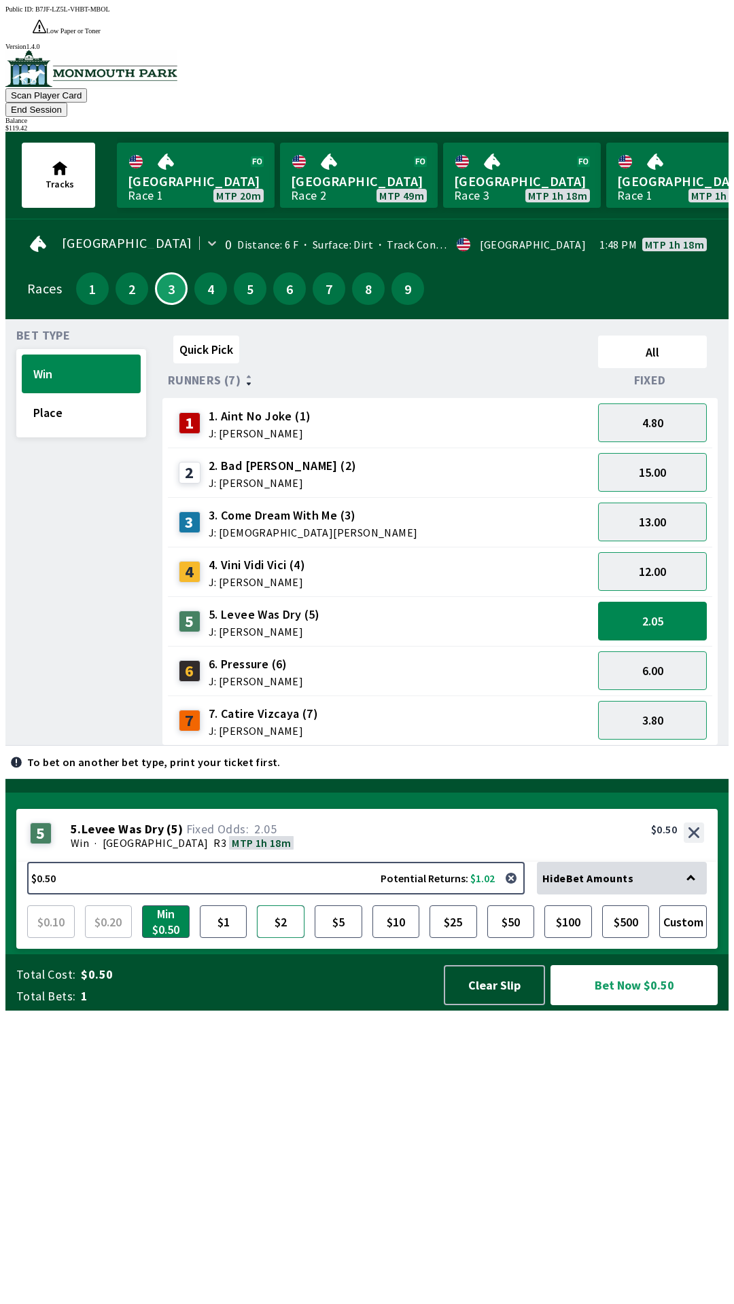
click at [278, 938] on button "$2" at bounding box center [281, 921] width 48 height 33
click at [606, 1005] on button "Bet Now $2.00" at bounding box center [633, 985] width 167 height 40
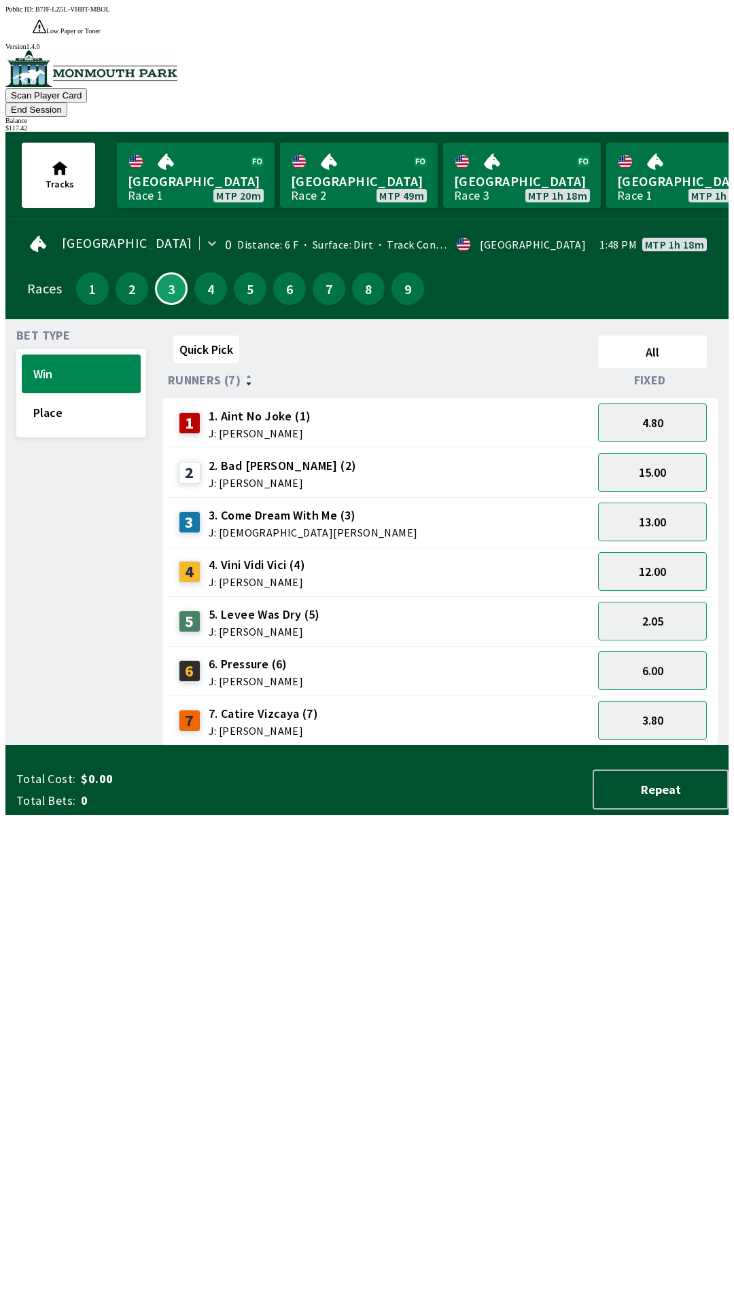
click at [394, 746] on div "Quick Pick All Runners (7) Fixed 1 1. Aint No Joke (1) J: [PERSON_NAME] 4.80 2 …" at bounding box center [445, 538] width 566 height 416
click at [67, 103] on button "End Session" at bounding box center [36, 110] width 62 height 14
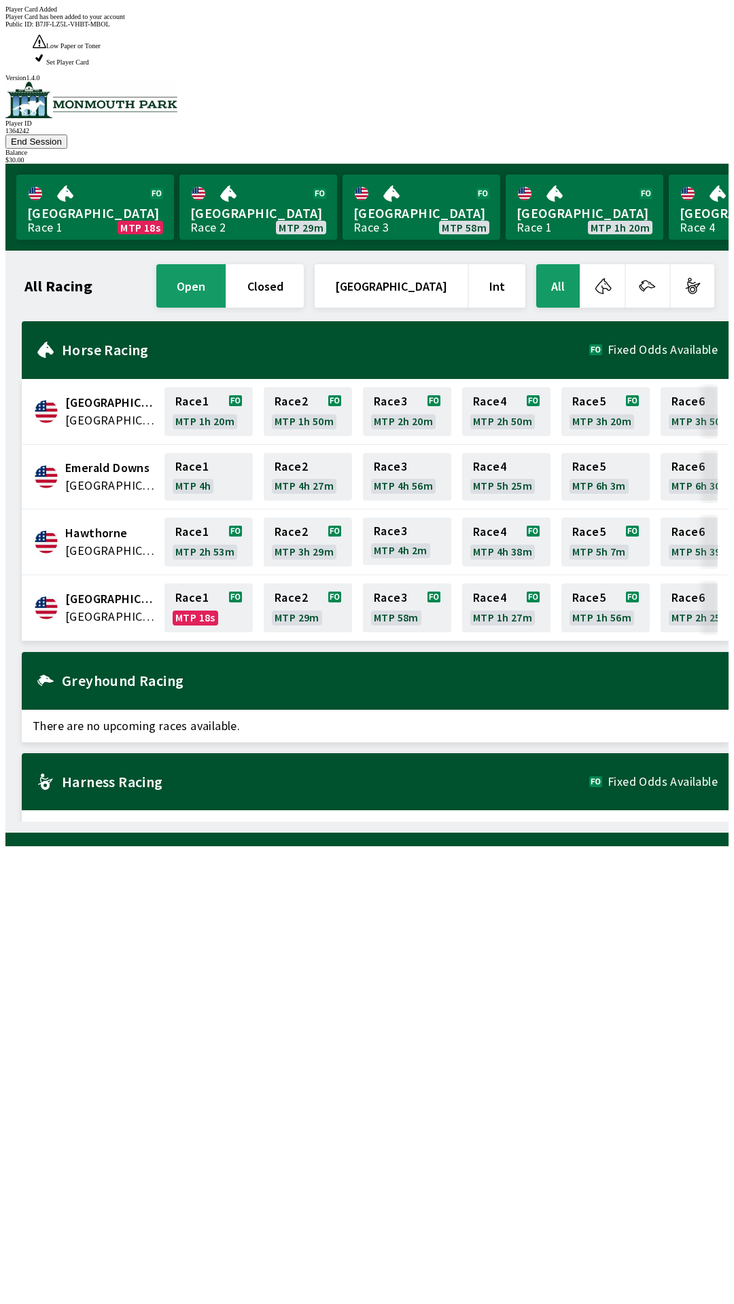
click at [382, 822] on div "All Racing open closed [GEOGRAPHIC_DATA] Int All [GEOGRAPHIC_DATA] [GEOGRAPHIC_…" at bounding box center [372, 542] width 712 height 560
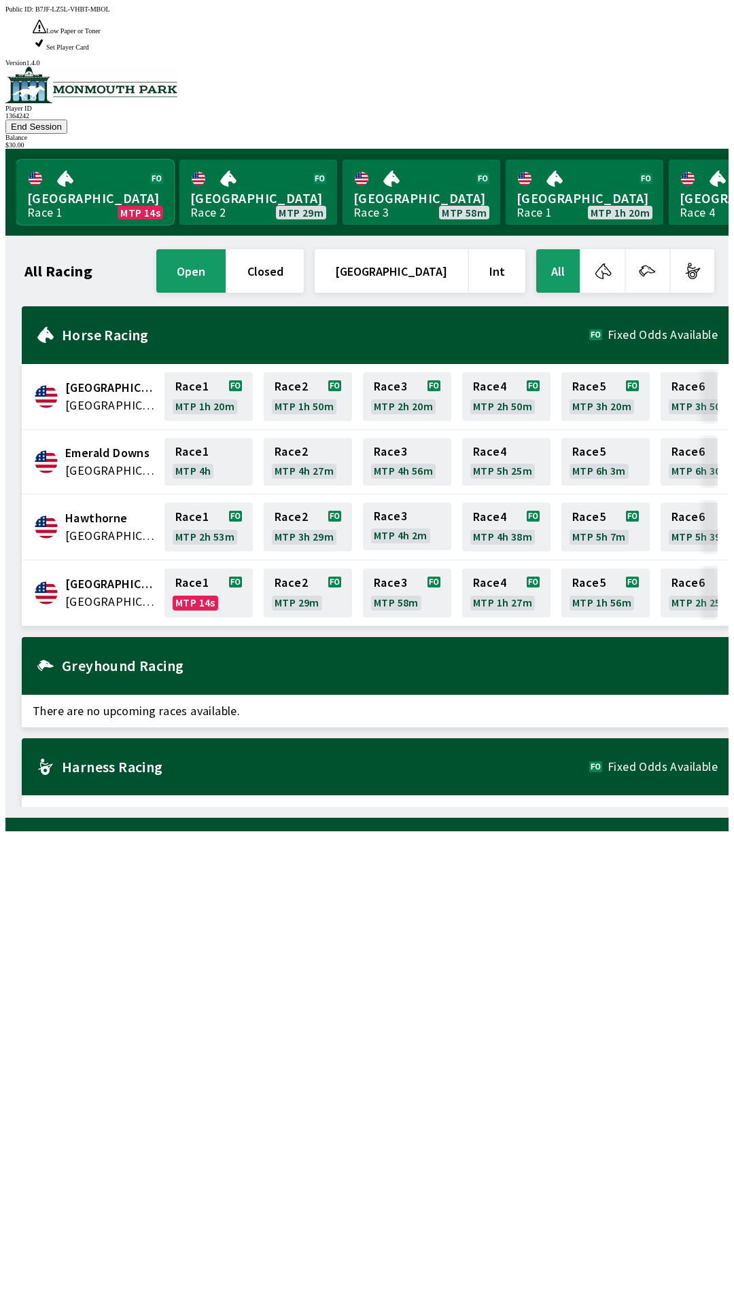
click at [107, 160] on link "[GEOGRAPHIC_DATA] Race 1 MTP 14s" at bounding box center [95, 192] width 158 height 65
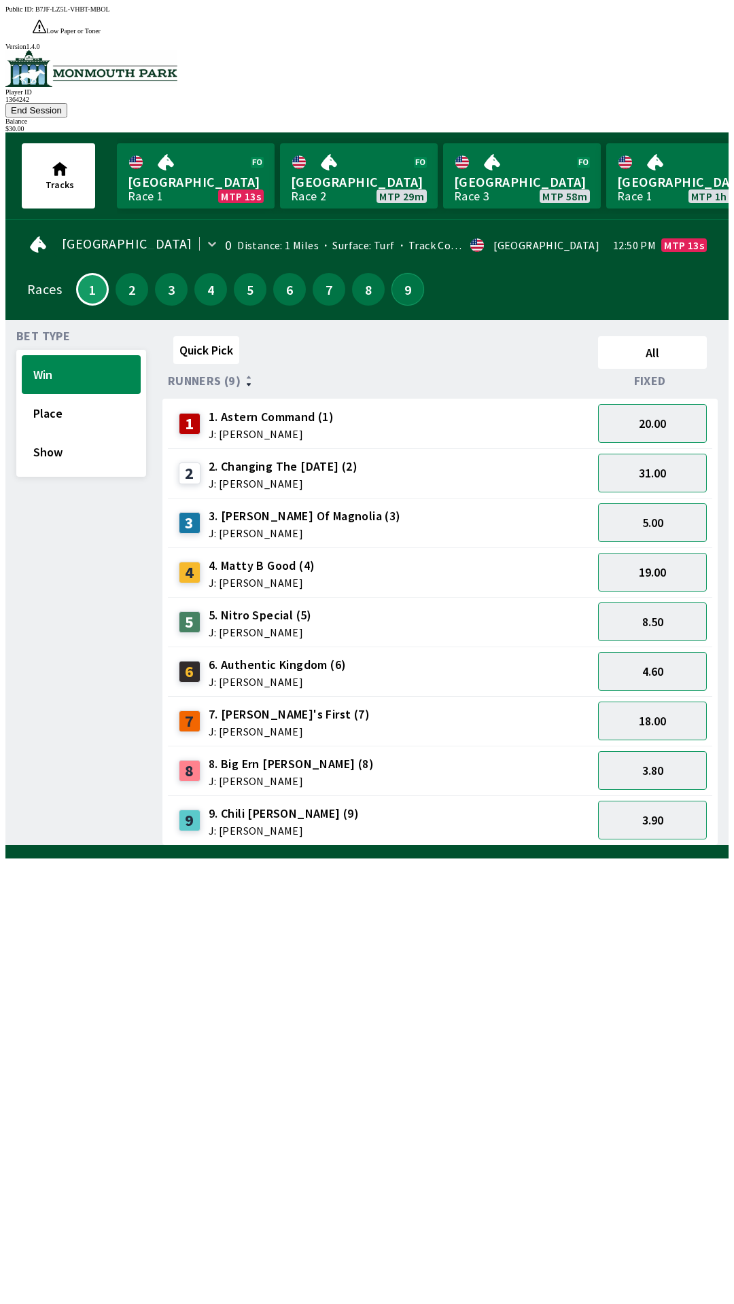
click at [399, 273] on button "9" at bounding box center [407, 289] width 33 height 33
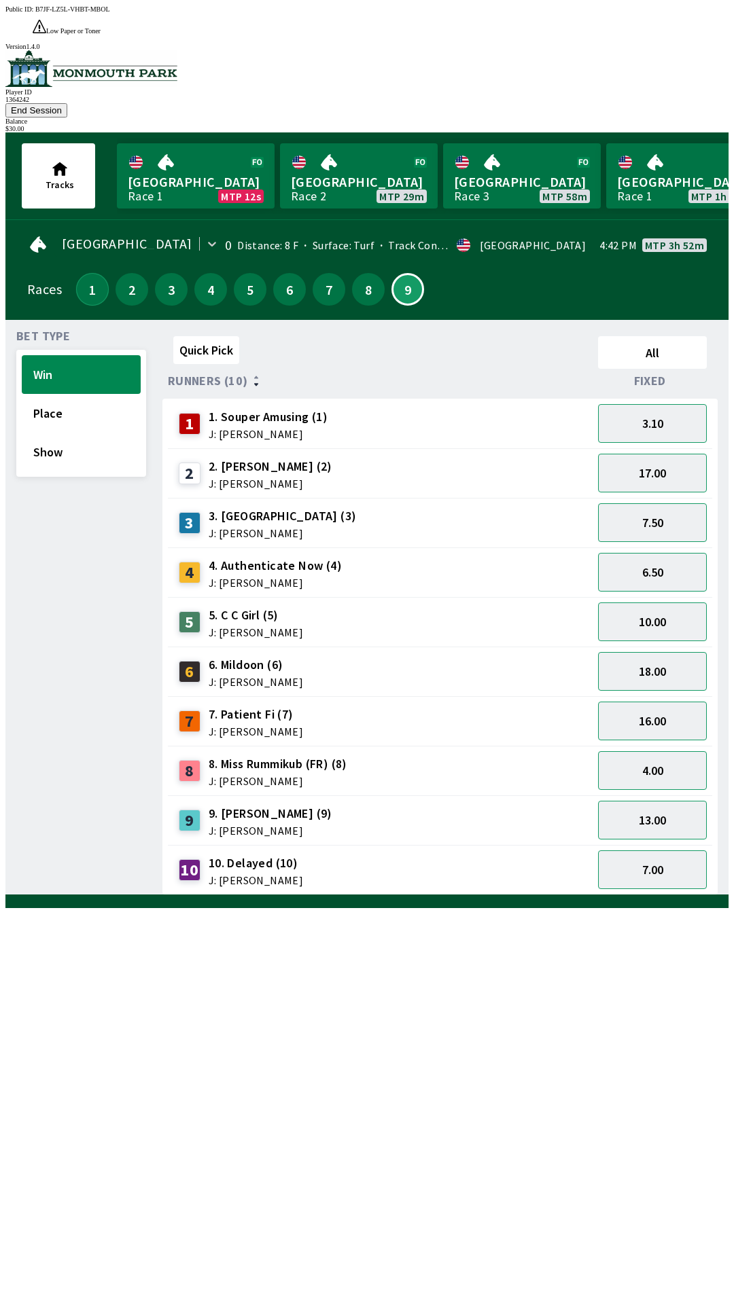
click at [101, 273] on button "1" at bounding box center [92, 289] width 33 height 33
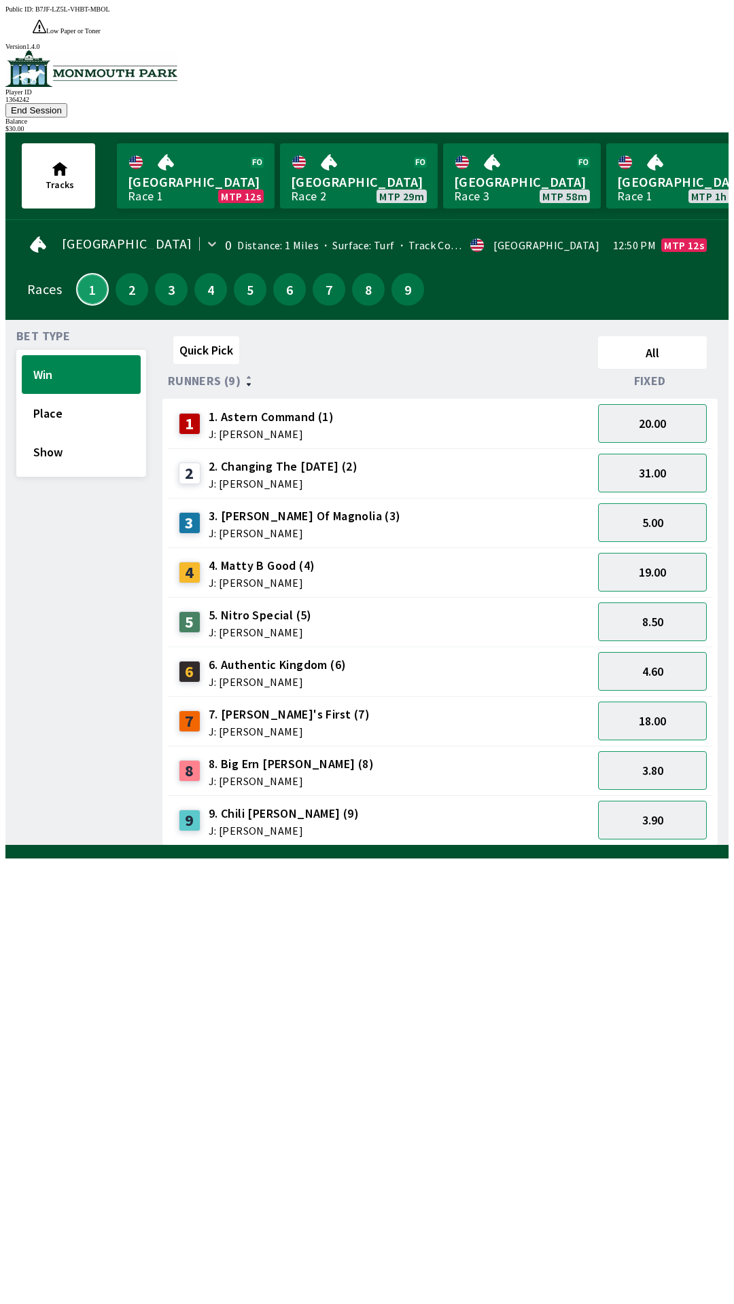
click at [86, 273] on button "1" at bounding box center [92, 289] width 33 height 33
click at [73, 433] on button "Show" at bounding box center [81, 452] width 119 height 39
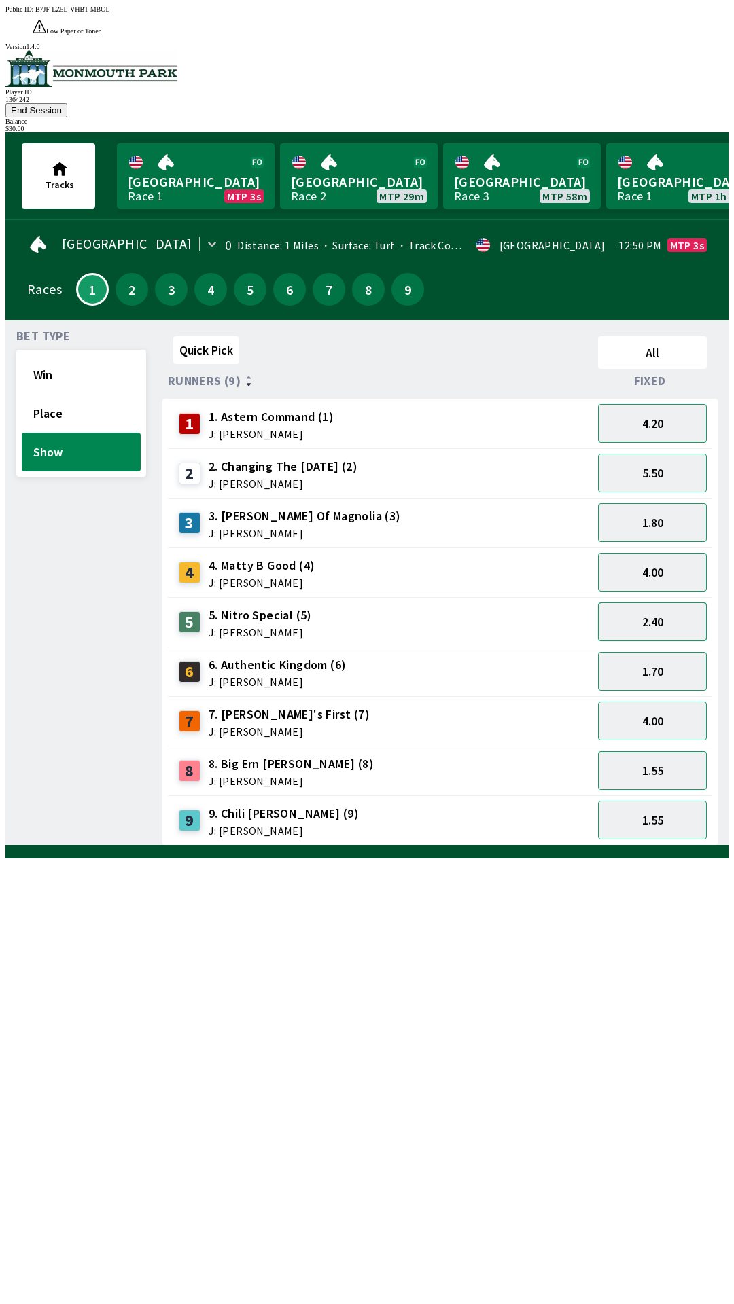
click at [685, 602] on button "2.40" at bounding box center [652, 621] width 109 height 39
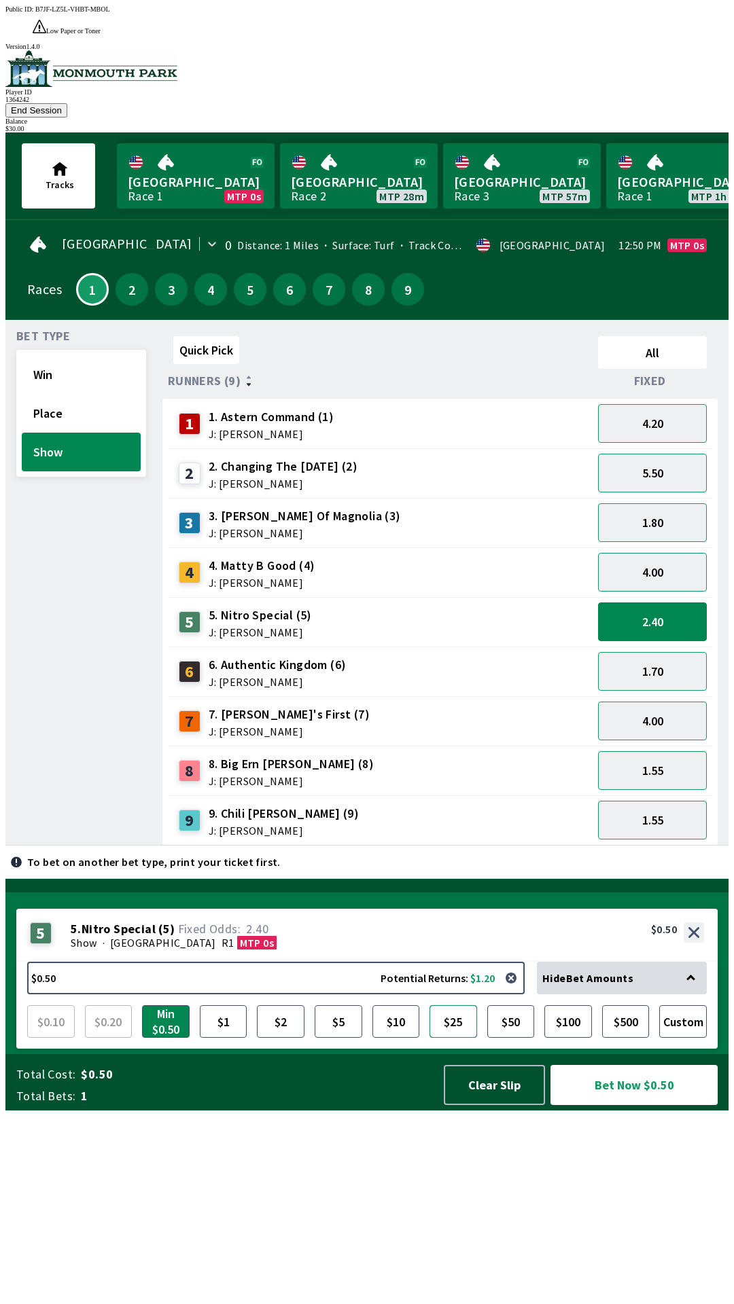
click at [456, 1038] on button "$25" at bounding box center [453, 1021] width 48 height 33
click at [645, 1105] on button "Bet Now $25.00" at bounding box center [633, 1085] width 167 height 40
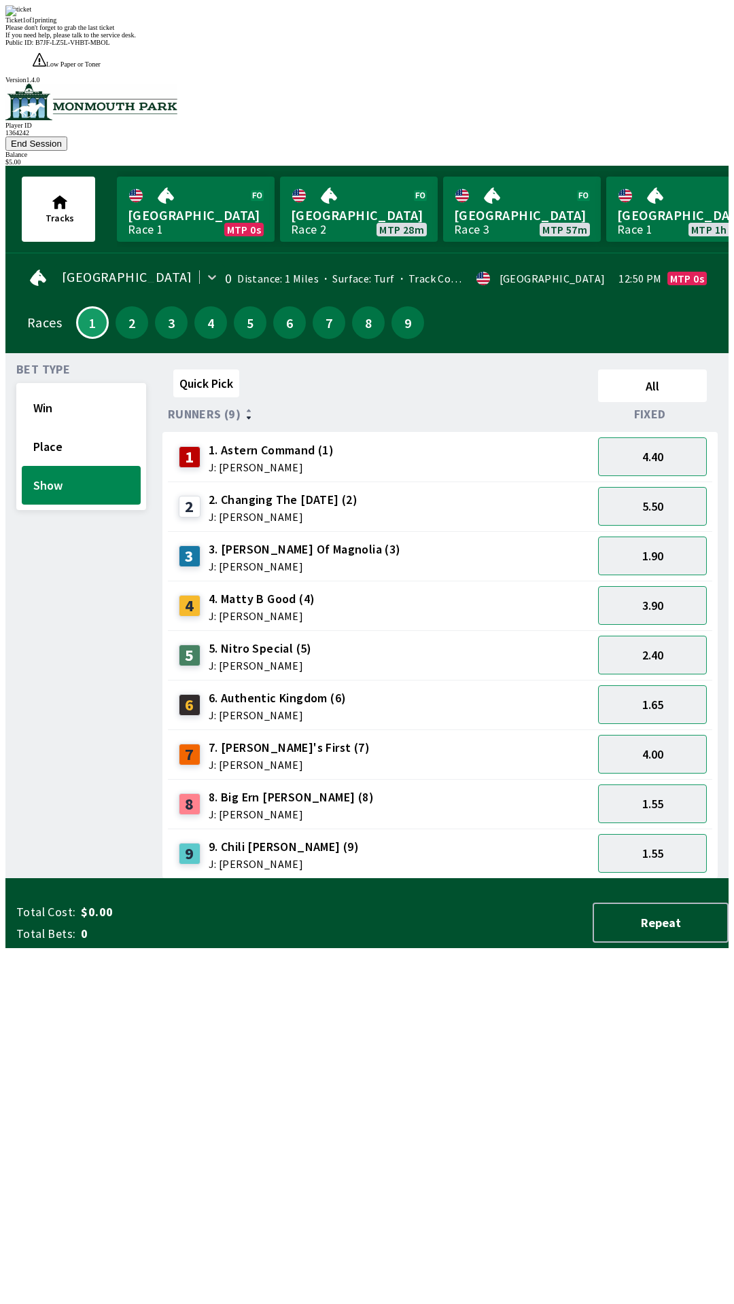
click at [386, 879] on div "Quick Pick All Runners (9) Fixed 1 1. Astern Command (1) J: [PERSON_NAME] 4.40 …" at bounding box center [445, 621] width 566 height 515
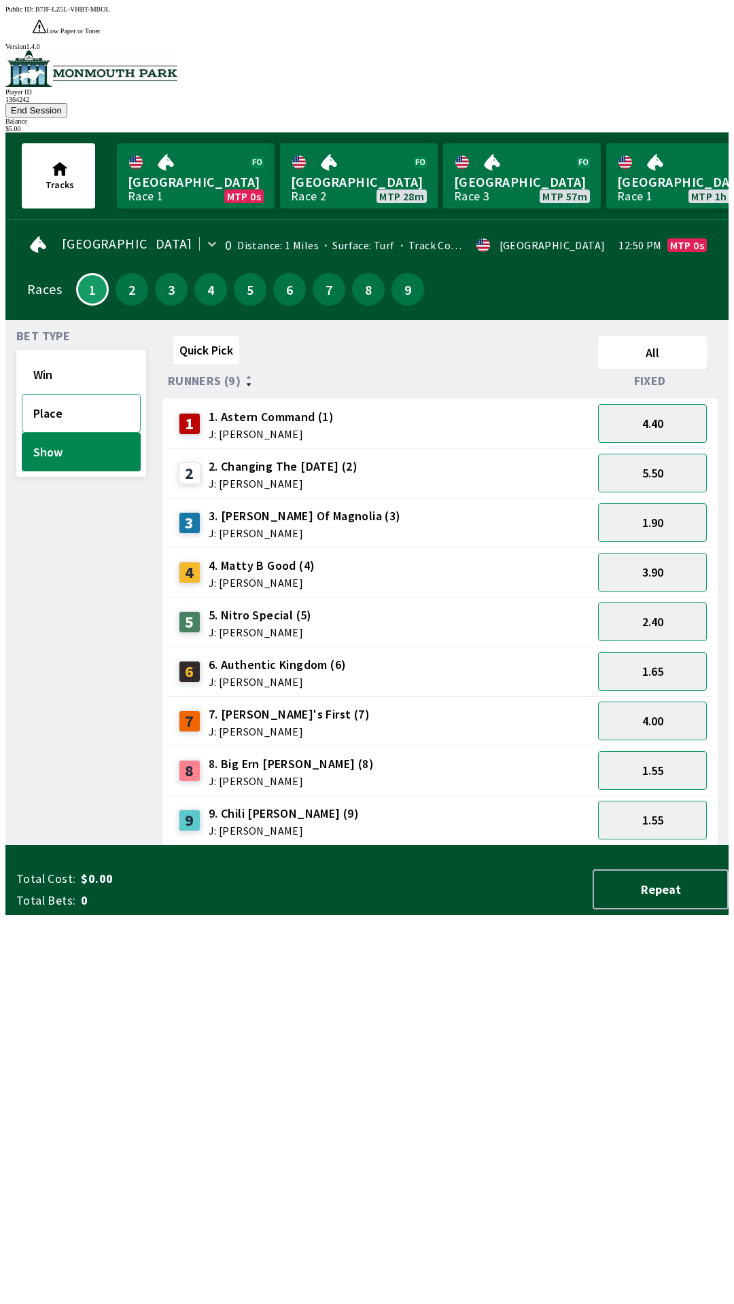
click at [93, 394] on button "Place" at bounding box center [81, 413] width 119 height 39
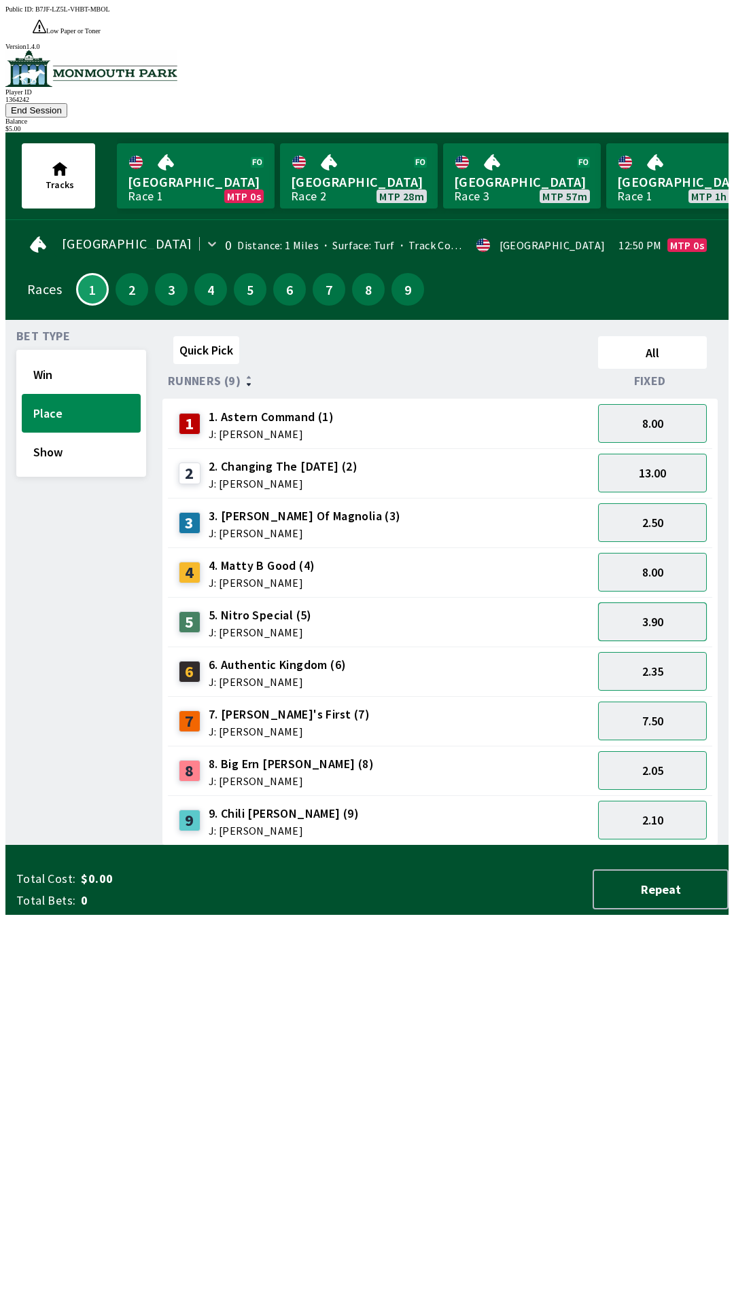
click at [682, 602] on button "3.90" at bounding box center [652, 621] width 109 height 39
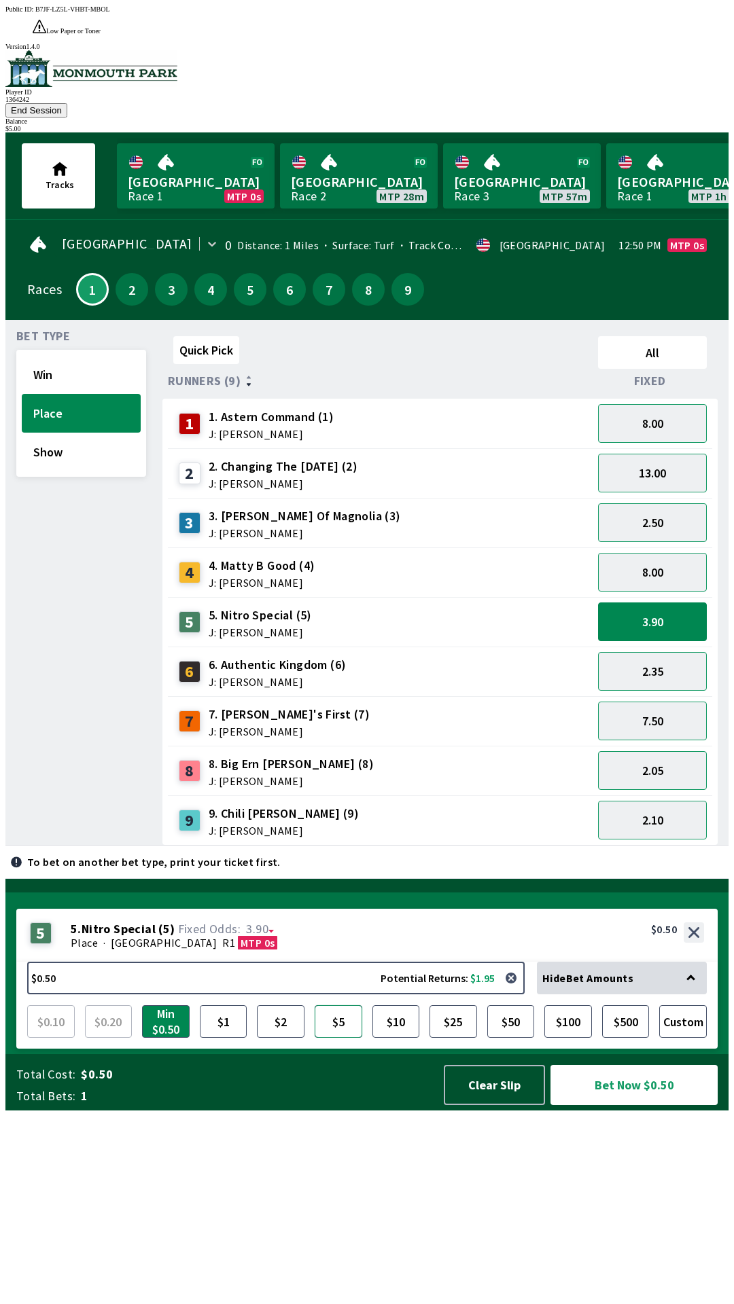
click at [345, 1038] on button "$5" at bounding box center [338, 1021] width 48 height 33
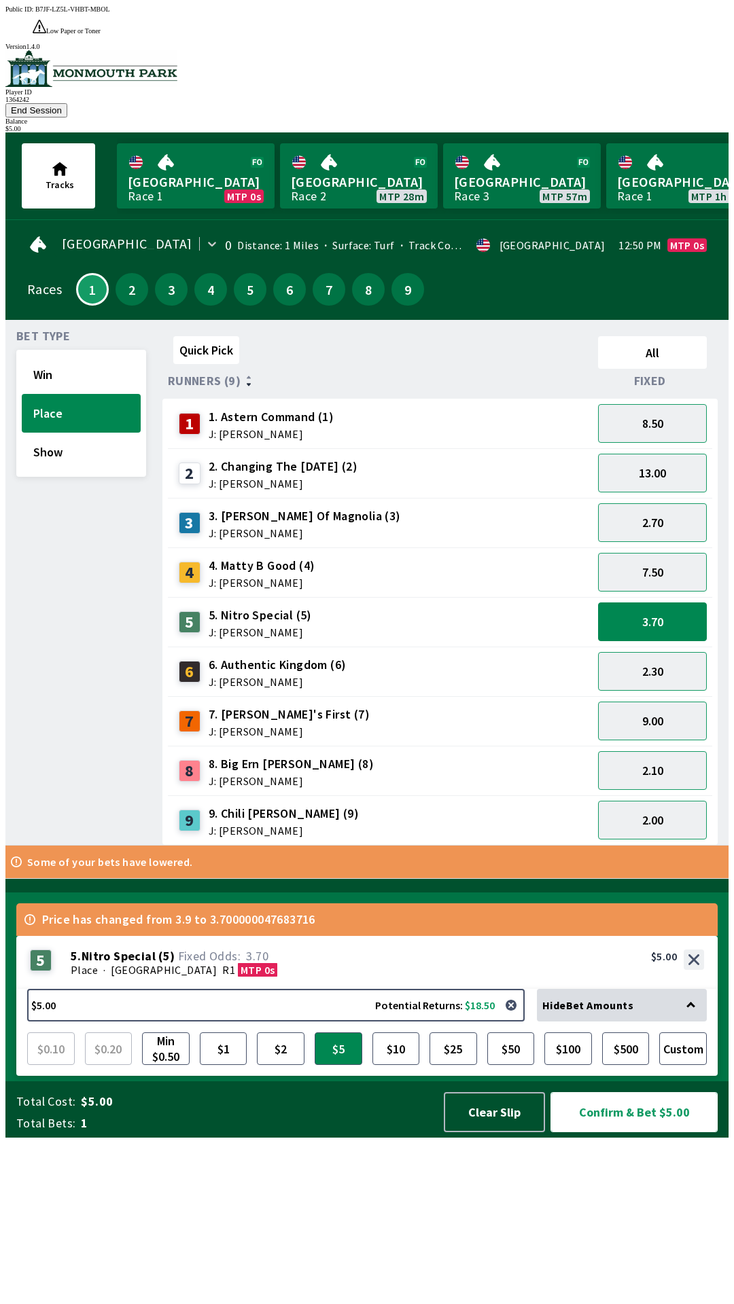
click at [641, 1132] on button "Confirm & Bet $5.00" at bounding box center [633, 1112] width 167 height 40
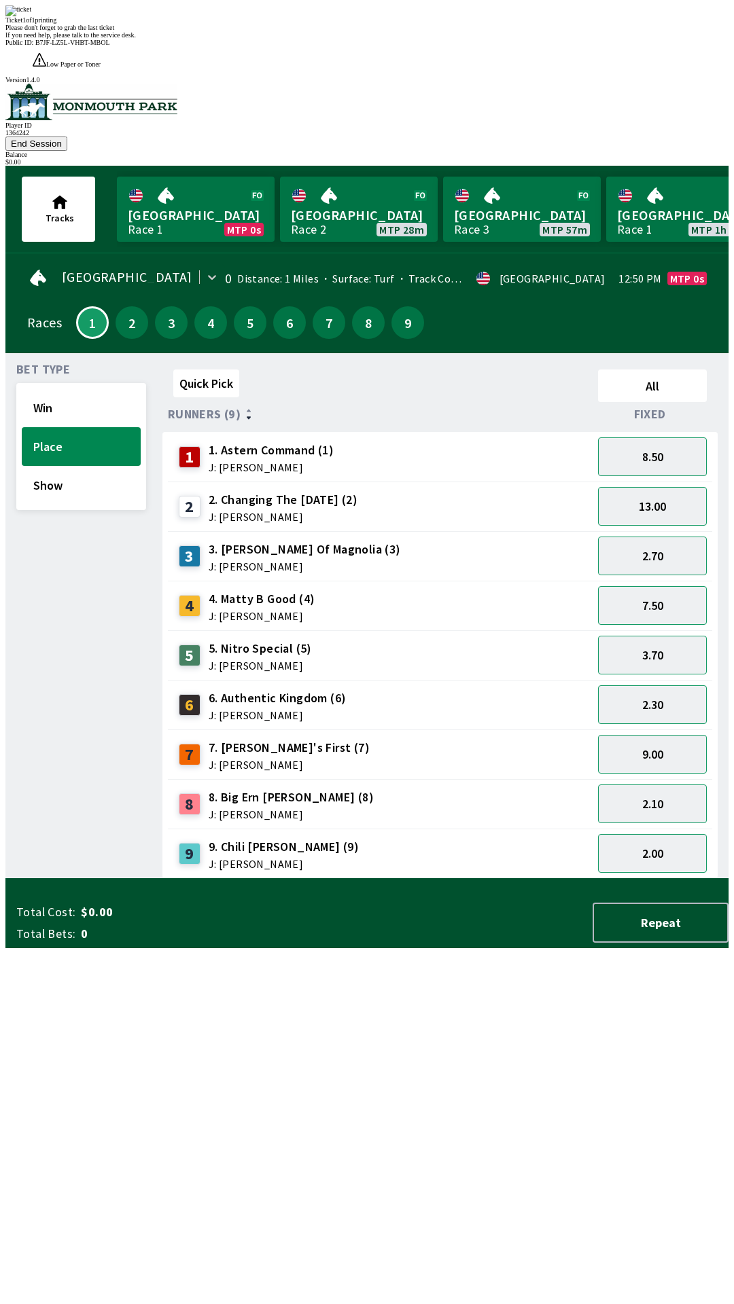
click at [516, 879] on div "Quick Pick All Runners (9) Fixed 1 1. Astern Command (1) J: [PERSON_NAME] 8.50 …" at bounding box center [445, 621] width 566 height 515
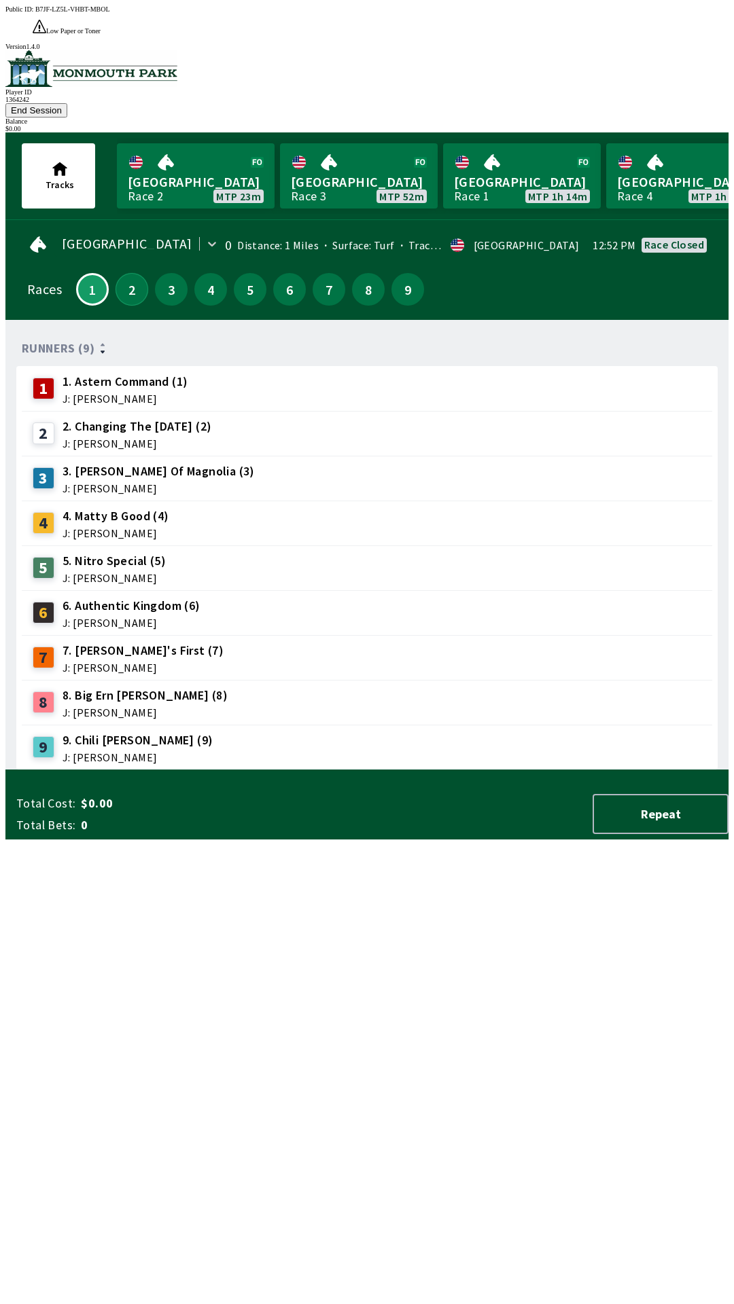
click at [131, 273] on button "2" at bounding box center [131, 289] width 33 height 33
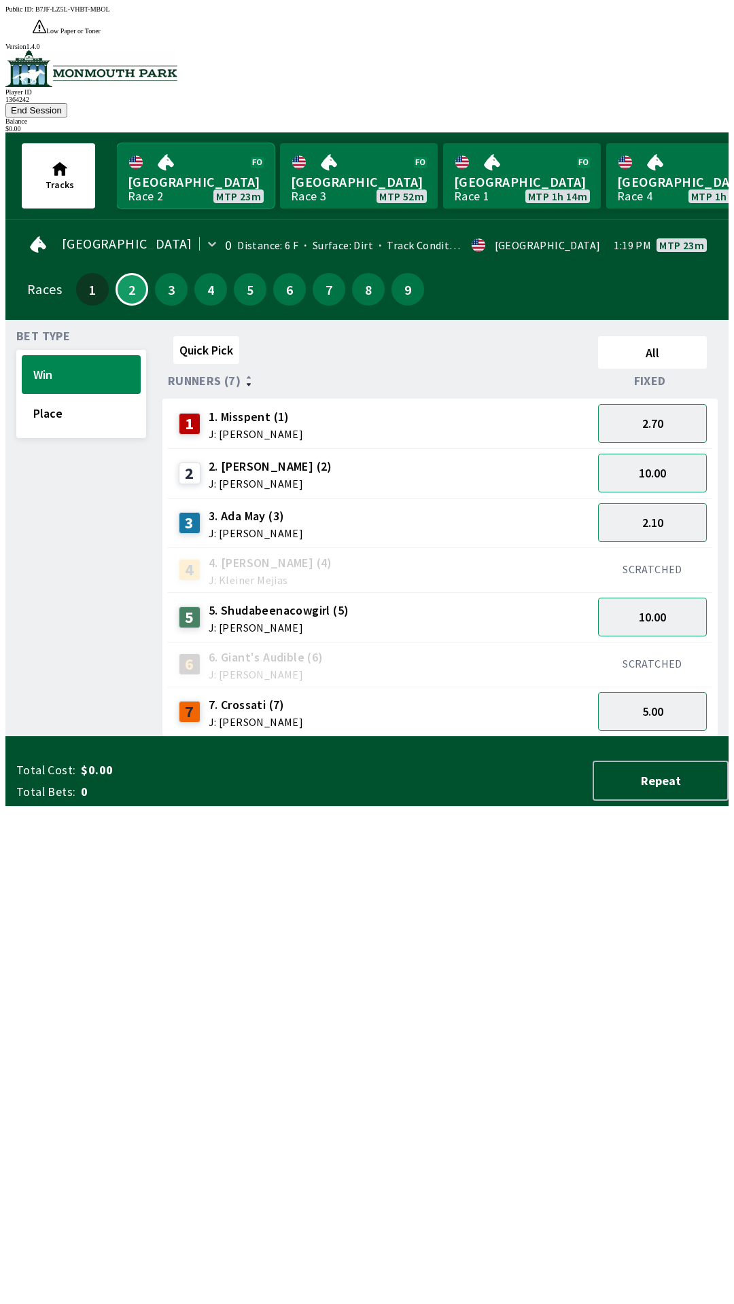
click at [219, 143] on link "[GEOGRAPHIC_DATA] Race 2 MTP 23m" at bounding box center [196, 175] width 158 height 65
click at [168, 273] on button "3" at bounding box center [171, 289] width 33 height 33
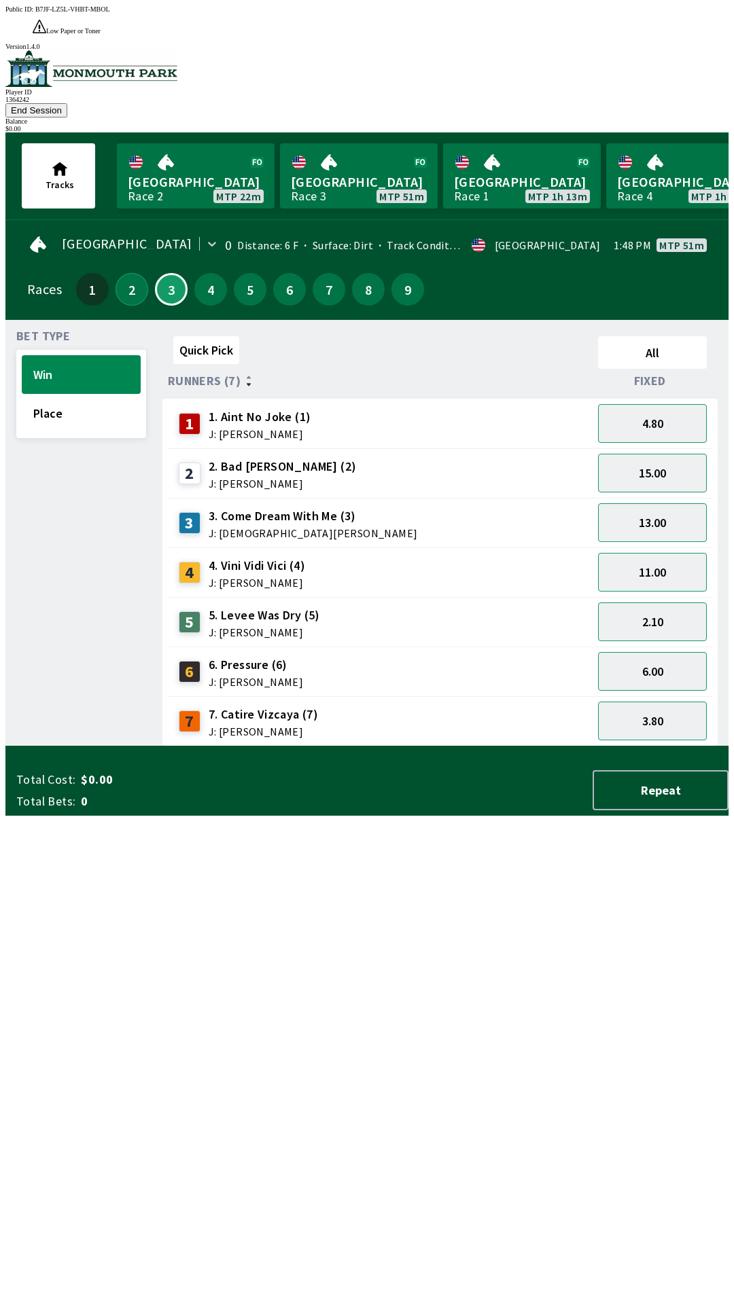
click at [121, 273] on button "2" at bounding box center [131, 289] width 33 height 33
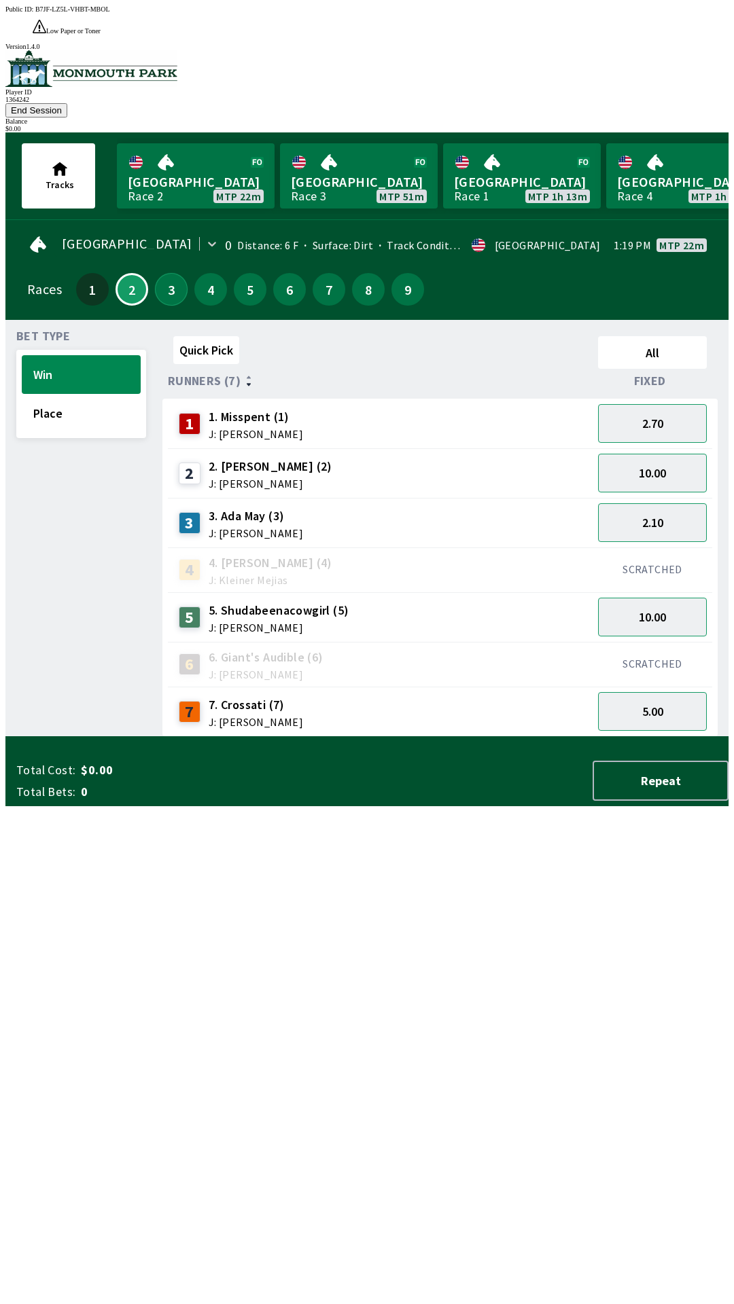
click at [159, 273] on button "3" at bounding box center [171, 289] width 33 height 33
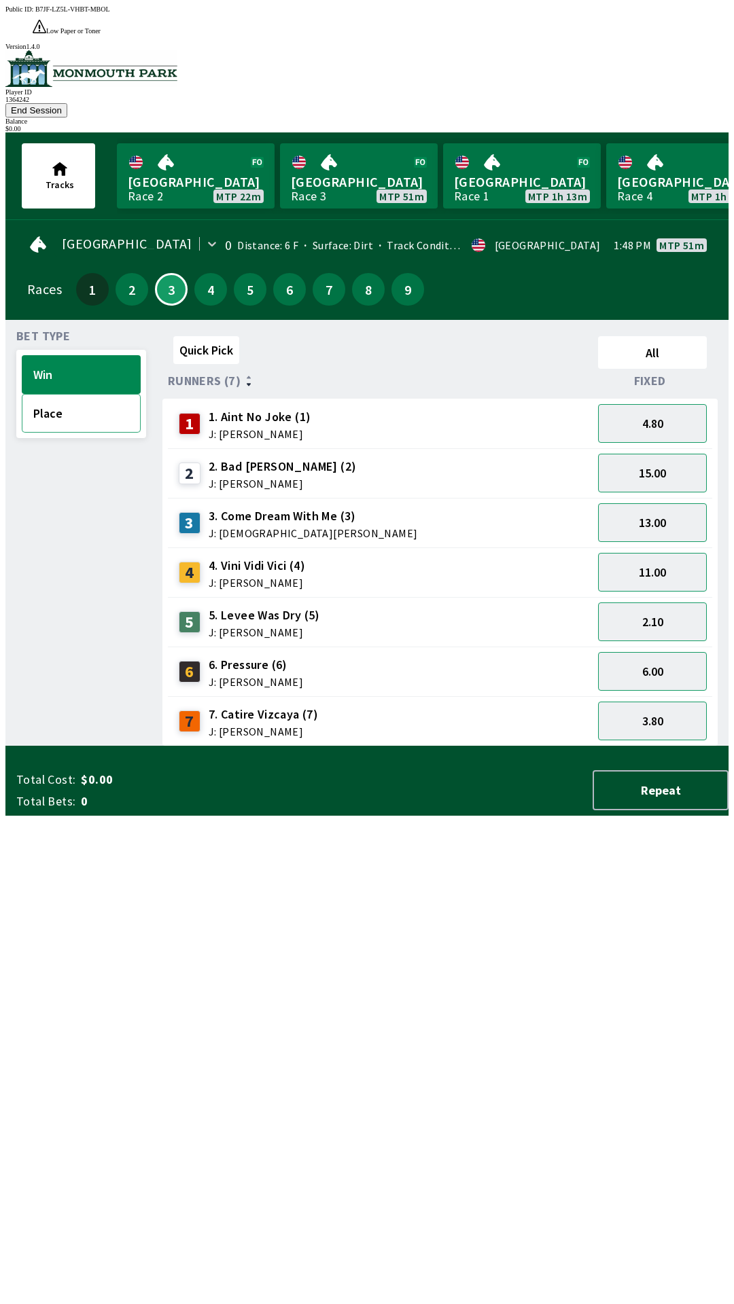
click at [84, 394] on button "Place" at bounding box center [81, 413] width 119 height 39
click at [98, 355] on button "Win" at bounding box center [81, 374] width 119 height 39
click at [676, 336] on button "All" at bounding box center [652, 352] width 109 height 33
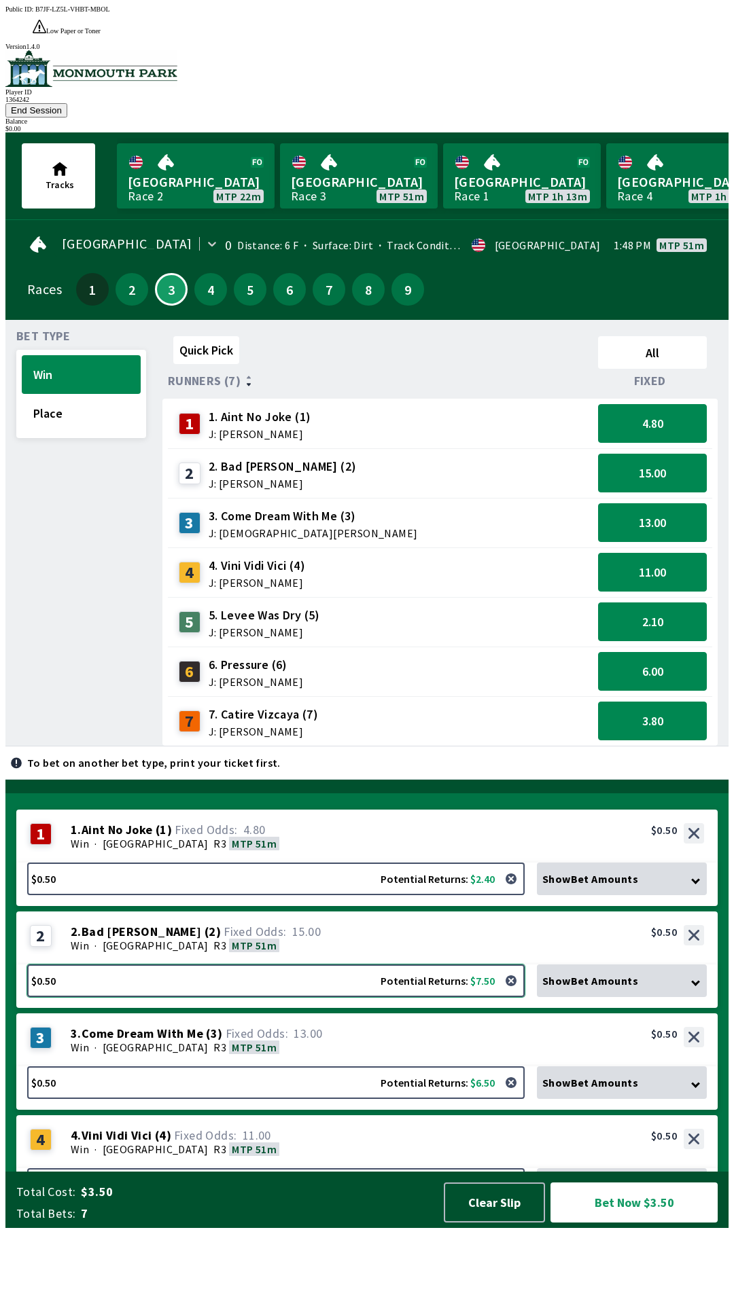
click at [485, 997] on button "$0.50 Potential Returns: $7.50" at bounding box center [275, 981] width 497 height 33
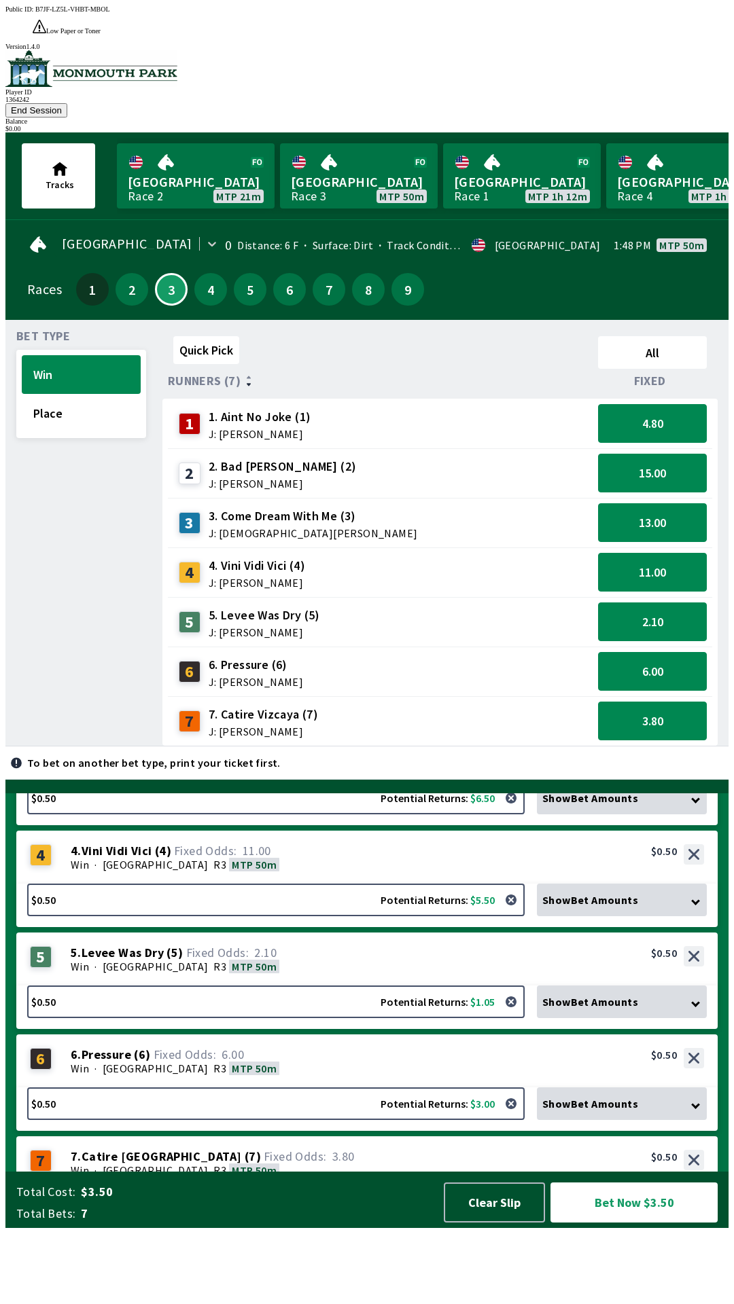
scroll to position [325, 0]
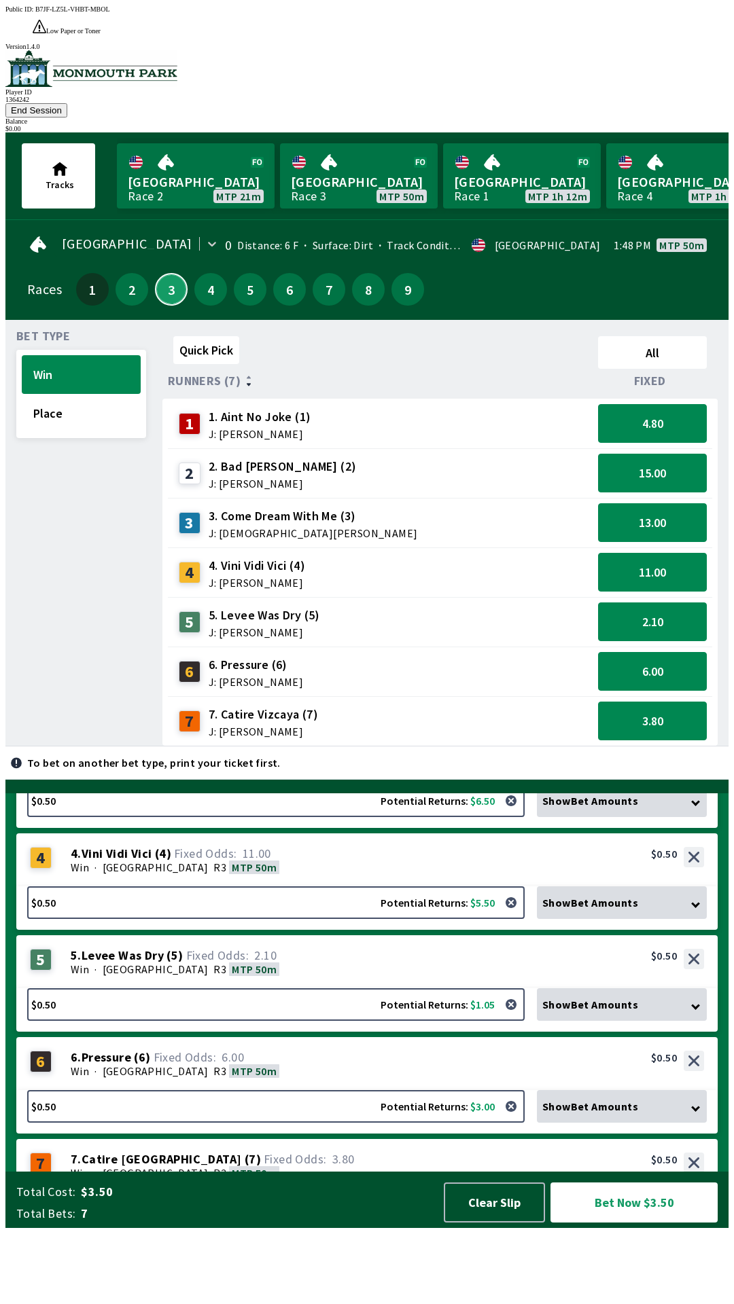
click at [155, 273] on button "3" at bounding box center [171, 289] width 33 height 33
click at [126, 273] on button "2" at bounding box center [131, 289] width 33 height 33
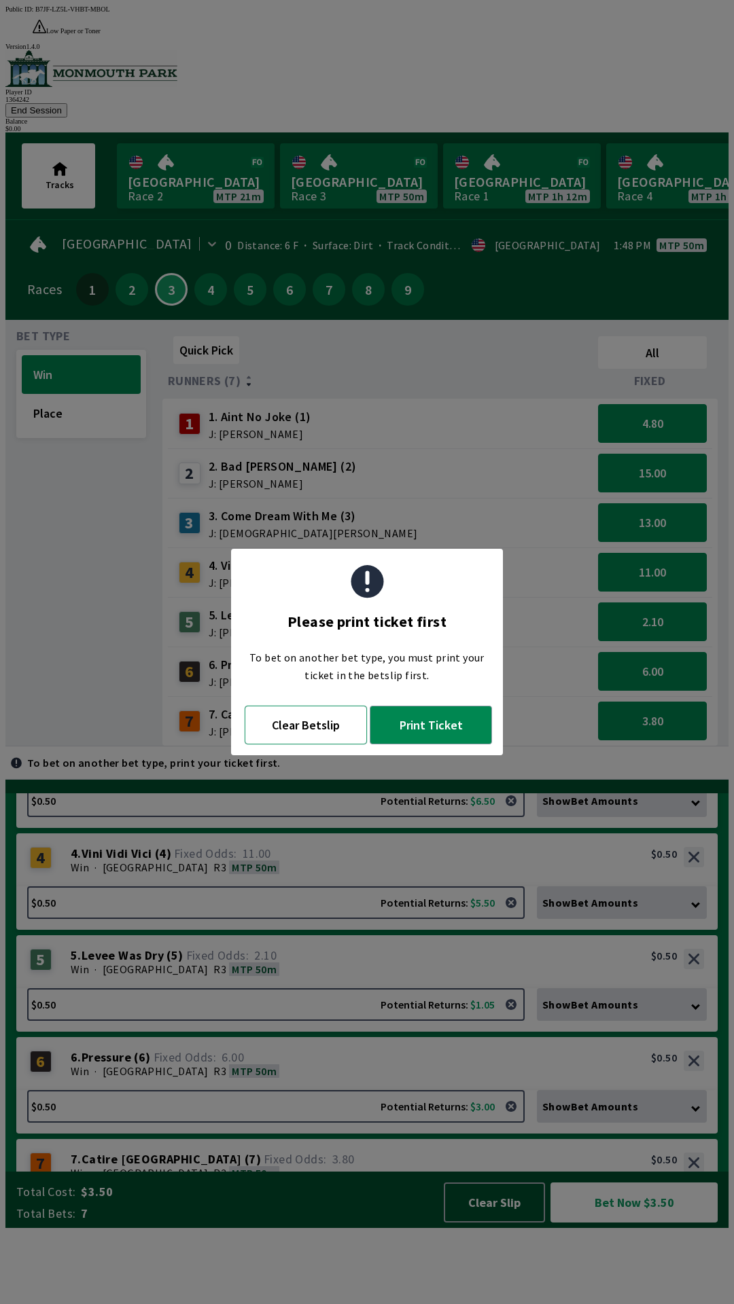
click at [322, 729] on button "Clear Betslip" at bounding box center [306, 725] width 122 height 39
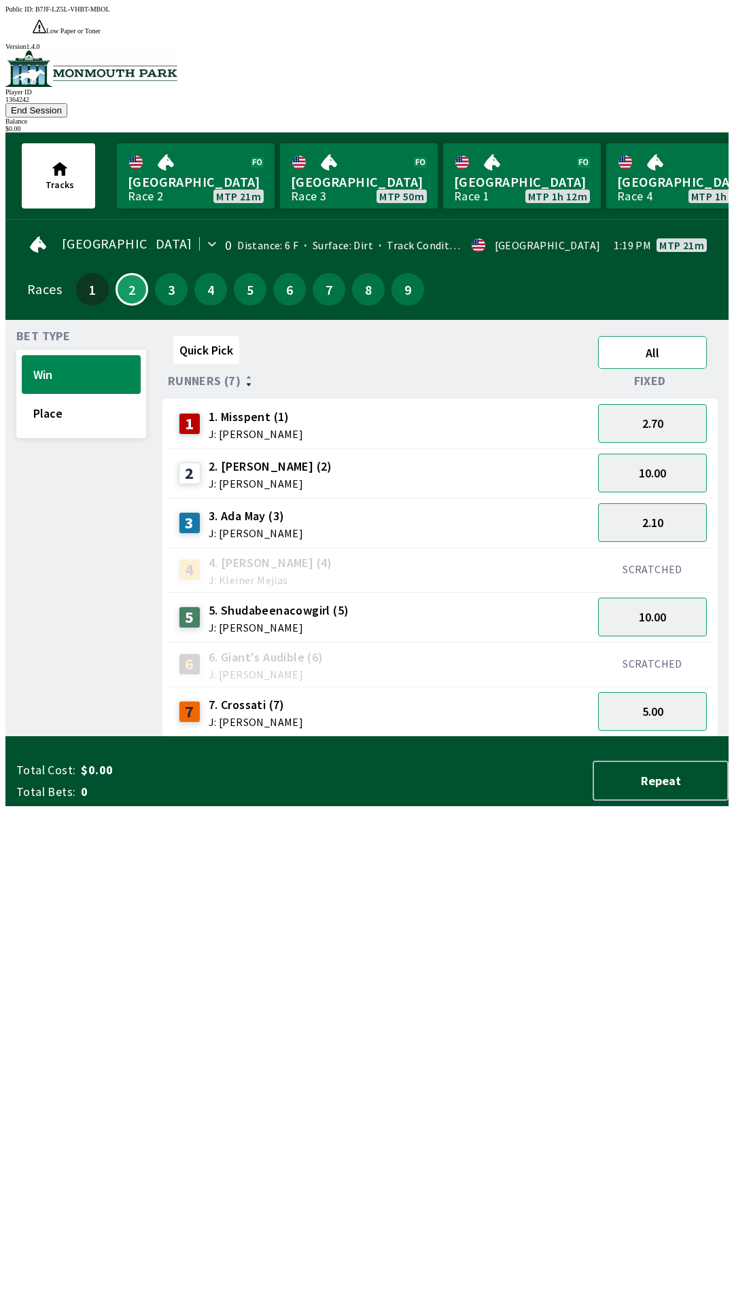
click at [674, 336] on button "All" at bounding box center [652, 352] width 109 height 33
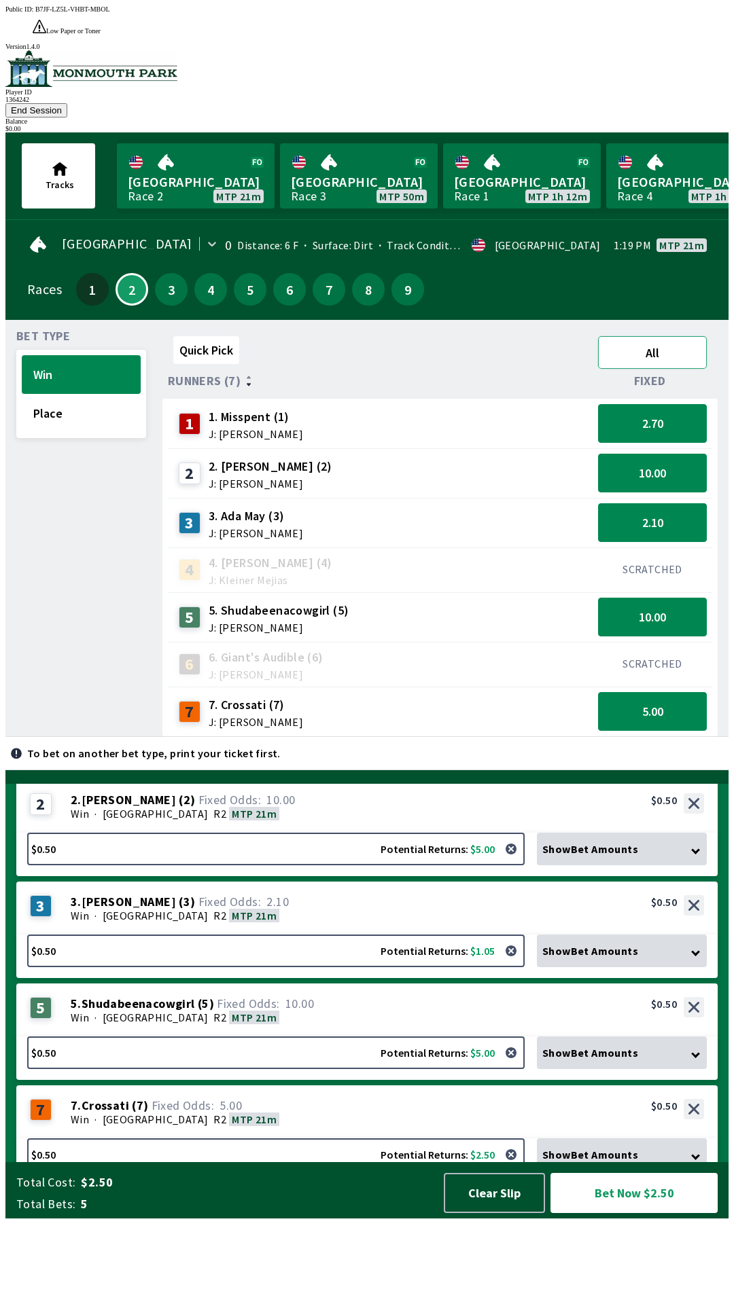
scroll to position [147, 0]
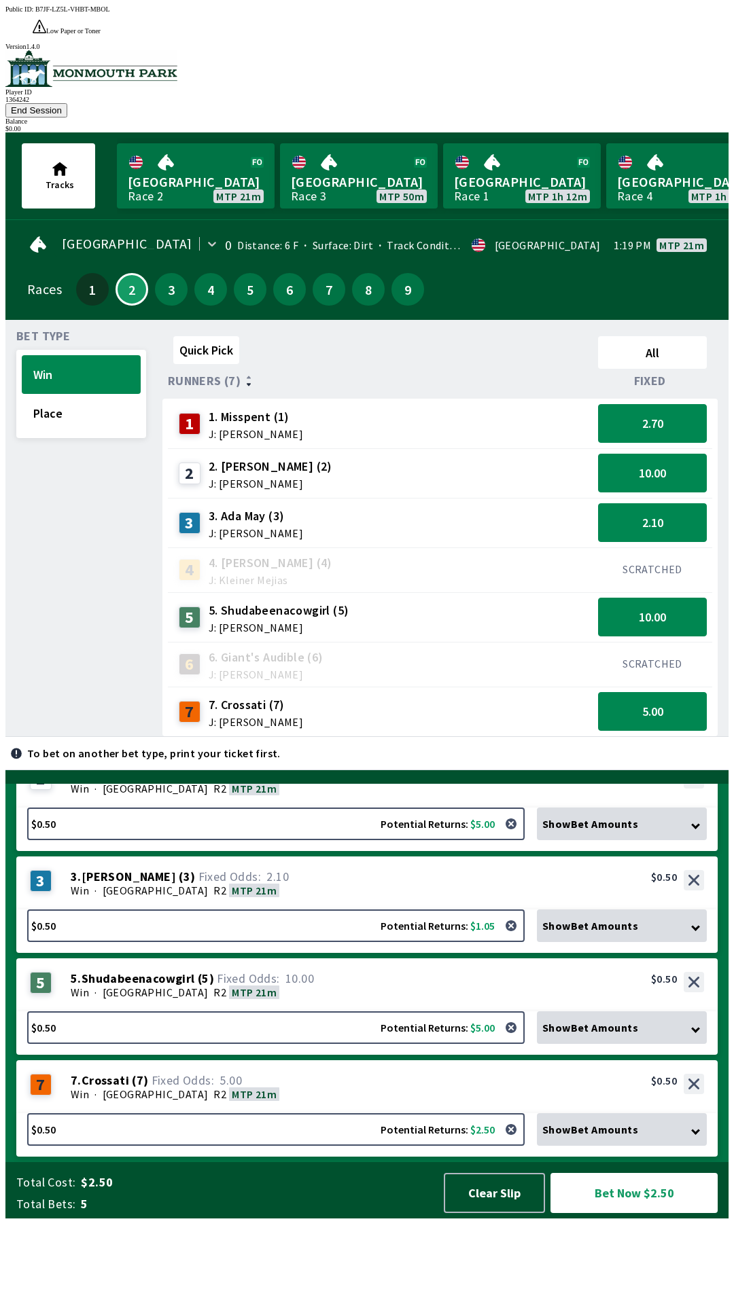
click at [547, 770] on div "To bet on another bet type, print your ticket first." at bounding box center [366, 753] width 723 height 33
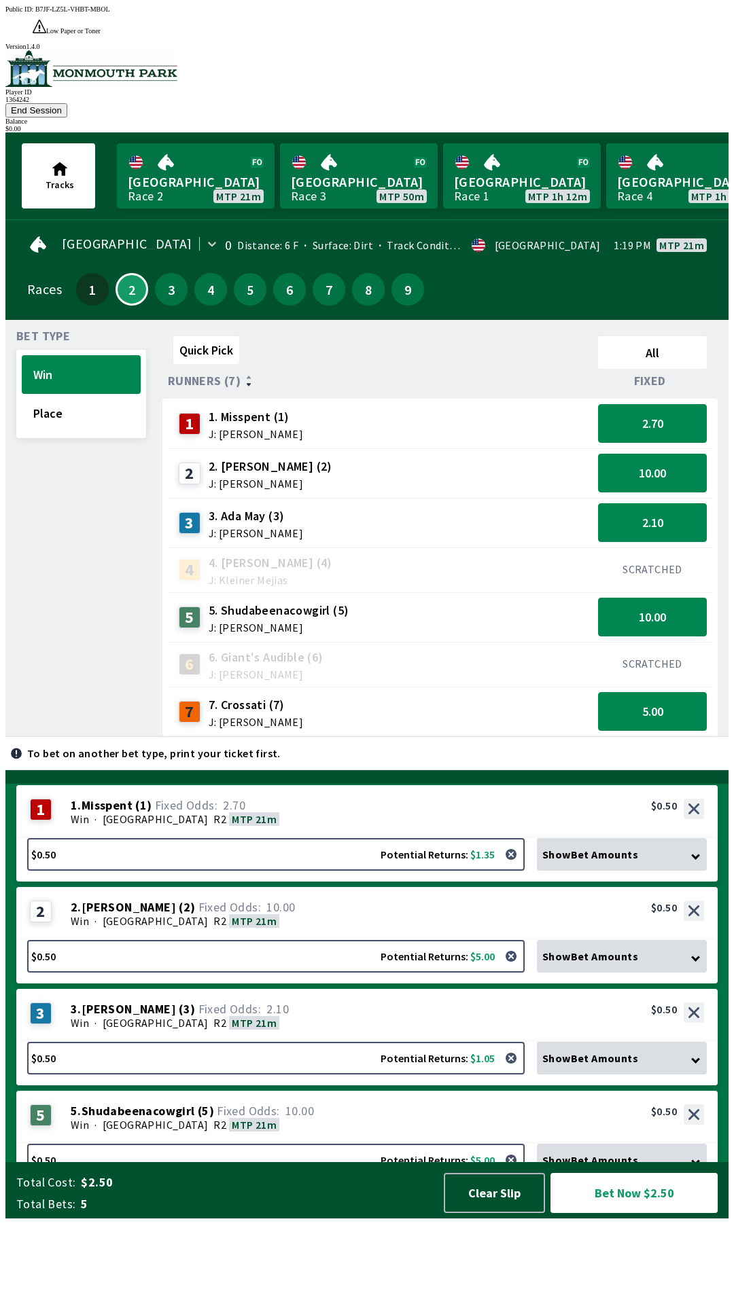
scroll to position [0, 0]
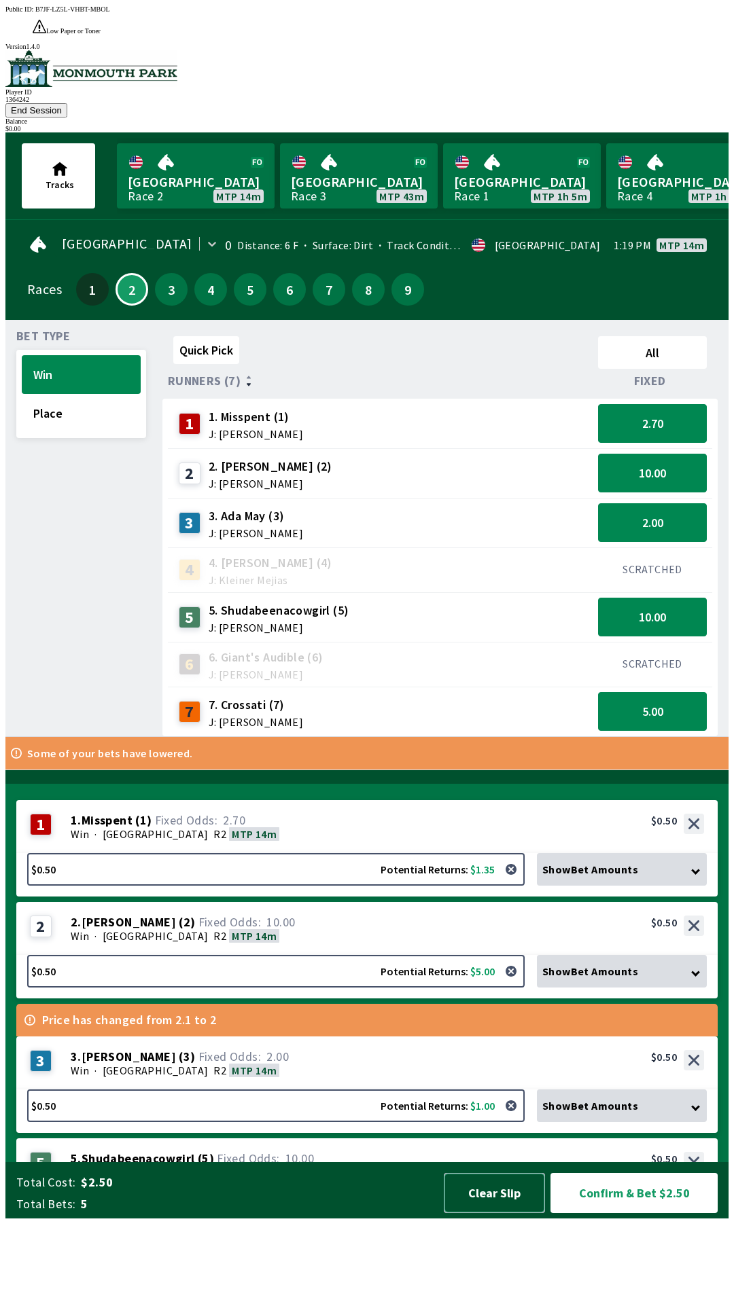
click at [512, 1213] on button "Clear Slip" at bounding box center [494, 1193] width 101 height 40
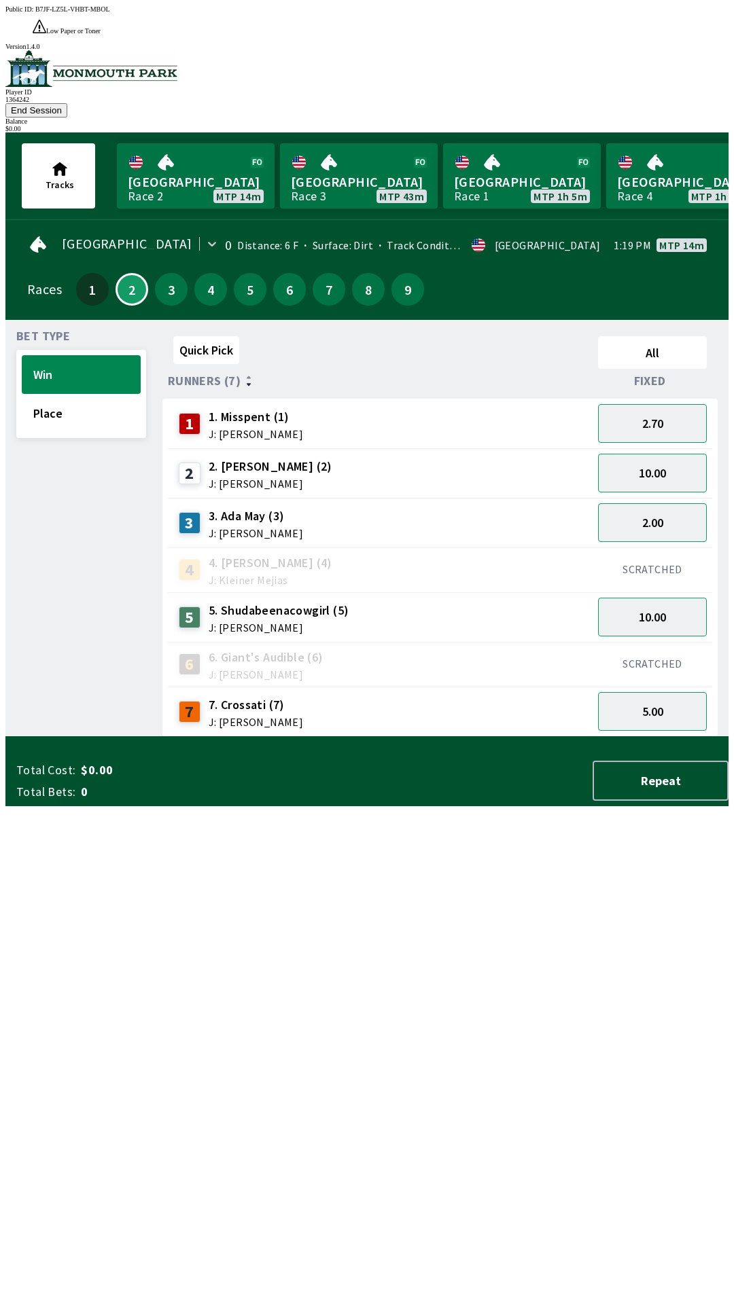
click at [67, 103] on button "End Session" at bounding box center [36, 110] width 62 height 14
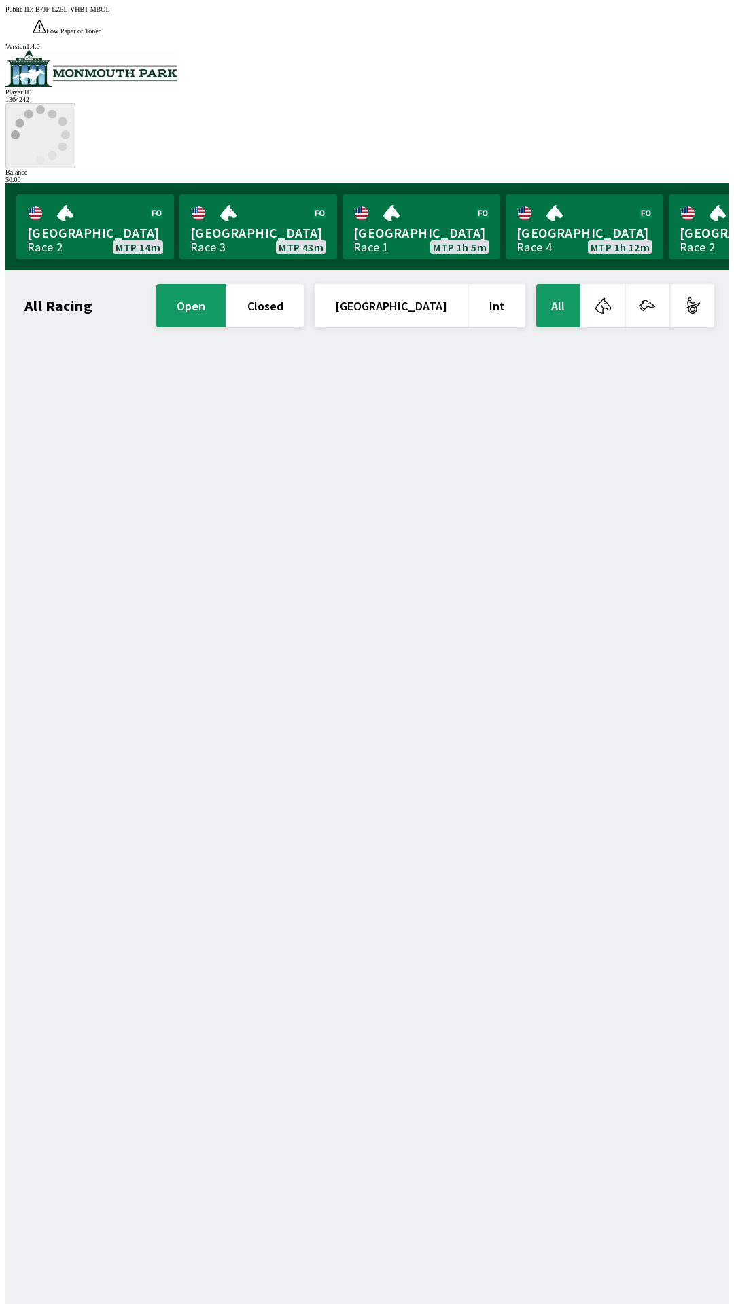
click at [56, 151] on circle at bounding box center [52, 155] width 9 height 9
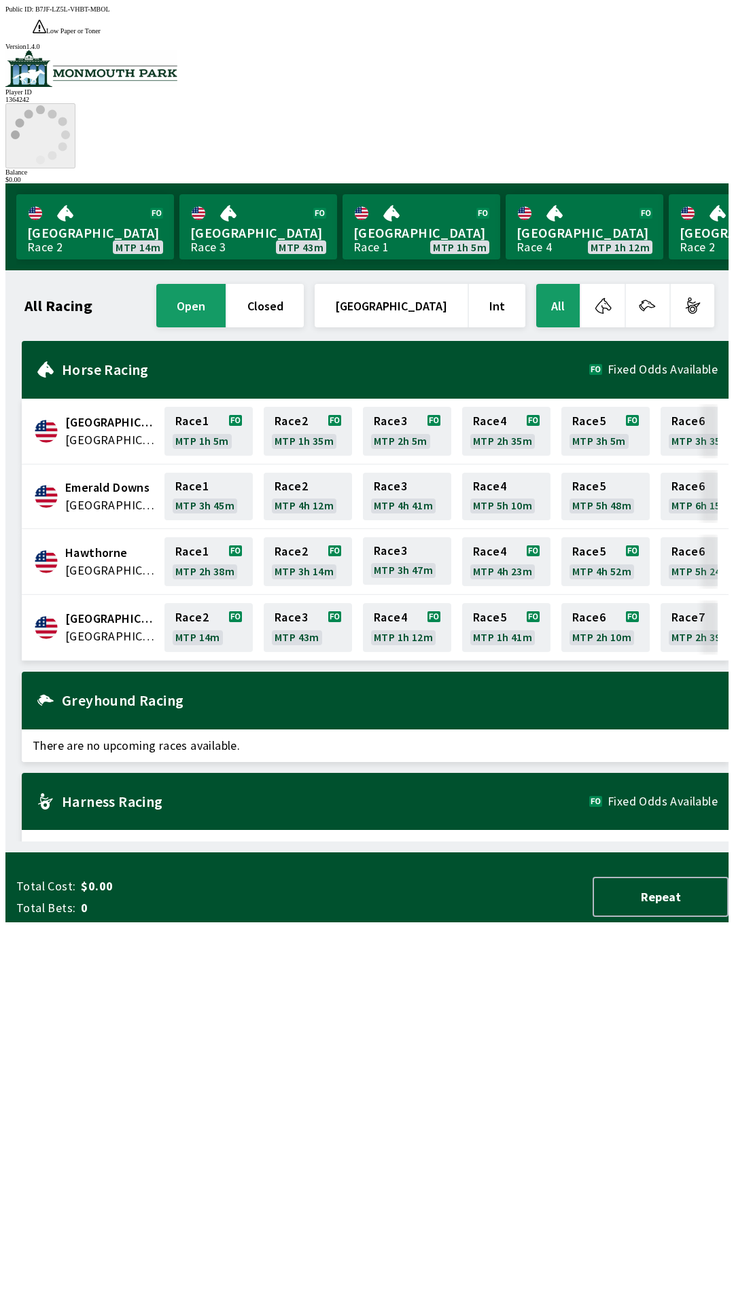
click at [70, 105] on icon at bounding box center [40, 134] width 59 height 59
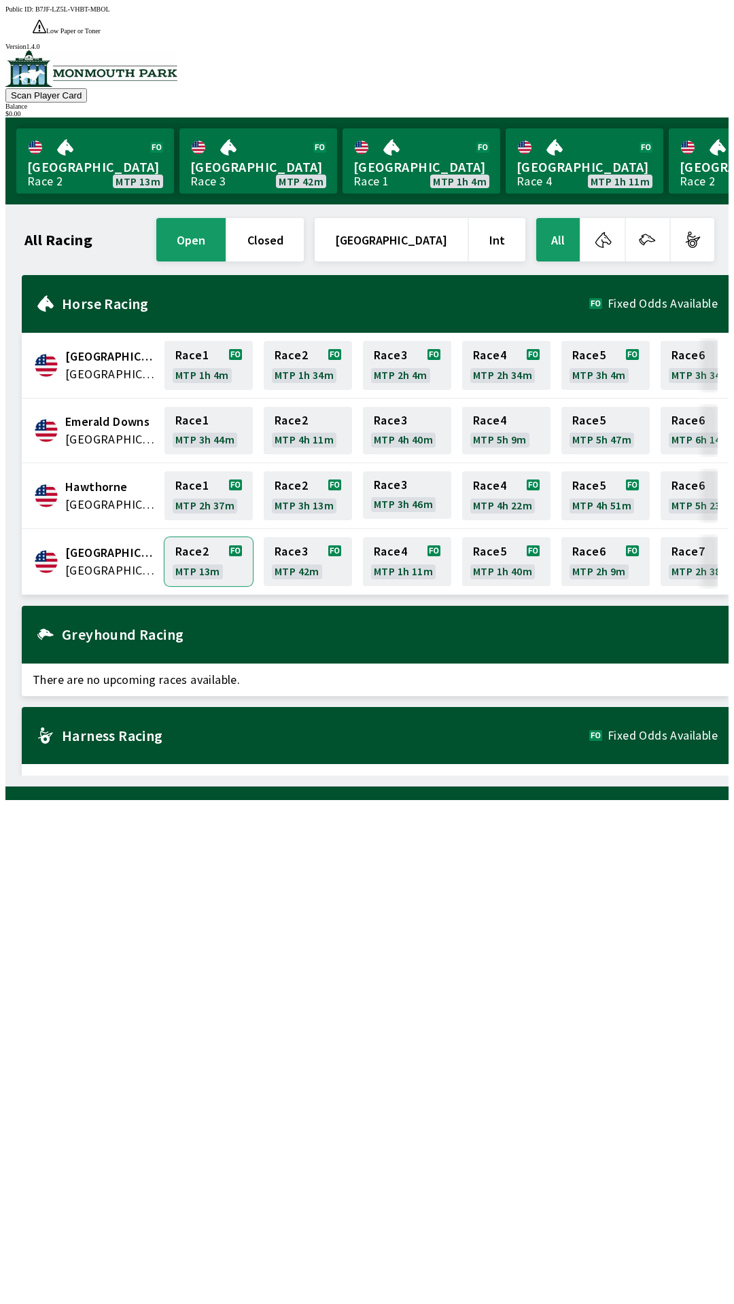
click at [196, 537] on link "Race 2 MTP 13m" at bounding box center [208, 561] width 88 height 49
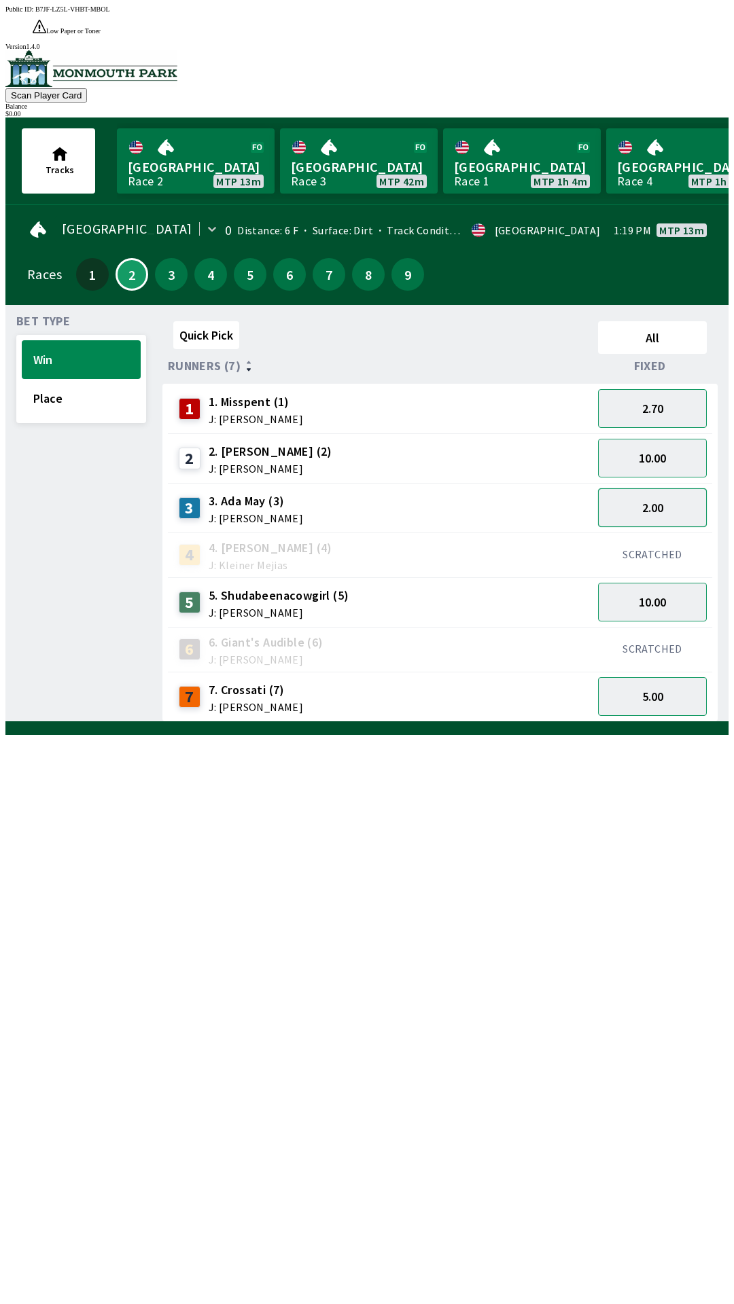
click at [670, 488] on button "2.00" at bounding box center [652, 507] width 109 height 39
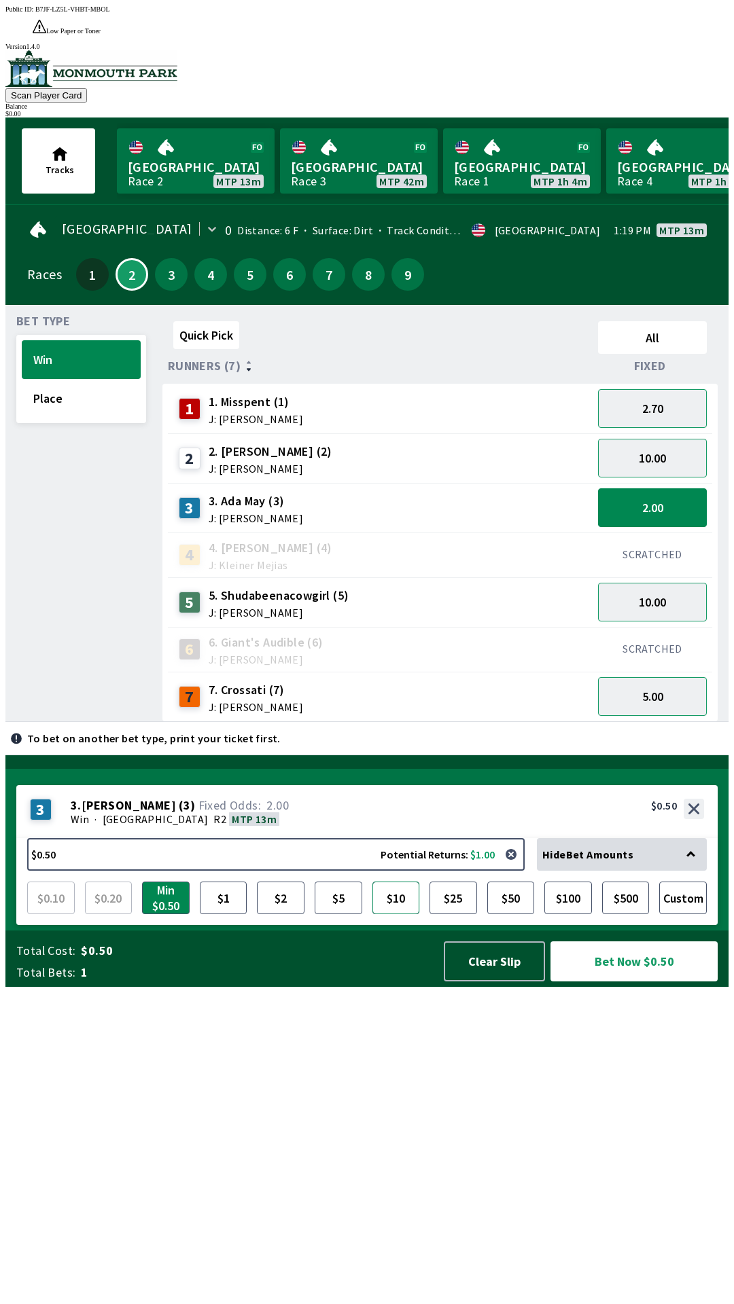
click at [394, 914] on button "$10" at bounding box center [396, 898] width 48 height 33
click at [632, 981] on button "Bet Now $10.00" at bounding box center [633, 961] width 167 height 40
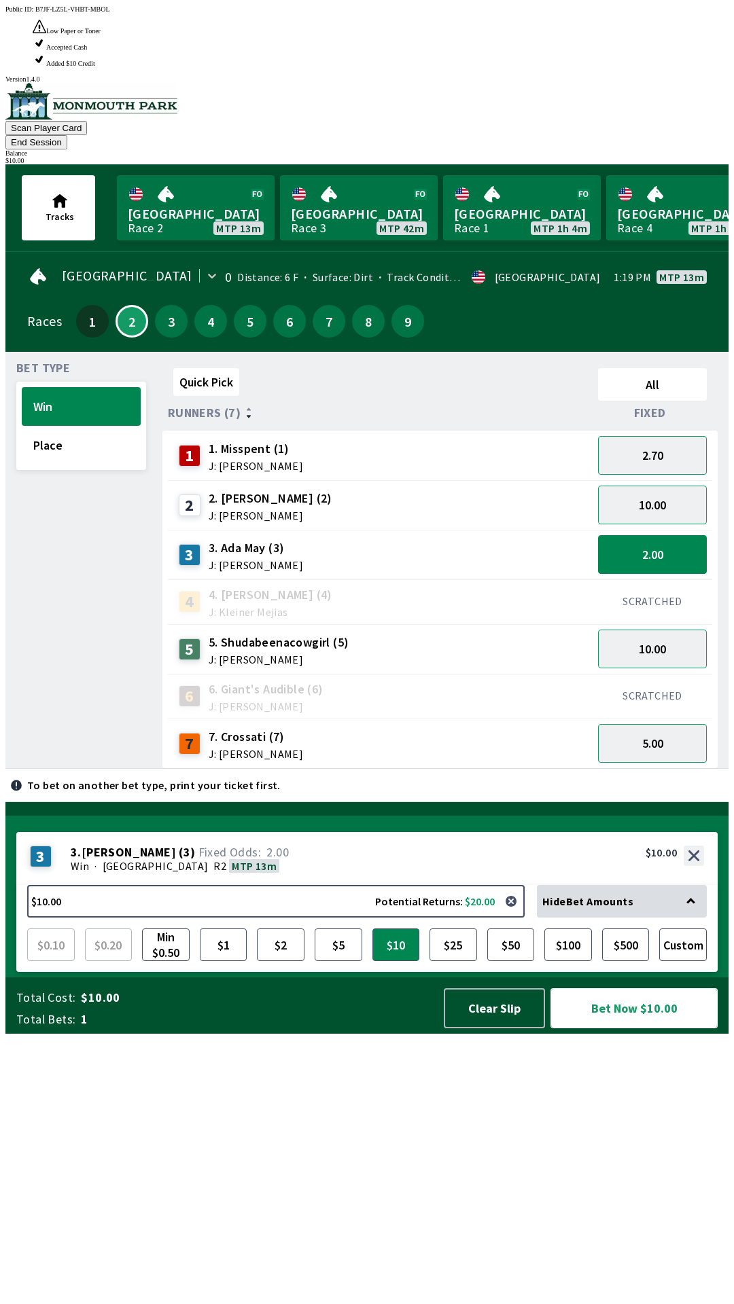
click at [657, 1028] on button "Bet Now $10.00" at bounding box center [633, 1008] width 167 height 40
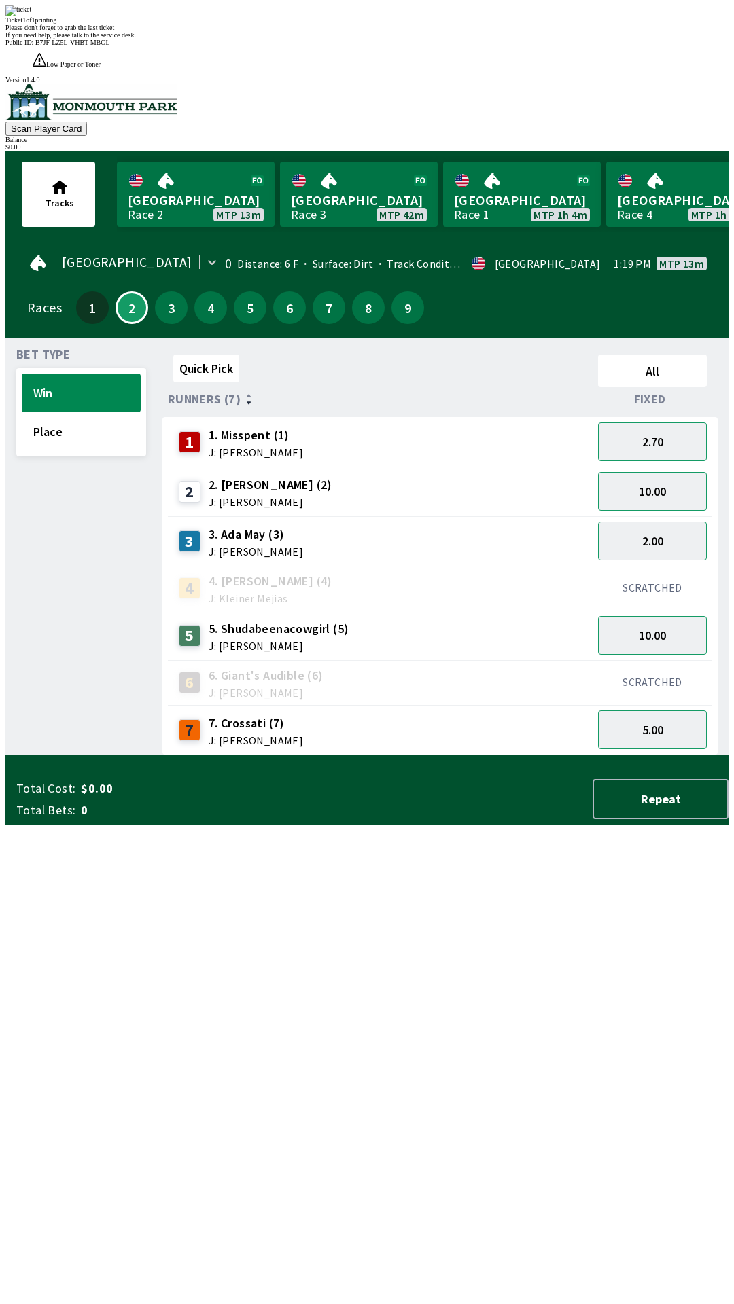
click at [665, 755] on div "Quick Pick All Runners (7) Fixed 1 1. Misspent (1) J: [PERSON_NAME] 2.70 2 2. […" at bounding box center [445, 552] width 566 height 406
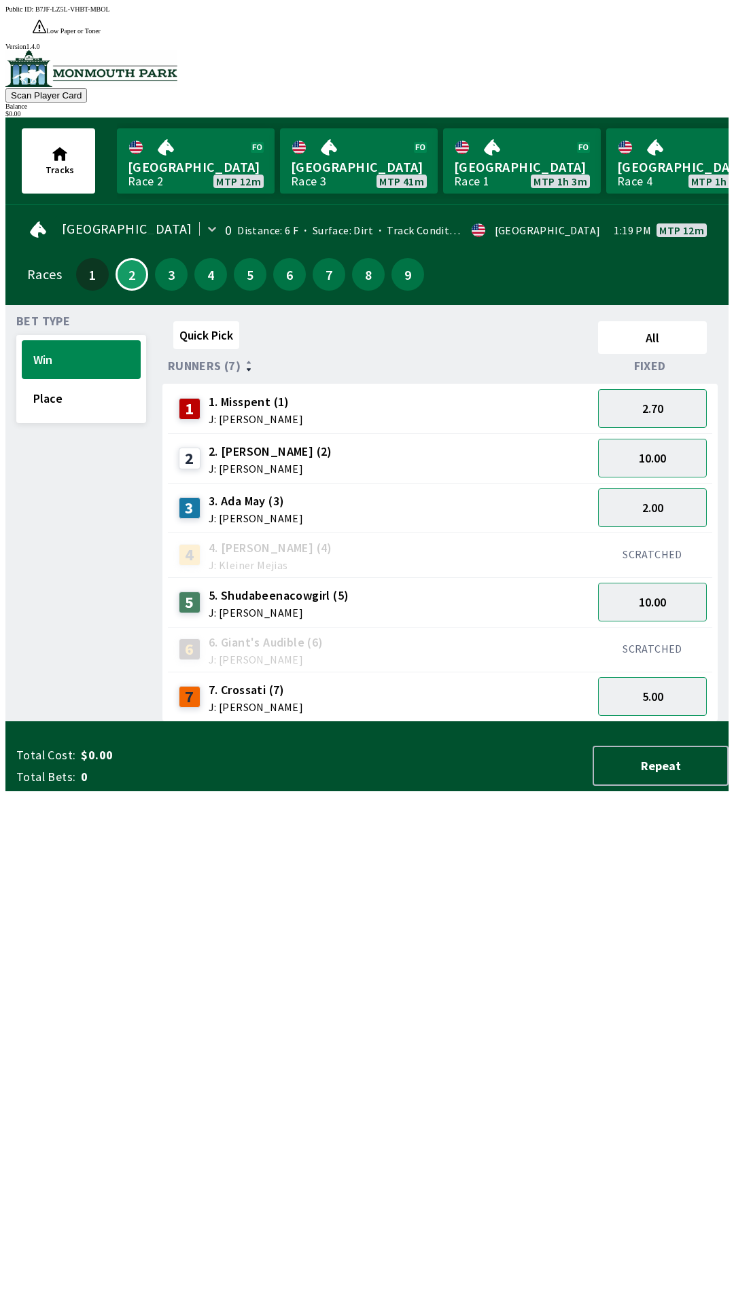
click at [681, 627] on div "SCRATCHED" at bounding box center [652, 649] width 120 height 45
click at [670, 583] on button "10.00" at bounding box center [652, 602] width 109 height 39
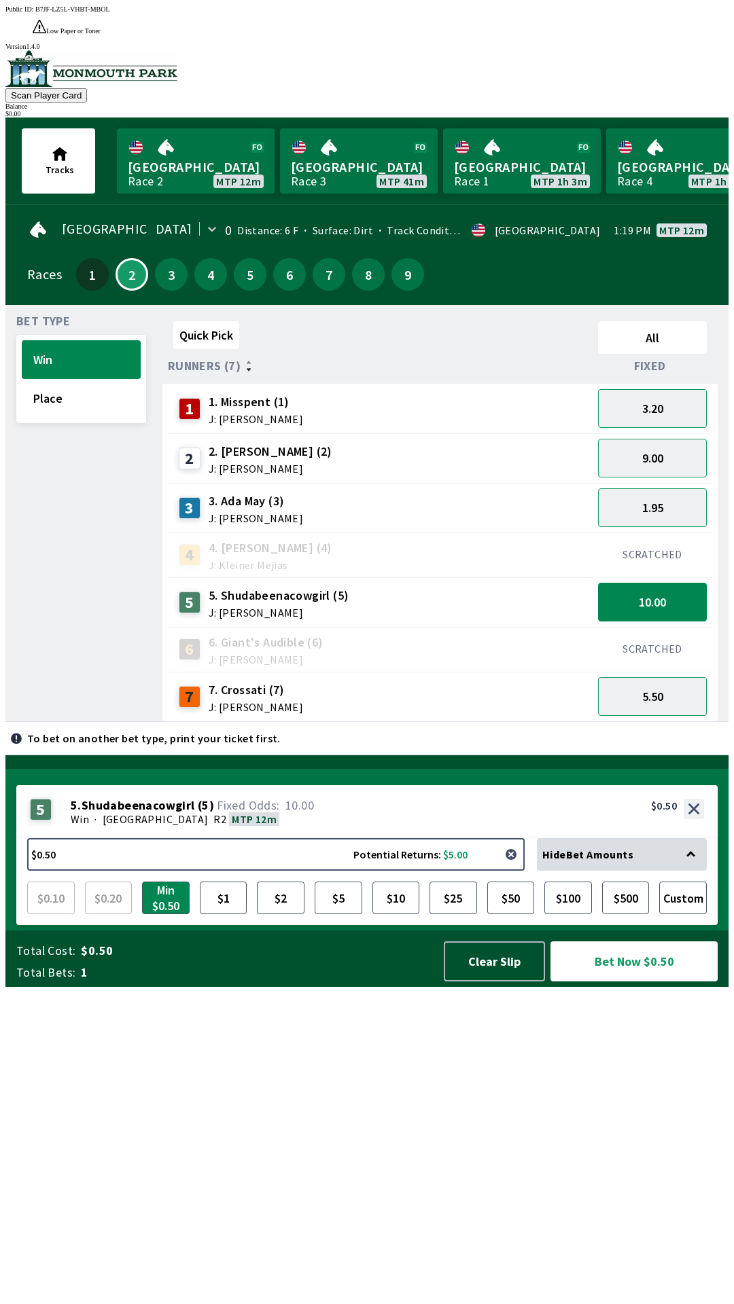
click at [513, 868] on button "button" at bounding box center [510, 854] width 27 height 27
click at [509, 868] on button "button" at bounding box center [510, 854] width 27 height 27
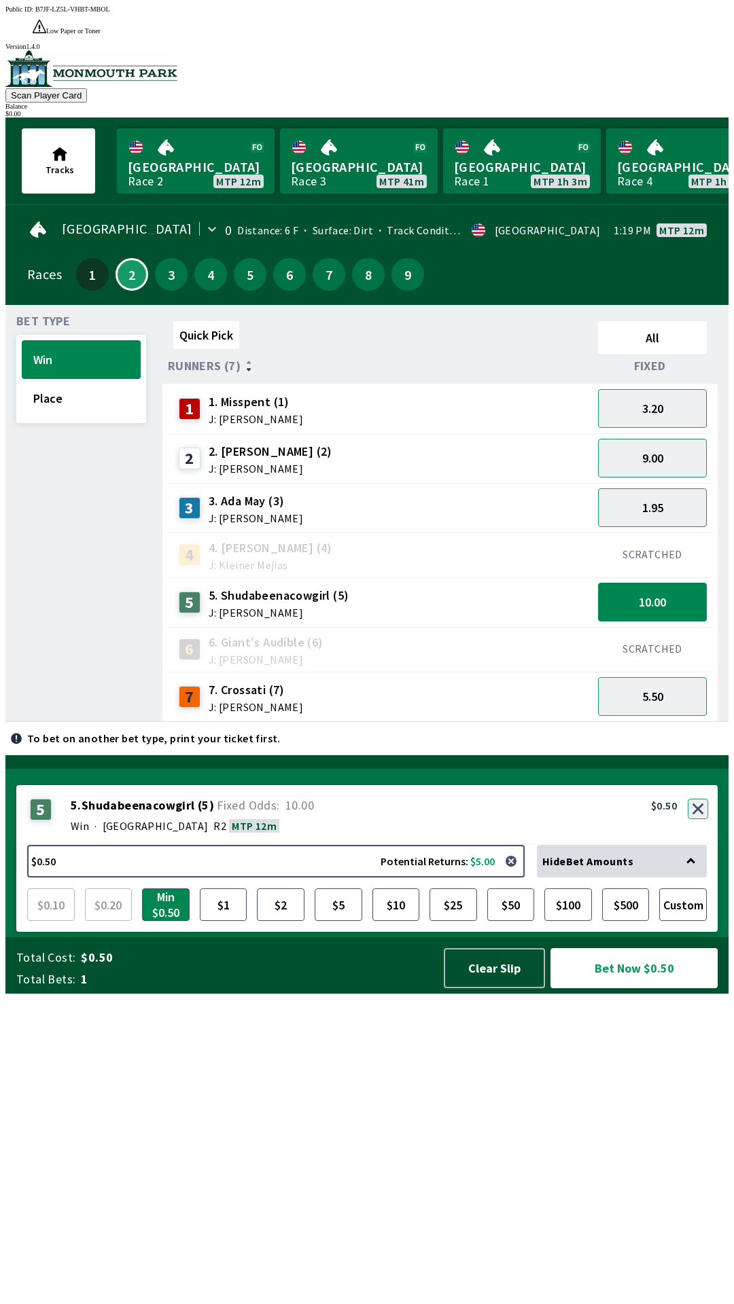
click at [699, 819] on button "button" at bounding box center [697, 809] width 20 height 20
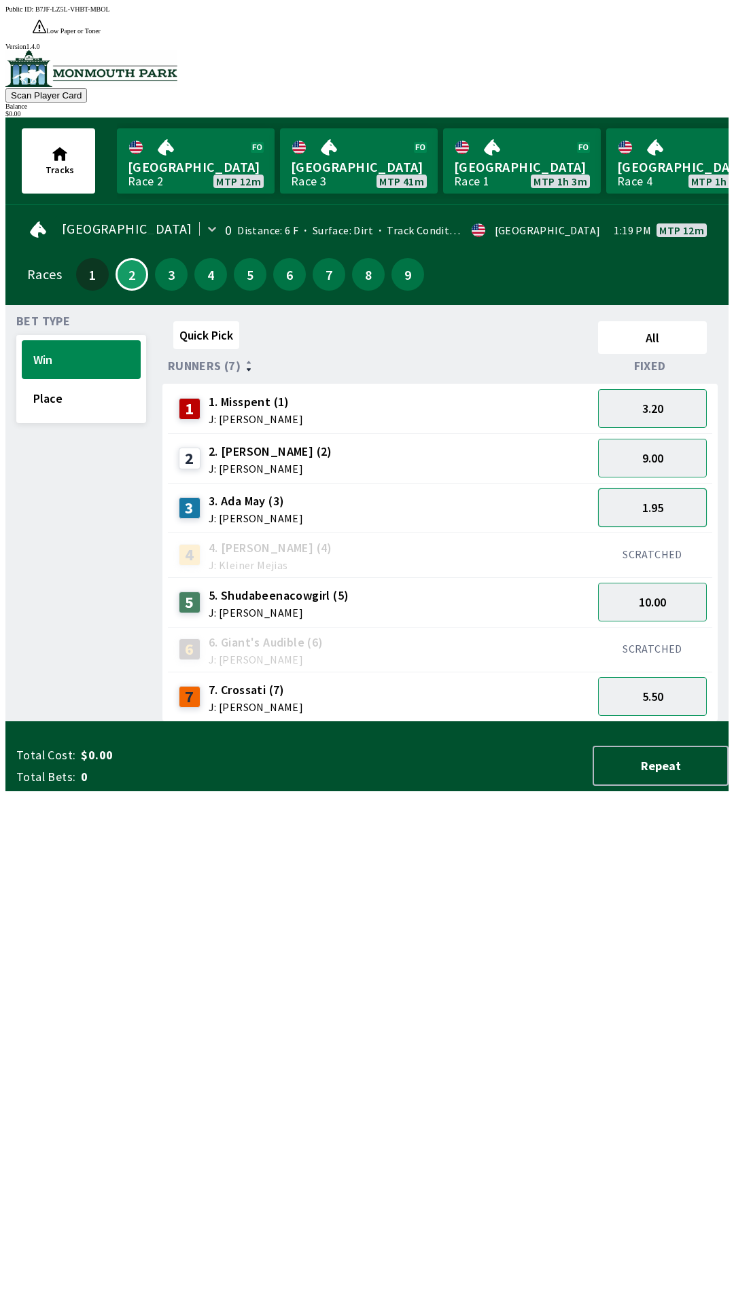
click at [674, 490] on button "1.95" at bounding box center [652, 507] width 109 height 39
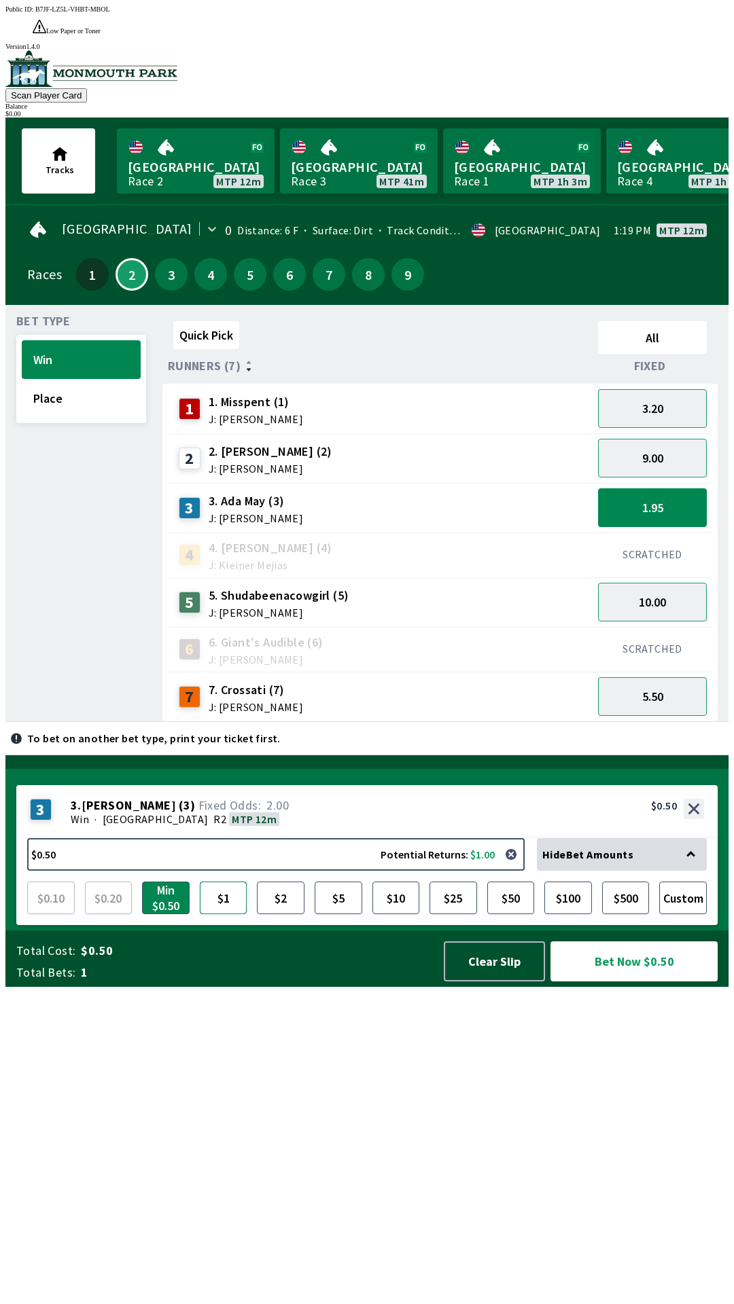
click at [222, 914] on button "$1" at bounding box center [224, 898] width 48 height 33
click at [298, 914] on button "$2" at bounding box center [281, 898] width 48 height 33
click at [674, 533] on div "SCRATCHED" at bounding box center [652, 555] width 120 height 45
click at [349, 914] on button "$5" at bounding box center [338, 898] width 48 height 33
click at [403, 914] on button "$10" at bounding box center [396, 898] width 48 height 33
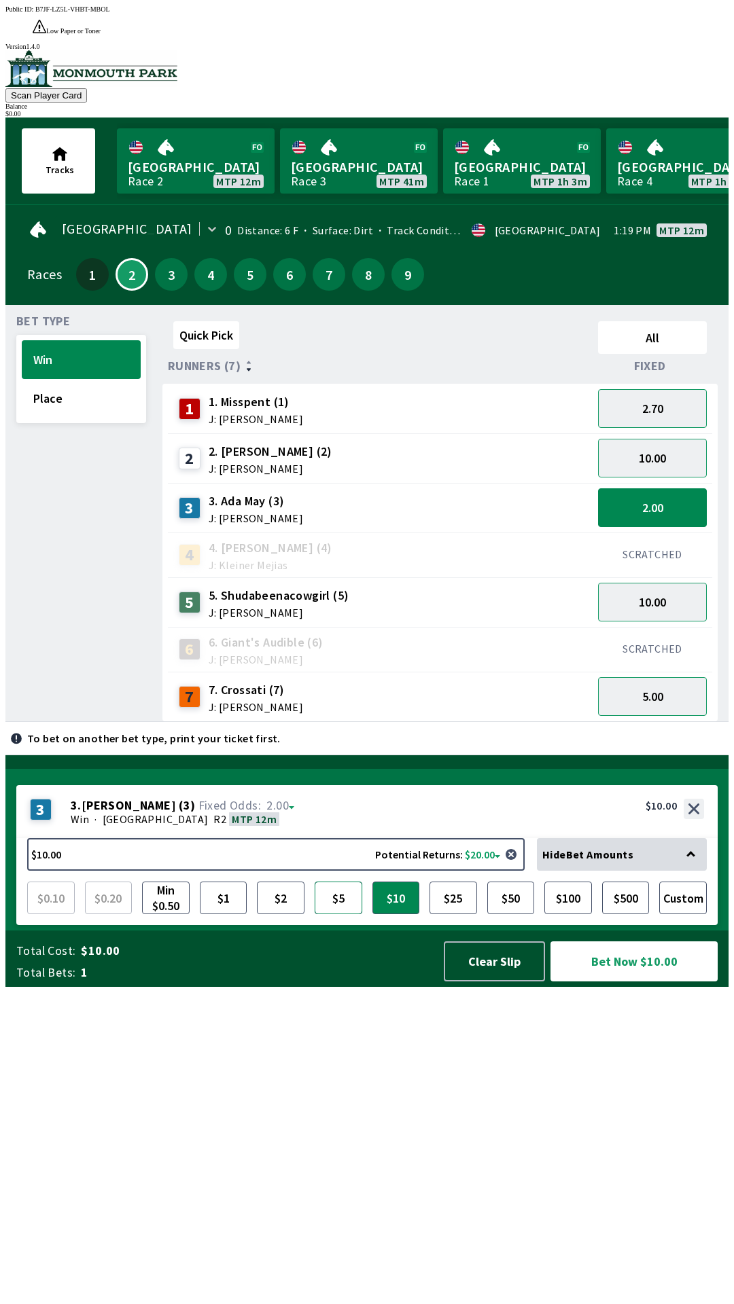
click at [345, 914] on button "$5" at bounding box center [338, 898] width 48 height 33
click at [656, 981] on button "Bet Now $5.00" at bounding box center [633, 961] width 167 height 40
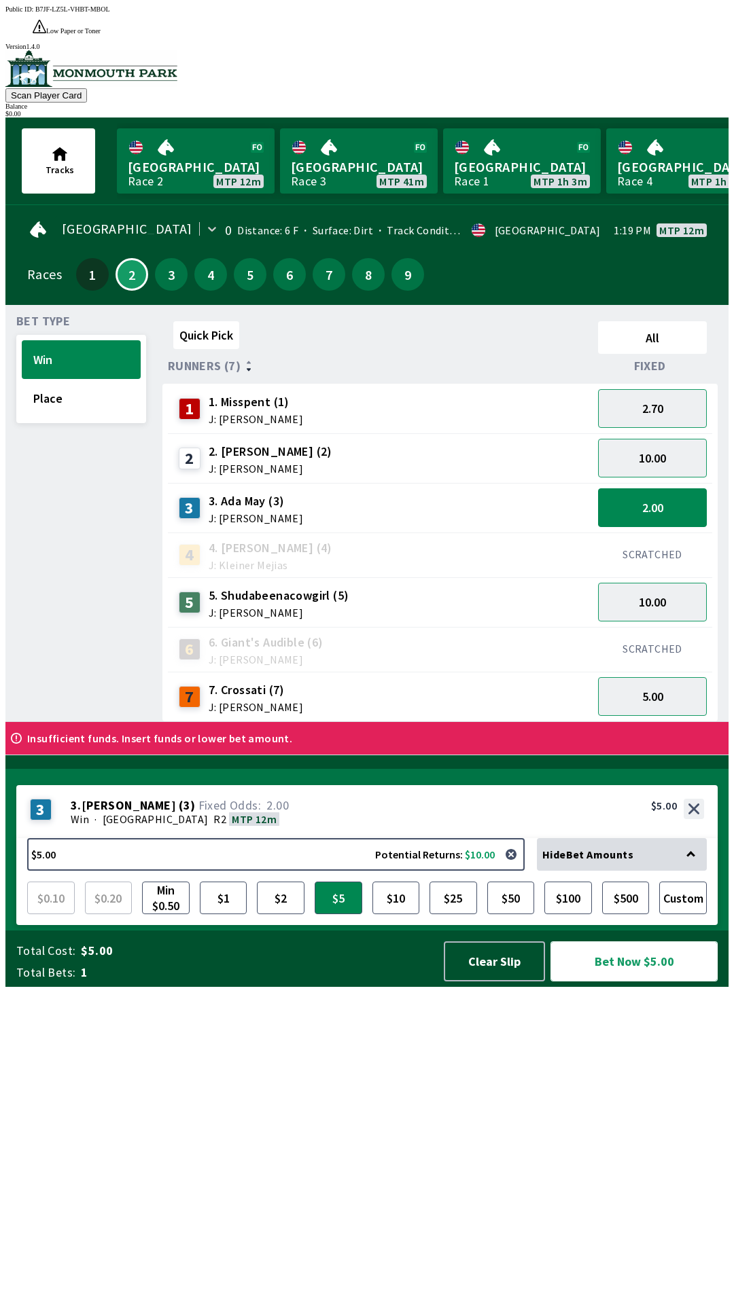
click at [660, 981] on button "Bet Now $5.00" at bounding box center [633, 961] width 167 height 40
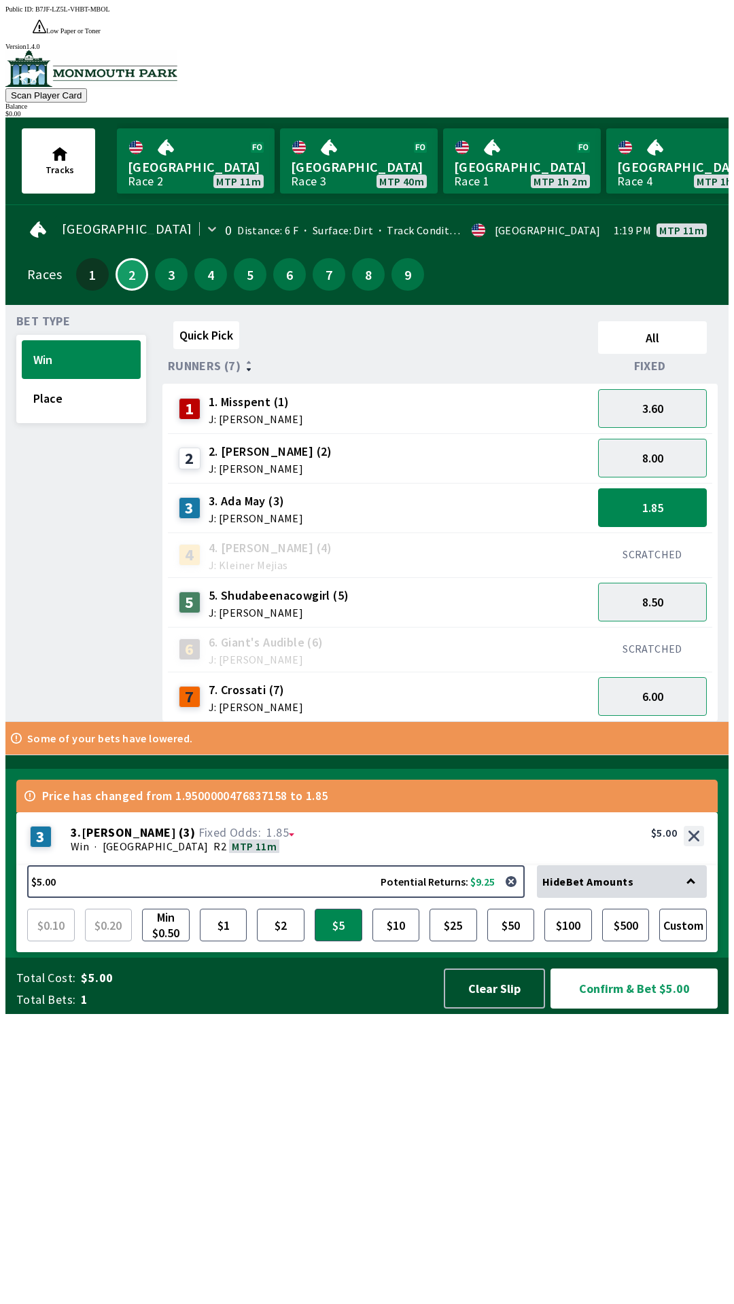
click at [680, 110] on div "$ 0.00" at bounding box center [366, 113] width 723 height 7
click at [645, 1009] on button "Confirm & Bet $5.00" at bounding box center [633, 989] width 167 height 40
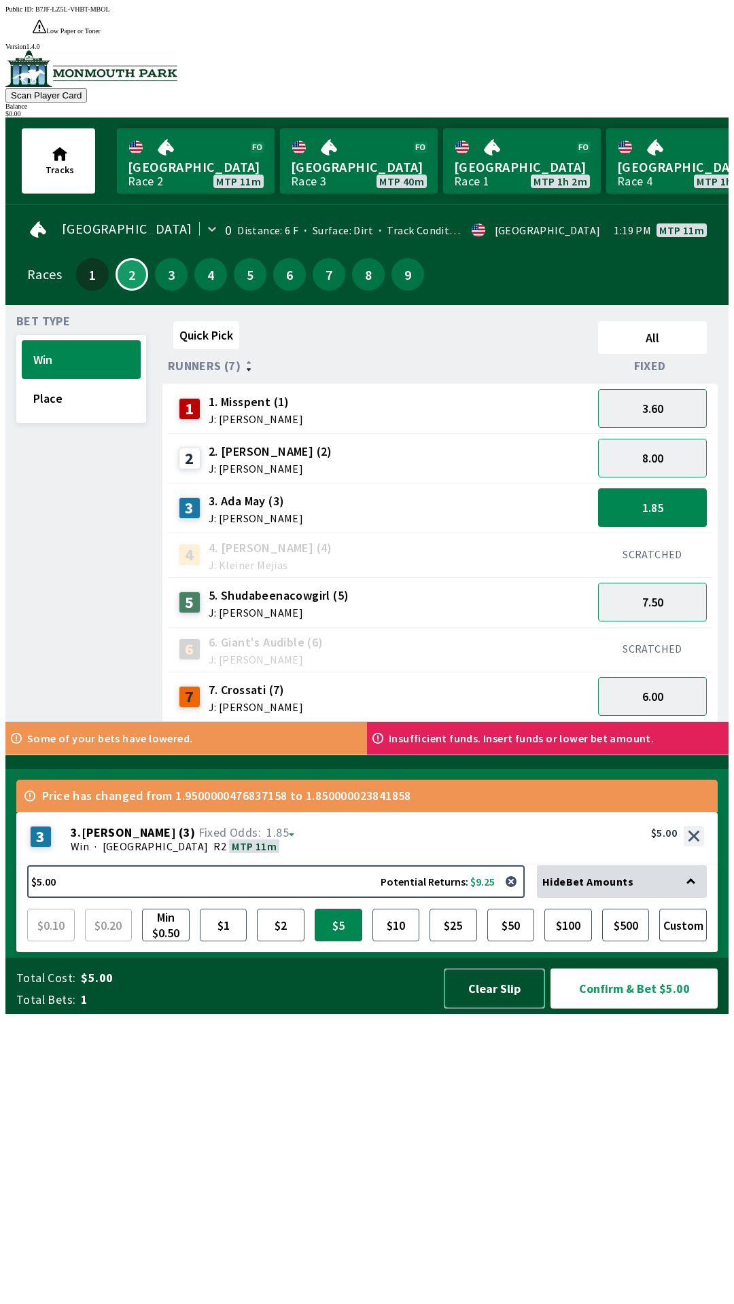
click at [498, 1009] on button "Clear Slip" at bounding box center [494, 989] width 101 height 40
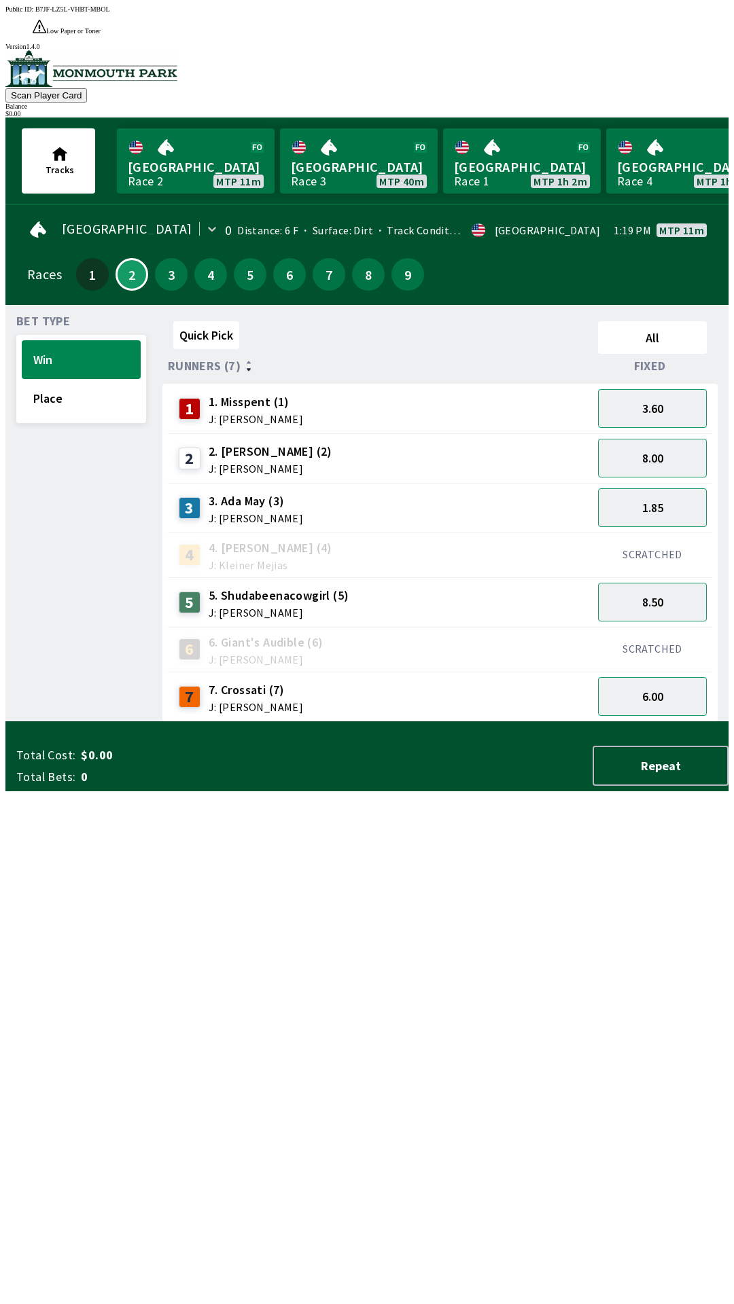
click at [695, 110] on div "$ 0.00" at bounding box center [366, 113] width 723 height 7
click at [662, 110] on div "$ 0.00" at bounding box center [366, 113] width 723 height 7
click at [681, 488] on button "1.85" at bounding box center [652, 507] width 109 height 39
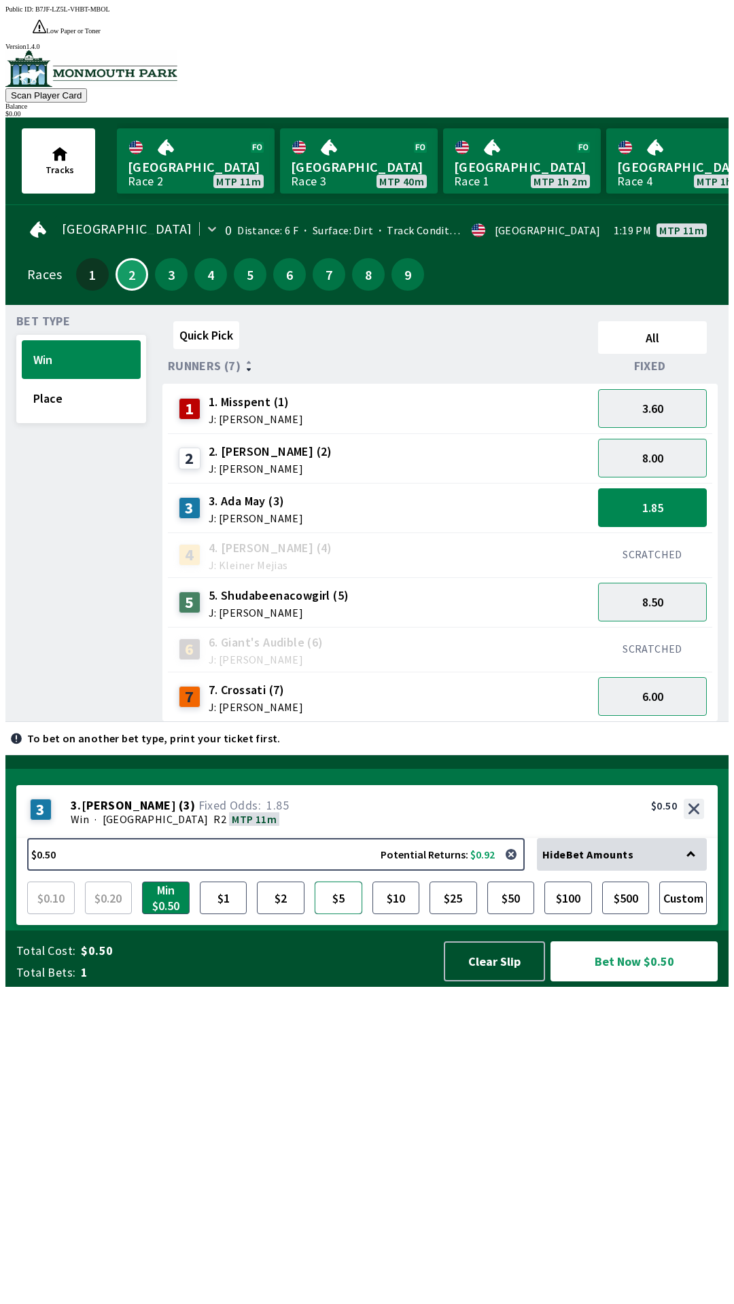
click at [349, 914] on button "$5" at bounding box center [338, 898] width 48 height 33
click at [477, 981] on button "Clear Slip" at bounding box center [494, 961] width 101 height 40
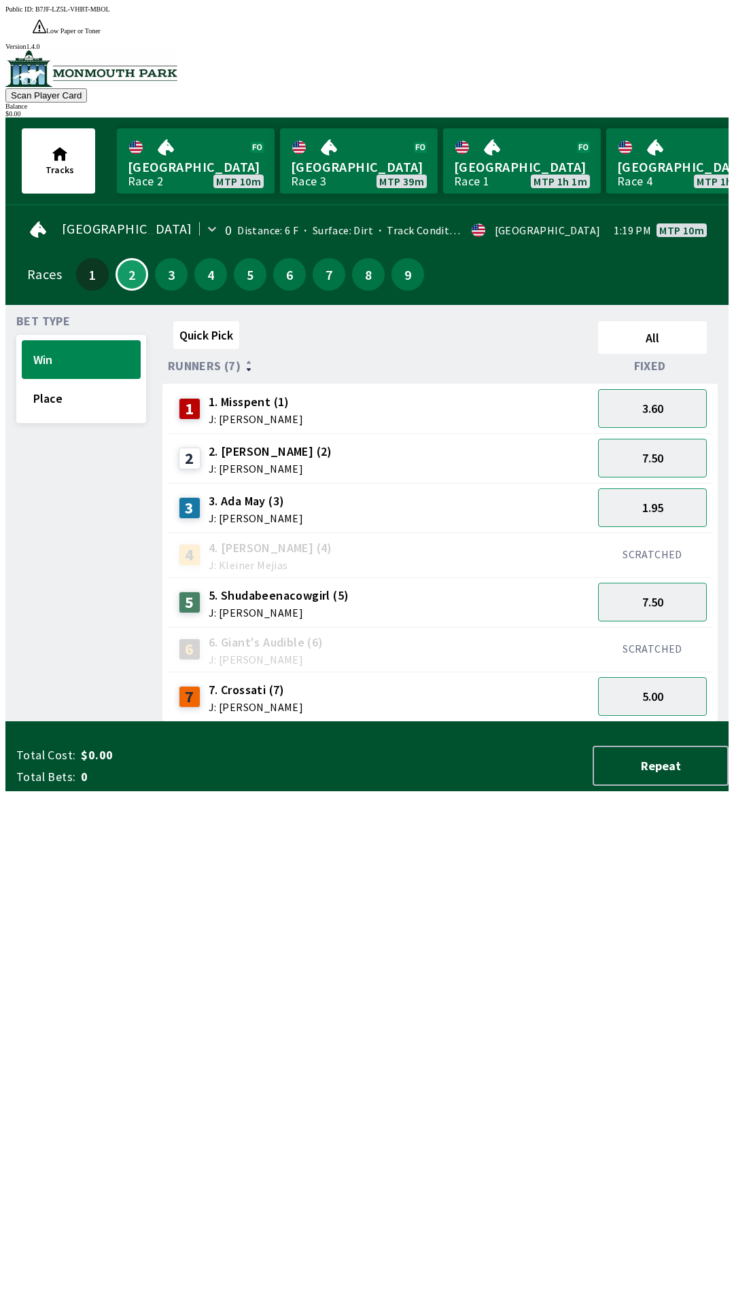
click at [357, 585] on div "5 5. Shudabeenacowgirl (5) J: [PERSON_NAME]" at bounding box center [380, 602] width 414 height 34
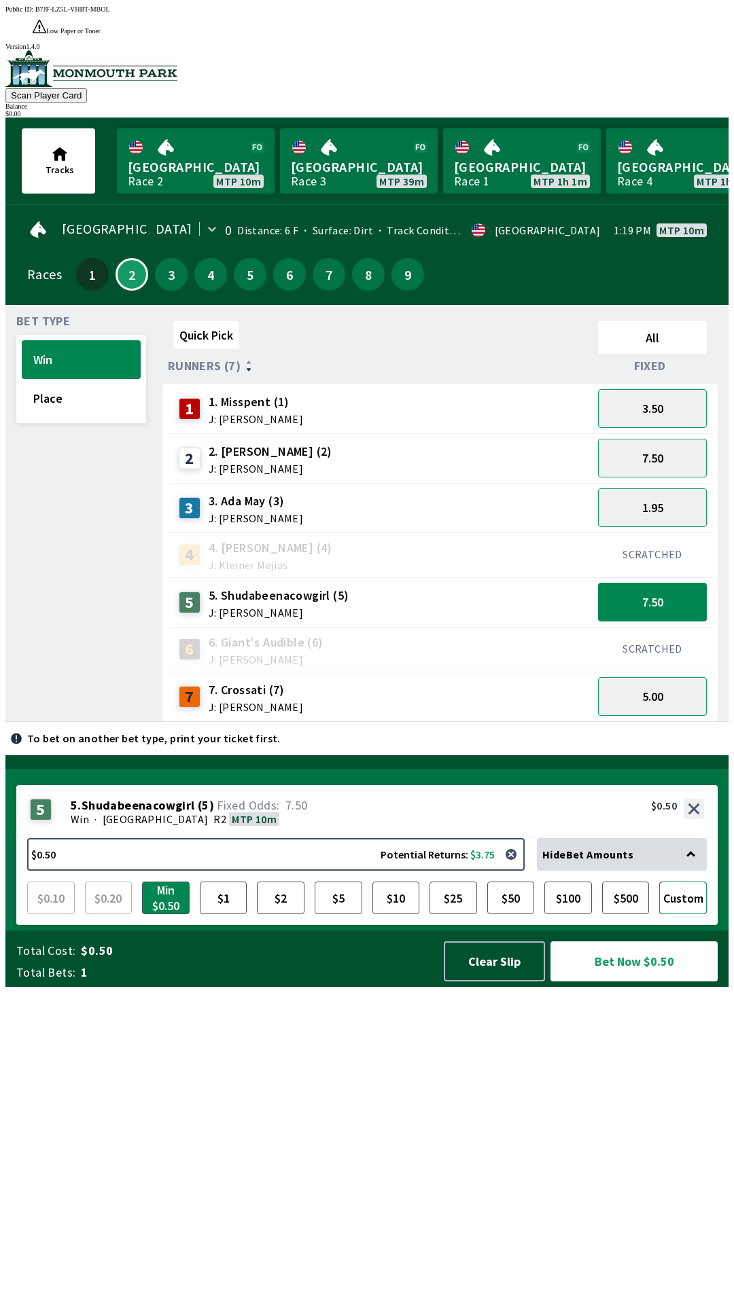
click at [687, 914] on button "Custom" at bounding box center [683, 898] width 48 height 33
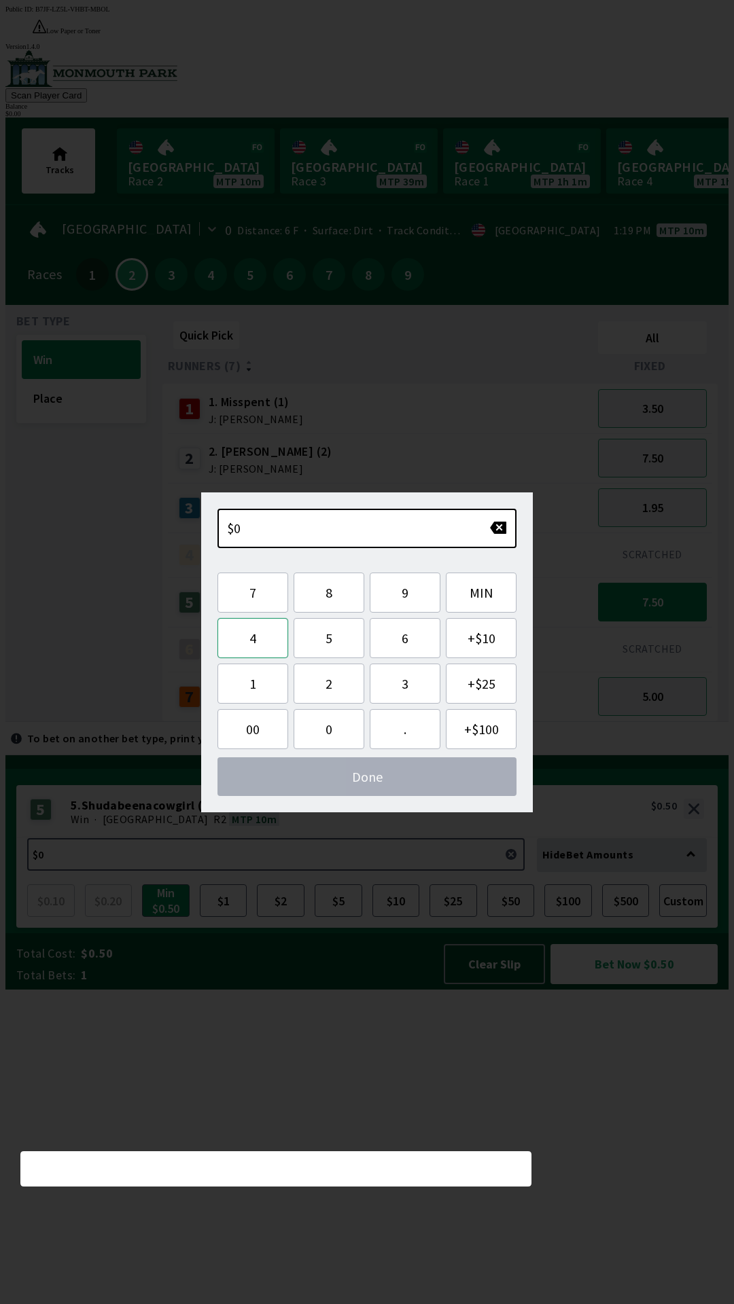
click at [244, 643] on button "4" at bounding box center [252, 638] width 71 height 40
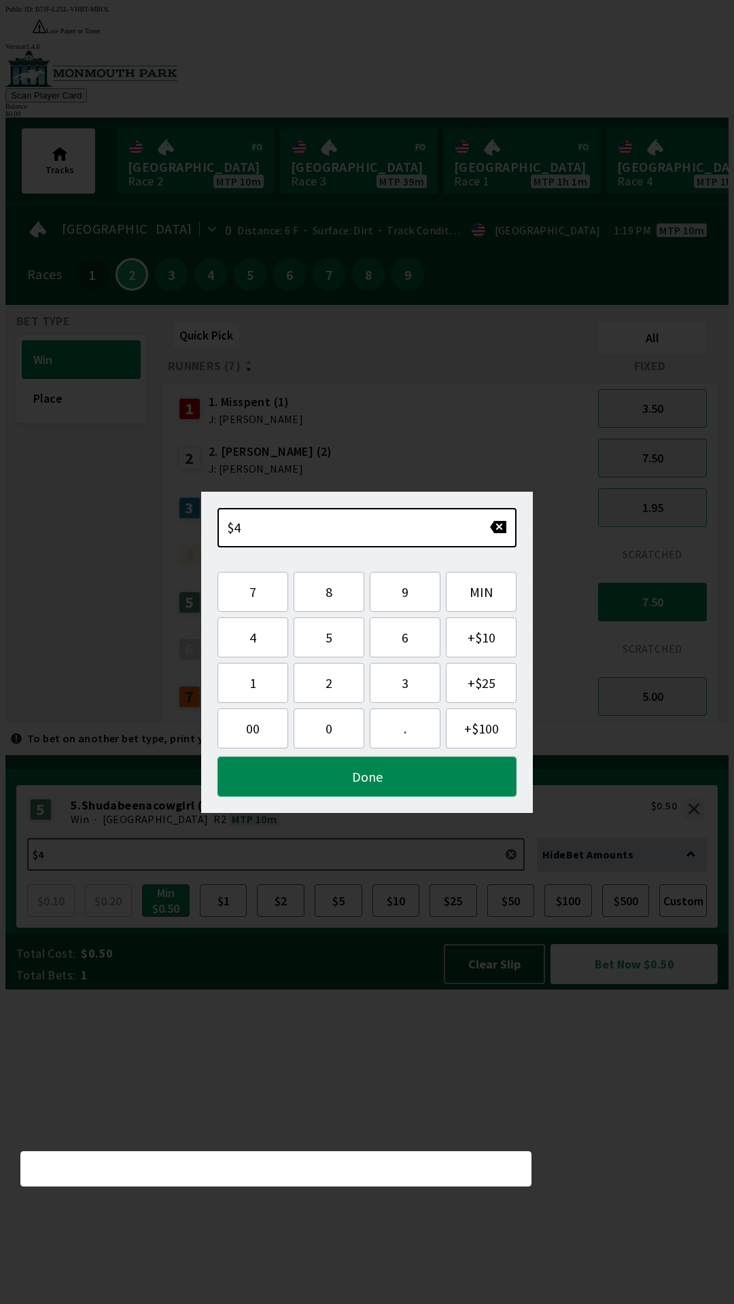
click at [367, 779] on button "Done" at bounding box center [366, 777] width 299 height 40
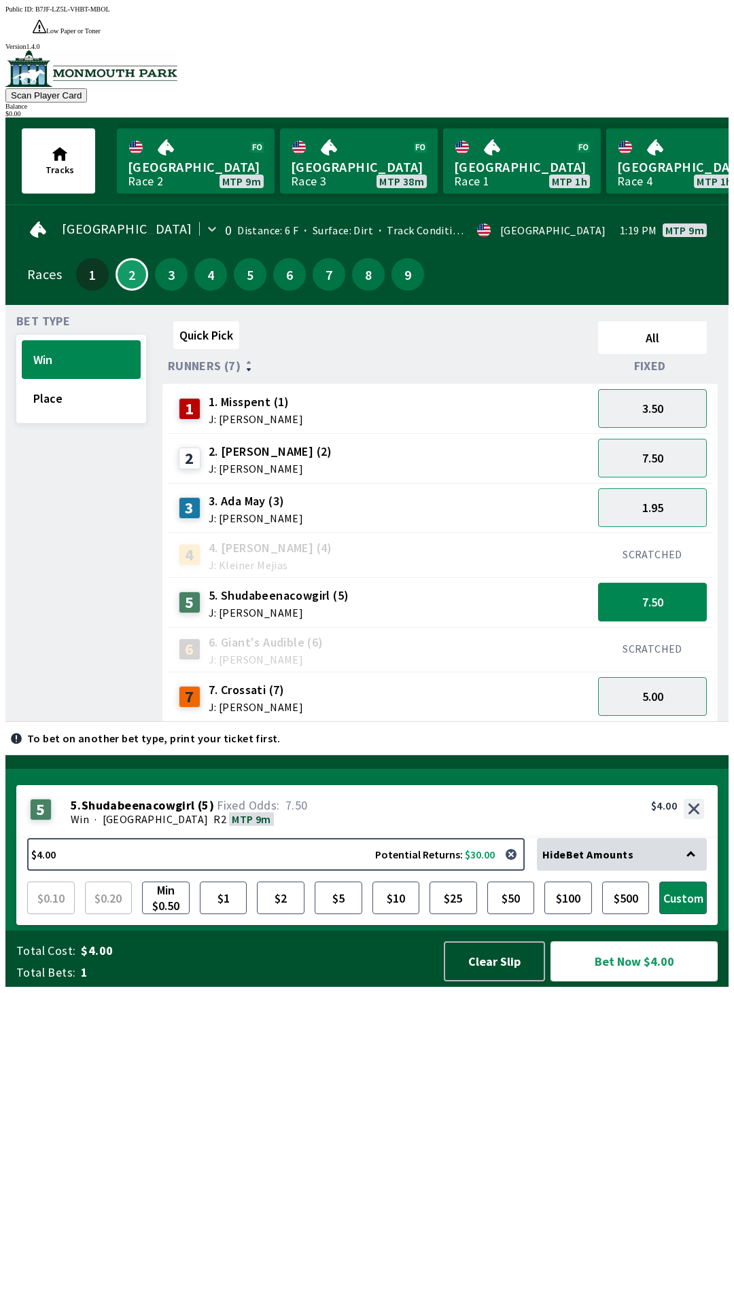
click at [638, 981] on button "Bet Now $4.00" at bounding box center [633, 961] width 167 height 40
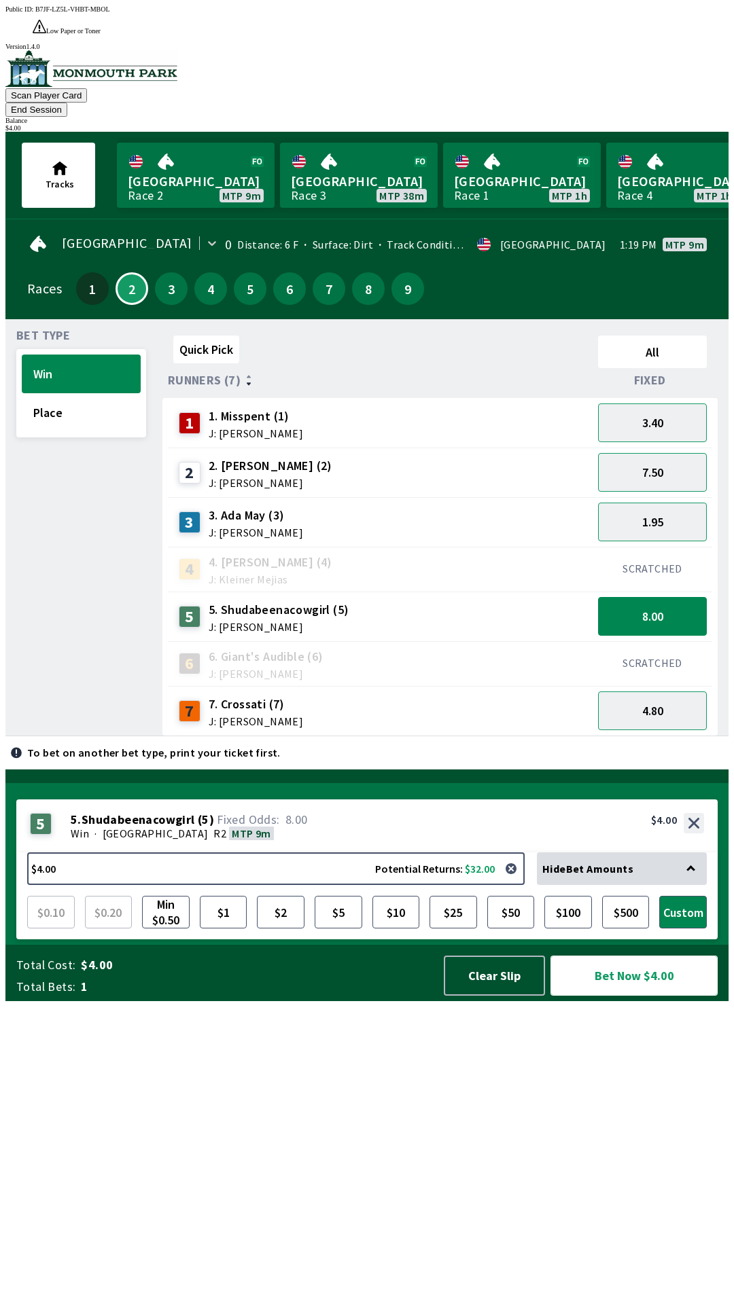
click at [650, 996] on button "Bet Now $4.00" at bounding box center [633, 976] width 167 height 40
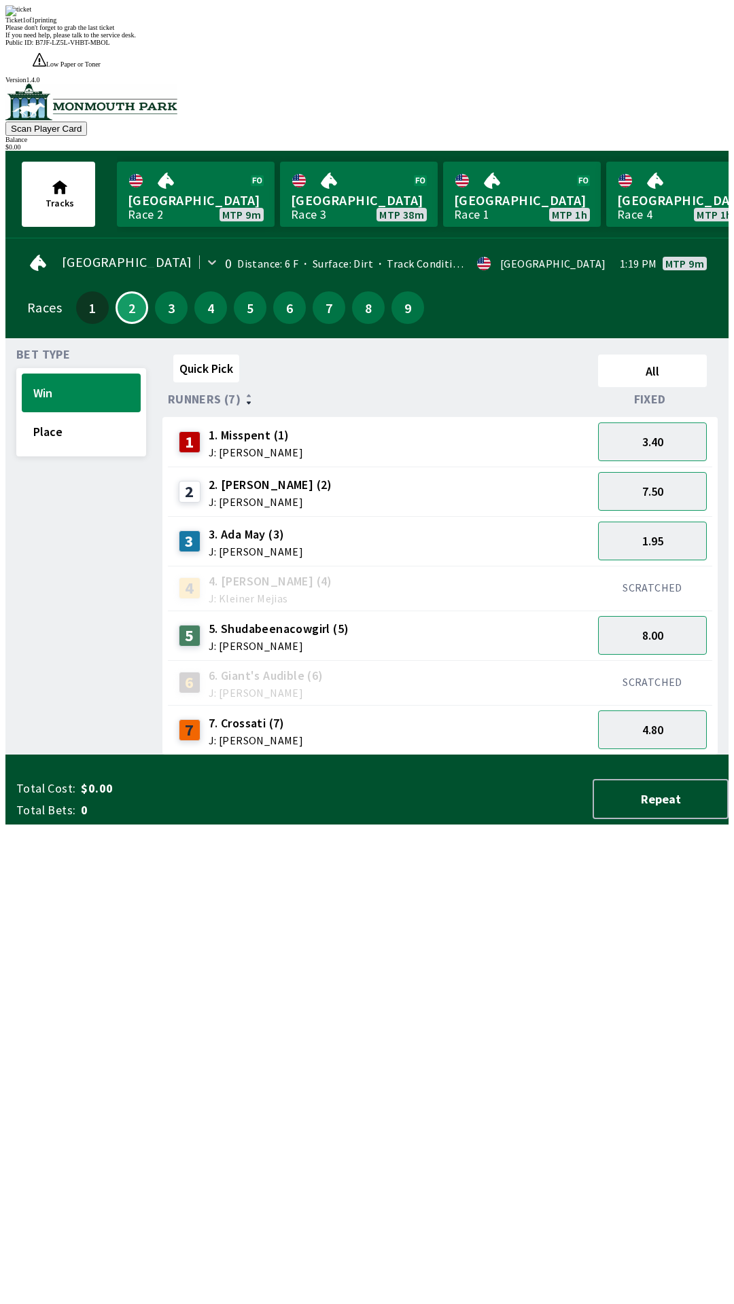
click at [551, 755] on div "Quick Pick All Runners (7) Fixed 1 1. Misspent (1) J: [PERSON_NAME] 3.40 2 2. […" at bounding box center [445, 552] width 566 height 406
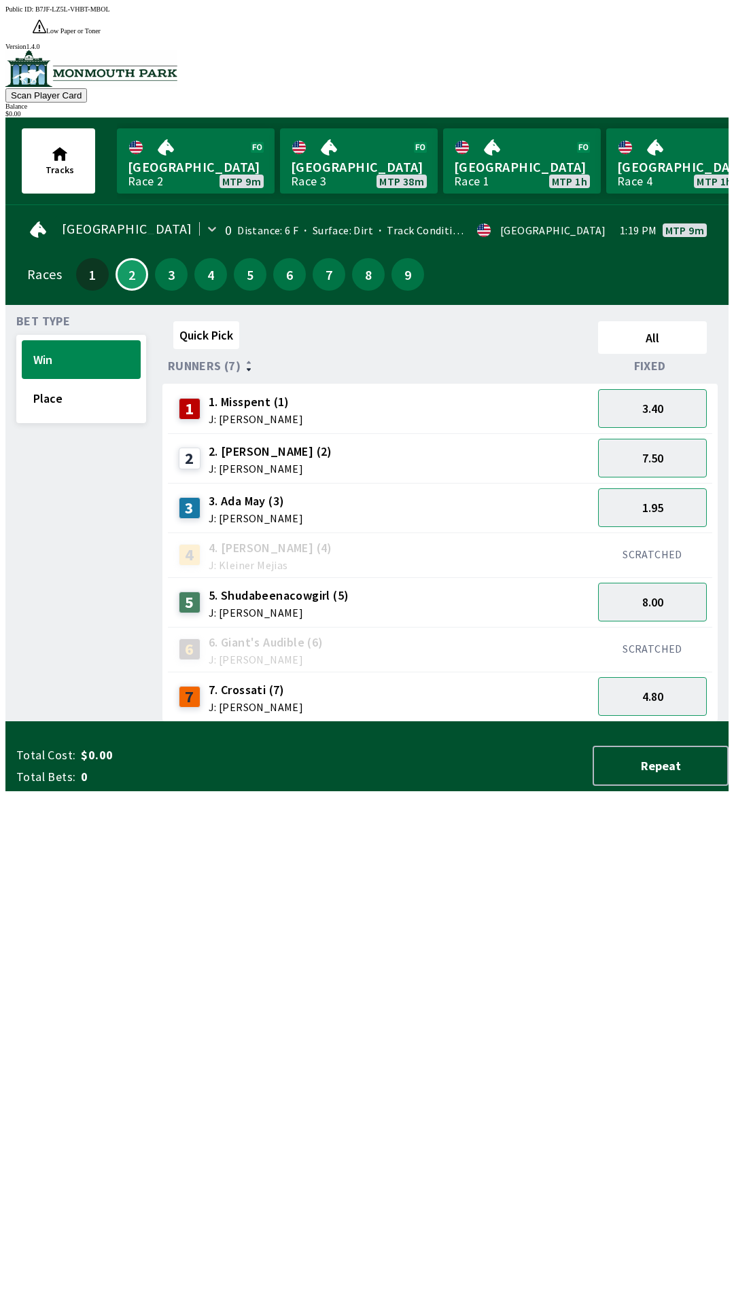
click at [531, 585] on div "5 5. Shudabeenacowgirl (5) J: [PERSON_NAME]" at bounding box center [380, 602] width 414 height 34
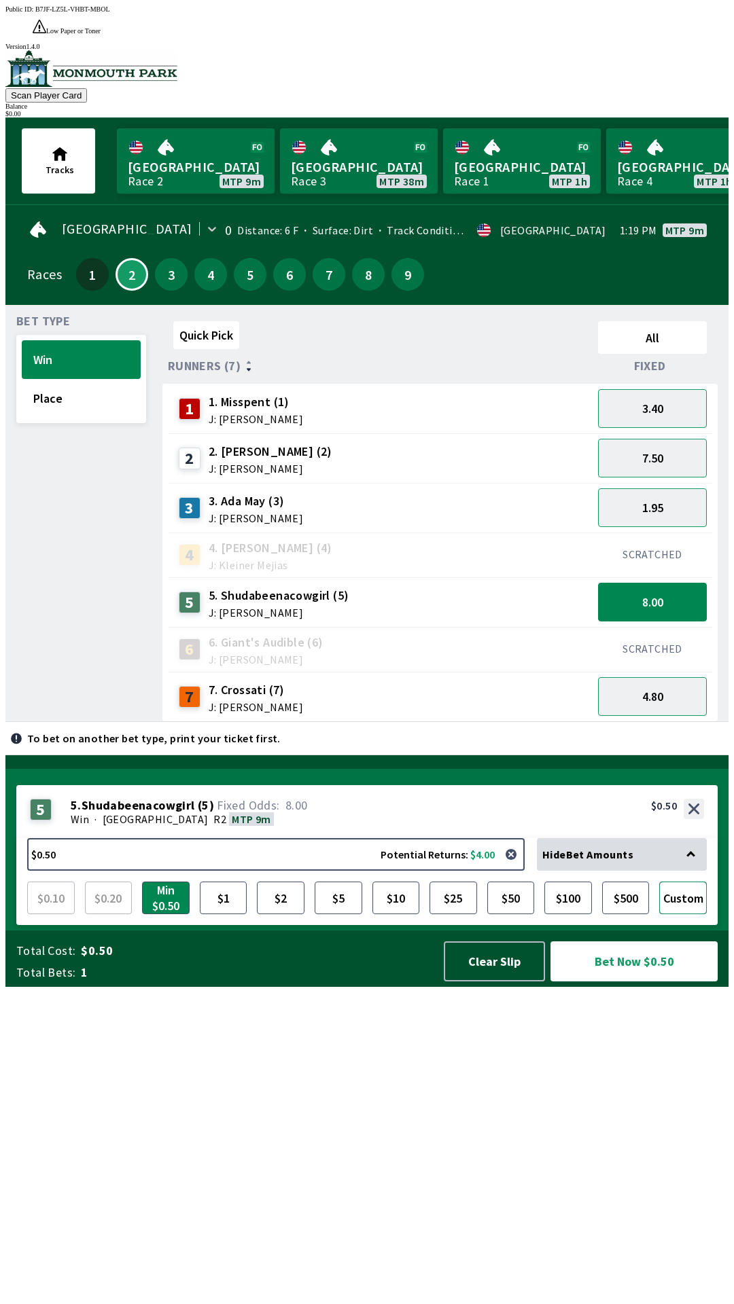
click at [674, 914] on button "Custom" at bounding box center [683, 898] width 48 height 33
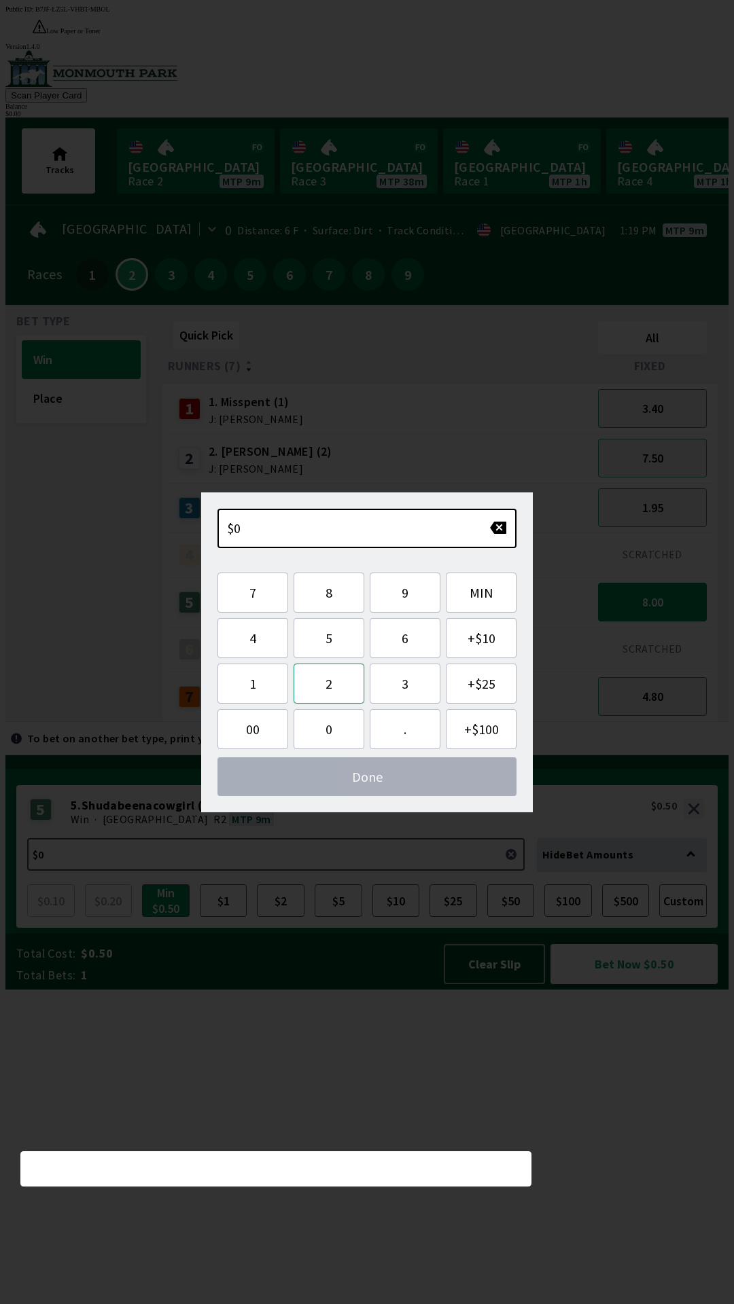
click at [327, 676] on button "2" at bounding box center [328, 684] width 71 height 40
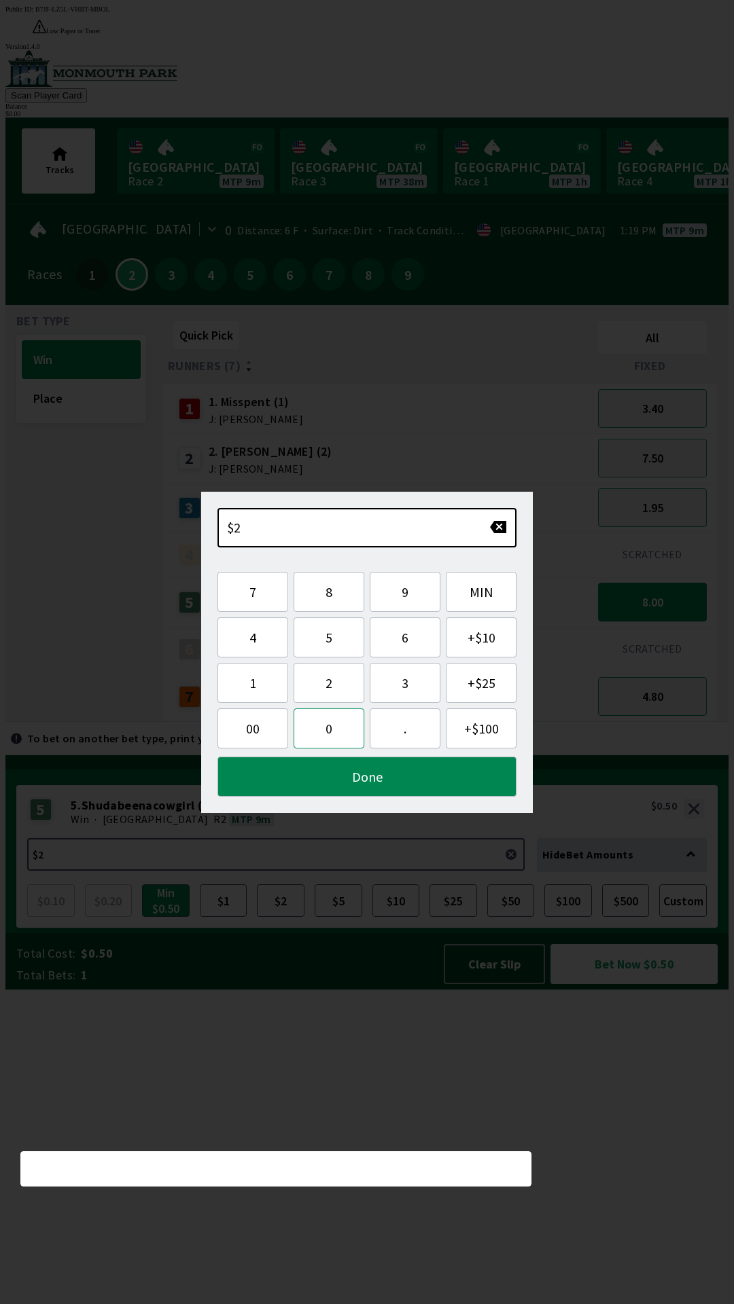
click at [323, 731] on button "0" at bounding box center [328, 728] width 71 height 40
click at [257, 732] on button "00" at bounding box center [252, 728] width 71 height 40
click at [346, 771] on button "Done" at bounding box center [366, 777] width 299 height 40
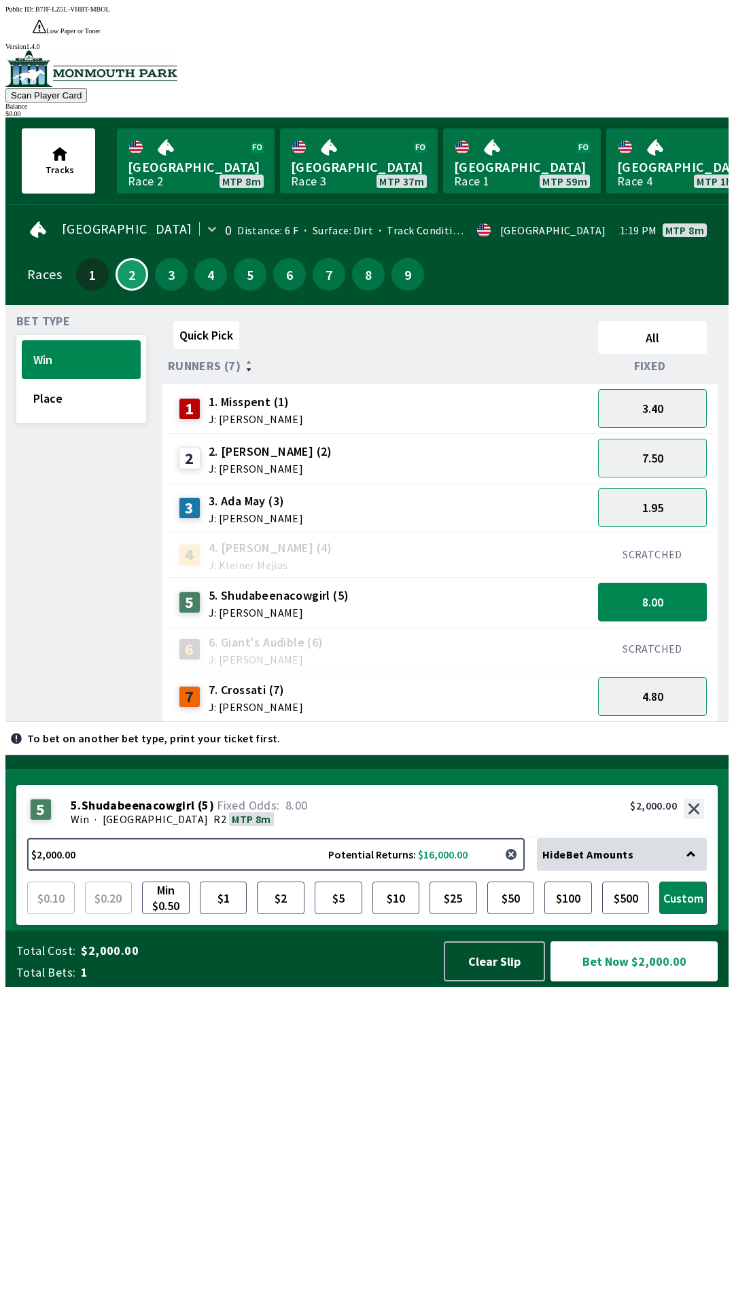
click at [516, 868] on button "button" at bounding box center [510, 854] width 27 height 27
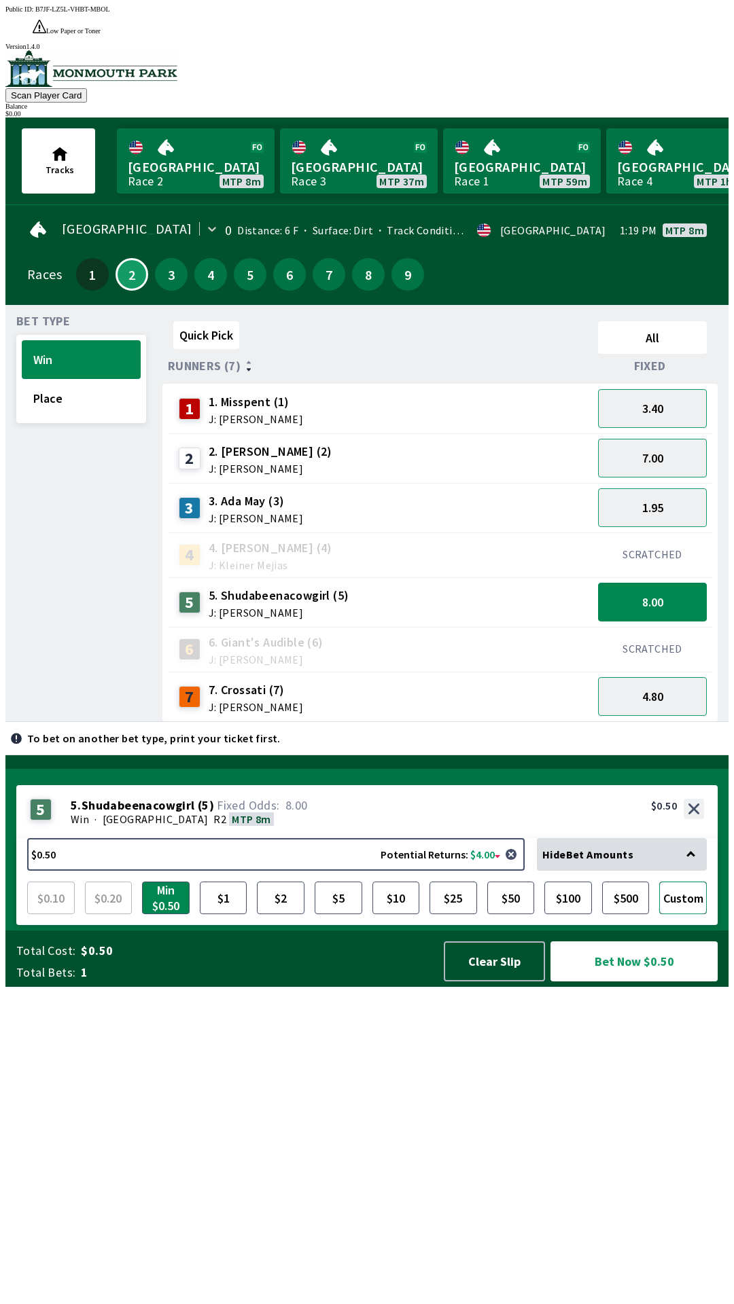
click at [688, 914] on button "Custom" at bounding box center [683, 898] width 48 height 33
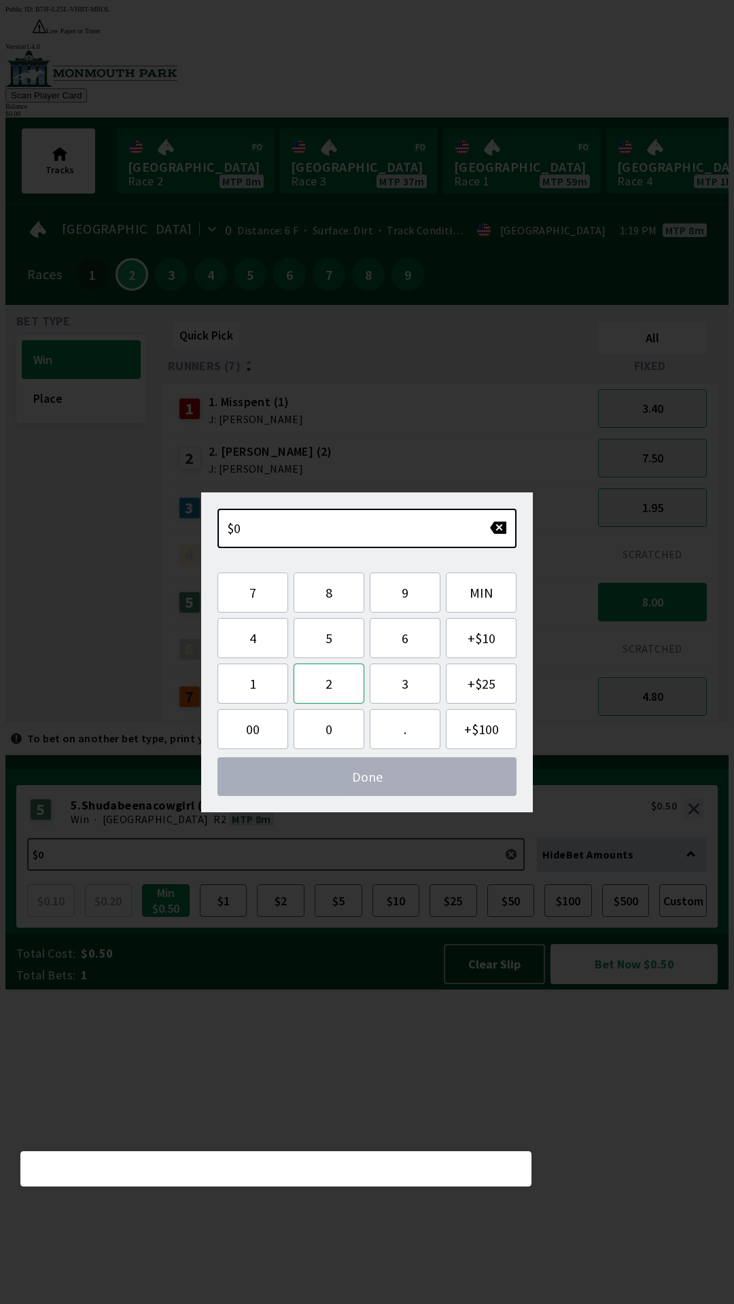
click at [331, 691] on button "2" at bounding box center [328, 684] width 71 height 40
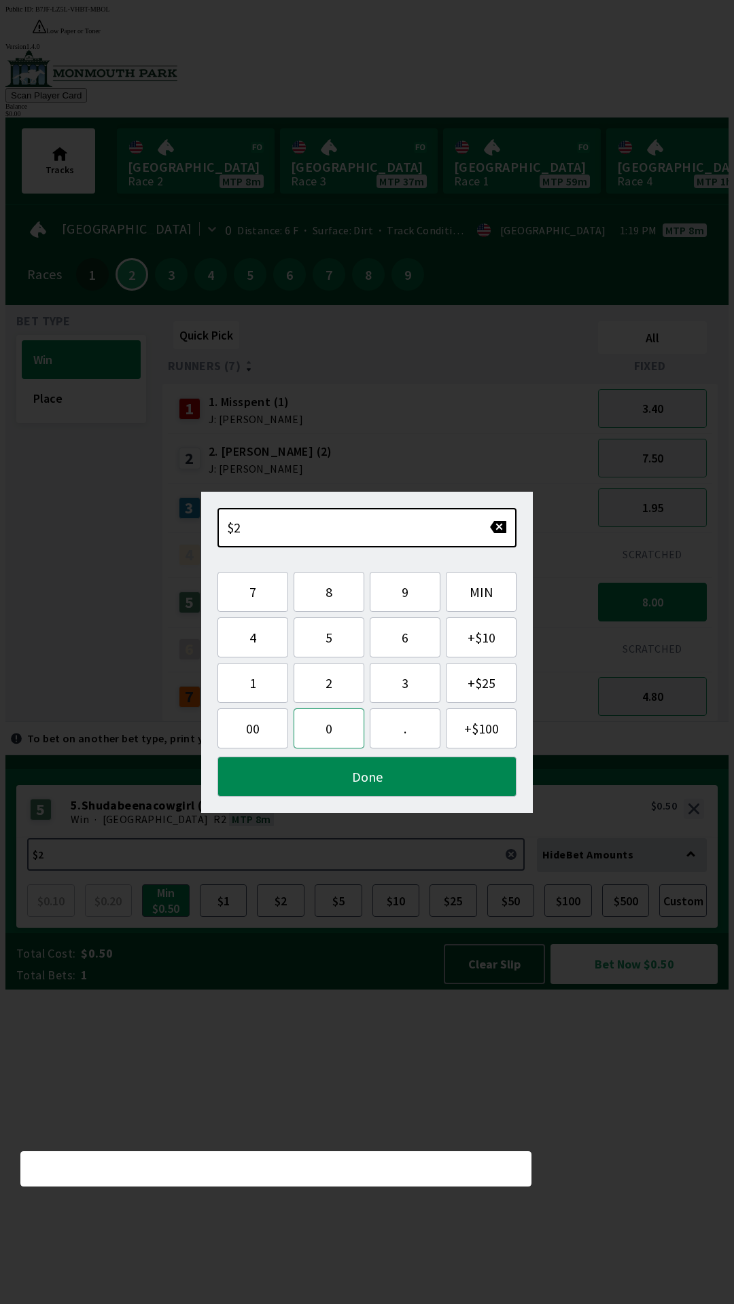
click at [327, 732] on button "0" at bounding box center [328, 728] width 71 height 40
click at [384, 778] on button "Done" at bounding box center [366, 777] width 299 height 40
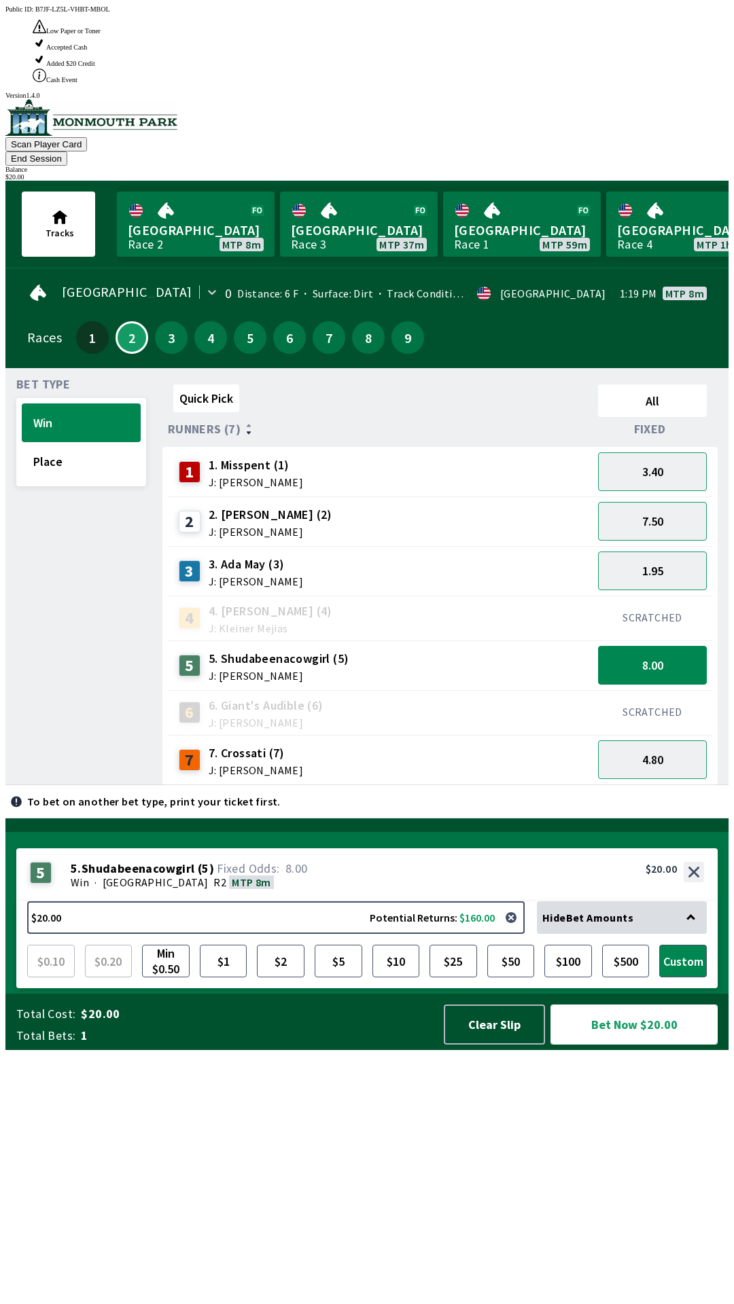
click at [626, 1045] on button "Bet Now $20.00" at bounding box center [633, 1025] width 167 height 40
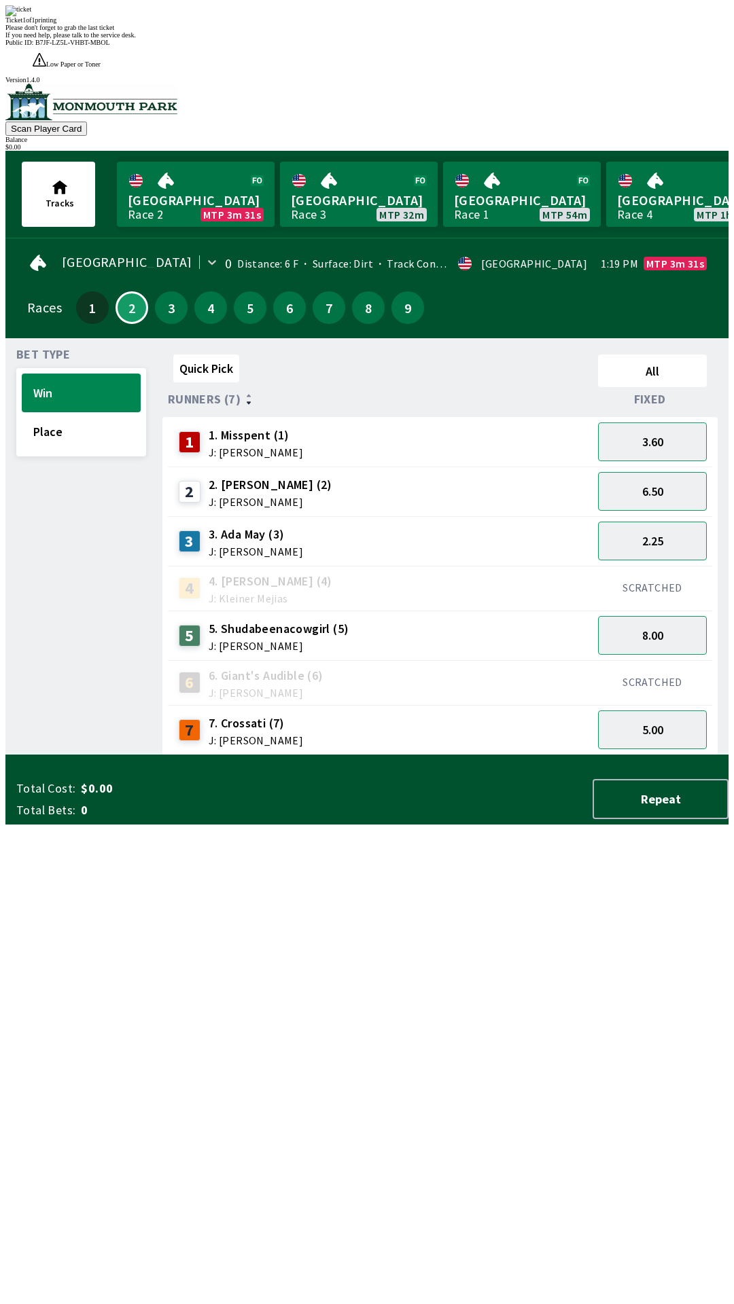
click at [420, 755] on div "Quick Pick All Runners (7) Fixed 1 1. Misspent (1) J: [PERSON_NAME] 3.60 2 2. […" at bounding box center [445, 552] width 566 height 406
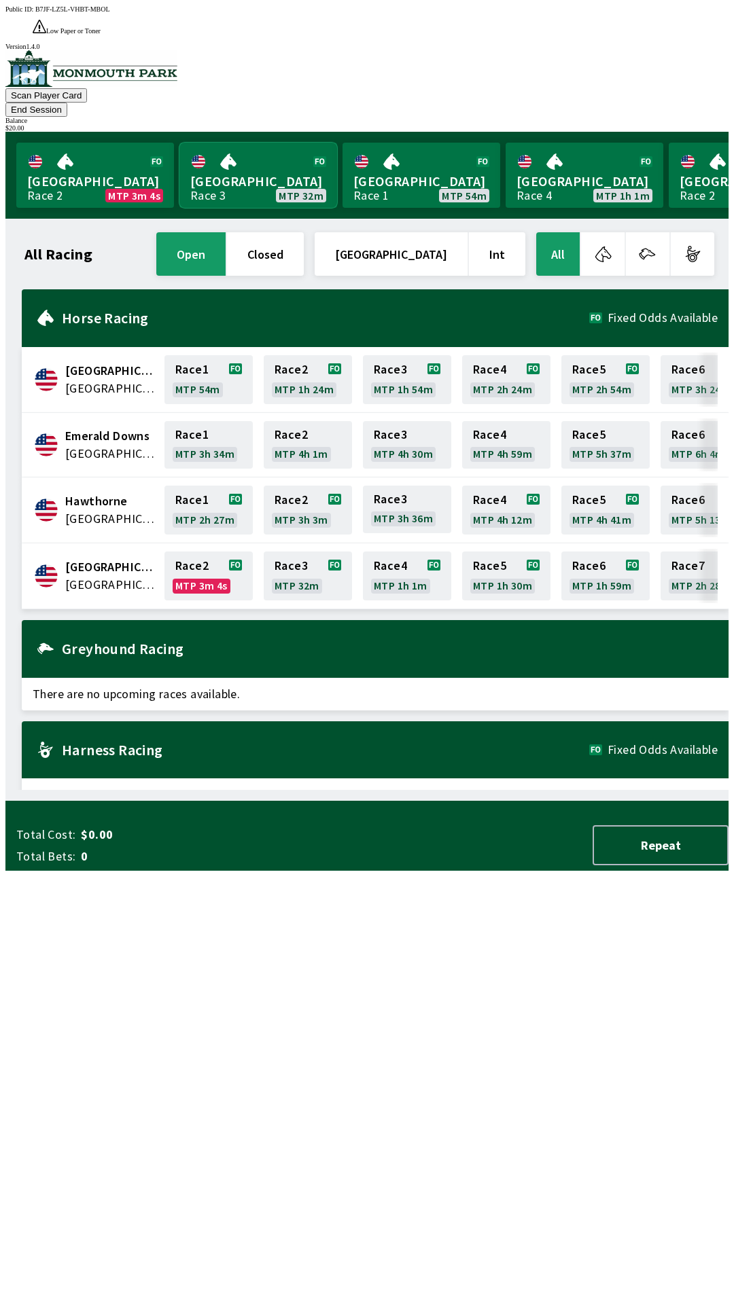
click at [255, 143] on link "Monmouth Park Race 3 MTP 32m" at bounding box center [258, 175] width 158 height 65
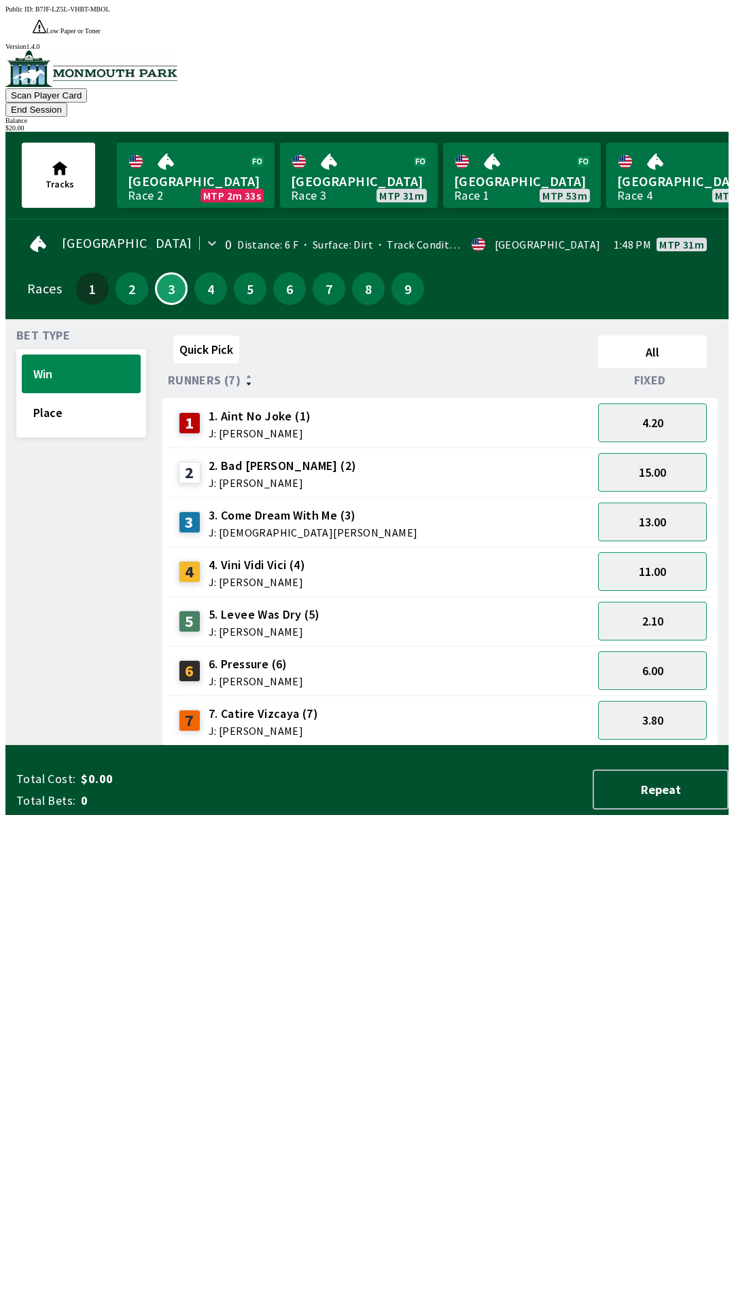
click at [67, 103] on button "End Session" at bounding box center [36, 110] width 62 height 14
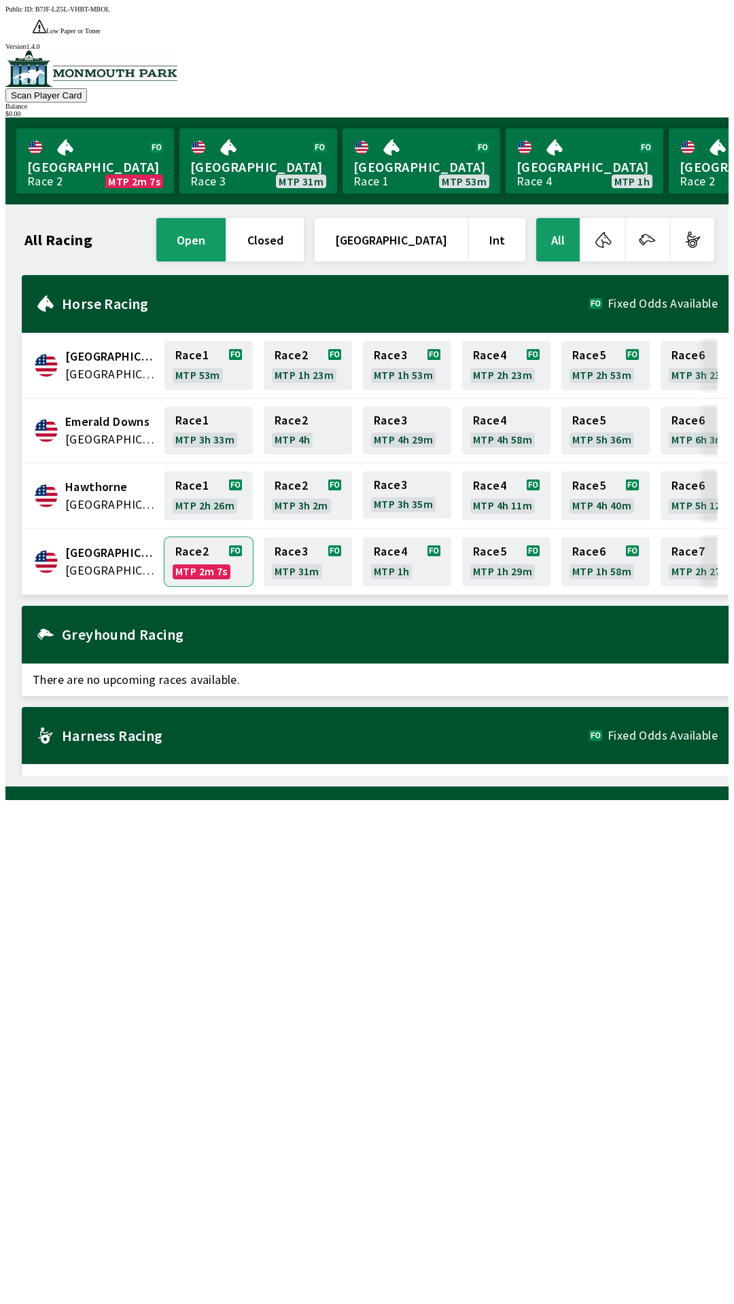
click at [209, 543] on link "Race 2 MTP 2m 7s" at bounding box center [208, 561] width 88 height 49
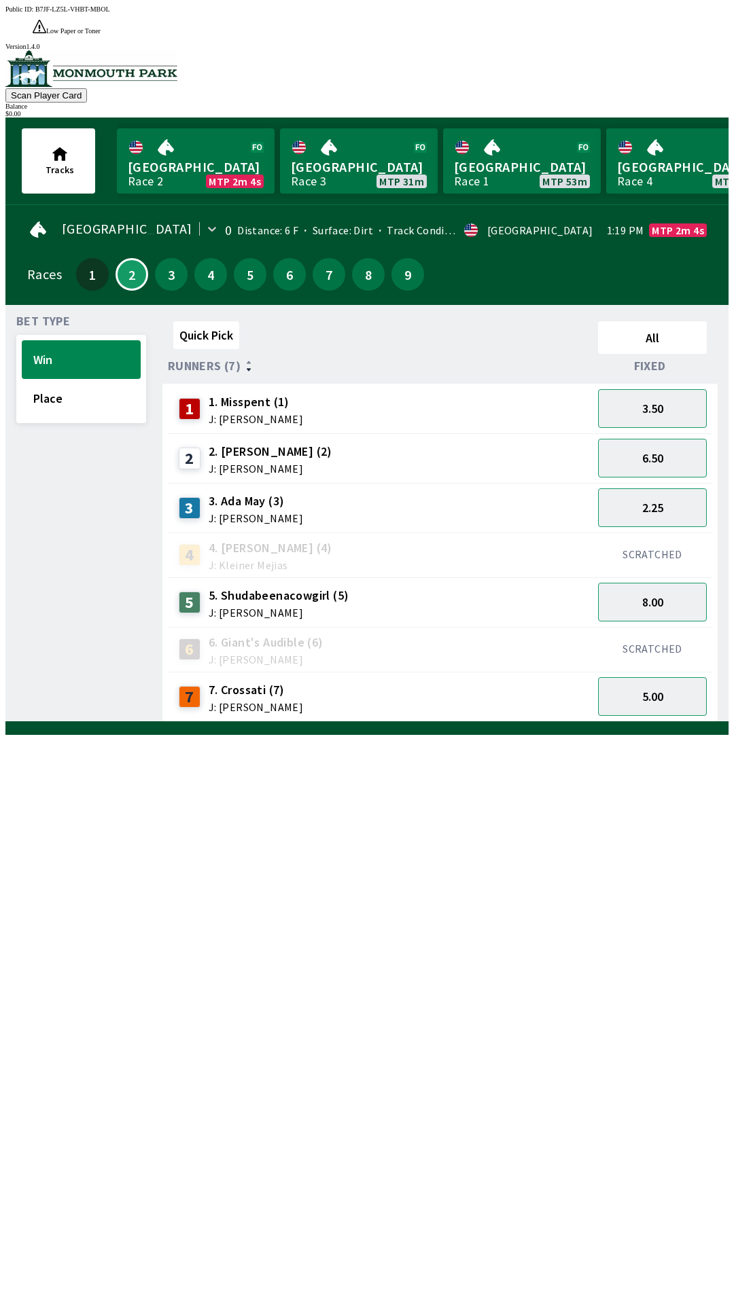
click at [666, 533] on div "SCRATCHED" at bounding box center [652, 555] width 120 height 45
click at [670, 488] on button "2.25" at bounding box center [652, 507] width 109 height 39
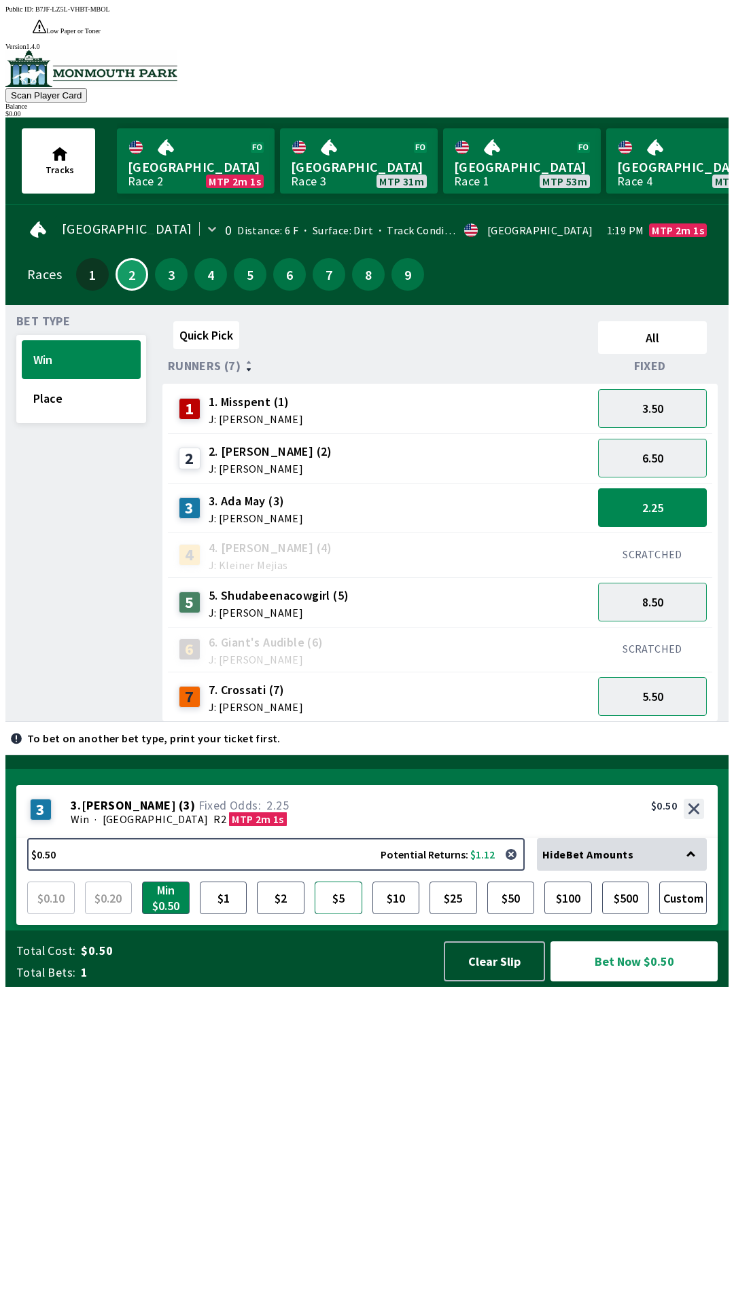
click at [336, 914] on button "$5" at bounding box center [338, 898] width 48 height 33
click at [393, 914] on button "$10" at bounding box center [396, 898] width 48 height 33
click at [337, 914] on button "$5" at bounding box center [338, 898] width 48 height 33
click at [385, 914] on button "$10" at bounding box center [396, 898] width 48 height 33
click at [674, 439] on button "6.50" at bounding box center [652, 458] width 109 height 39
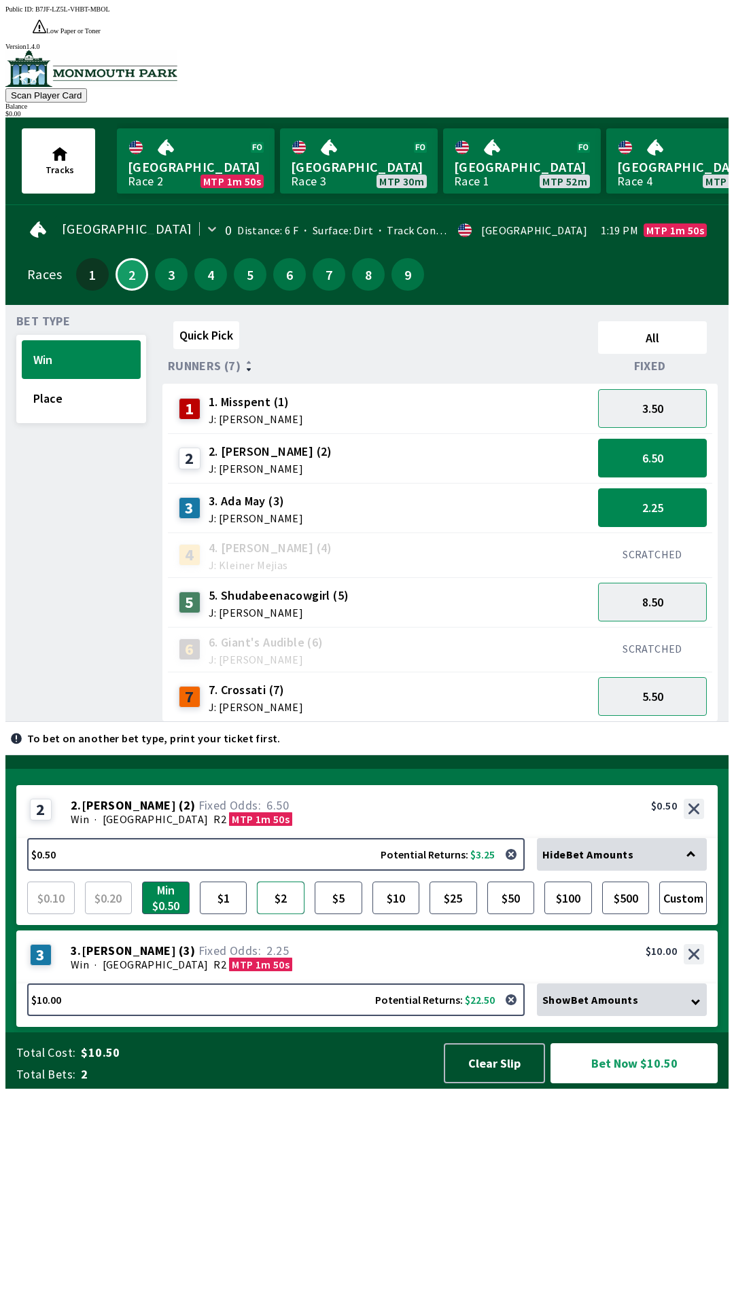
click at [295, 914] on button "$2" at bounding box center [281, 898] width 48 height 33
click at [329, 914] on button "$5" at bounding box center [338, 898] width 48 height 33
click at [676, 677] on button "5.50" at bounding box center [652, 696] width 109 height 39
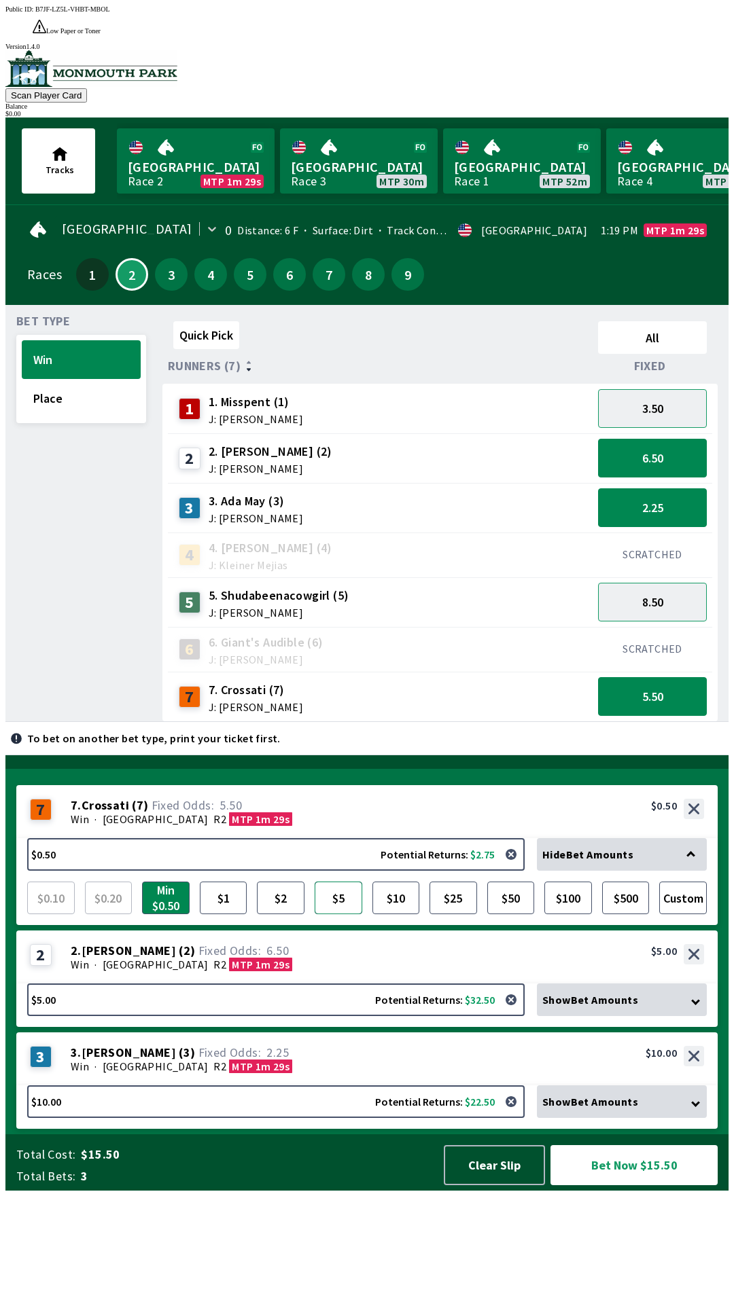
click at [340, 914] on button "$5" at bounding box center [338, 898] width 48 height 33
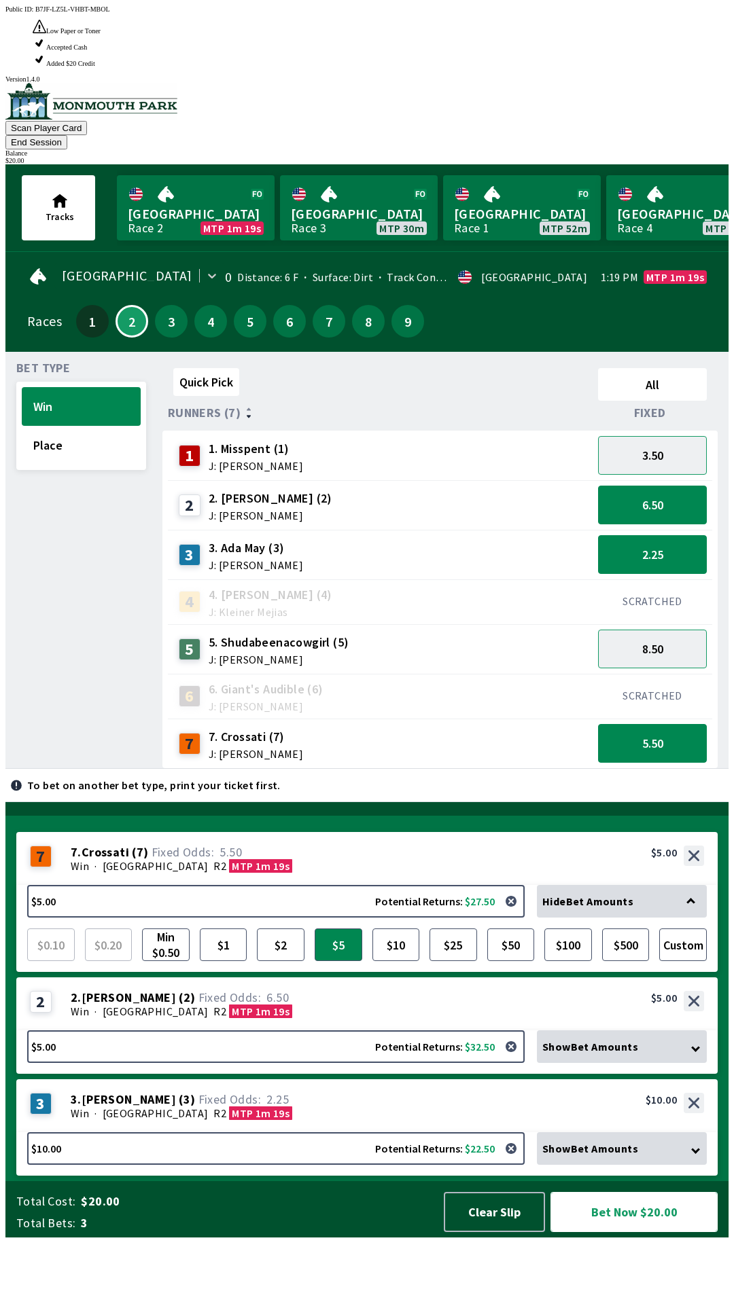
click at [679, 1232] on button "Bet Now $20.00" at bounding box center [633, 1212] width 167 height 40
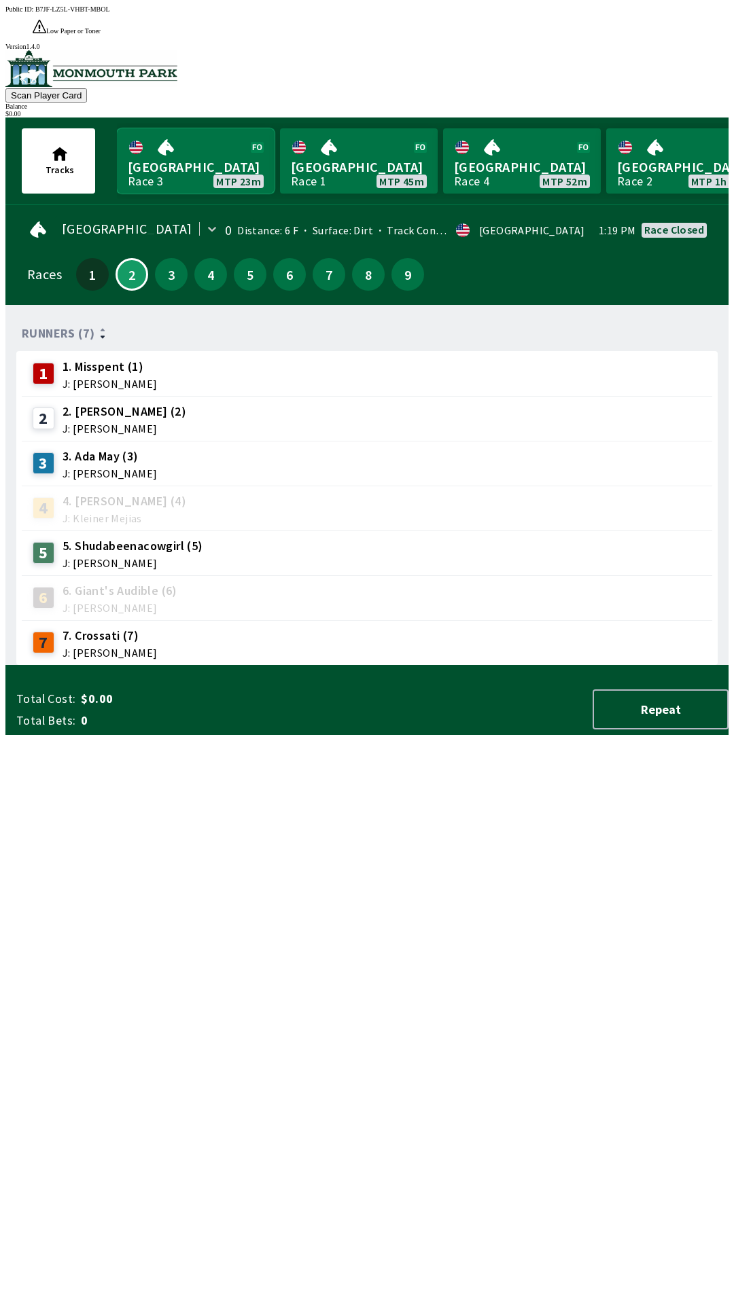
click at [156, 128] on link "[GEOGRAPHIC_DATA] Race 3 MTP 23m" at bounding box center [196, 160] width 158 height 65
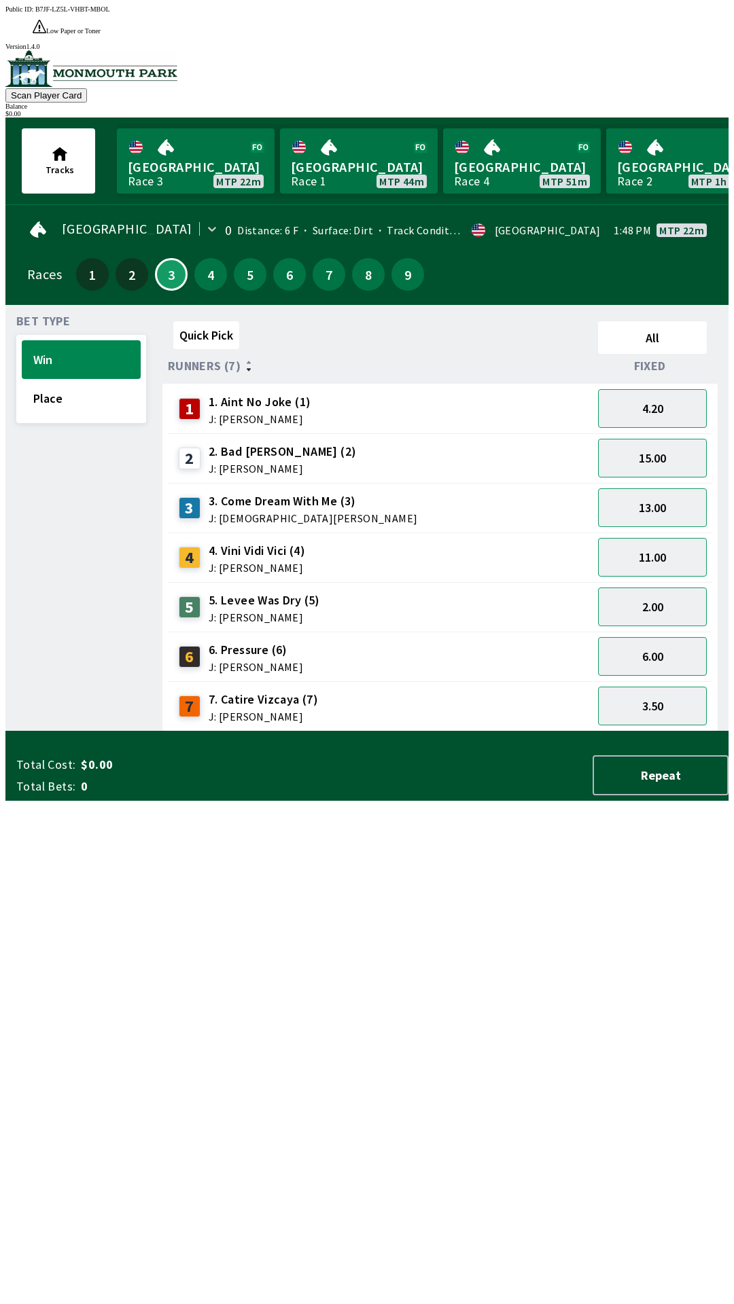
click at [239, 393] on span "1. Aint No Joke (1)" at bounding box center [260, 402] width 103 height 18
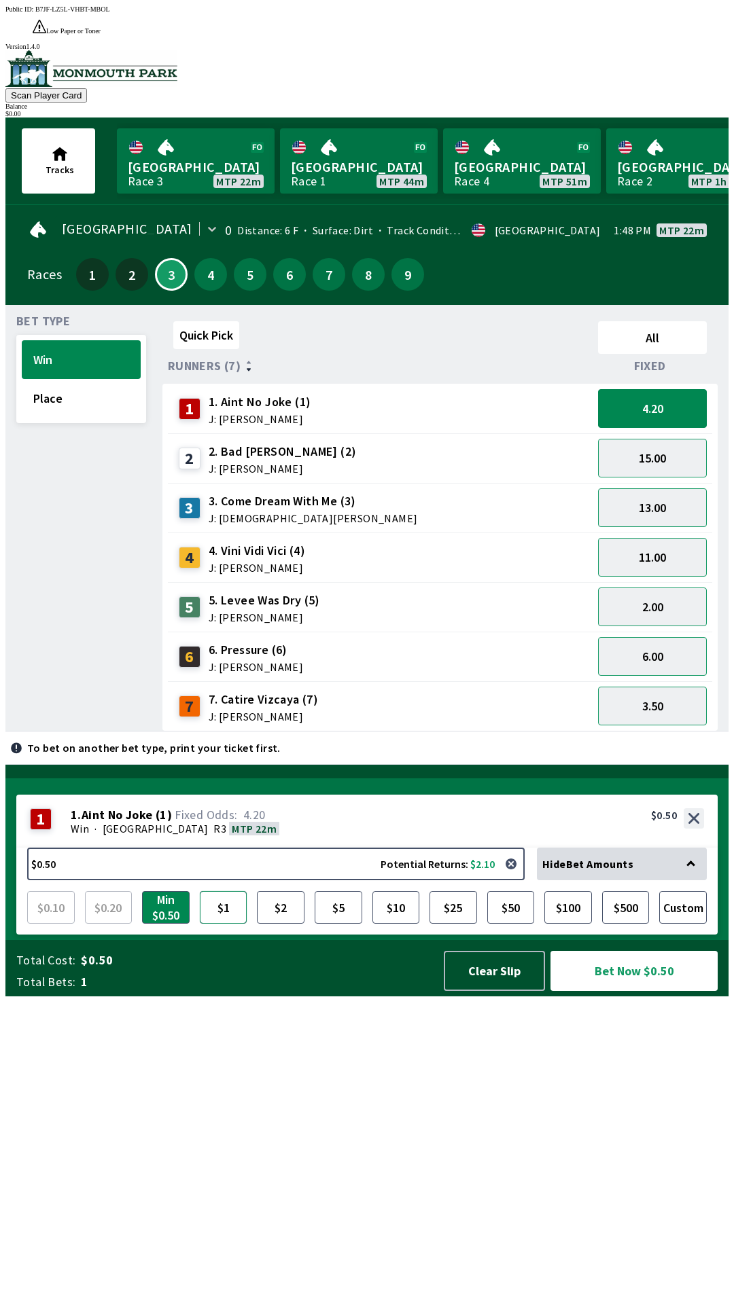
click at [237, 924] on button "$1" at bounding box center [224, 907] width 48 height 33
click at [285, 924] on button "$2" at bounding box center [281, 907] width 48 height 33
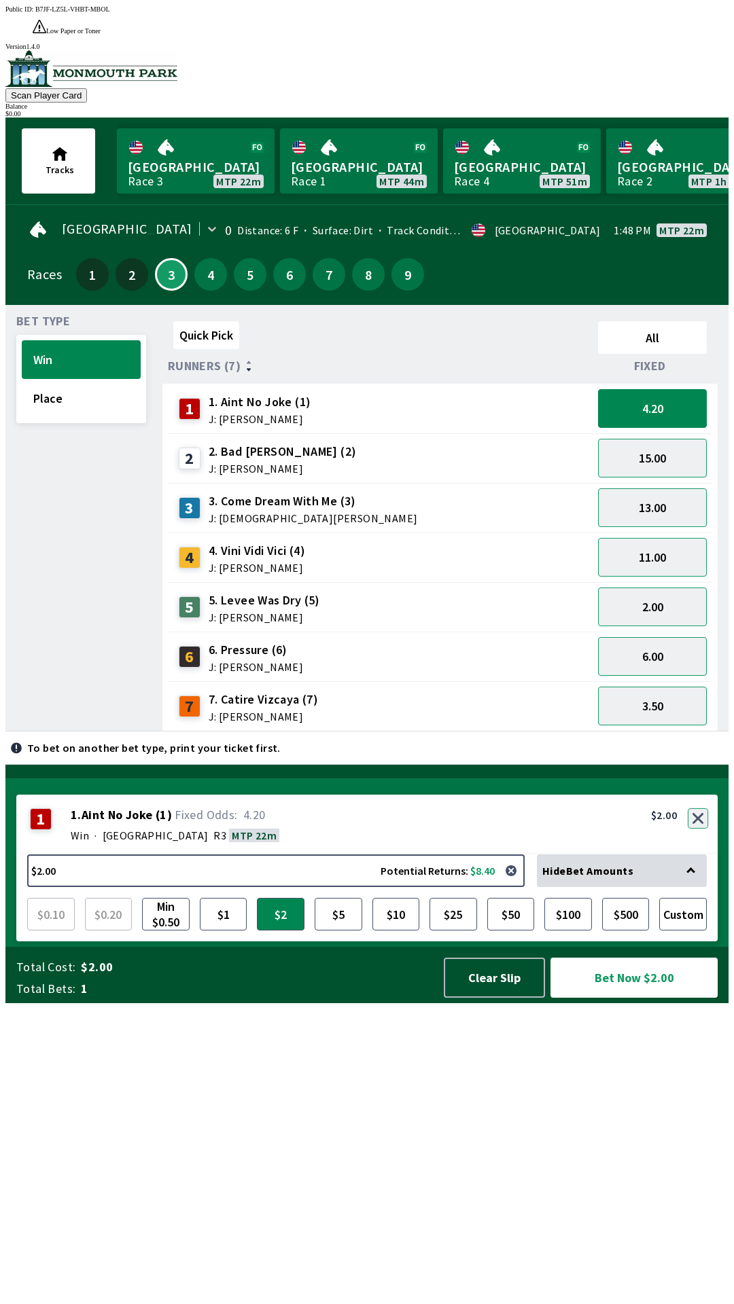
click at [699, 829] on button "button" at bounding box center [697, 818] width 20 height 20
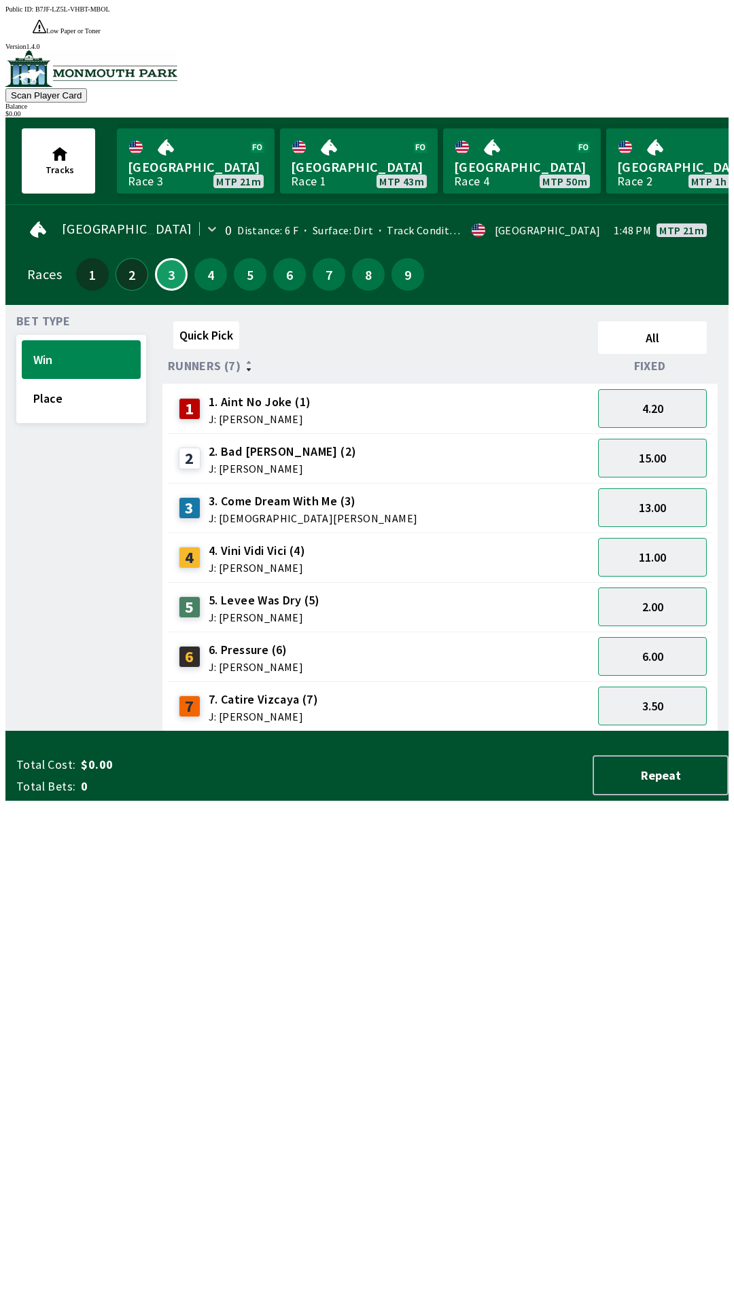
click at [125, 258] on button "2" at bounding box center [131, 274] width 33 height 33
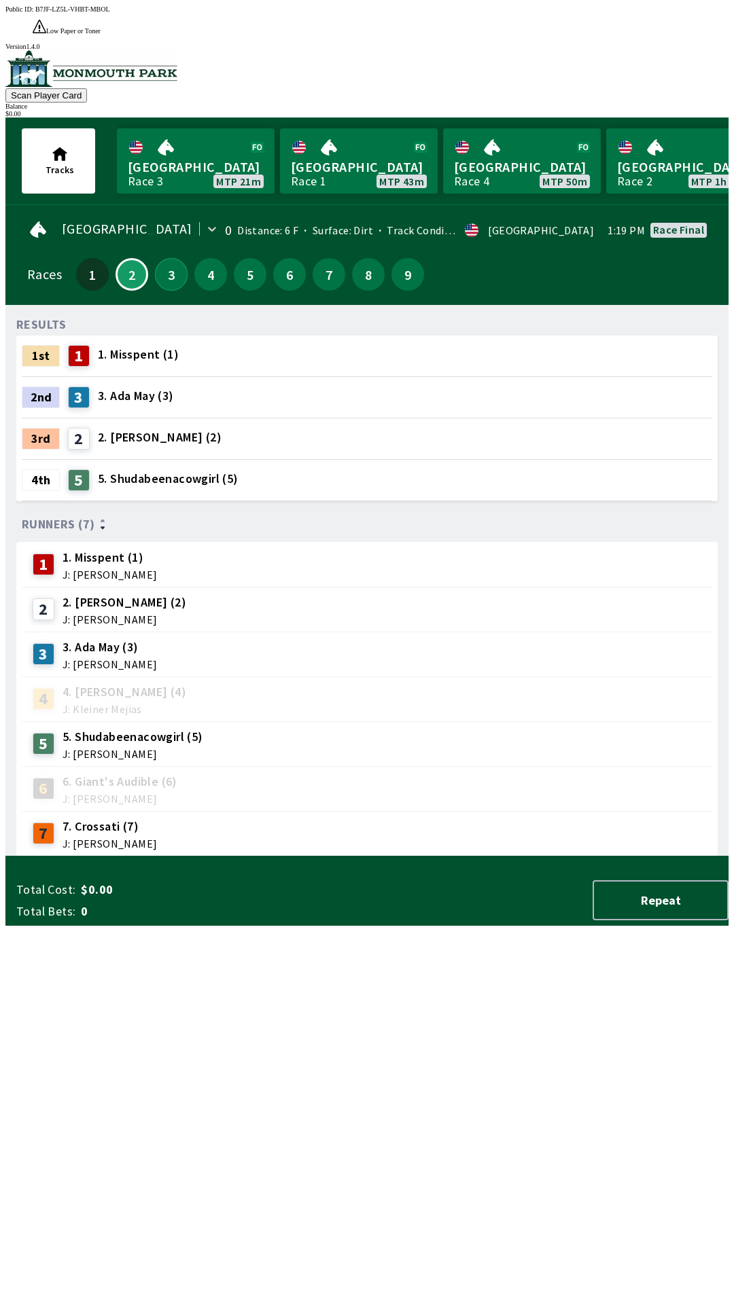
click at [155, 258] on button "3" at bounding box center [171, 274] width 33 height 33
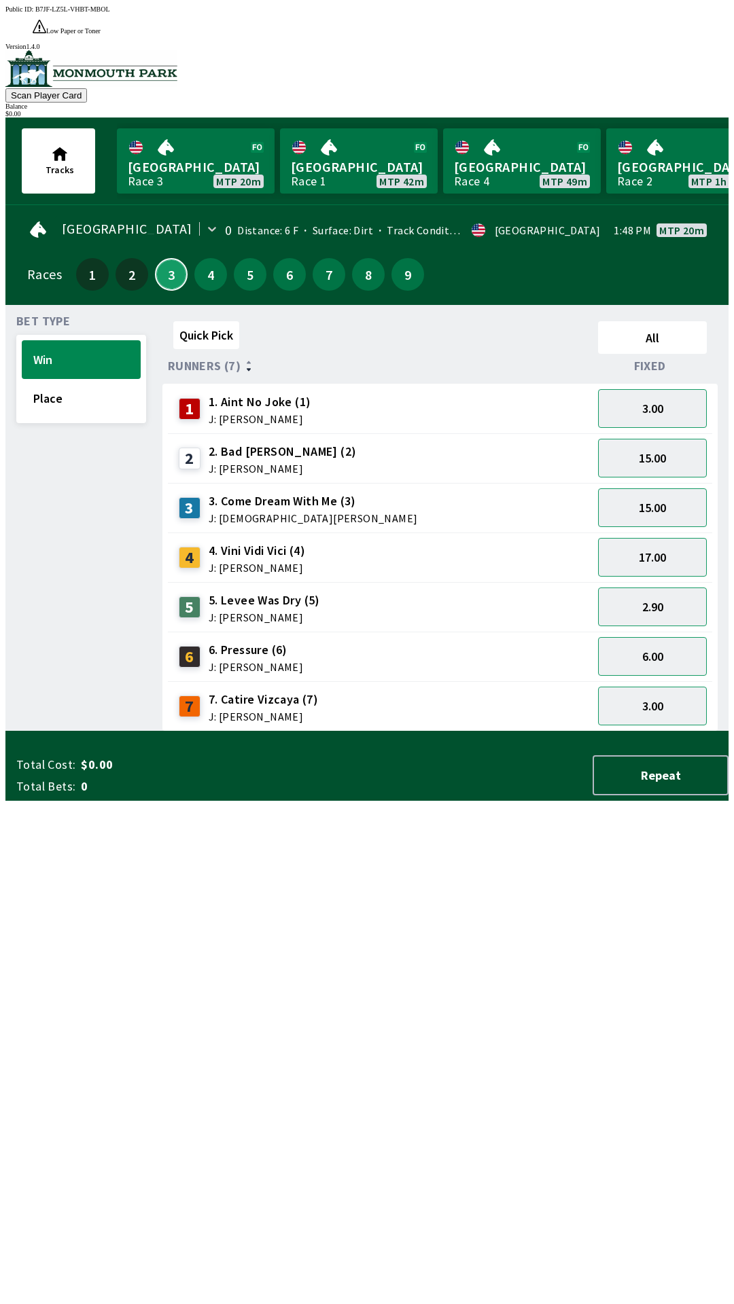
click at [155, 258] on button "3" at bounding box center [171, 274] width 33 height 33
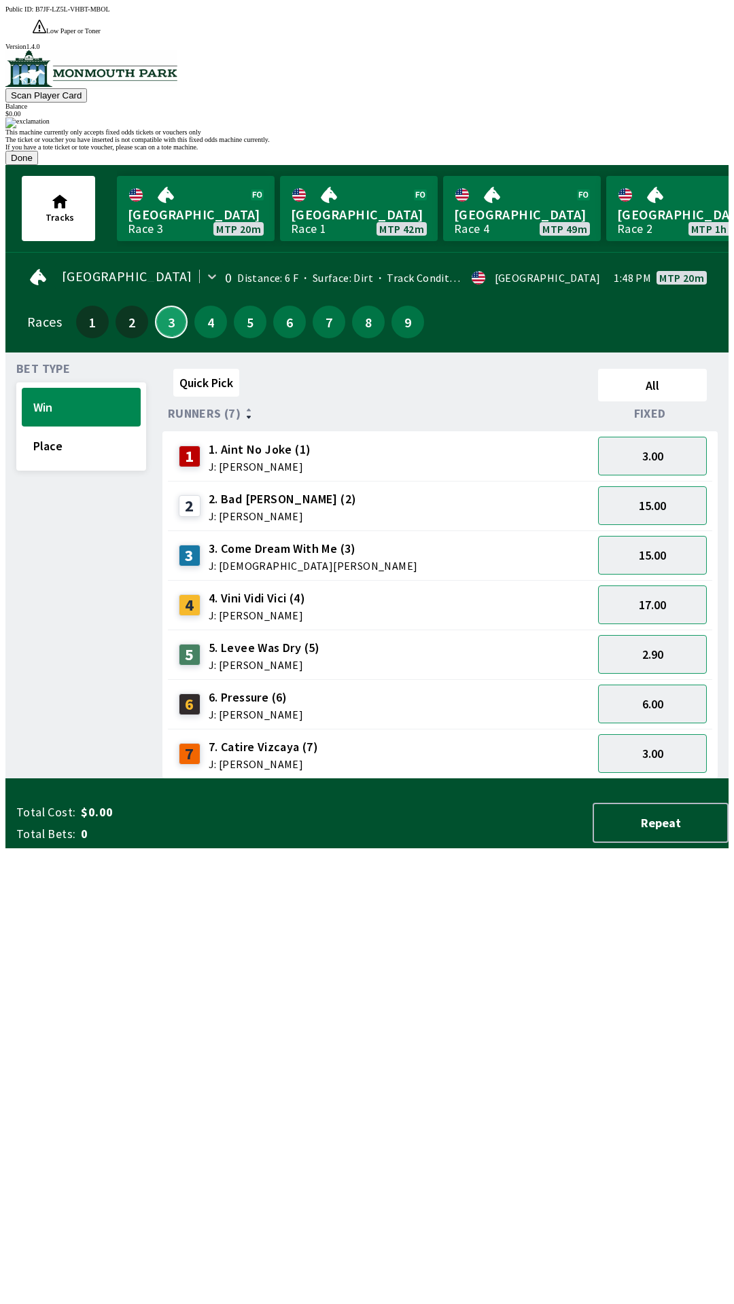
click at [155, 306] on button "3" at bounding box center [171, 322] width 33 height 33
click at [38, 165] on button "Done" at bounding box center [21, 158] width 33 height 14
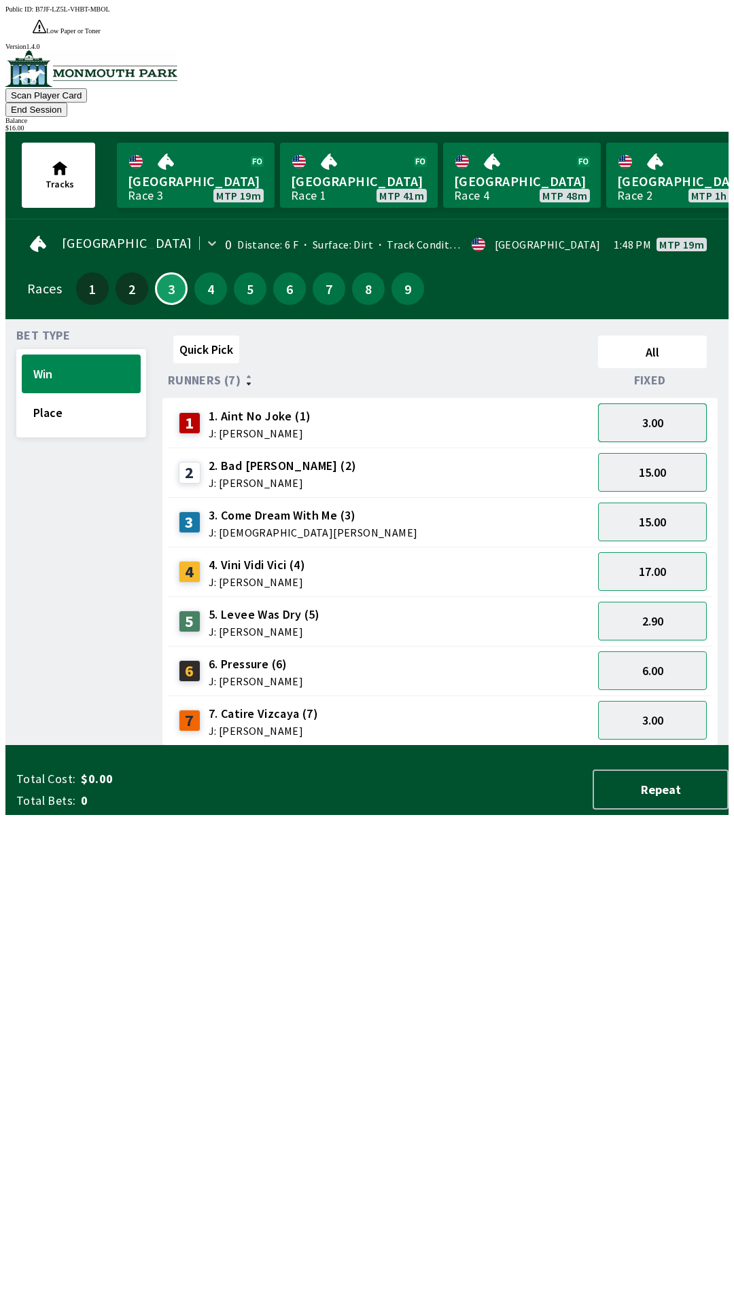
click at [640, 403] on button "3.00" at bounding box center [652, 422] width 109 height 39
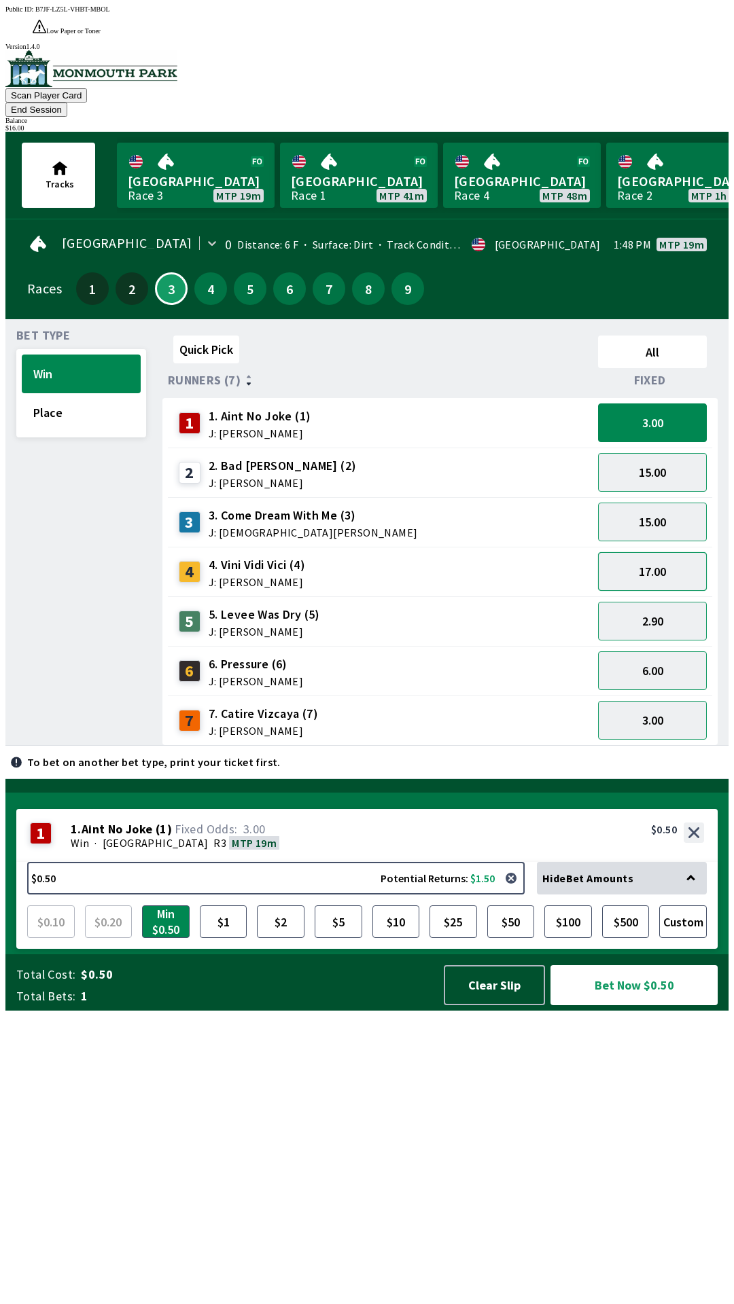
click at [636, 552] on button "17.00" at bounding box center [652, 571] width 109 height 39
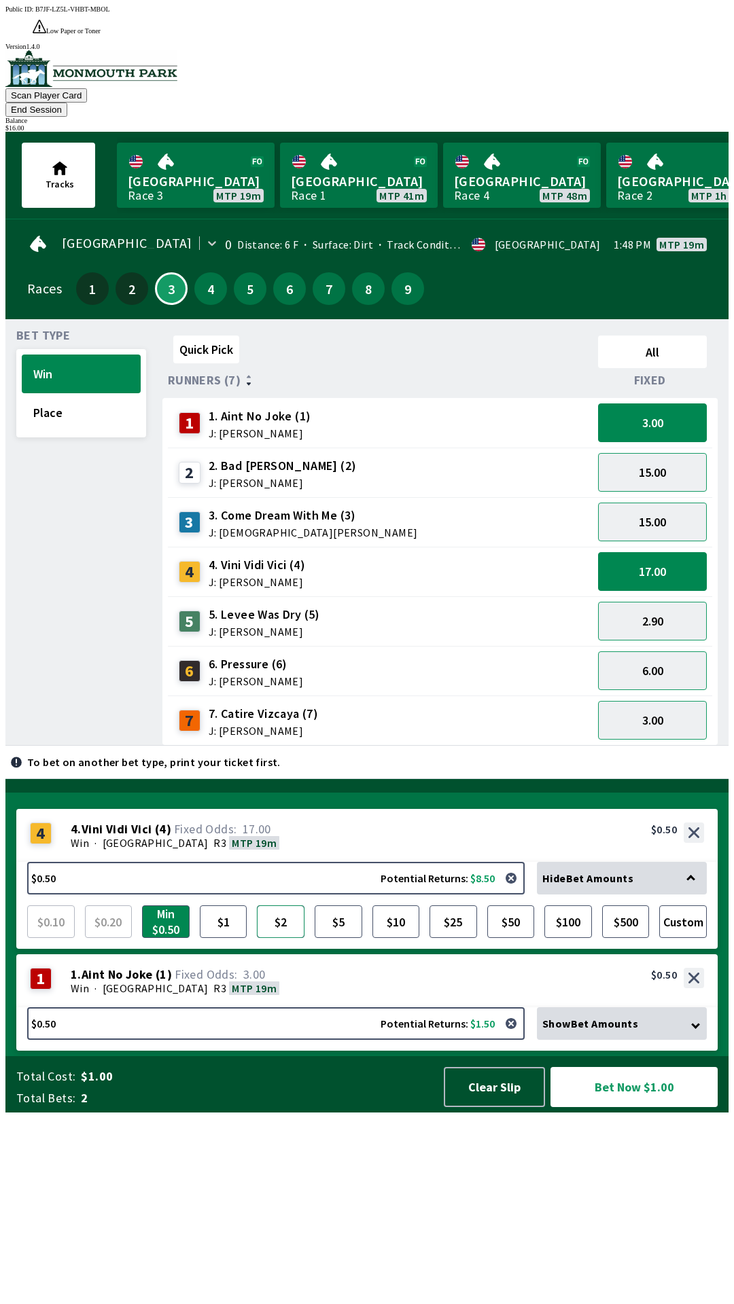
click at [271, 938] on button "$2" at bounding box center [281, 921] width 48 height 33
click at [448, 995] on div "Win · [STREET_ADDRESS]" at bounding box center [387, 988] width 633 height 14
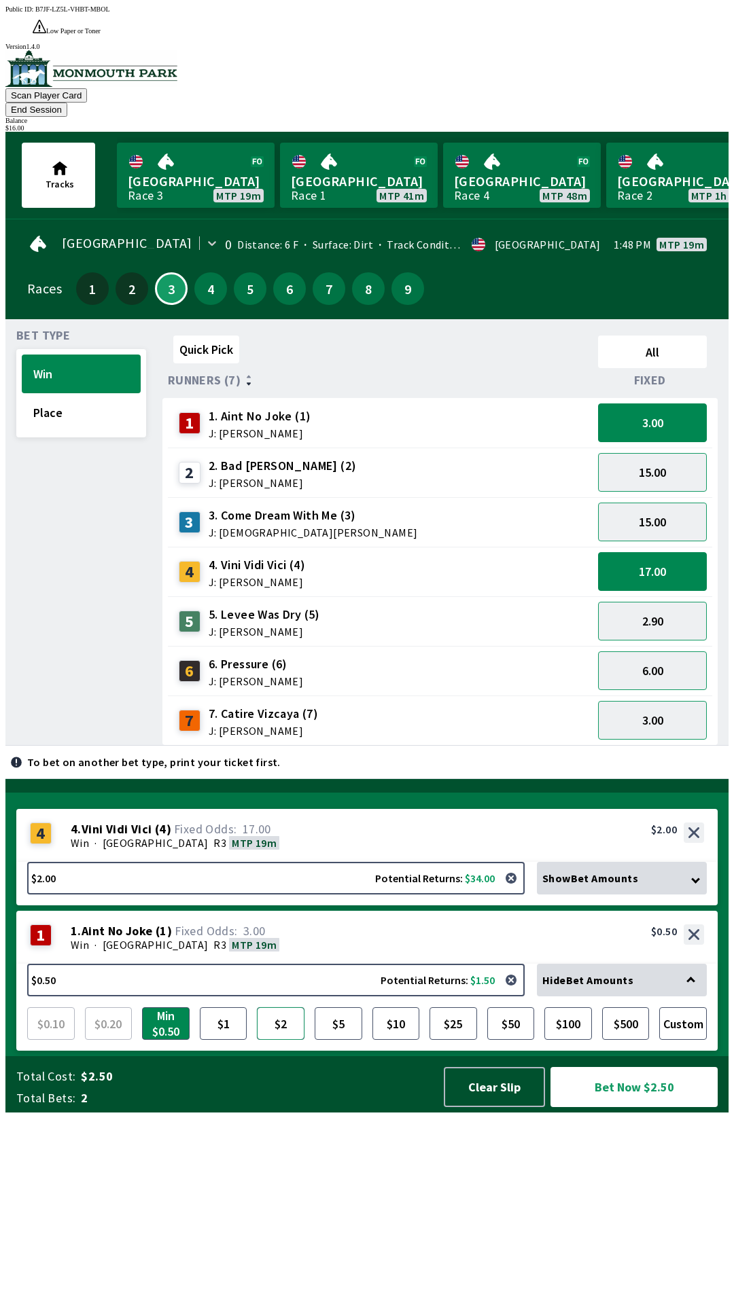
click at [288, 1040] on button "$2" at bounding box center [281, 1023] width 48 height 33
click at [626, 1107] on button "Bet Now $4.00" at bounding box center [633, 1087] width 167 height 40
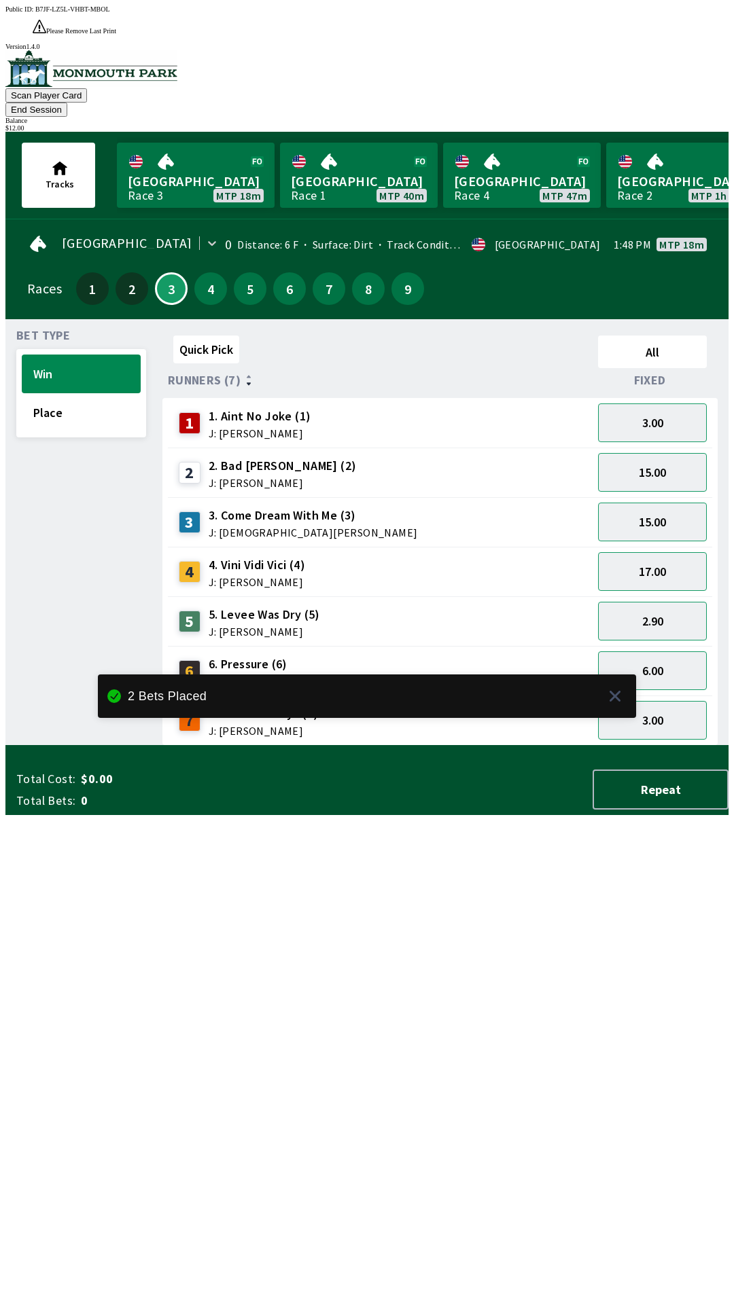
click at [67, 103] on button "End Session" at bounding box center [36, 110] width 62 height 14
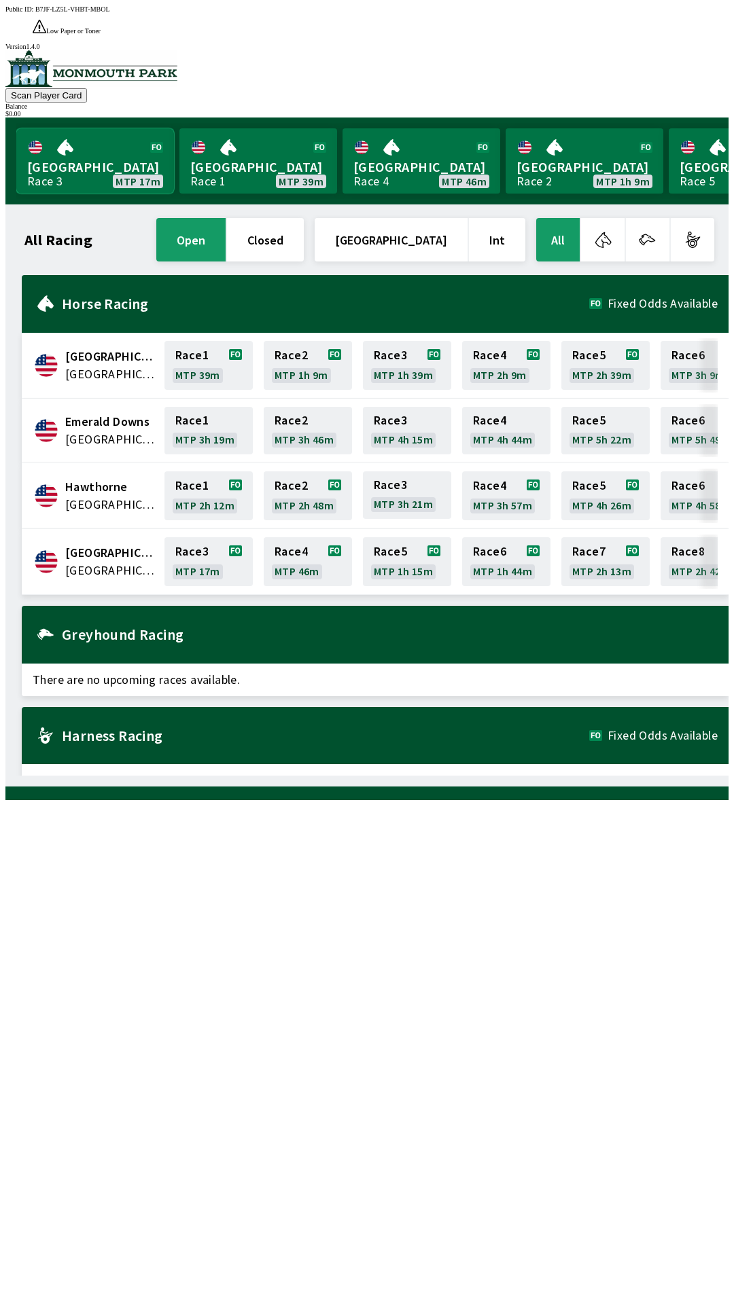
click at [72, 143] on link "Monmouth Park Race 3 MTP 17m" at bounding box center [95, 160] width 158 height 65
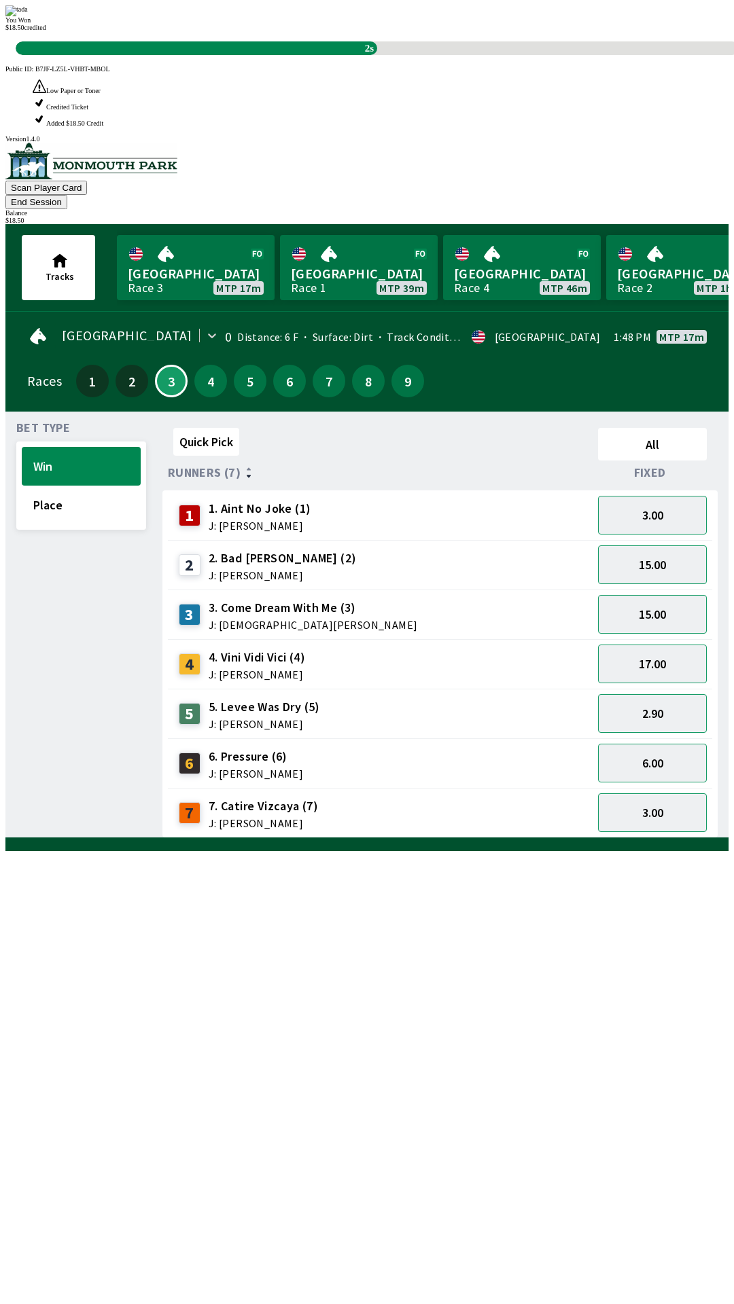
click at [246, 838] on div "Quick Pick All Runners (7) Fixed 1 1. Aint No Joke (1) J: [PERSON_NAME] 3.00 2 …" at bounding box center [445, 630] width 566 height 416
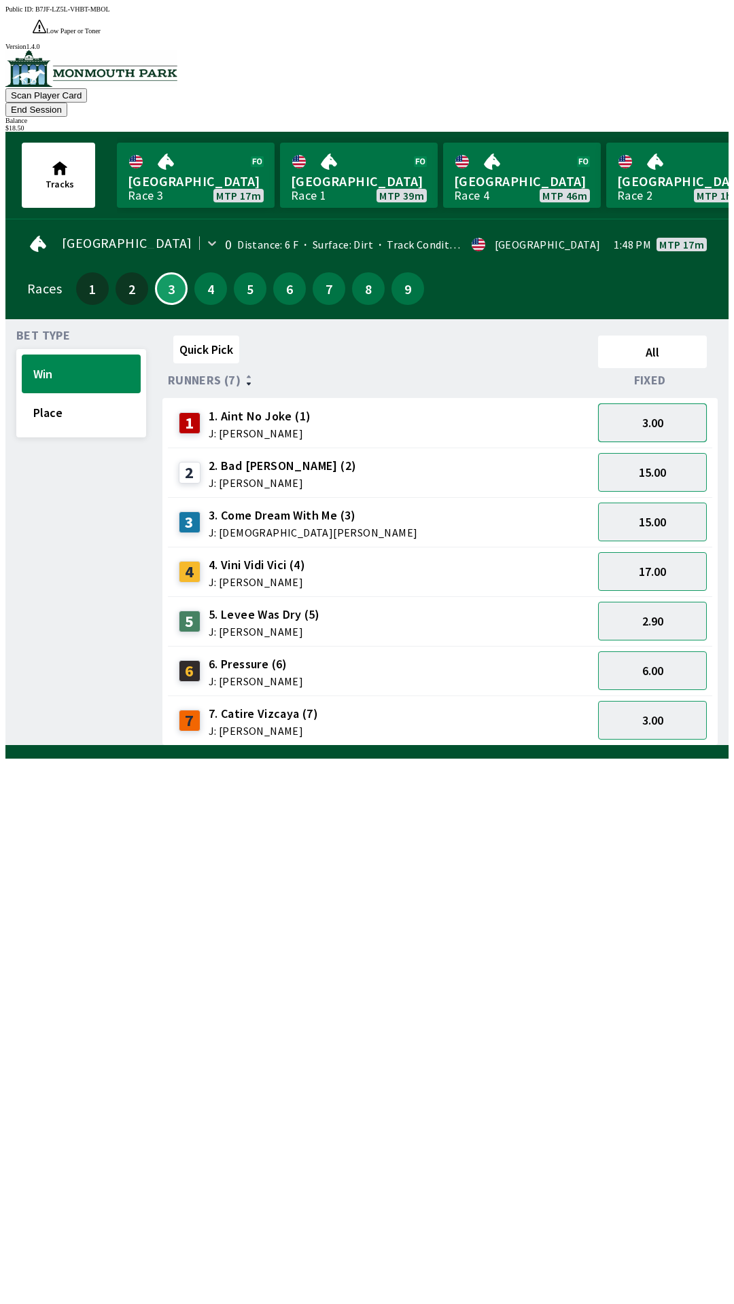
click at [655, 403] on button "3.00" at bounding box center [652, 422] width 109 height 39
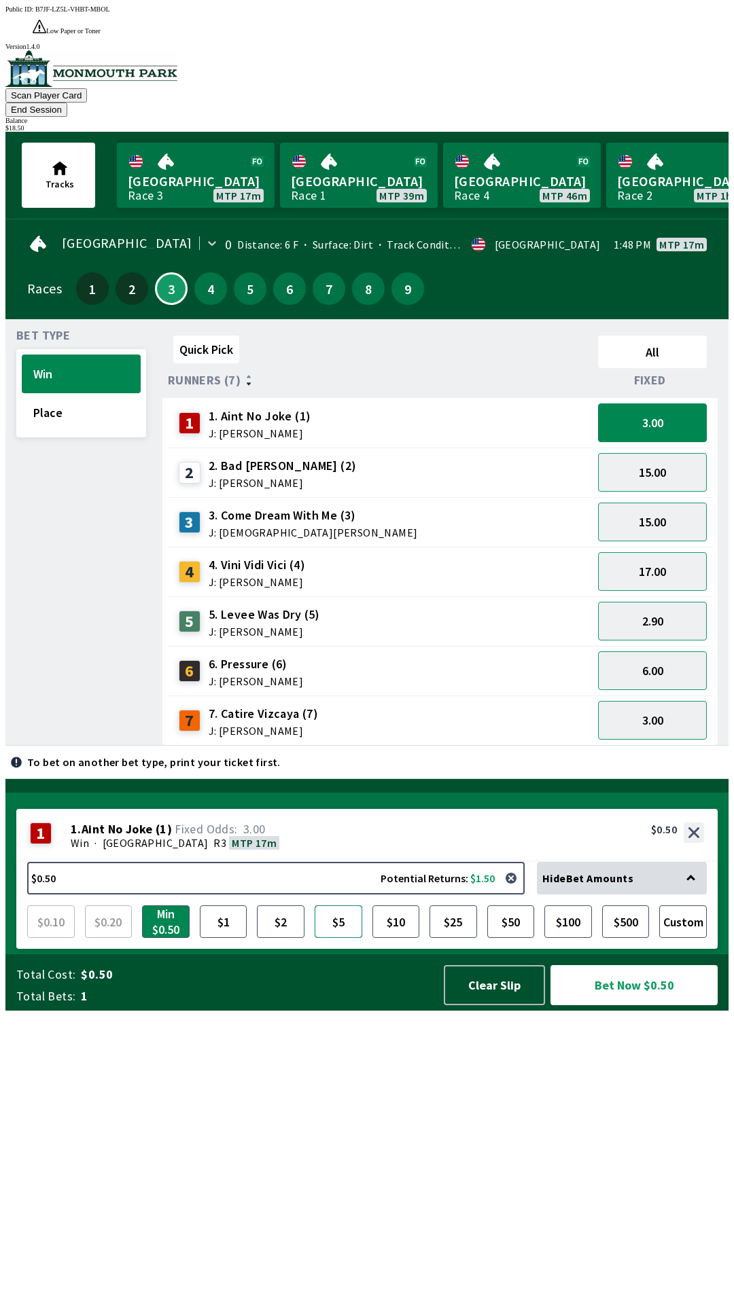
click at [334, 938] on button "$5" at bounding box center [338, 921] width 48 height 33
click at [660, 701] on button "3.00" at bounding box center [652, 720] width 109 height 39
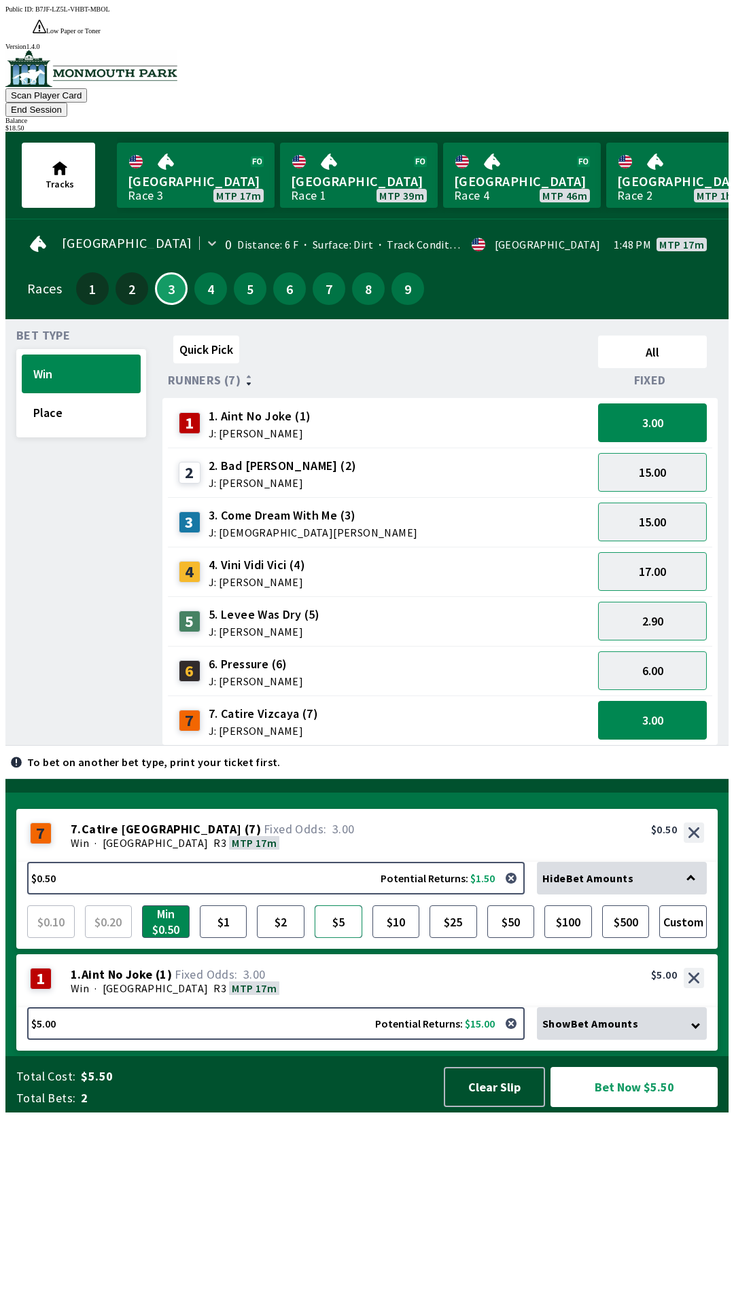
click at [346, 938] on button "$5" at bounding box center [338, 921] width 48 height 33
click at [342, 938] on button "$5" at bounding box center [338, 921] width 48 height 33
click at [364, 1040] on button "$5.00 Potential Returns: $15.00" at bounding box center [275, 1023] width 497 height 33
click at [367, 1007] on div "1 1 . Aint No Joke ( 1 ) Win · [STREET_ADDRESS]. Aint No Joke (1) 3.00 $5.00" at bounding box center [366, 980] width 701 height 53
click at [374, 995] on div "Win · [STREET_ADDRESS]" at bounding box center [387, 988] width 633 height 14
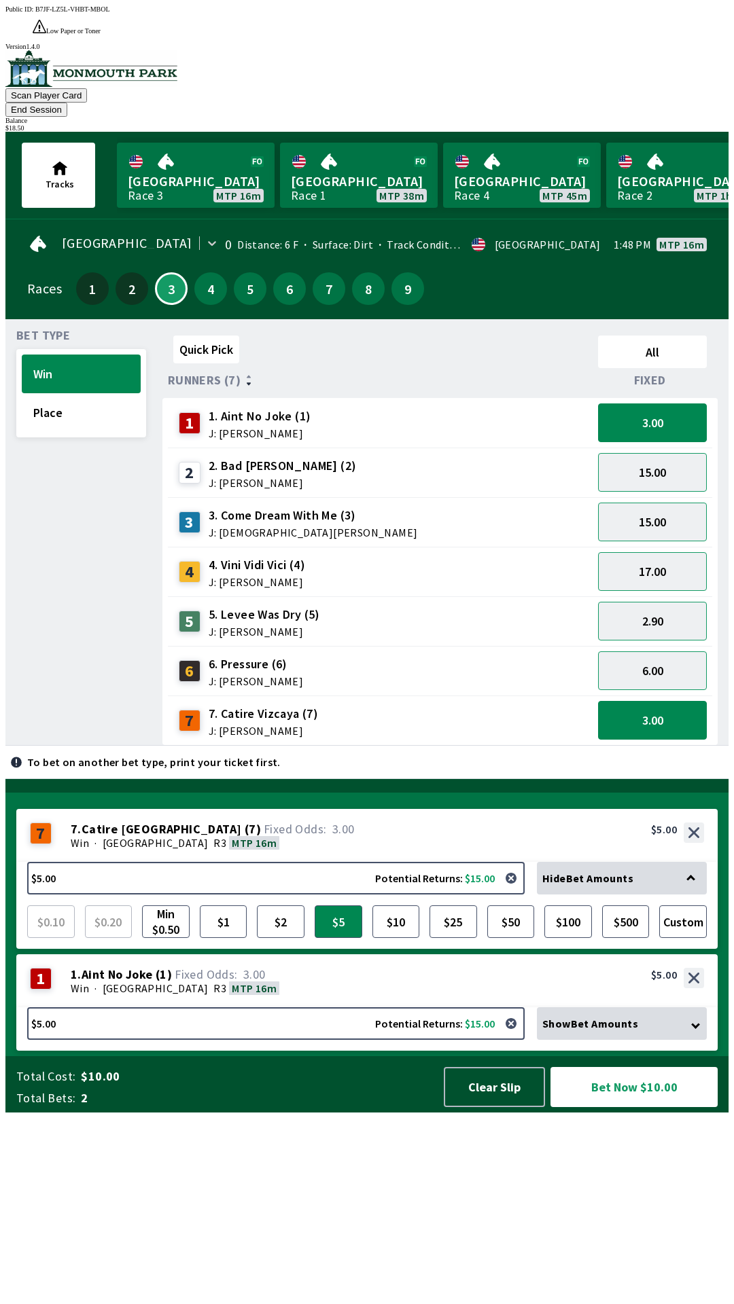
click at [380, 1007] on div "1 1 . Aint No Joke ( 1 ) Win · [STREET_ADDRESS]. Aint No Joke (1) 3.00 $5.00" at bounding box center [366, 980] width 701 height 53
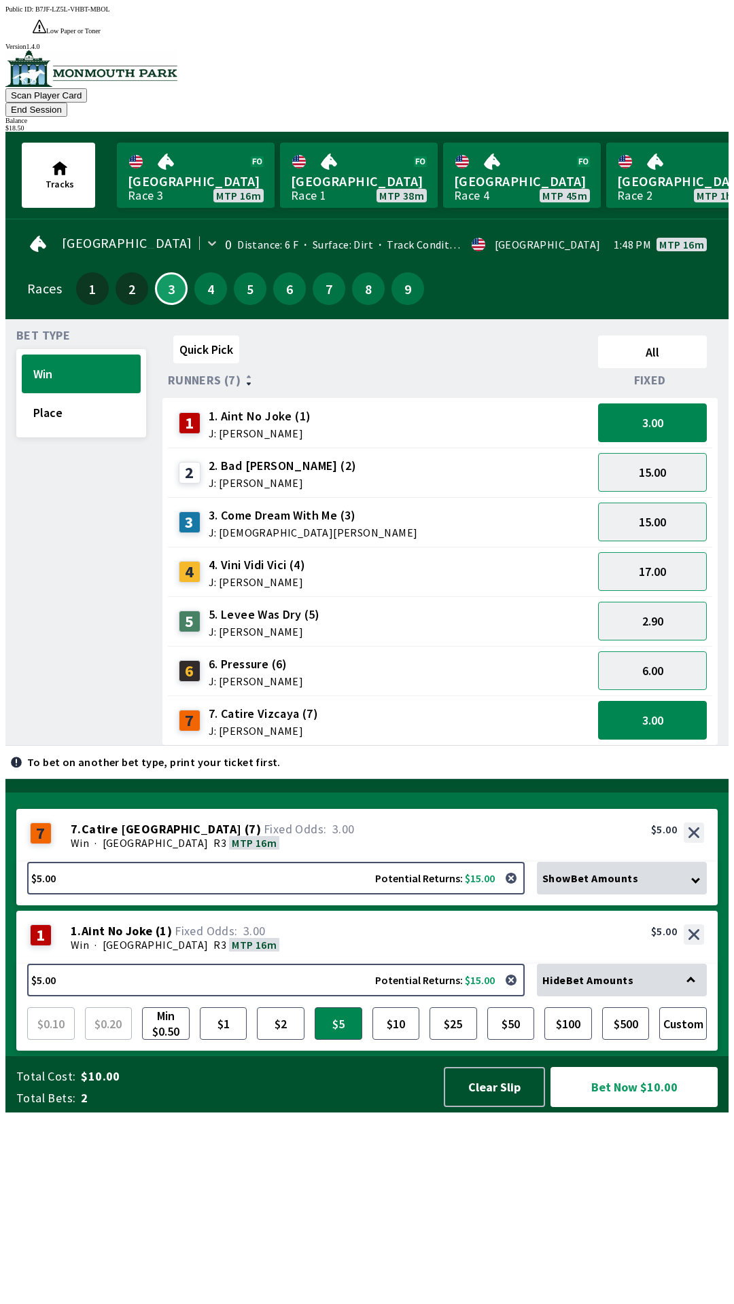
click at [382, 964] on div "1 1 . Aint No Joke ( 1 ) Win · [STREET_ADDRESS]. Aint No Joke (1) 3.00 $5.00" at bounding box center [366, 937] width 701 height 53
click at [375, 952] on div "Win · [STREET_ADDRESS]" at bounding box center [387, 945] width 633 height 14
click at [368, 996] on button "$5.00 Potential Returns: $15.00" at bounding box center [275, 980] width 497 height 33
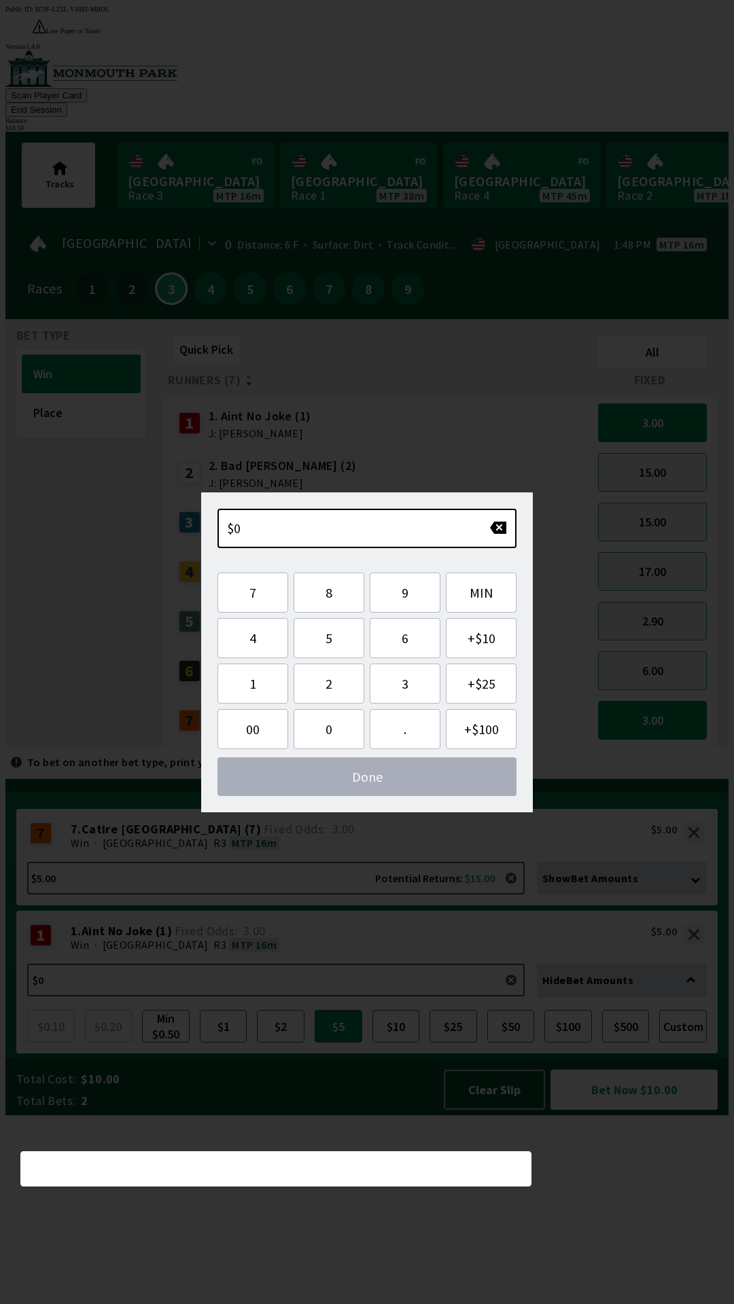
click at [596, 746] on div "Quick Pick All Runners (7) Fixed 1 1. Aint No Joke (1) J: [PERSON_NAME] 3.00 2 …" at bounding box center [445, 538] width 566 height 416
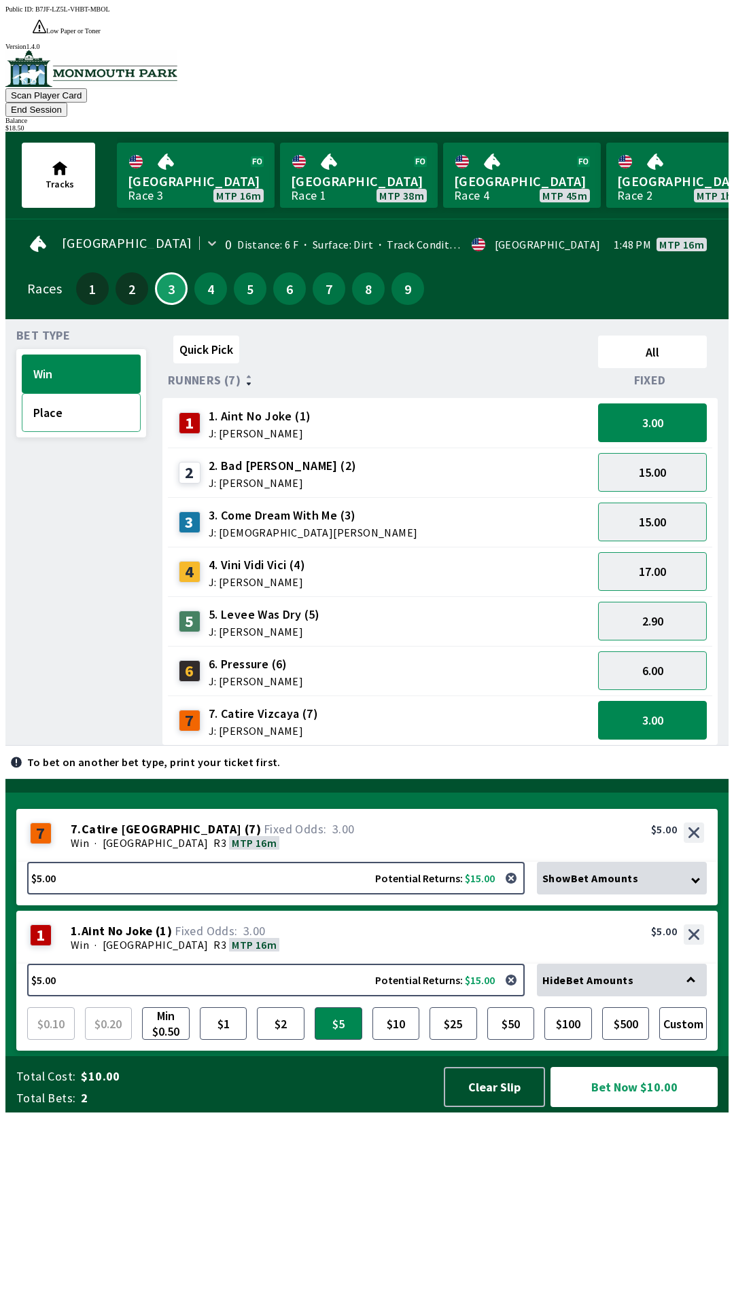
click at [80, 393] on button "Place" at bounding box center [81, 412] width 119 height 39
click at [406, 746] on div "Quick Pick All Runners (7) Fixed 1 1. Aint No Joke (1) J: [PERSON_NAME] 3.00 2 …" at bounding box center [445, 538] width 566 height 416
click at [646, 1107] on button "Bet Now $10.00" at bounding box center [633, 1087] width 167 height 40
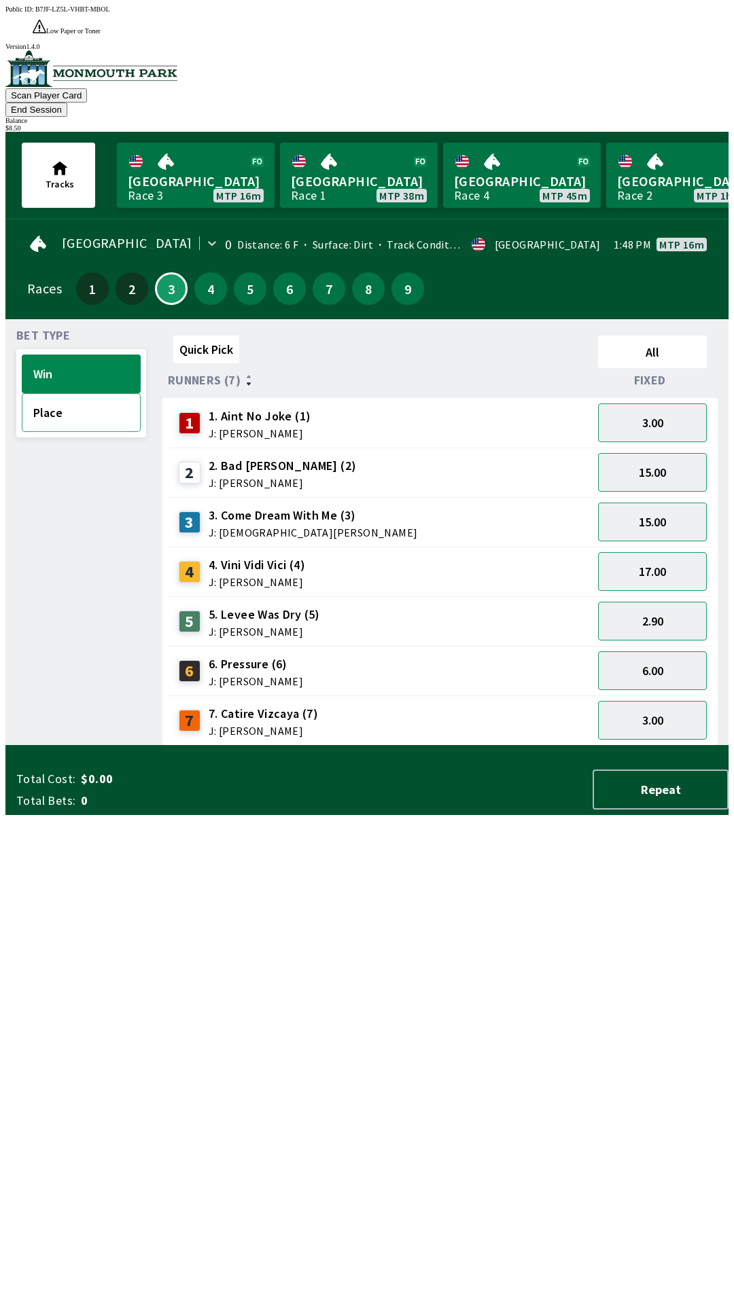
click at [94, 393] on button "Place" at bounding box center [81, 412] width 119 height 39
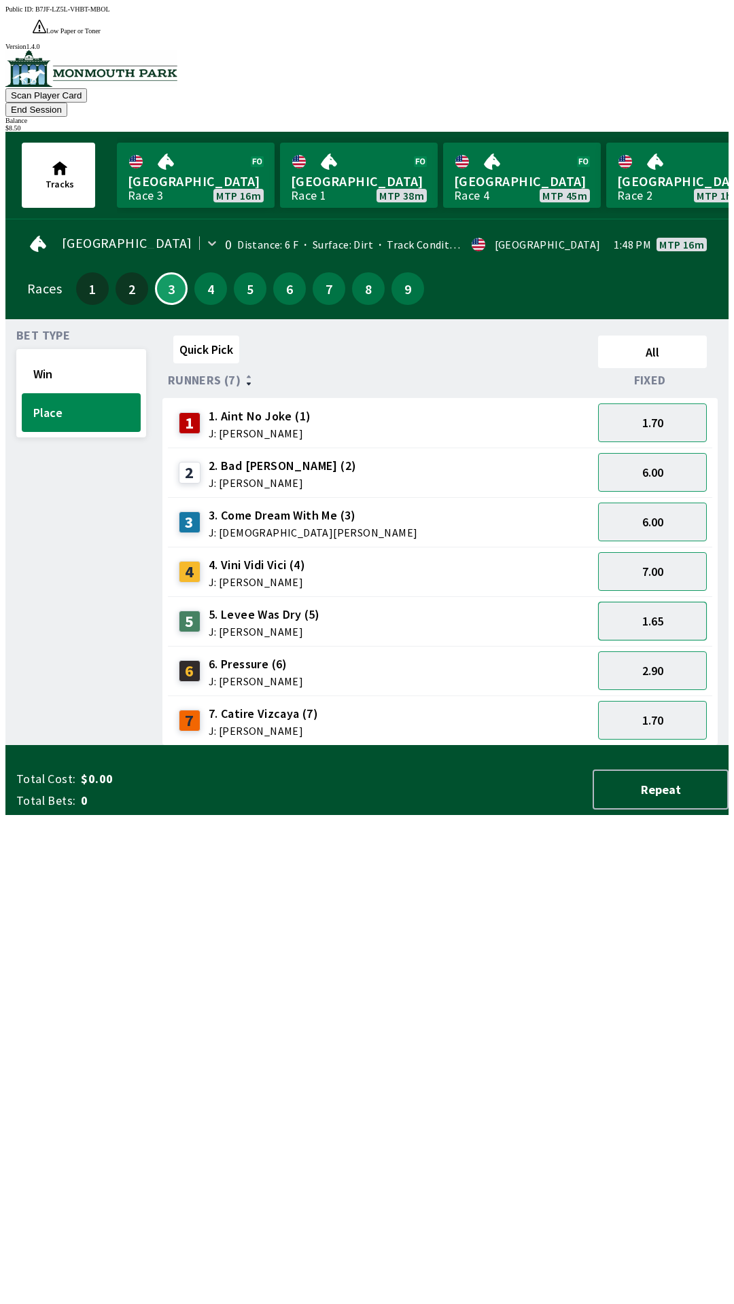
click at [660, 602] on button "1.65" at bounding box center [652, 621] width 109 height 39
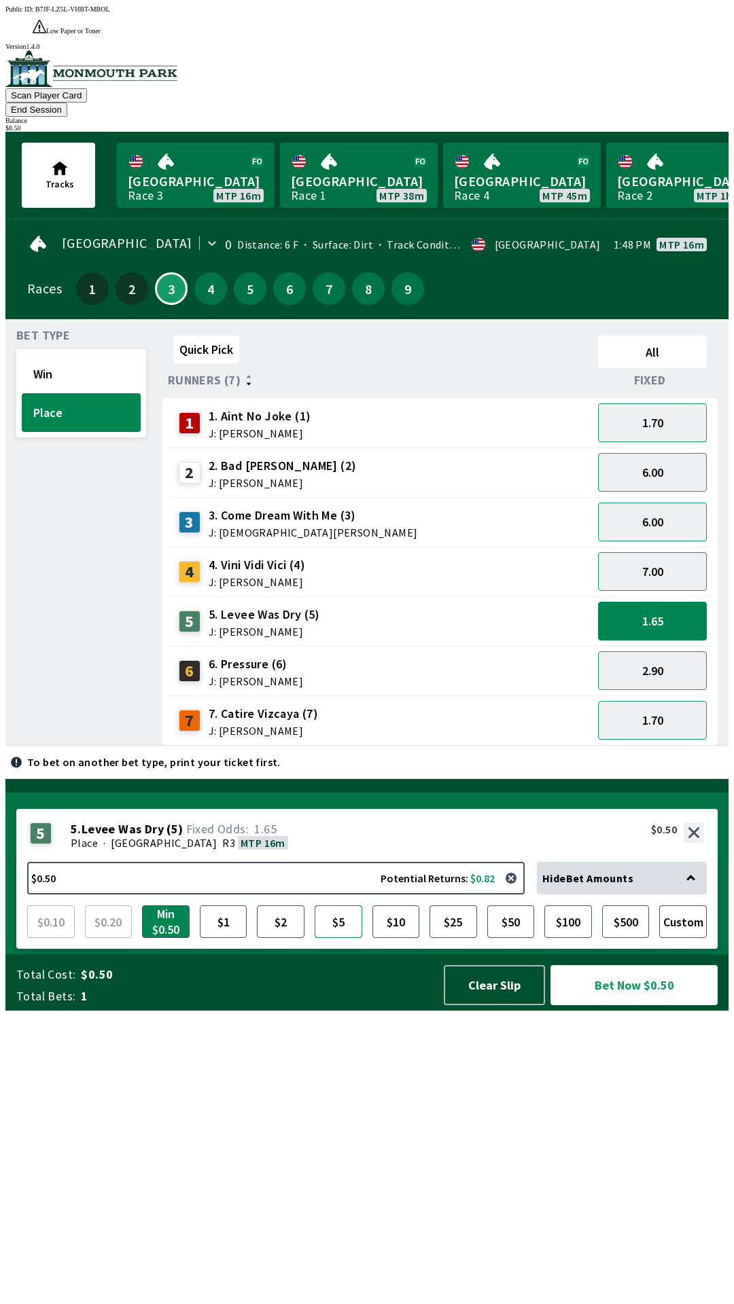
click at [331, 938] on button "$5" at bounding box center [338, 921] width 48 height 33
click at [647, 1005] on button "Bet Now $5.00" at bounding box center [633, 985] width 167 height 40
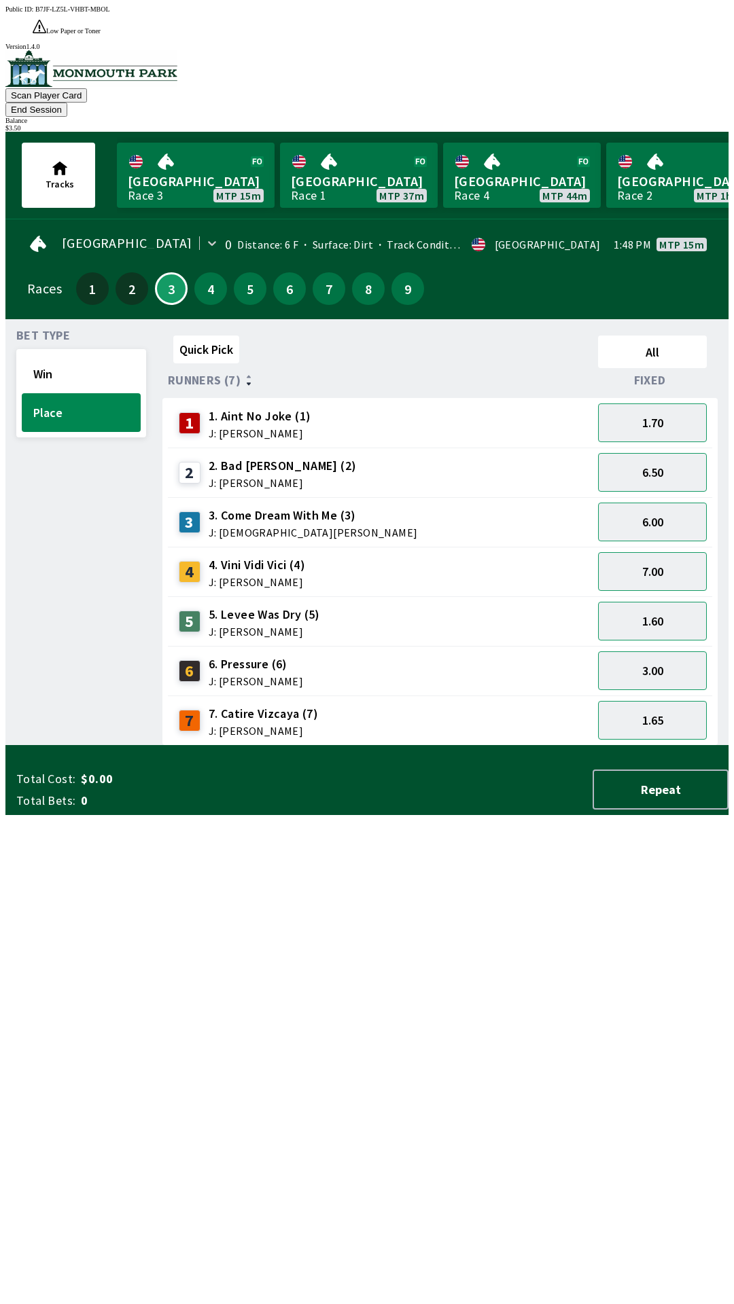
click at [535, 746] on div "Quick Pick All Runners (7) Fixed 1 1. Aint No Joke (1) J: [PERSON_NAME] 1.70 2 …" at bounding box center [445, 538] width 566 height 416
click at [670, 651] on button "3.00" at bounding box center [652, 670] width 109 height 39
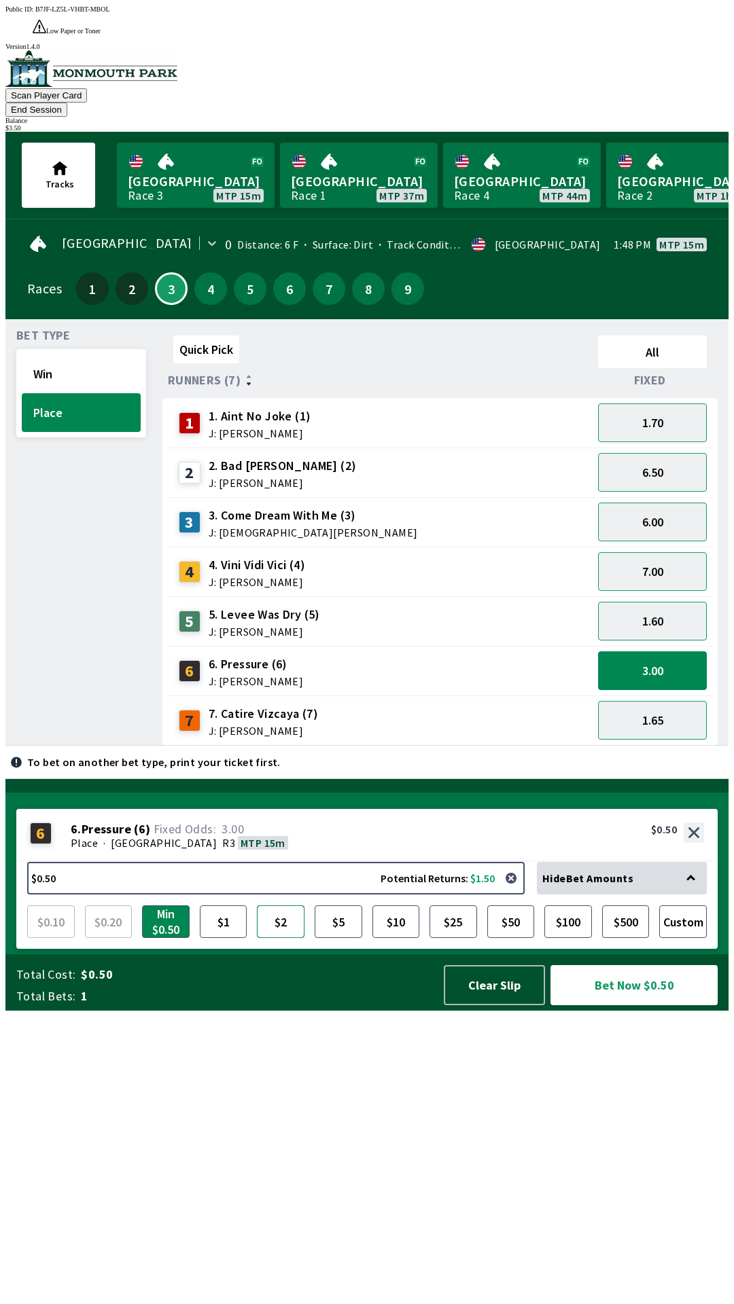
click at [285, 938] on button "$2" at bounding box center [281, 921] width 48 height 33
click at [700, 938] on button "Custom" at bounding box center [683, 921] width 48 height 33
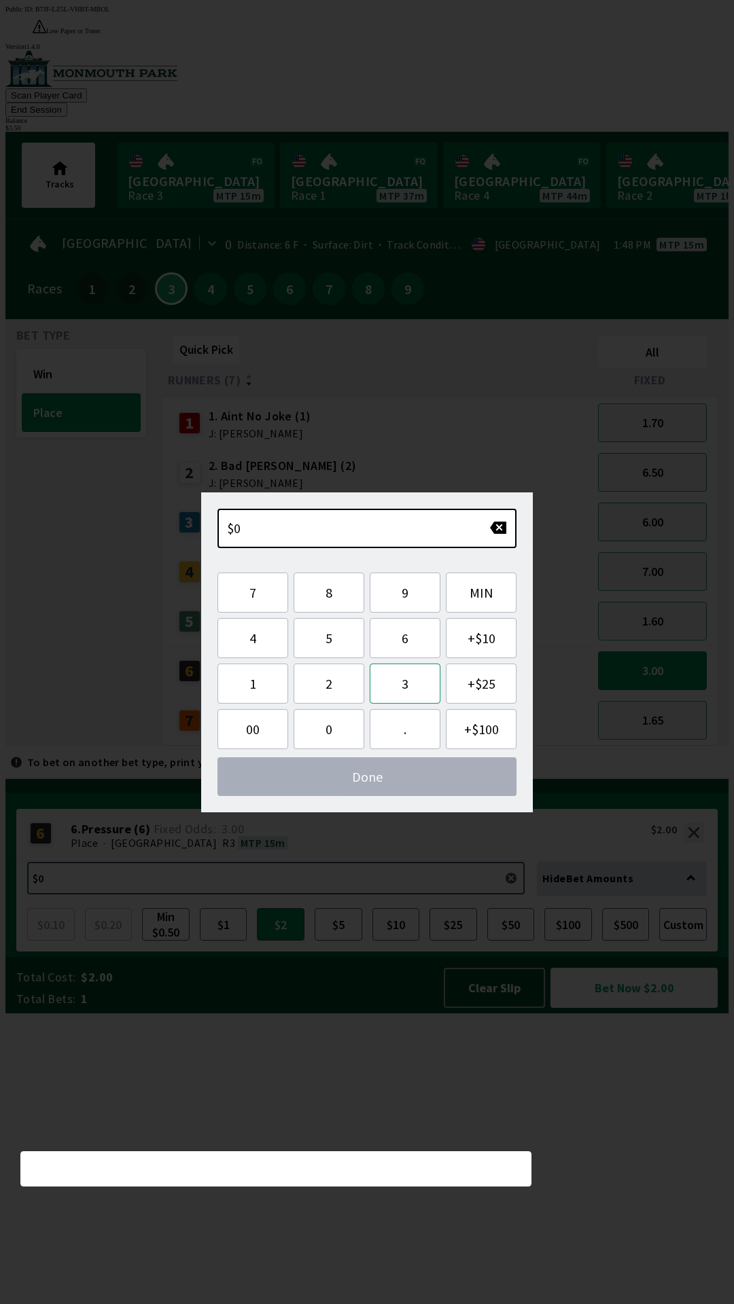
click at [410, 674] on button "3" at bounding box center [405, 684] width 71 height 40
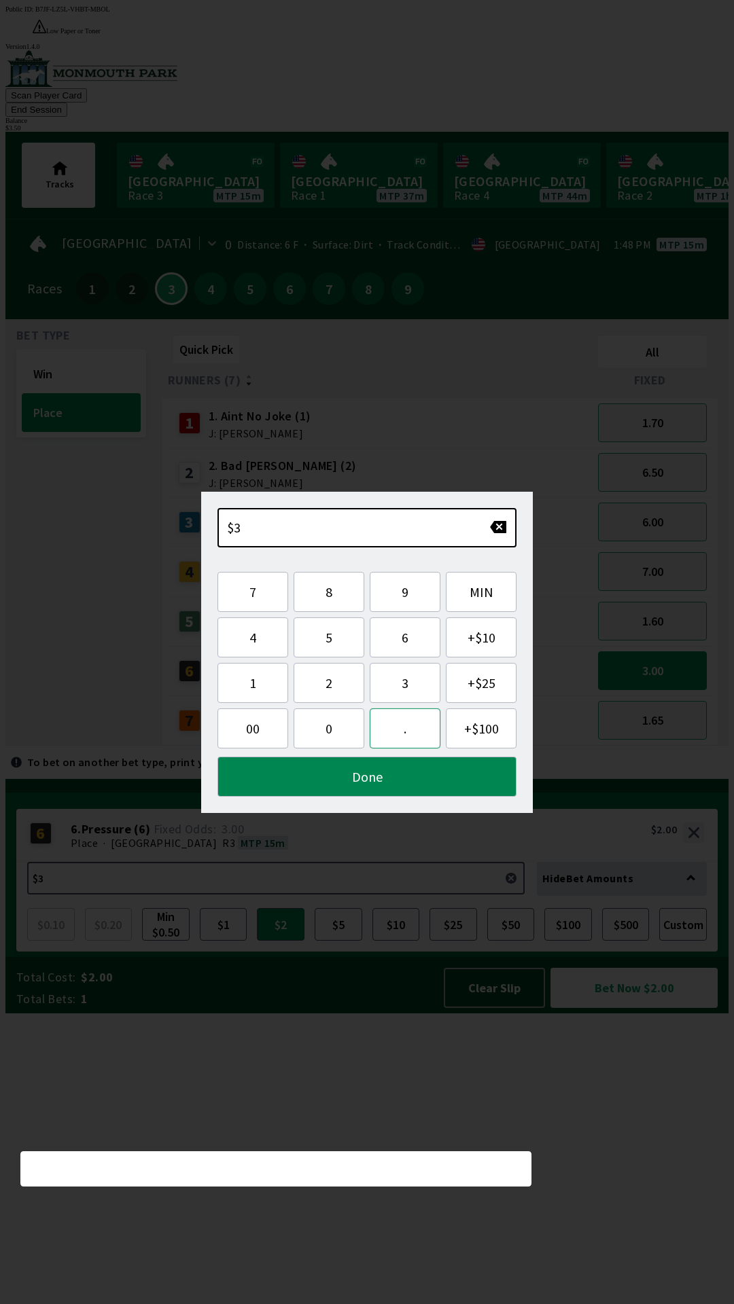
click at [407, 735] on button "." at bounding box center [405, 728] width 71 height 40
click at [338, 643] on button "5" at bounding box center [328, 637] width 71 height 40
click at [336, 729] on button "0" at bounding box center [328, 728] width 71 height 40
click at [397, 782] on button "Done" at bounding box center [366, 777] width 299 height 40
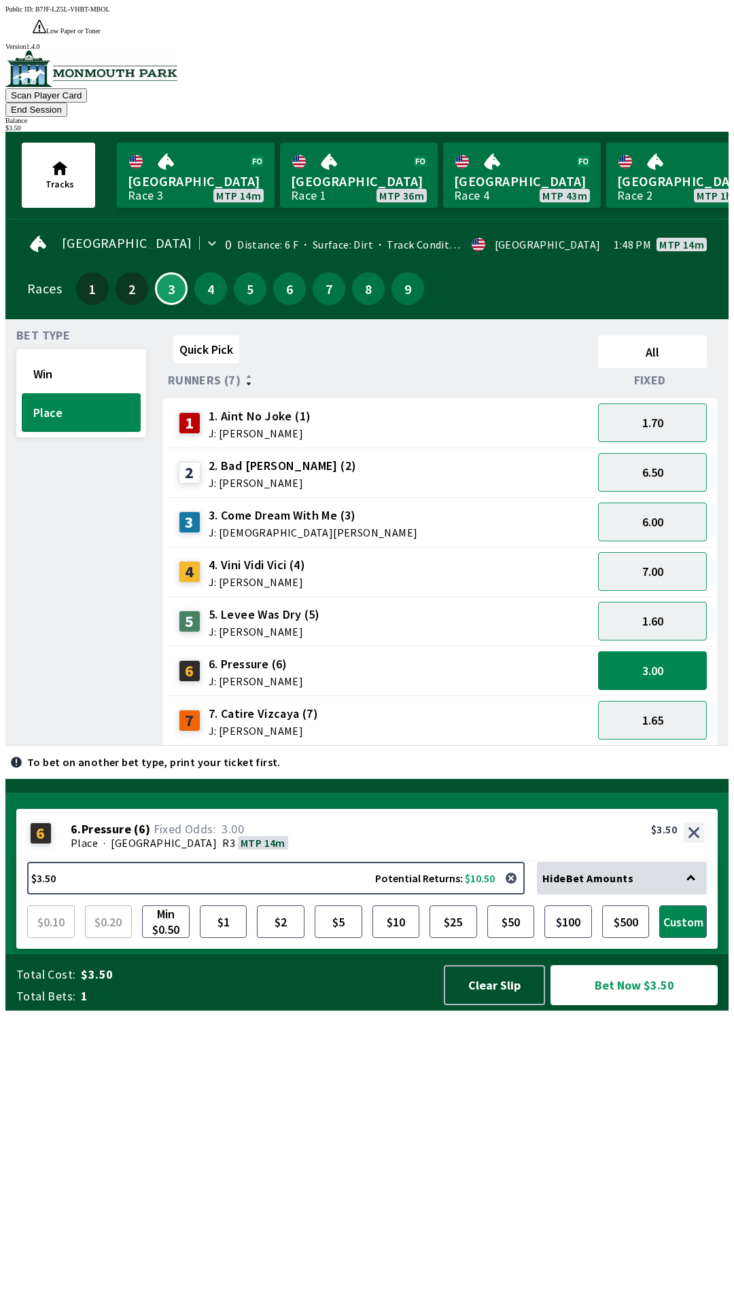
click at [675, 1005] on button "Bet Now $3.50" at bounding box center [633, 985] width 167 height 40
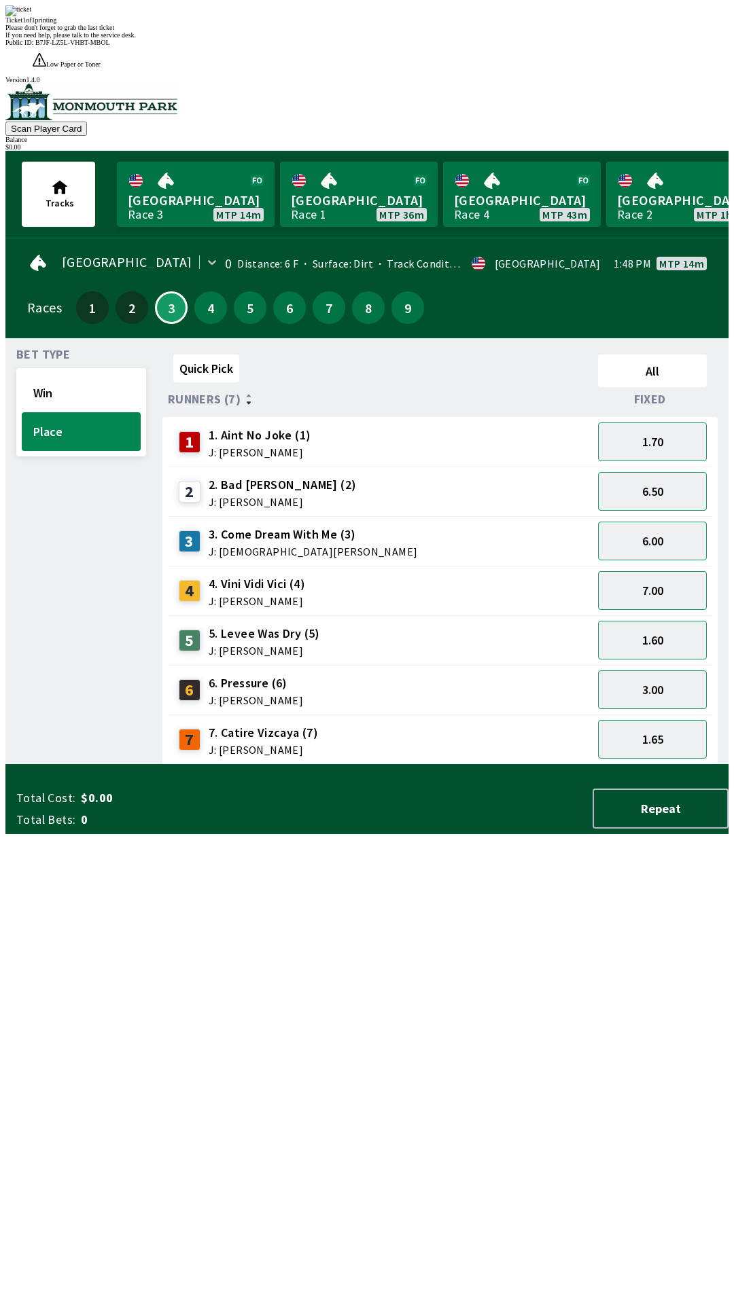
click at [643, 757] on div "Quick Pick All Runners (7) Fixed 1 1. Aint No Joke (1) J: [PERSON_NAME] 1.70 2 …" at bounding box center [445, 557] width 566 height 416
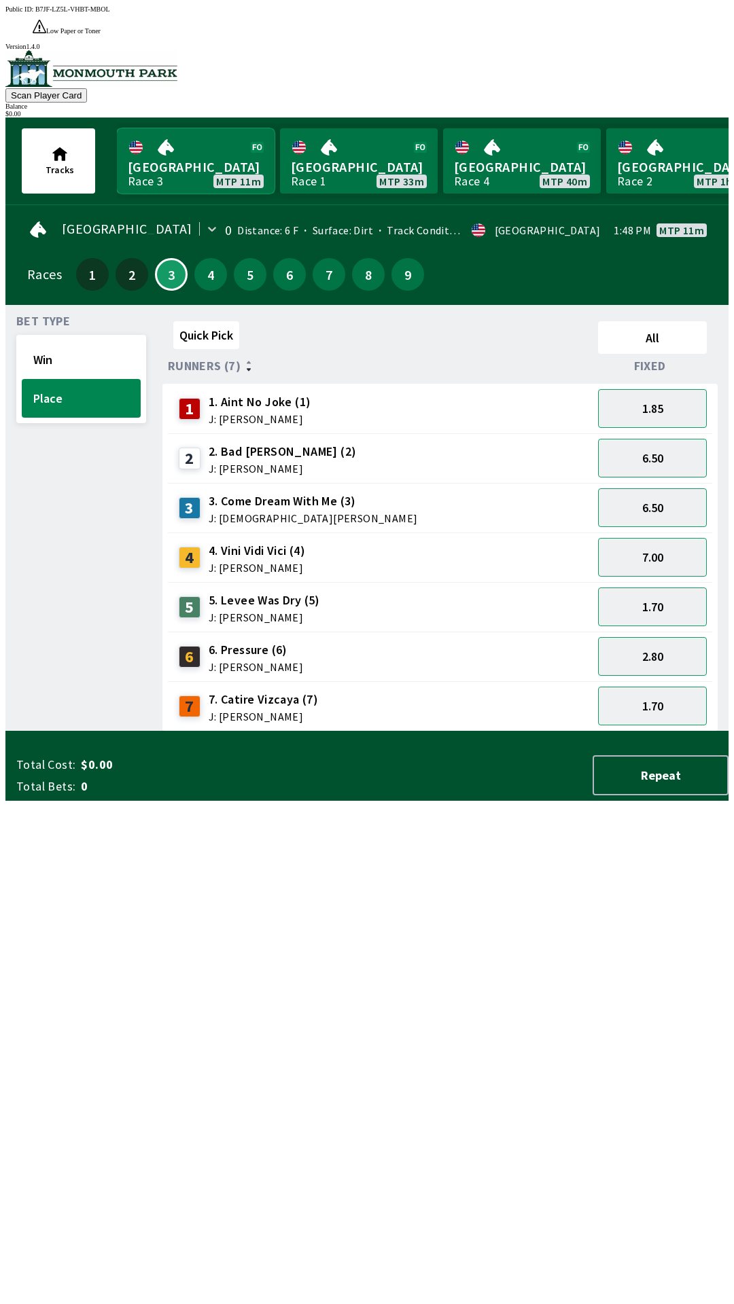
click at [183, 143] on link "[GEOGRAPHIC_DATA] Race 3 MTP 11m" at bounding box center [196, 160] width 158 height 65
click at [93, 340] on button "Win" at bounding box center [81, 359] width 119 height 39
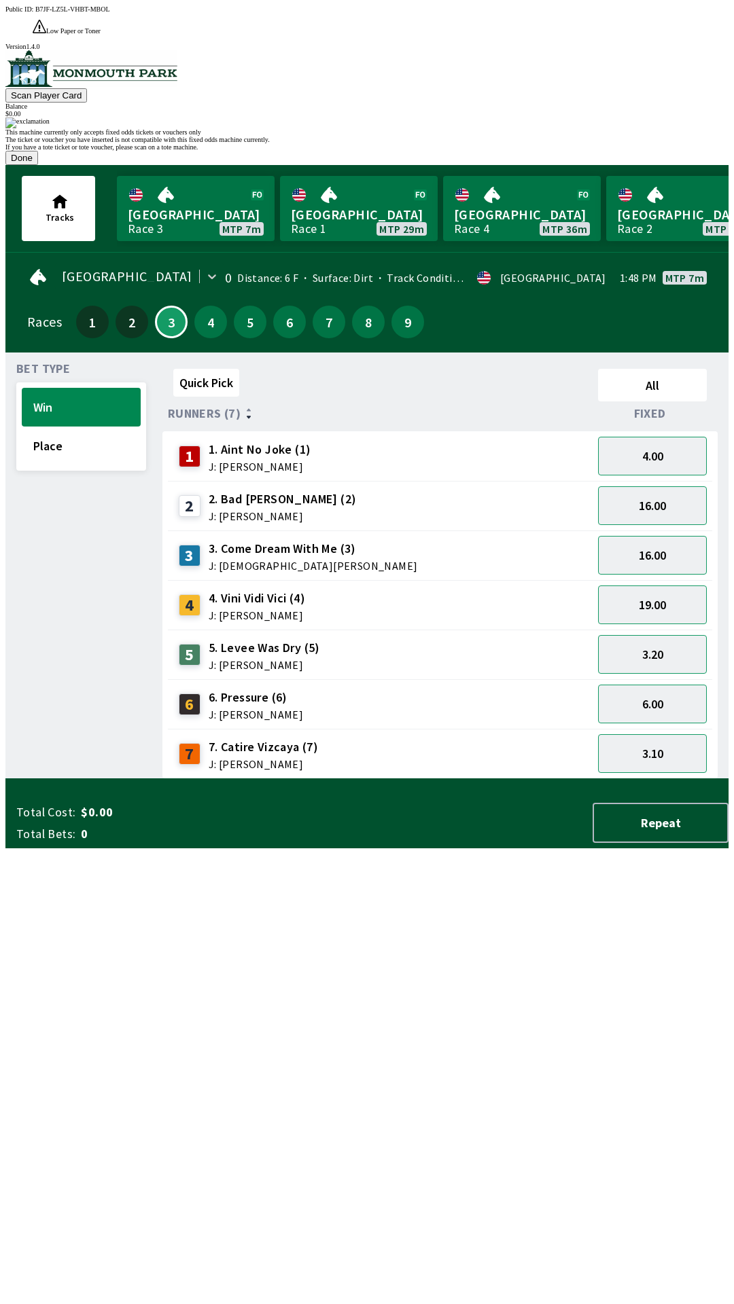
click at [38, 165] on button "Done" at bounding box center [21, 158] width 33 height 14
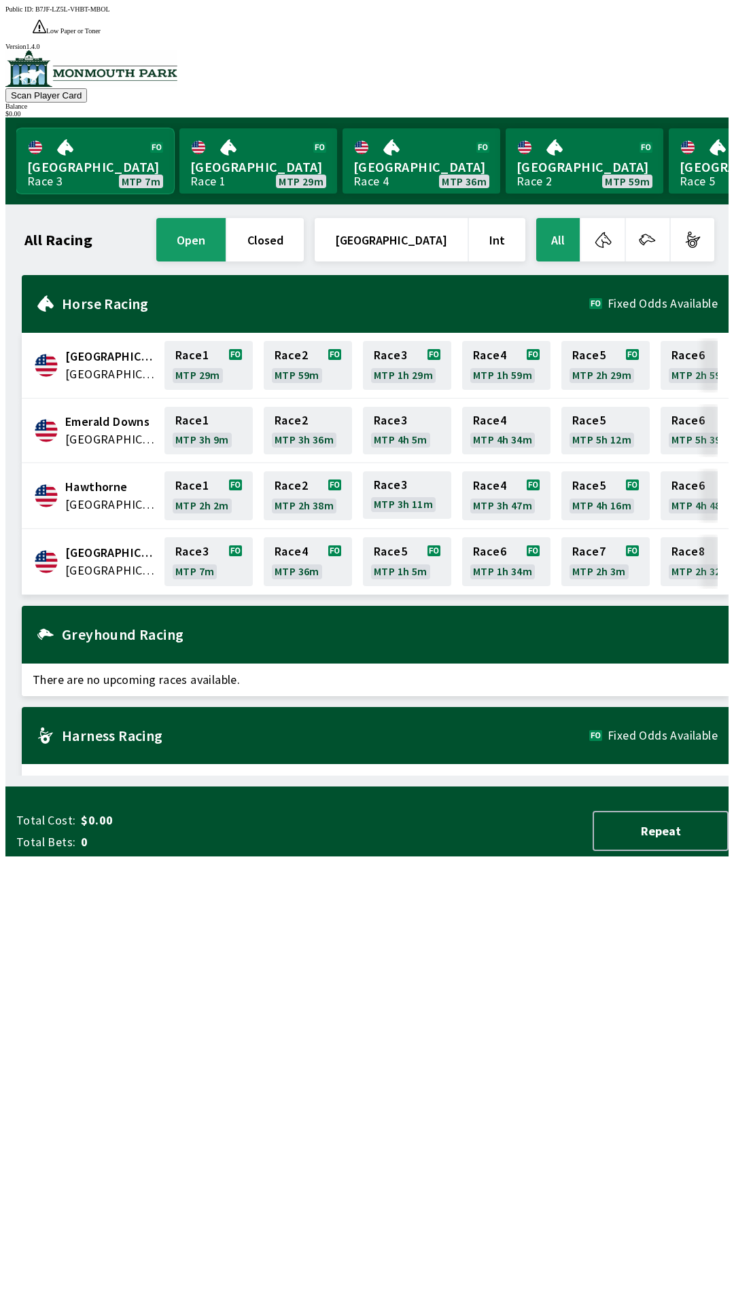
click at [67, 150] on link "[GEOGRAPHIC_DATA] Race 3 MTP 7m" at bounding box center [95, 160] width 158 height 65
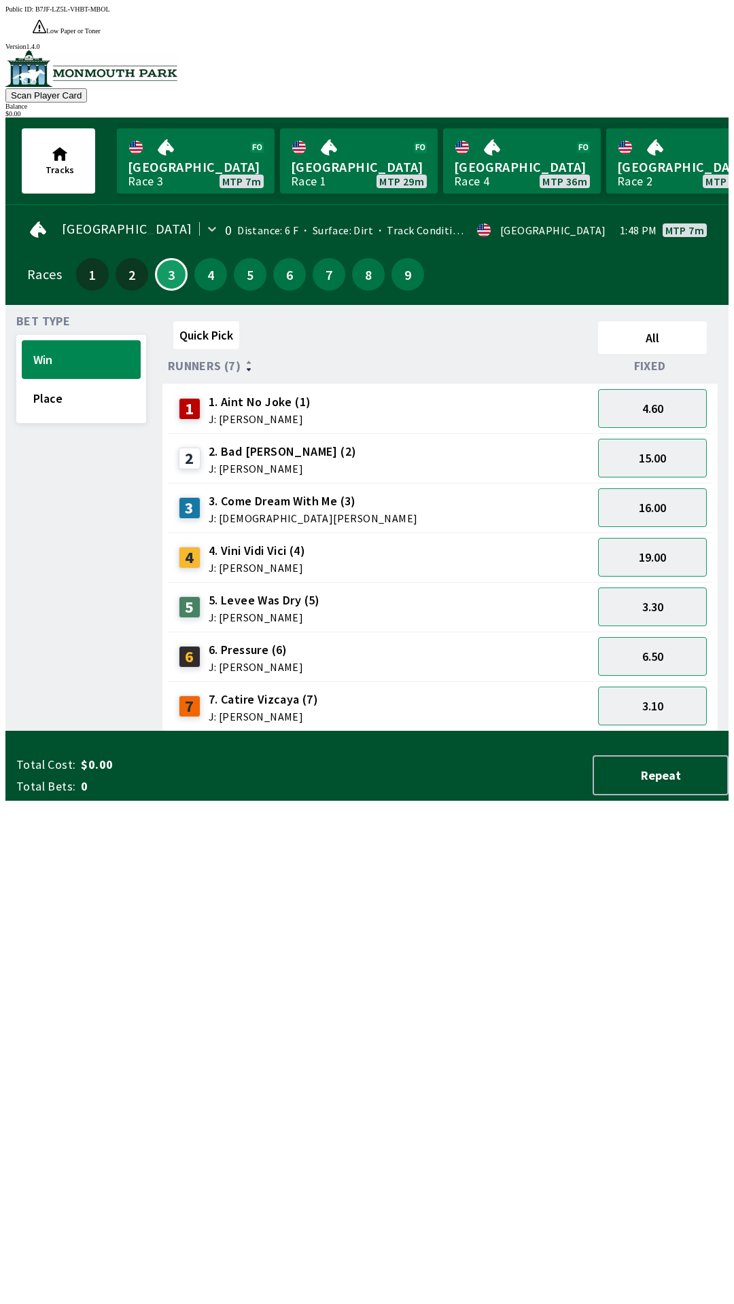
click at [180, 258] on div "3" at bounding box center [171, 274] width 33 height 33
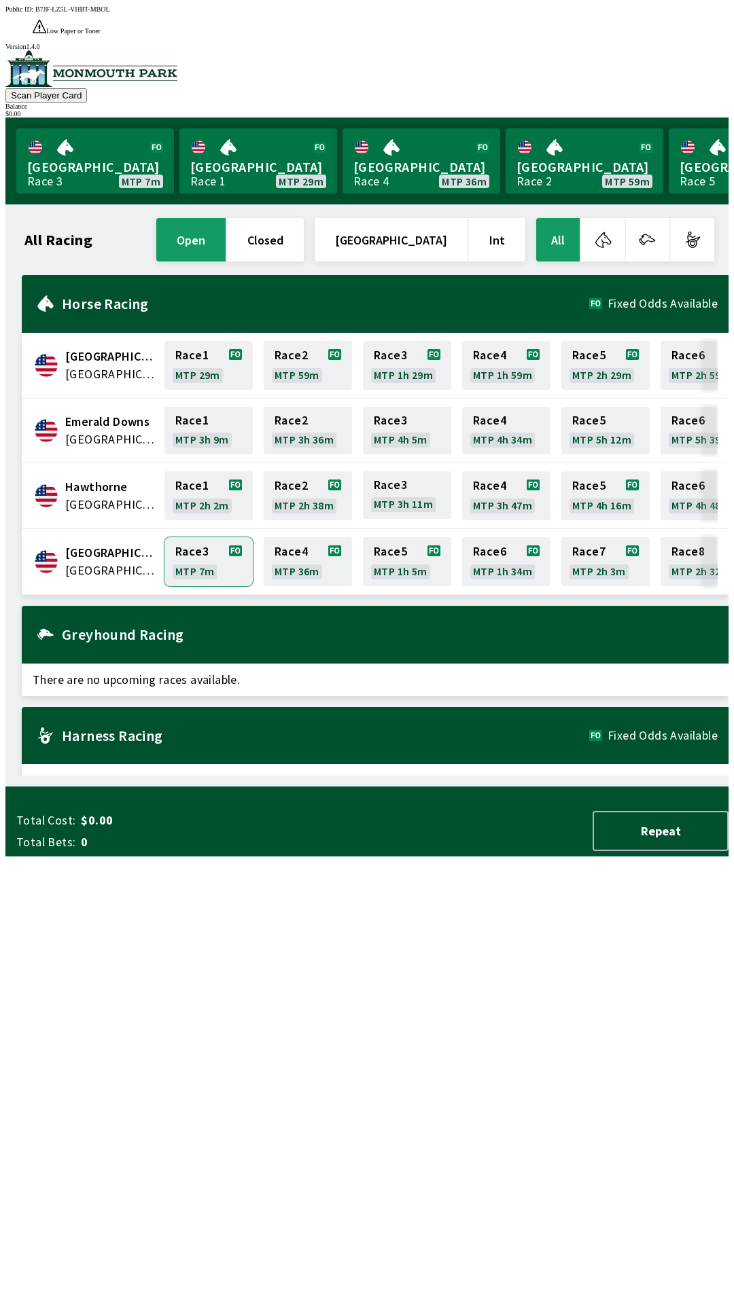
click at [199, 537] on link "Race 3 MTP 7m" at bounding box center [208, 561] width 88 height 49
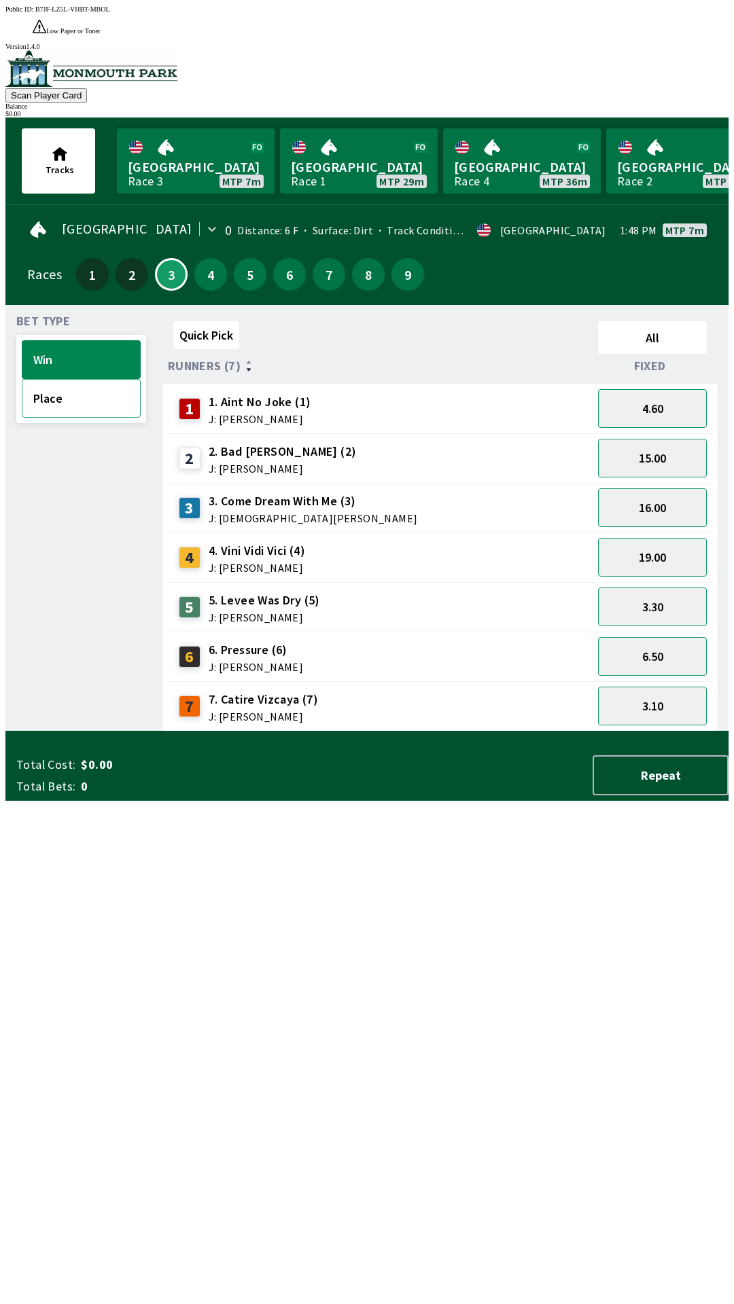
click at [69, 379] on button "Place" at bounding box center [81, 398] width 119 height 39
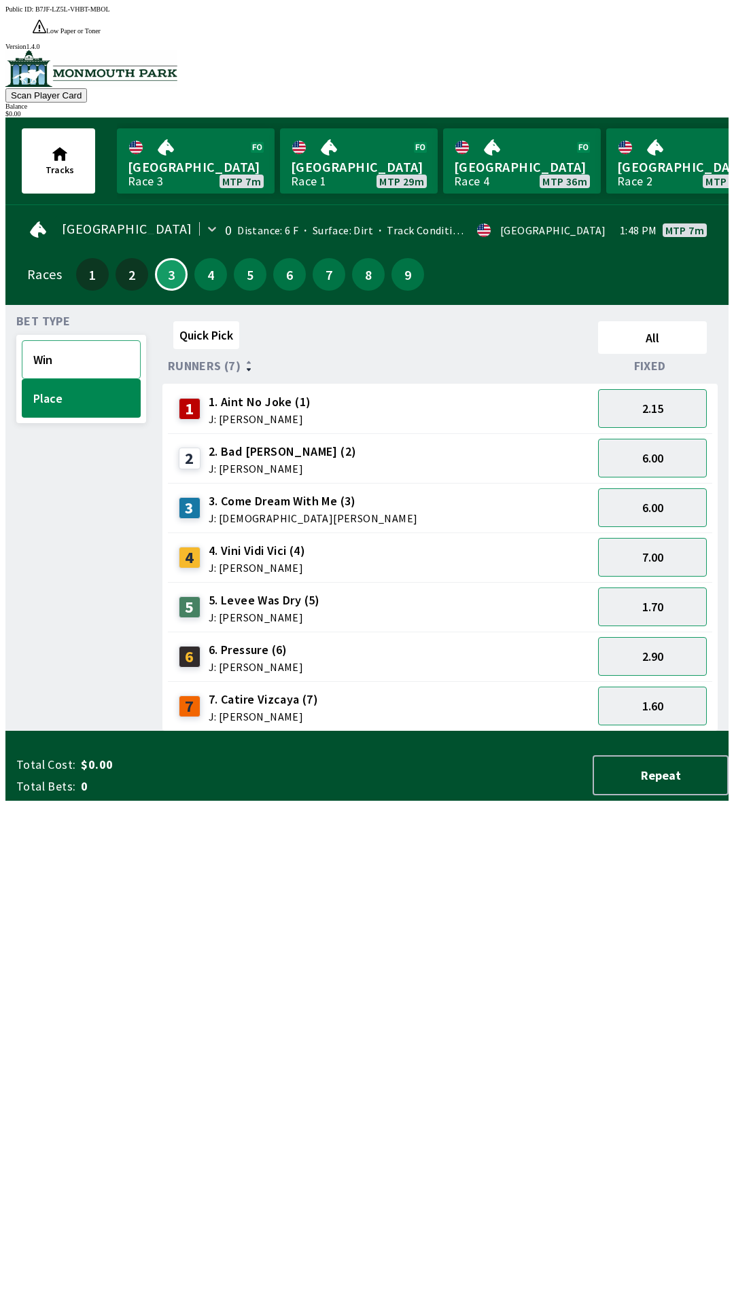
click at [63, 341] on button "Win" at bounding box center [81, 359] width 119 height 39
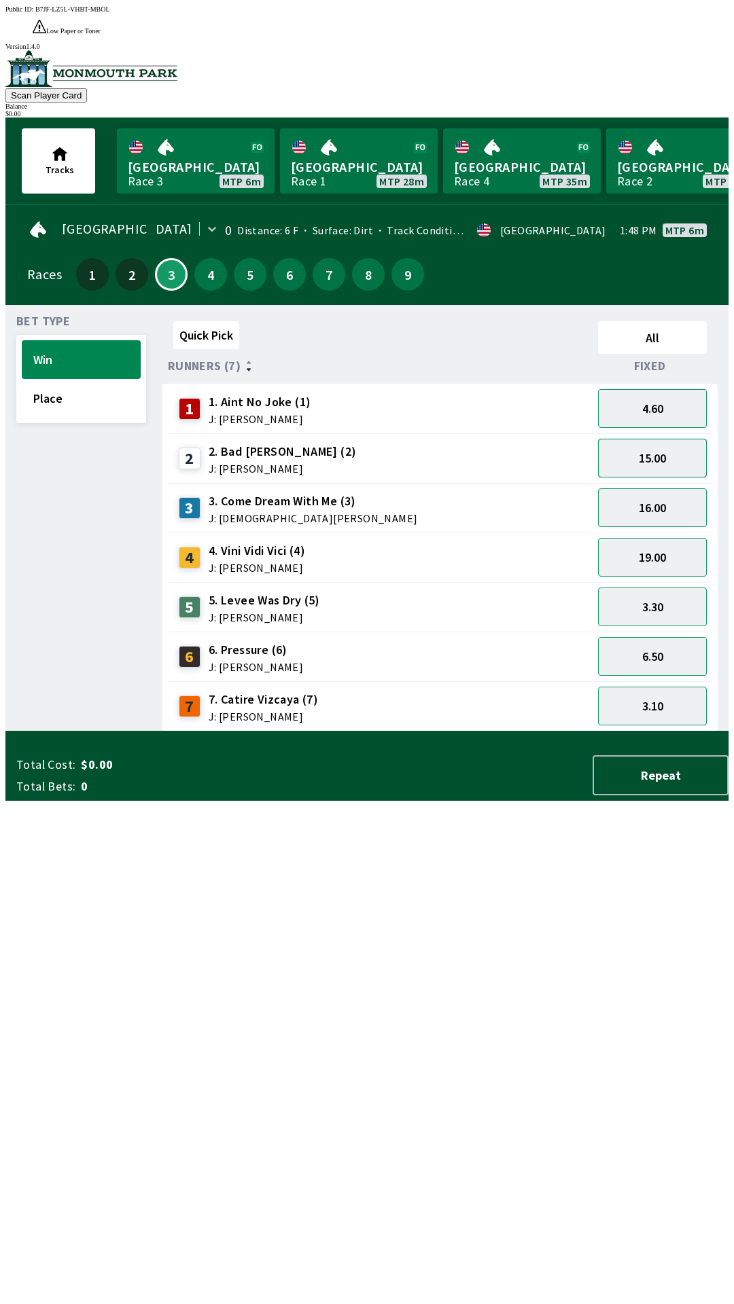
click at [664, 439] on button "15.00" at bounding box center [652, 458] width 109 height 39
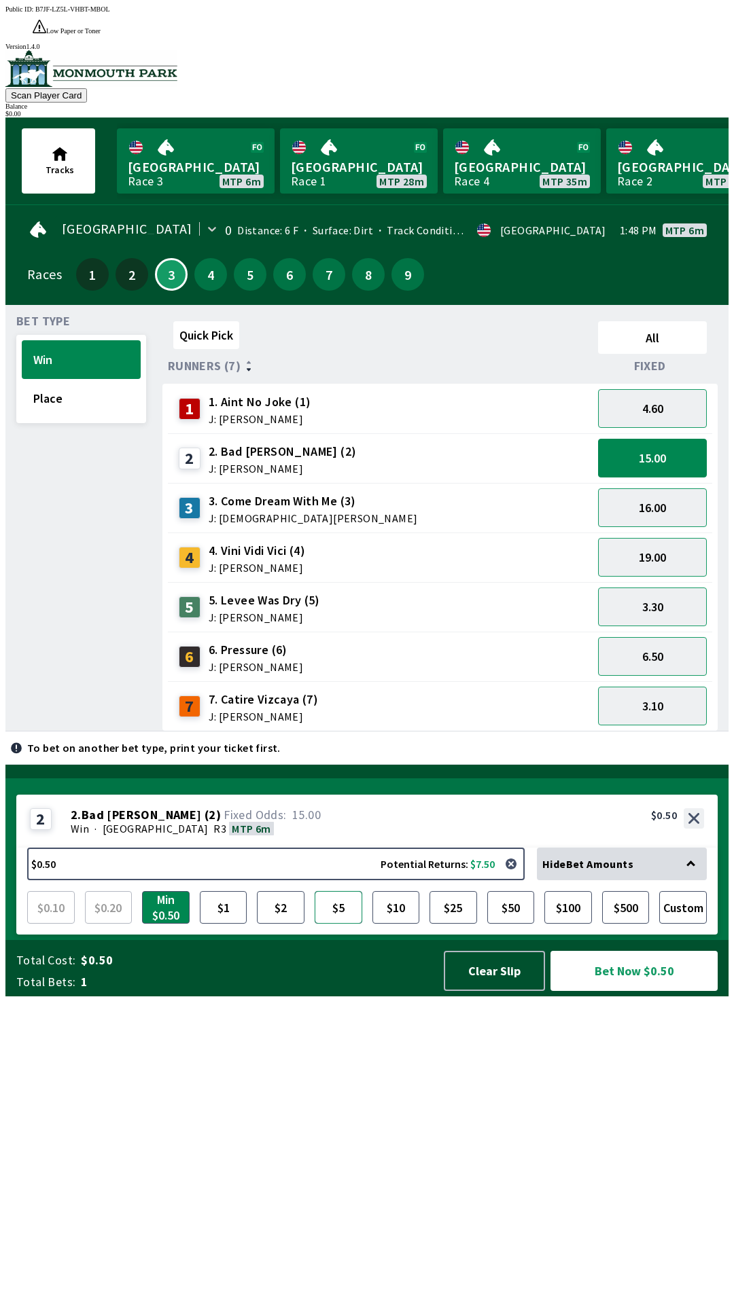
click at [348, 924] on button "$5" at bounding box center [338, 907] width 48 height 33
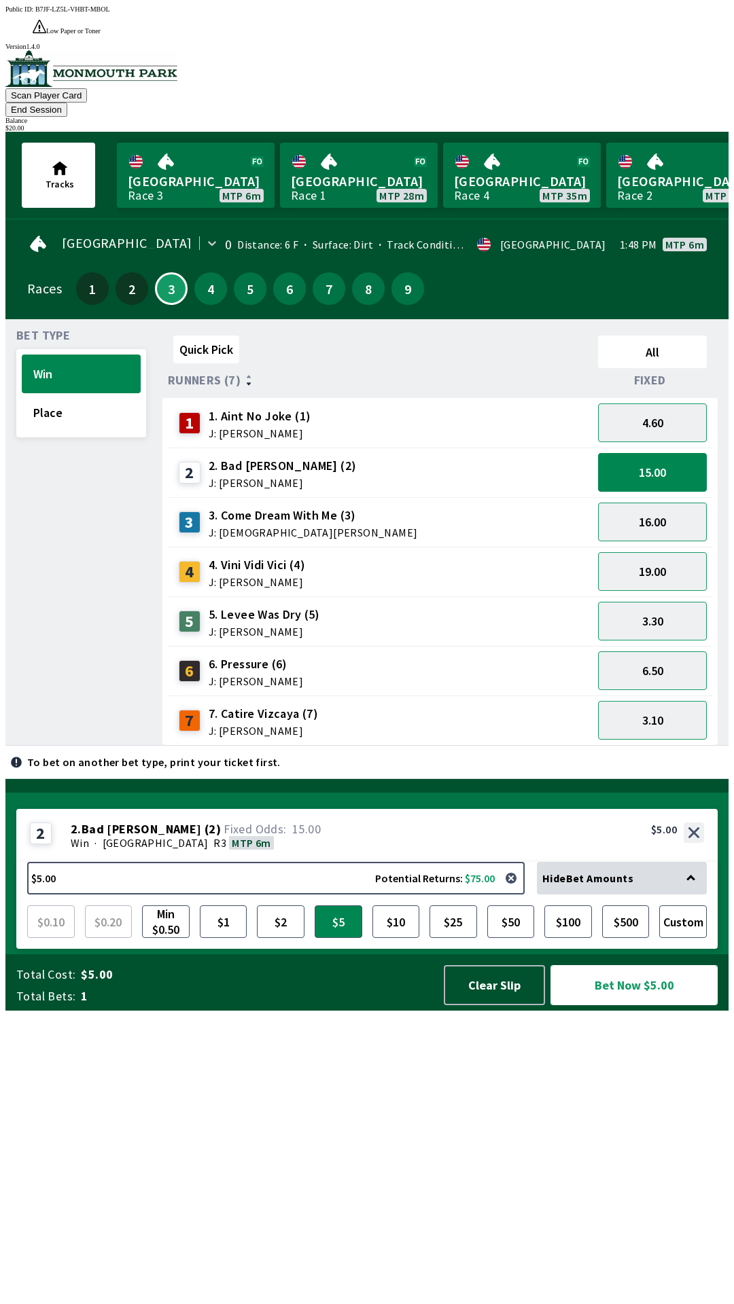
click at [597, 1005] on button "Bet Now $5.00" at bounding box center [633, 985] width 167 height 40
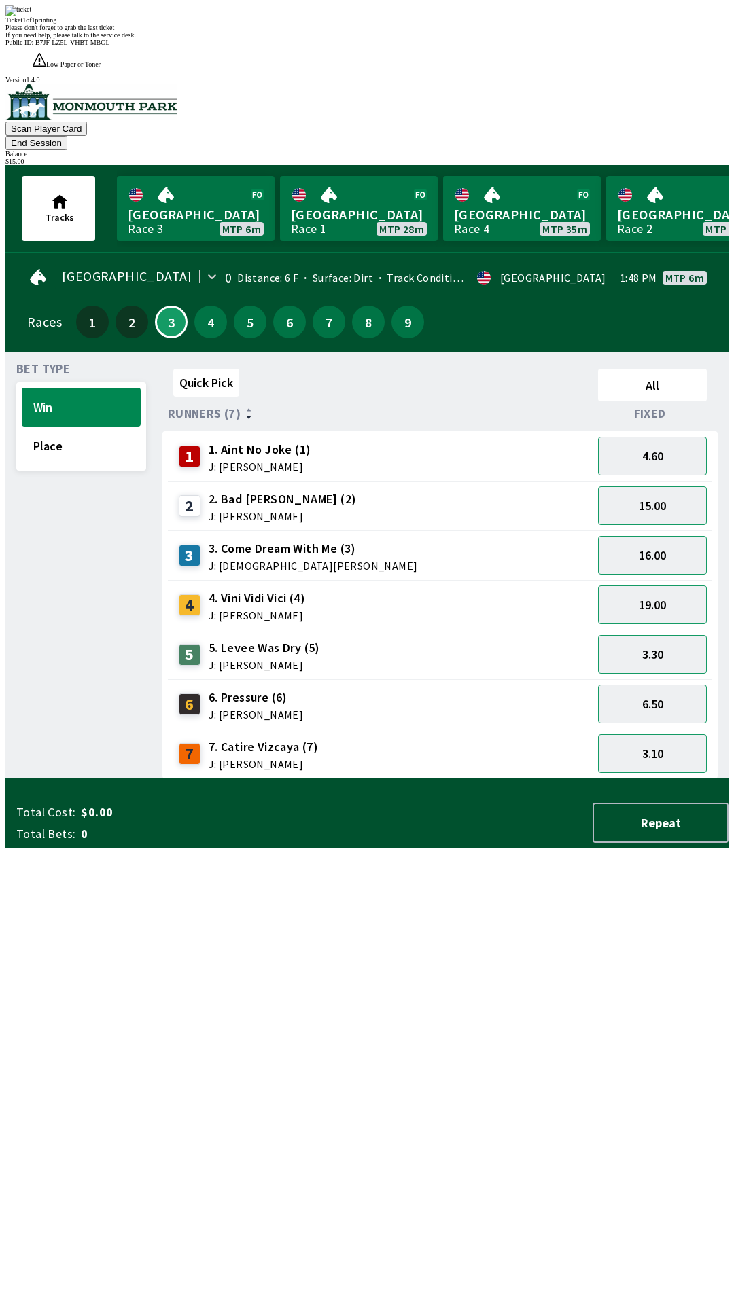
click at [292, 779] on div "Quick Pick All Runners (7) Fixed 1 1. Aint No Joke (1) J: [PERSON_NAME] 4.60 2 …" at bounding box center [445, 571] width 566 height 416
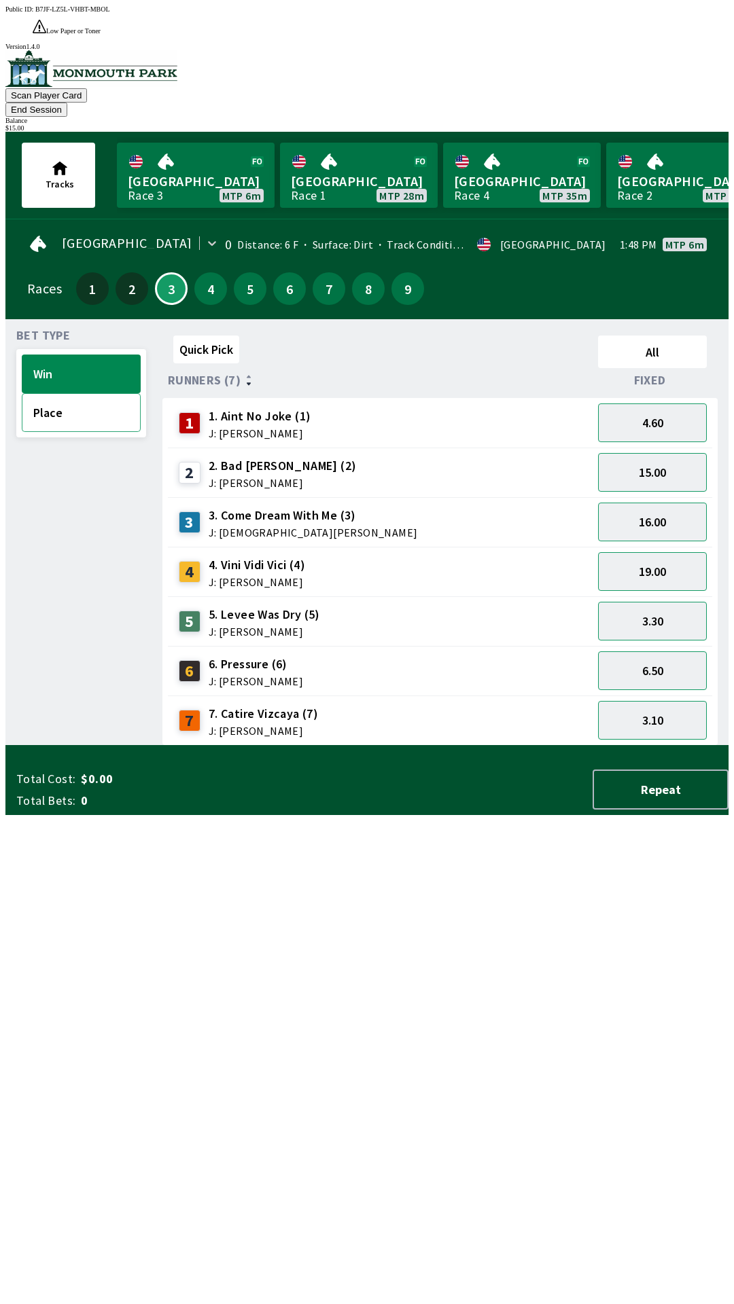
click at [86, 393] on button "Place" at bounding box center [81, 412] width 119 height 39
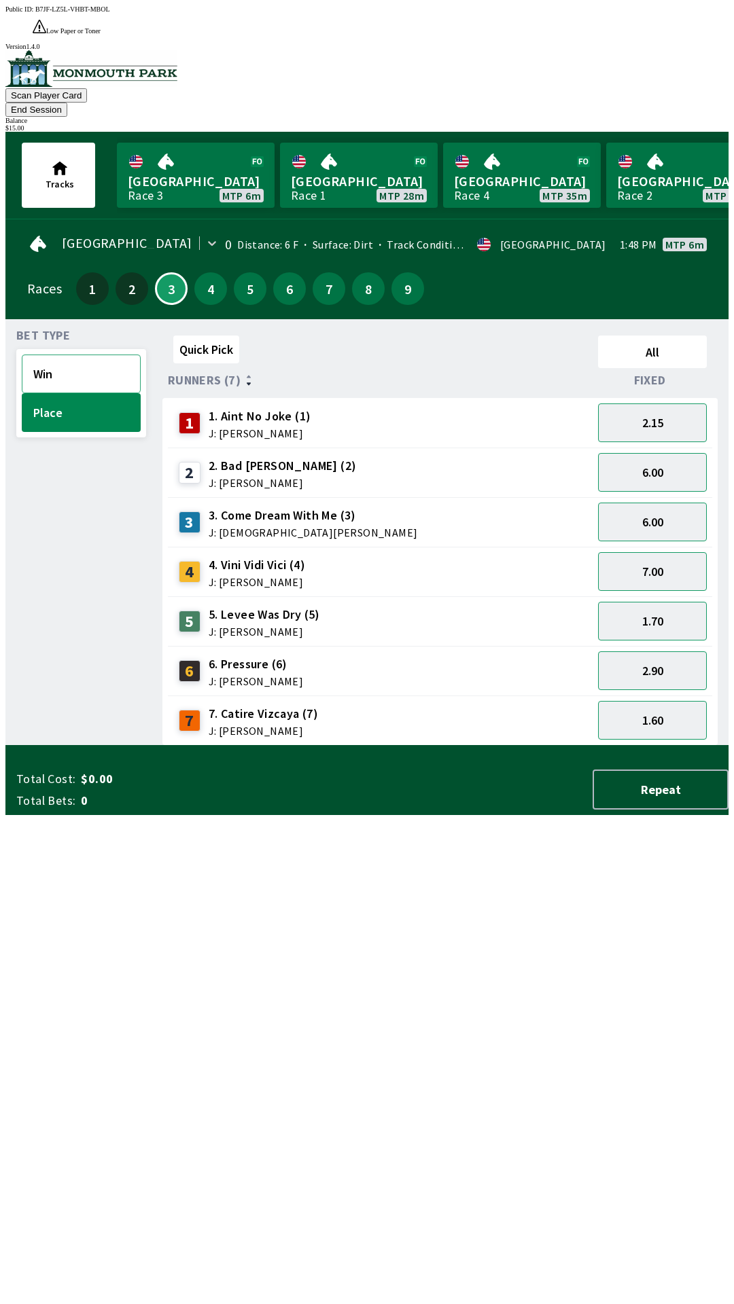
click at [60, 355] on button "Win" at bounding box center [81, 374] width 119 height 39
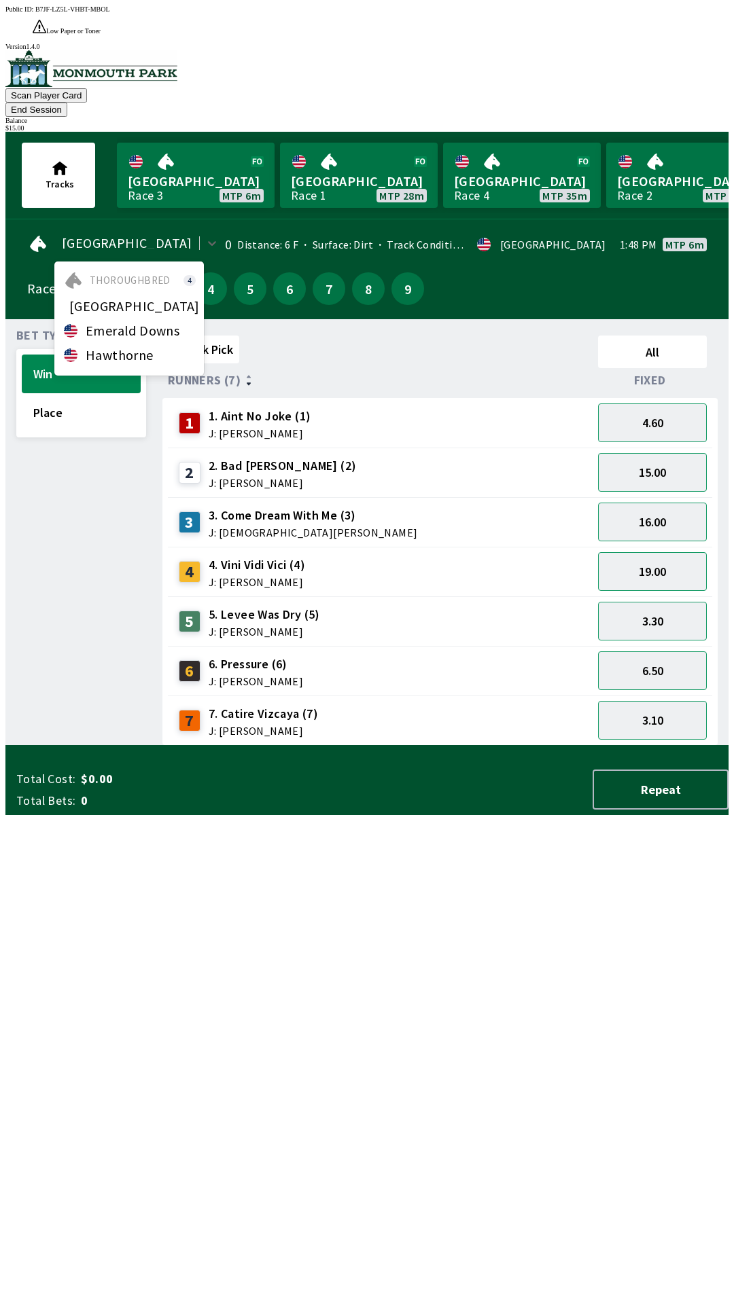
click at [93, 451] on div "Bet Type Win Place" at bounding box center [81, 538] width 130 height 416
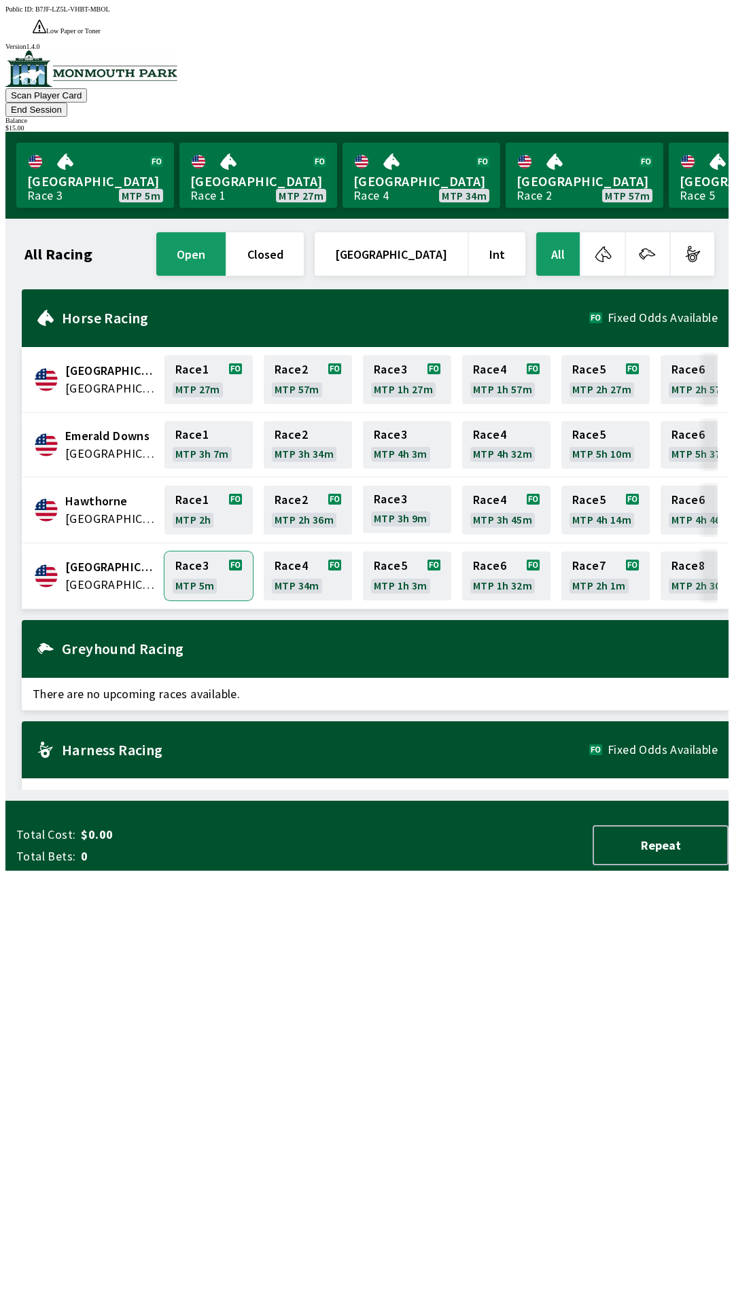
click at [212, 552] on link "Race 3 MTP 5m" at bounding box center [208, 576] width 88 height 49
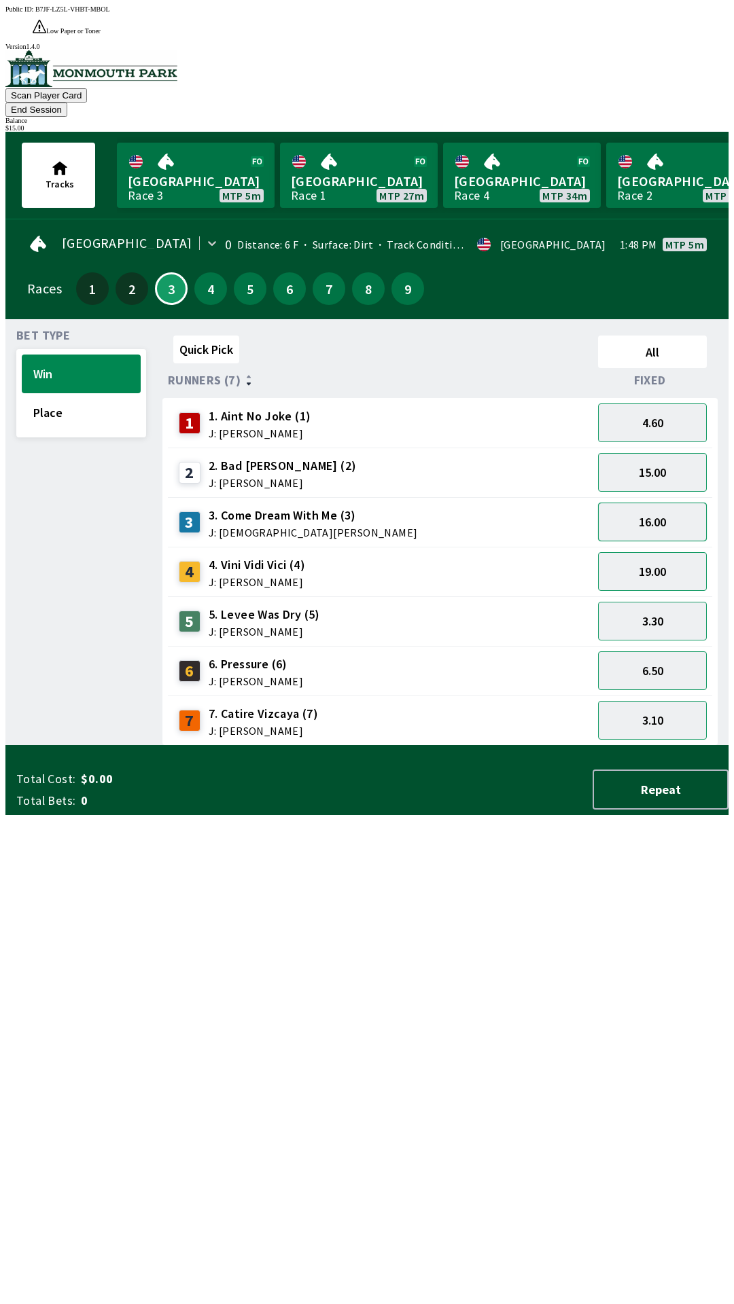
click at [649, 503] on button "16.00" at bounding box center [652, 522] width 109 height 39
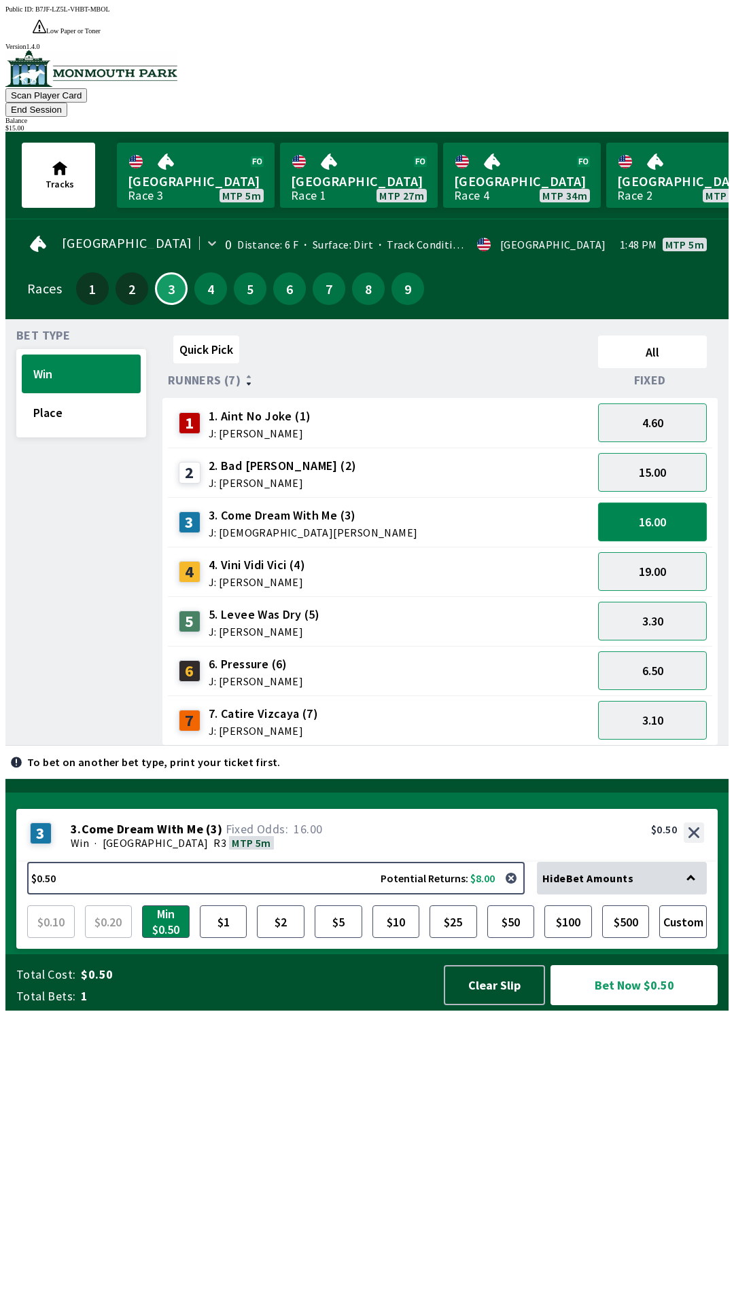
click at [649, 503] on button "16.00" at bounding box center [652, 522] width 109 height 39
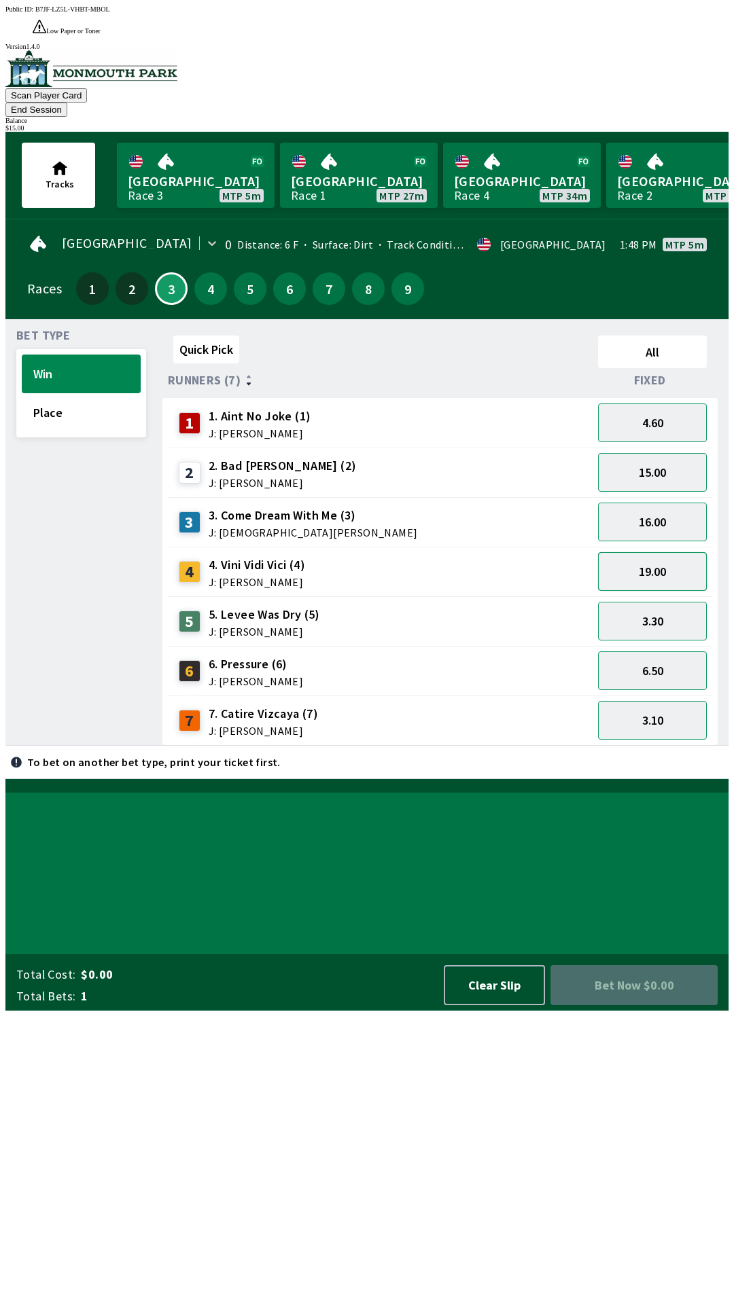
click at [661, 552] on button "19.00" at bounding box center [652, 571] width 109 height 39
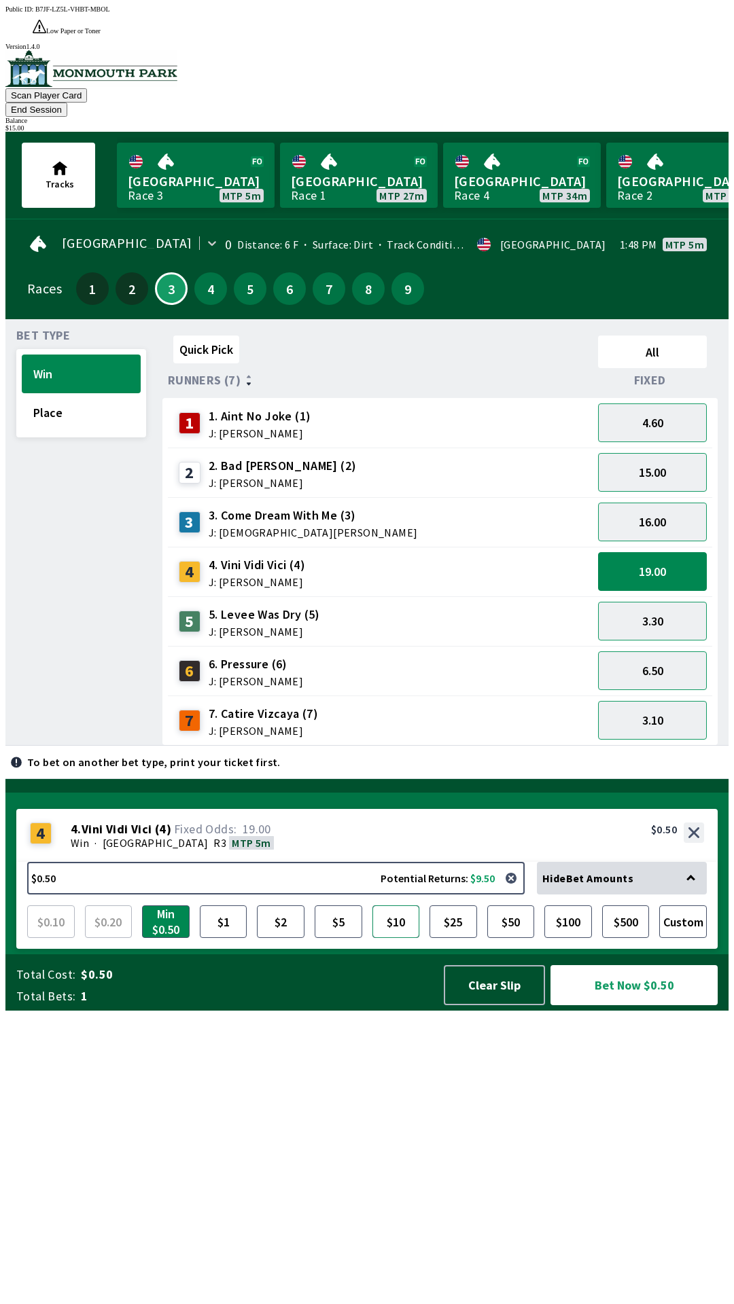
click at [415, 938] on button "$10" at bounding box center [396, 921] width 48 height 33
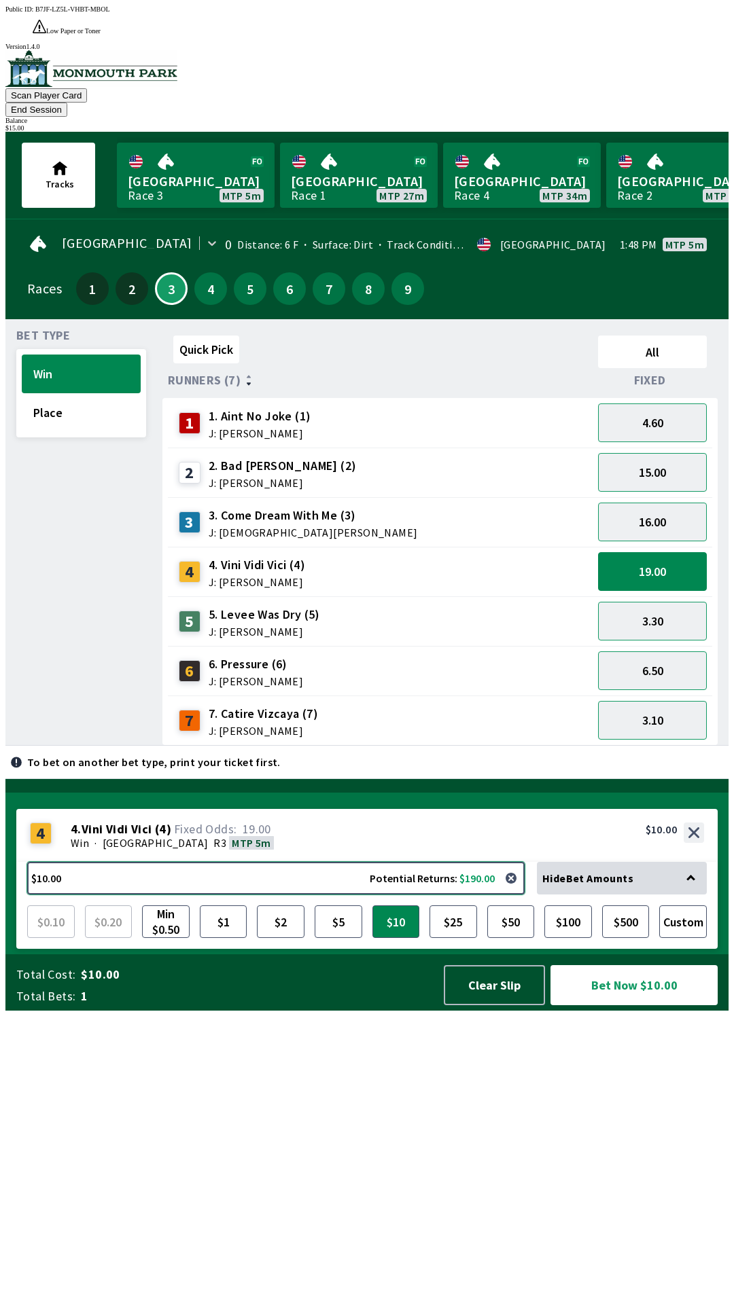
click at [112, 895] on button "$10.00 Potential Returns: $190.00" at bounding box center [275, 878] width 497 height 33
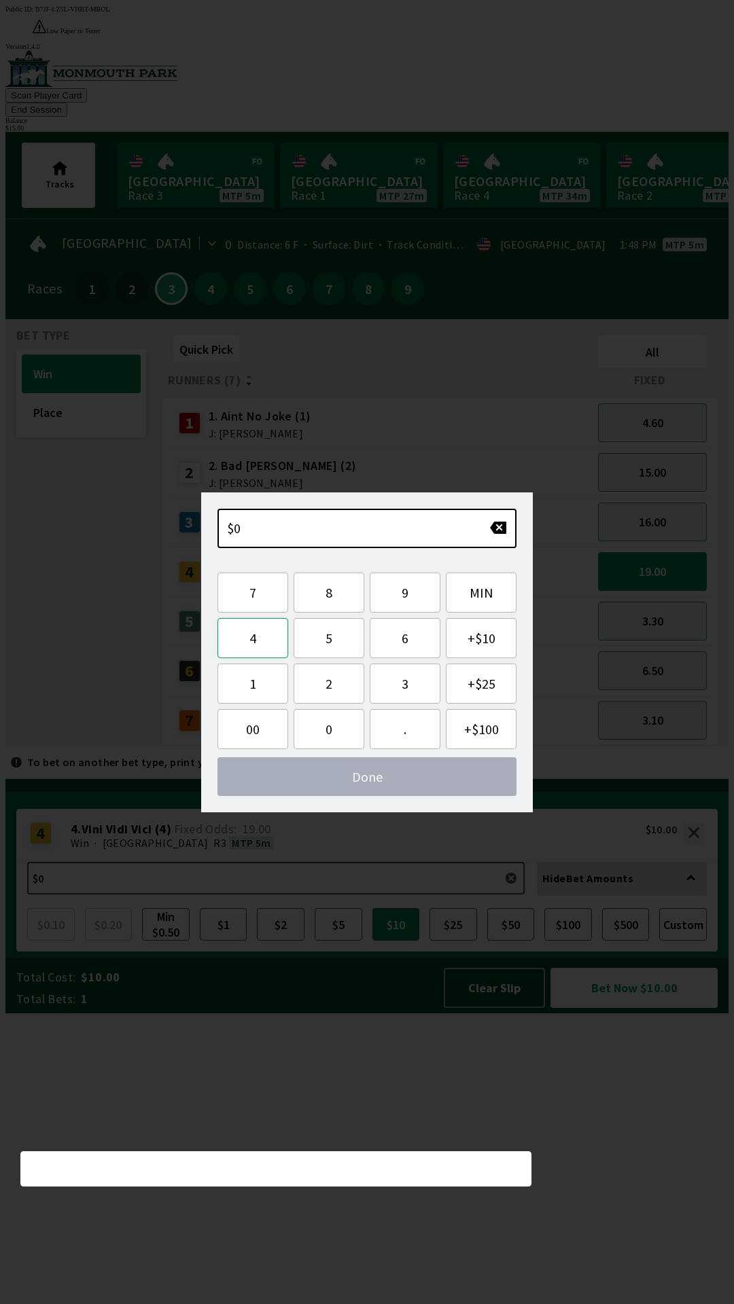
click at [246, 634] on button "4" at bounding box center [252, 638] width 71 height 40
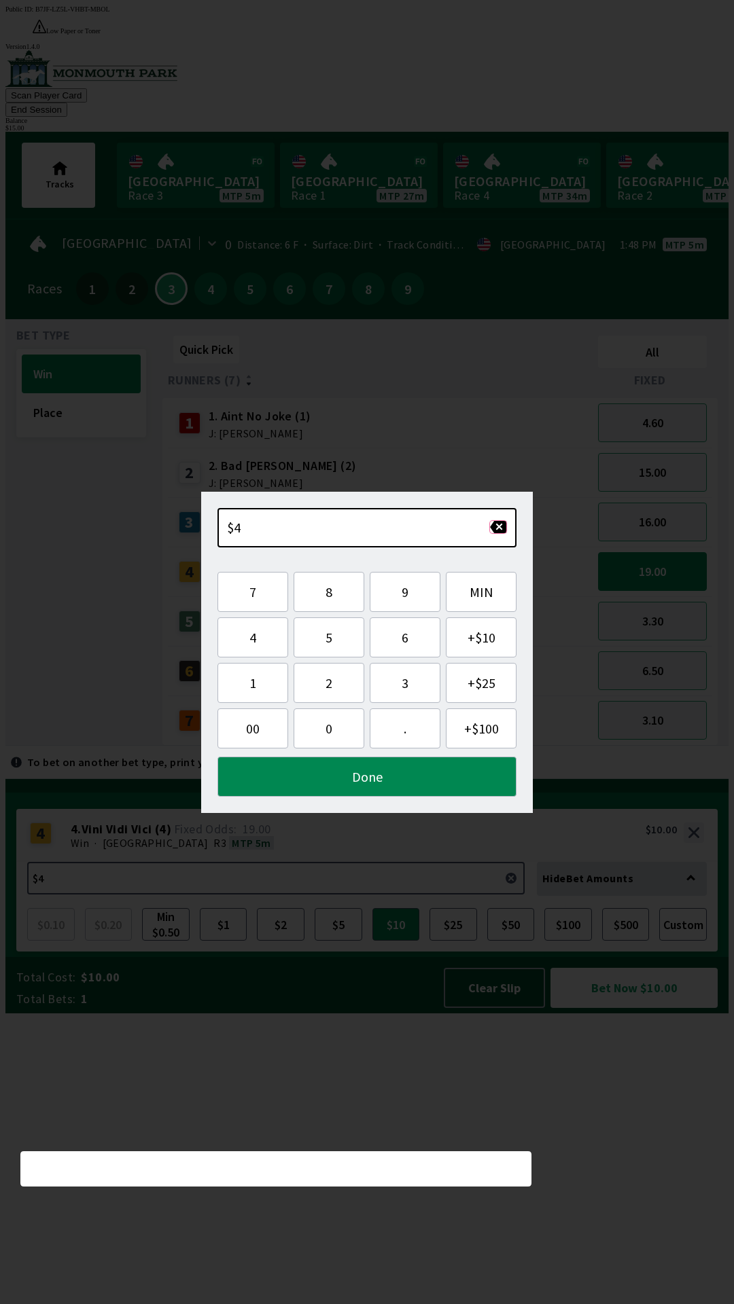
click at [500, 526] on button "button" at bounding box center [498, 527] width 18 height 14
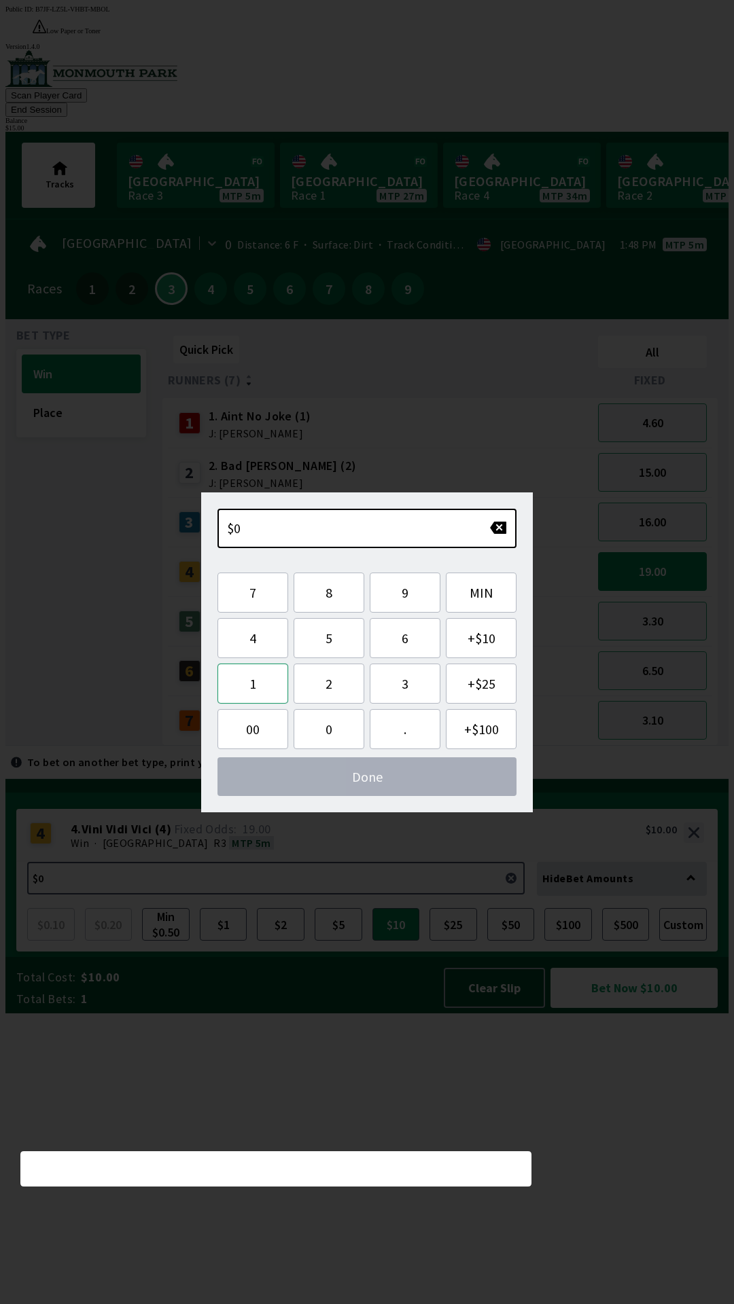
click at [247, 682] on button "1" at bounding box center [252, 684] width 71 height 40
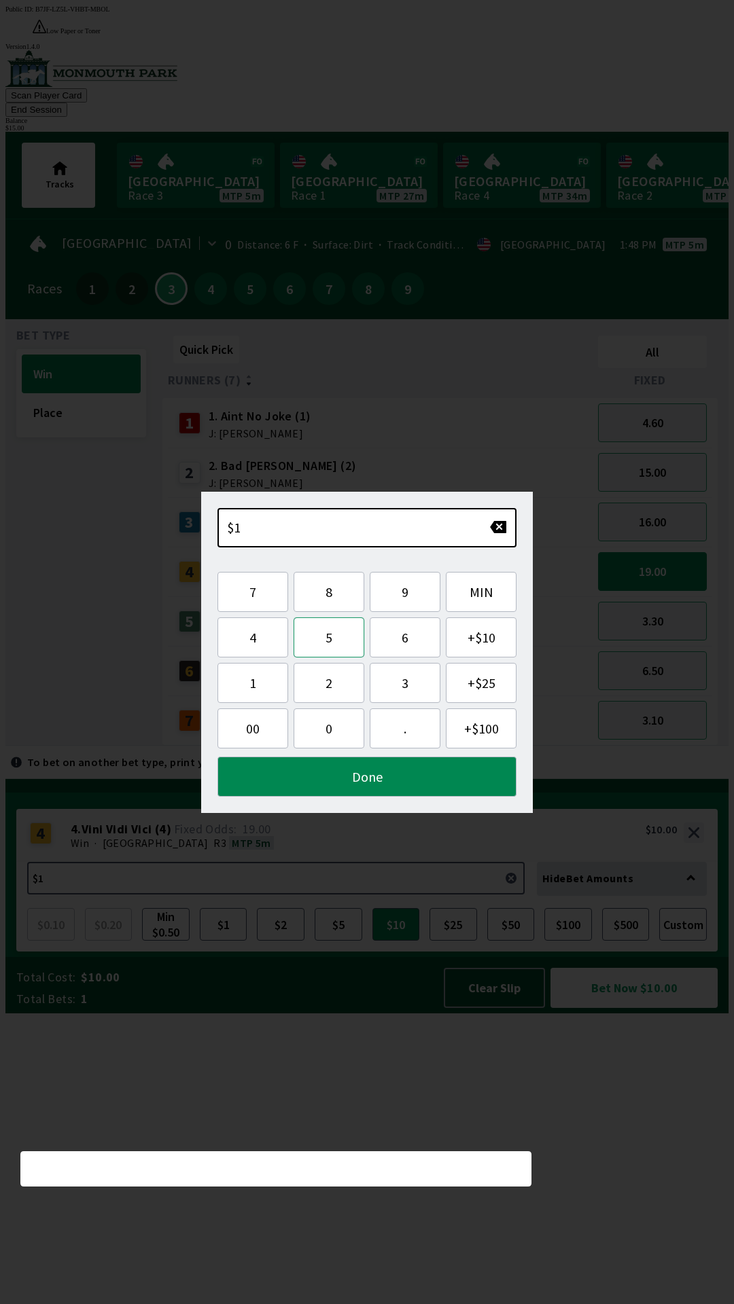
click at [332, 631] on button "5" at bounding box center [328, 637] width 71 height 40
click at [372, 788] on button "Done" at bounding box center [366, 777] width 299 height 40
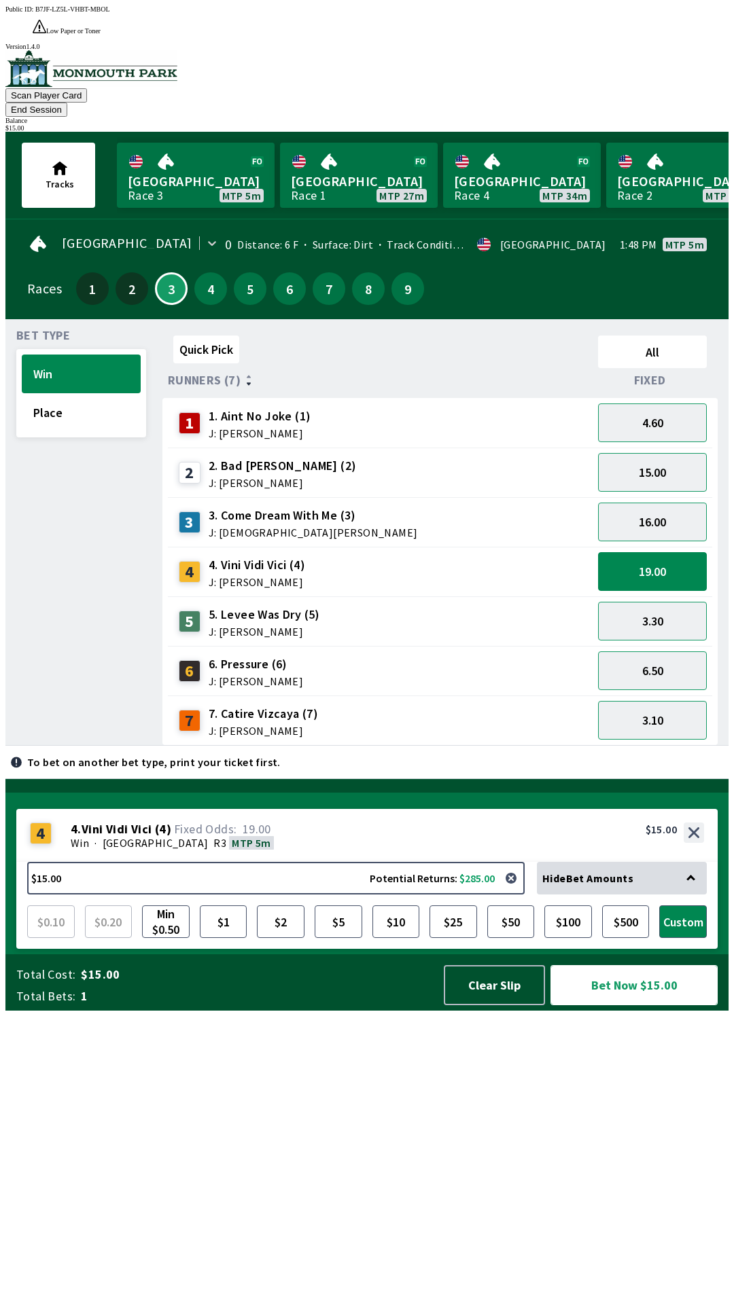
click at [609, 1005] on button "Bet Now $15.00" at bounding box center [633, 985] width 167 height 40
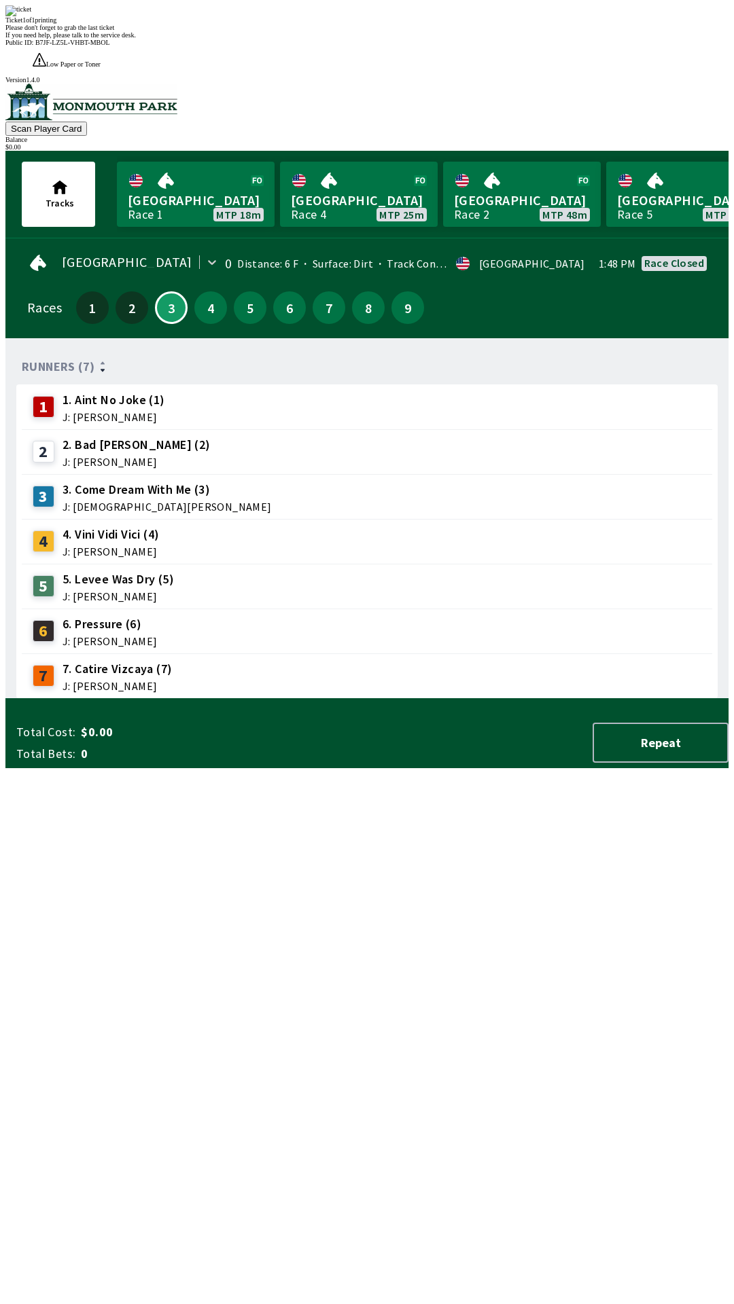
click at [575, 39] on div "Ticket 1 of 1 printing Please don't forget to grab the last ticket If you need …" at bounding box center [366, 21] width 723 height 33
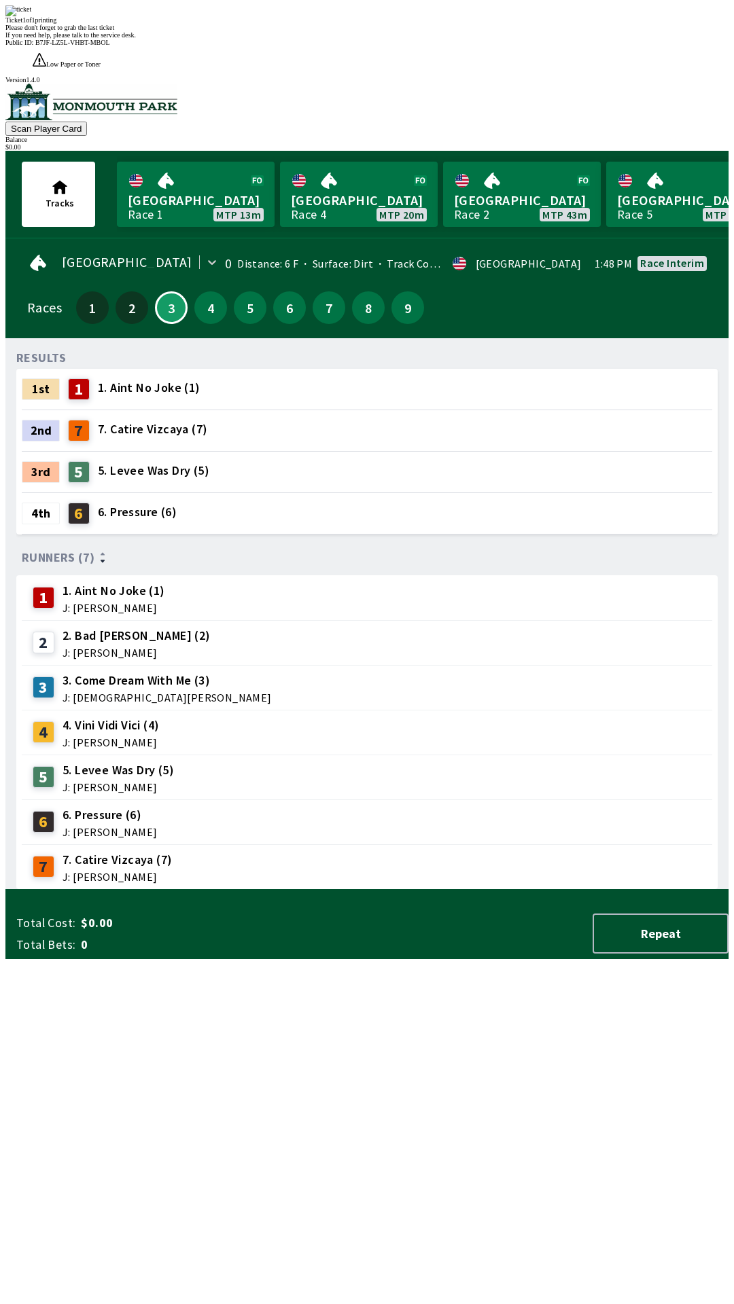
click at [549, 890] on div "RESULTS 1st 1 1. Aint No Joke (1) 2nd 7 7. Catire Vizcaya (7) 3rd 5 5. Levee Wa…" at bounding box center [372, 619] width 712 height 541
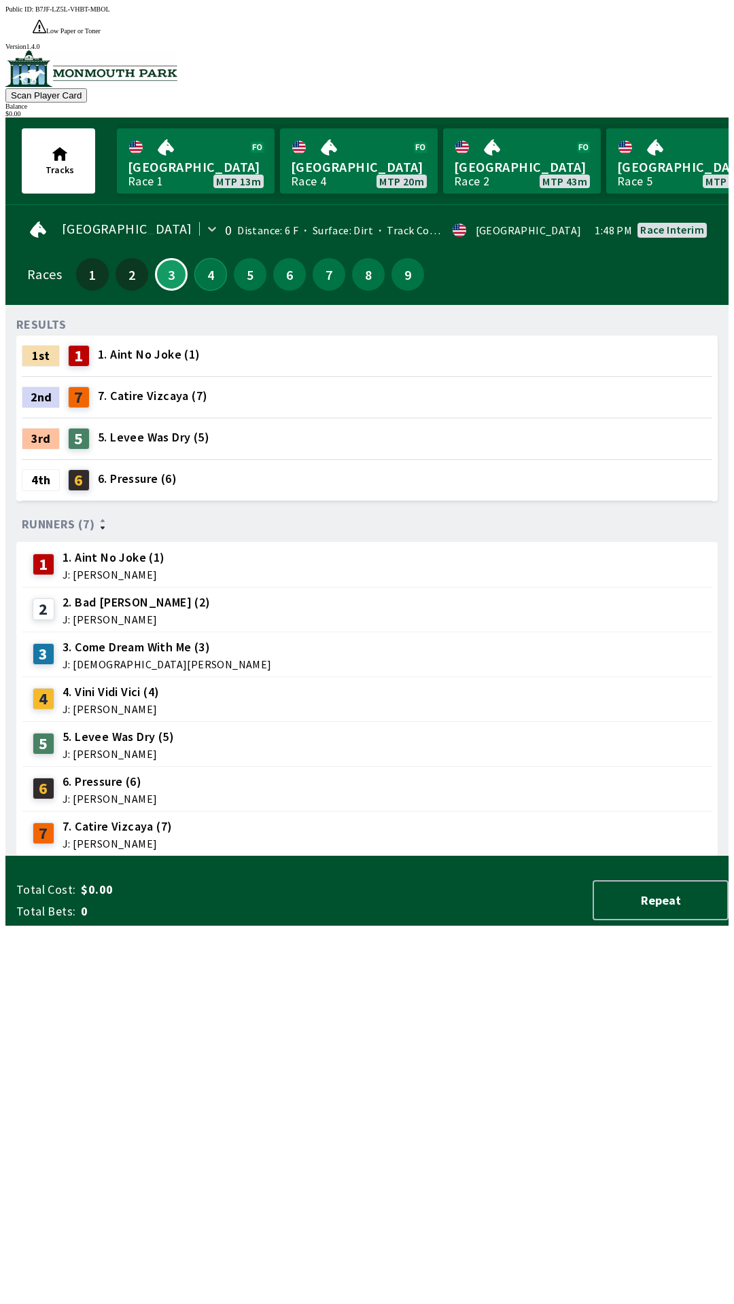
click at [196, 258] on button "4" at bounding box center [210, 274] width 33 height 33
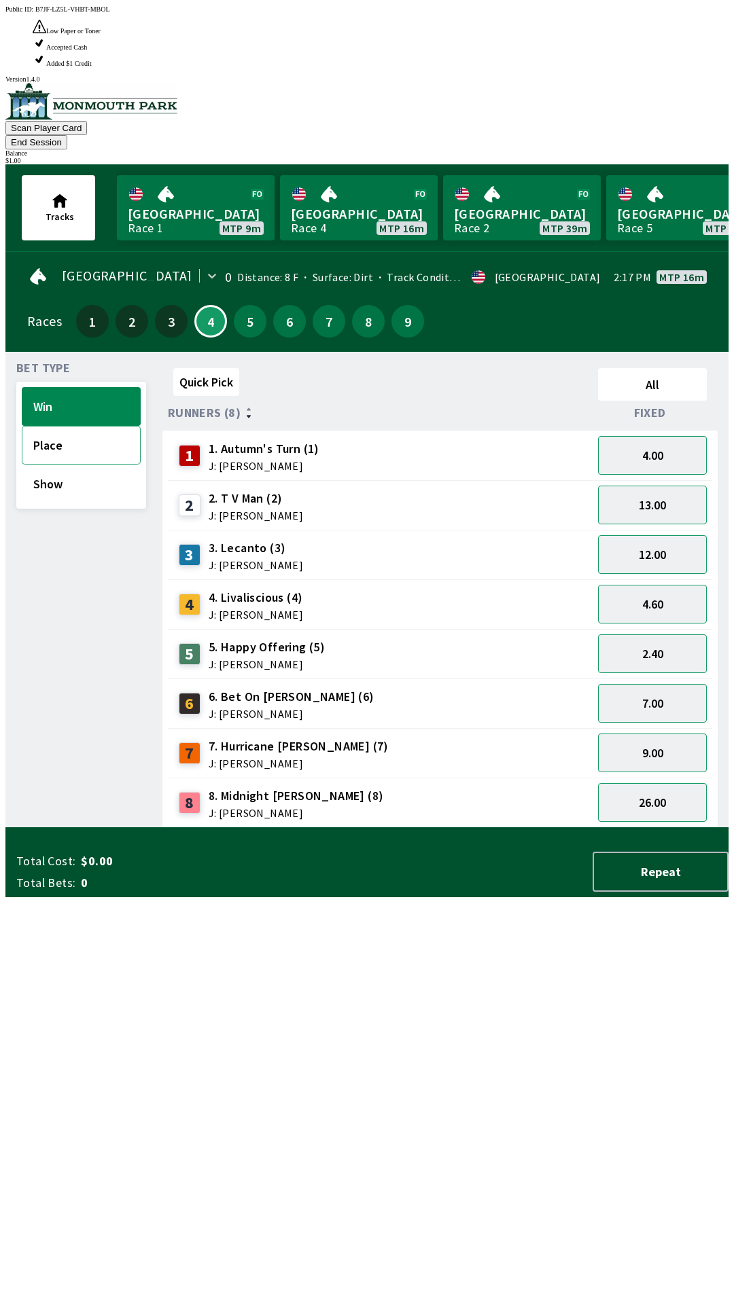
click at [90, 426] on button "Place" at bounding box center [81, 445] width 119 height 39
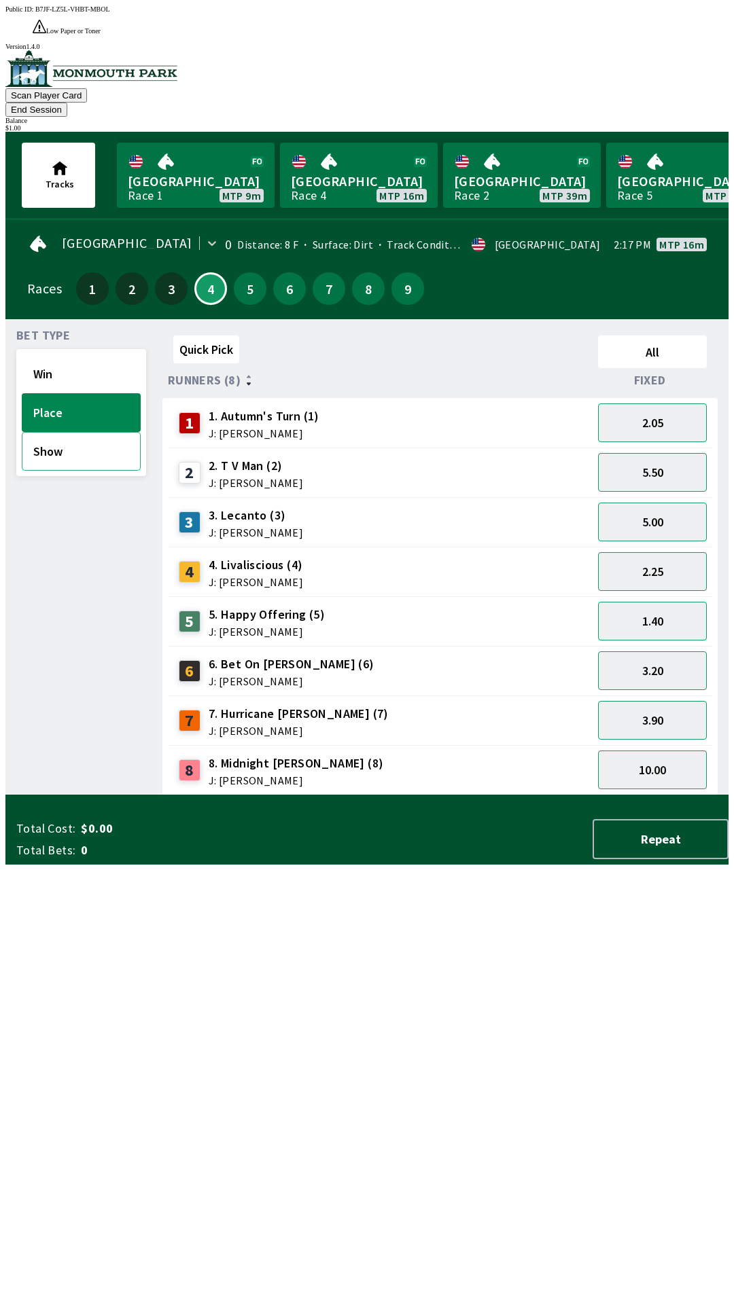
click at [62, 432] on button "Show" at bounding box center [81, 451] width 119 height 39
click at [86, 393] on button "Place" at bounding box center [81, 412] width 119 height 39
click at [674, 651] on button "3.20" at bounding box center [652, 670] width 109 height 39
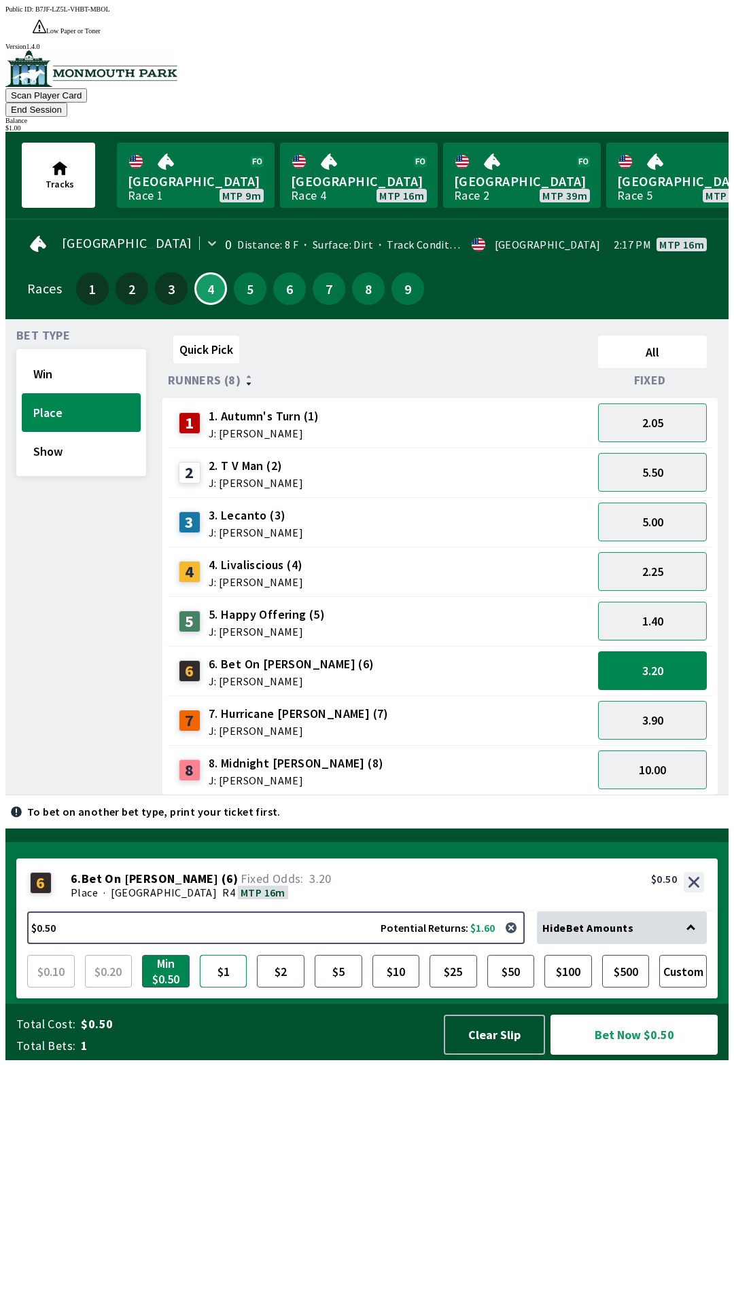
click at [238, 988] on button "$1" at bounding box center [224, 971] width 48 height 33
click at [660, 1055] on button "Bet Now $1.00" at bounding box center [633, 1035] width 167 height 40
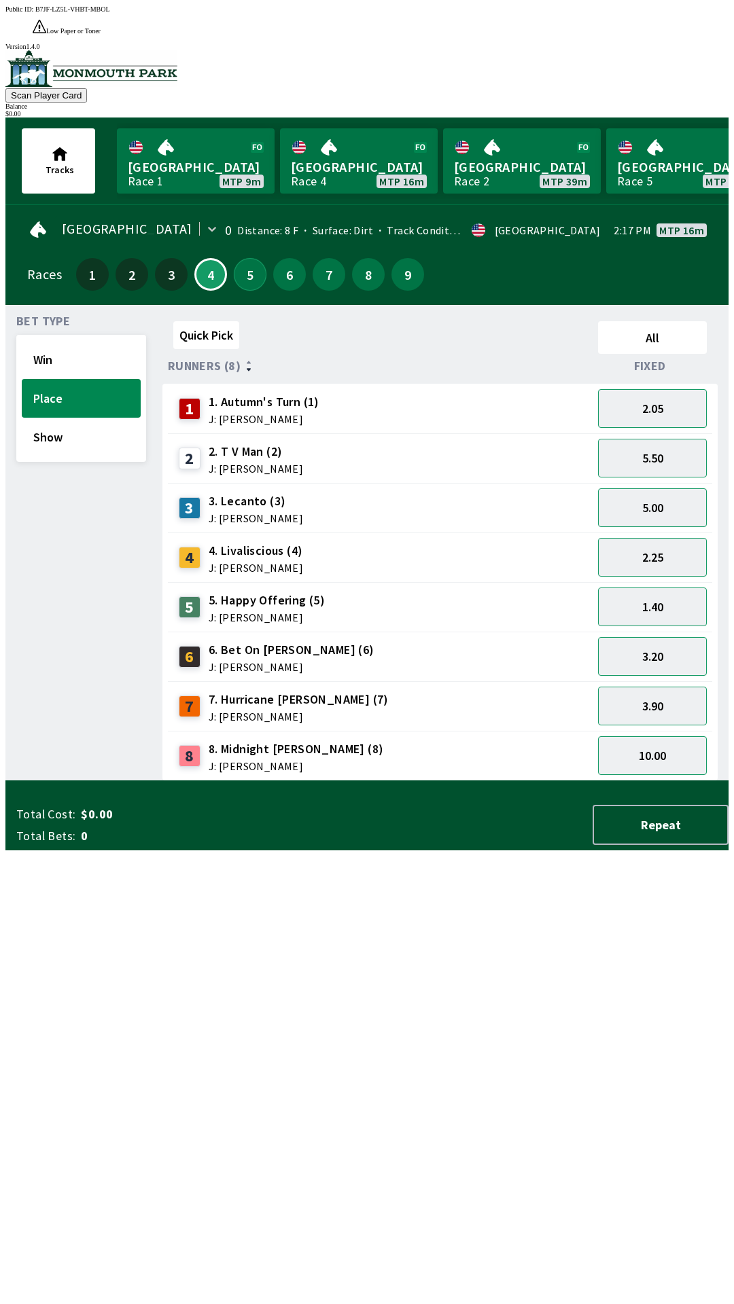
click at [255, 258] on button "5" at bounding box center [250, 274] width 33 height 33
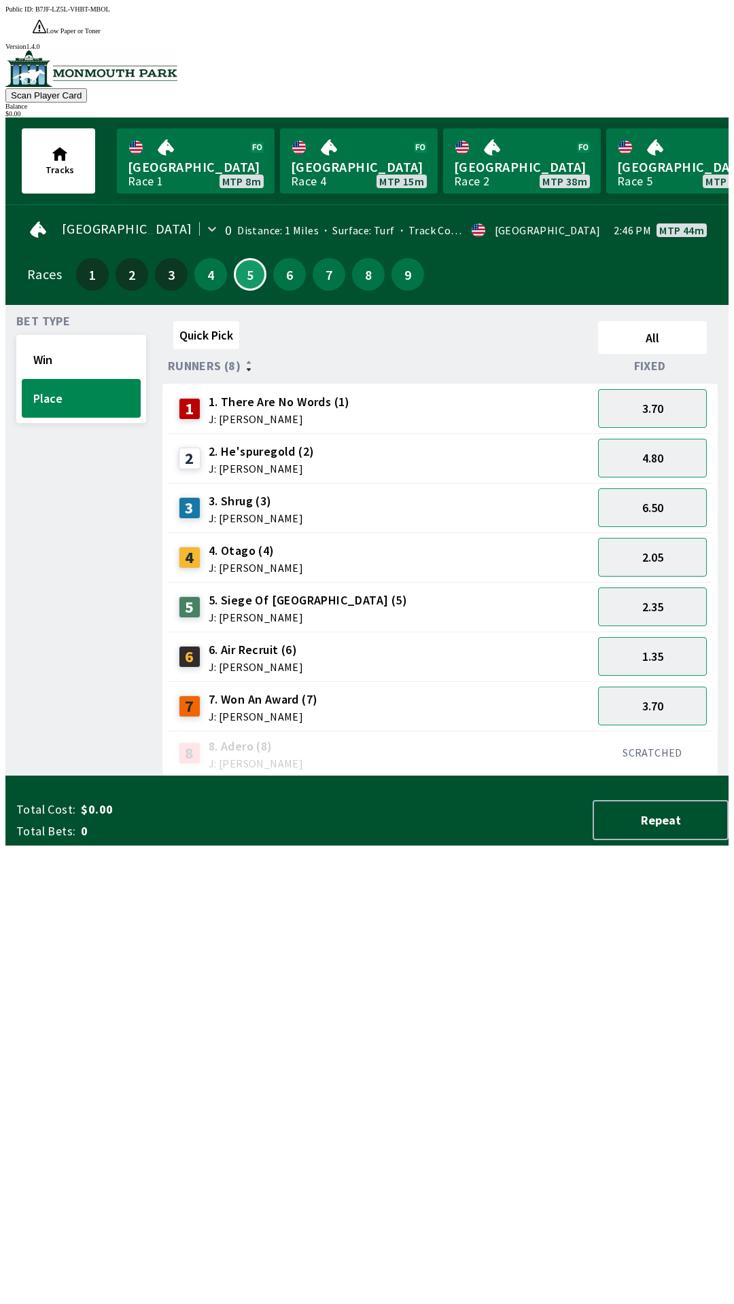
click at [256, 359] on div "Runners (8)" at bounding box center [380, 366] width 425 height 14
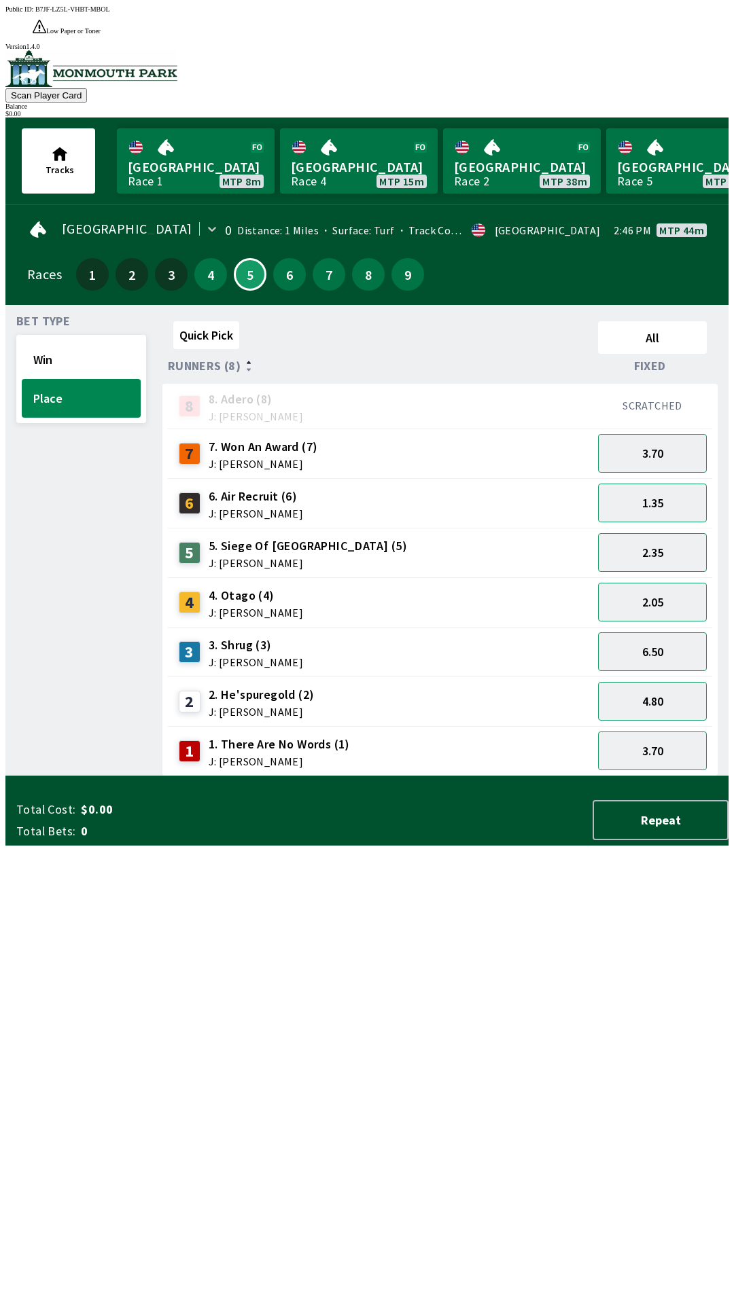
click at [247, 361] on icon at bounding box center [249, 362] width 4 height 3
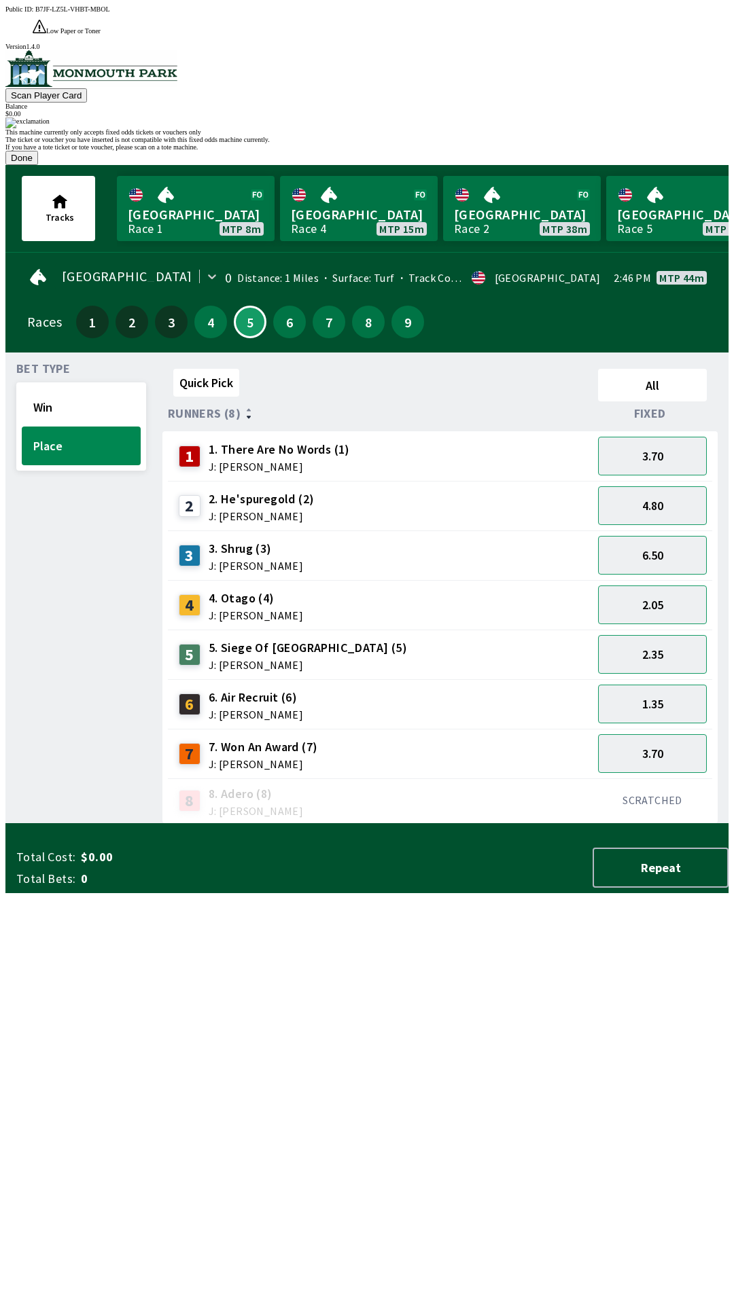
click at [38, 165] on button "Done" at bounding box center [21, 158] width 33 height 14
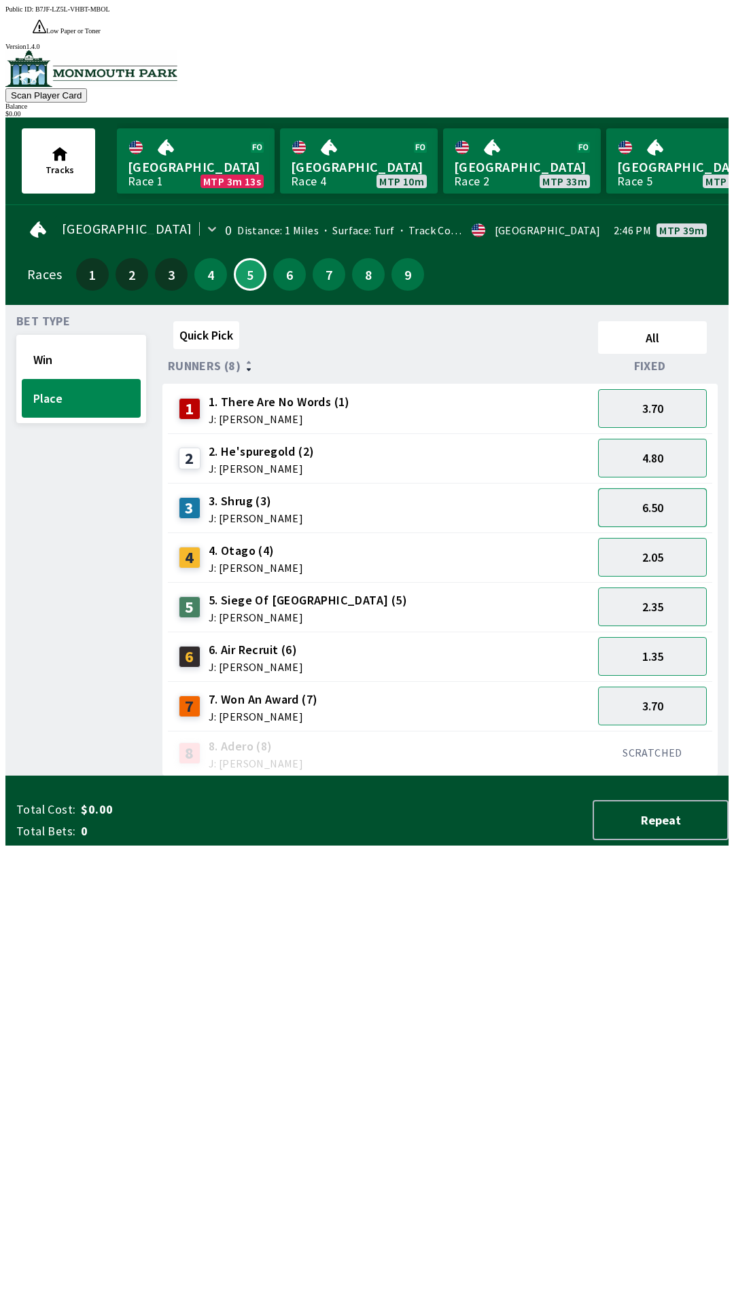
click at [680, 488] on button "6.50" at bounding box center [652, 507] width 109 height 39
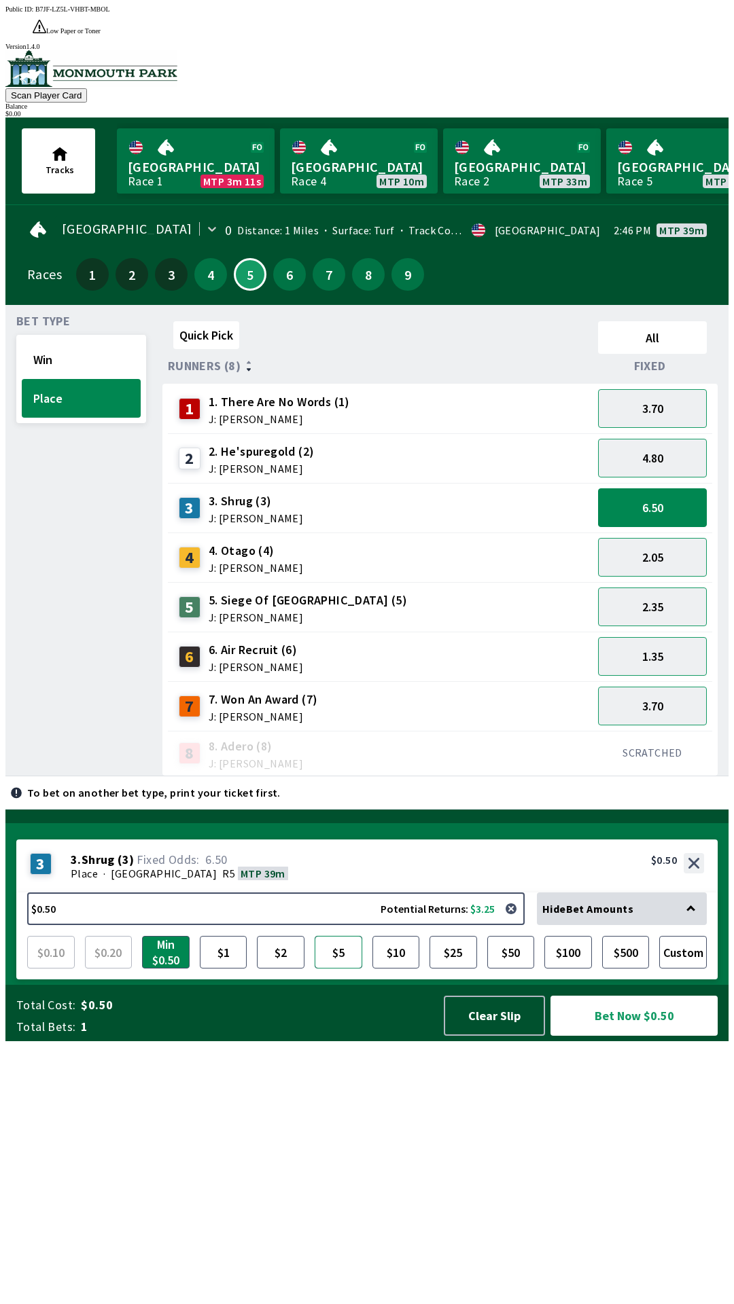
click at [347, 969] on button "$5" at bounding box center [338, 952] width 48 height 33
click at [397, 969] on button "$10" at bounding box center [396, 952] width 48 height 33
click at [324, 969] on button "$5" at bounding box center [338, 952] width 48 height 33
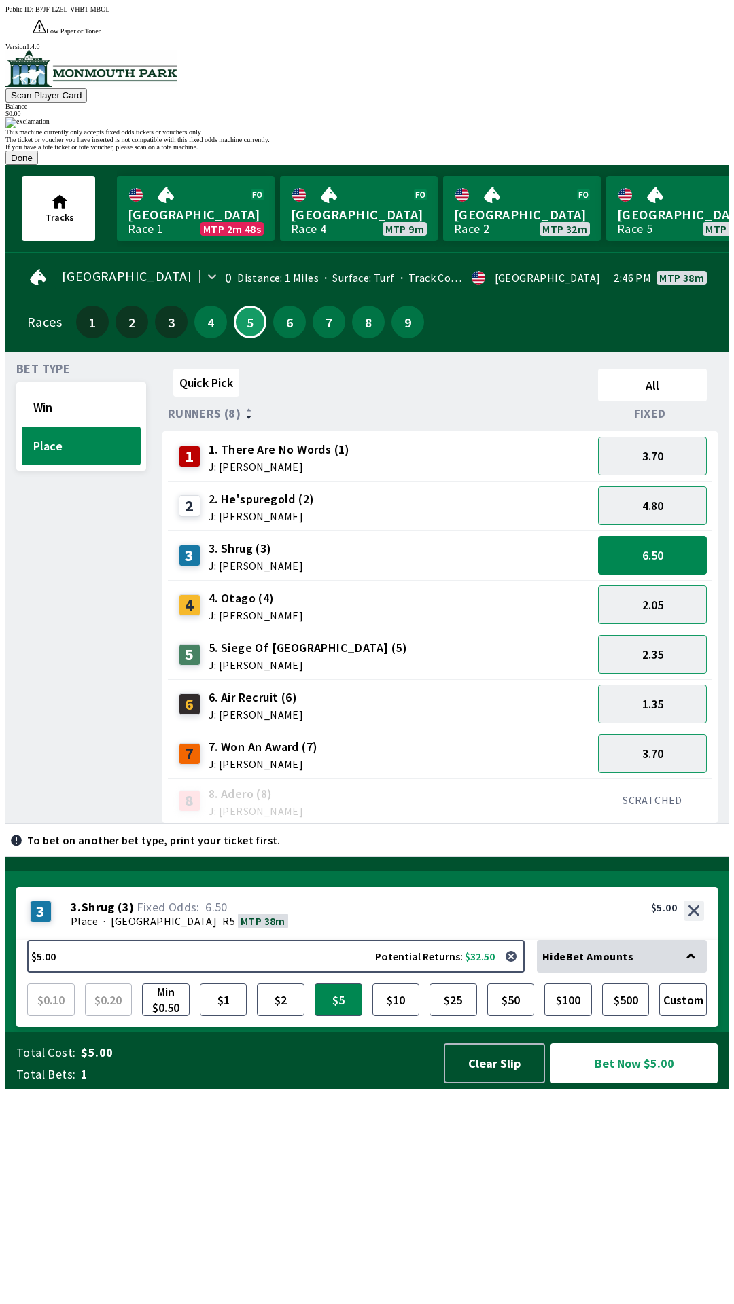
click at [38, 165] on button "Done" at bounding box center [21, 158] width 33 height 14
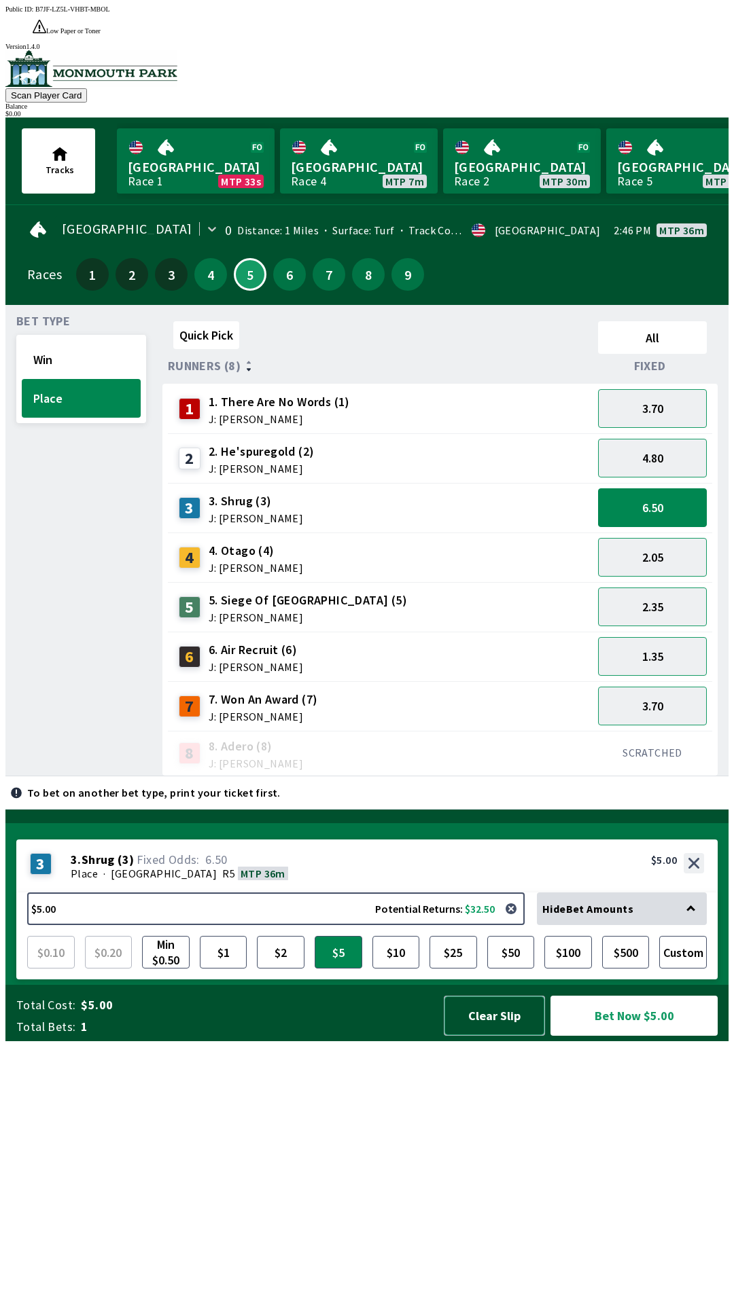
click at [478, 1036] on button "Clear Slip" at bounding box center [494, 1016] width 101 height 40
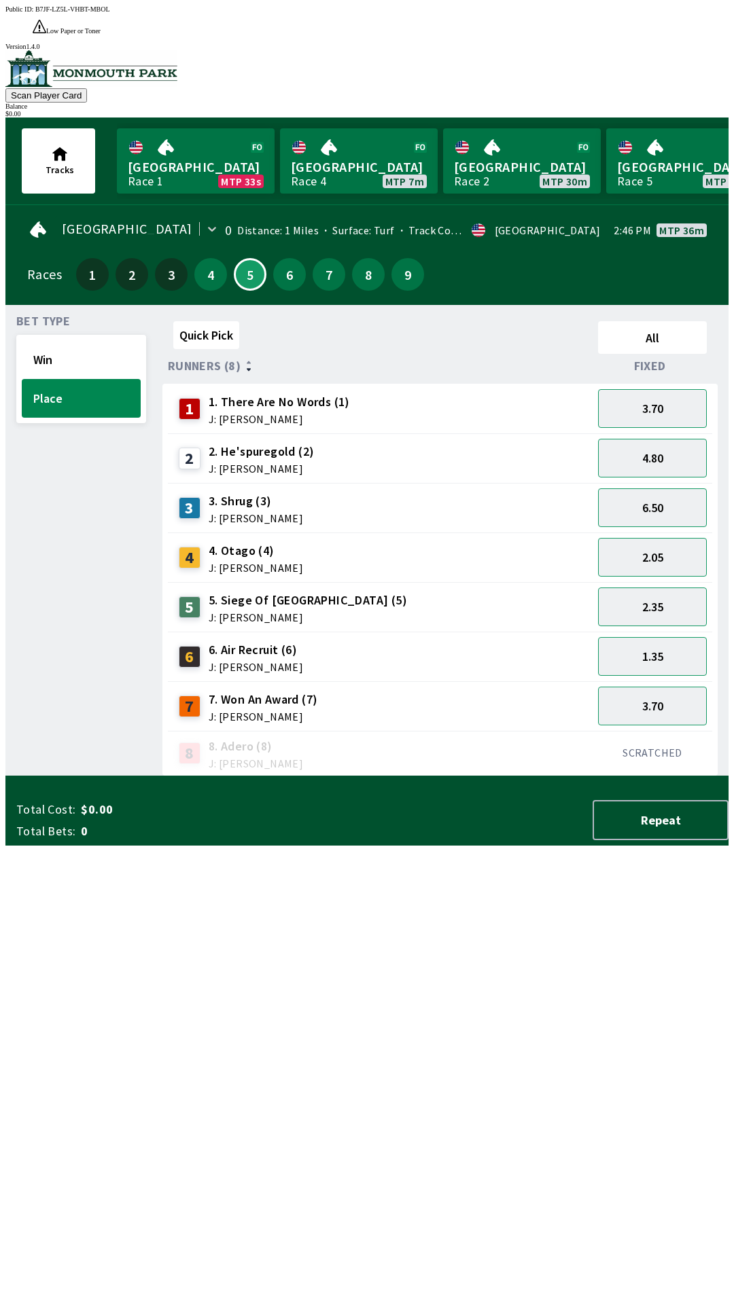
click at [471, 840] on div "Total Cost: $0.00 Total Bets: 0 Repeat" at bounding box center [372, 820] width 712 height 40
click at [465, 840] on div "Total Cost: $0.00 Total Bets: 0 Repeat" at bounding box center [372, 820] width 712 height 40
click at [668, 840] on button "Repeat" at bounding box center [660, 820] width 136 height 40
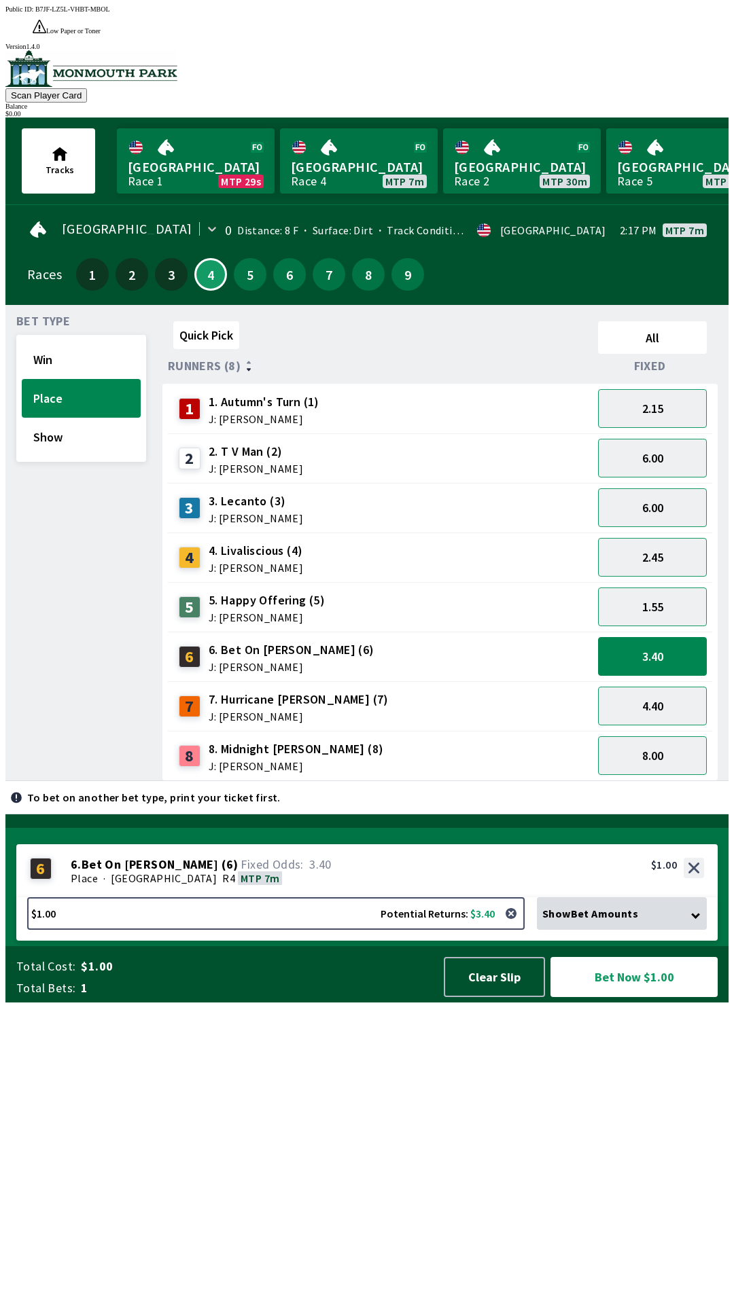
click at [87, 88] on button "Scan Player Card" at bounding box center [46, 95] width 82 height 14
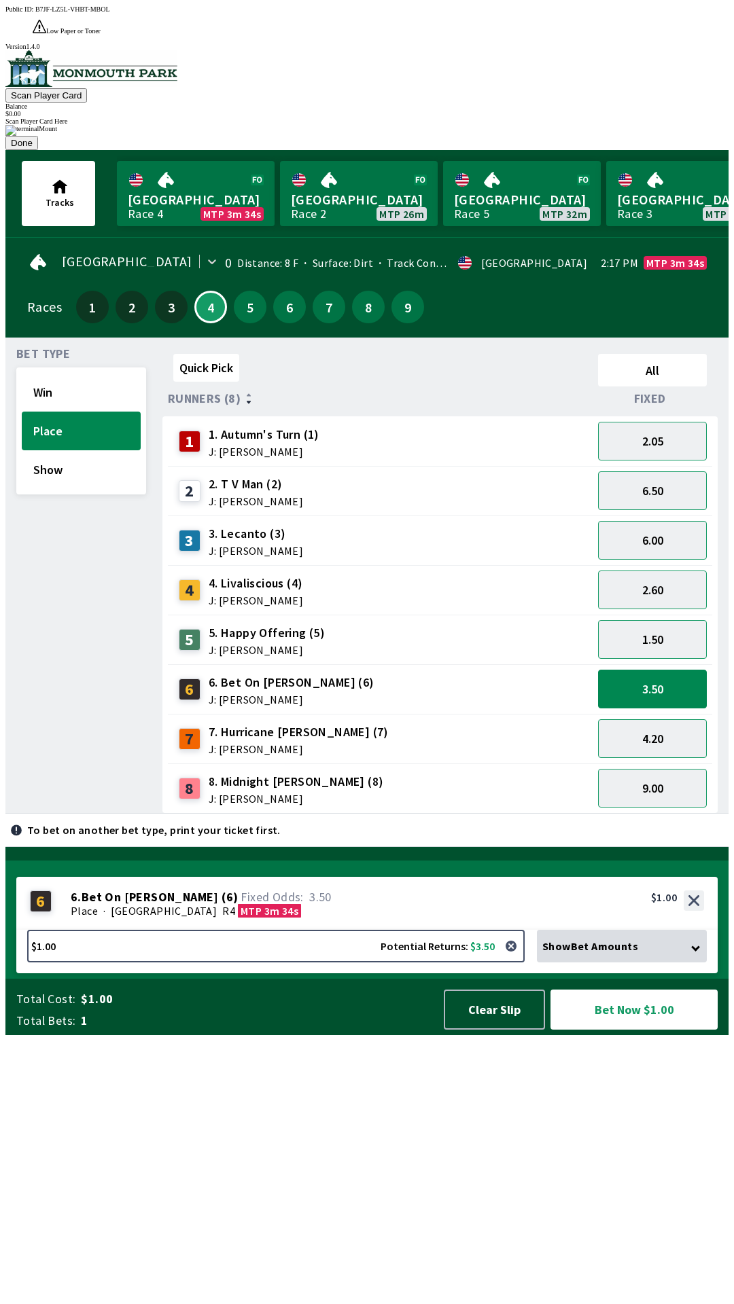
click at [626, 814] on div "Quick Pick All Runners (8) Fixed 1 1. Autumn's Turn (1) J: [PERSON_NAME] 2.05 2…" at bounding box center [445, 580] width 566 height 465
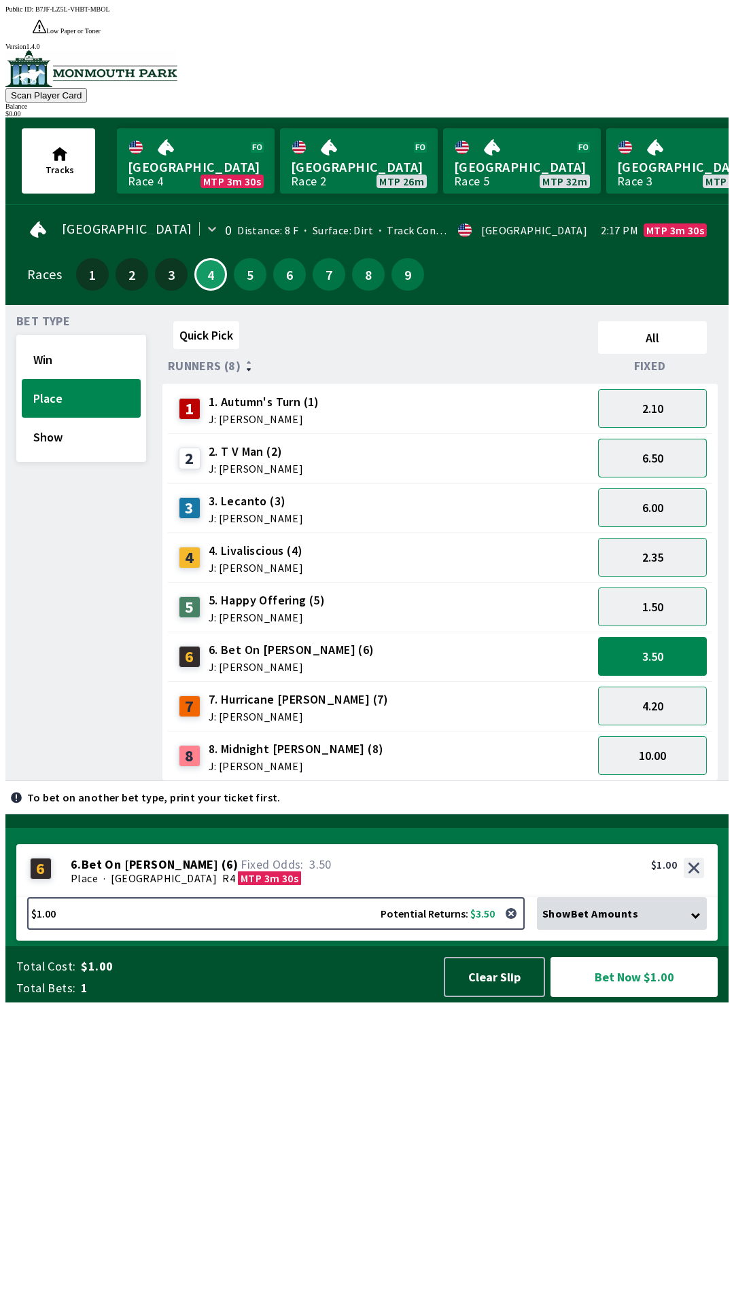
click at [688, 439] on button "6.50" at bounding box center [652, 458] width 109 height 39
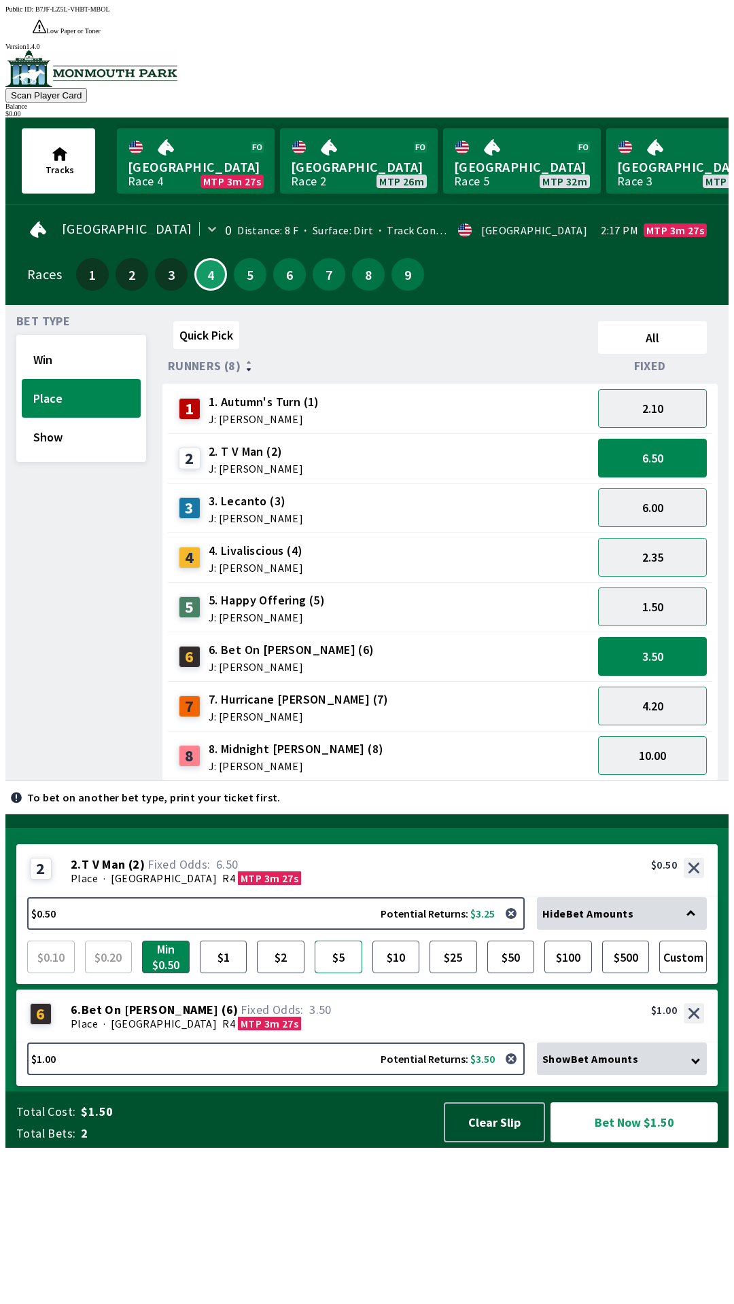
click at [342, 973] on button "$5" at bounding box center [338, 957] width 48 height 33
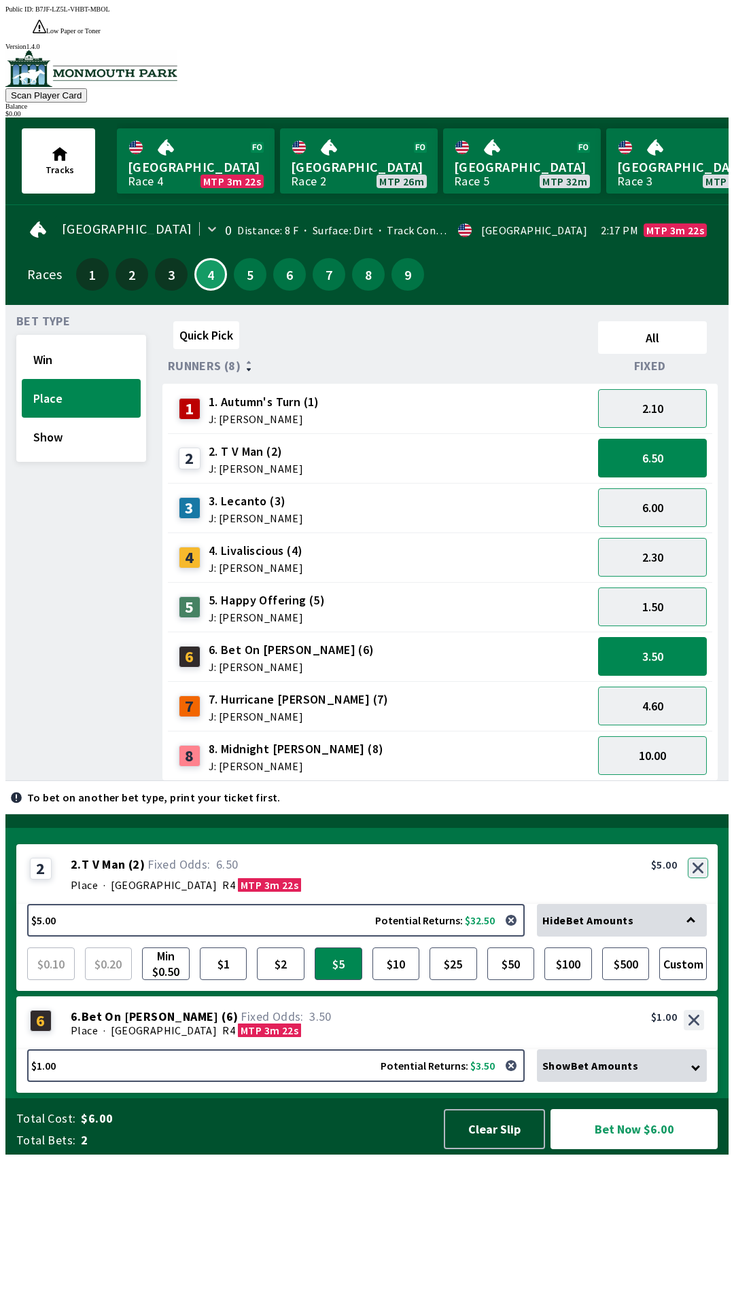
click at [703, 878] on button "button" at bounding box center [697, 868] width 20 height 20
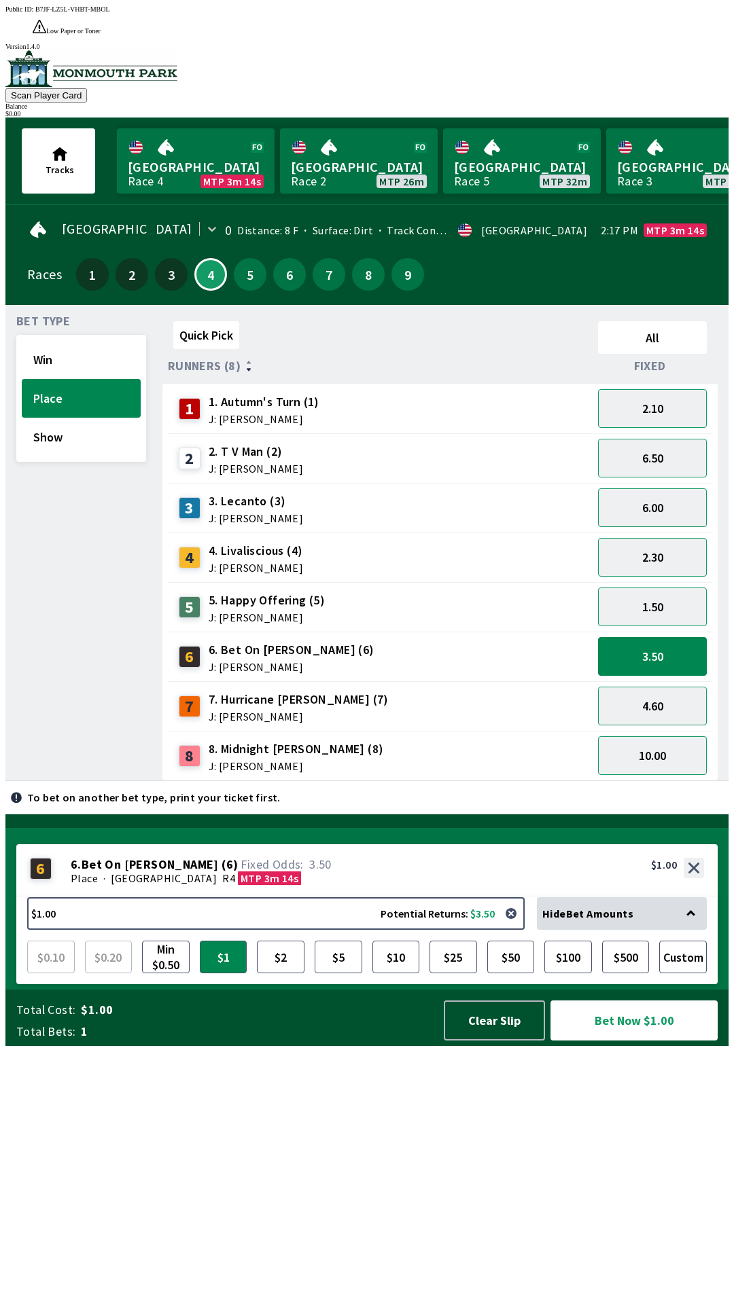
click at [500, 1260] on div "Public ID: B7JF-LZ5L-VHBT-MBOL Low Paper or Toner Printer DetectedError, please…" at bounding box center [366, 657] width 723 height 1304
click at [505, 1295] on div "Public ID: B7JF-LZ5L-VHBT-MBOL Low Paper or Toner Printer DetectedError, please…" at bounding box center [366, 657] width 723 height 1304
click at [642, 1041] on button "Bet Now $1.00" at bounding box center [633, 1021] width 167 height 40
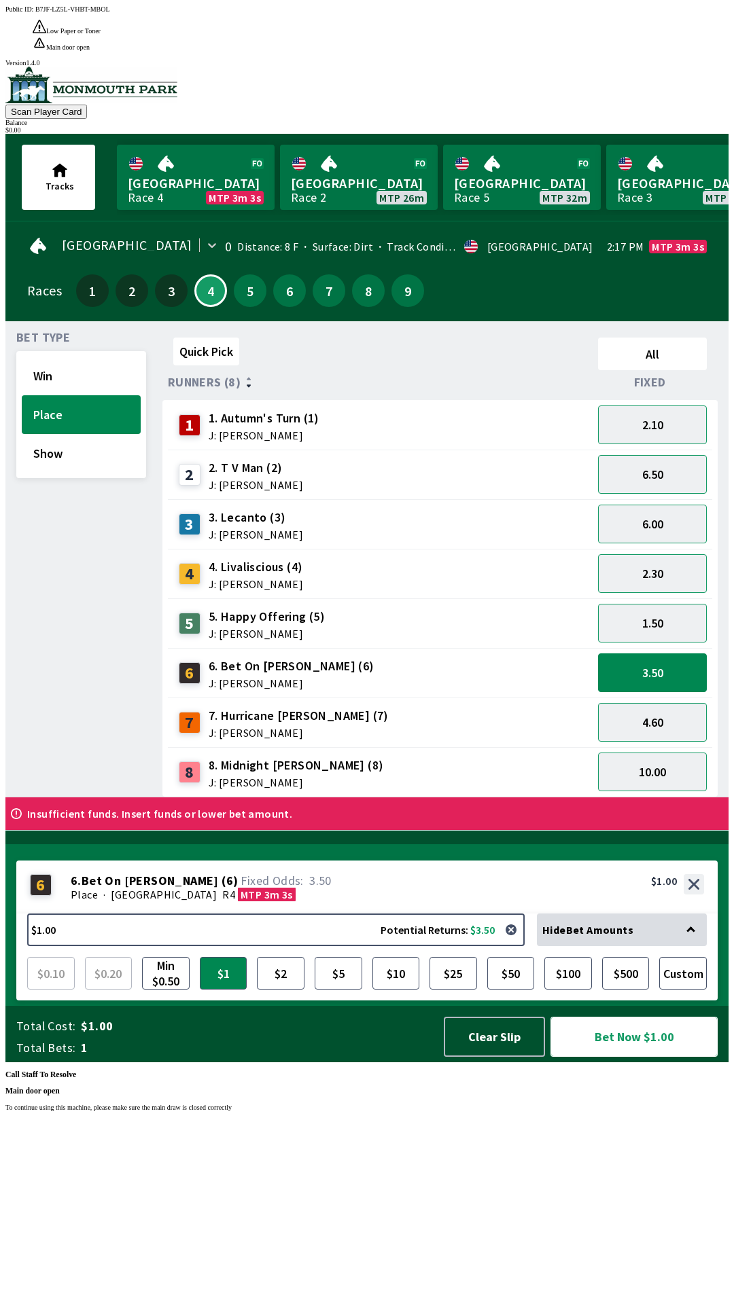
click at [634, 1057] on button "Bet Now $1.00" at bounding box center [633, 1037] width 167 height 40
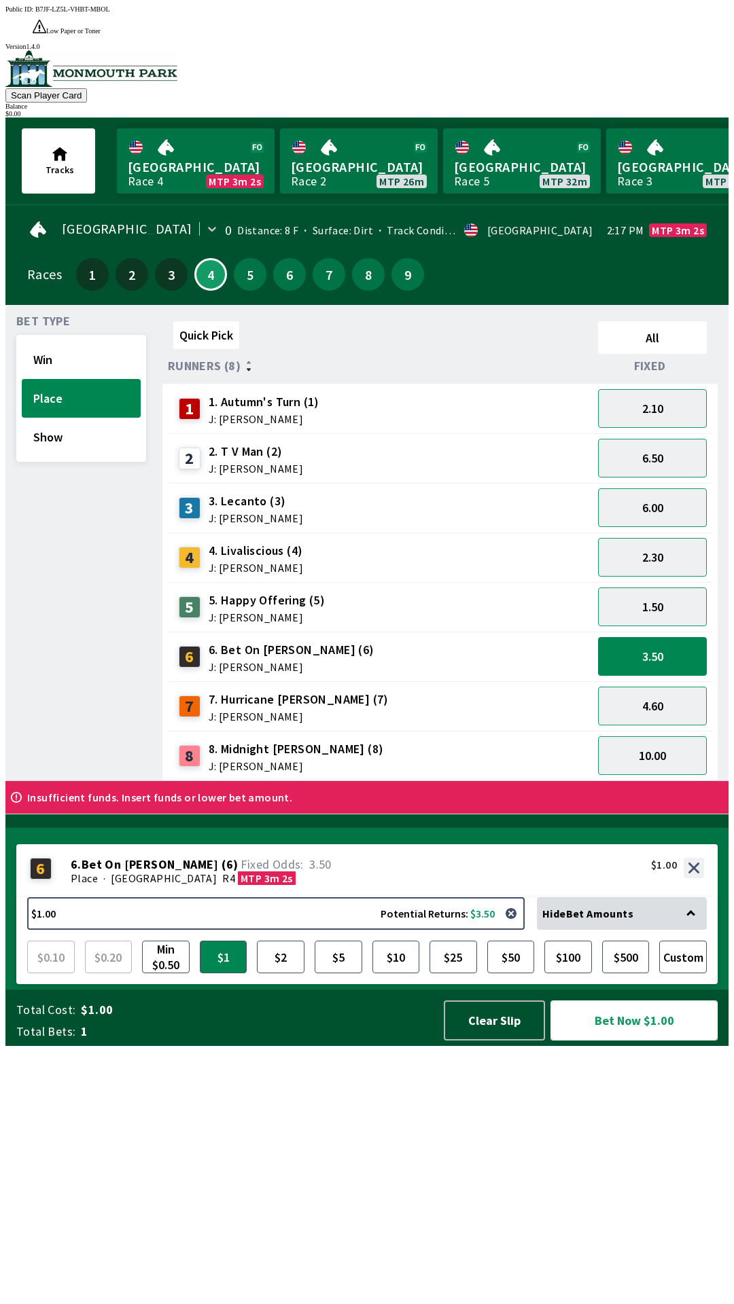
click at [645, 1041] on button "Bet Now $1.00" at bounding box center [633, 1021] width 167 height 40
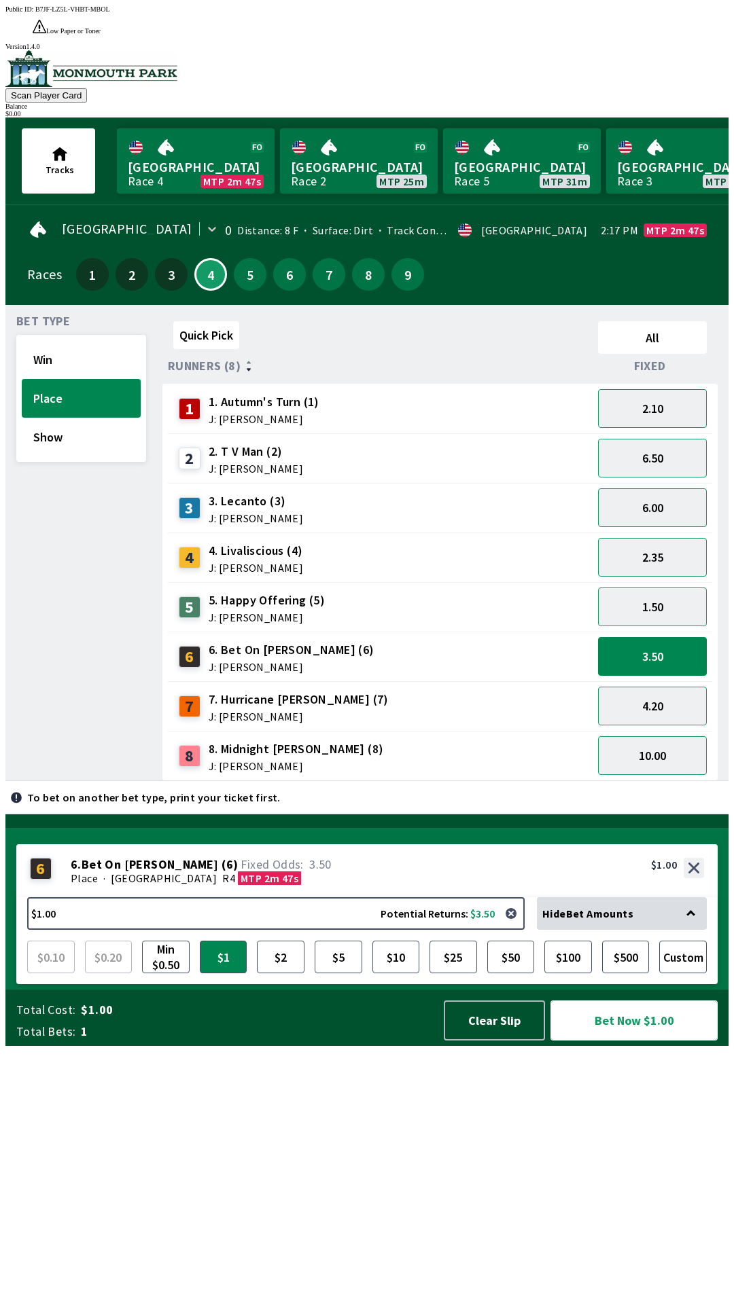
click at [550, 1001] on button "Bet Now $1.00" at bounding box center [633, 1021] width 167 height 40
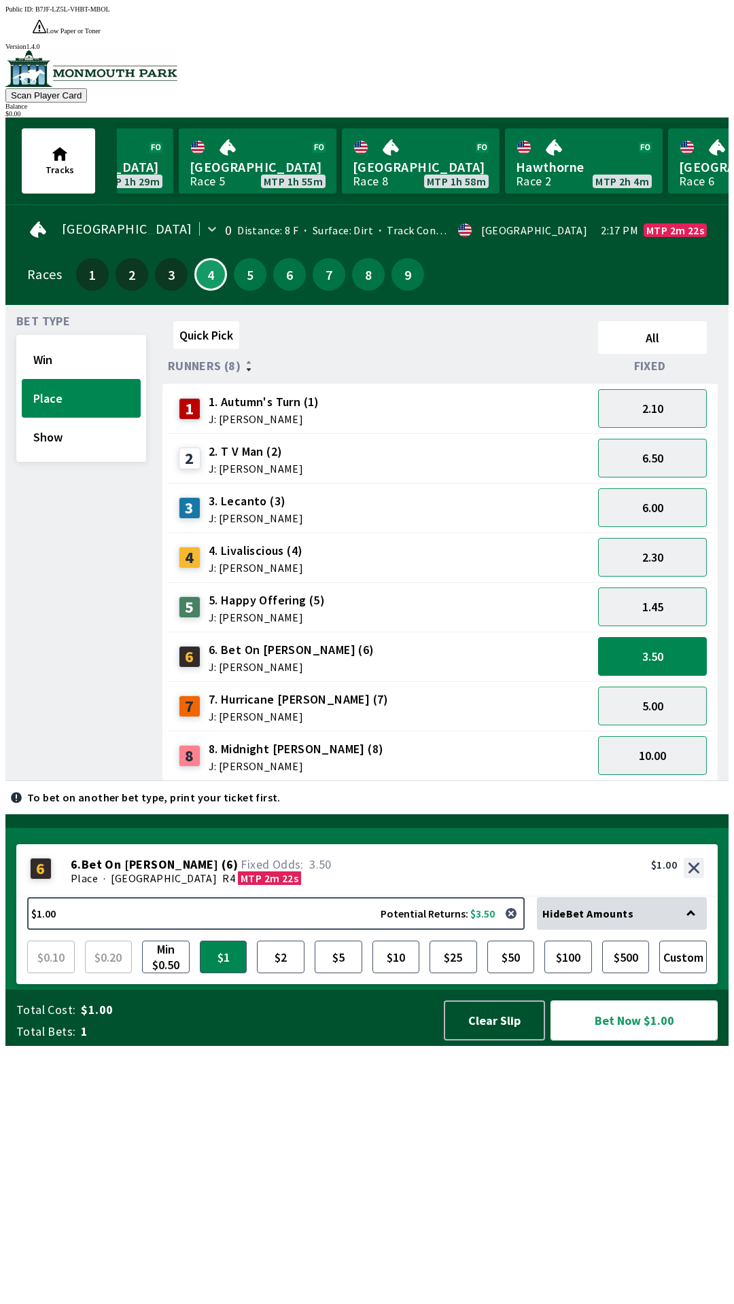
scroll to position [0, 1329]
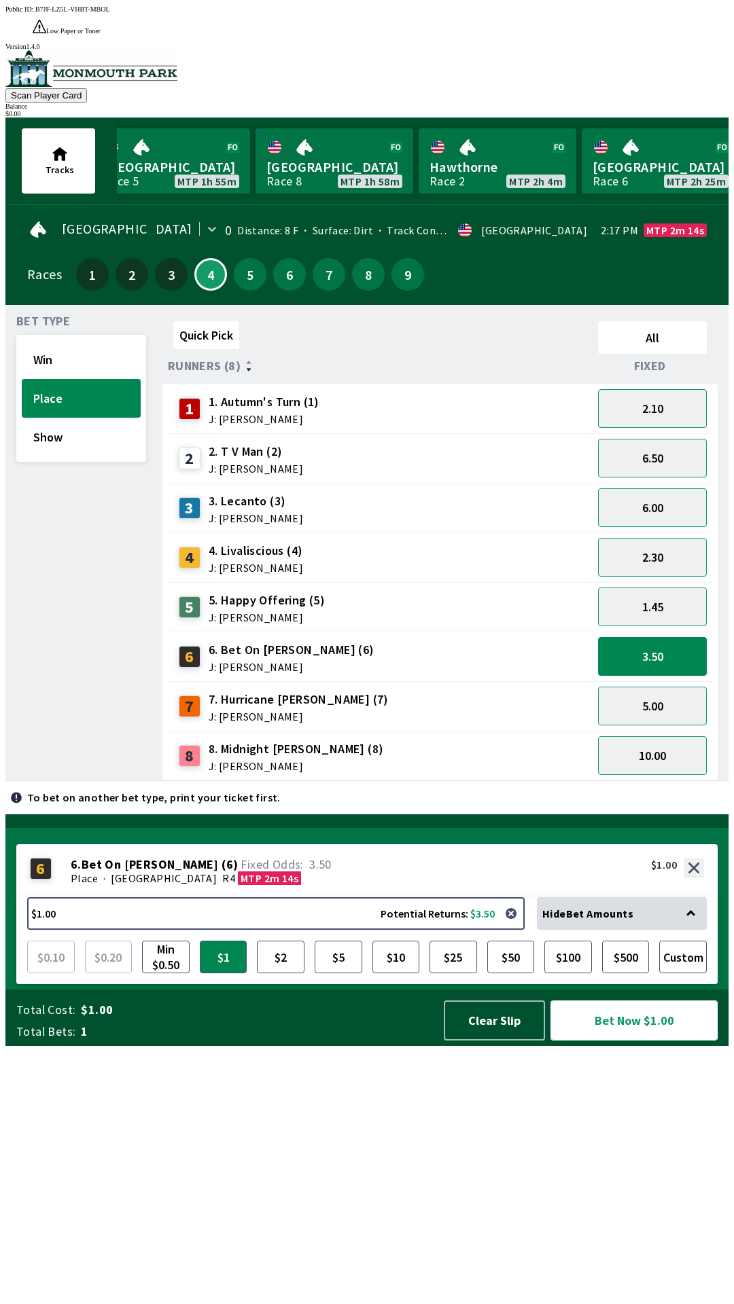
click at [633, 1041] on button "Bet Now $1.00" at bounding box center [633, 1021] width 167 height 40
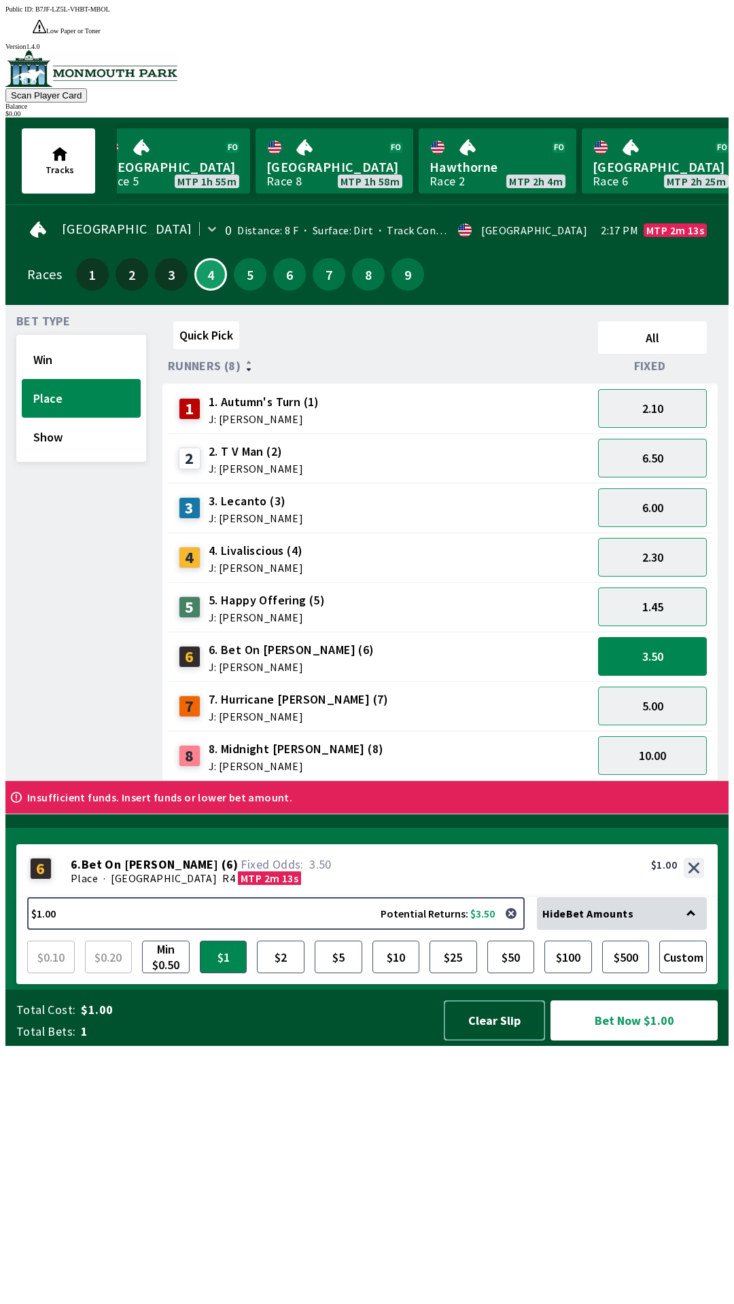
click at [495, 1041] on button "Clear Slip" at bounding box center [494, 1021] width 101 height 40
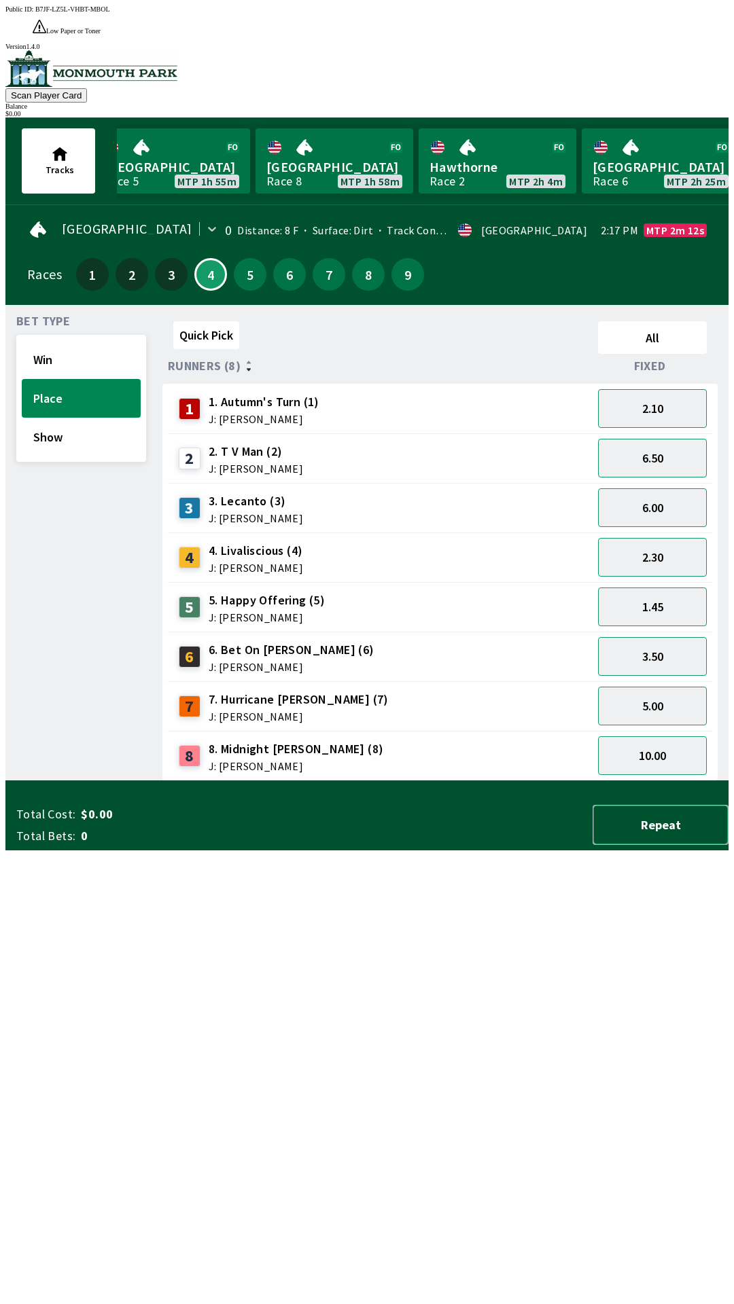
click at [676, 845] on button "Repeat" at bounding box center [660, 825] width 136 height 40
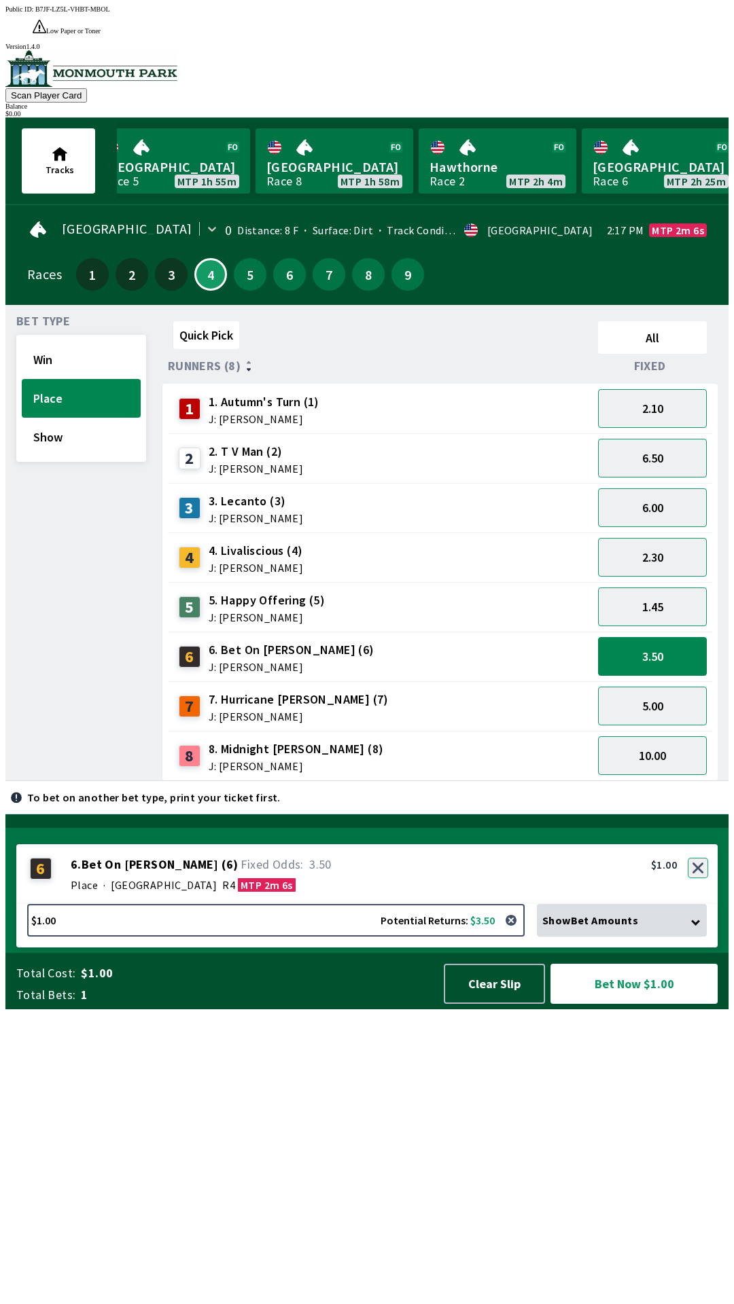
click at [700, 878] on button "button" at bounding box center [697, 868] width 20 height 20
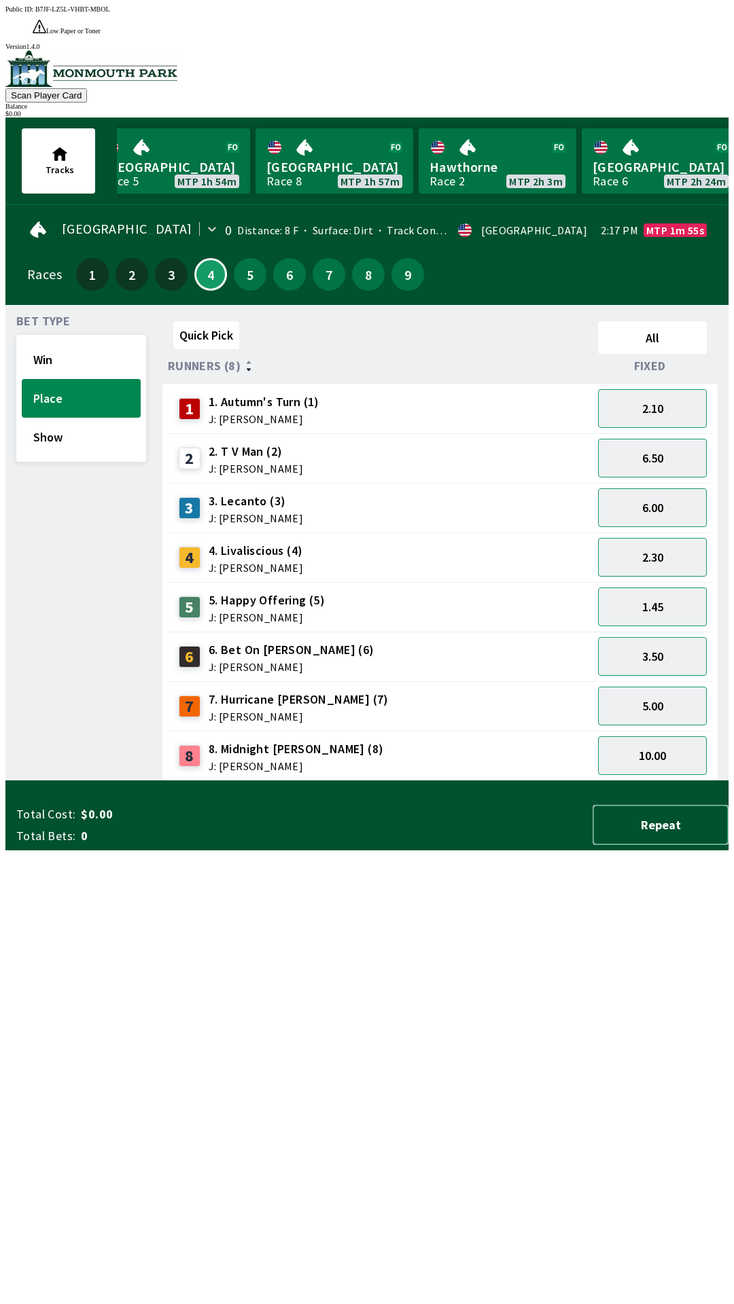
click at [672, 845] on button "Repeat" at bounding box center [660, 825] width 136 height 40
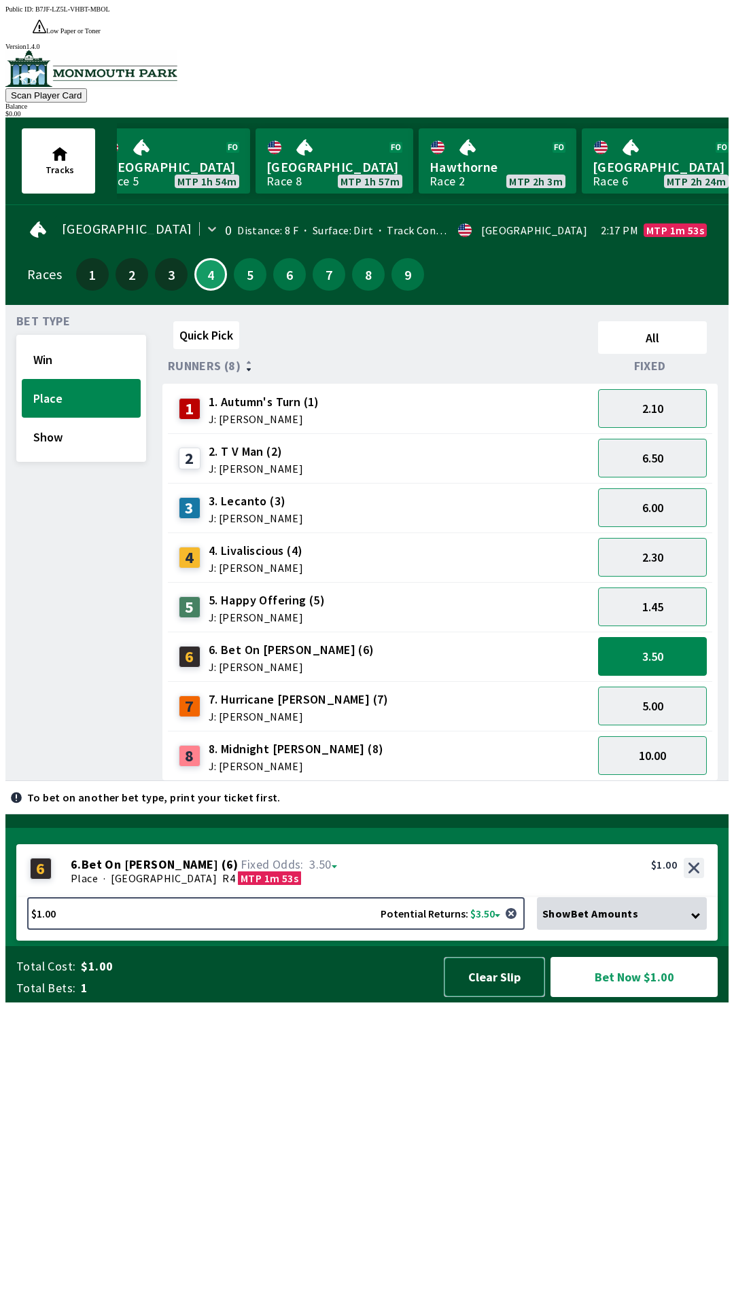
click at [482, 997] on button "Clear Slip" at bounding box center [494, 977] width 101 height 40
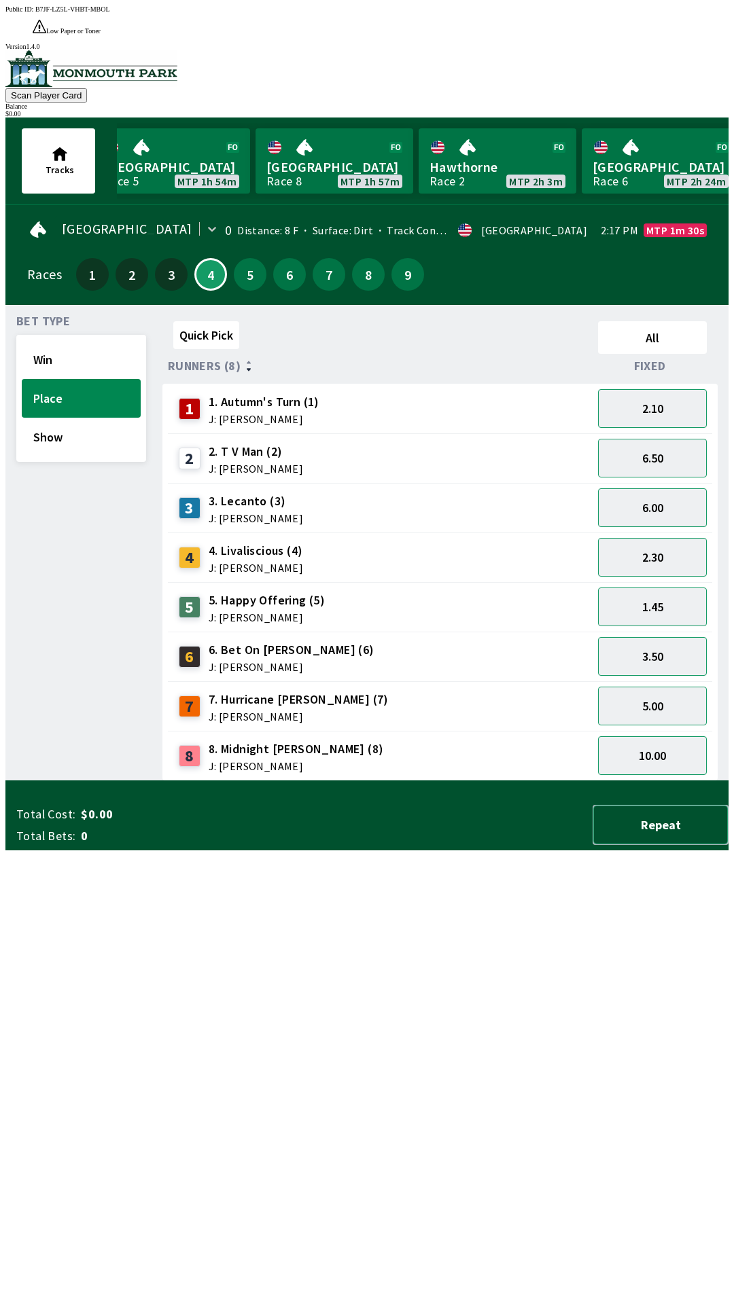
click at [673, 845] on button "Repeat" at bounding box center [660, 825] width 136 height 40
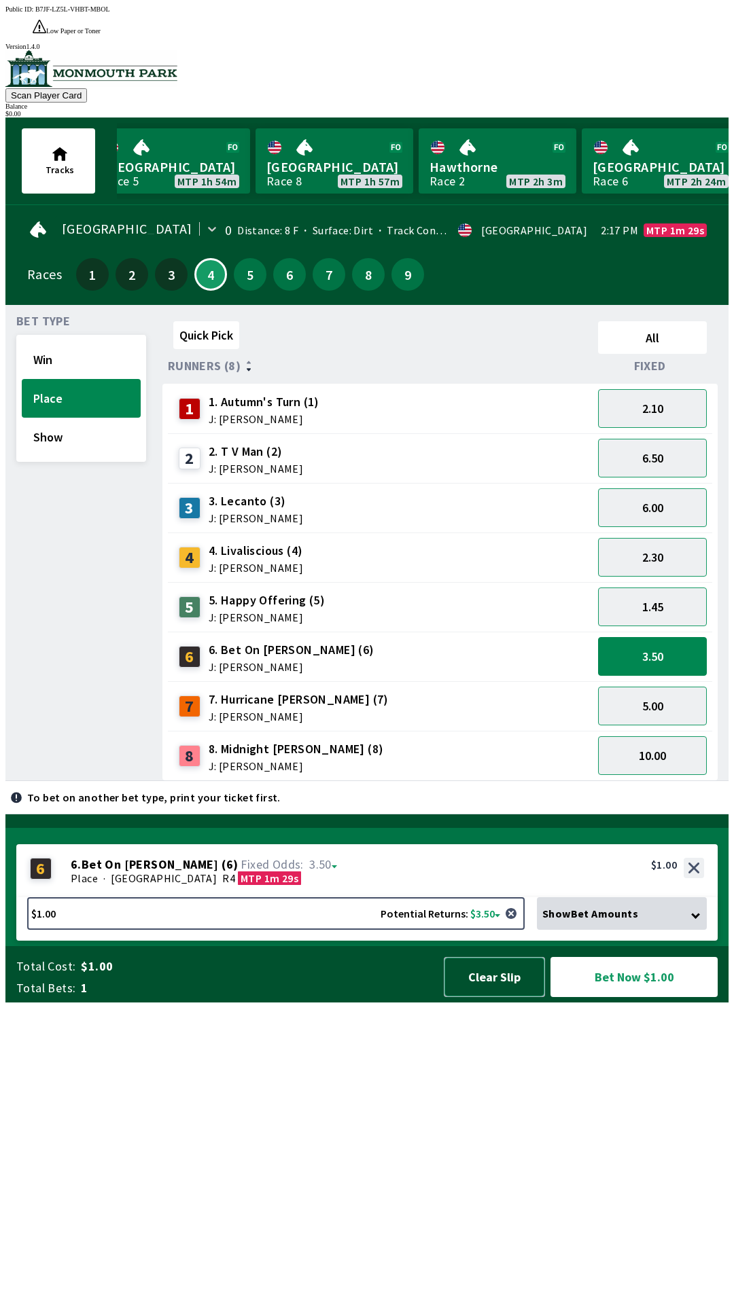
click at [508, 997] on button "Clear Slip" at bounding box center [494, 977] width 101 height 40
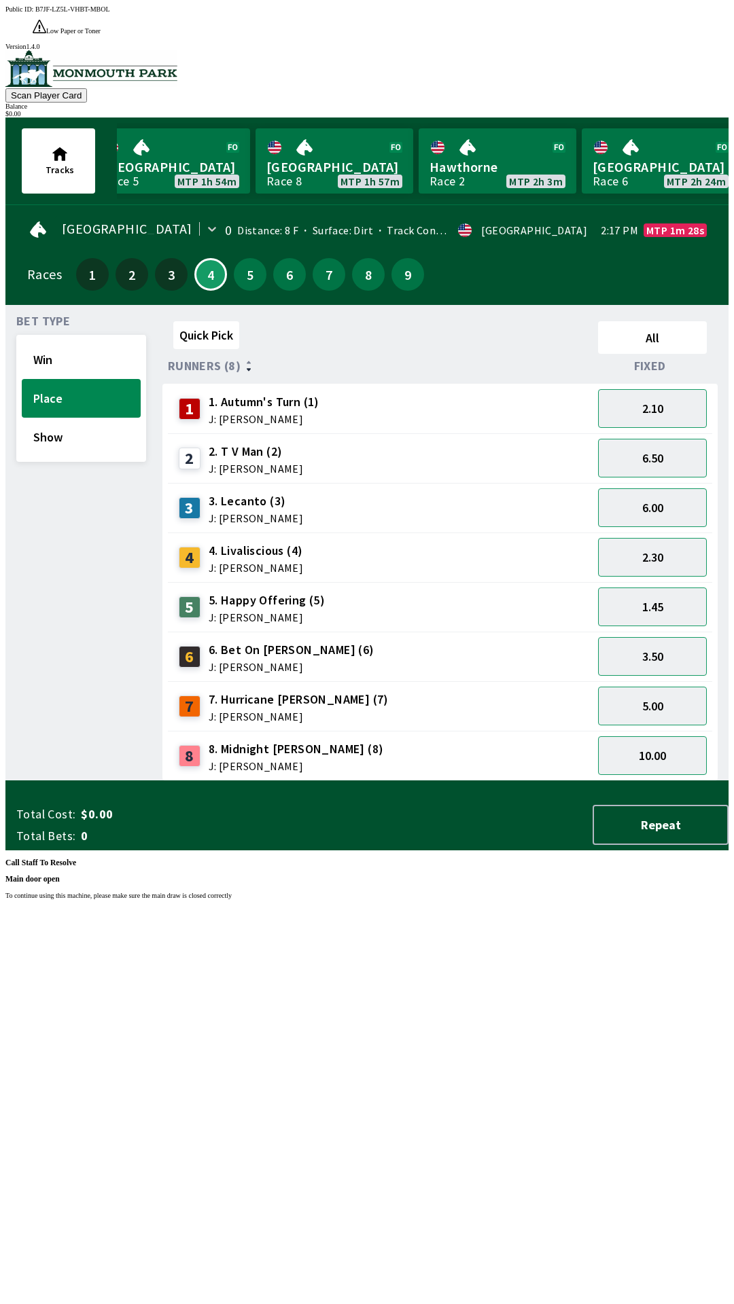
click at [670, 1282] on div "Public ID: B7JF-LZ5L-VHBT-MBOL Low Paper or Toner Printer DetectedError, please…" at bounding box center [366, 657] width 723 height 1304
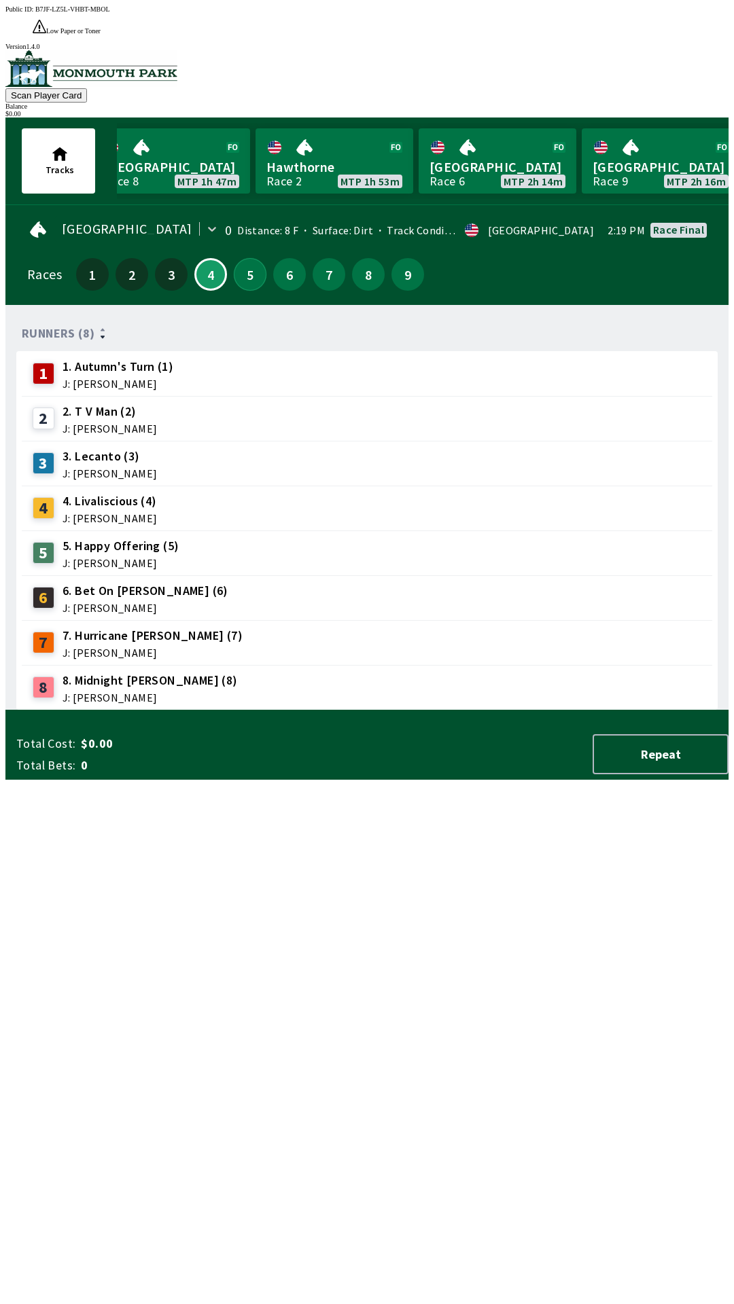
click at [254, 258] on button "5" at bounding box center [250, 274] width 33 height 33
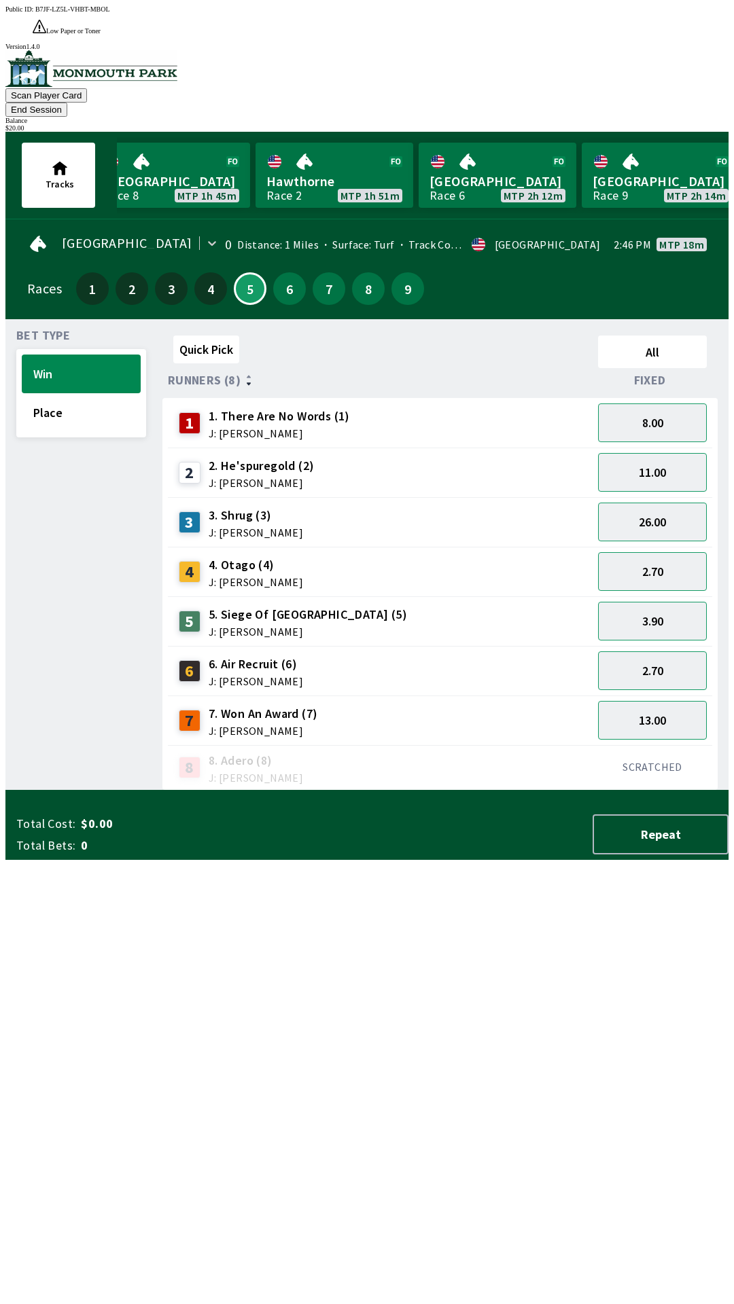
click at [365, 654] on div "6 6. Air Recruit (6) J: [PERSON_NAME]" at bounding box center [380, 671] width 414 height 34
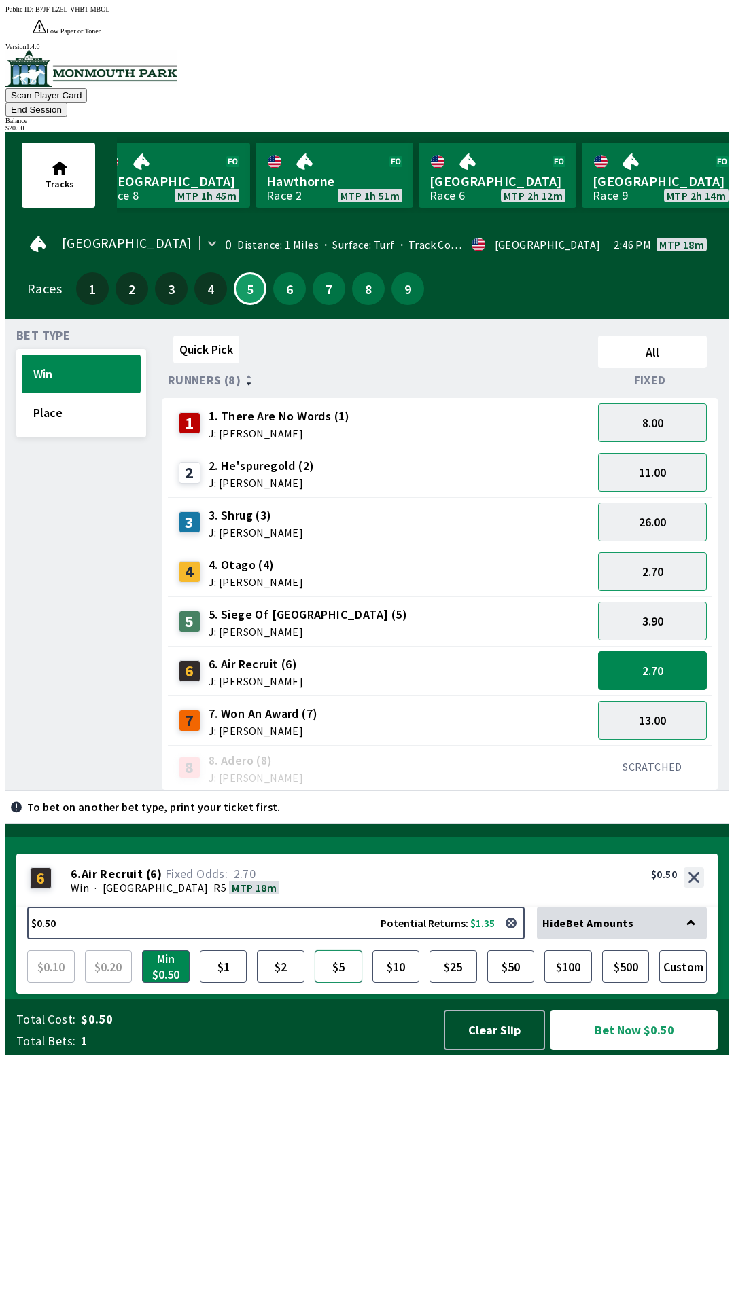
click at [338, 983] on button "$5" at bounding box center [338, 966] width 48 height 33
click at [381, 555] on div "4 4. Otago (4) J: [PERSON_NAME]" at bounding box center [380, 572] width 414 height 34
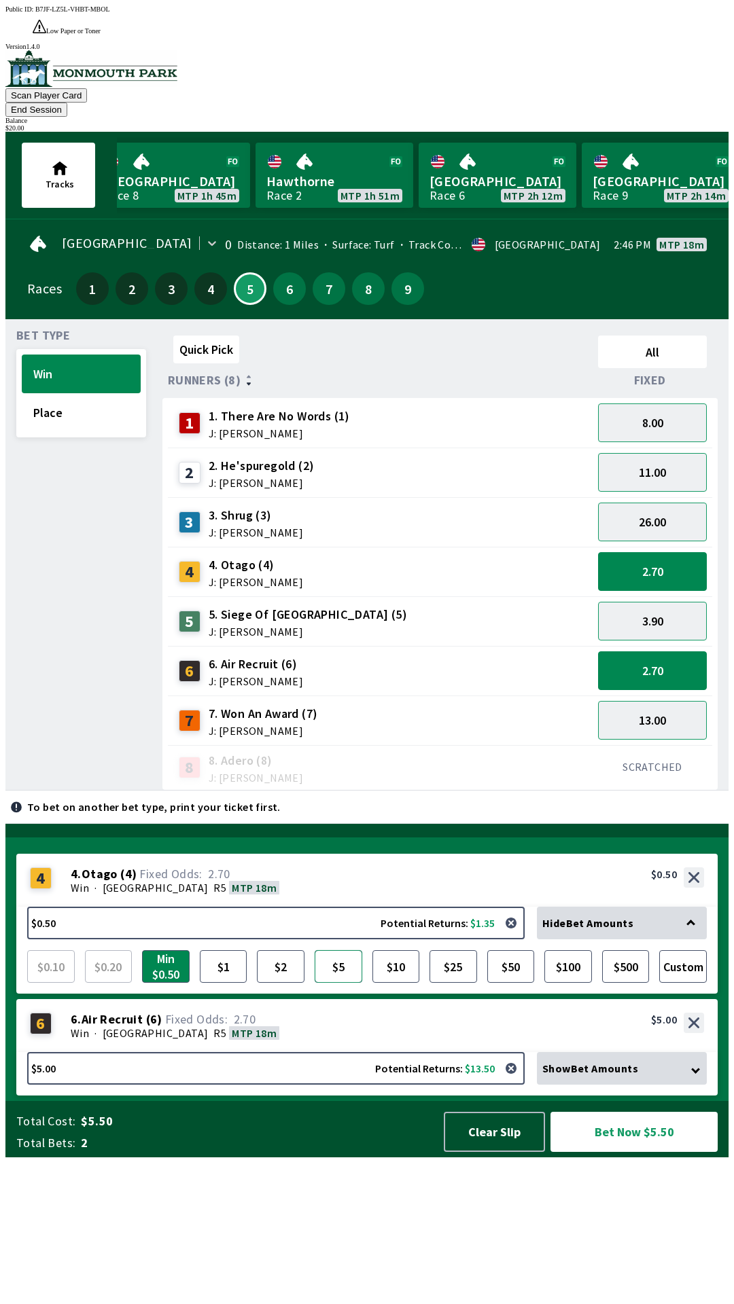
click at [344, 983] on button "$5" at bounding box center [338, 966] width 48 height 33
click at [424, 406] on div "1 1. There Are No Words (1) J: [PERSON_NAME]" at bounding box center [380, 423] width 414 height 34
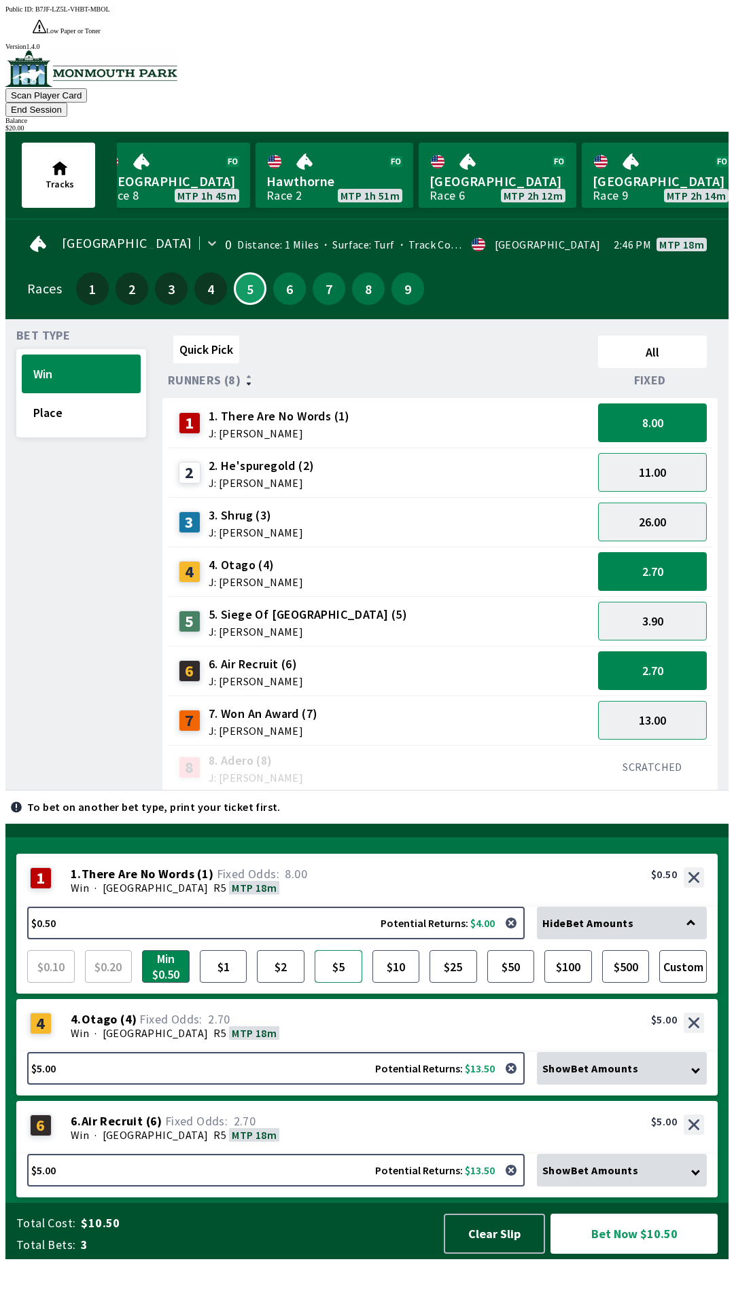
click at [348, 983] on button "$5" at bounding box center [338, 966] width 48 height 33
click at [88, 393] on button "Place" at bounding box center [81, 412] width 119 height 39
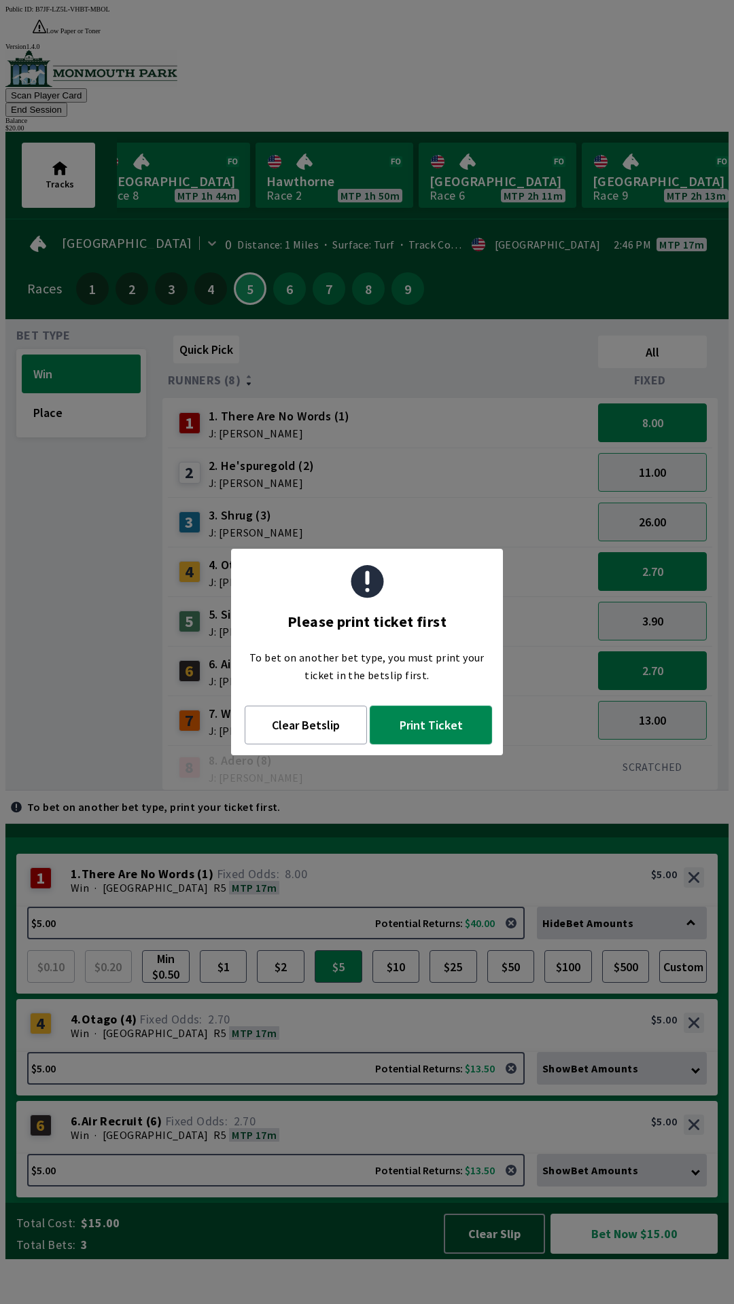
click at [457, 734] on button "Print Ticket" at bounding box center [431, 725] width 122 height 39
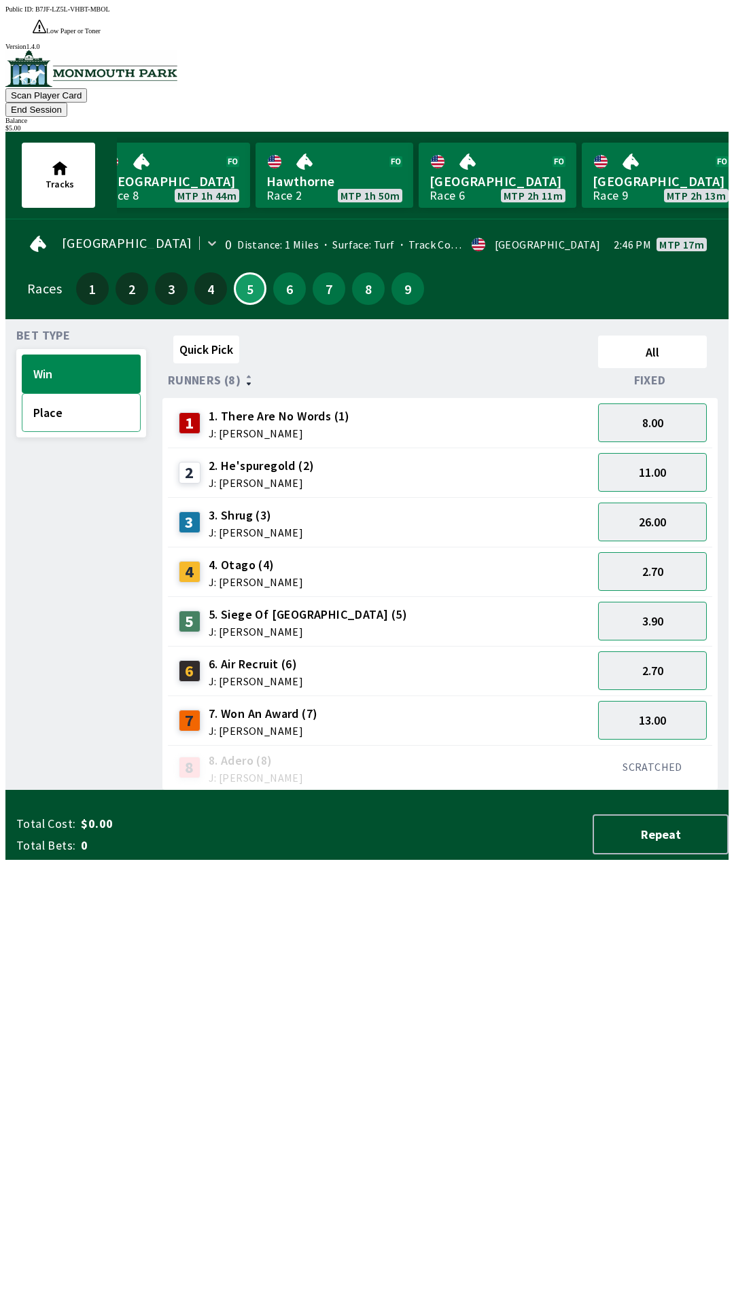
click at [80, 393] on button "Place" at bounding box center [81, 412] width 119 height 39
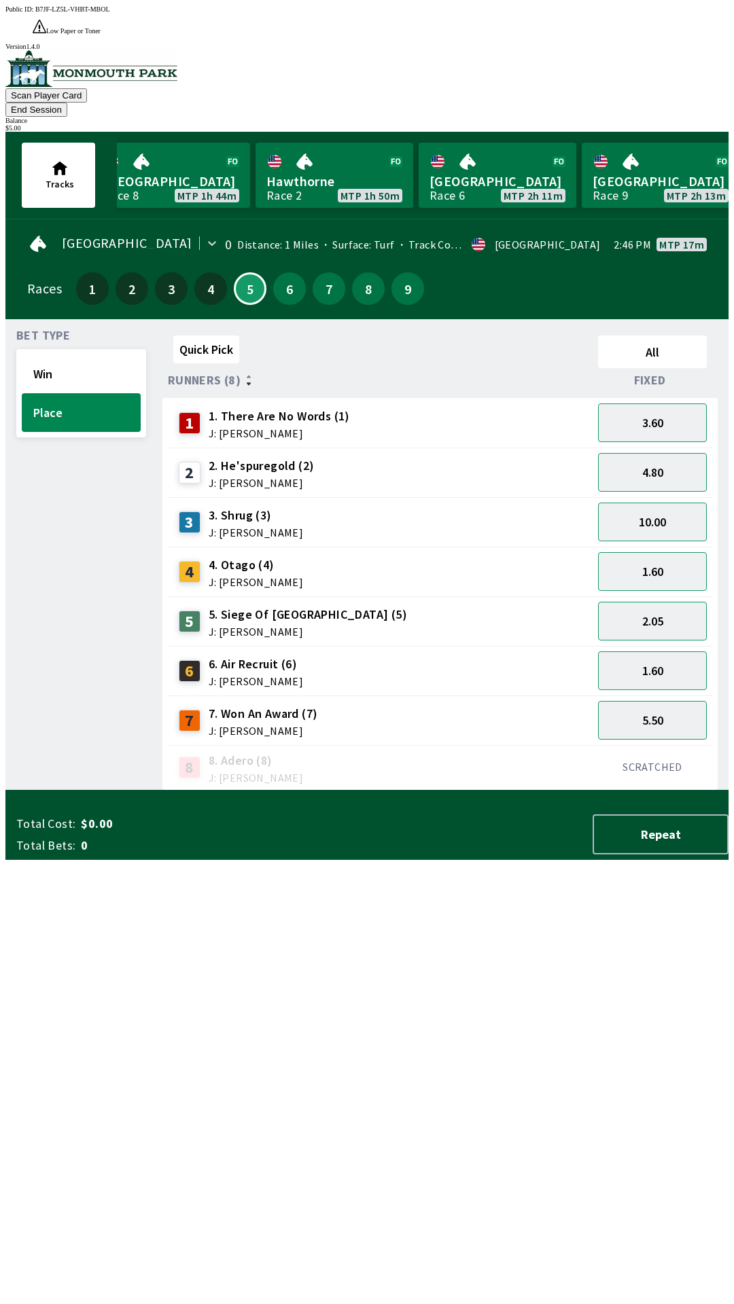
click at [348, 406] on div "1 1. There Are No Words (1) J: [PERSON_NAME]" at bounding box center [380, 423] width 414 height 34
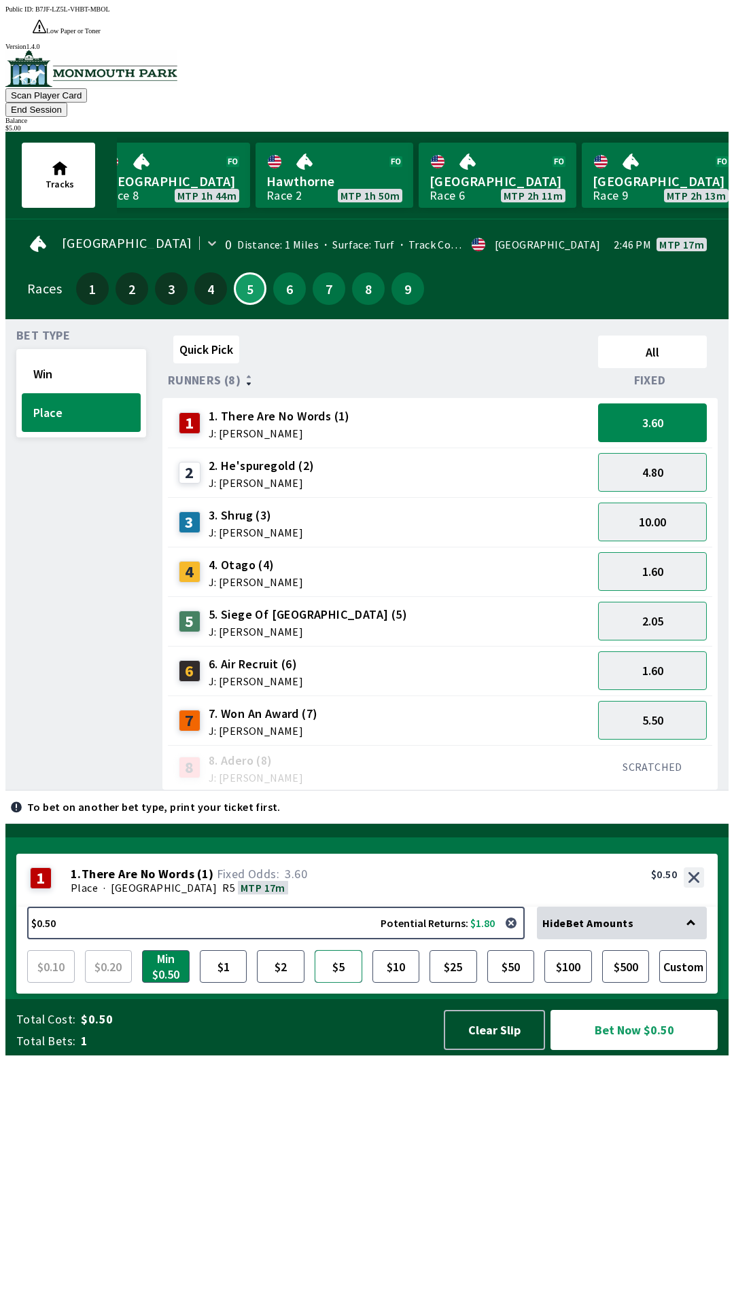
click at [346, 983] on button "$5" at bounding box center [338, 966] width 48 height 33
click at [667, 1050] on button "Bet Now $5.00" at bounding box center [633, 1030] width 167 height 40
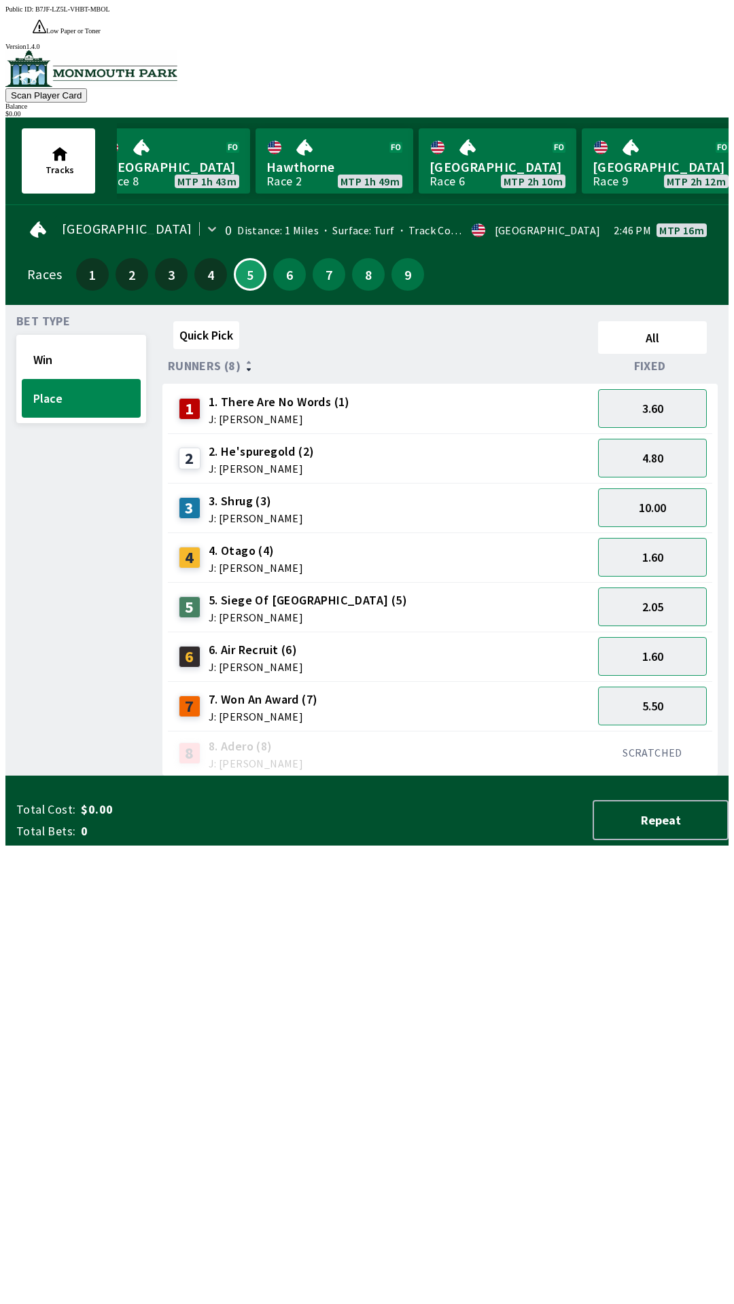
click at [528, 776] on div "Quick Pick All Runners (8) Fixed 1 1. There Are No Words (1) J: [PERSON_NAME] 3…" at bounding box center [445, 546] width 566 height 461
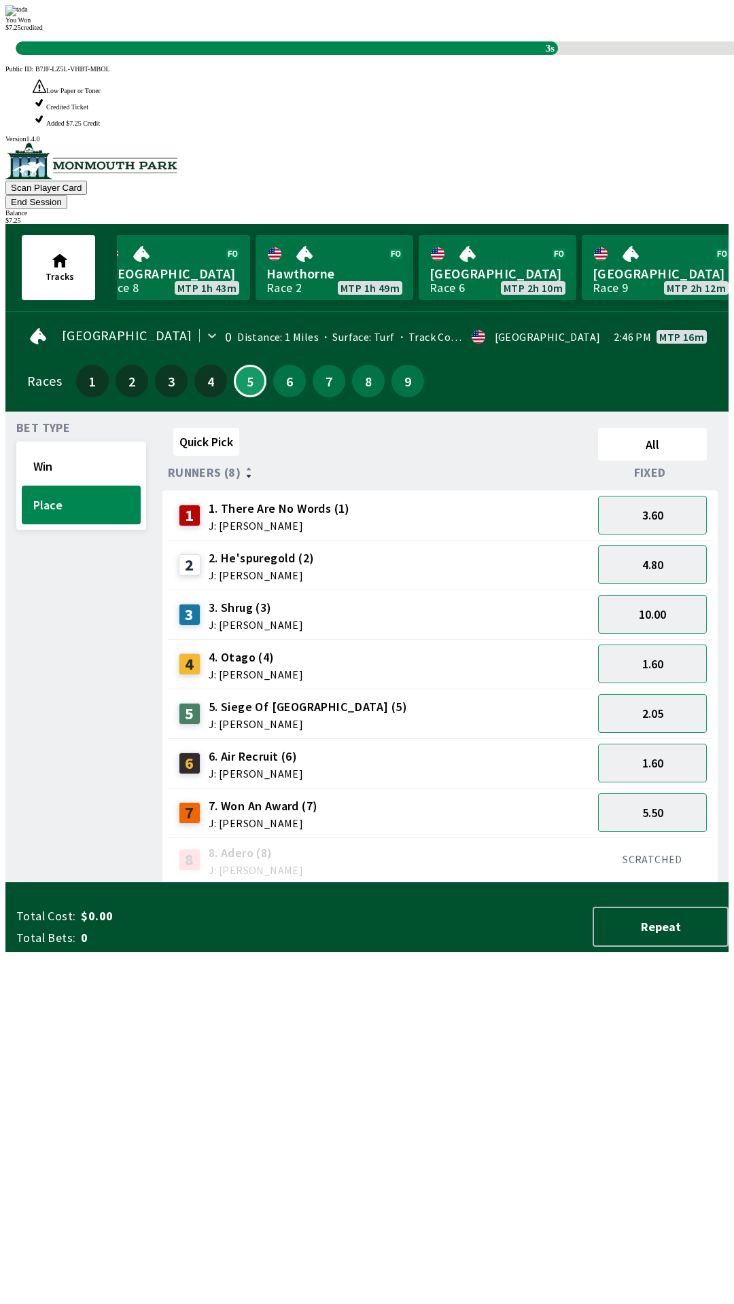
click at [552, 55] on div "You Won $ 7.25 credited 3s" at bounding box center [366, 30] width 723 height 50
click at [518, 55] on div "You Won $ 7.25 credited 2s" at bounding box center [366, 30] width 723 height 50
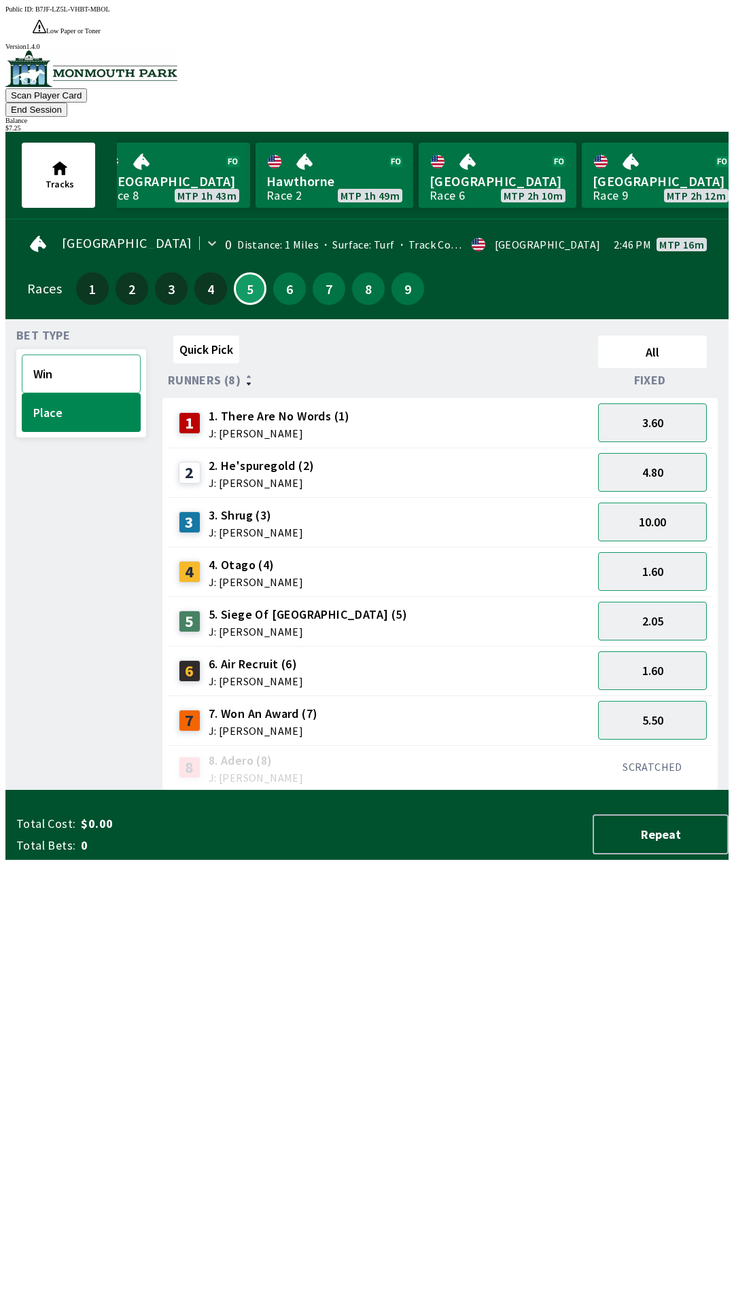
click at [115, 355] on button "Win" at bounding box center [81, 374] width 119 height 39
click at [670, 602] on button "3.90" at bounding box center [652, 621] width 109 height 39
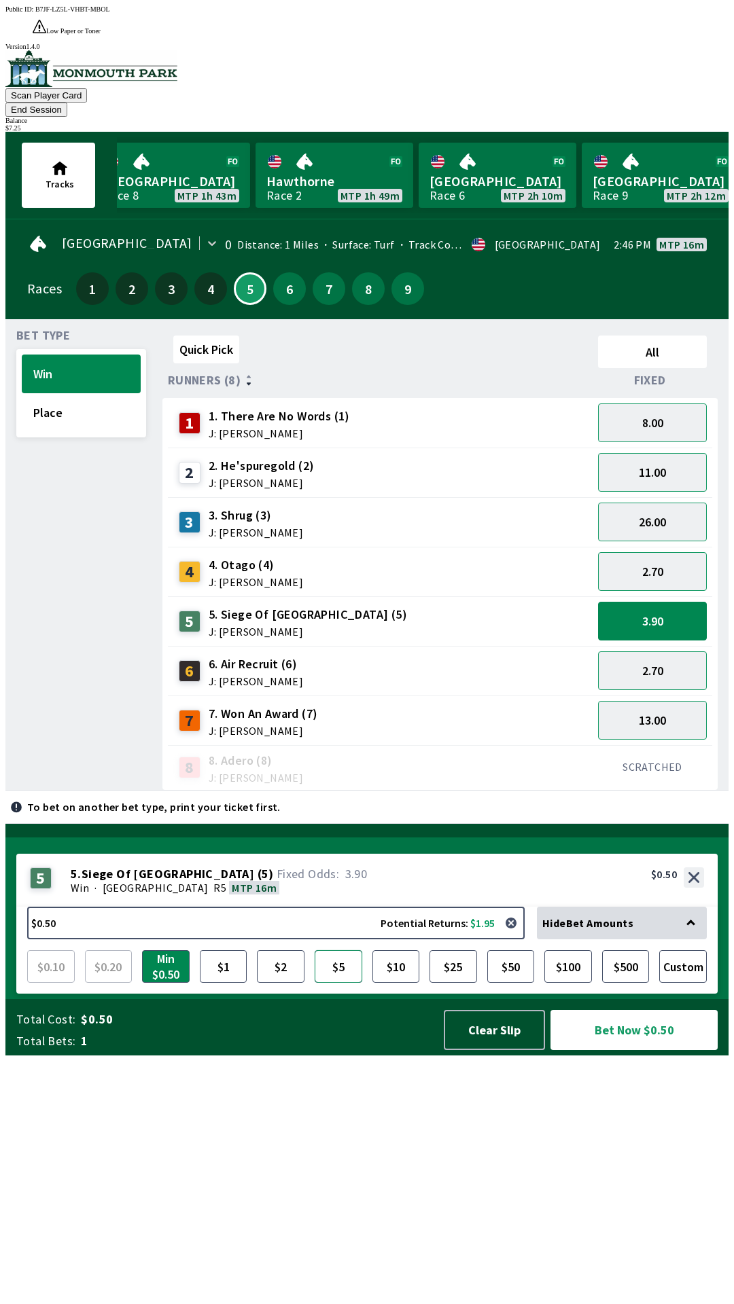
click at [343, 983] on button "$5" at bounding box center [338, 966] width 48 height 33
click at [635, 1050] on button "Bet Now $5.00" at bounding box center [633, 1030] width 167 height 40
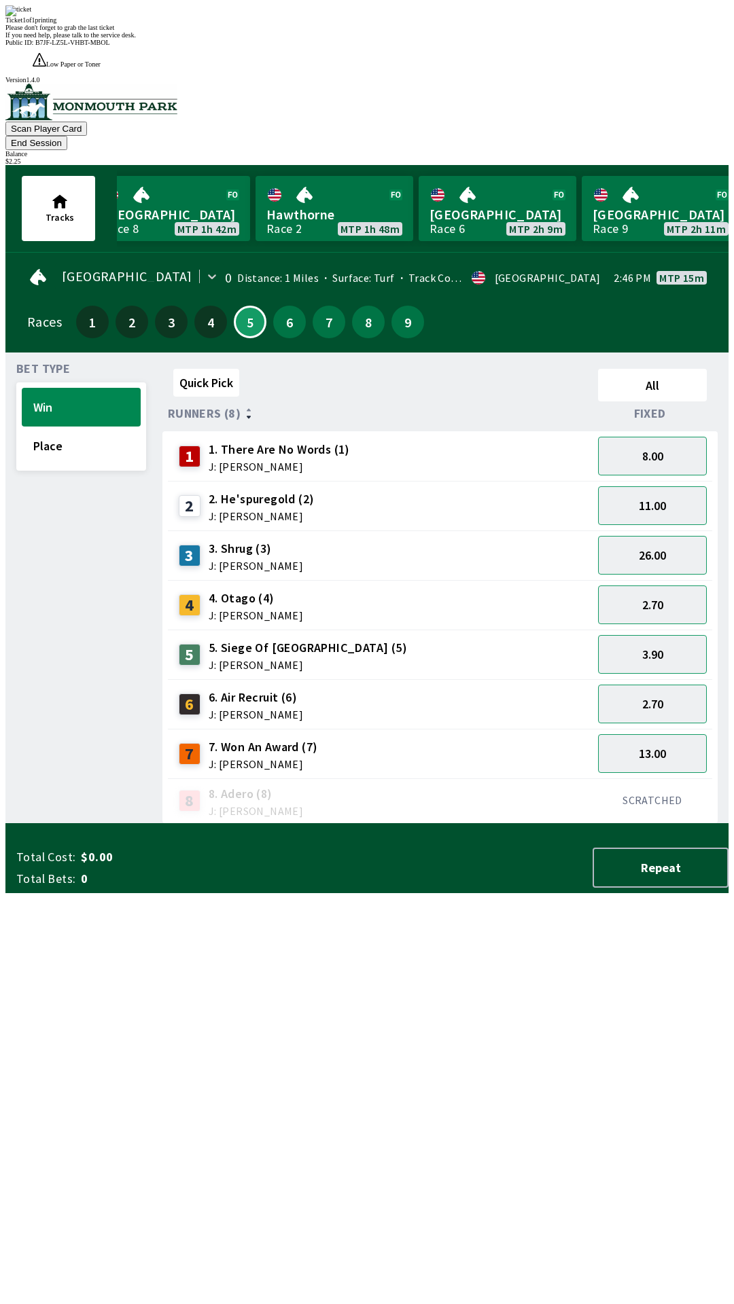
click at [307, 824] on div "Quick Pick All Runners (8) Fixed 1 1. There Are No Words (1) J: [PERSON_NAME] 8…" at bounding box center [445, 593] width 566 height 461
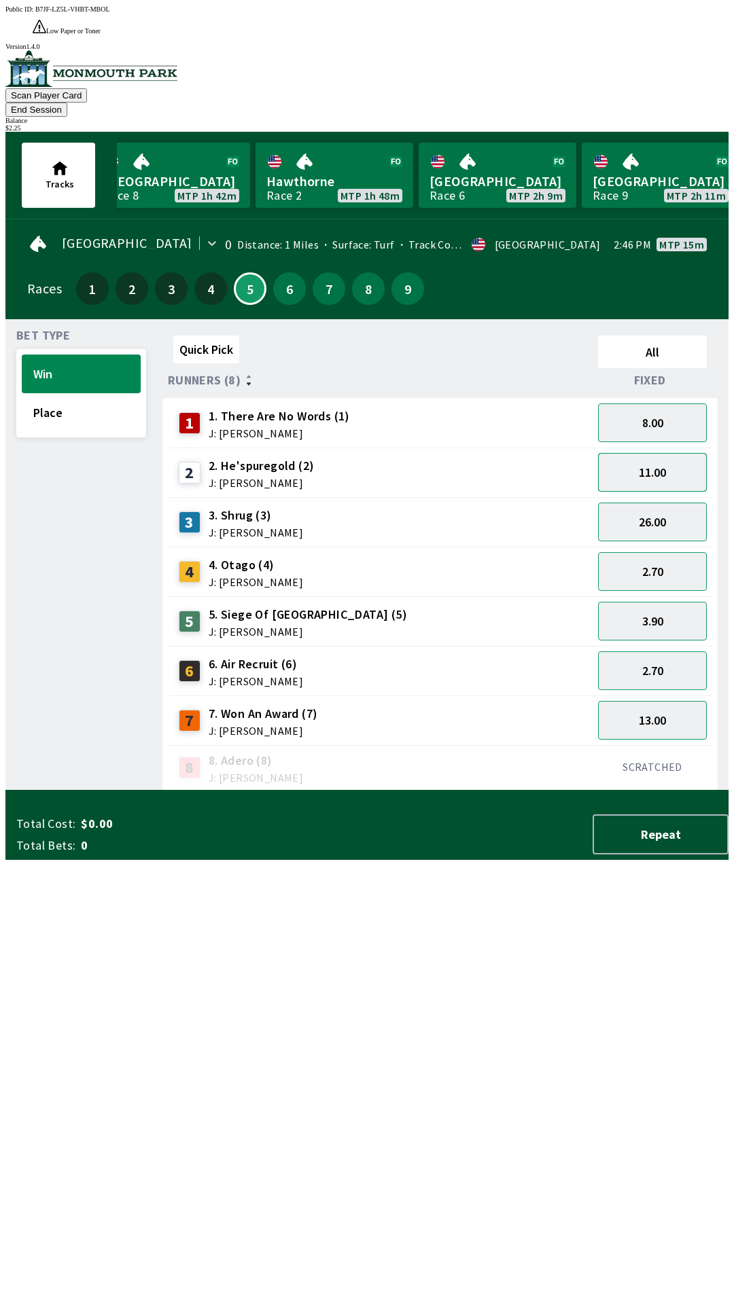
click at [687, 453] on button "11.00" at bounding box center [652, 472] width 109 height 39
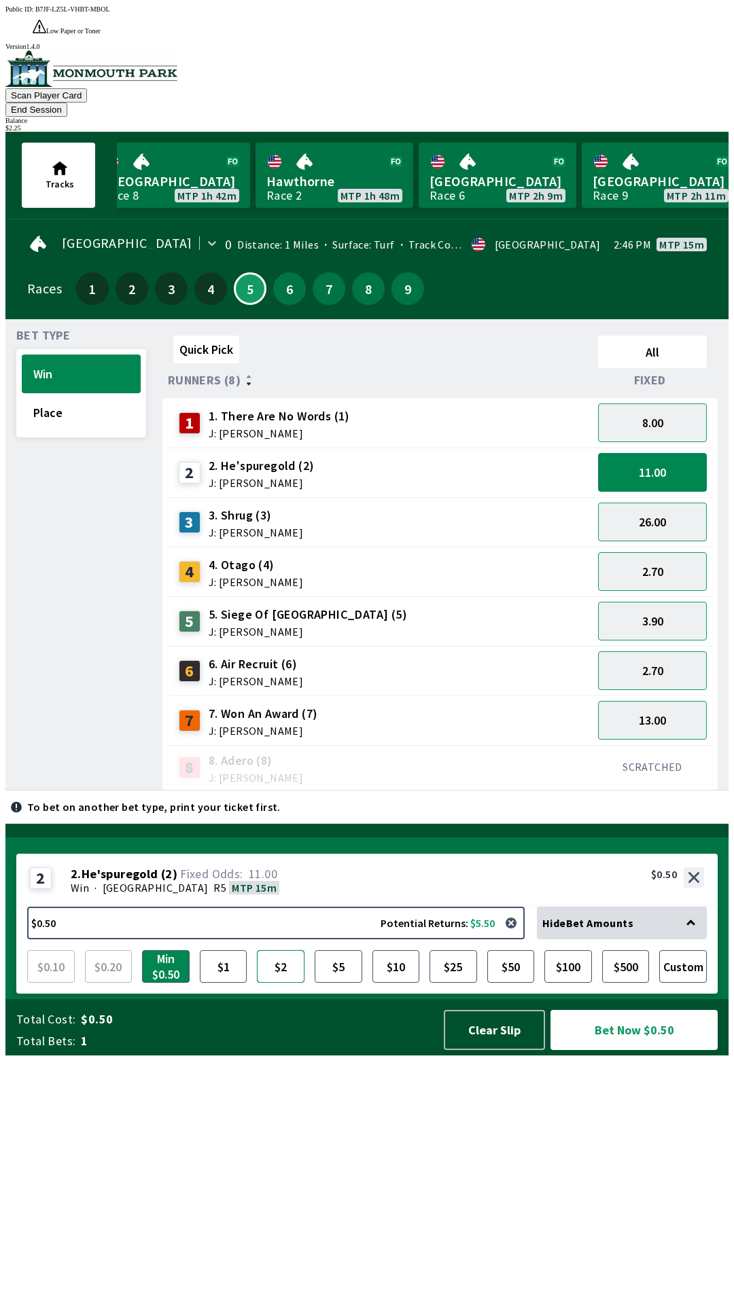
click at [289, 983] on button "$2" at bounding box center [281, 966] width 48 height 33
click at [683, 403] on button "8.00" at bounding box center [652, 422] width 109 height 39
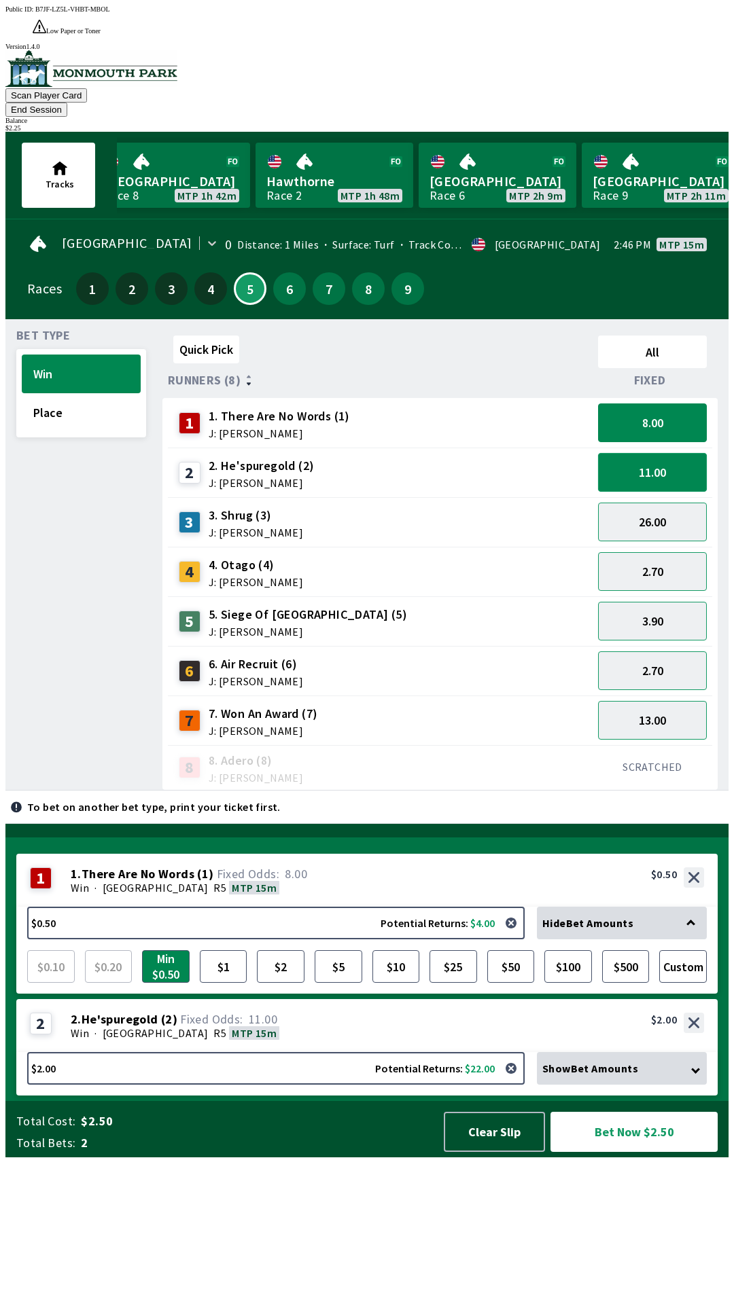
click at [681, 453] on button "11.00" at bounding box center [652, 472] width 109 height 39
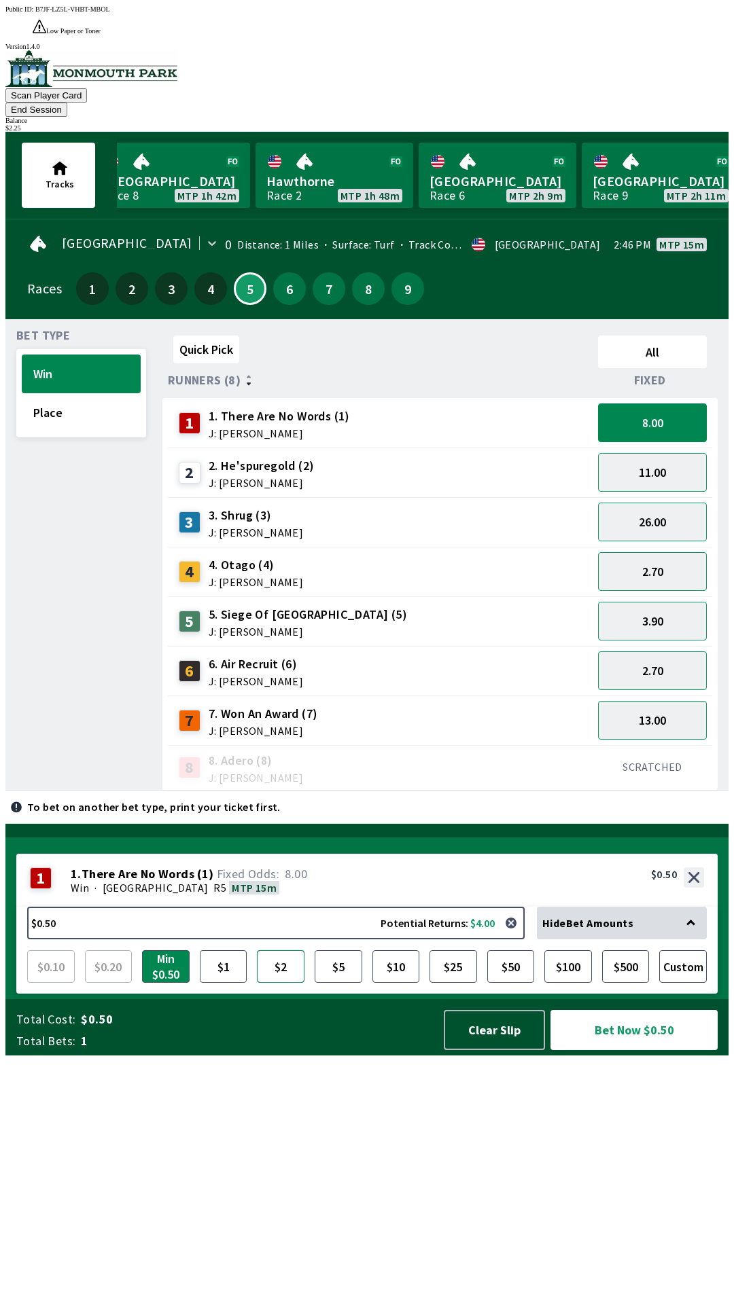
click at [288, 983] on button "$2" at bounding box center [281, 966] width 48 height 33
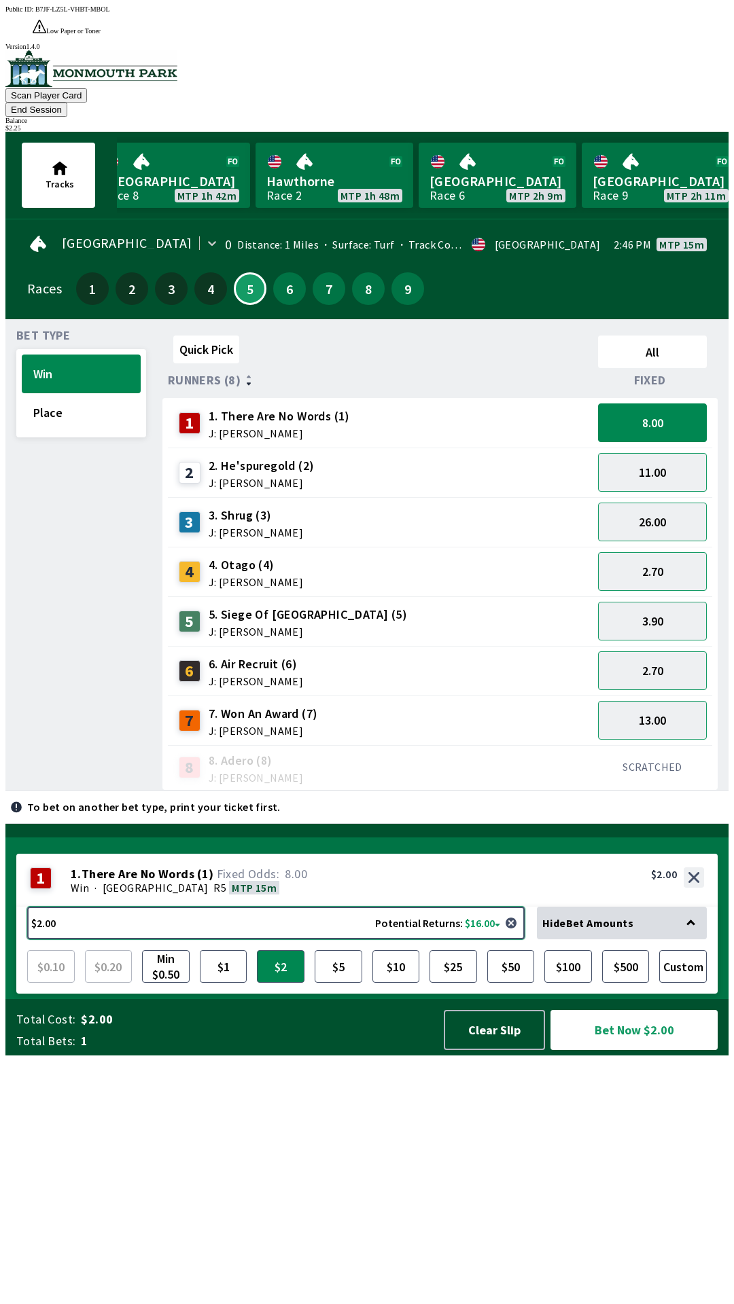
click at [173, 939] on button "$2.00 Potential Returns: $16.00" at bounding box center [275, 923] width 497 height 33
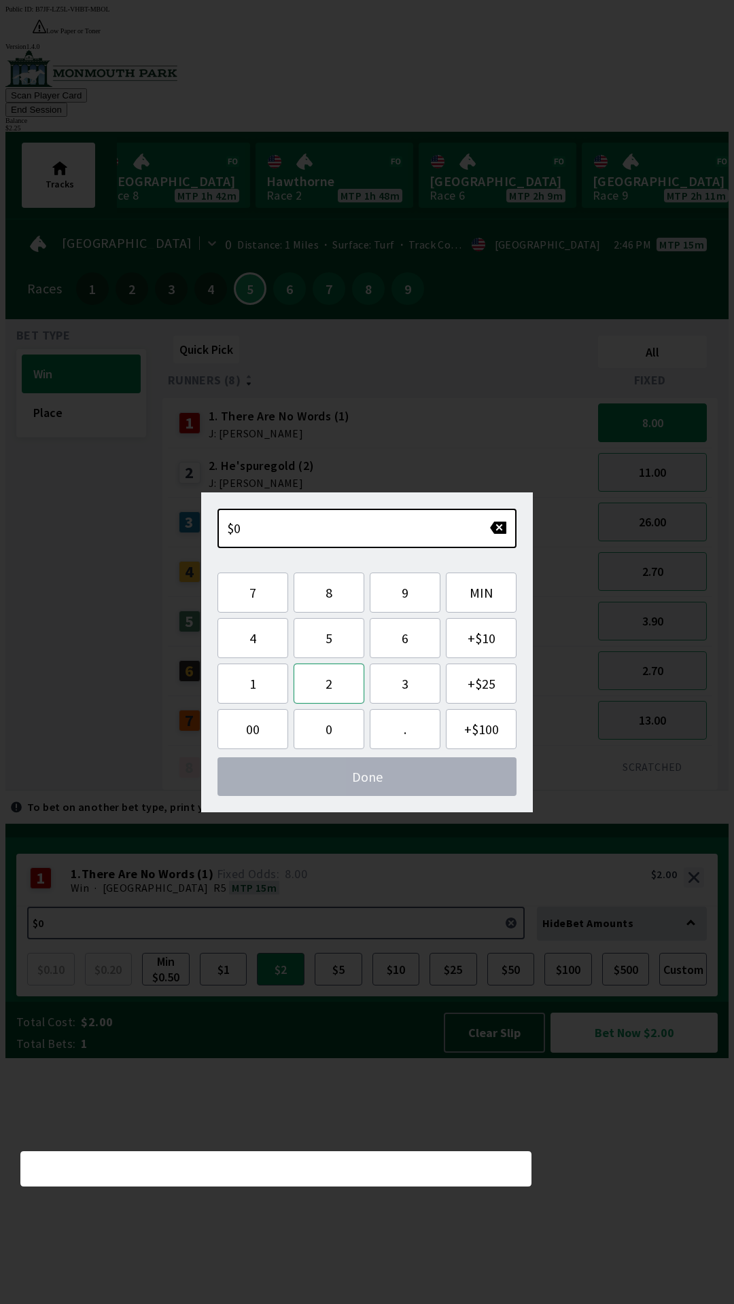
click at [339, 684] on button "2" at bounding box center [328, 684] width 71 height 40
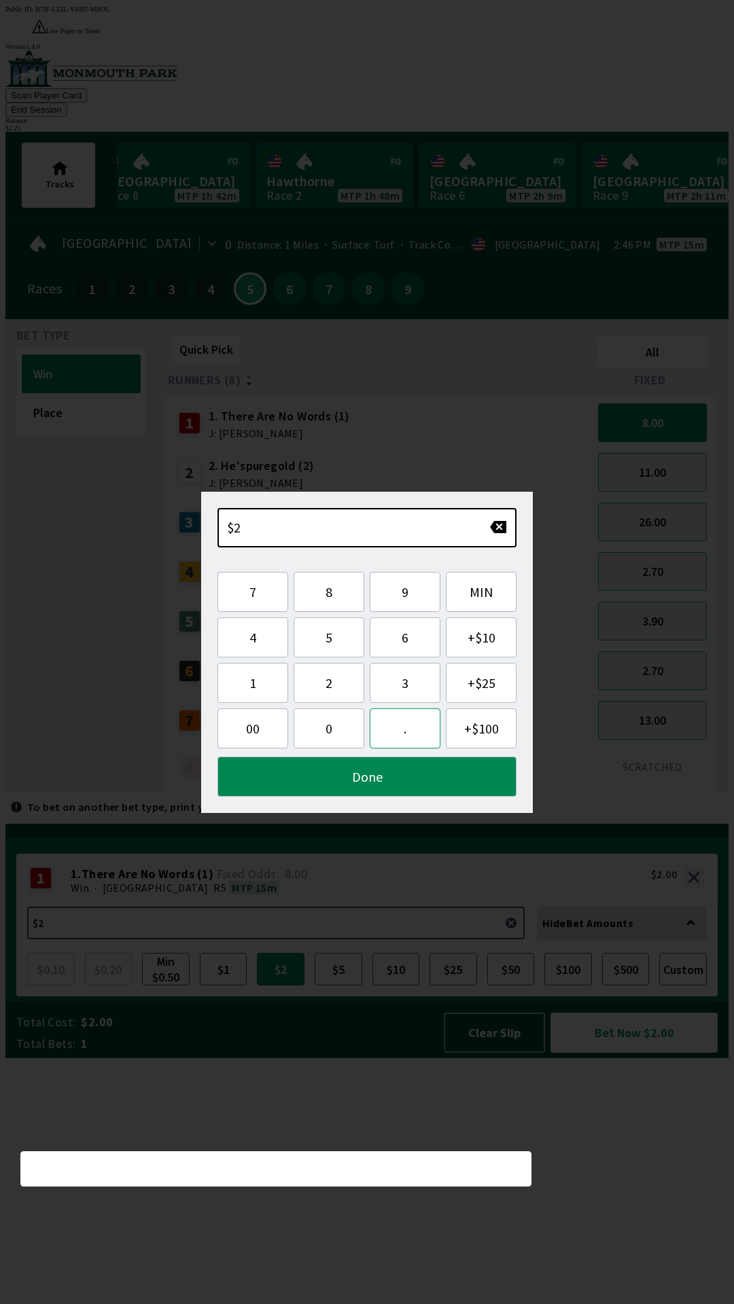
click at [406, 736] on button "." at bounding box center [405, 728] width 71 height 40
click at [338, 687] on button "2" at bounding box center [328, 683] width 71 height 40
click at [333, 641] on button "5" at bounding box center [328, 637] width 71 height 40
click at [313, 789] on button "Done" at bounding box center [366, 777] width 299 height 40
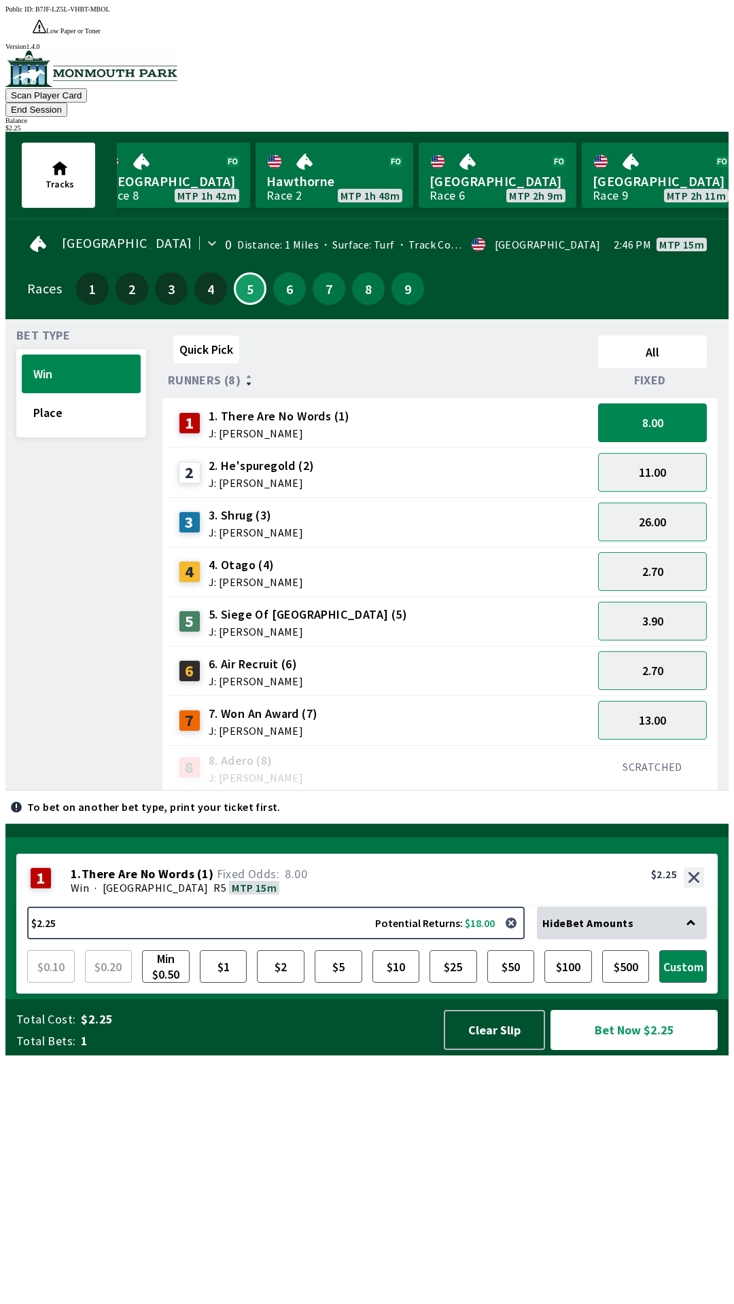
click at [628, 1050] on button "Bet Now $2.25" at bounding box center [633, 1030] width 167 height 40
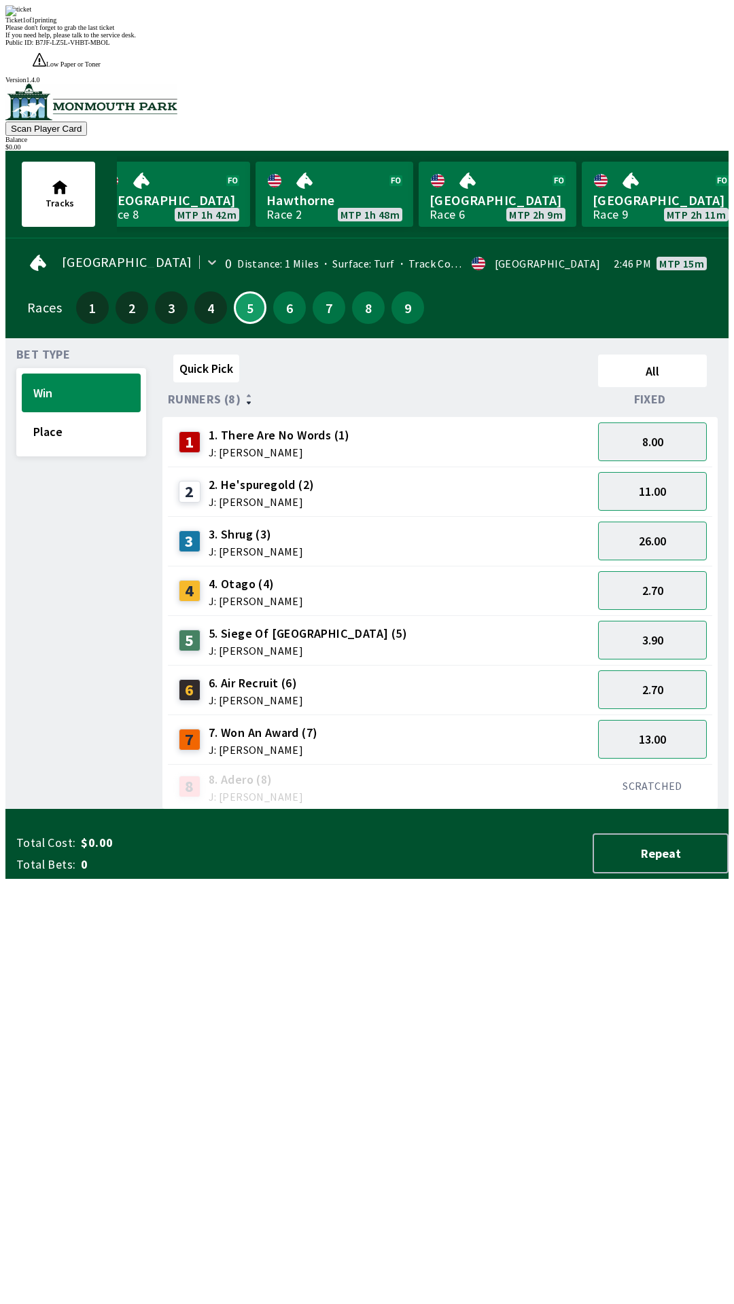
click at [394, 810] on div "Quick Pick All Runners (8) Fixed 1 1. There Are No Words (1) J: [PERSON_NAME] 8…" at bounding box center [445, 579] width 566 height 461
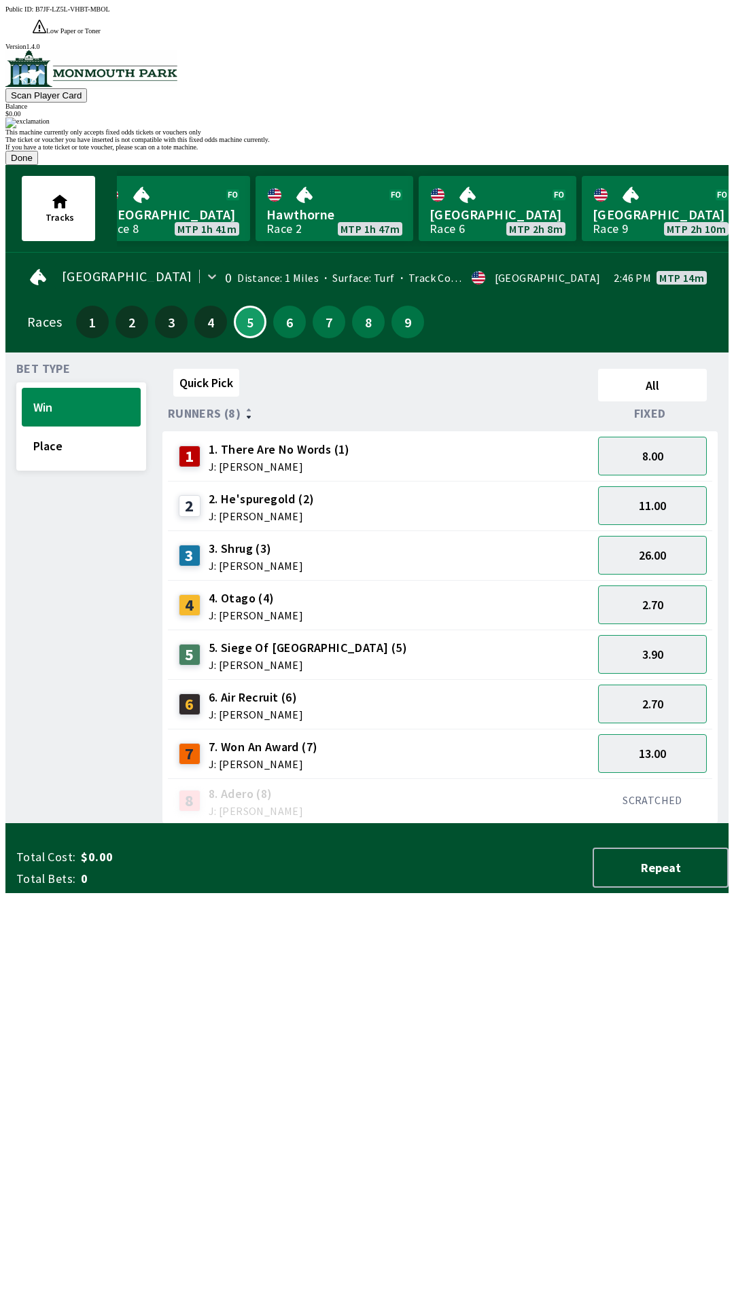
click at [38, 165] on button "Done" at bounding box center [21, 158] width 33 height 14
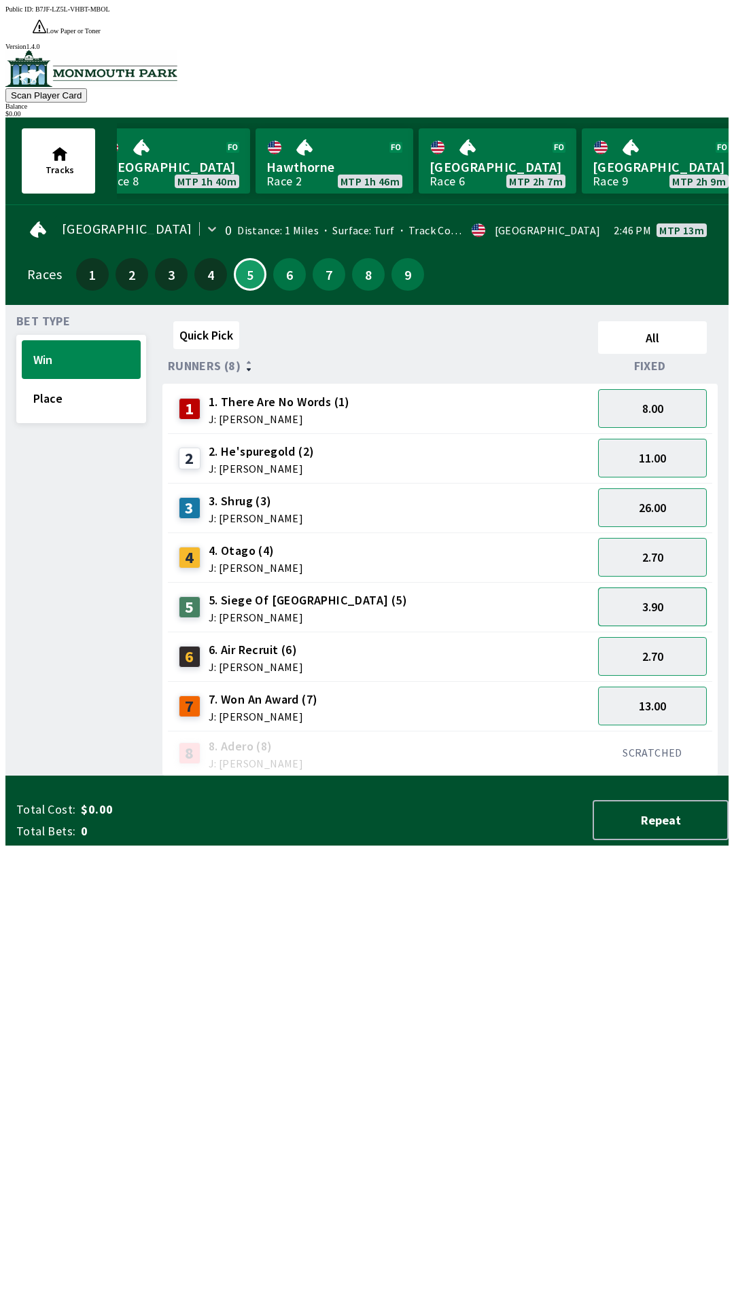
click at [649, 588] on button "3.90" at bounding box center [652, 607] width 109 height 39
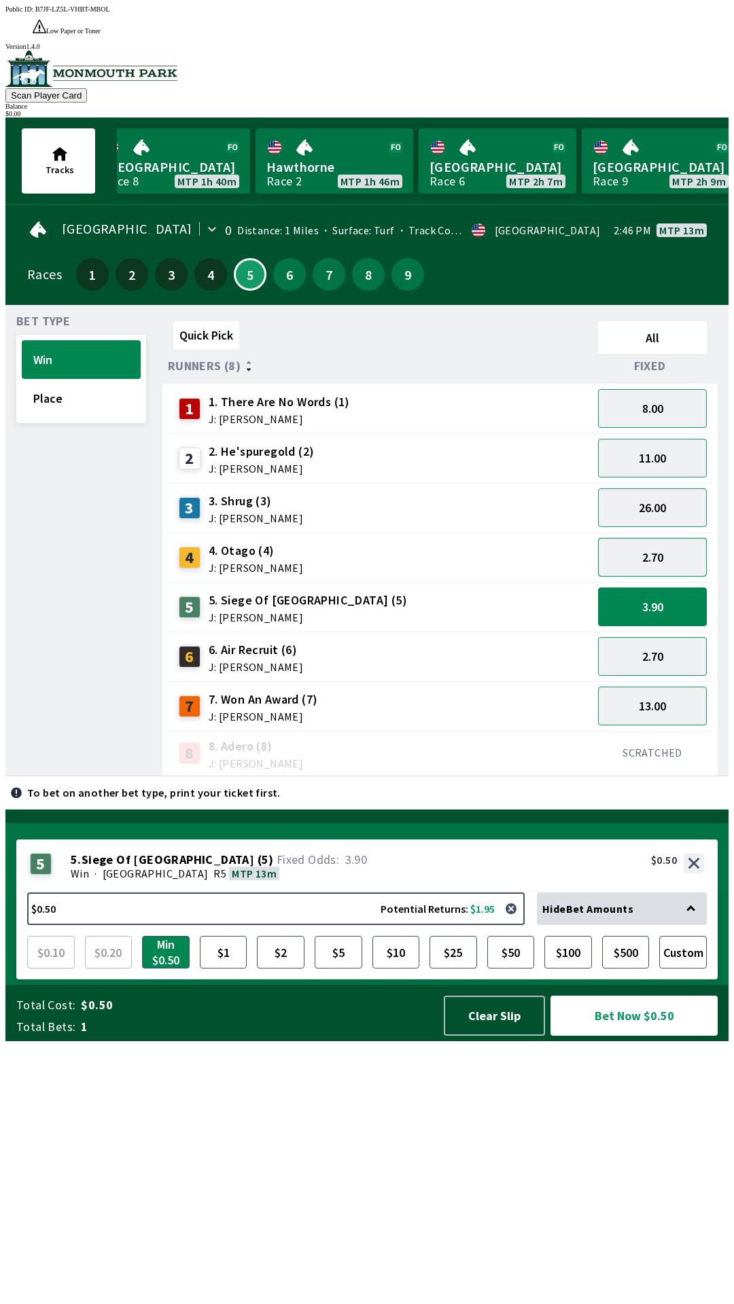
click at [677, 538] on button "2.70" at bounding box center [652, 557] width 109 height 39
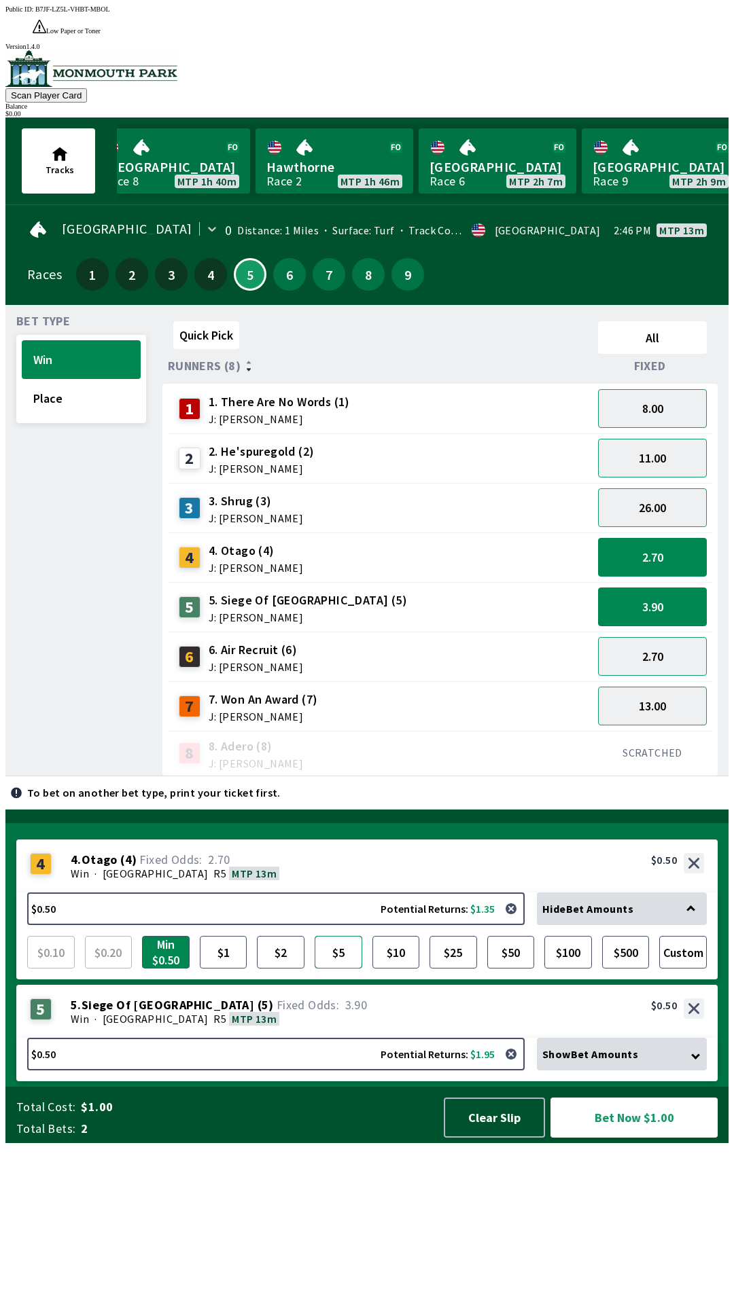
click at [335, 969] on button "$5" at bounding box center [338, 952] width 48 height 33
click at [340, 969] on button "$5" at bounding box center [338, 952] width 48 height 33
click at [446, 1026] on div "Win · [STREET_ADDRESS]" at bounding box center [387, 1019] width 633 height 14
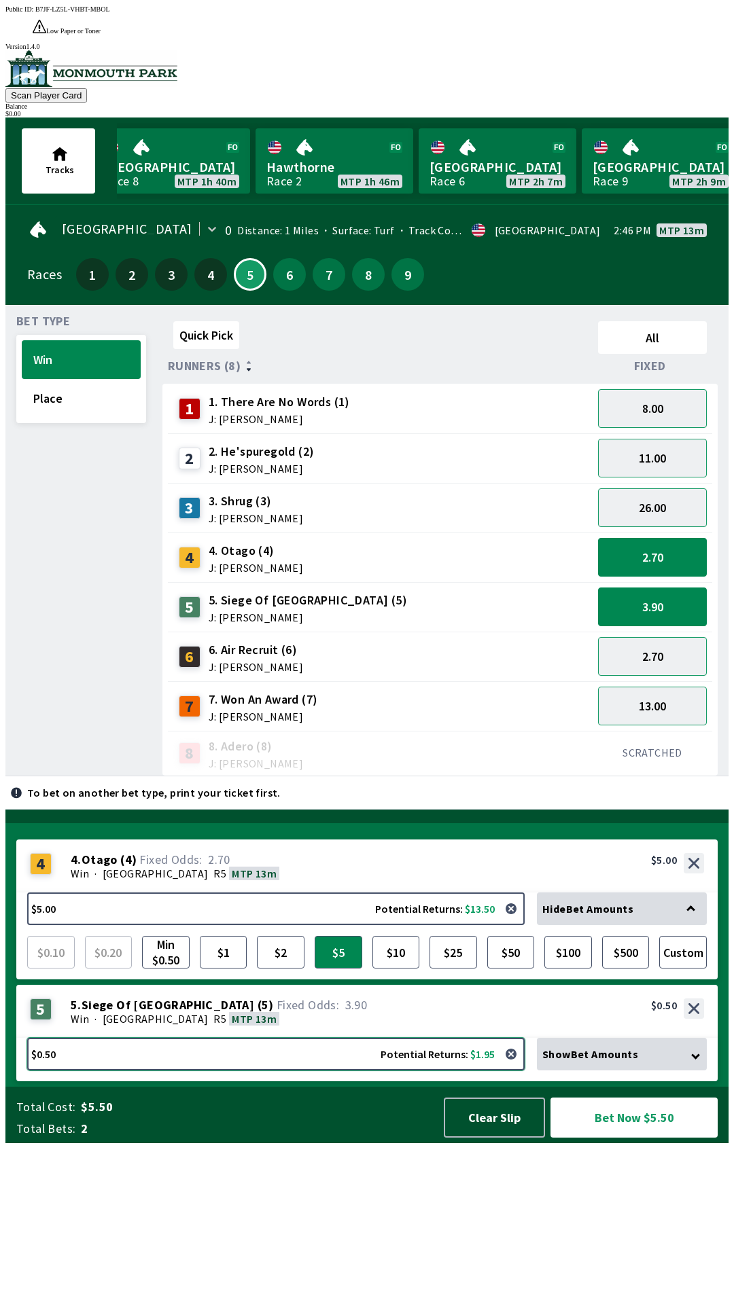
click at [445, 1070] on button "$0.50 Potential Returns: $1.95" at bounding box center [275, 1054] width 497 height 33
click at [446, 1138] on div "{"NODE_ENV":"production","version":"v1.9.0-alpha.3","scriptLocation":"","public…" at bounding box center [366, 631] width 723 height 1026
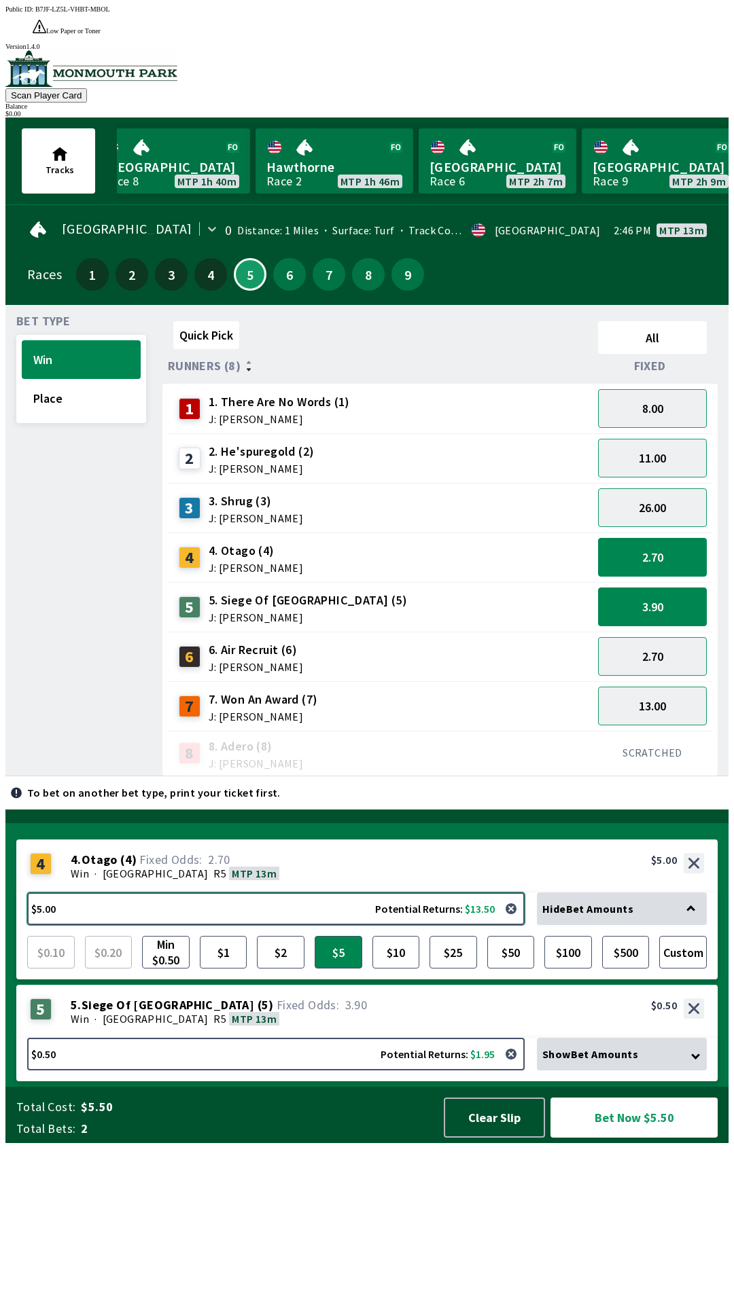
click at [439, 925] on button "$5.00 Potential Returns: $13.50" at bounding box center [275, 909] width 497 height 33
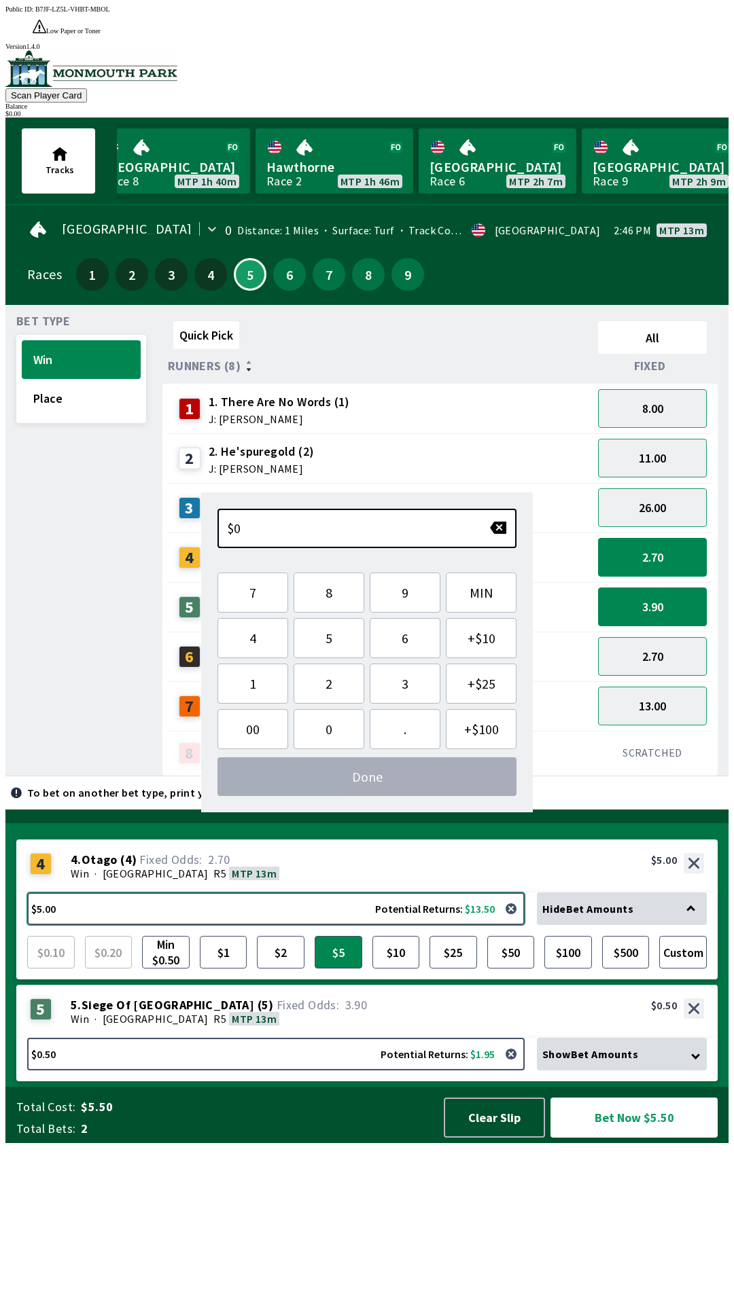
click at [431, 925] on button "$5.00 Potential Returns: $13.50" at bounding box center [275, 909] width 497 height 33
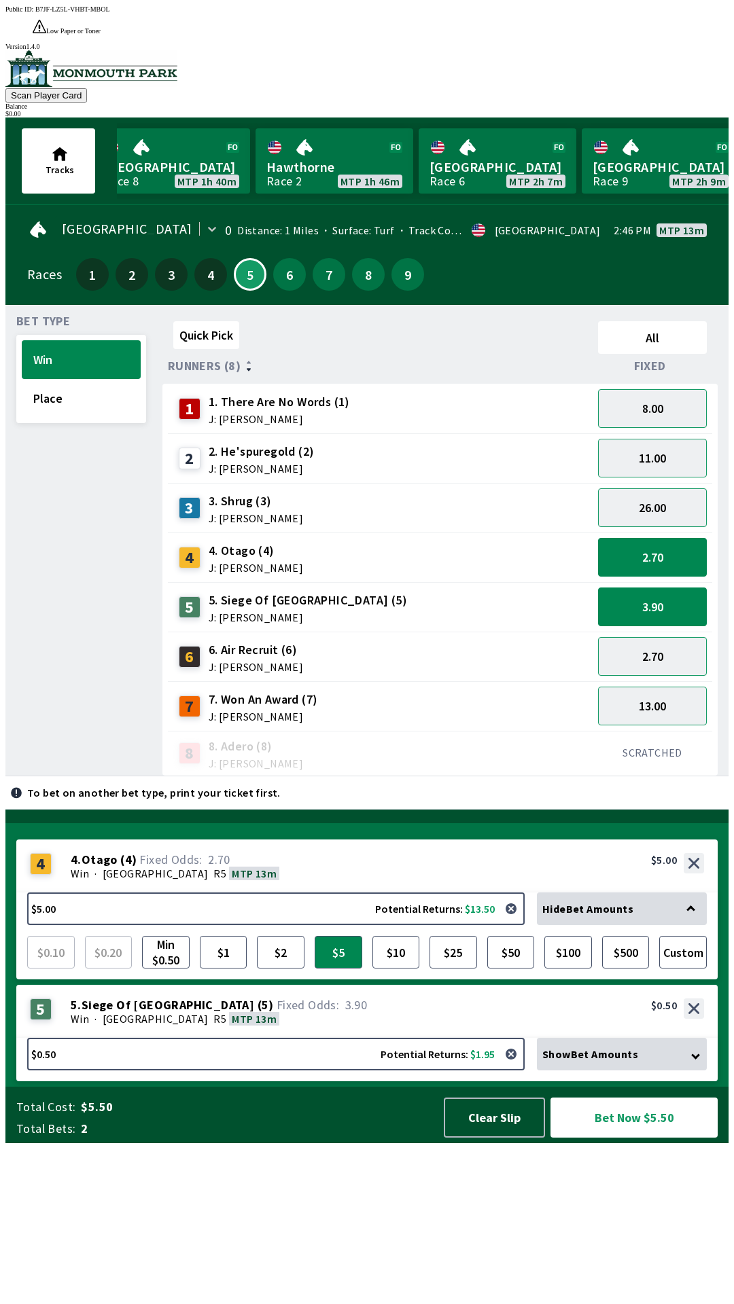
click at [521, 1038] on div "5 5 . Siege Of [GEOGRAPHIC_DATA] ( 5 ) Win · [STREET_ADDRESS]. Siege Of [GEOGRA…" at bounding box center [366, 1011] width 701 height 53
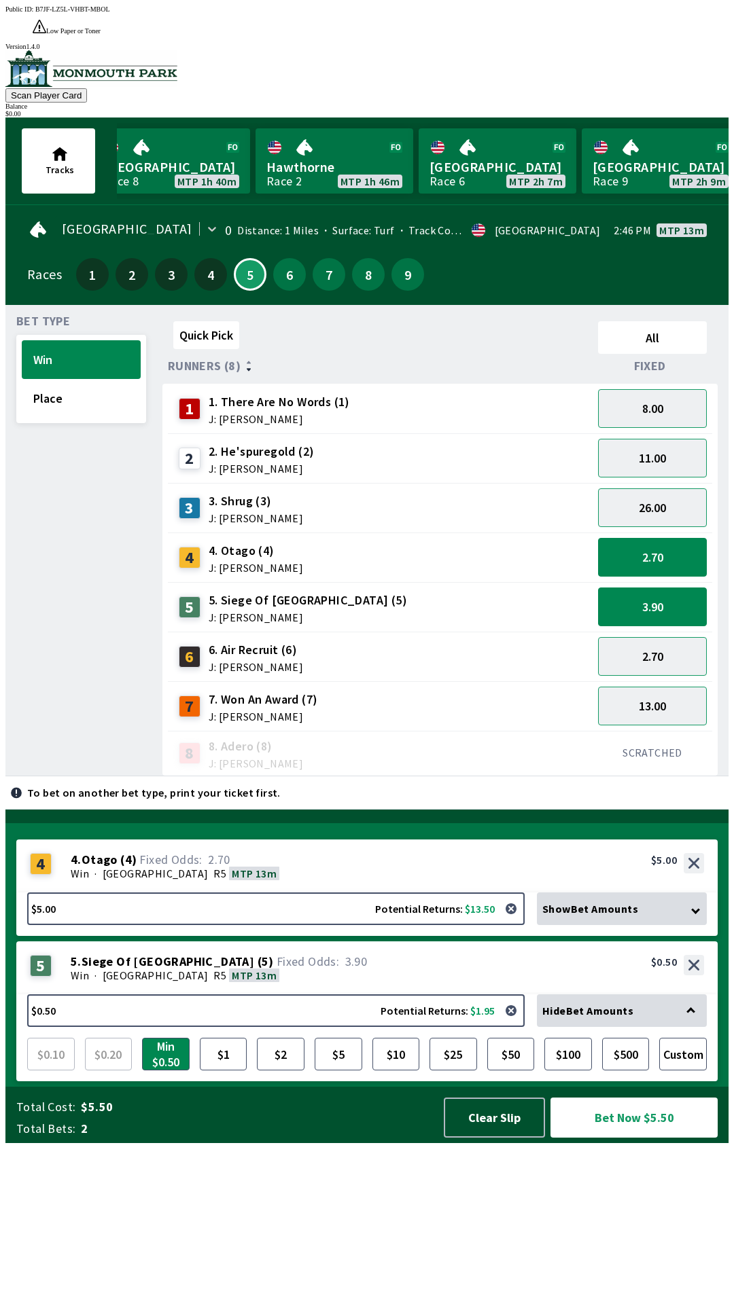
click at [316, 994] on div "5 5 . Siege Of [GEOGRAPHIC_DATA] ( 5 ) Win · [STREET_ADDRESS]. Siege Of [GEOGRA…" at bounding box center [366, 967] width 701 height 53
click at [312, 1027] on button "$0.50 Potential Returns: $1.95" at bounding box center [275, 1010] width 497 height 33
click at [309, 1027] on button "$0.50 Potential Returns: $1.95" at bounding box center [275, 1010] width 497 height 33
click at [309, 1070] on div "$0.10 $0.20 Min $0.50 $1 $2 $5 $10 $25 $50 $100 $500 Custom" at bounding box center [366, 1048] width 679 height 43
click at [316, 1070] on button "$5" at bounding box center [338, 1054] width 48 height 33
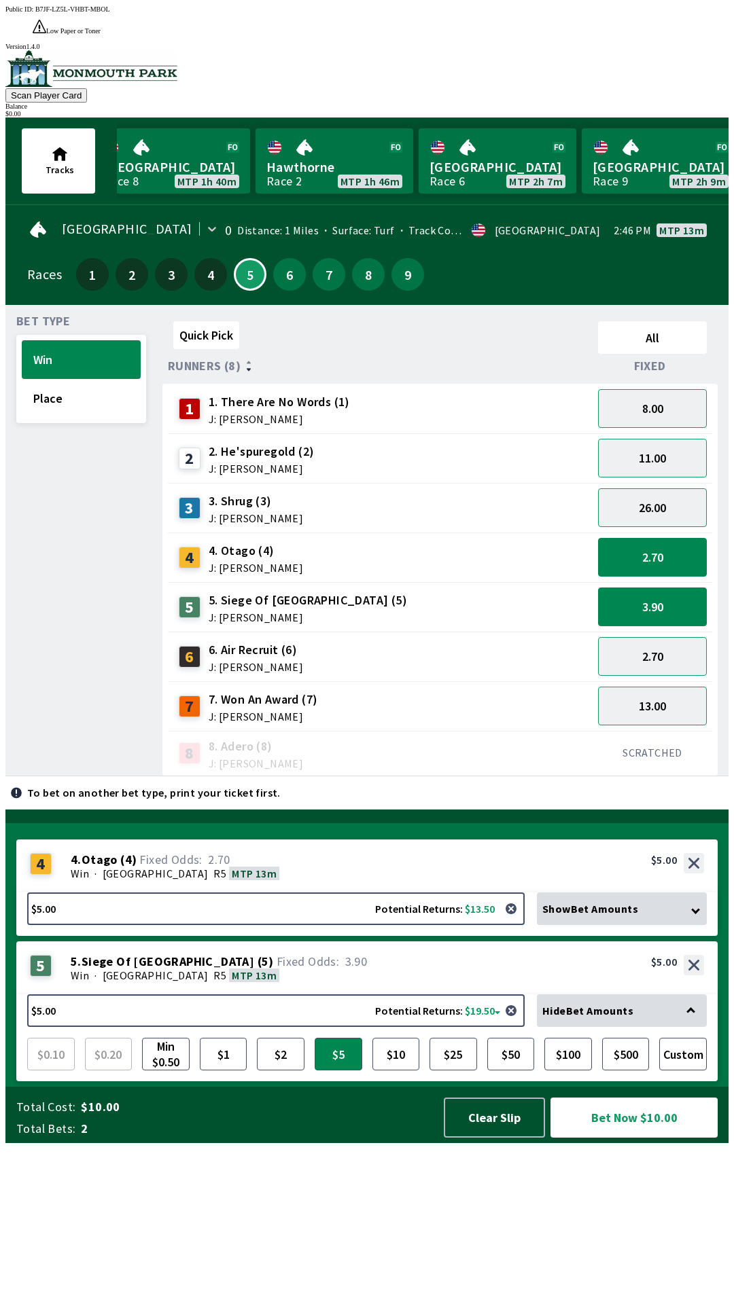
click at [322, 893] on div "4 4 . Otago ( 4 ) Win · [STREET_ADDRESS]. Otago (4) 2.70 $5.00" at bounding box center [366, 866] width 701 height 53
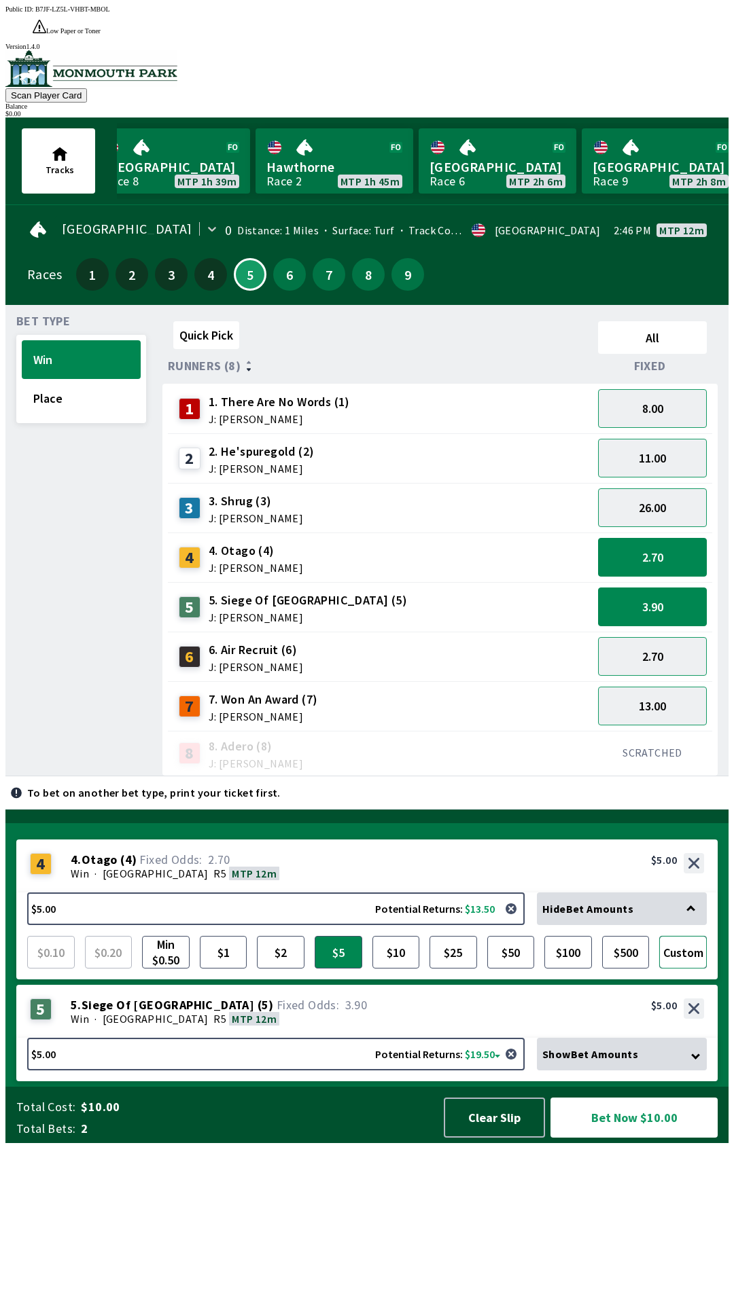
click at [685, 969] on button "Custom" at bounding box center [683, 952] width 48 height 33
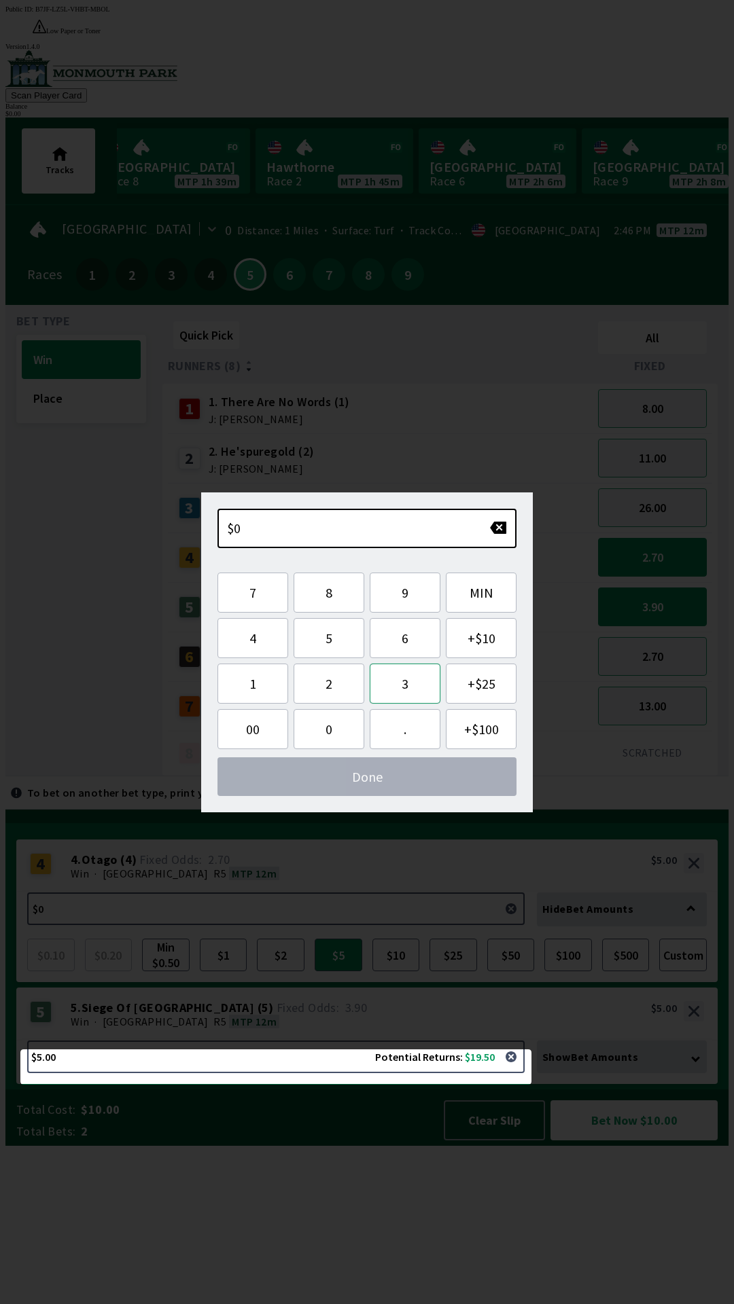
click at [391, 688] on button "3" at bounding box center [405, 684] width 71 height 40
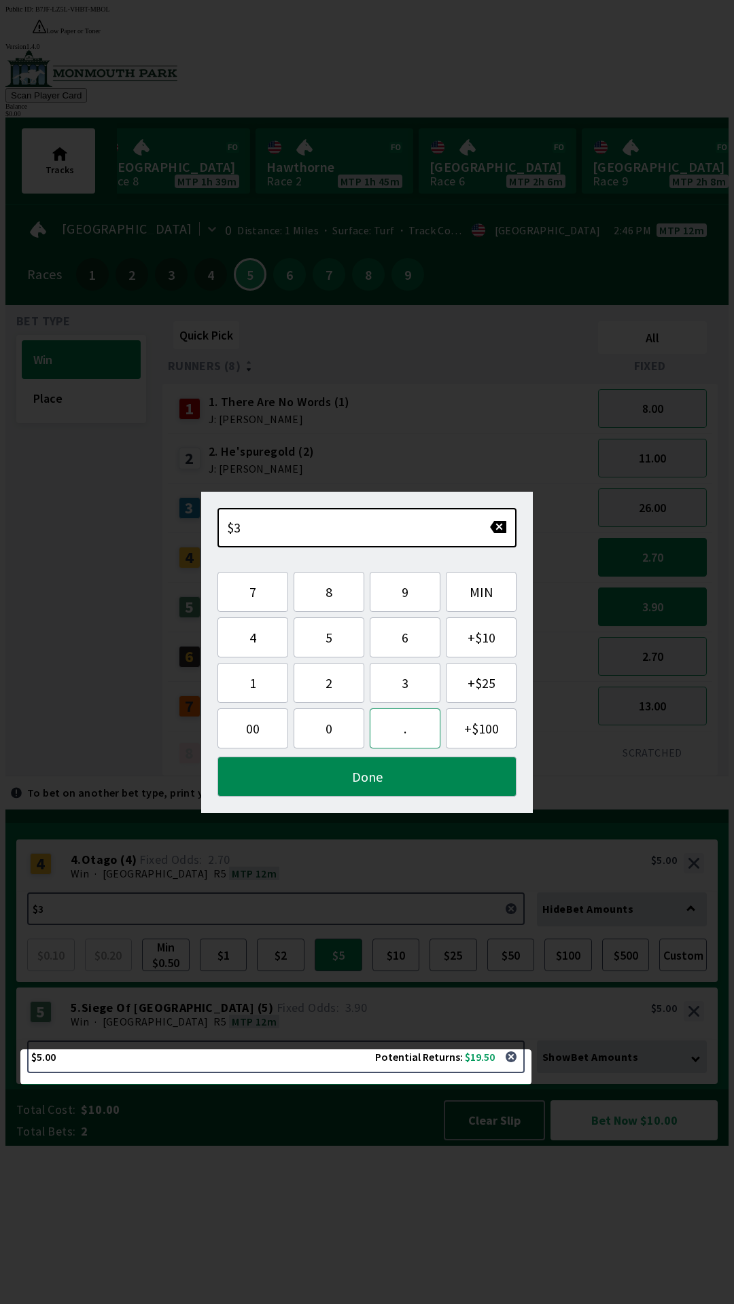
click at [405, 732] on button "." at bounding box center [405, 728] width 71 height 40
click at [311, 733] on button "0" at bounding box center [328, 728] width 71 height 40
click at [319, 727] on button "0" at bounding box center [328, 728] width 71 height 40
click at [376, 772] on button "Done" at bounding box center [366, 777] width 299 height 40
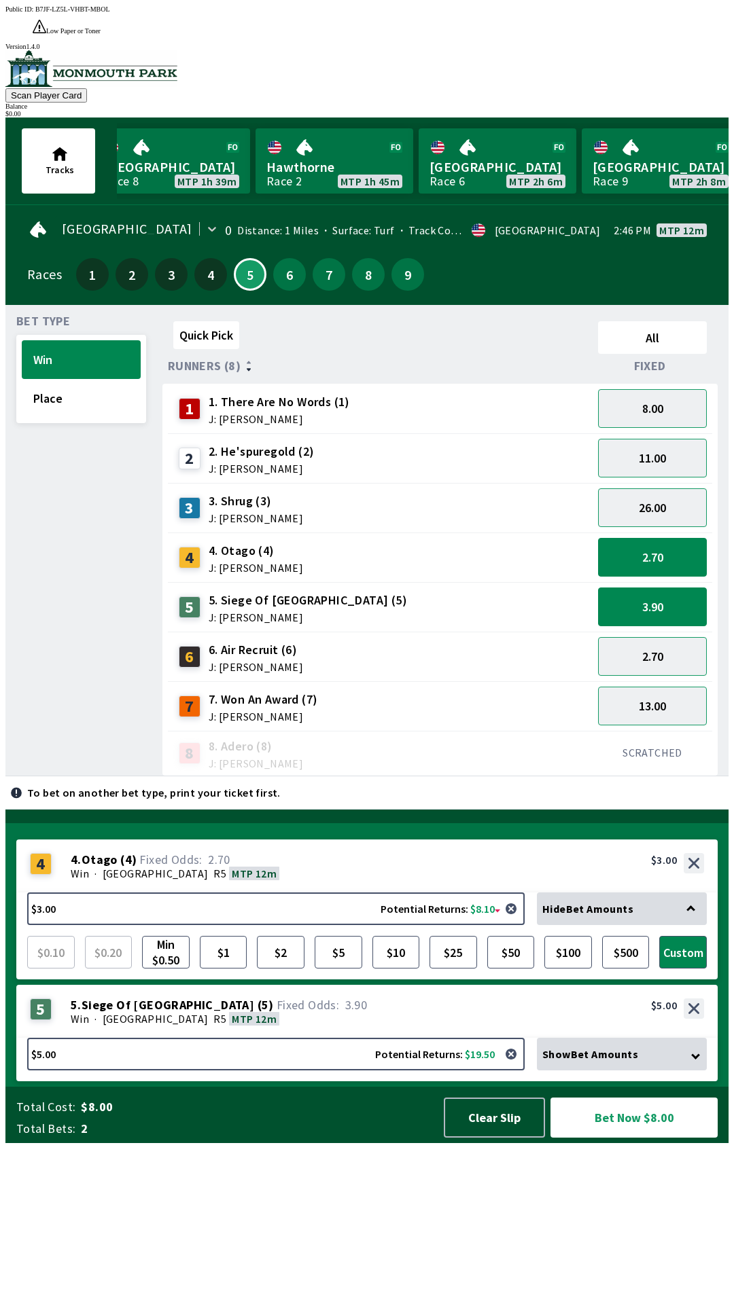
click at [459, 1038] on div "5 5 . Siege Of [GEOGRAPHIC_DATA] ( 5 ) Win · [STREET_ADDRESS]. Siege Of [GEOGRA…" at bounding box center [366, 1011] width 701 height 53
click at [461, 1038] on div "5 5 . Siege Of [GEOGRAPHIC_DATA] ( 5 ) Win · [STREET_ADDRESS]. Siege Of [GEOGRA…" at bounding box center [366, 1011] width 701 height 53
click at [458, 1038] on div "5 5 . Siege Of [GEOGRAPHIC_DATA] ( 5 ) Win · [STREET_ADDRESS]. Siege Of [GEOGRA…" at bounding box center [366, 1011] width 701 height 53
click at [456, 925] on button "$3.00 Potential Returns: $8.10" at bounding box center [275, 909] width 497 height 33
click at [334, 1070] on button "$5.00 Potential Returns: $19.50" at bounding box center [275, 1054] width 497 height 33
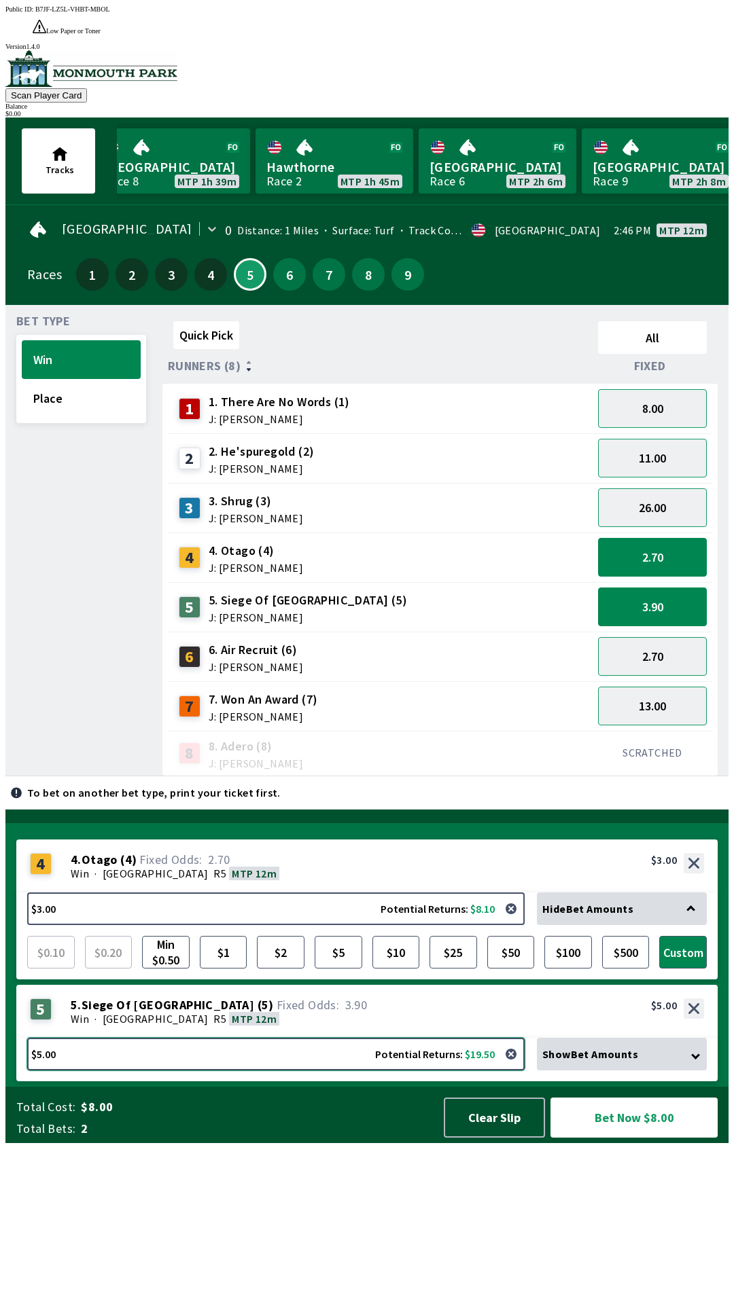
click at [334, 1070] on button "$5.00 Potential Returns: $19.50" at bounding box center [275, 1054] width 497 height 33
click at [332, 1070] on button "$5.00 Potential Returns: $19.50" at bounding box center [275, 1054] width 497 height 33
click at [331, 1026] on div "Win · [STREET_ADDRESS]" at bounding box center [387, 1019] width 633 height 14
click at [331, 979] on div "$3.00 Potential Returns: $8.10 Hide Bet Amounts $0.10 $0.20 Min $0.50 $1 $2 $5 …" at bounding box center [366, 936] width 701 height 87
click at [331, 969] on button "$5" at bounding box center [338, 952] width 48 height 33
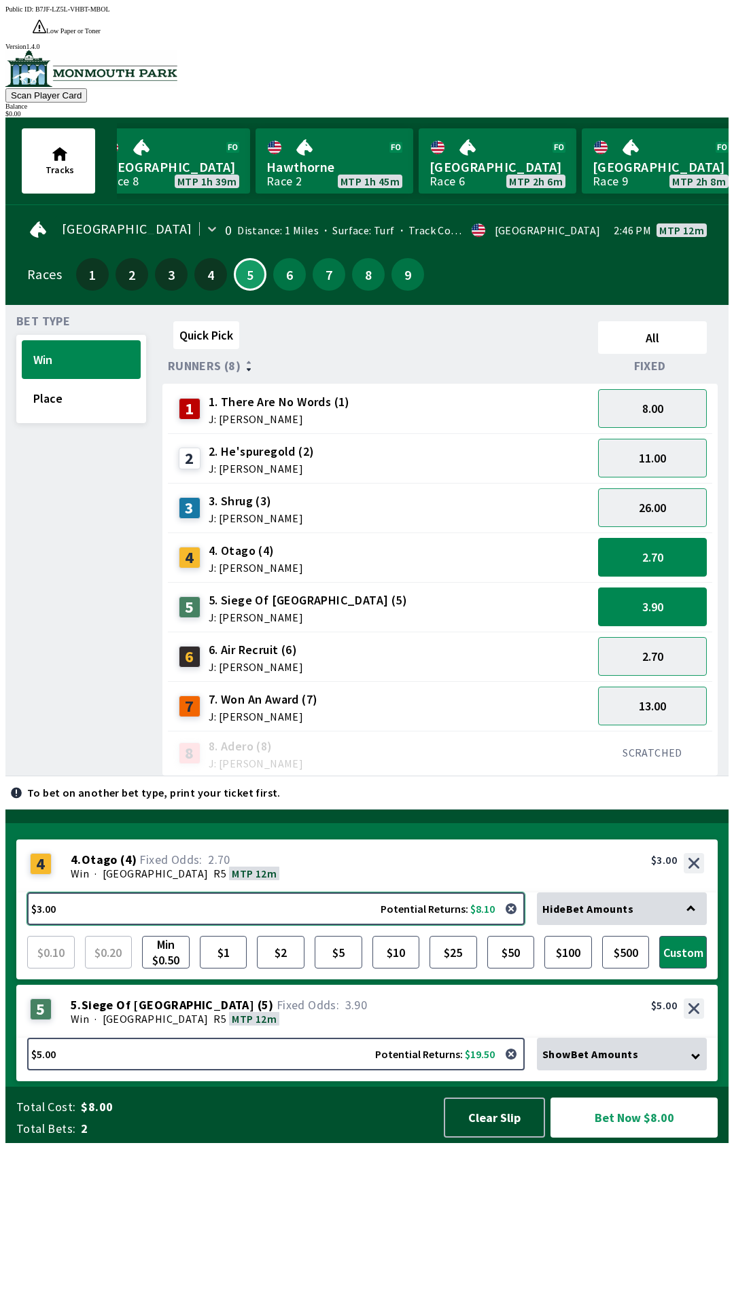
click at [334, 925] on button "$3.00 Potential Returns: $8.10" at bounding box center [275, 909] width 497 height 33
click at [337, 1045] on div "{"NODE_ENV":"production","version":"v1.9.0-alpha.3","scriptLocation":"","public…" at bounding box center [366, 631] width 723 height 1026
click at [338, 893] on div "4 4 . Otago ( 4 ) Win · [STREET_ADDRESS]. Otago (4) 2.70 $3.00" at bounding box center [366, 866] width 701 height 53
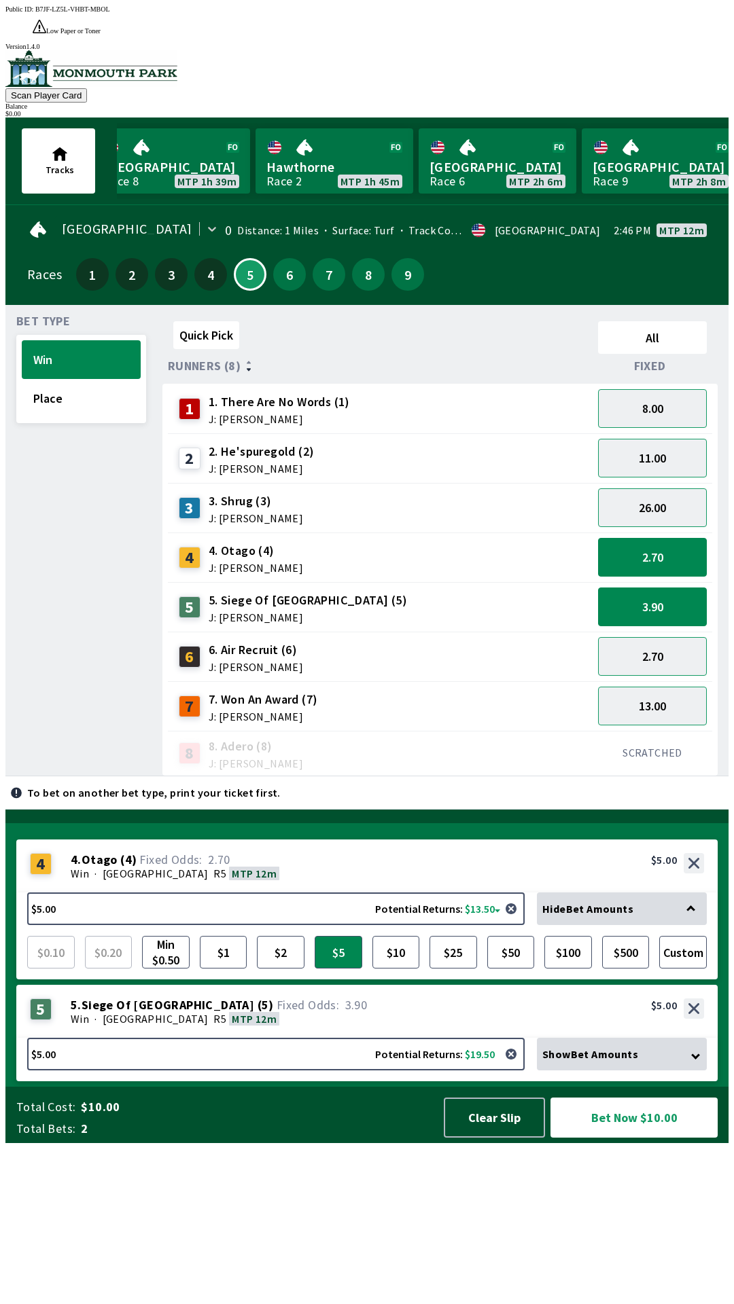
click at [340, 893] on div "4 4 . Otago ( 4 ) Win · [STREET_ADDRESS]. Otago (4) 2.70 $5.00" at bounding box center [366, 866] width 701 height 53
click at [337, 776] on div "Quick Pick All Runners (8) Fixed 1 1. There Are No Words (1) J: [PERSON_NAME] 8…" at bounding box center [445, 546] width 566 height 461
click at [677, 969] on button "Custom" at bounding box center [683, 952] width 48 height 33
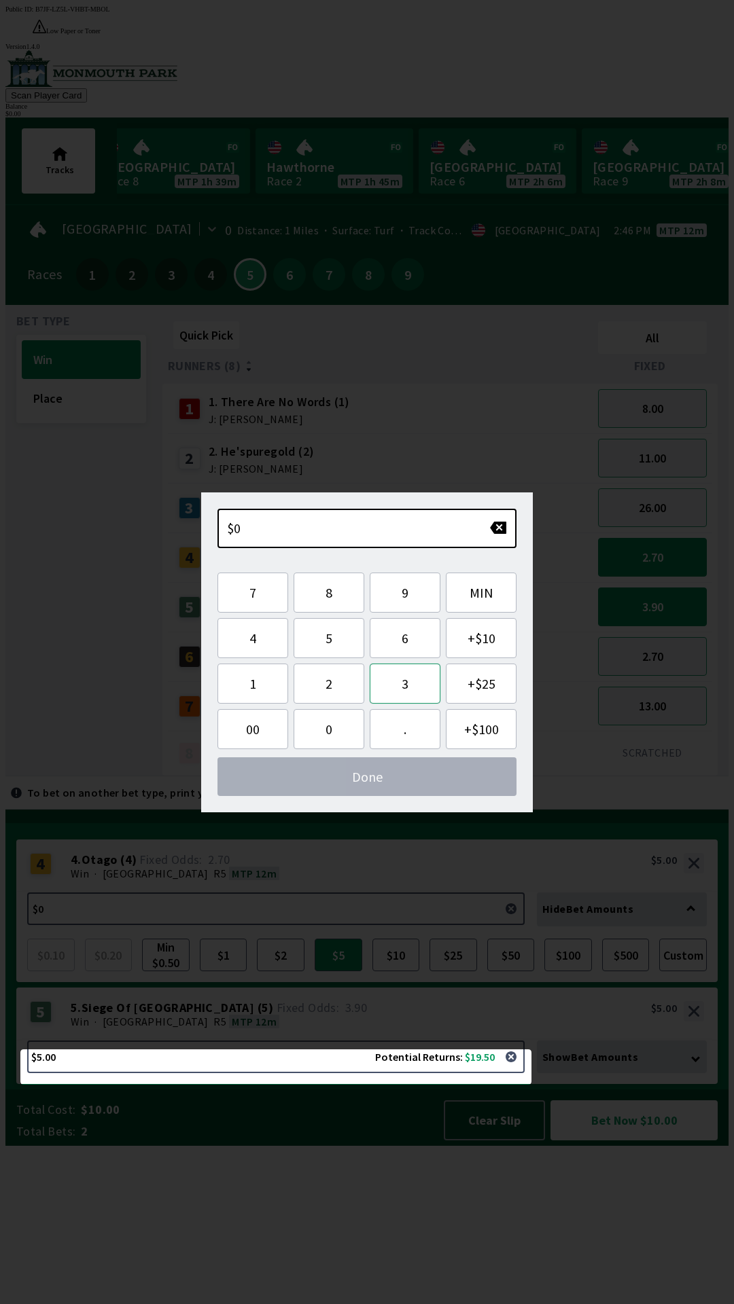
click at [393, 692] on button "3" at bounding box center [405, 684] width 71 height 40
click at [406, 730] on button "." at bounding box center [405, 729] width 71 height 40
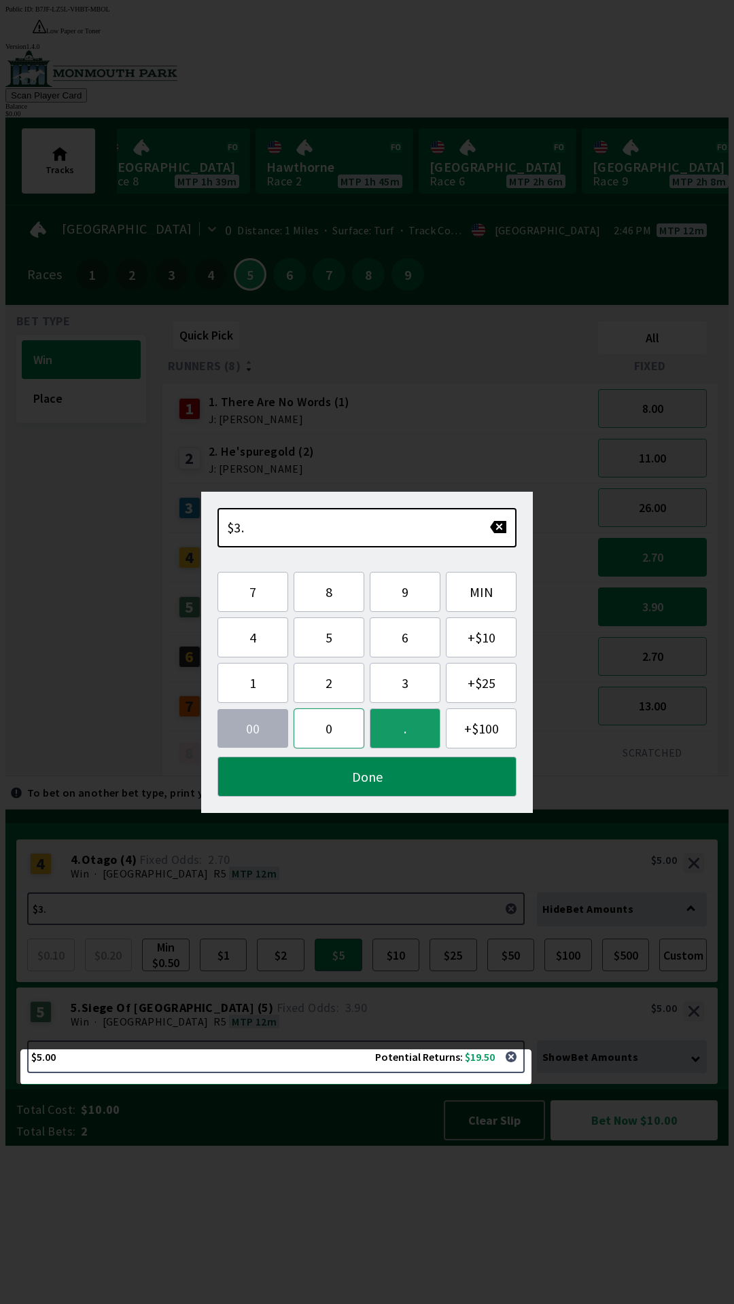
click at [317, 732] on button "0" at bounding box center [328, 728] width 71 height 40
click at [320, 732] on button "0" at bounding box center [328, 728] width 71 height 40
click at [344, 784] on button "Done" at bounding box center [366, 777] width 299 height 40
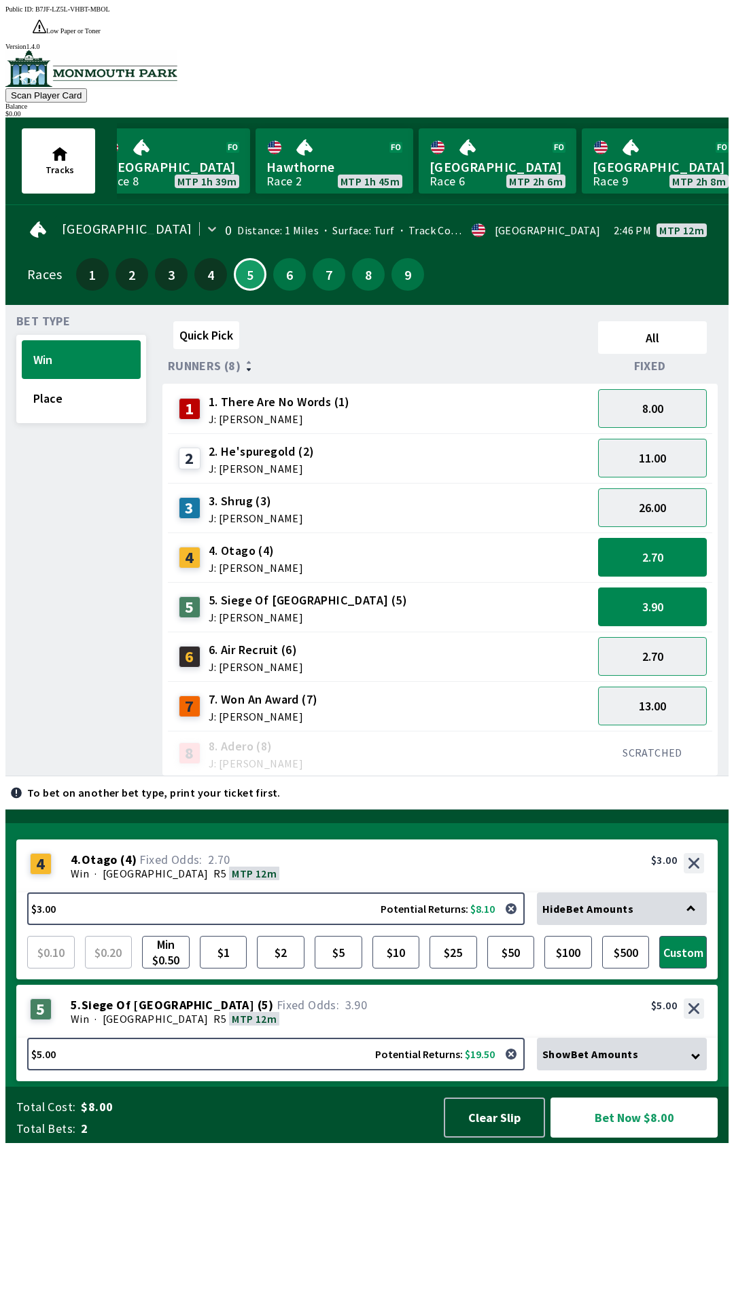
click at [488, 1038] on div "5 5 . Siege Of [GEOGRAPHIC_DATA] ( 5 ) Win · [STREET_ADDRESS]. Siege Of [GEOGRA…" at bounding box center [366, 1011] width 701 height 53
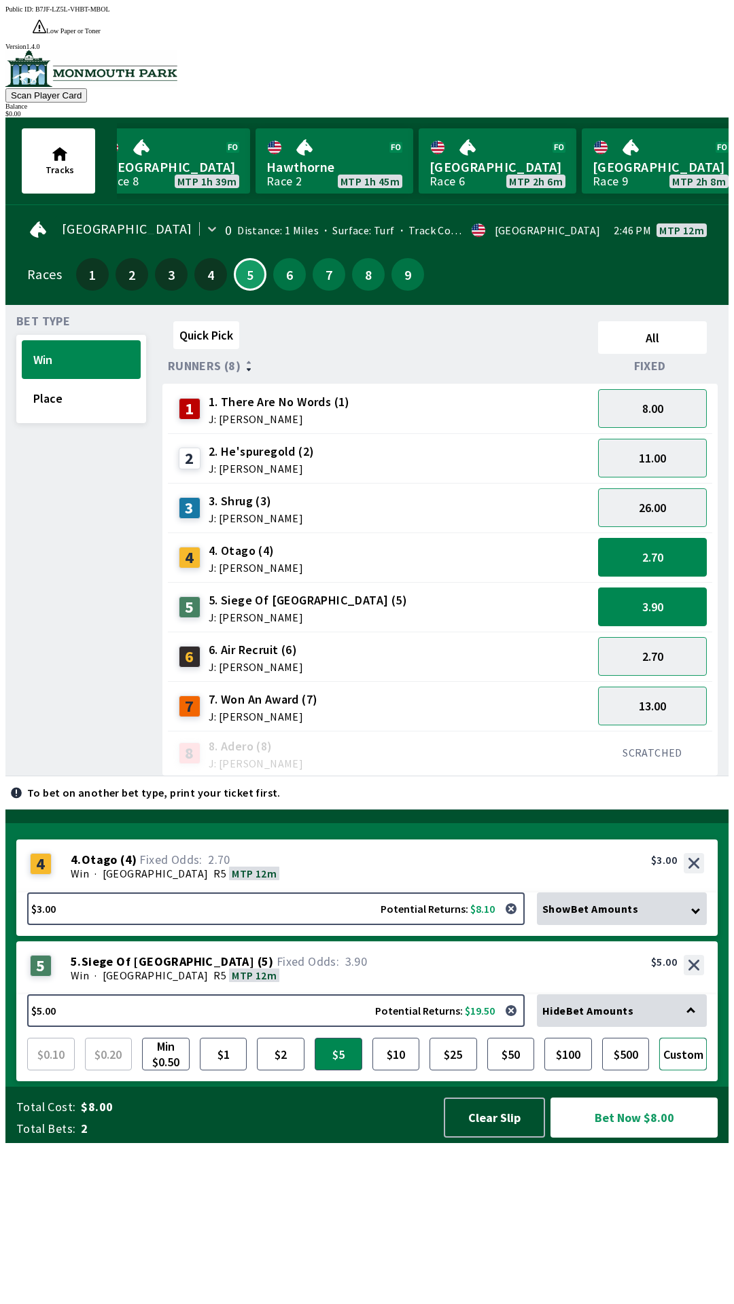
click at [705, 1070] on button "Custom" at bounding box center [683, 1054] width 48 height 33
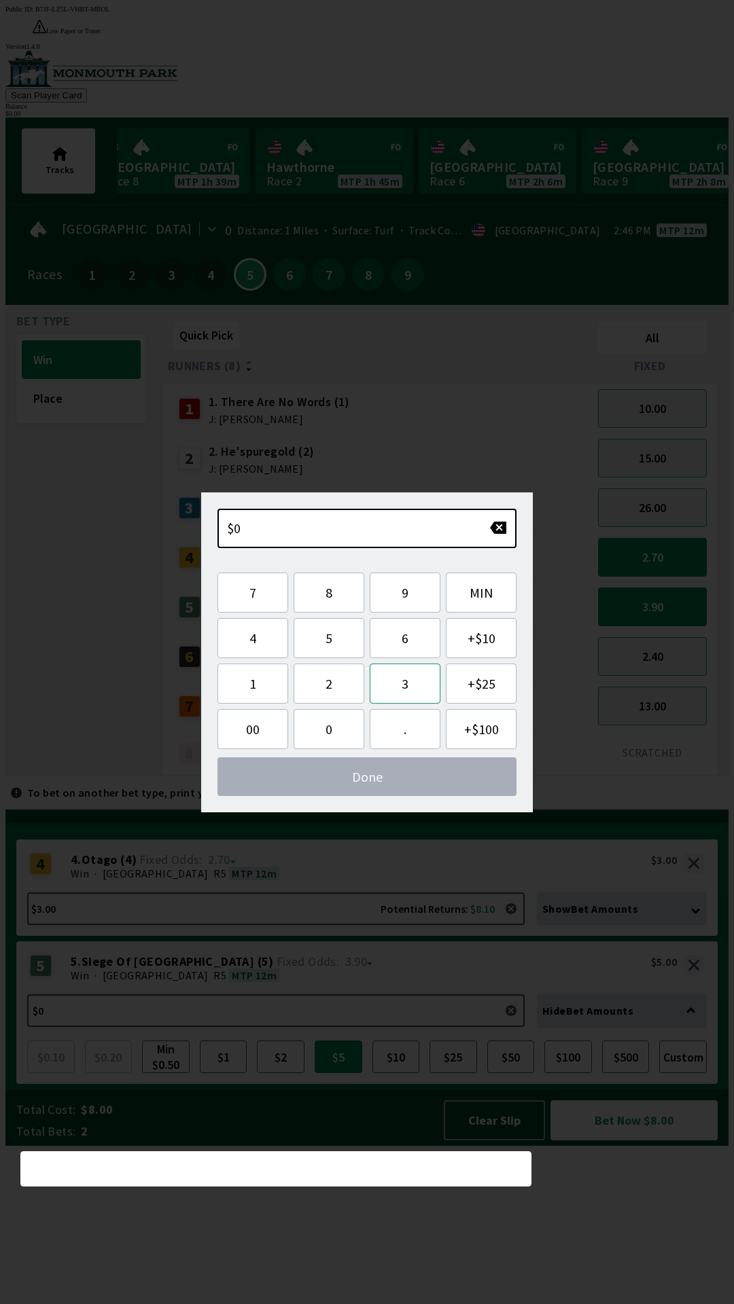
click at [403, 687] on button "3" at bounding box center [405, 684] width 71 height 40
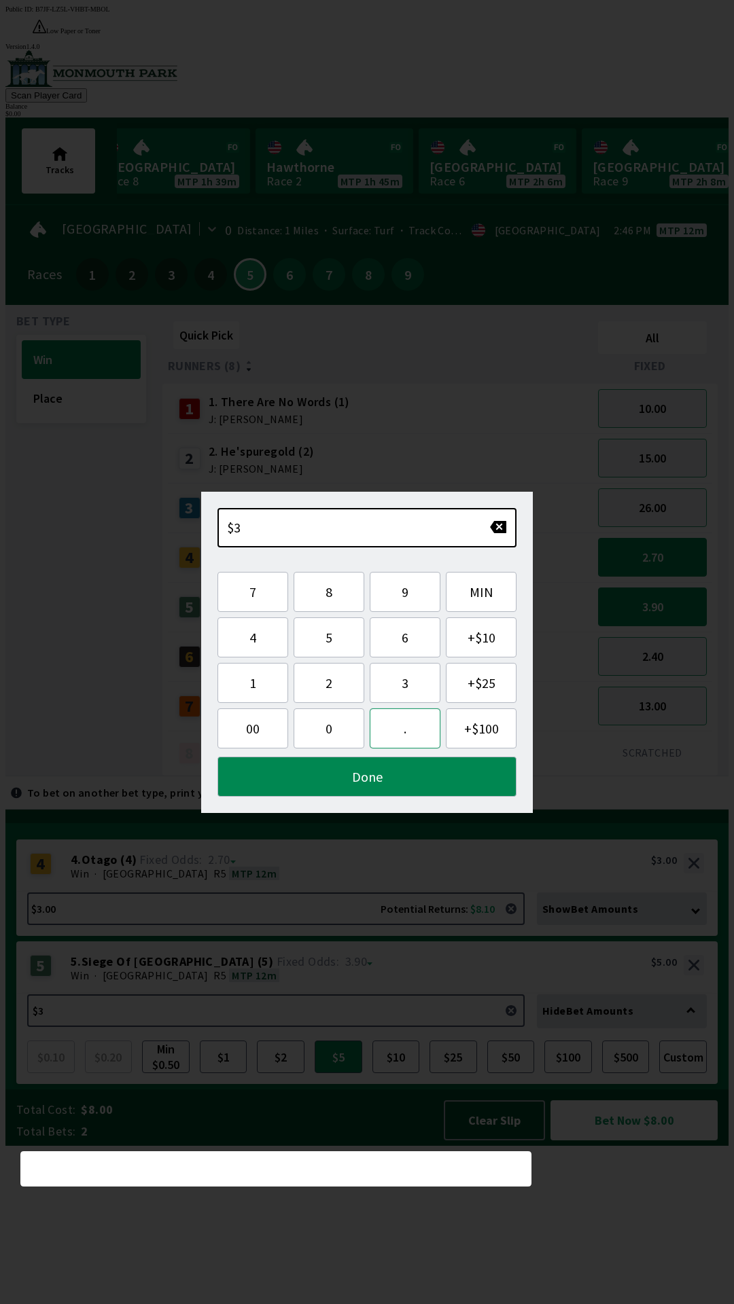
click at [391, 733] on button "." at bounding box center [405, 728] width 71 height 40
click at [315, 738] on button "0" at bounding box center [328, 728] width 71 height 40
click at [317, 736] on button "0" at bounding box center [328, 728] width 71 height 40
click at [325, 778] on button "Done" at bounding box center [366, 777] width 299 height 40
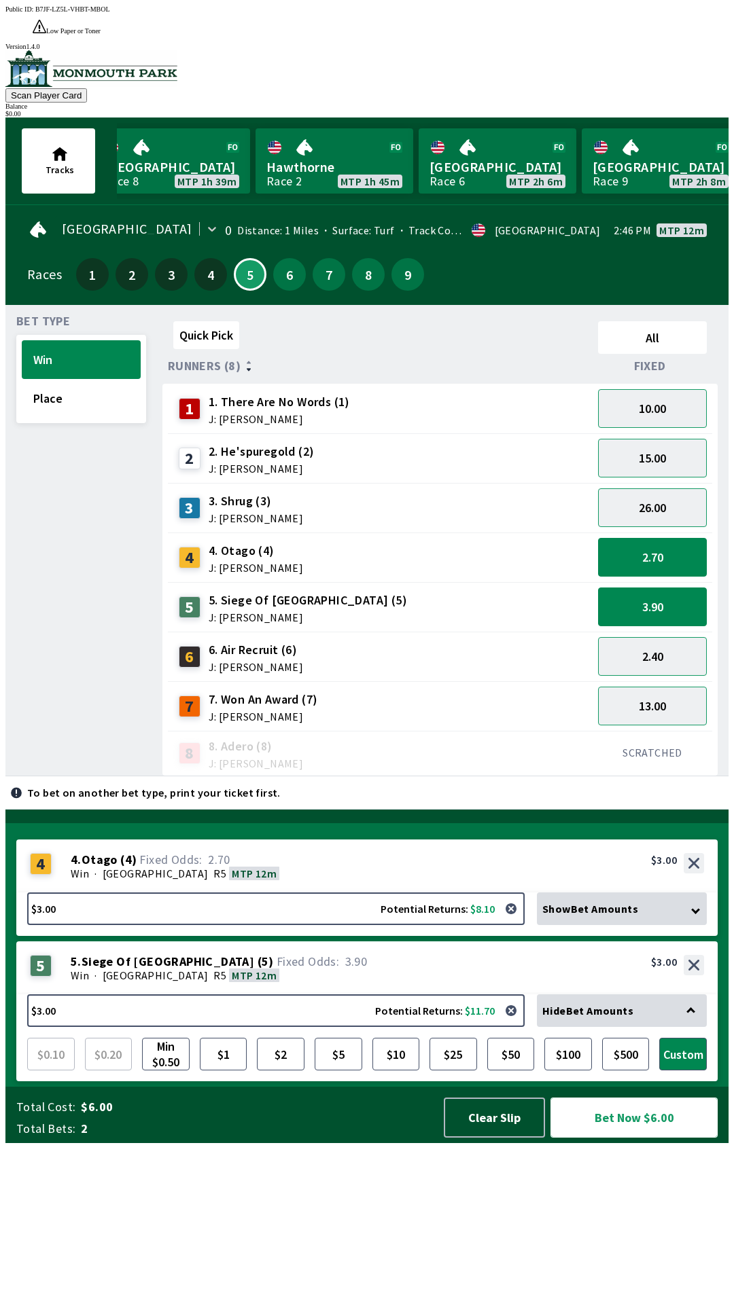
click at [628, 1138] on button "Bet Now $6.00" at bounding box center [633, 1118] width 167 height 40
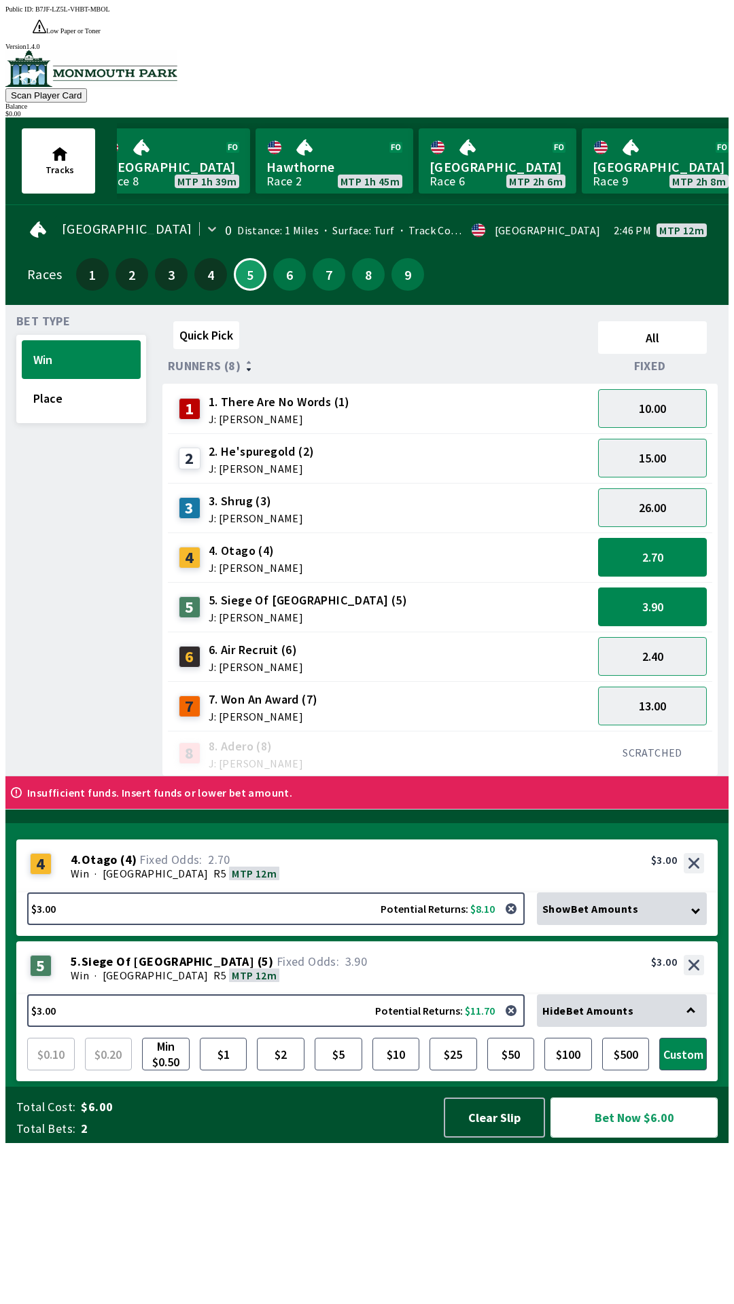
click at [550, 1098] on button "Bet Now $6.00" at bounding box center [633, 1118] width 167 height 40
click at [399, 541] on div "4 4. Otago (4) J: [PERSON_NAME]" at bounding box center [380, 558] width 414 height 34
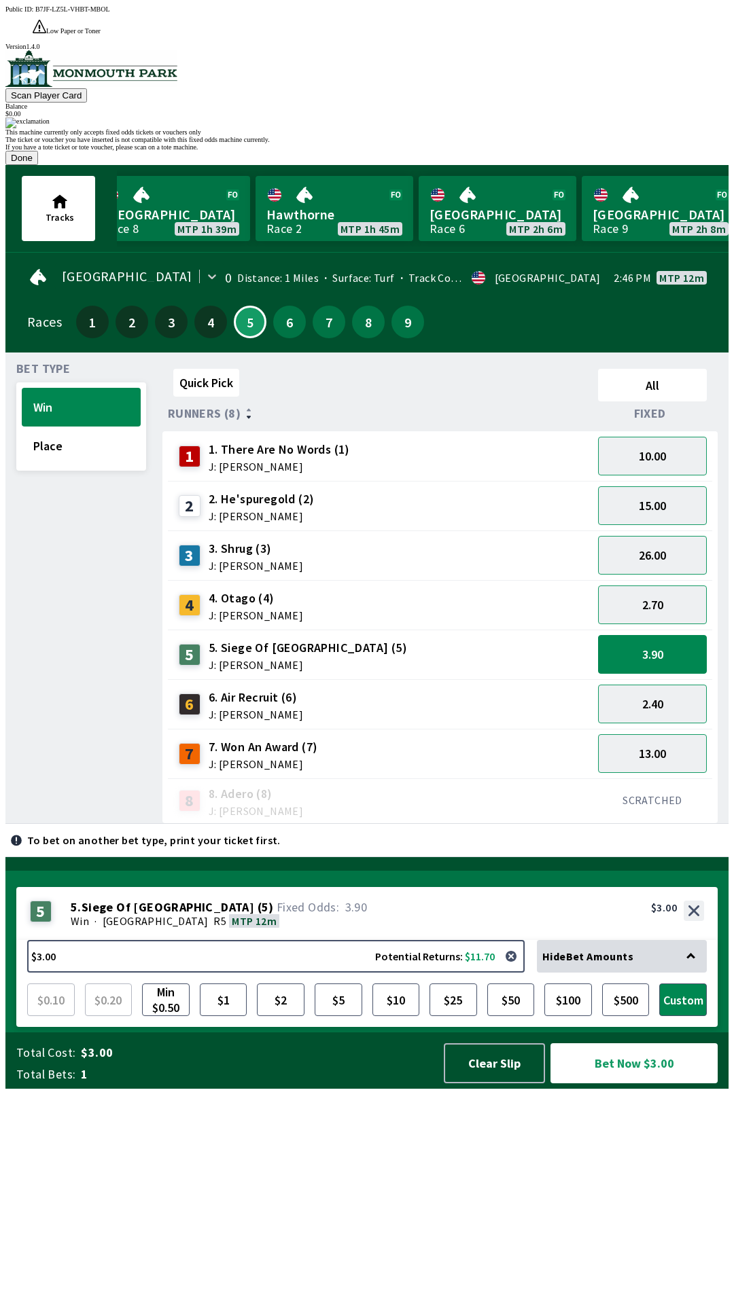
click at [38, 165] on button "Done" at bounding box center [21, 158] width 33 height 14
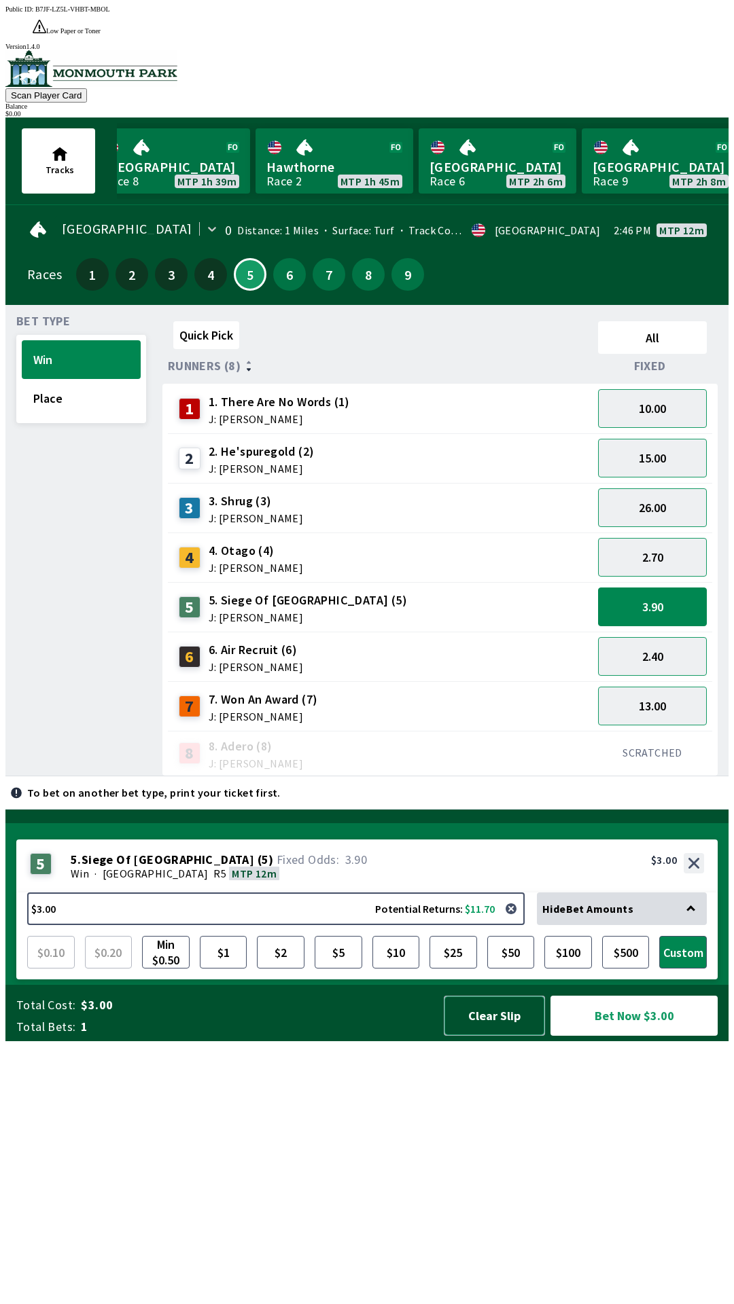
click at [499, 1036] on button "Clear Slip" at bounding box center [494, 1016] width 101 height 40
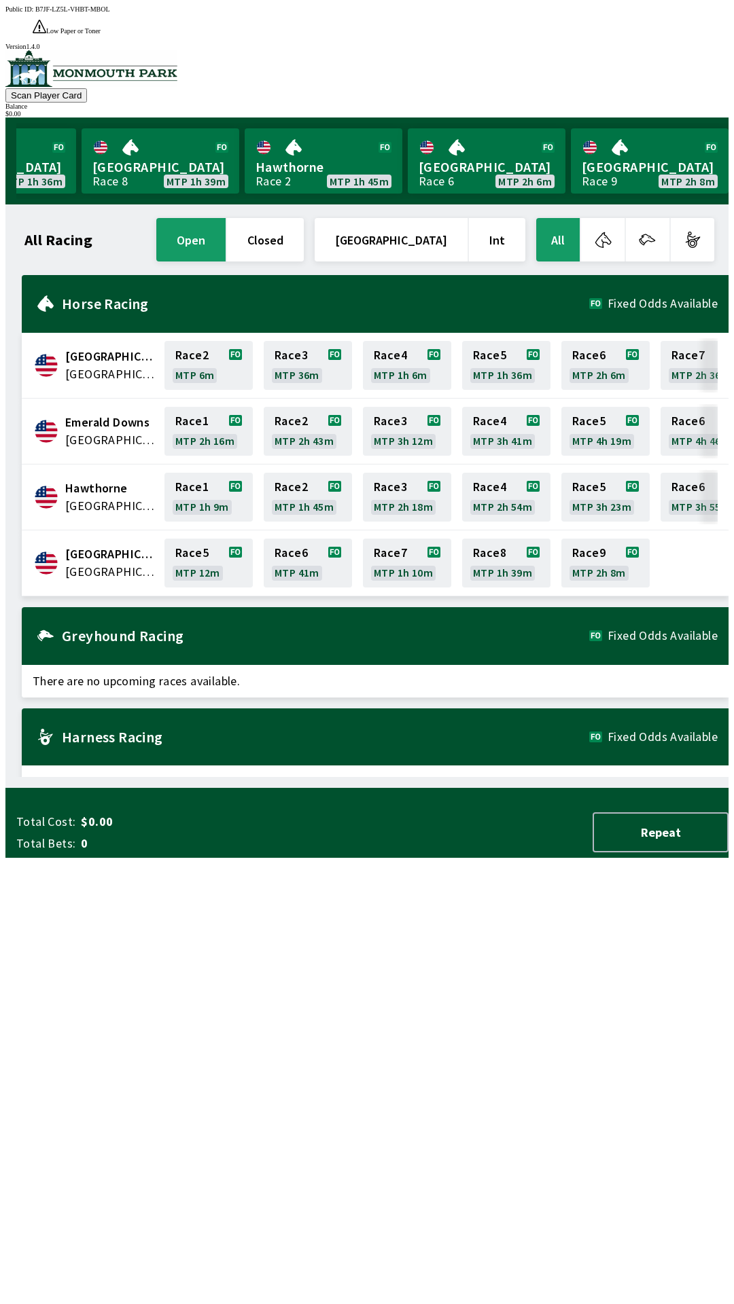
scroll to position [0, 1228]
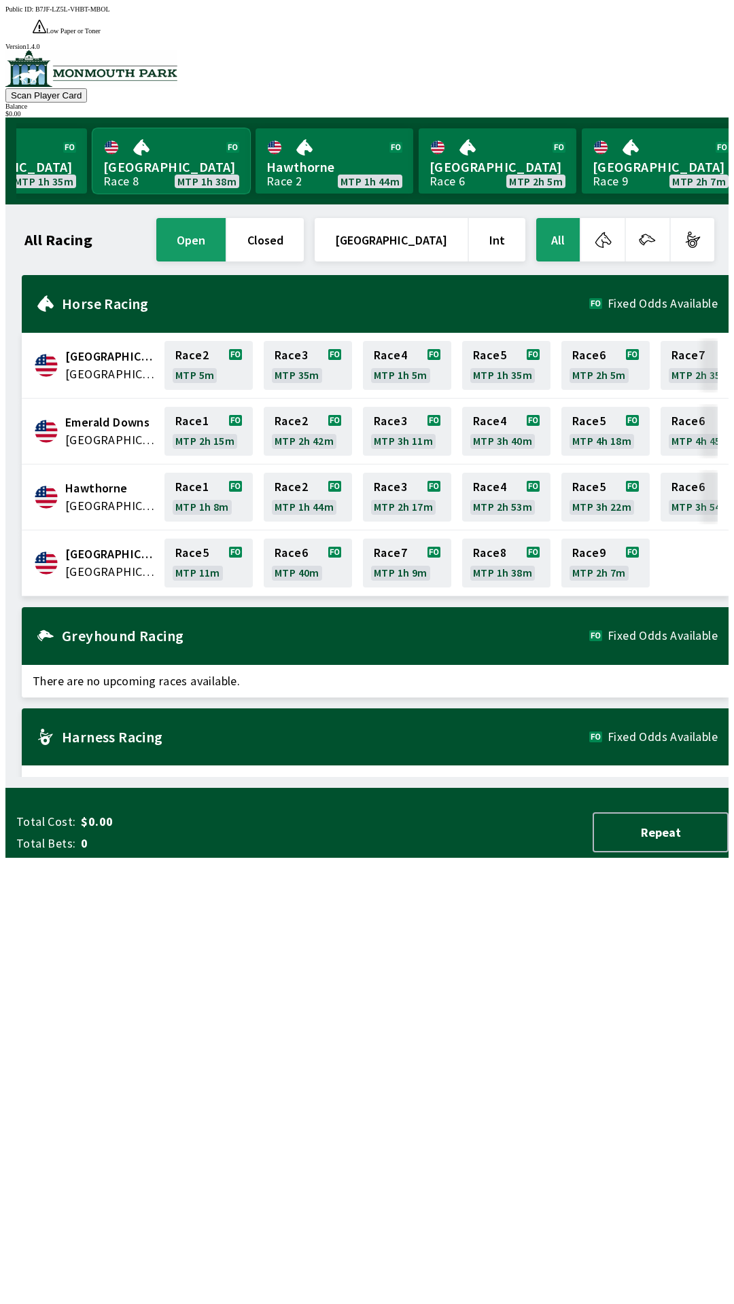
click at [157, 139] on link "[GEOGRAPHIC_DATA] Race 8 MTP 1h 38m" at bounding box center [171, 160] width 158 height 65
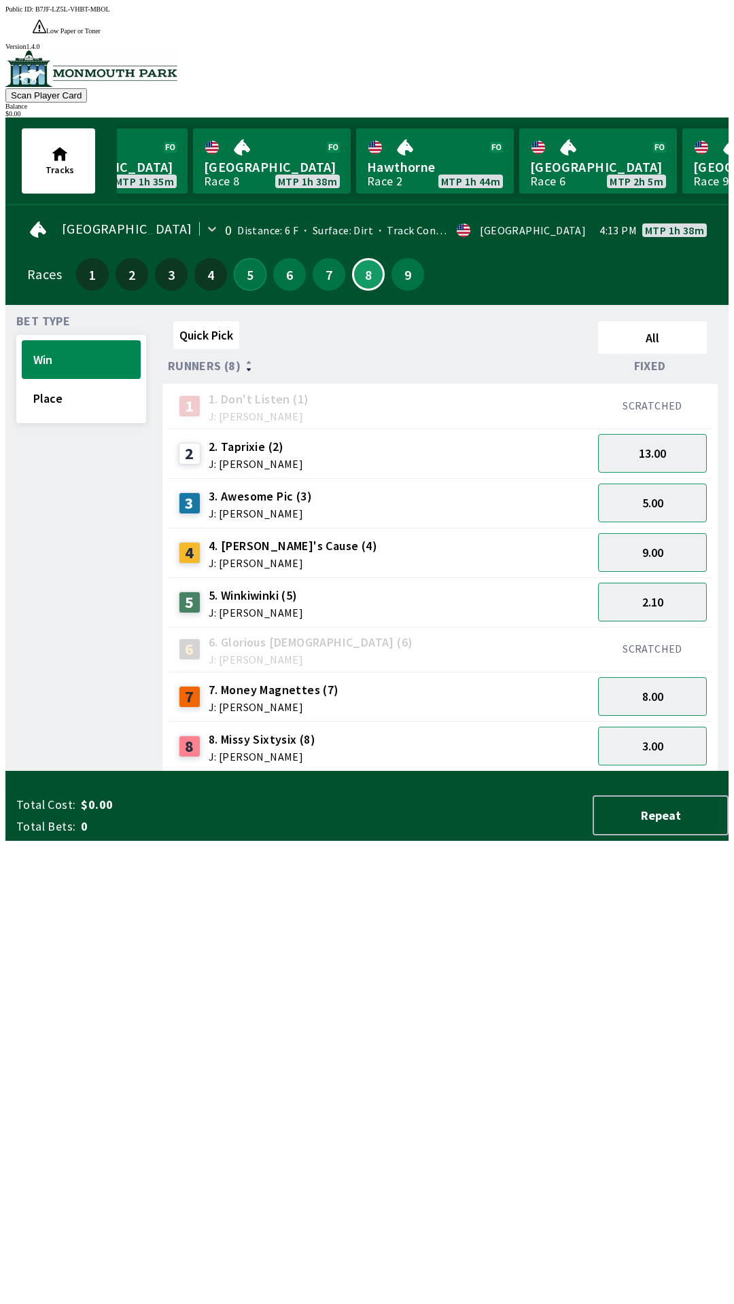
click at [249, 258] on button "5" at bounding box center [250, 274] width 33 height 33
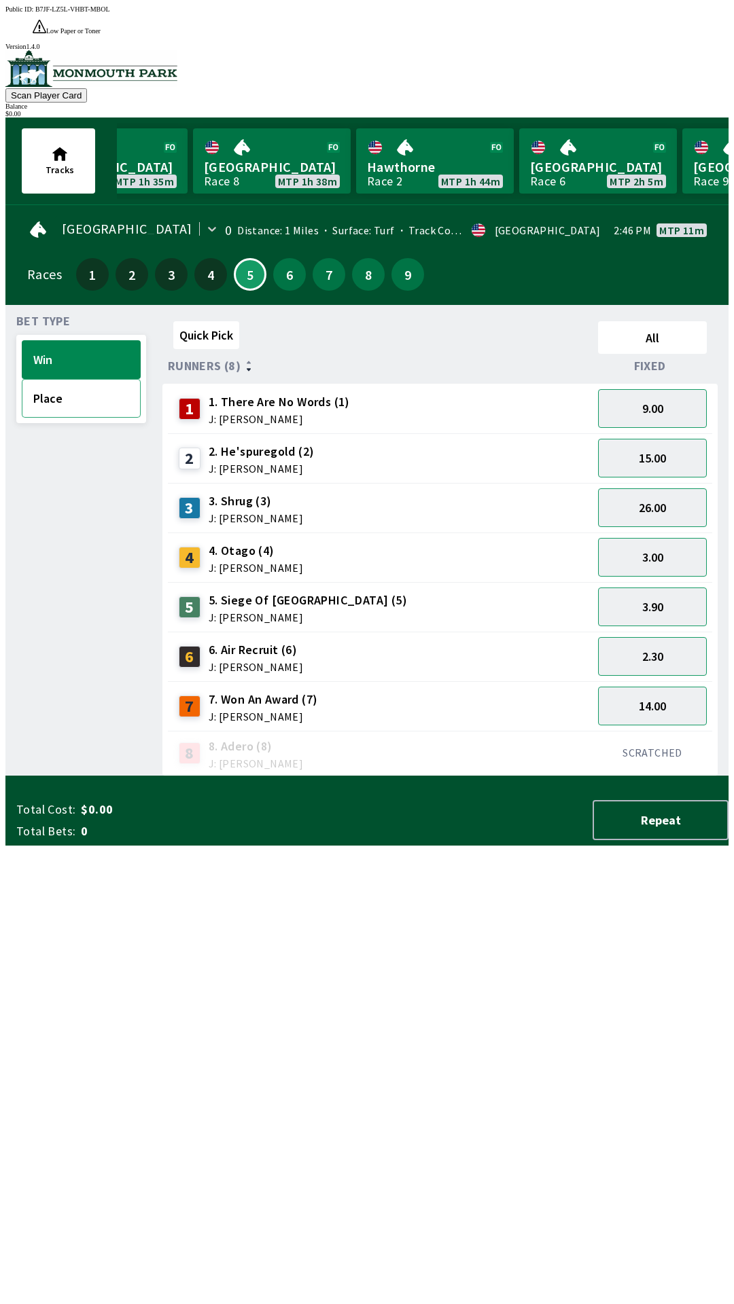
click at [78, 379] on button "Place" at bounding box center [81, 398] width 119 height 39
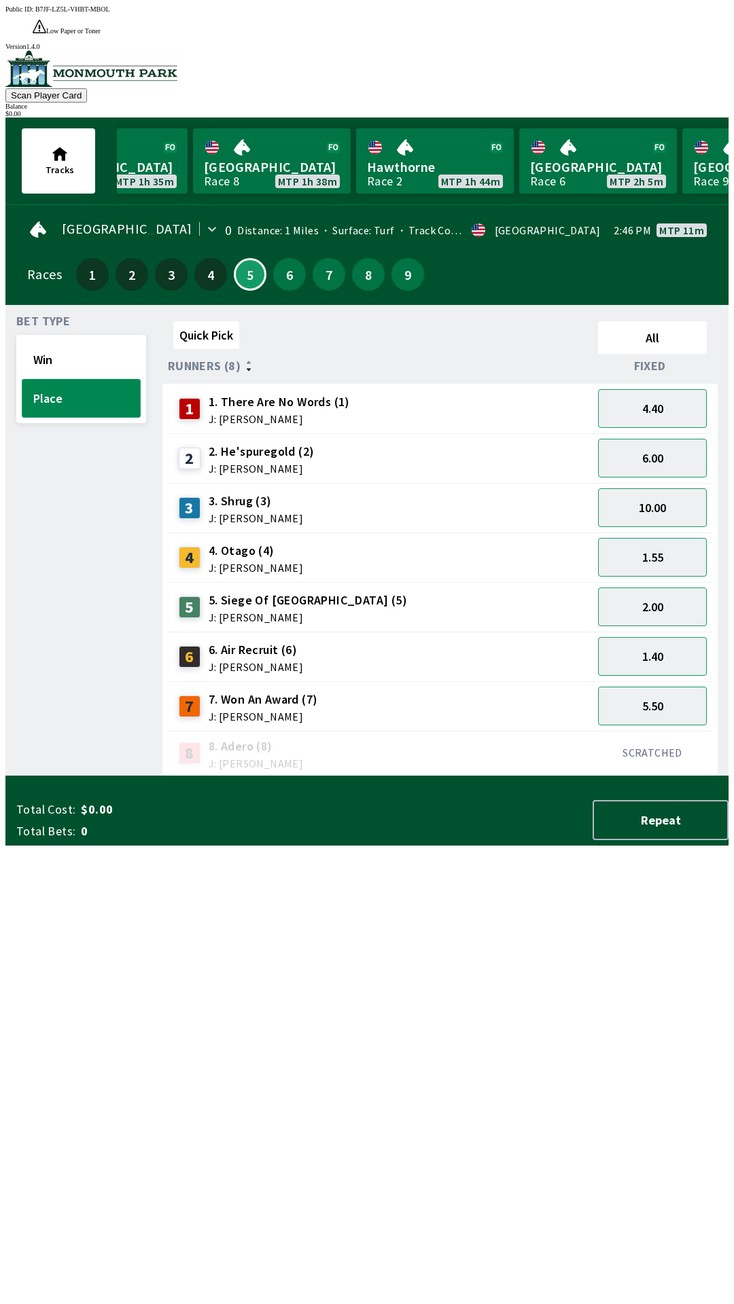
click at [56, 379] on button "Place" at bounding box center [81, 398] width 119 height 39
click at [68, 344] on button "Win" at bounding box center [81, 359] width 119 height 39
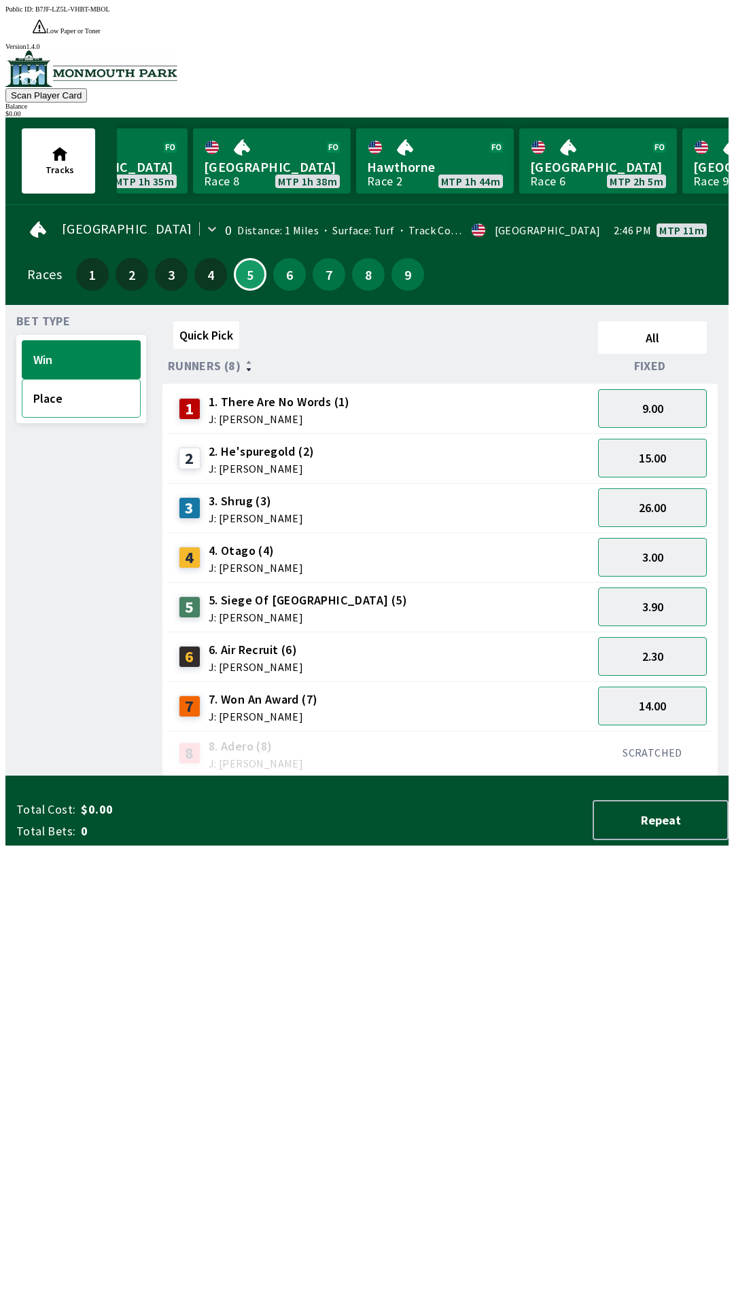
click at [79, 379] on button "Place" at bounding box center [81, 398] width 119 height 39
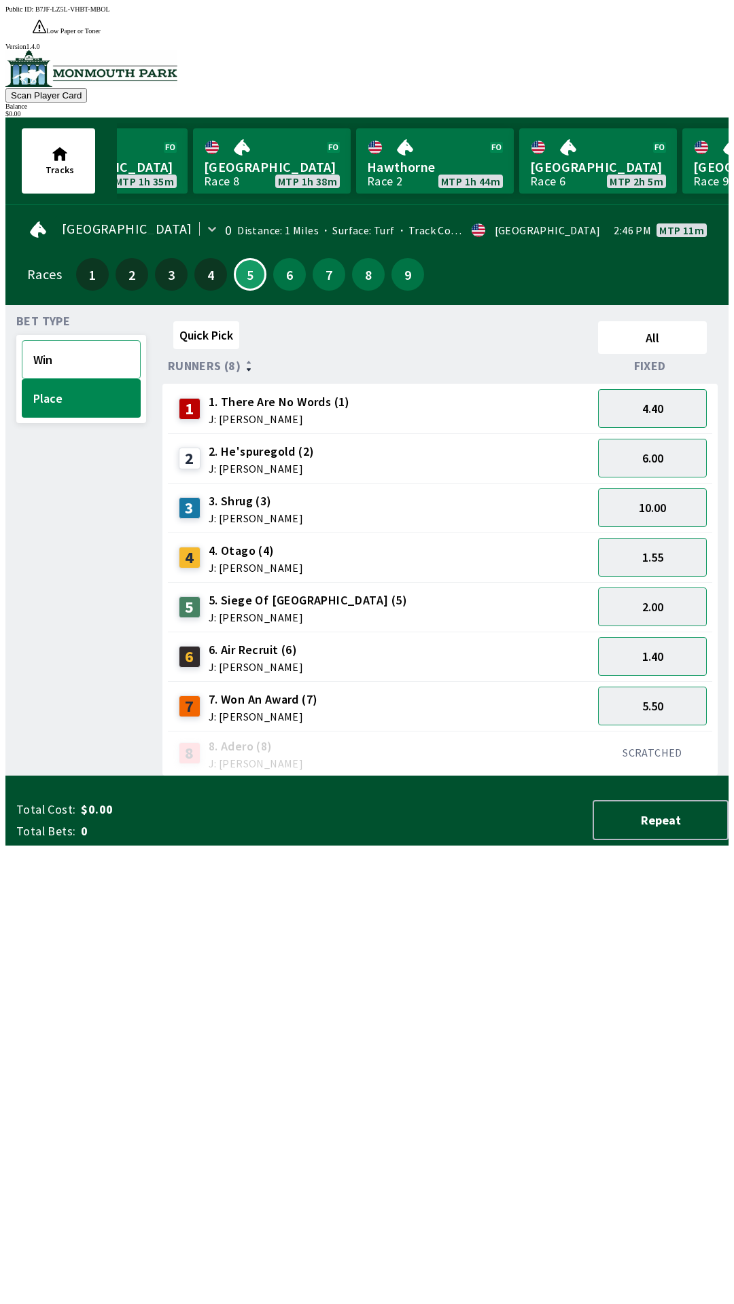
click at [100, 340] on button "Win" at bounding box center [81, 359] width 119 height 39
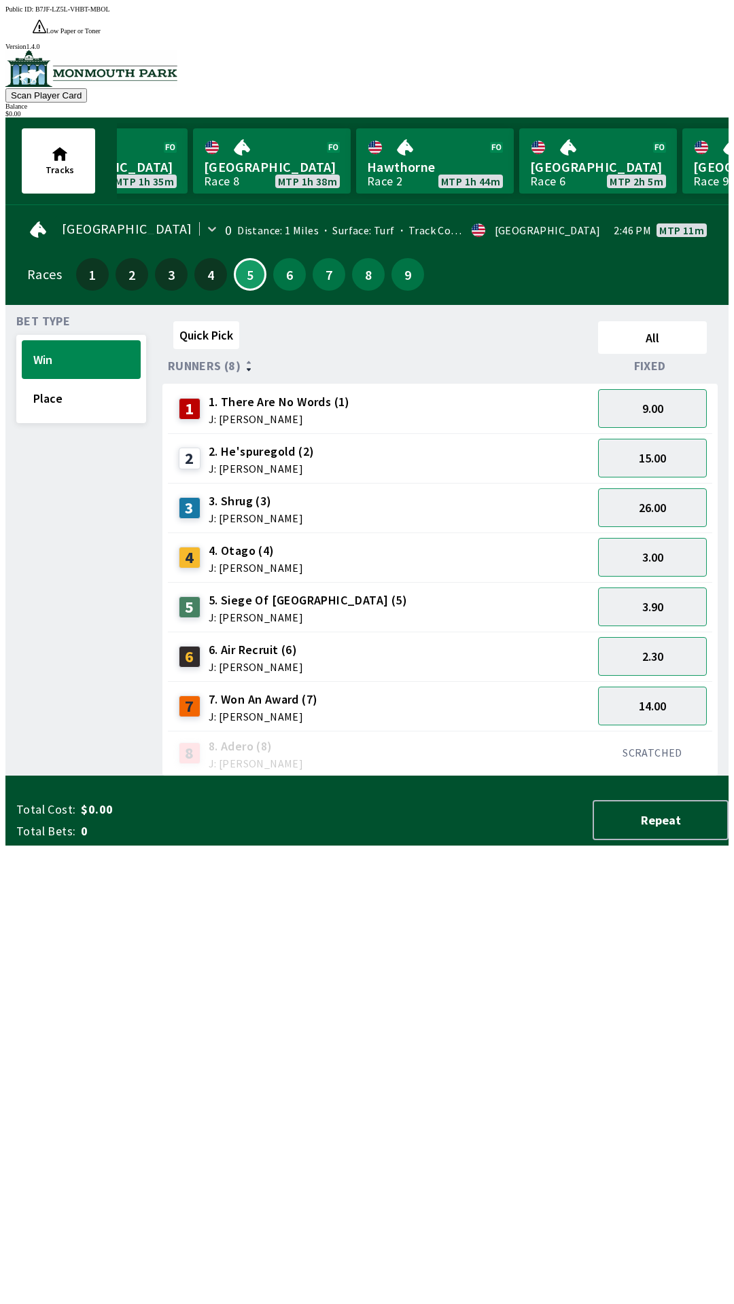
click at [75, 415] on div "Bet Type Win Place" at bounding box center [81, 546] width 130 height 461
click at [78, 437] on div "Bet Type Win Place" at bounding box center [81, 546] width 130 height 461
click at [69, 431] on div "Bet Type Win Place" at bounding box center [81, 546] width 130 height 461
click at [71, 423] on div "Bet Type Win Place" at bounding box center [81, 546] width 130 height 461
click at [71, 422] on div "Bet Type Win Place" at bounding box center [81, 546] width 130 height 461
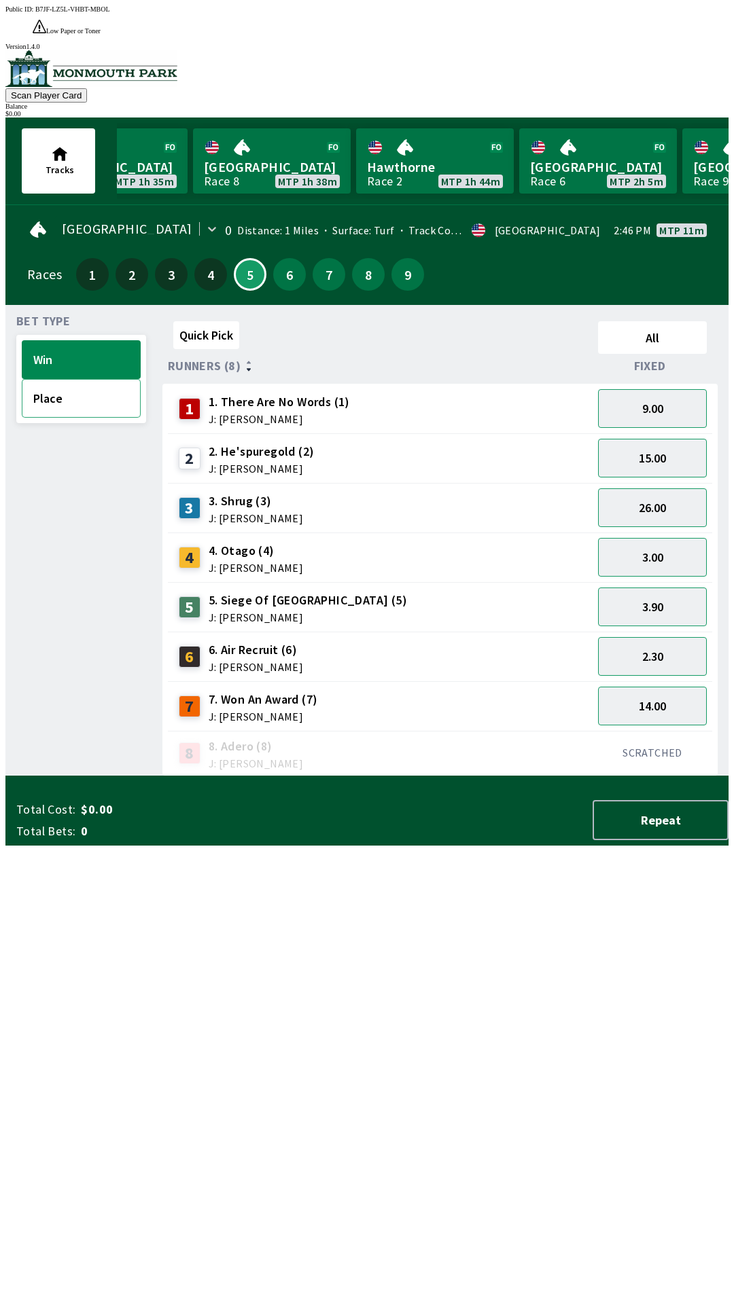
click at [88, 382] on button "Place" at bounding box center [81, 398] width 119 height 39
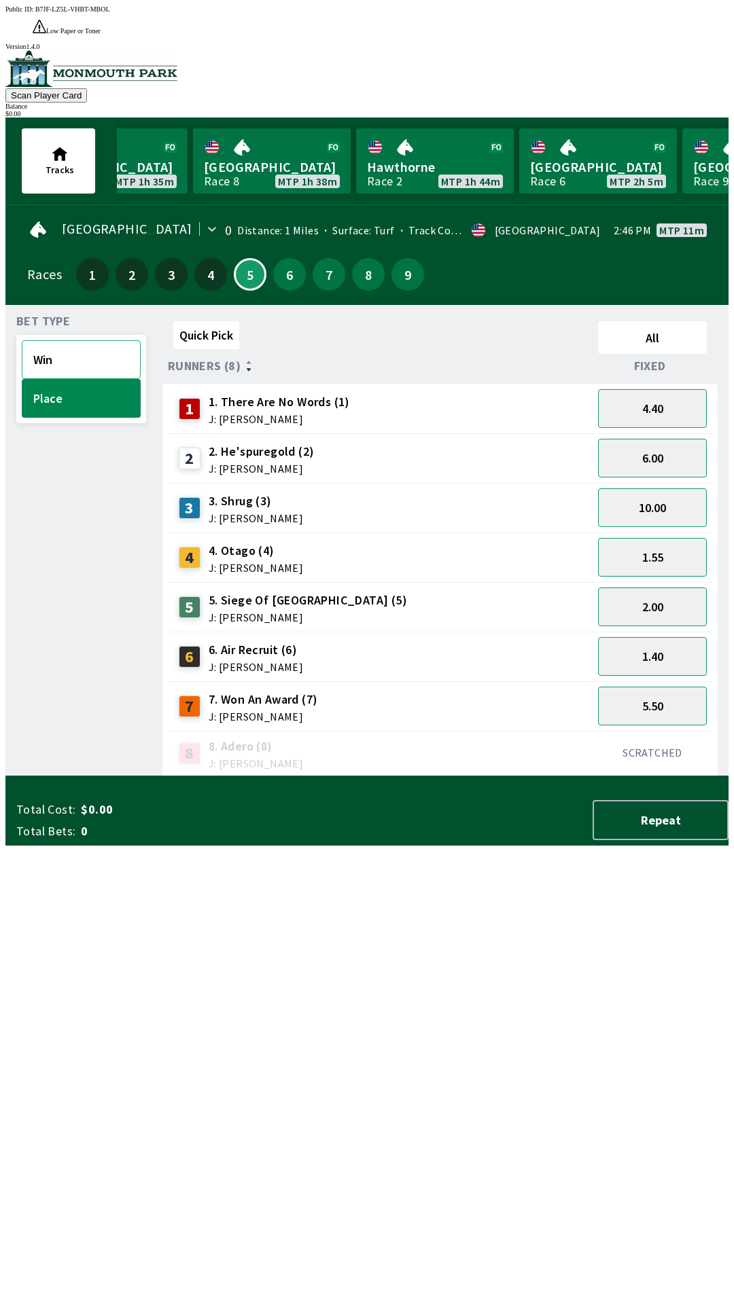
click at [98, 340] on button "Win" at bounding box center [81, 359] width 119 height 39
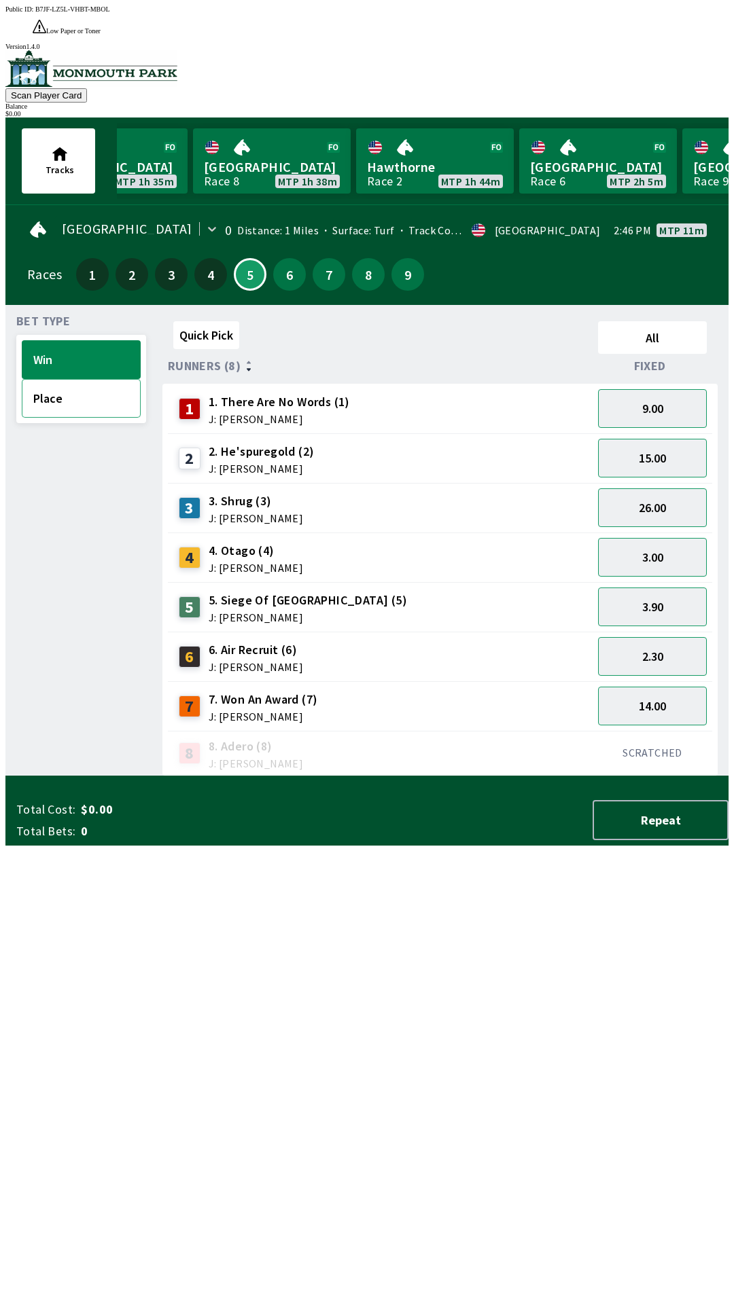
click at [99, 387] on button "Place" at bounding box center [81, 398] width 119 height 39
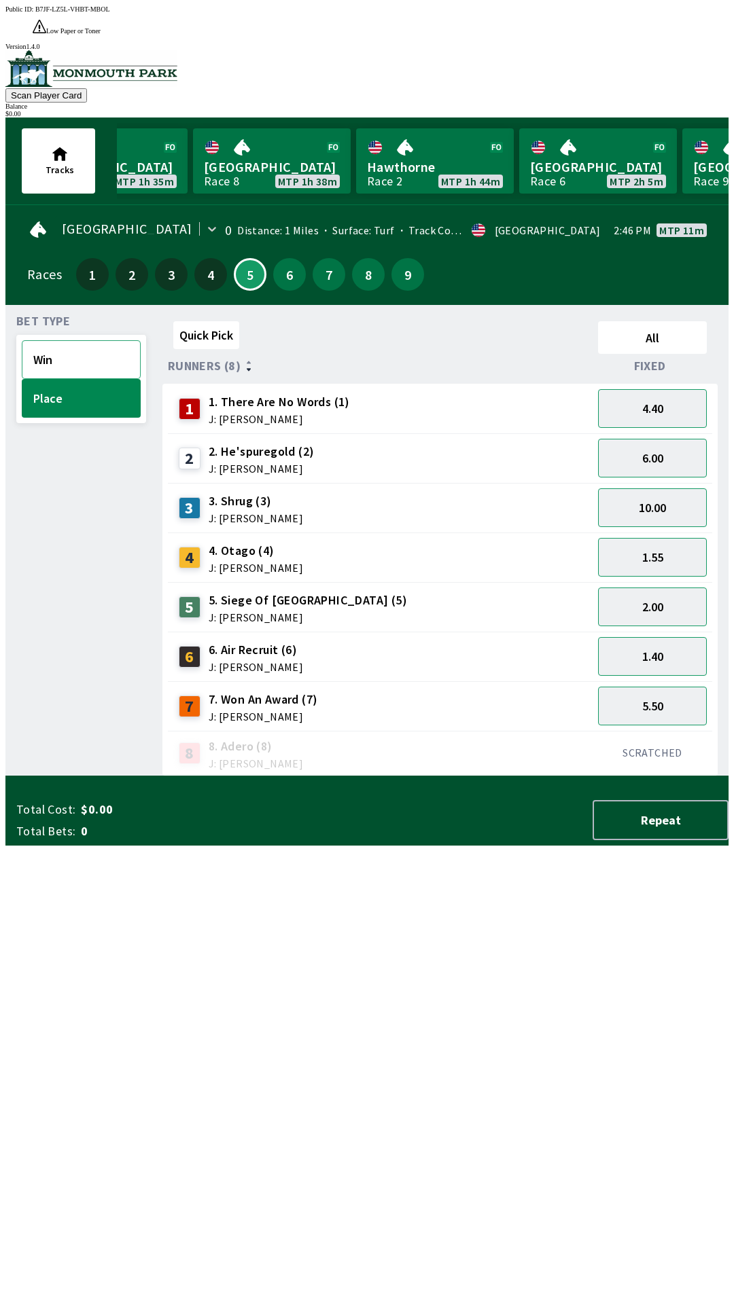
click at [118, 346] on button "Win" at bounding box center [81, 359] width 119 height 39
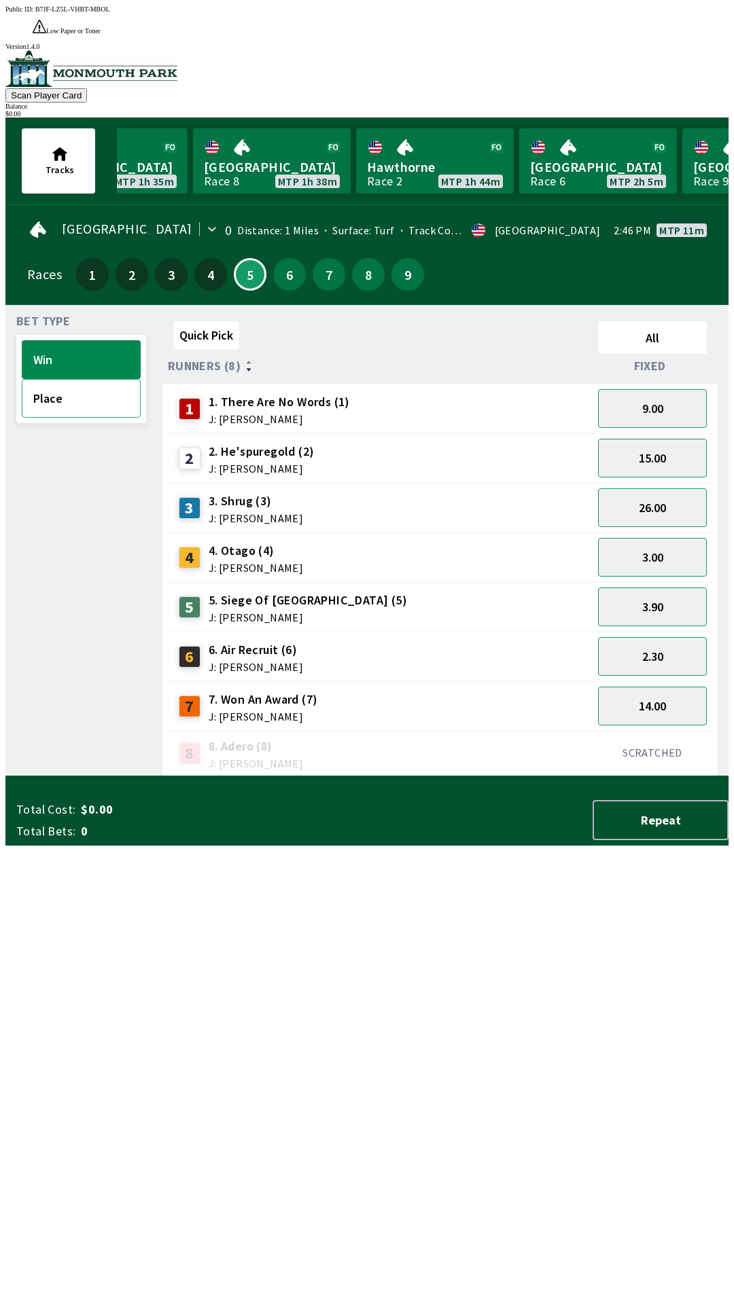
click at [84, 384] on button "Place" at bounding box center [81, 398] width 119 height 39
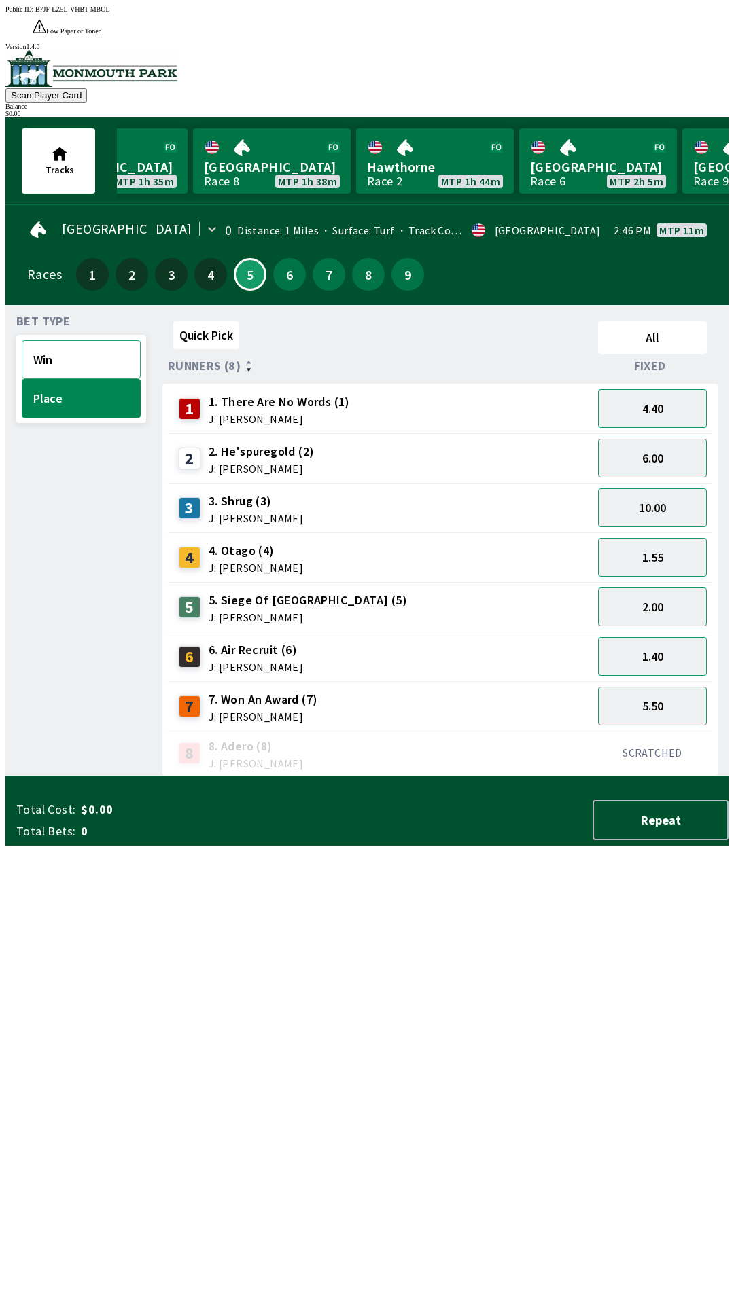
click at [99, 346] on button "Win" at bounding box center [81, 359] width 119 height 39
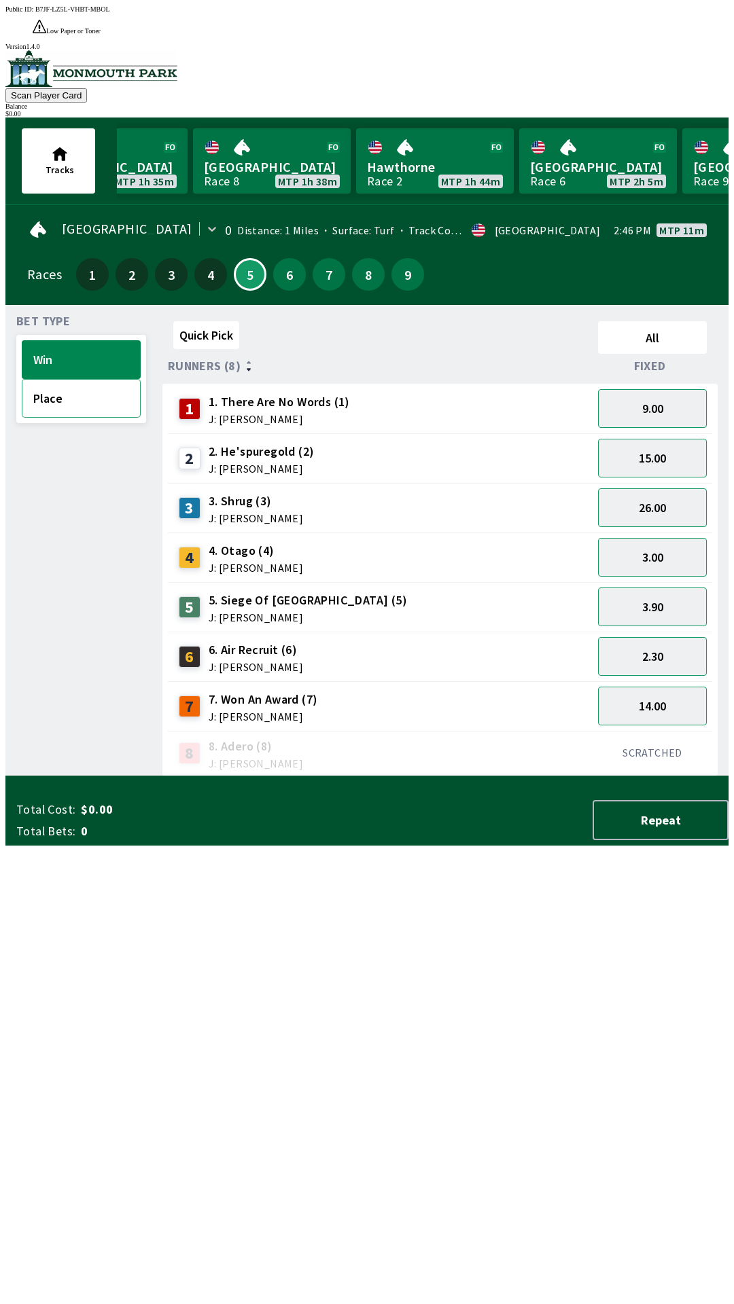
click at [79, 382] on button "Place" at bounding box center [81, 398] width 119 height 39
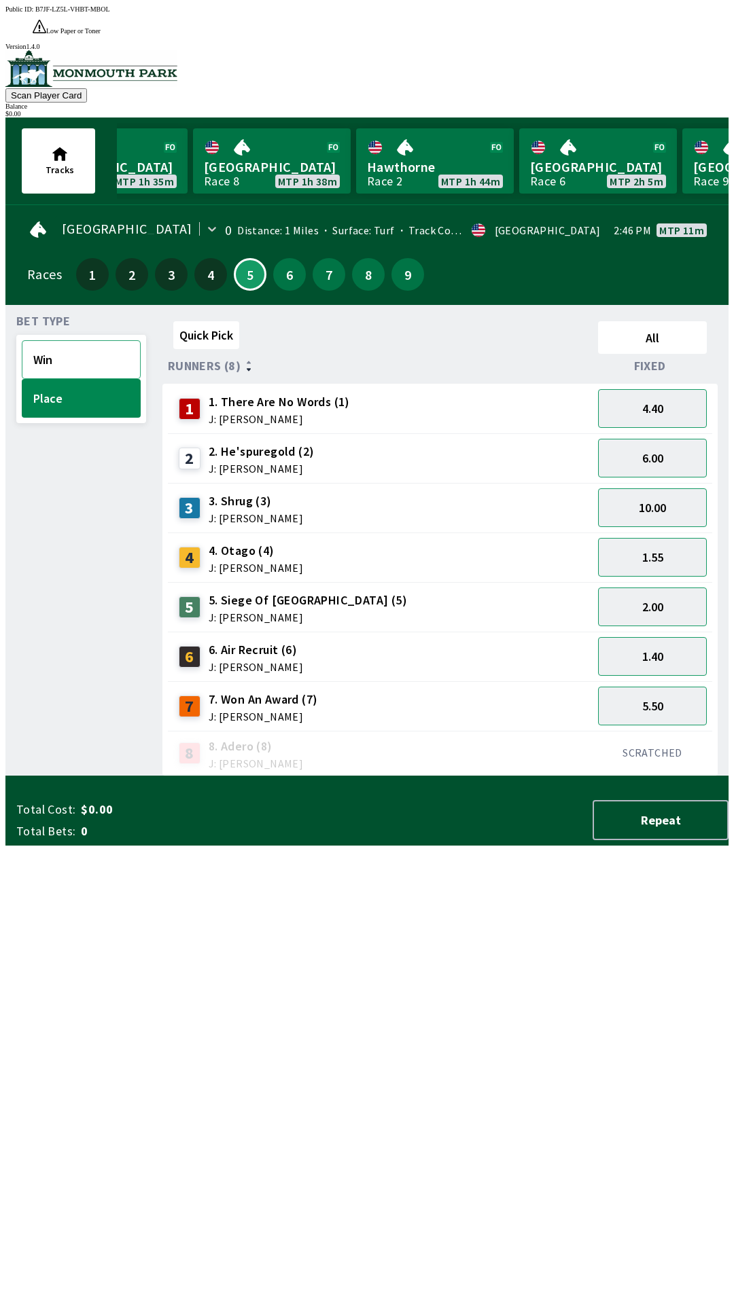
click at [88, 345] on button "Win" at bounding box center [81, 359] width 119 height 39
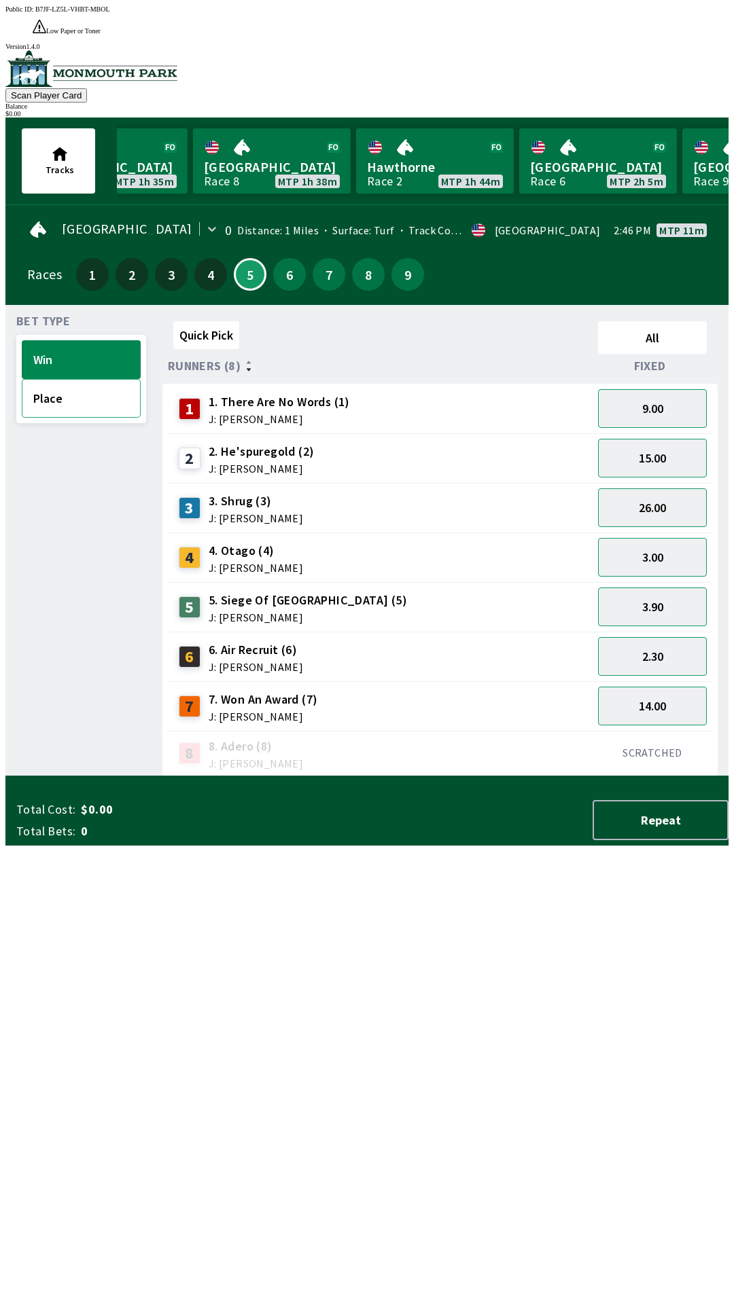
click at [86, 379] on button "Place" at bounding box center [81, 398] width 119 height 39
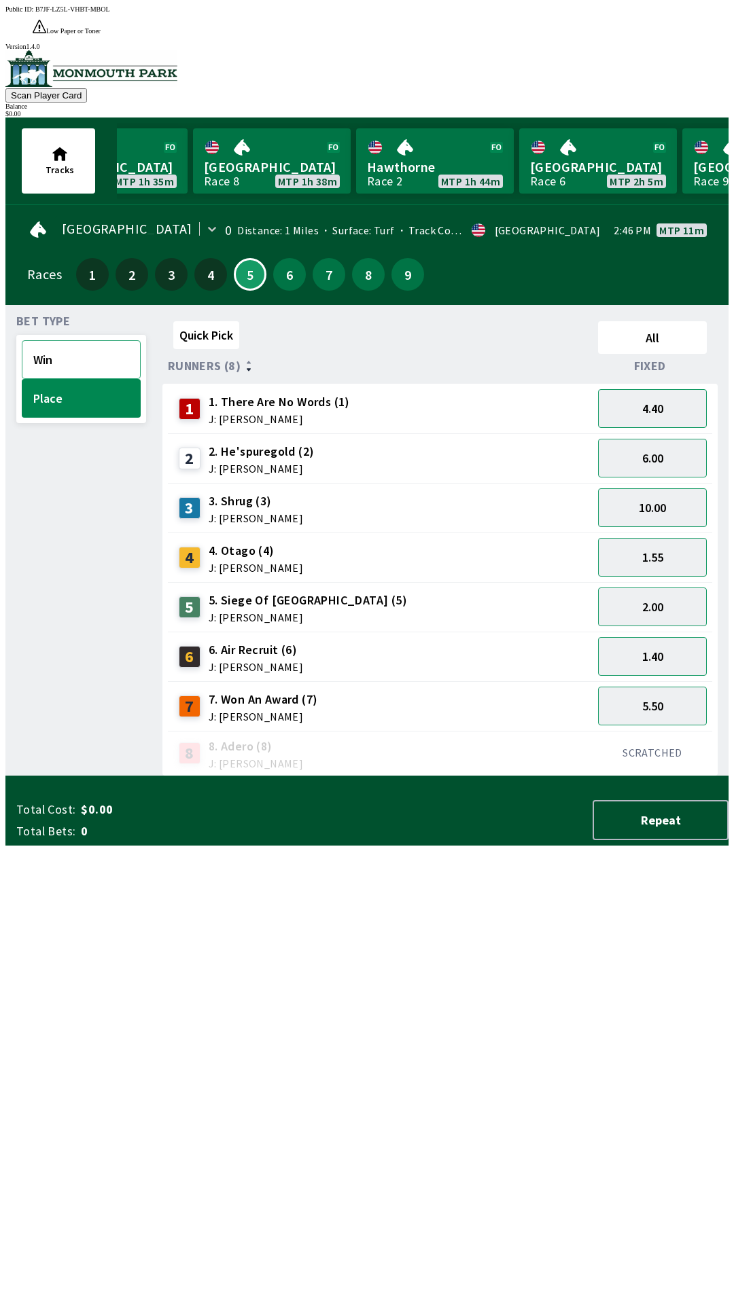
click at [111, 340] on button "Win" at bounding box center [81, 359] width 119 height 39
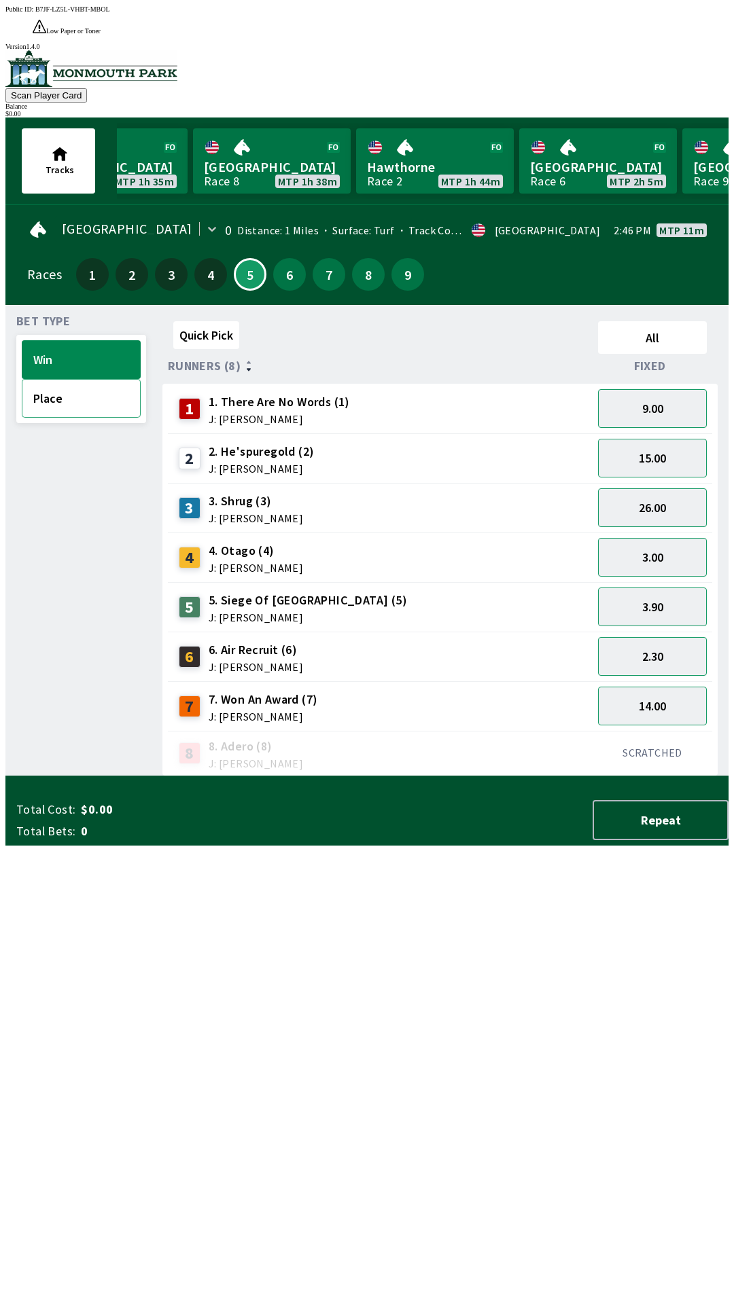
click at [76, 379] on button "Place" at bounding box center [81, 398] width 119 height 39
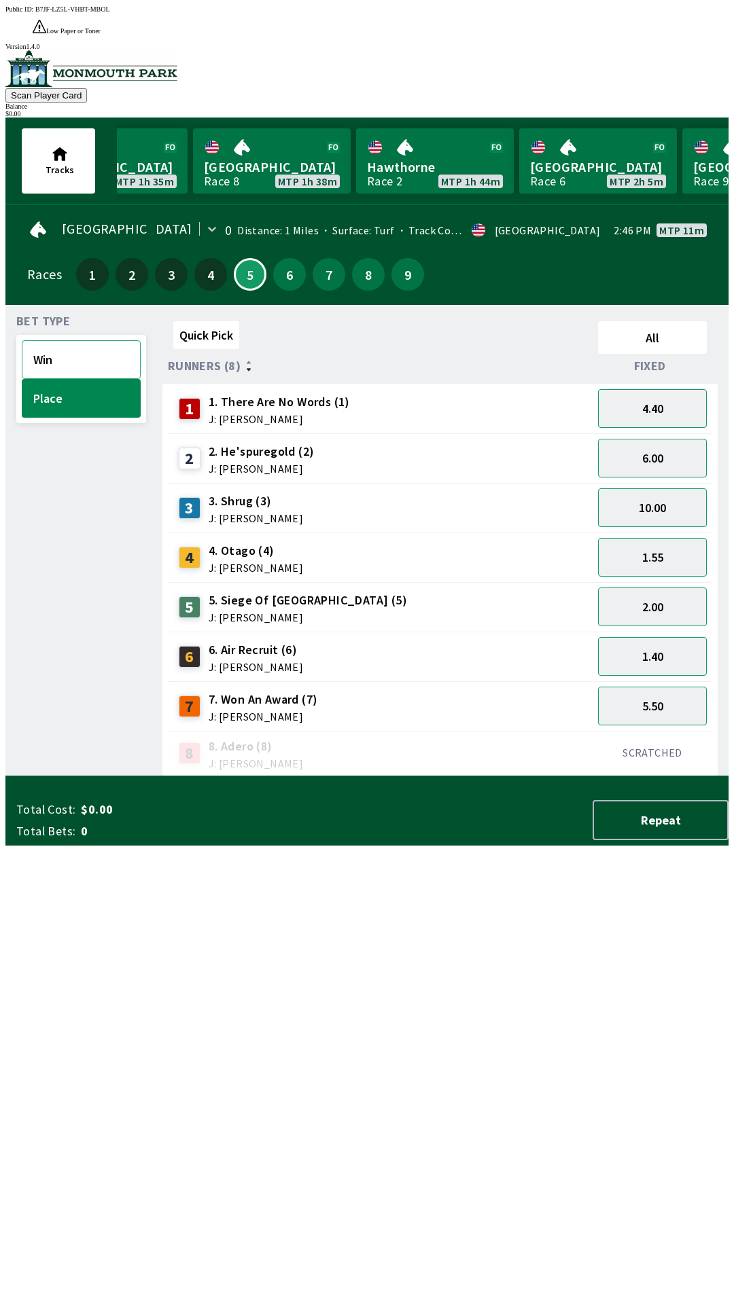
click at [91, 346] on button "Win" at bounding box center [81, 359] width 119 height 39
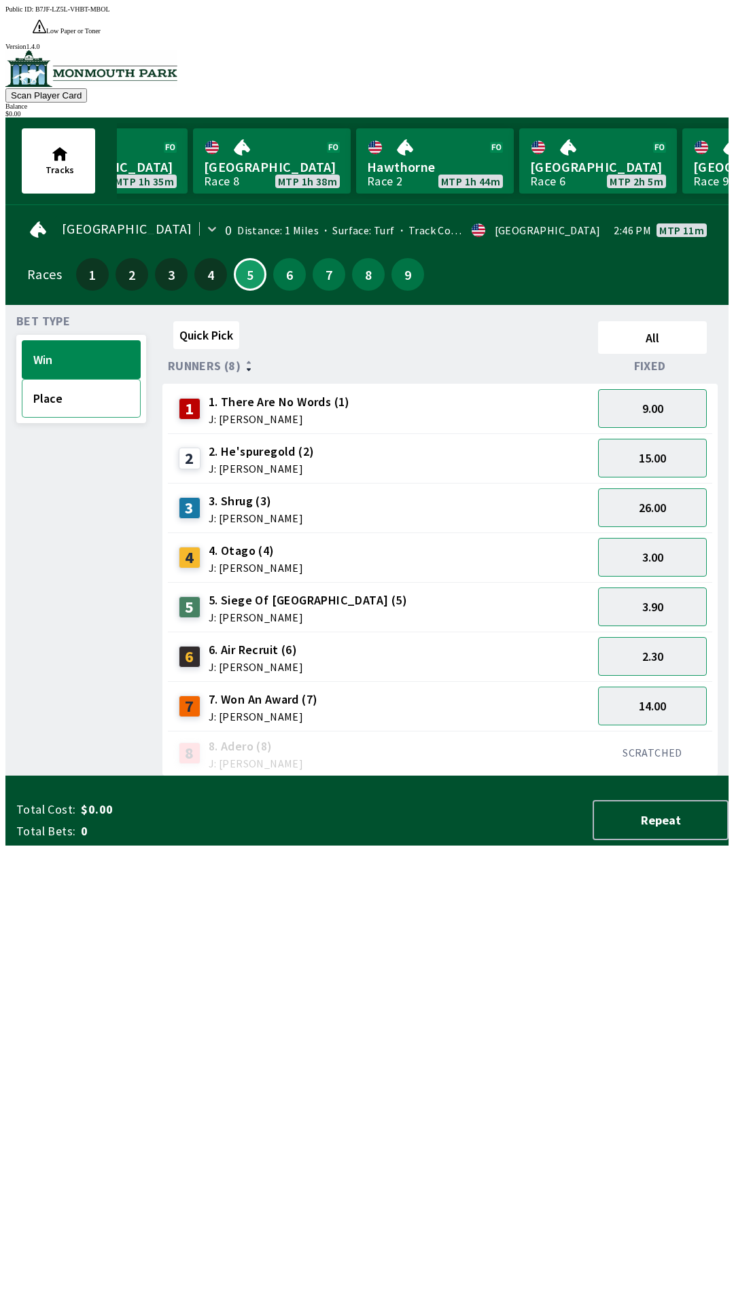
click at [79, 379] on button "Place" at bounding box center [81, 398] width 119 height 39
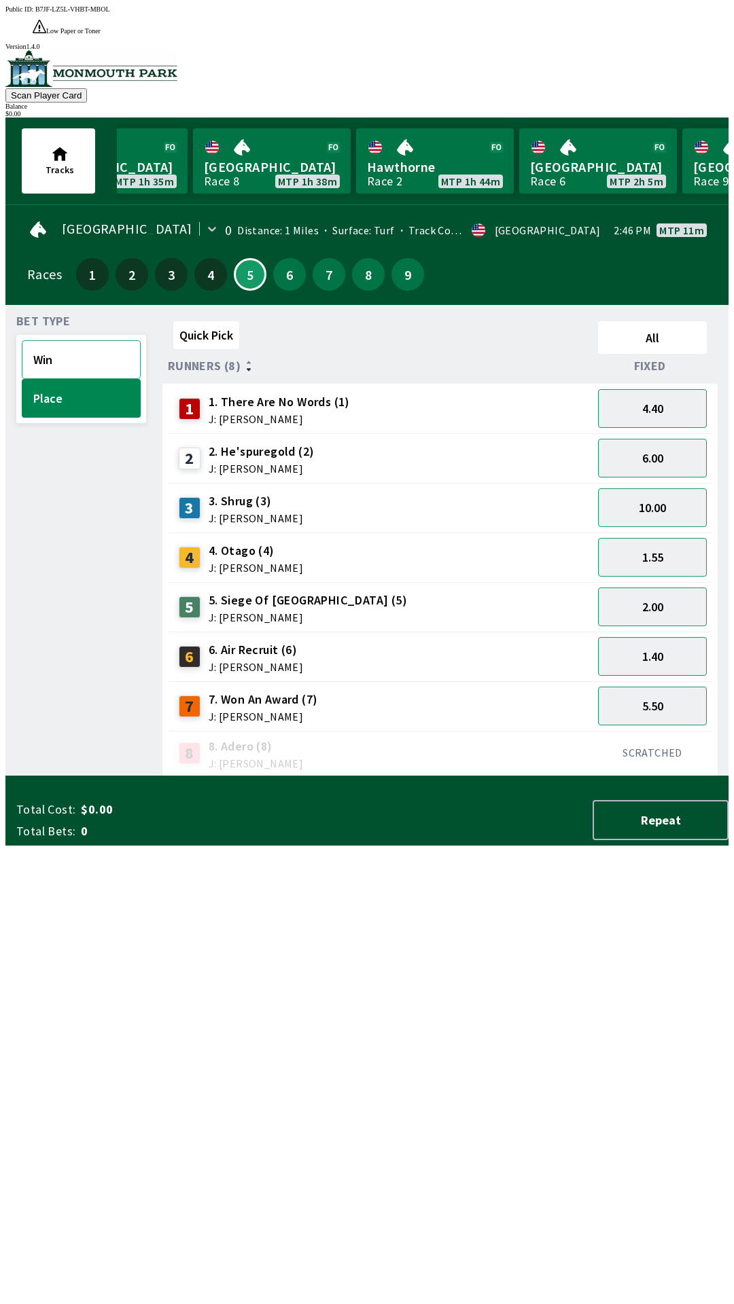
click at [99, 340] on button "Win" at bounding box center [81, 359] width 119 height 39
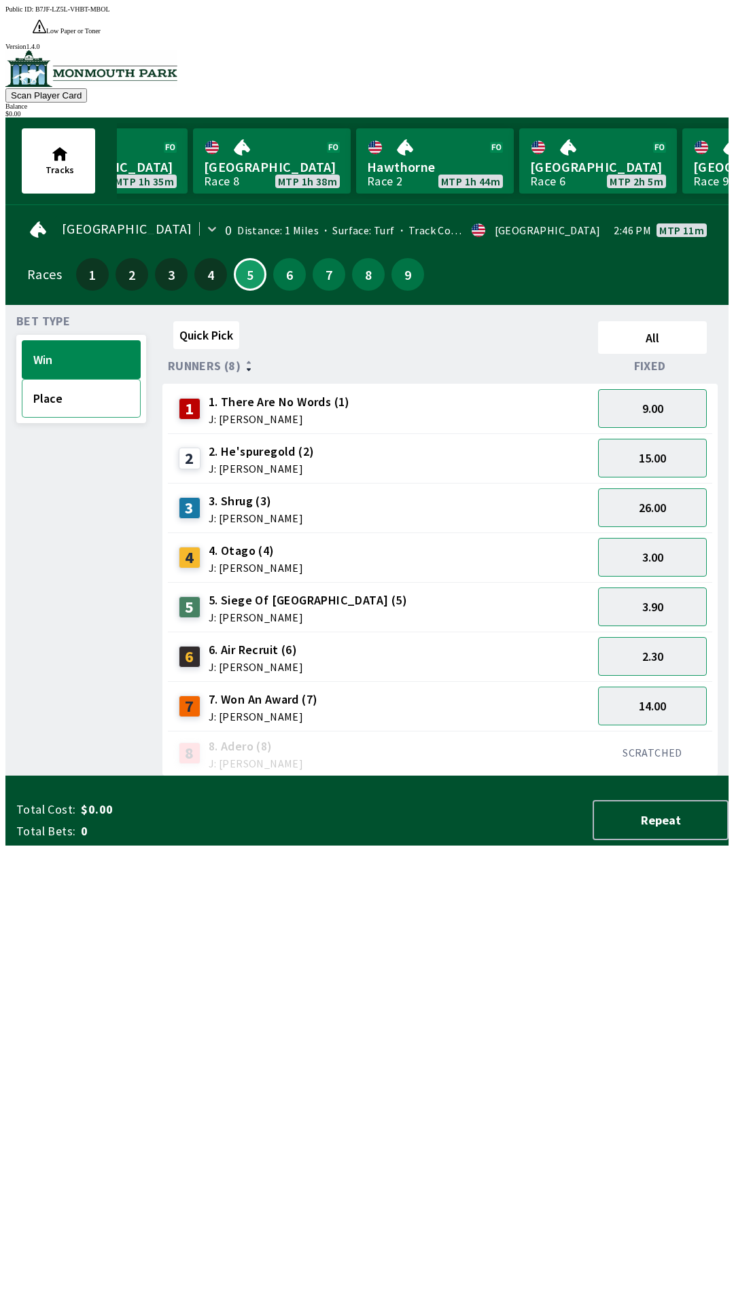
click at [75, 379] on button "Place" at bounding box center [81, 398] width 119 height 39
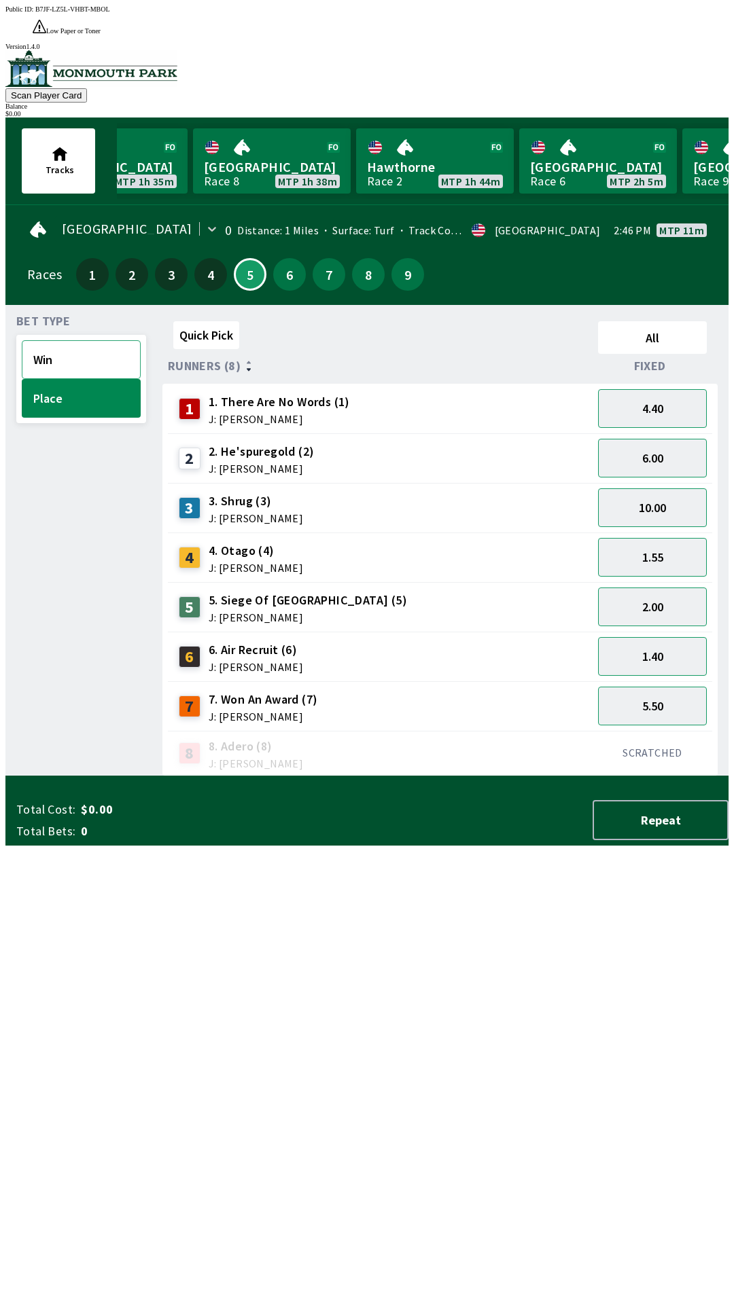
click at [72, 340] on button "Win" at bounding box center [81, 359] width 119 height 39
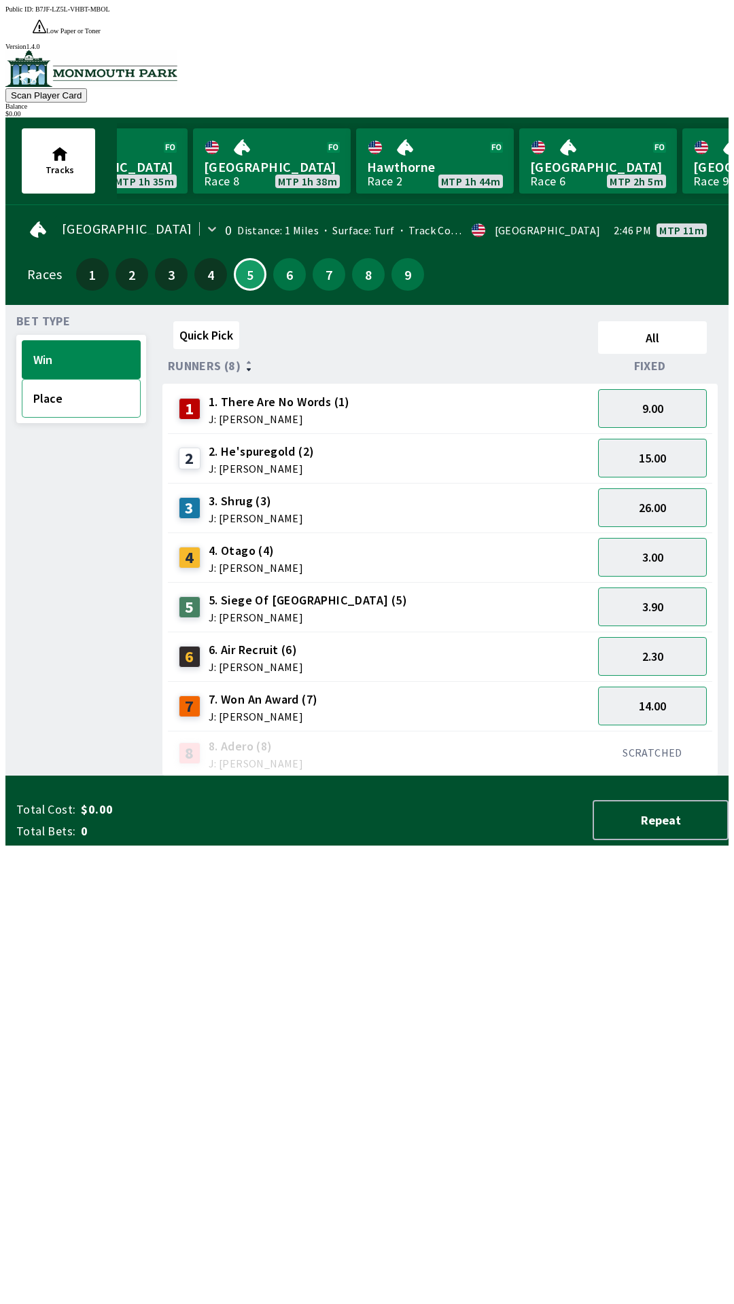
click at [67, 379] on button "Place" at bounding box center [81, 398] width 119 height 39
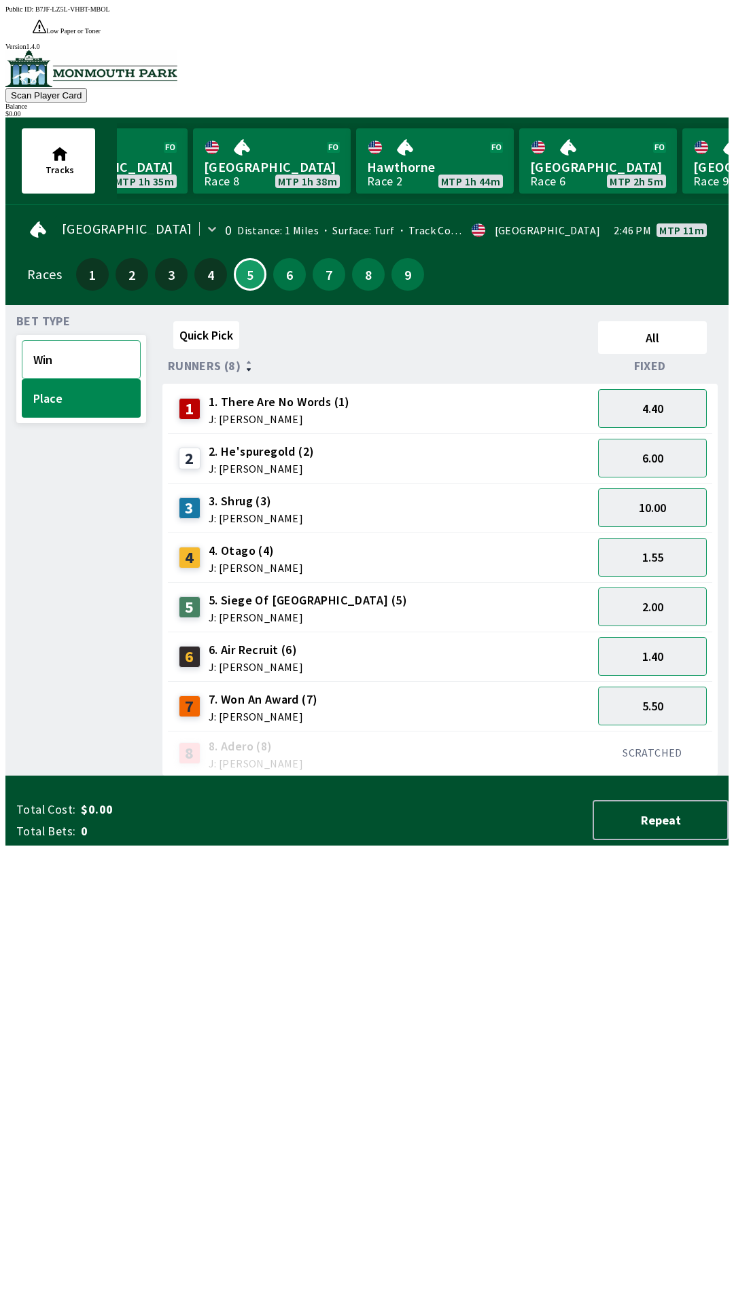
click at [94, 340] on button "Win" at bounding box center [81, 359] width 119 height 39
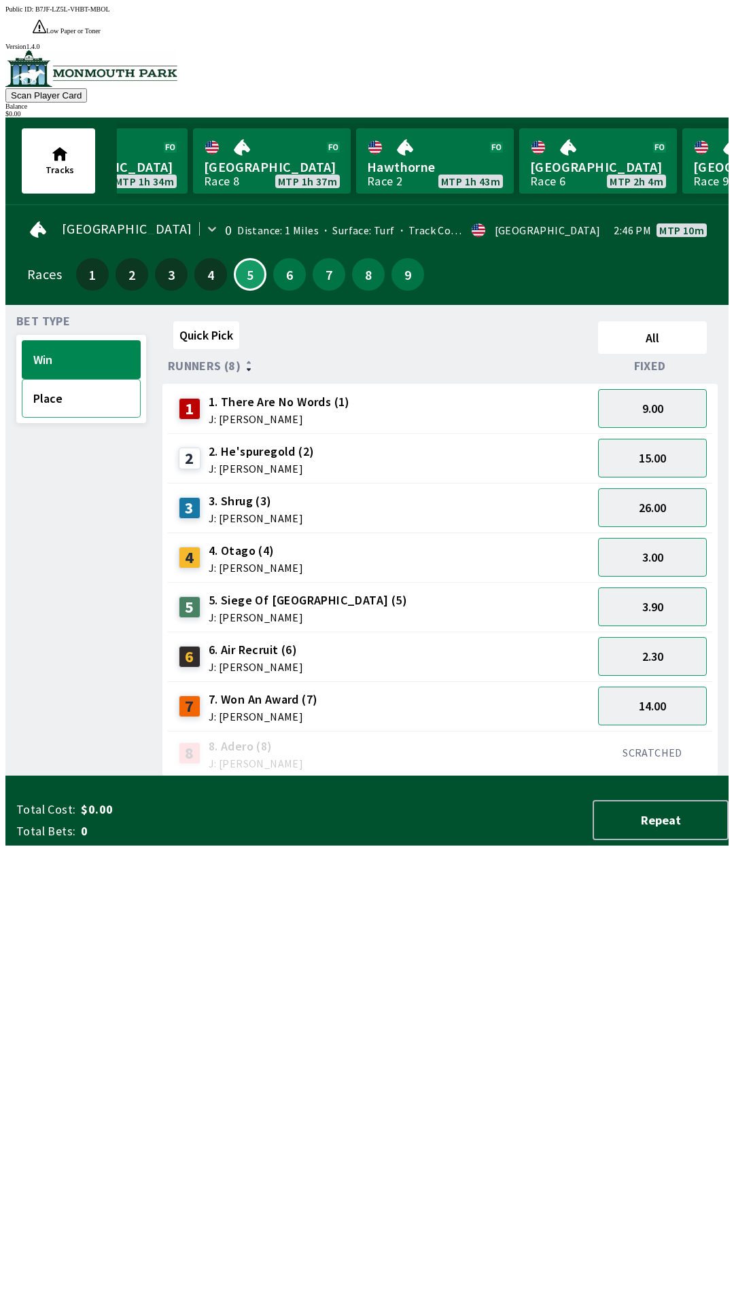
click at [88, 379] on button "Place" at bounding box center [81, 398] width 119 height 39
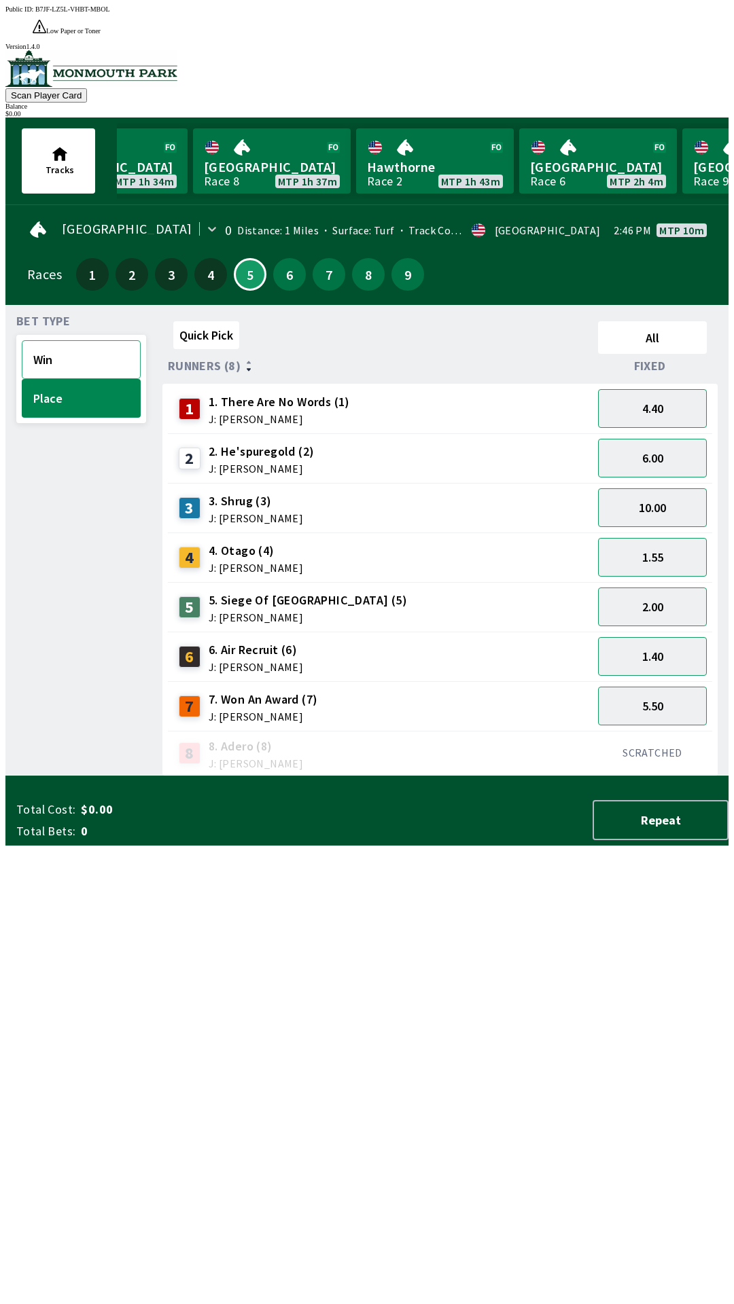
click at [96, 340] on button "Win" at bounding box center [81, 359] width 119 height 39
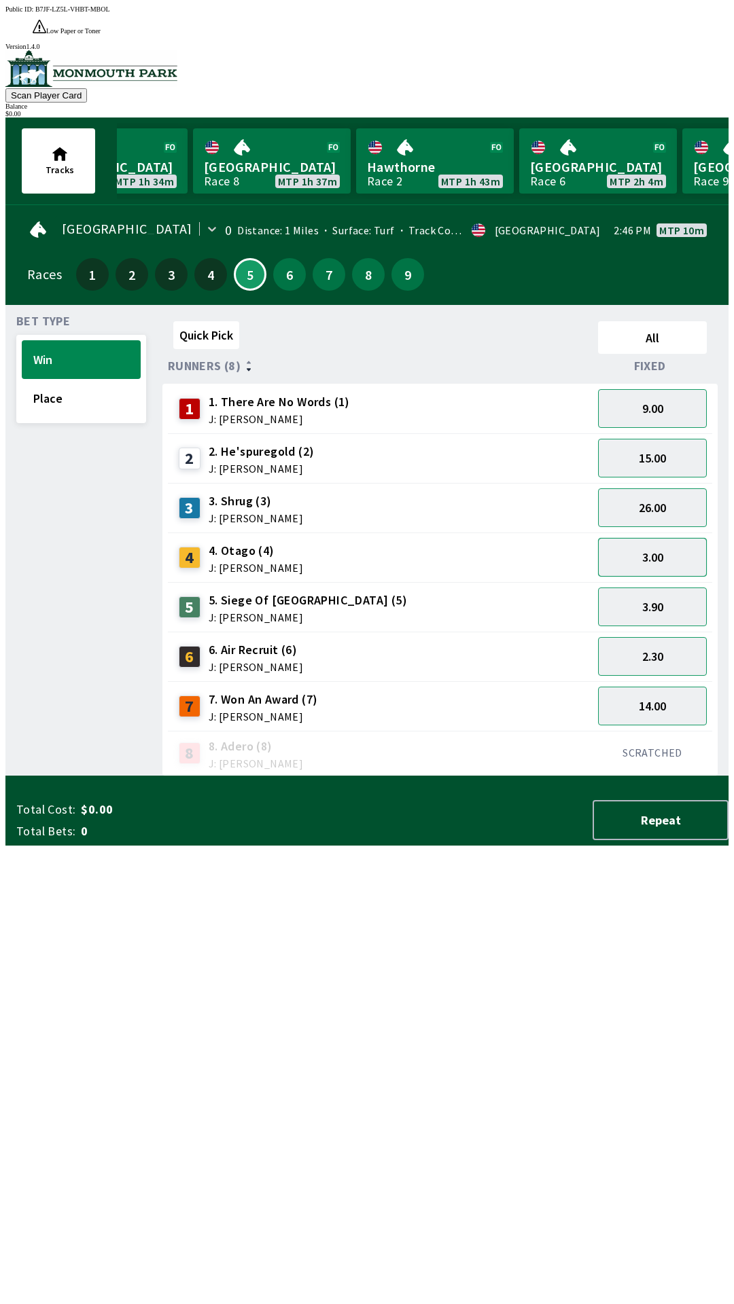
click at [680, 538] on button "3.00" at bounding box center [652, 557] width 109 height 39
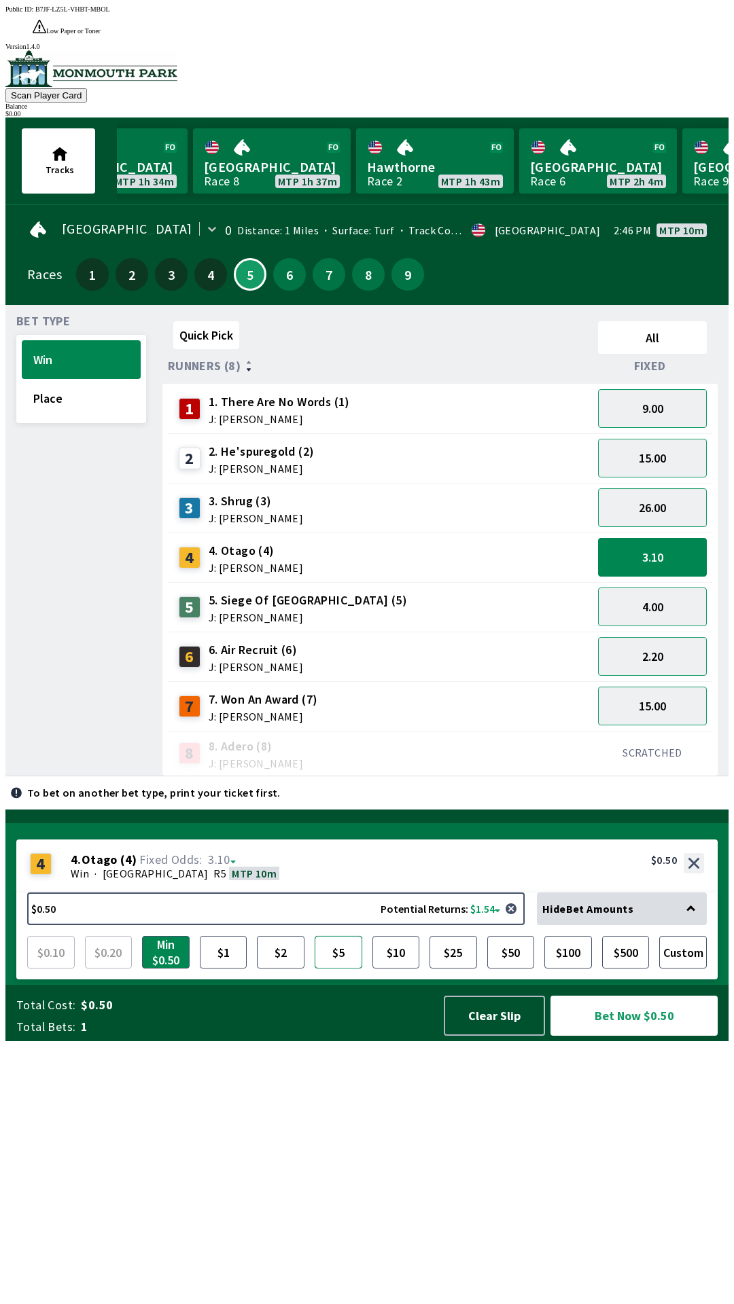
click at [345, 969] on button "$5" at bounding box center [338, 952] width 48 height 33
click at [303, 969] on button "$2" at bounding box center [281, 952] width 48 height 33
click at [98, 379] on button "Place" at bounding box center [81, 398] width 119 height 39
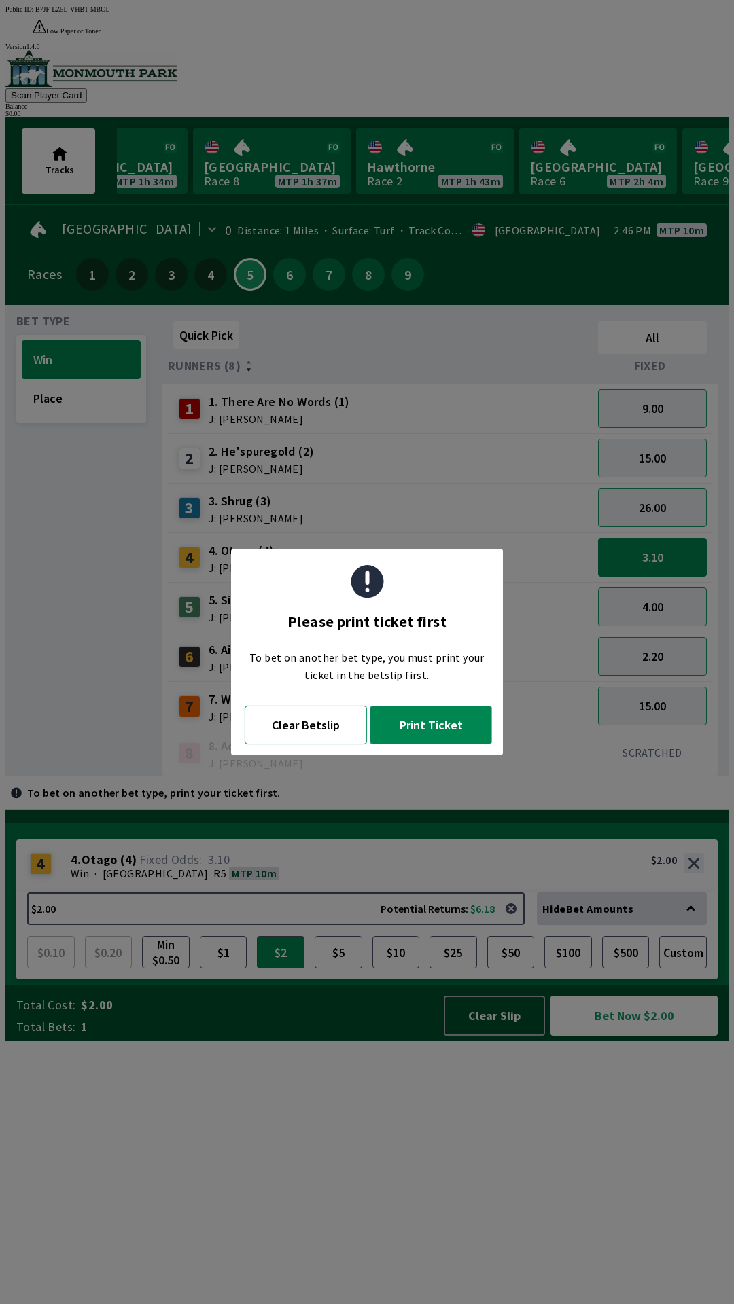
click at [313, 721] on button "Clear Betslip" at bounding box center [306, 725] width 122 height 39
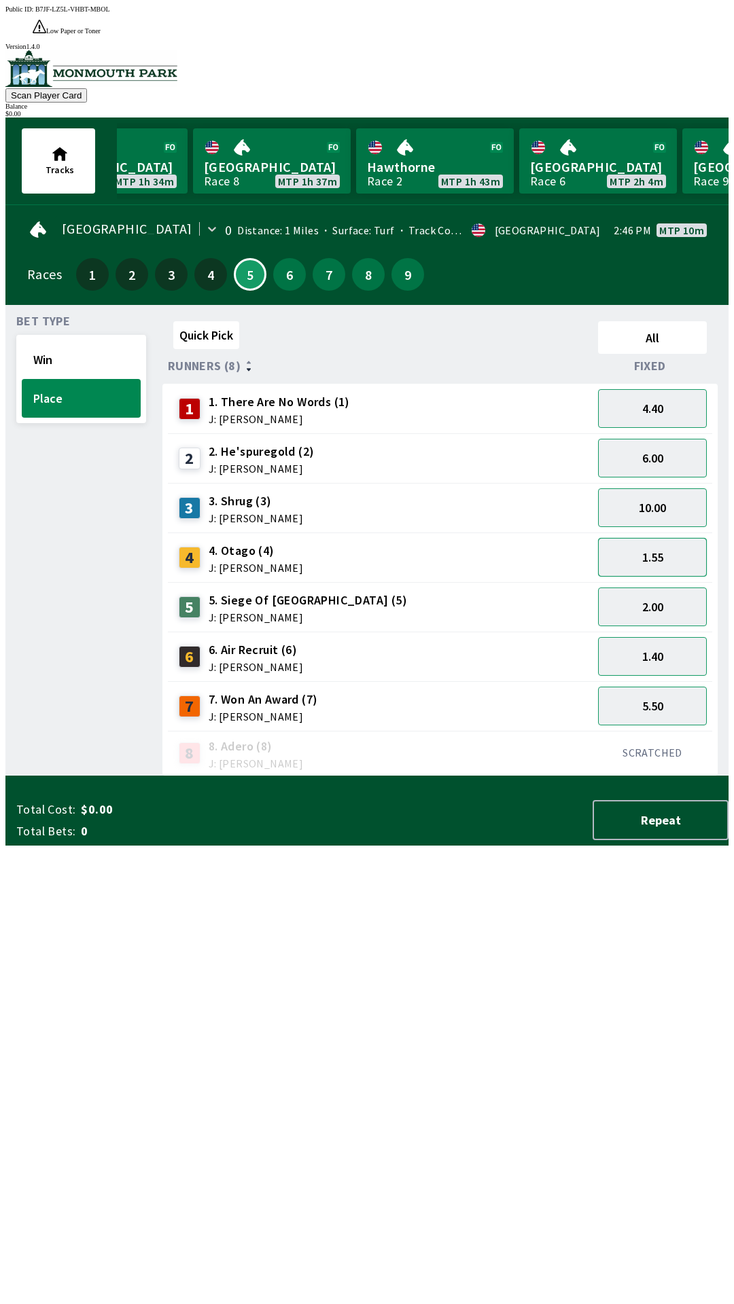
click at [667, 543] on button "1.55" at bounding box center [652, 557] width 109 height 39
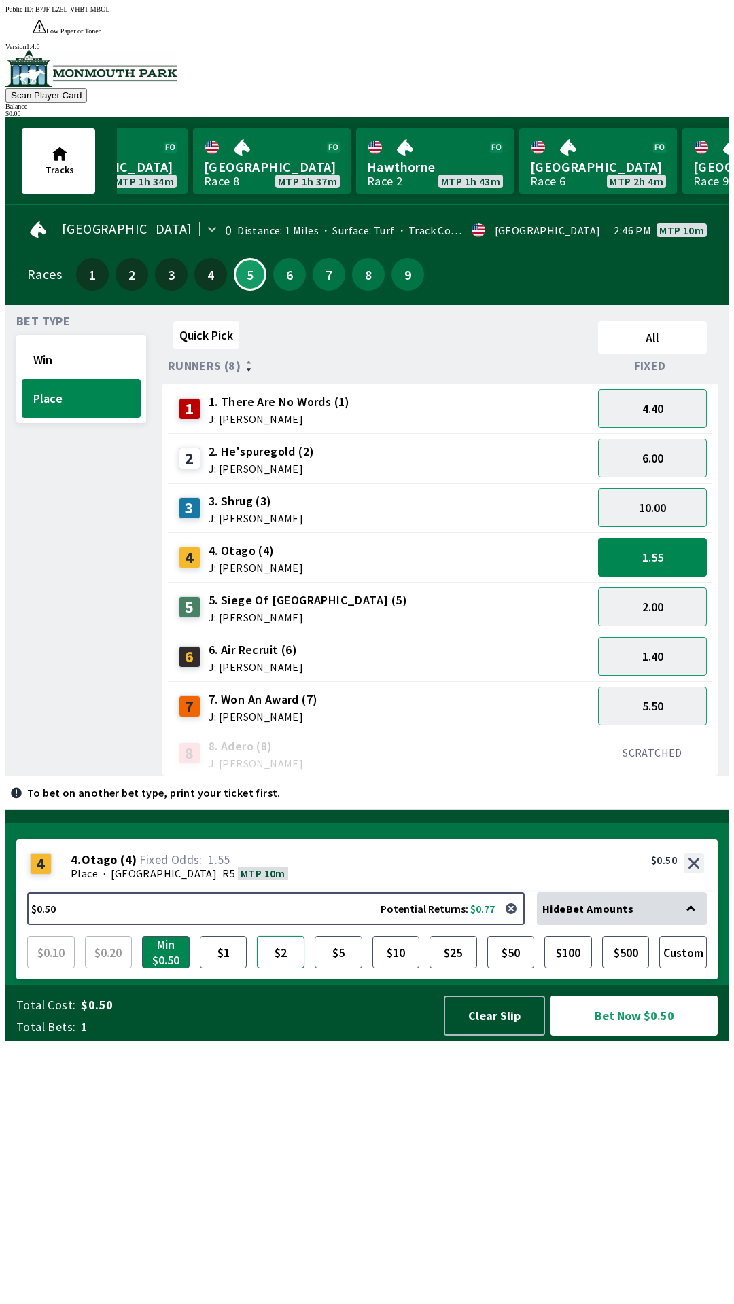
click at [298, 969] on button "$2" at bounding box center [281, 952] width 48 height 33
click at [681, 588] on button "2.00" at bounding box center [652, 607] width 109 height 39
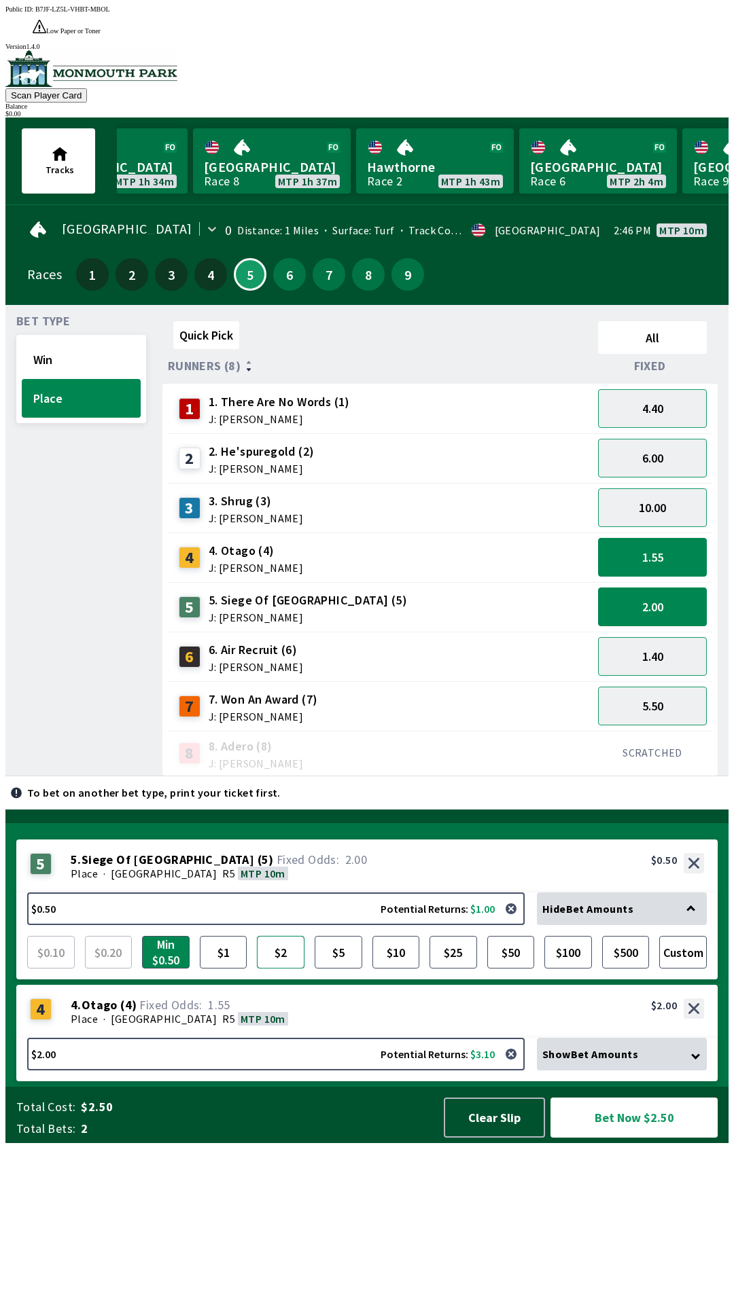
click at [287, 969] on button "$2" at bounding box center [281, 952] width 48 height 33
click at [96, 340] on button "Win" at bounding box center [81, 359] width 119 height 39
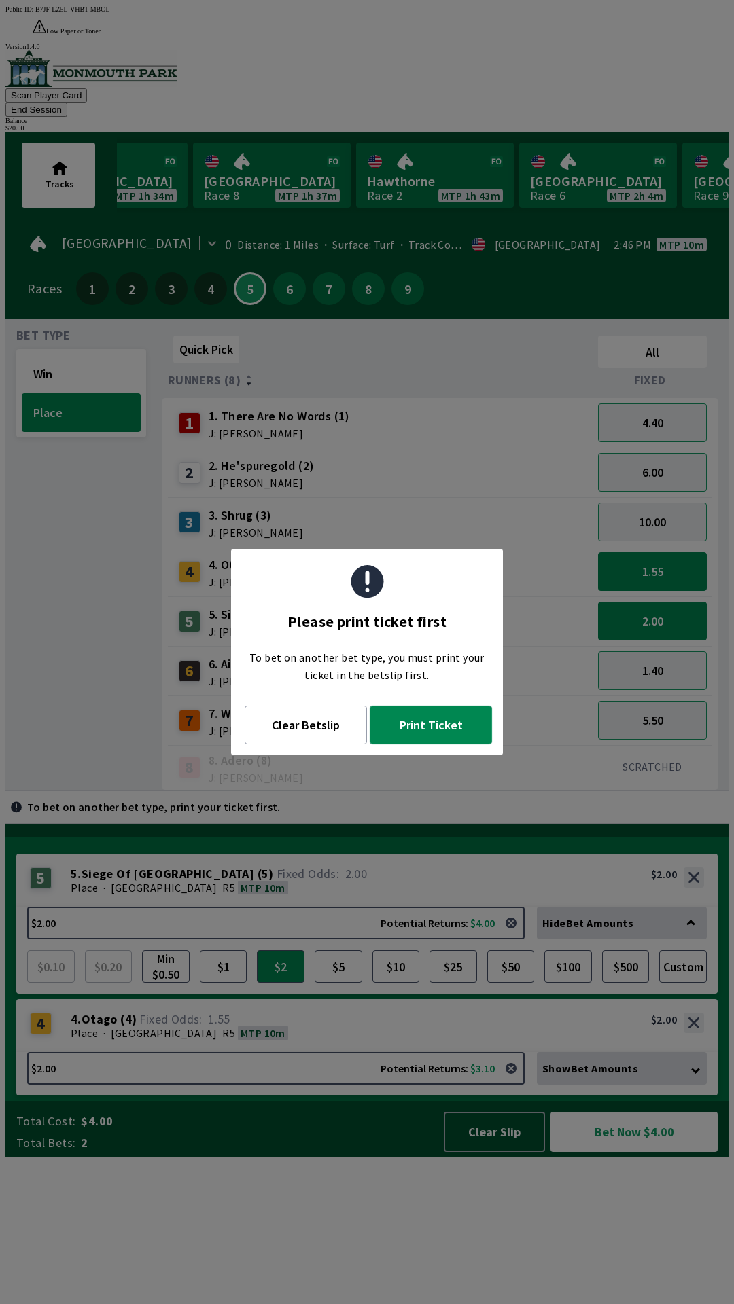
click at [434, 735] on button "Print Ticket" at bounding box center [431, 725] width 122 height 39
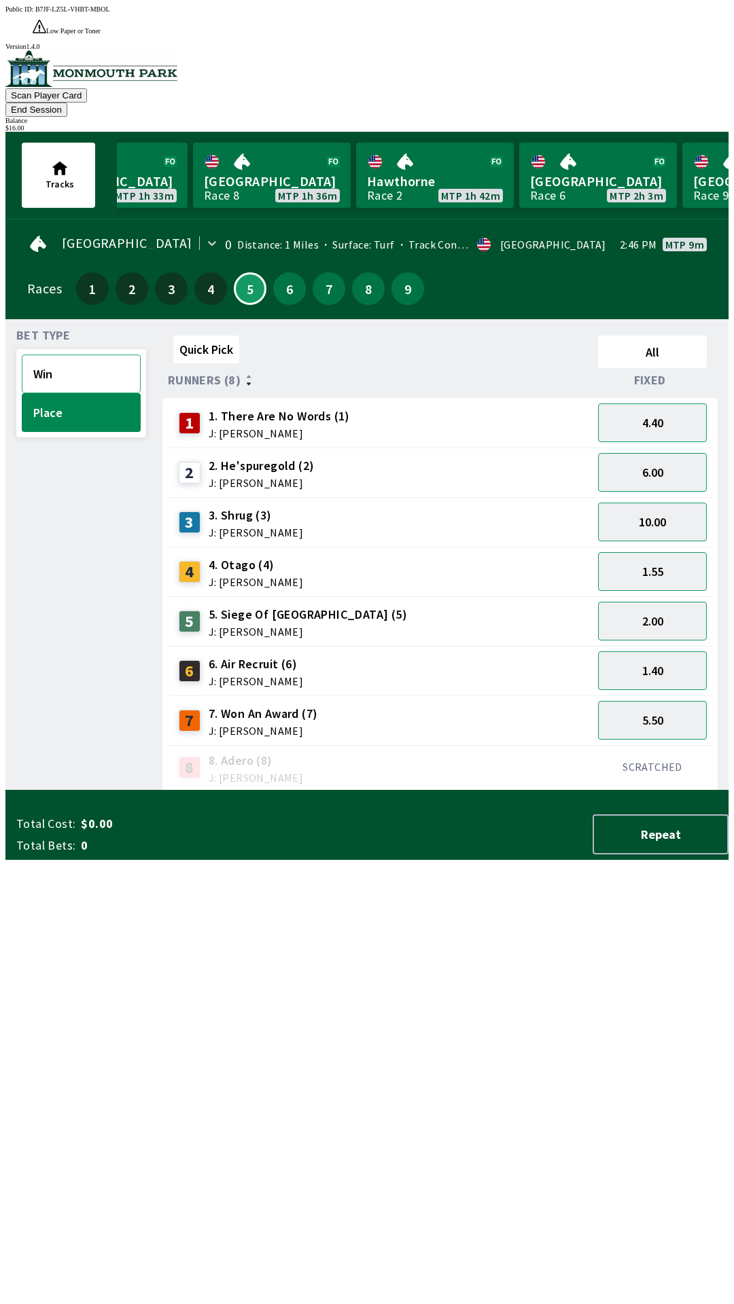
click at [91, 355] on button "Win" at bounding box center [81, 374] width 119 height 39
click at [80, 393] on button "Place" at bounding box center [81, 412] width 119 height 39
click at [90, 355] on button "Win" at bounding box center [81, 374] width 119 height 39
click at [677, 403] on button "9.00" at bounding box center [652, 422] width 109 height 39
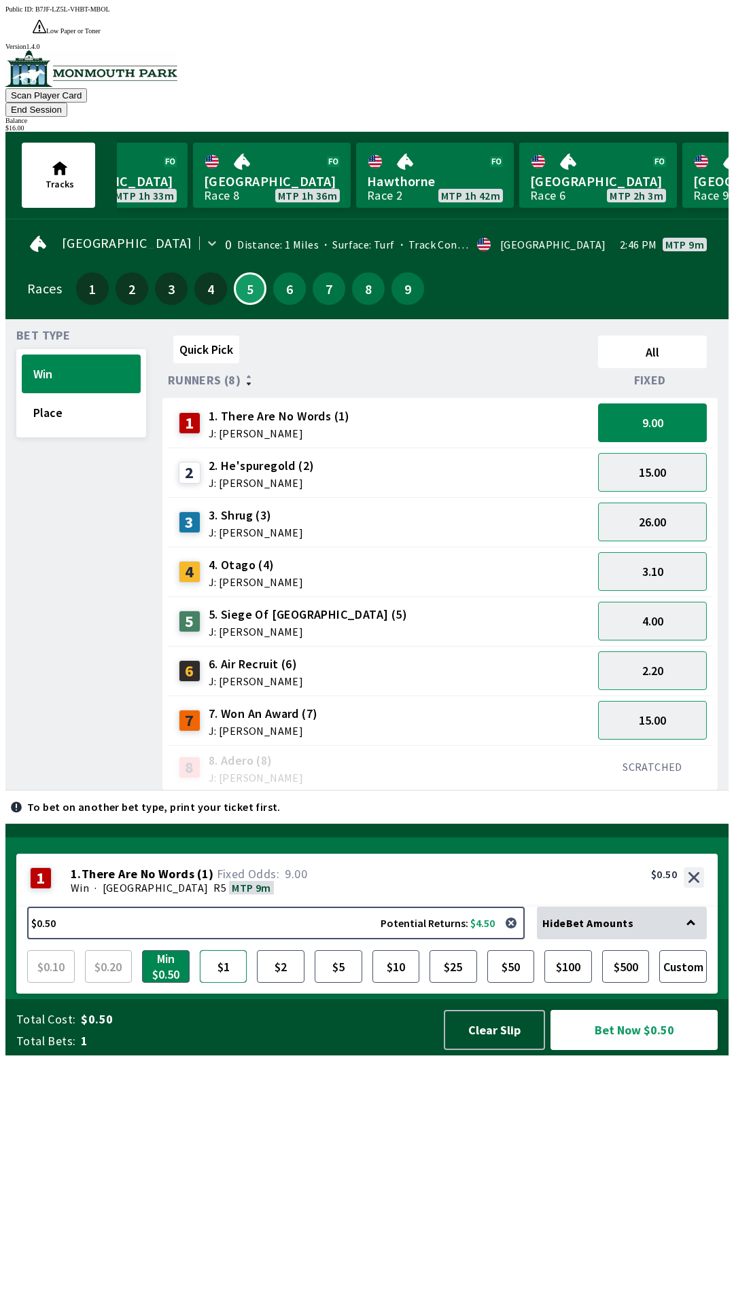
click at [225, 983] on button "$1" at bounding box center [224, 966] width 48 height 33
click at [628, 1050] on button "Bet Now $1.00" at bounding box center [633, 1030] width 167 height 40
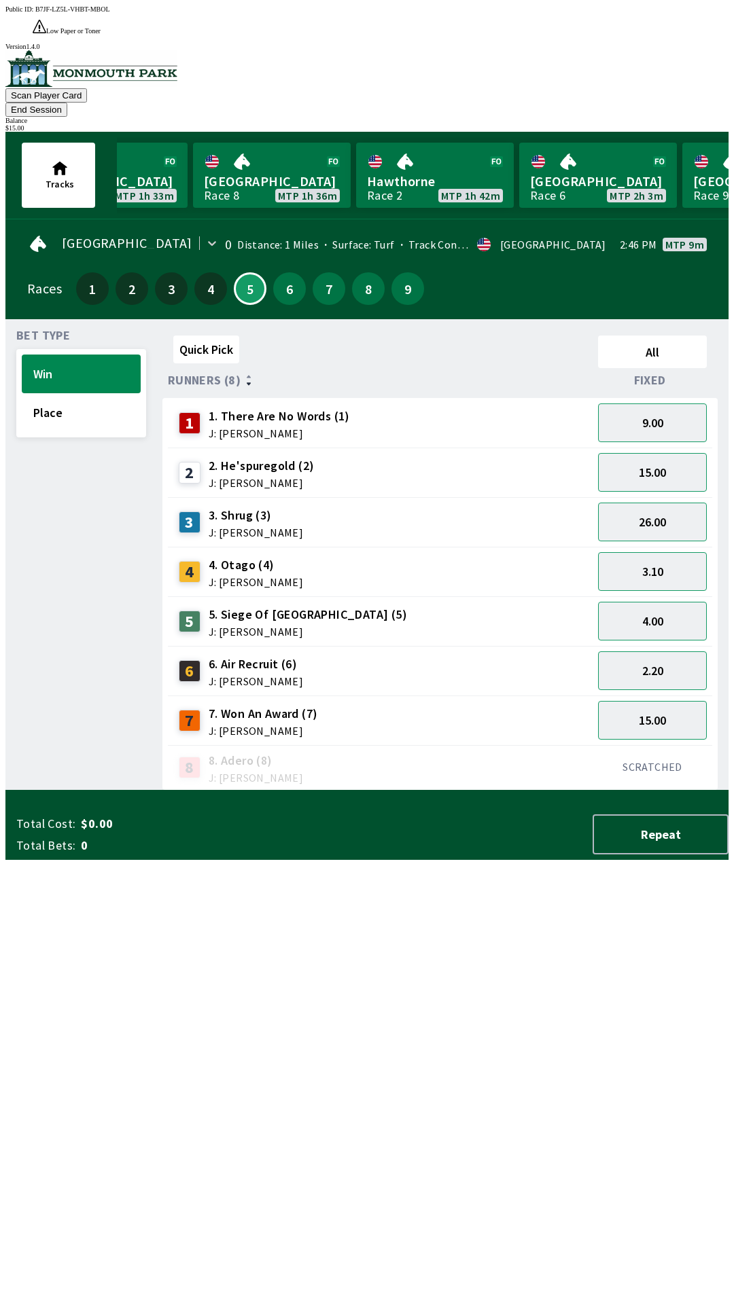
click at [505, 791] on div "Quick Pick All Runners (8) Fixed 1 1. There Are No Words (1) J: [PERSON_NAME] 9…" at bounding box center [445, 560] width 566 height 461
click at [67, 103] on button "End Session" at bounding box center [36, 110] width 62 height 14
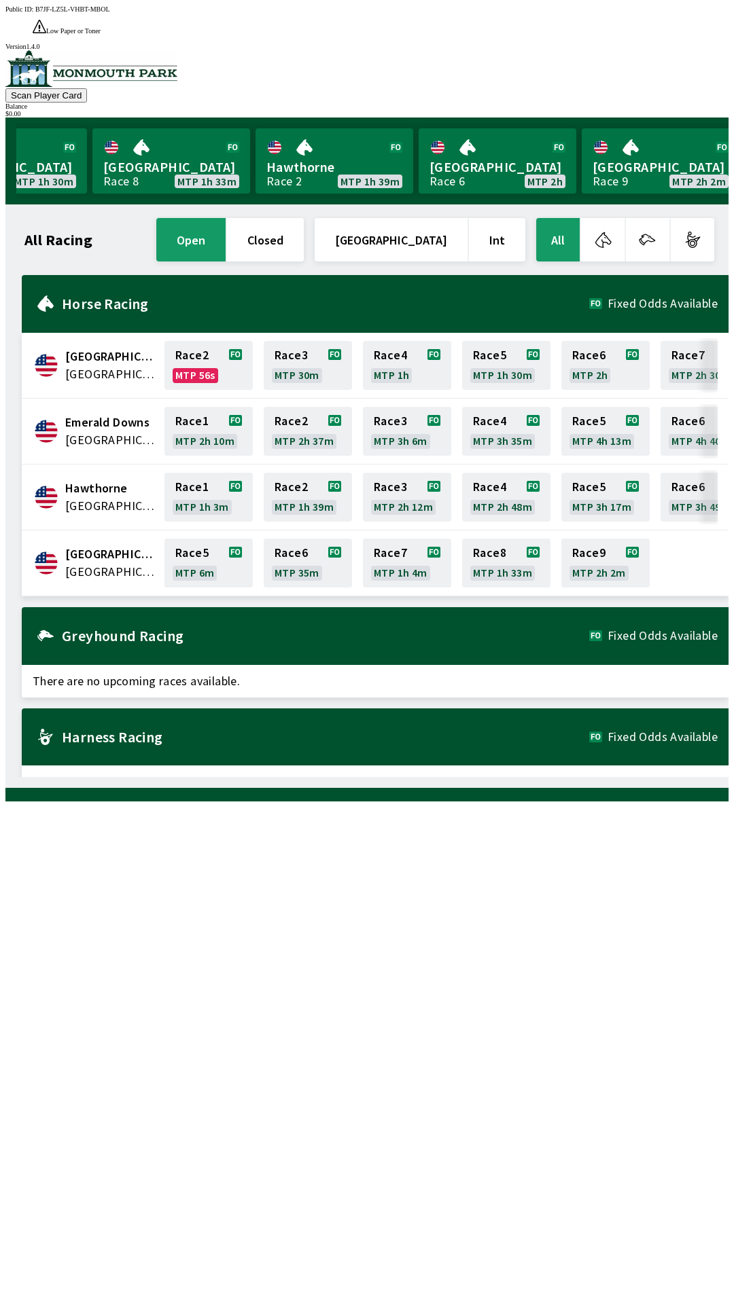
click at [96, 545] on span "[GEOGRAPHIC_DATA]" at bounding box center [110, 554] width 91 height 18
click at [193, 539] on link "Race 5 MTP 6m" at bounding box center [208, 563] width 88 height 49
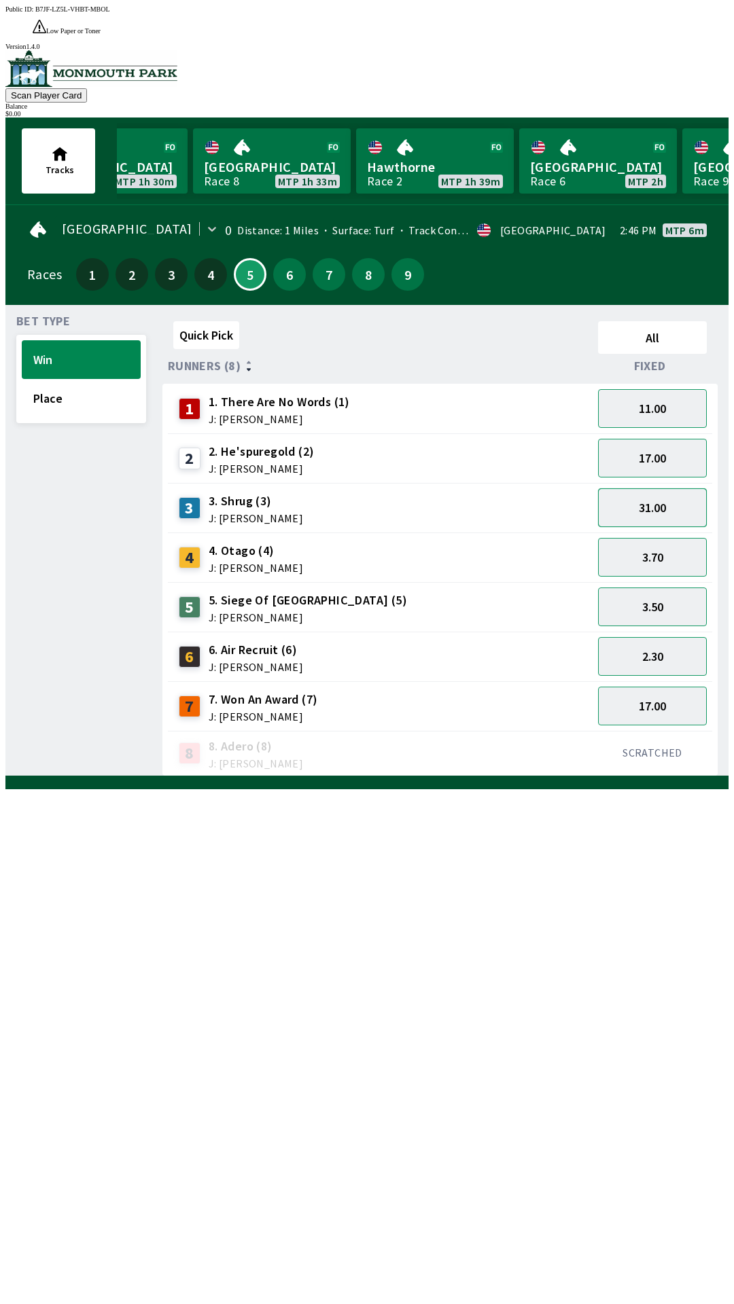
click at [647, 488] on button "31.00" at bounding box center [652, 507] width 109 height 39
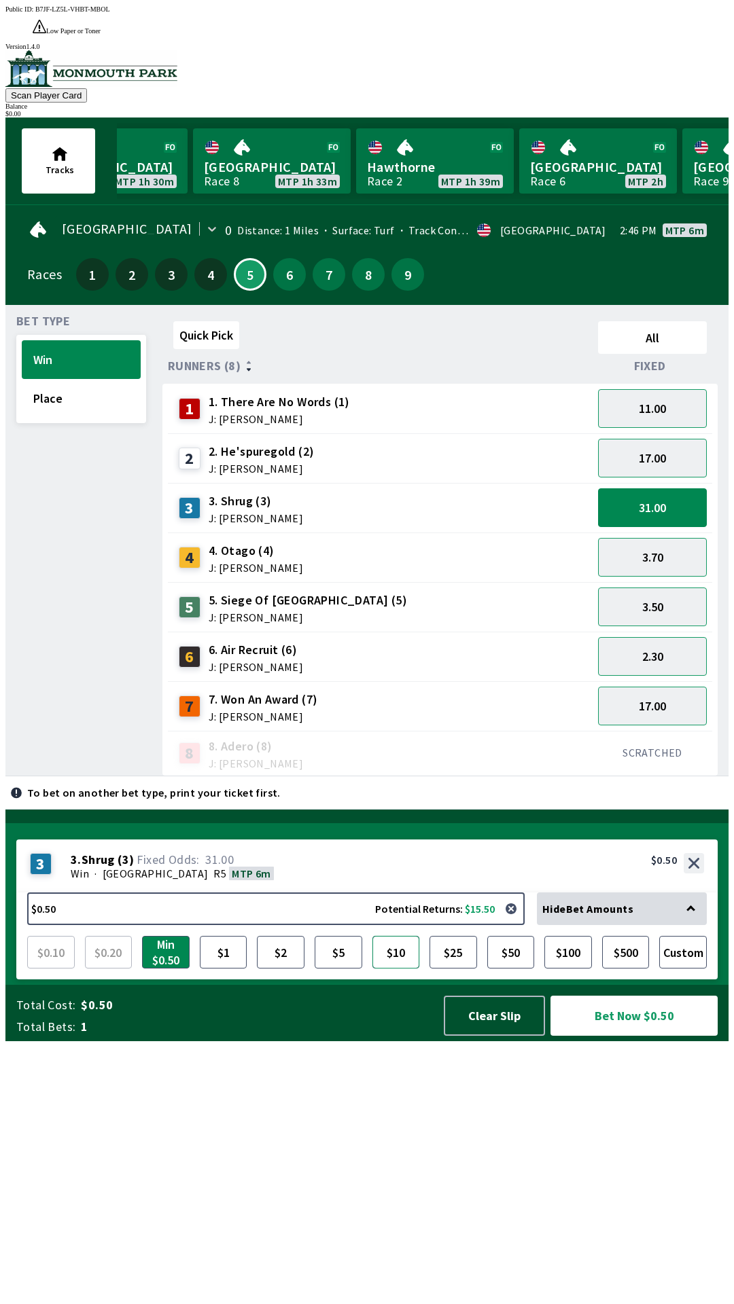
click at [391, 969] on button "$10" at bounding box center [396, 952] width 48 height 33
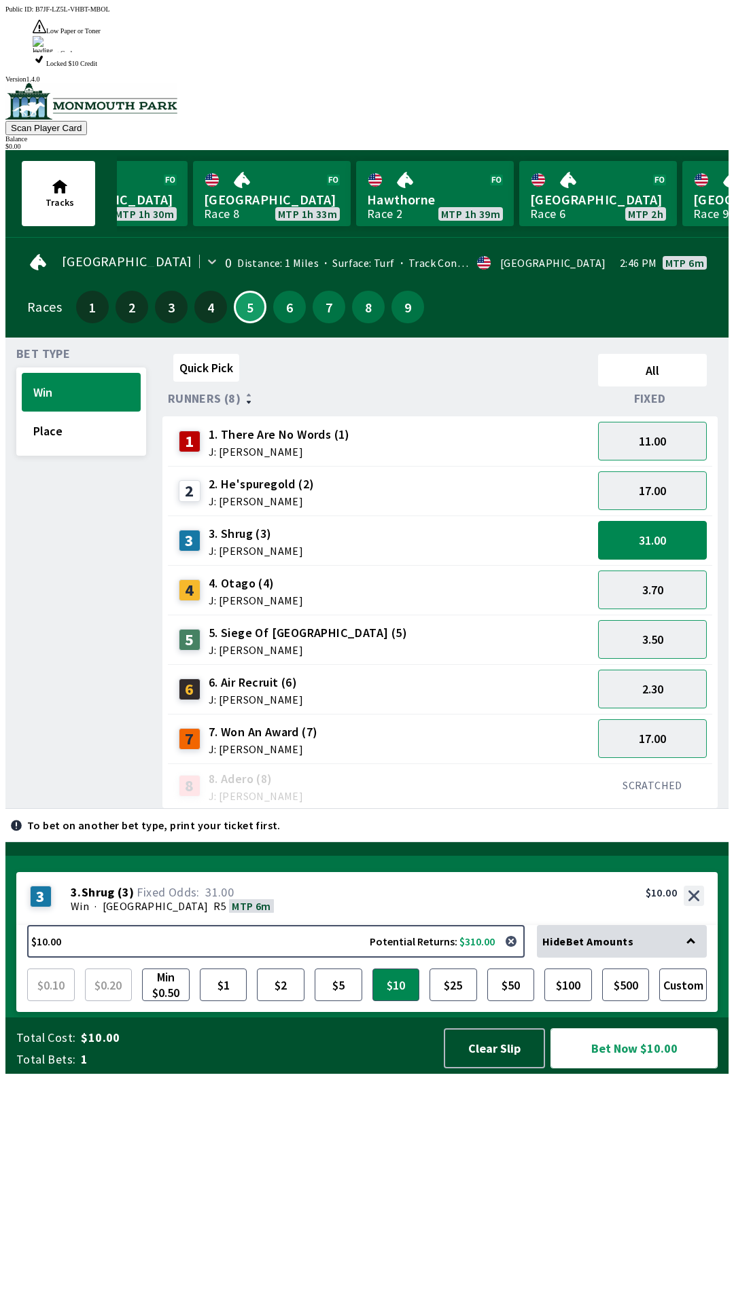
click at [624, 1068] on button "Bet Now $10.00" at bounding box center [633, 1048] width 167 height 40
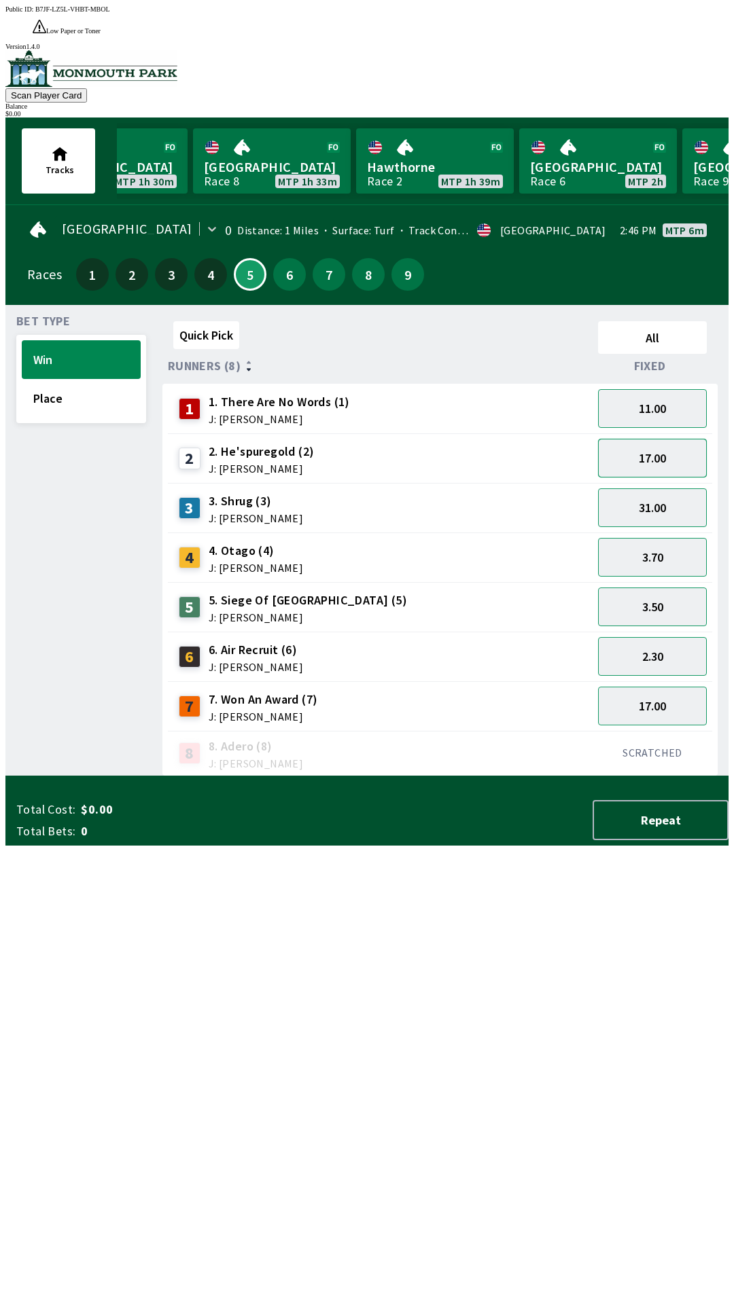
click at [641, 442] on button "17.00" at bounding box center [652, 458] width 109 height 39
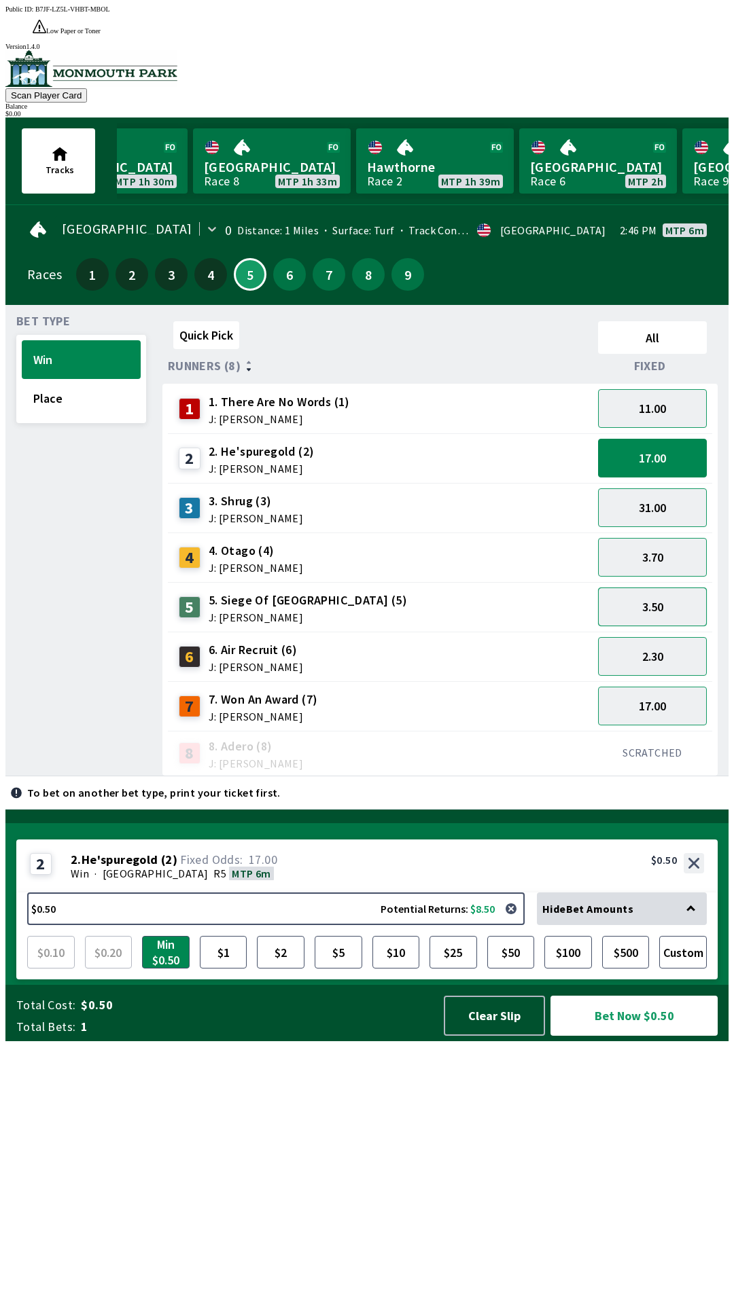
click at [645, 588] on button "3.50" at bounding box center [652, 607] width 109 height 39
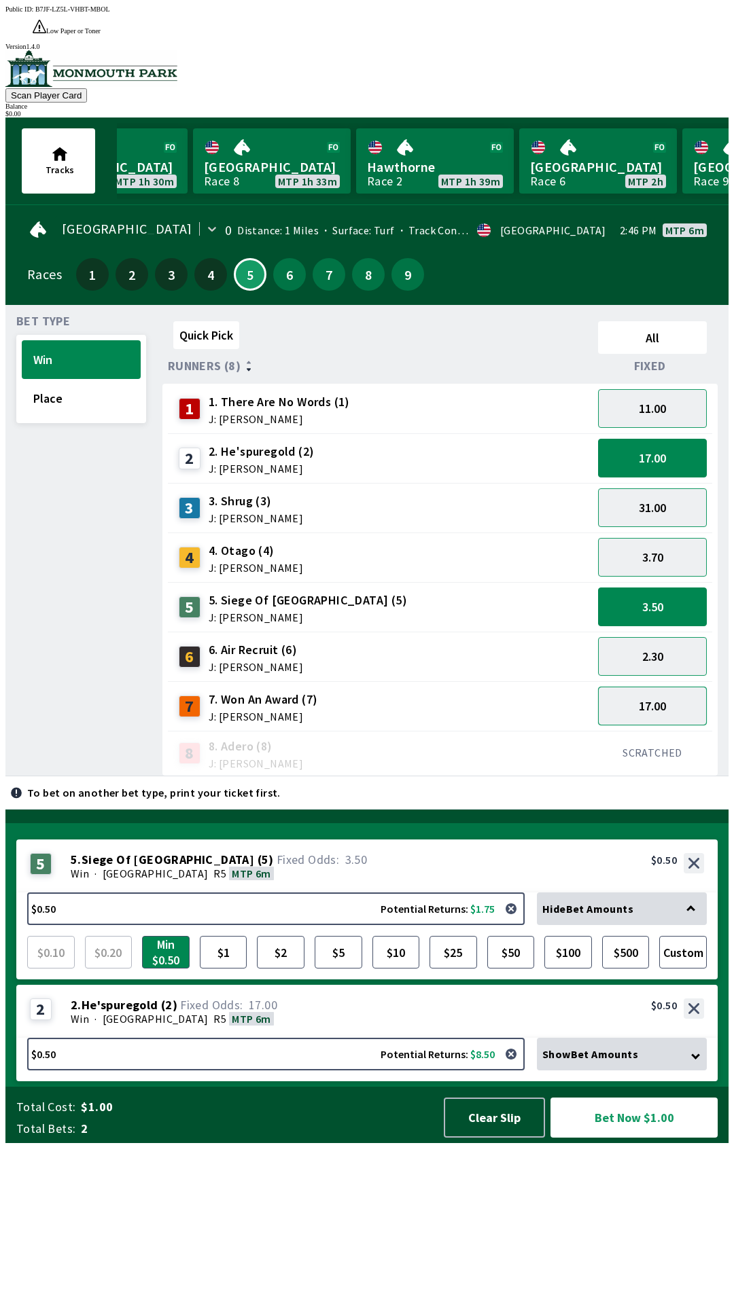
click at [643, 687] on button "17.00" at bounding box center [652, 706] width 109 height 39
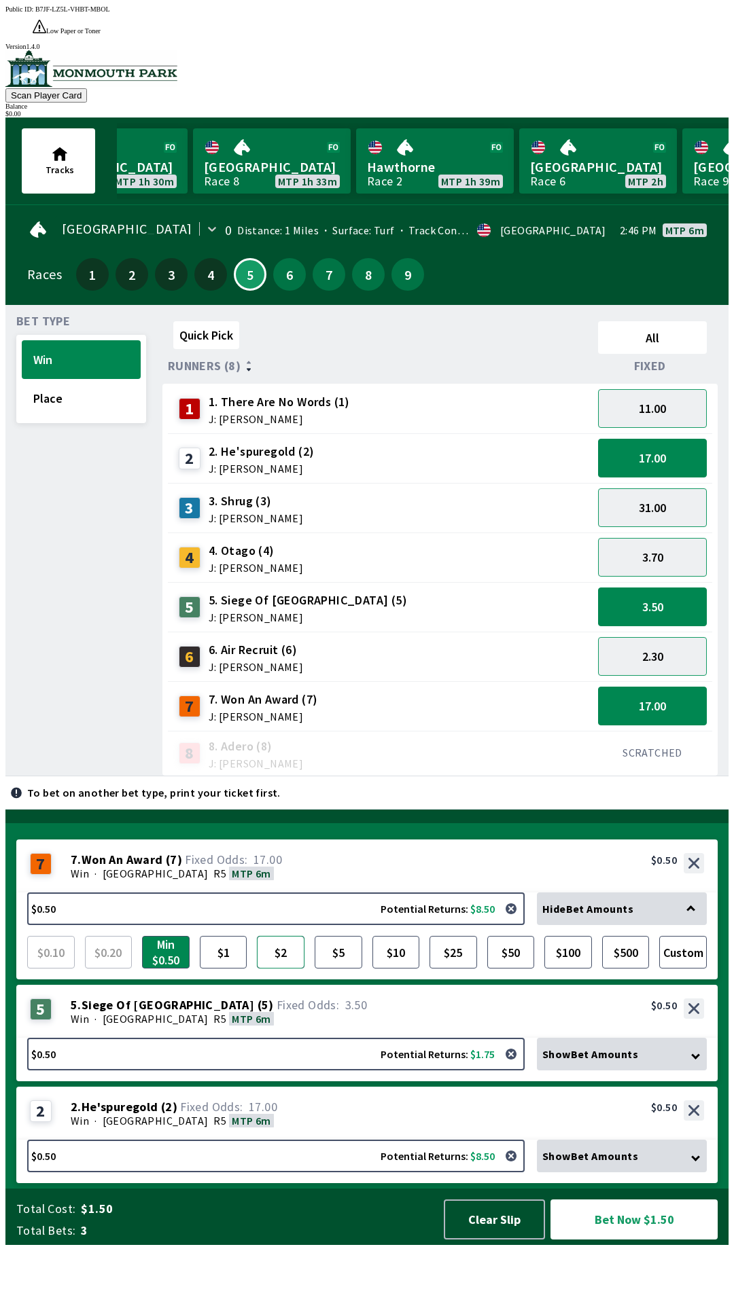
click at [289, 969] on button "$2" at bounding box center [281, 952] width 48 height 33
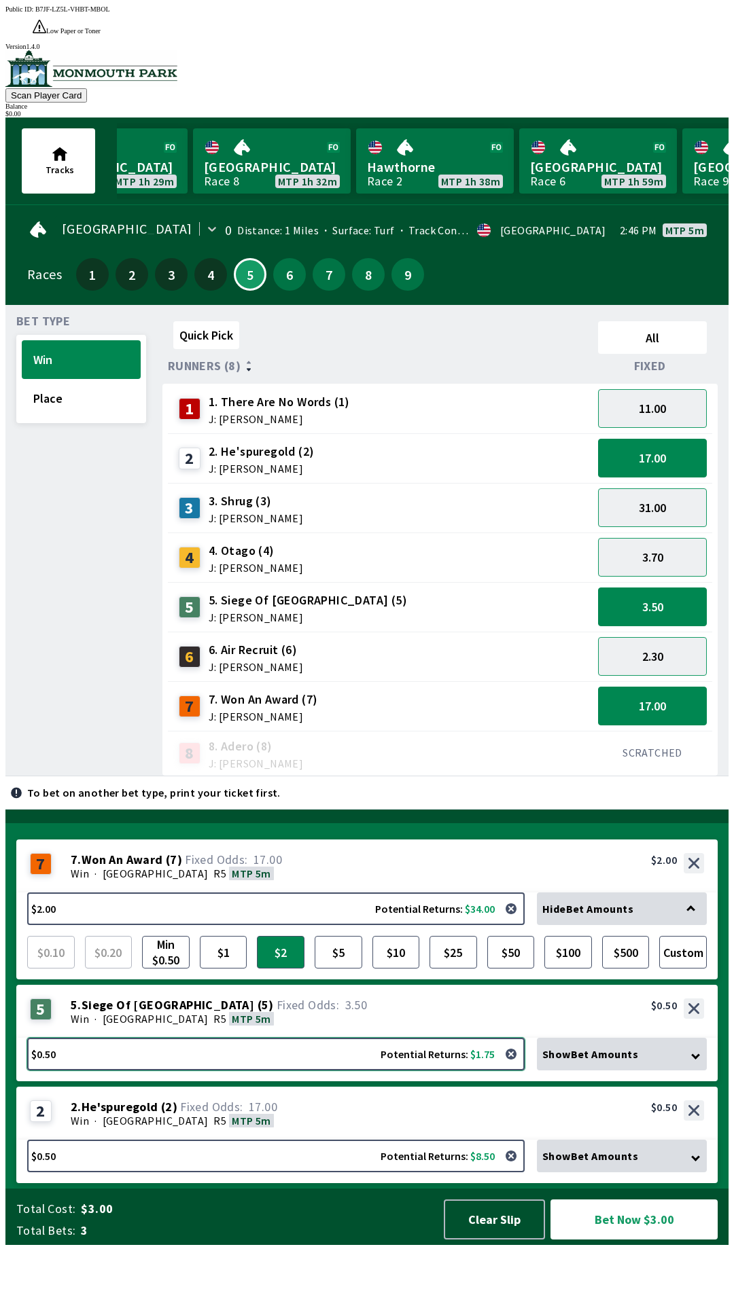
click at [492, 1070] on button "$0.50 Potential Returns: $1.75" at bounding box center [275, 1054] width 497 height 33
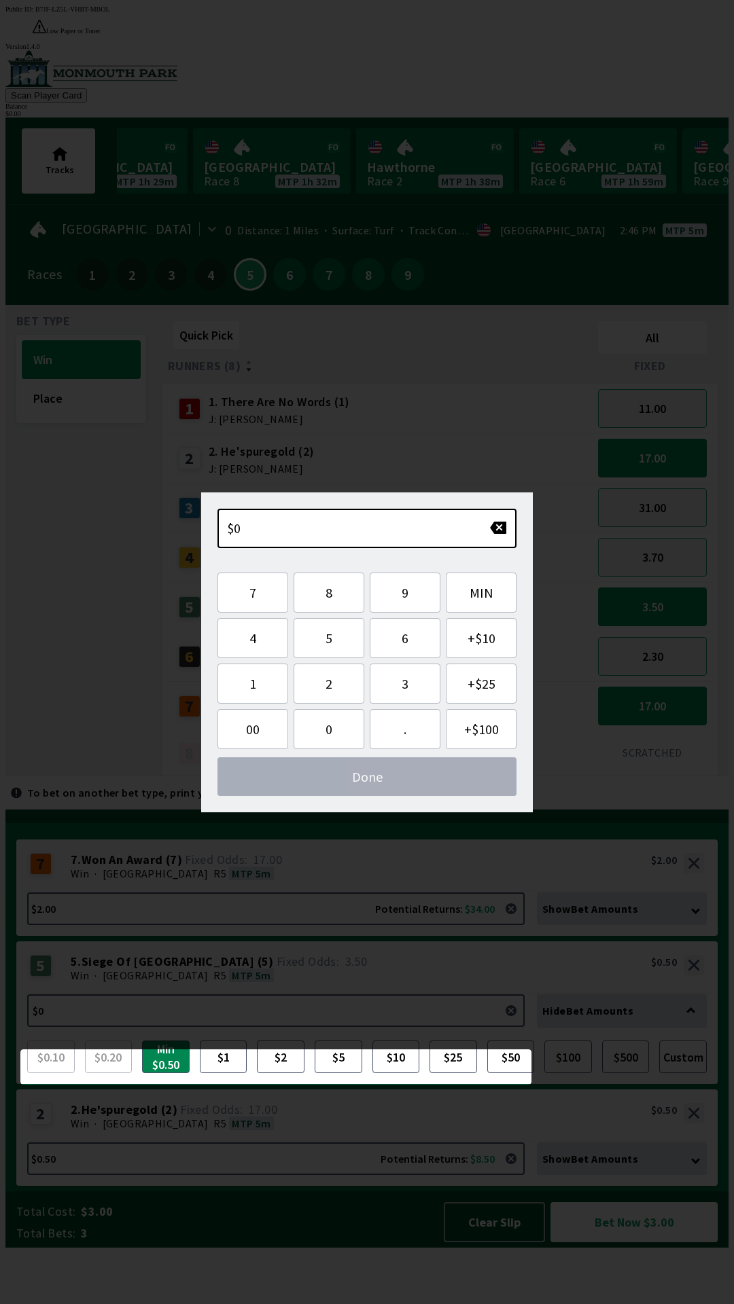
click at [518, 994] on div "5 5 . Siege Of [GEOGRAPHIC_DATA] ( 5 ) Win · [GEOGRAPHIC_DATA] MTP 5m 5. Siege …" at bounding box center [366, 967] width 701 height 53
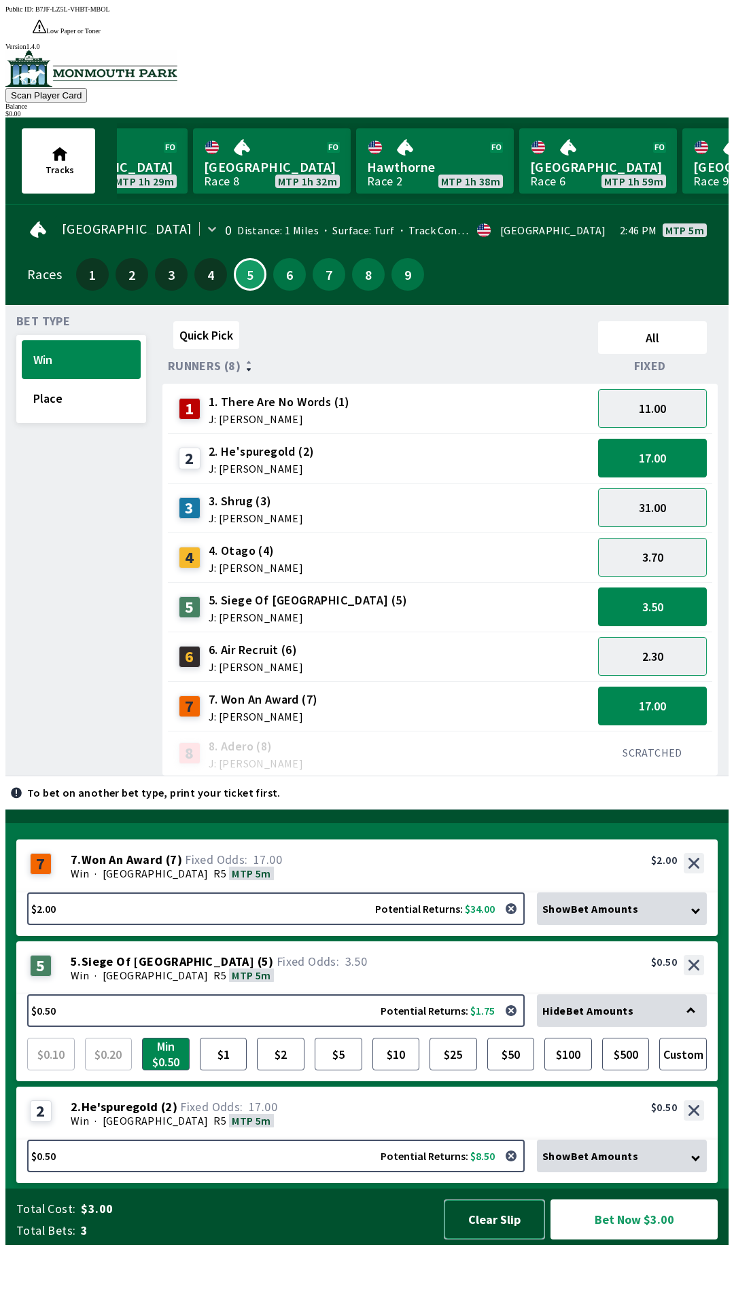
click at [495, 1240] on button "Clear Slip" at bounding box center [494, 1220] width 101 height 40
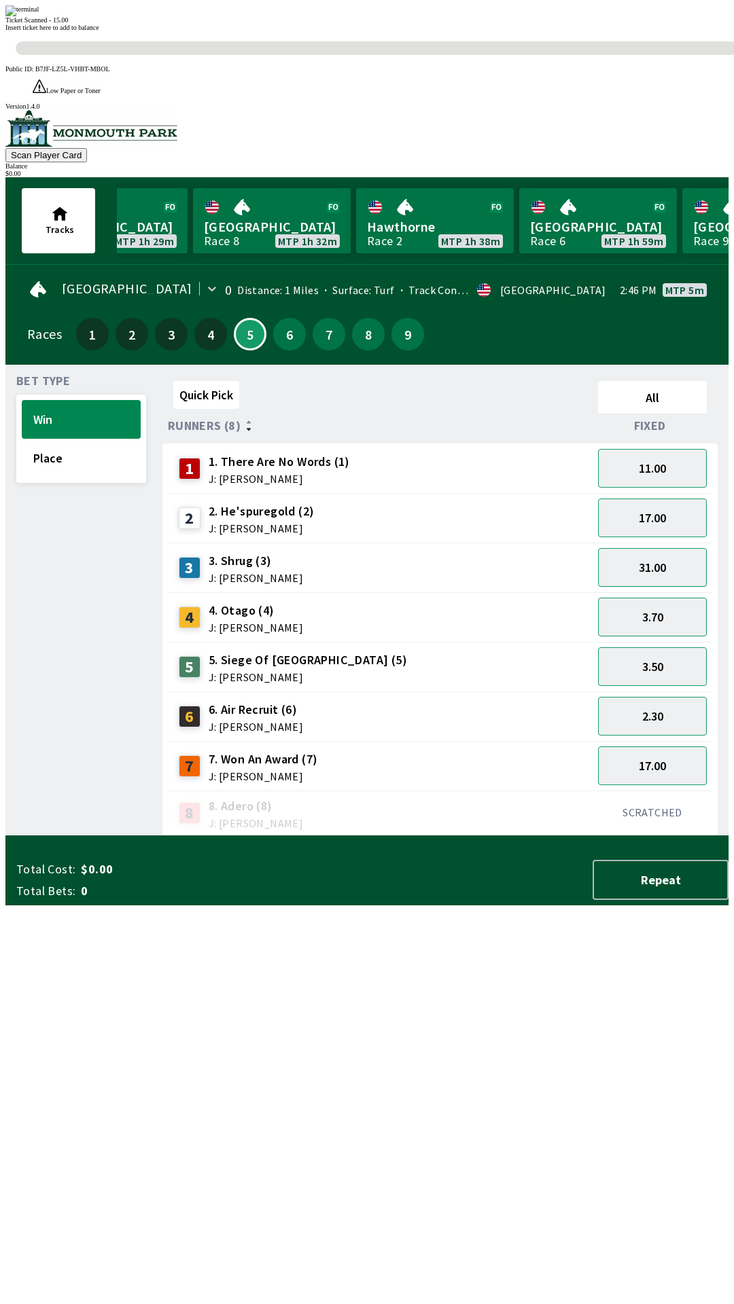
click at [568, 836] on div "Quick Pick All Runners (8) Fixed 1 1. There Are No Words (1) J: [PERSON_NAME] 1…" at bounding box center [445, 606] width 566 height 461
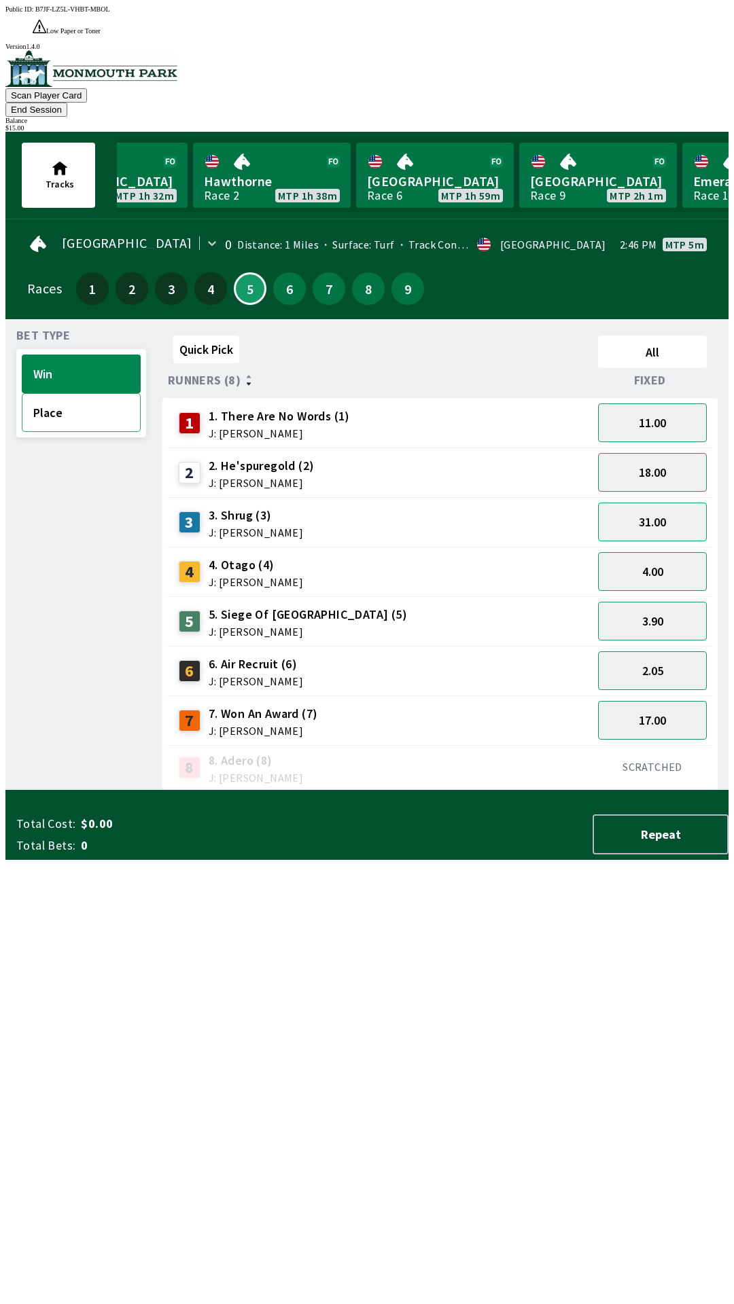
click at [95, 393] on button "Place" at bounding box center [81, 412] width 119 height 39
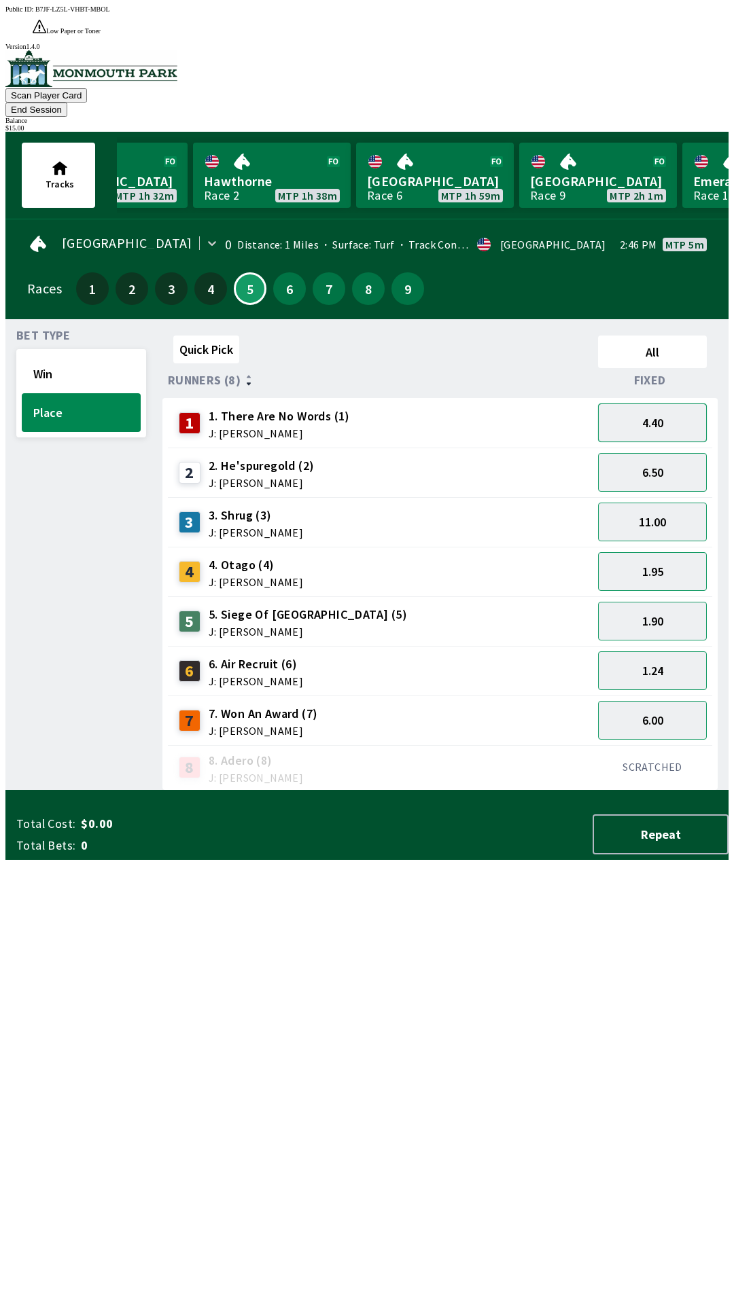
click at [672, 403] on button "4.40" at bounding box center [652, 422] width 109 height 39
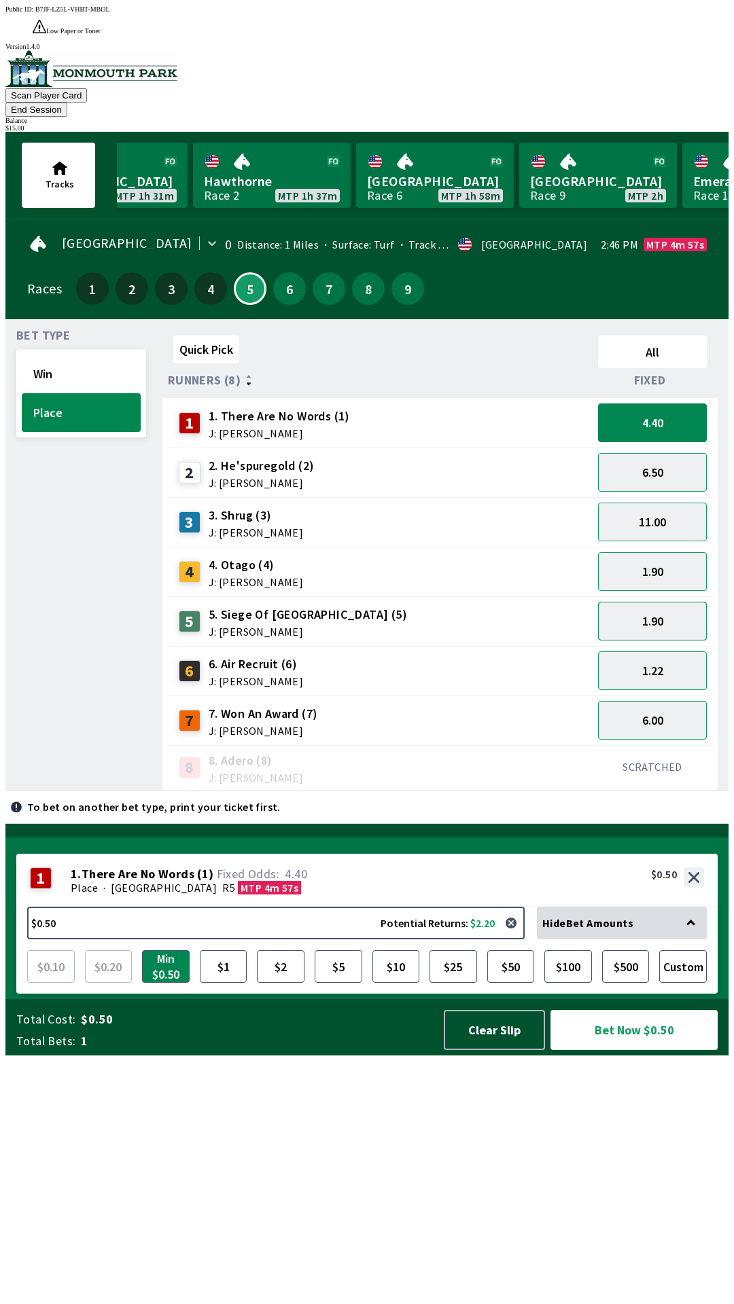
click at [660, 602] on button "1.90" at bounding box center [652, 621] width 109 height 39
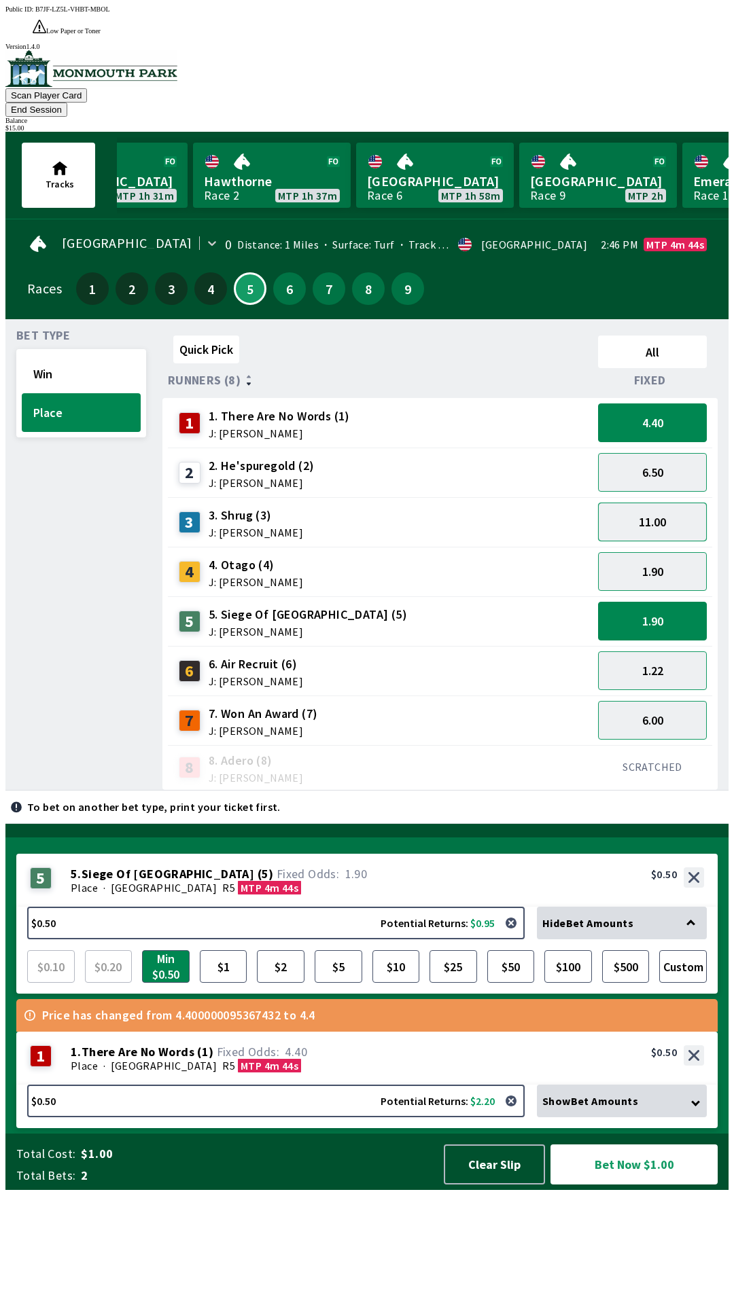
click at [666, 503] on button "11.00" at bounding box center [652, 522] width 109 height 39
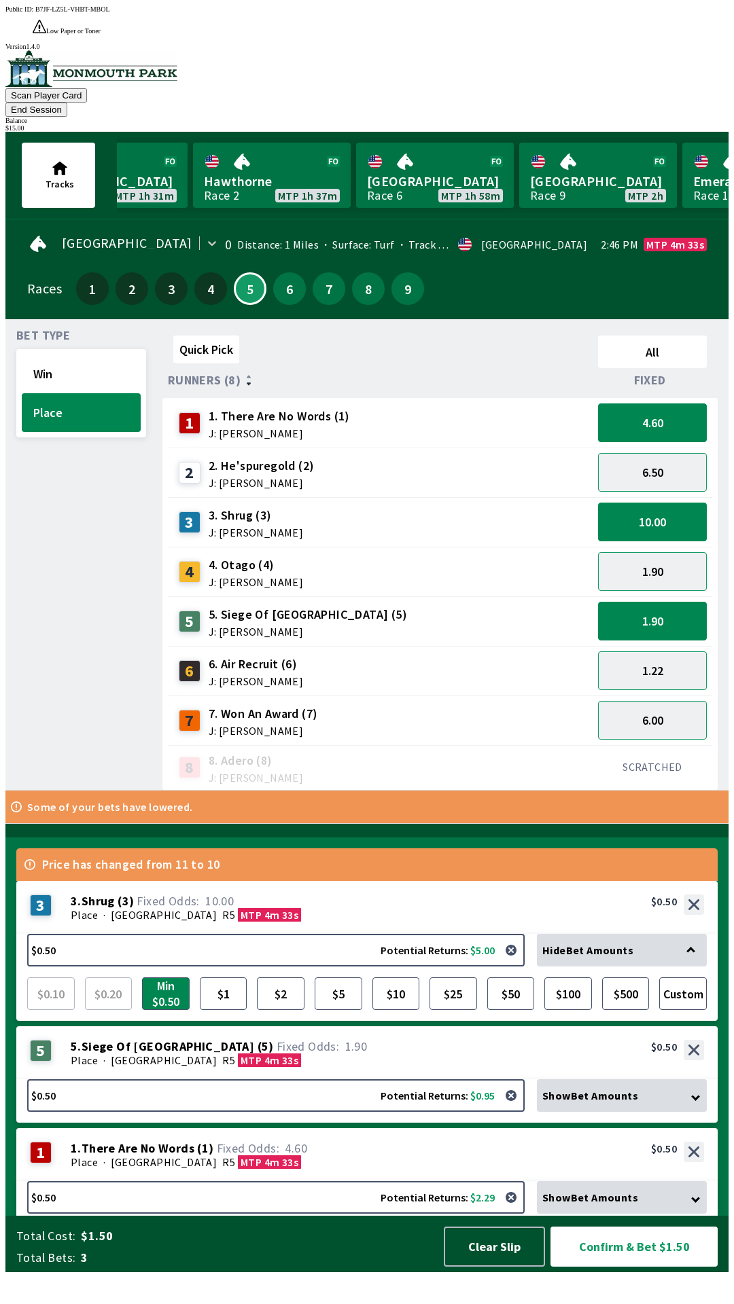
click at [700, 1101] on icon at bounding box center [695, 1096] width 9 height 9
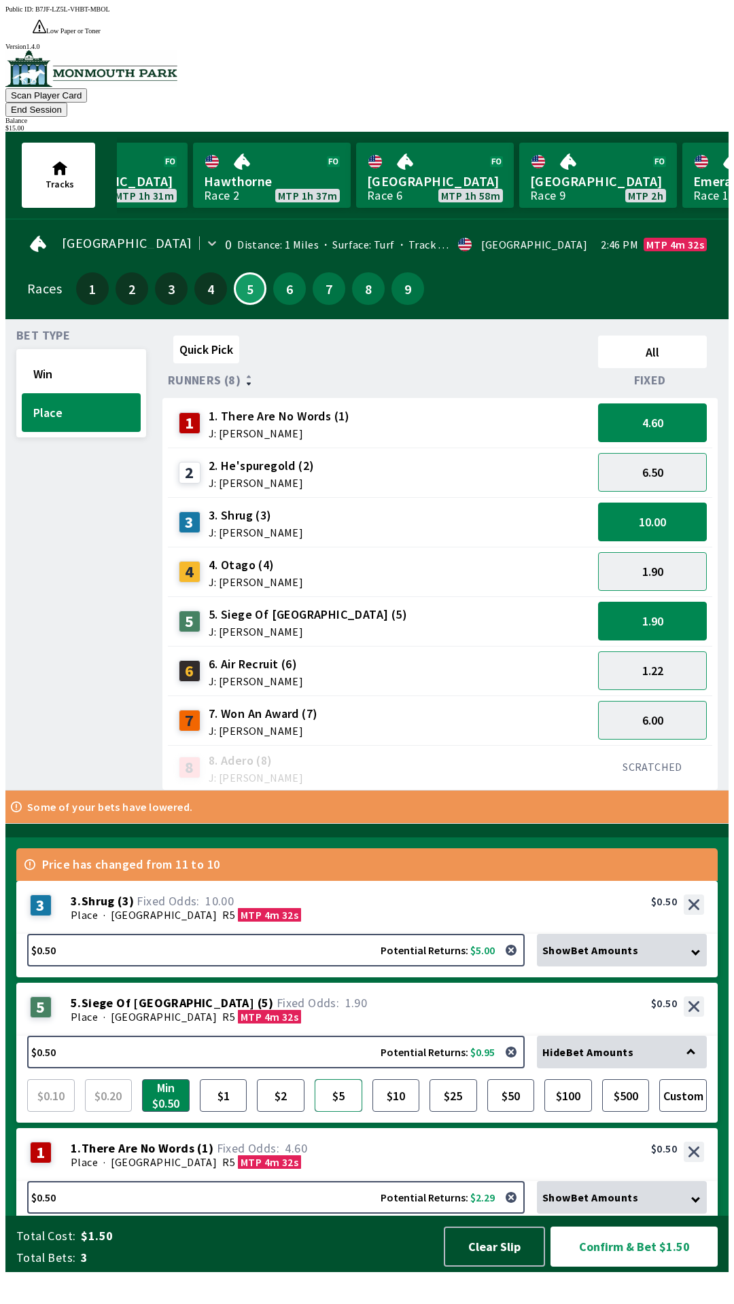
click at [338, 1112] on button "$5" at bounding box center [338, 1095] width 48 height 33
click at [685, 1214] on div "Show Bet Amounts" at bounding box center [622, 1197] width 170 height 33
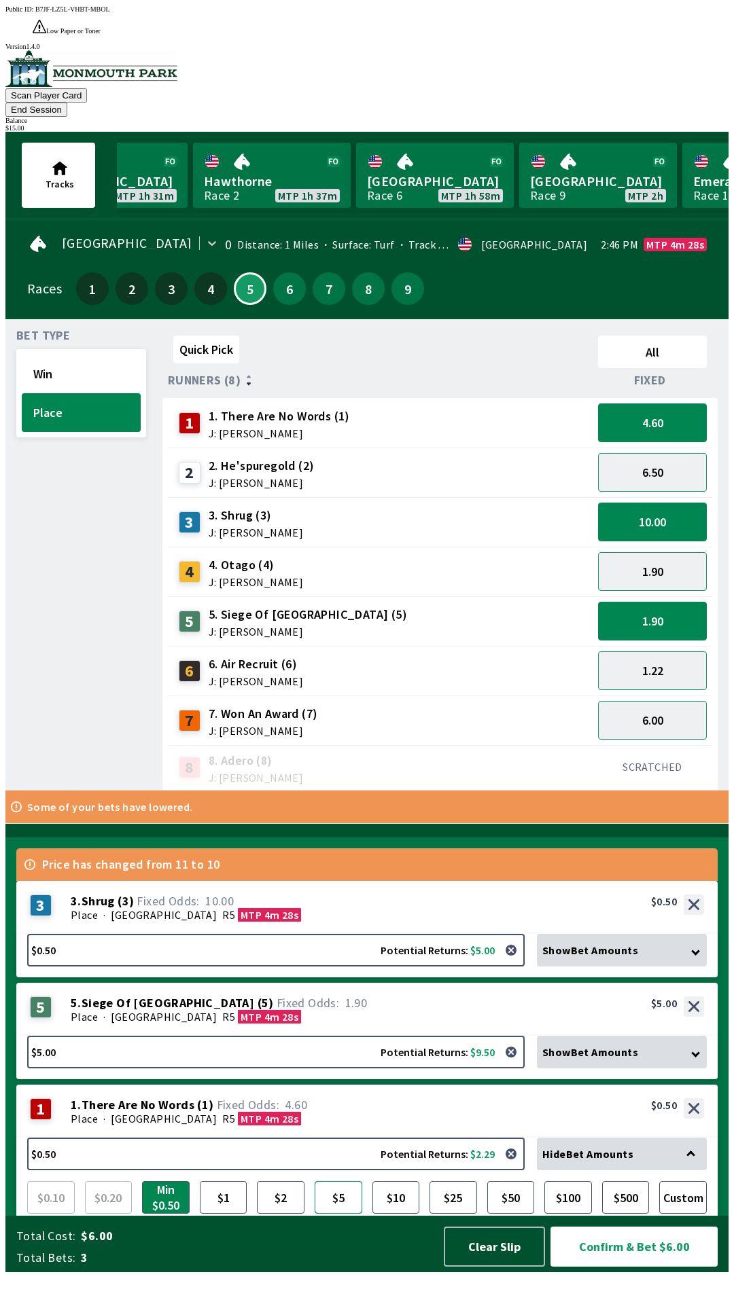
click at [334, 1214] on button "$5" at bounding box center [338, 1197] width 48 height 33
click at [695, 1159] on icon at bounding box center [690, 1155] width 9 height 9
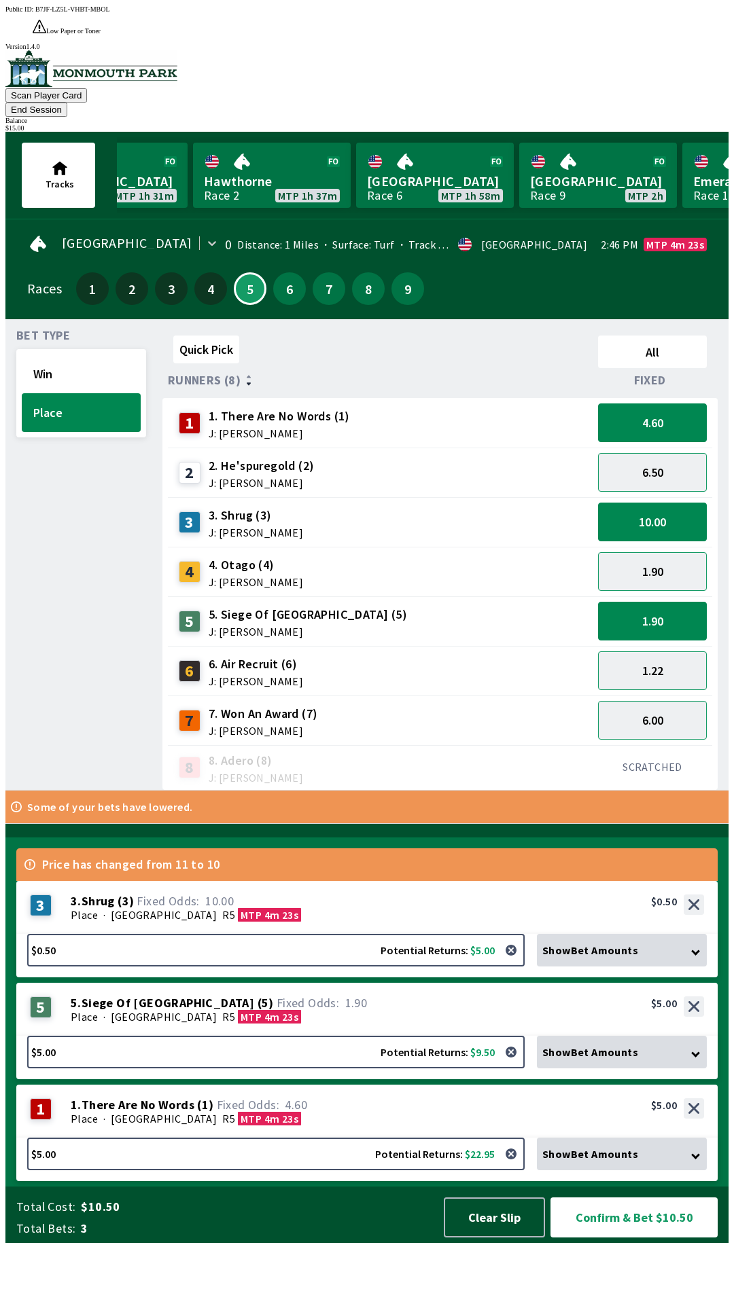
click at [687, 967] on div "Show Bet Amounts" at bounding box center [622, 950] width 170 height 33
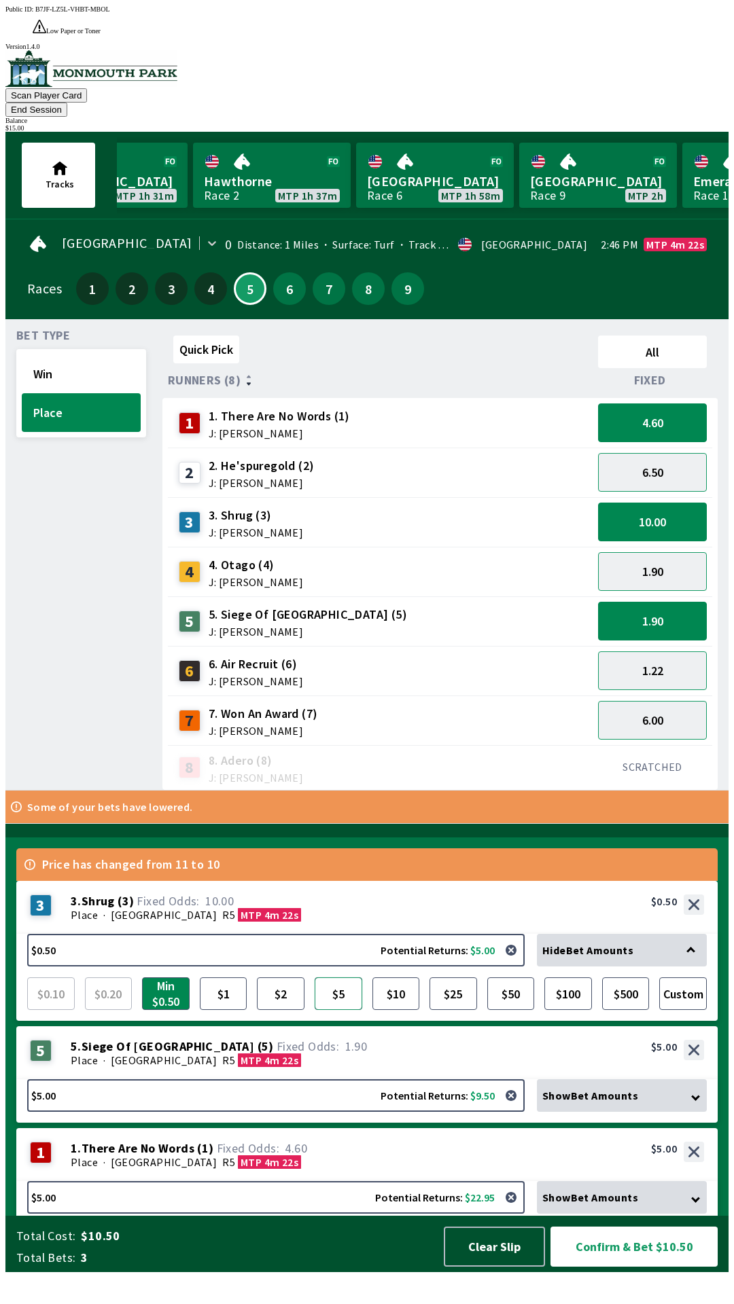
click at [348, 1010] on button "$5" at bounding box center [338, 993] width 48 height 33
click at [690, 967] on div "Hide Bet Amounts" at bounding box center [622, 950] width 170 height 33
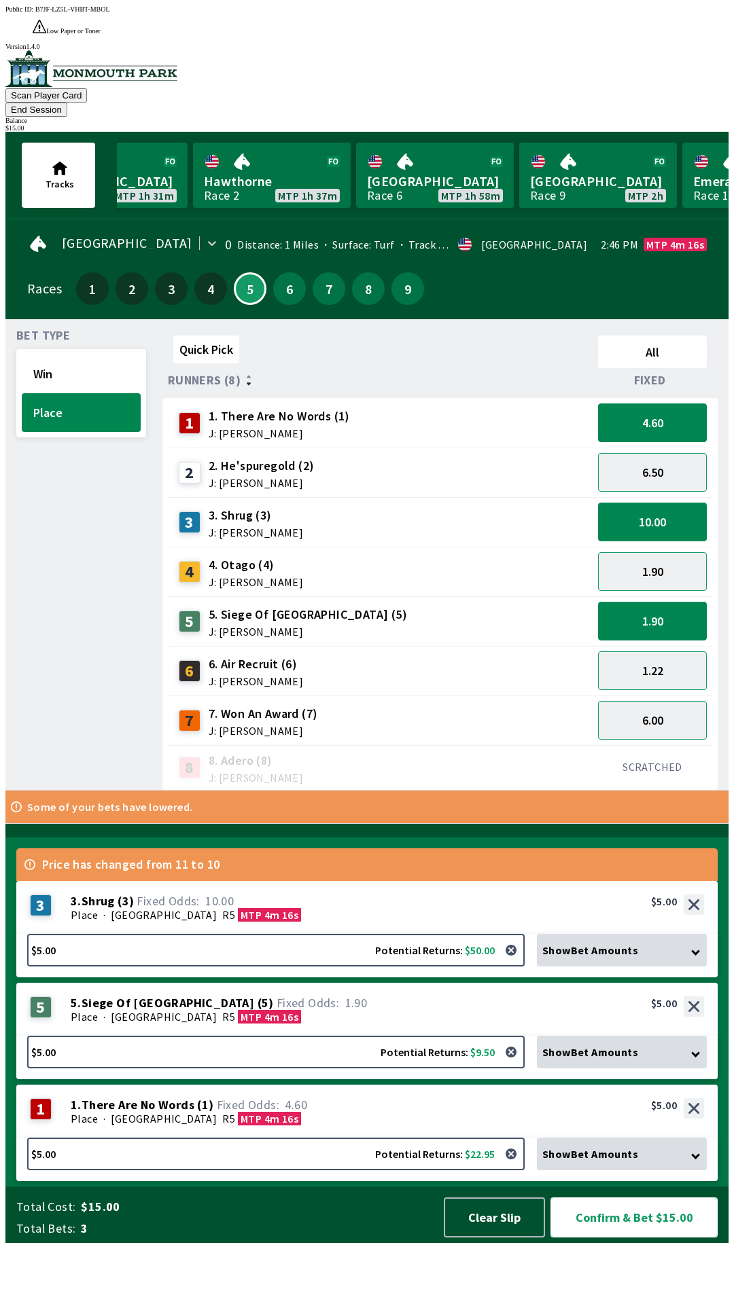
click at [664, 1238] on button "Confirm & Bet $15.00" at bounding box center [633, 1217] width 167 height 40
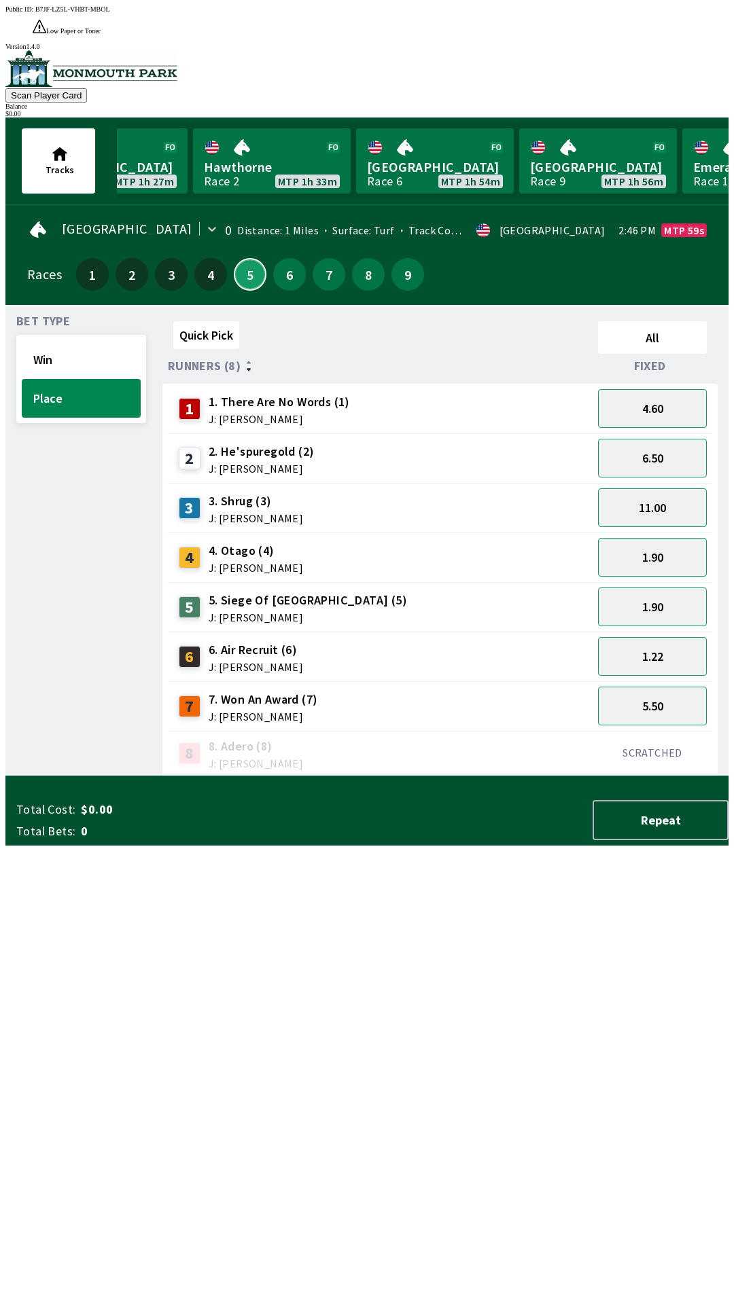
click at [249, 258] on button "5" at bounding box center [250, 274] width 33 height 33
click at [671, 389] on button "4.60" at bounding box center [652, 408] width 109 height 39
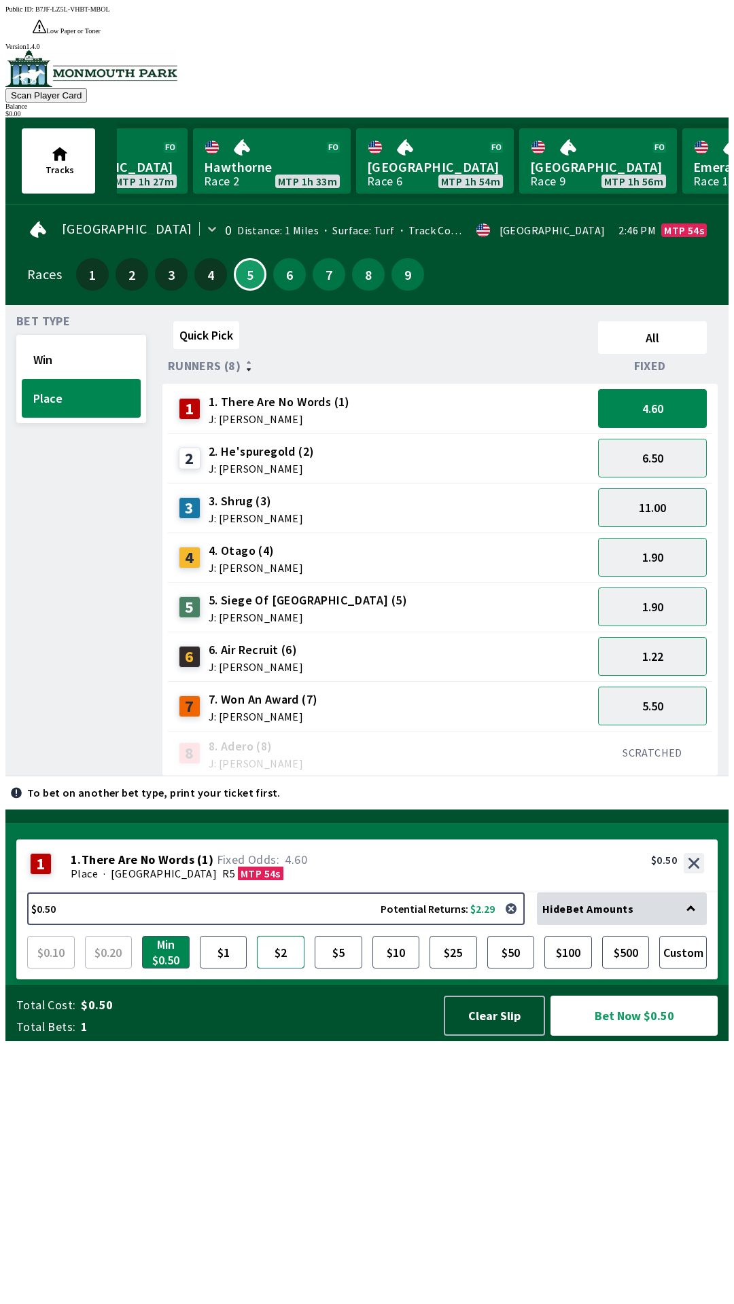
click at [275, 969] on button "$2" at bounding box center [281, 952] width 48 height 33
click at [513, 1036] on button "Clear Slip" at bounding box center [494, 1016] width 101 height 40
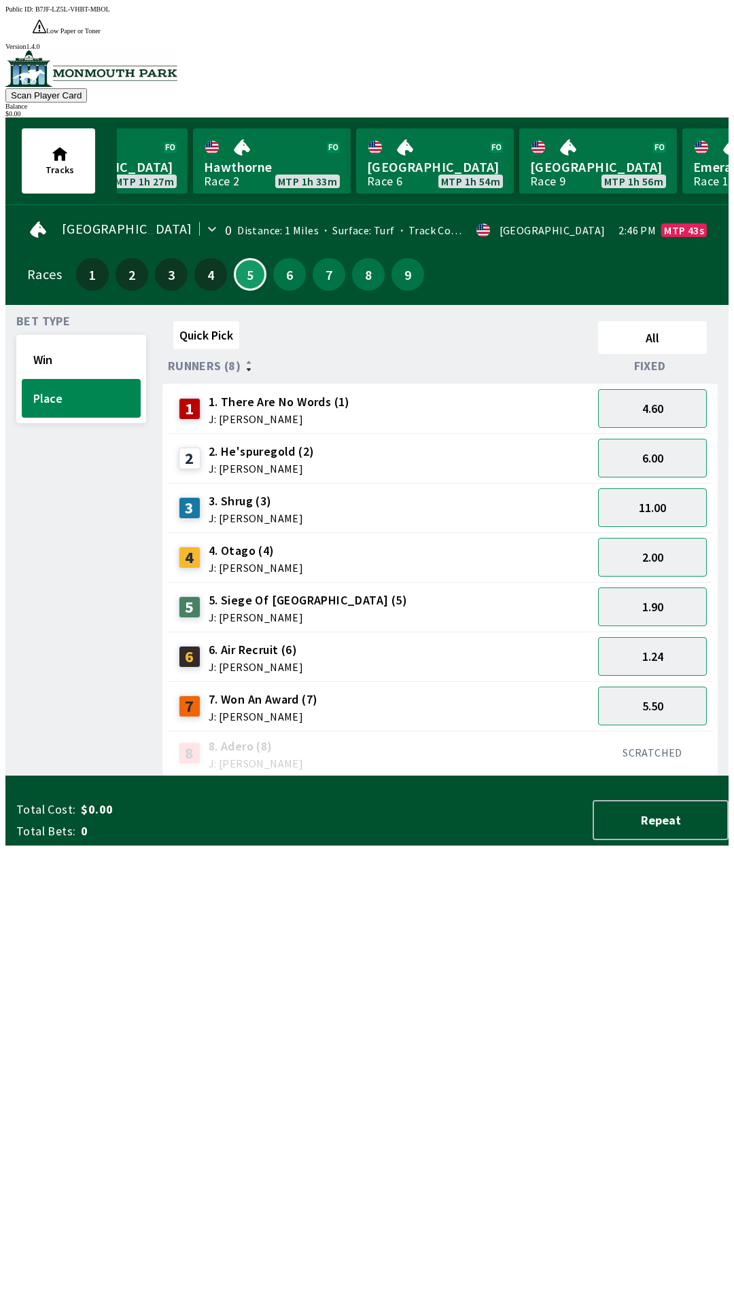
click at [500, 840] on div "Total Cost: $0.00 Total Bets: 0 Repeat" at bounding box center [372, 820] width 712 height 40
click at [499, 840] on div "Total Cost: $0.00 Total Bets: 0 Repeat" at bounding box center [372, 820] width 712 height 40
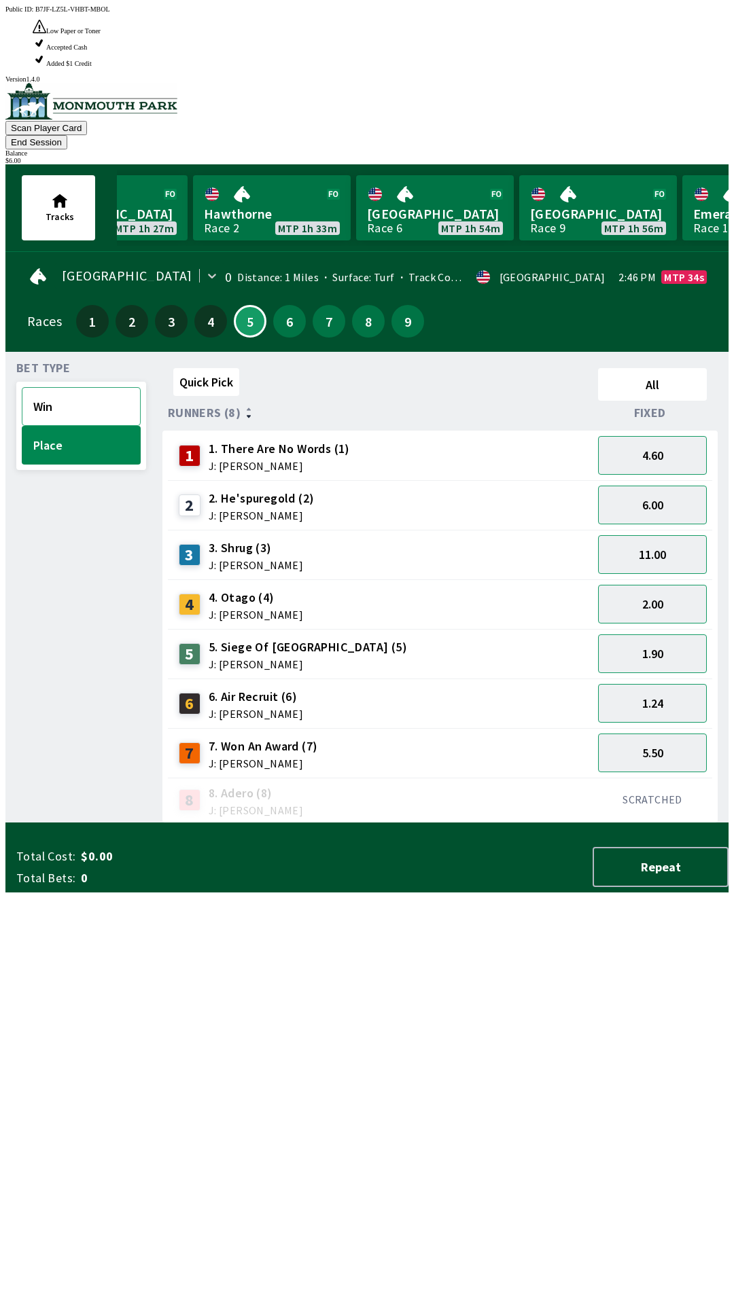
click at [51, 387] on button "Win" at bounding box center [81, 406] width 119 height 39
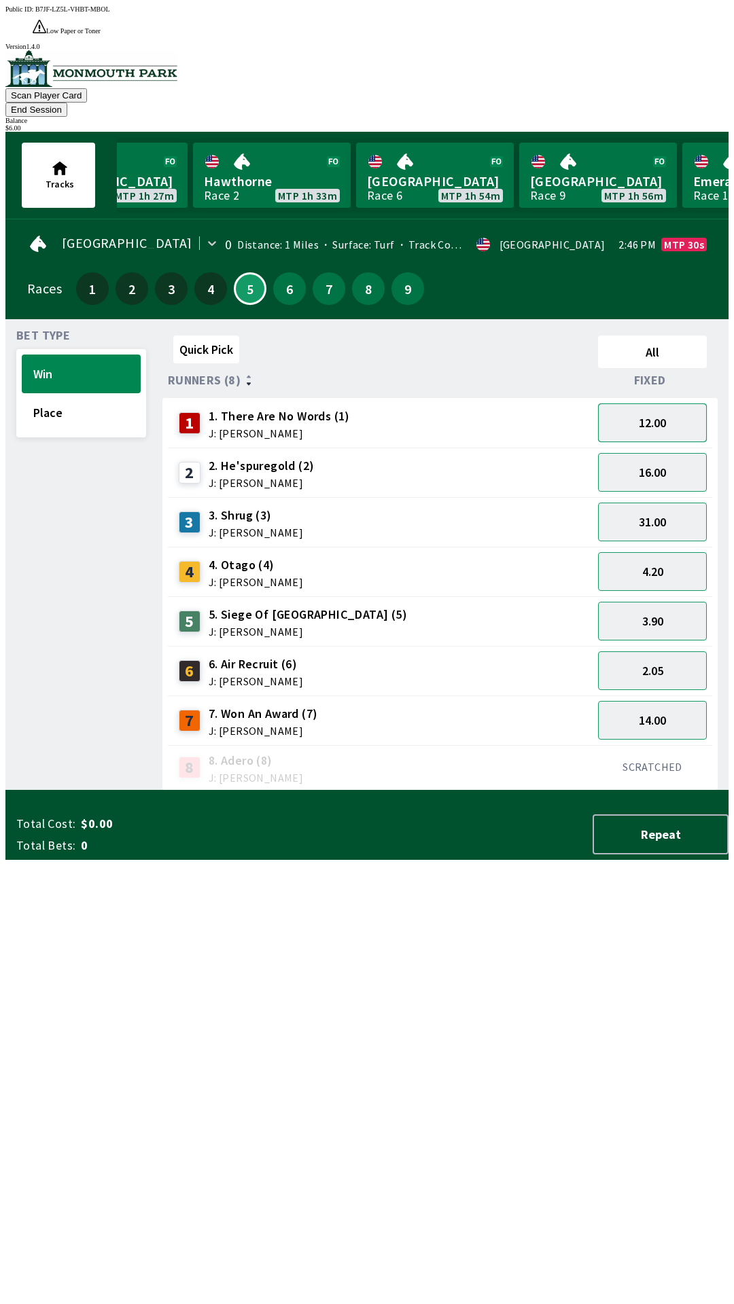
click at [657, 403] on button "12.00" at bounding box center [652, 422] width 109 height 39
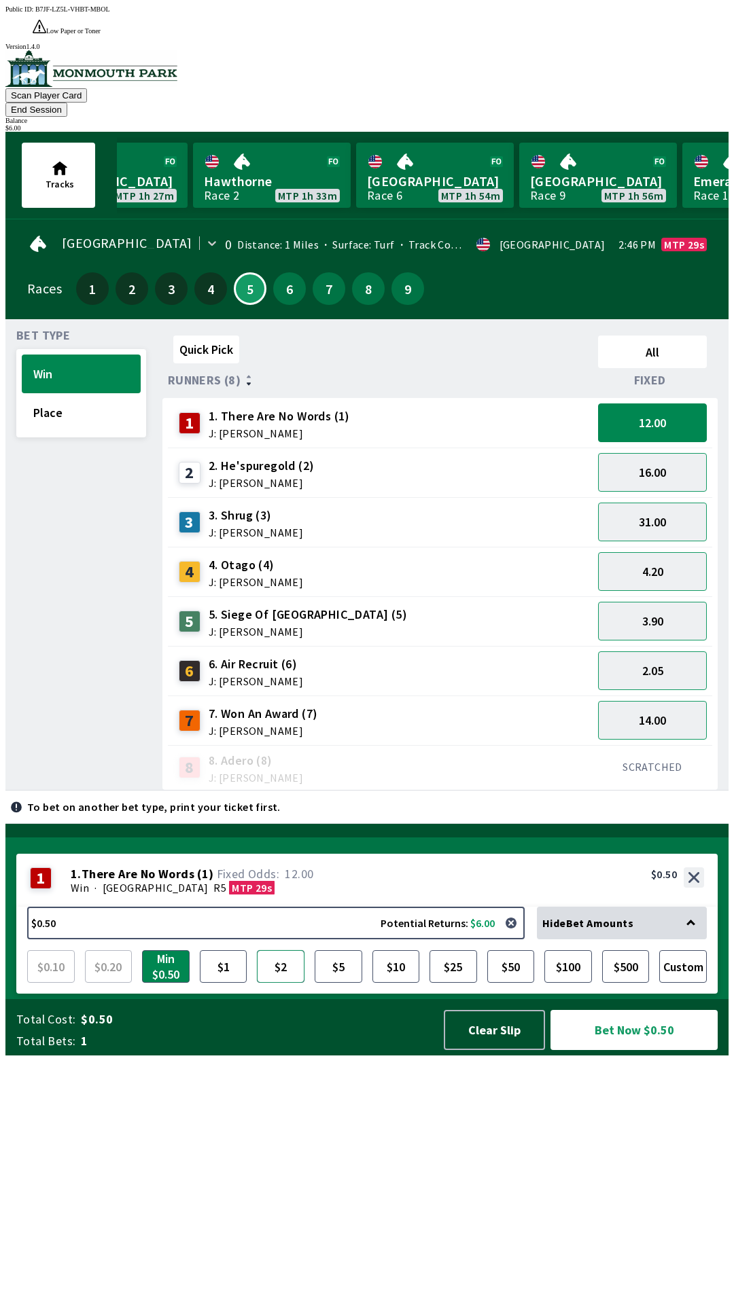
click at [290, 983] on button "$2" at bounding box center [281, 966] width 48 height 33
click at [668, 1050] on button "Bet Now $2.00" at bounding box center [633, 1030] width 167 height 40
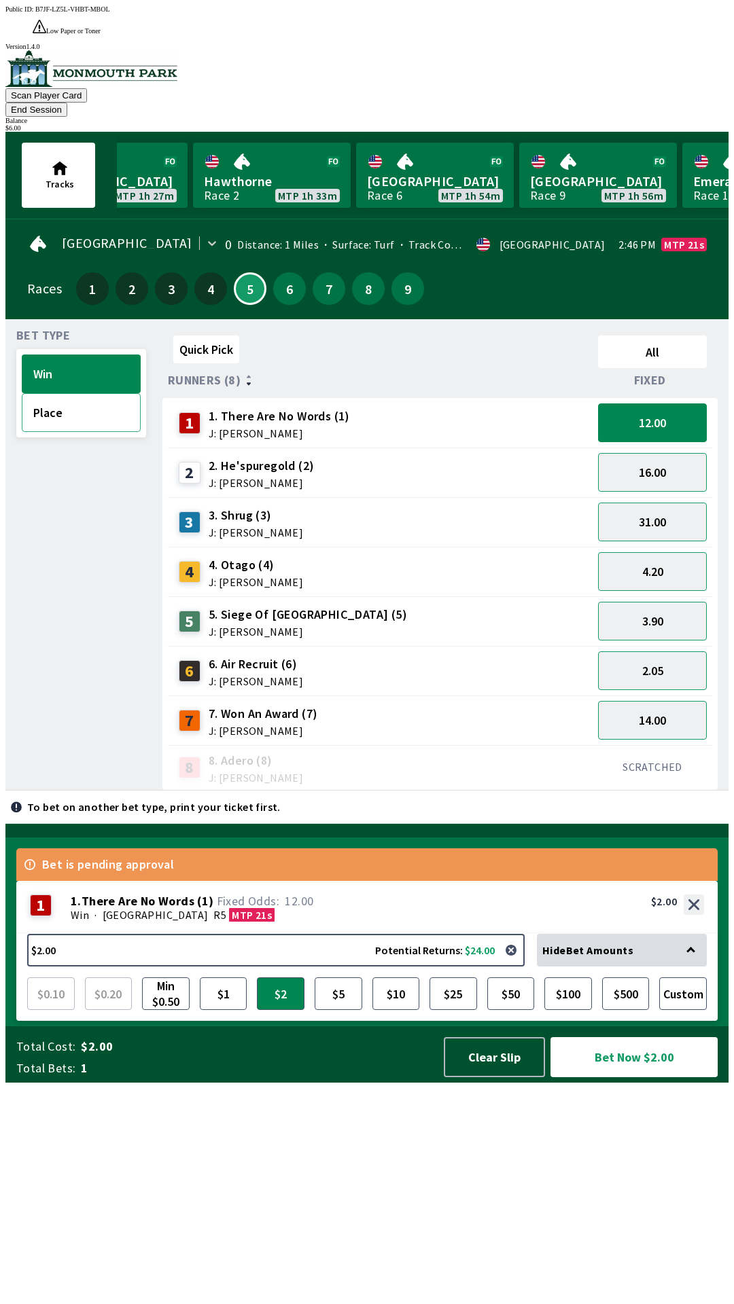
click at [82, 393] on button "Place" at bounding box center [81, 412] width 119 height 39
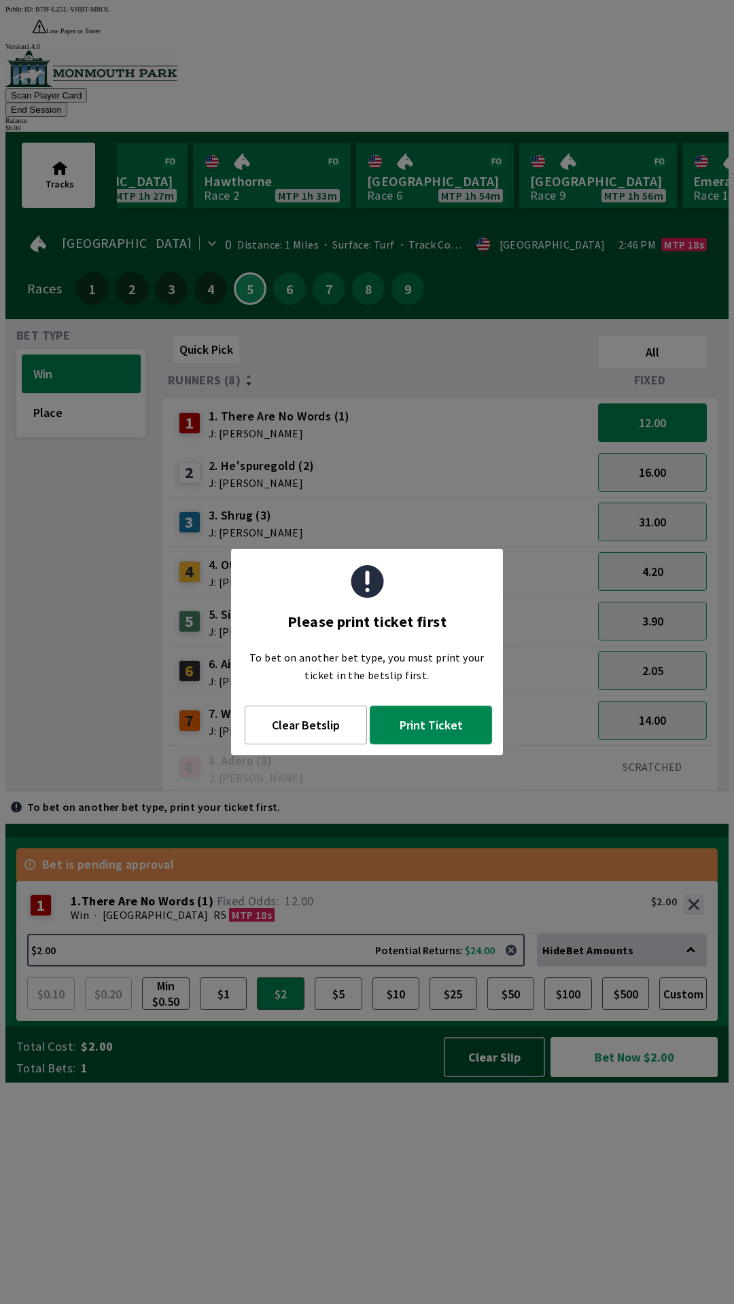
click at [439, 719] on button "Print Ticket" at bounding box center [431, 725] width 122 height 39
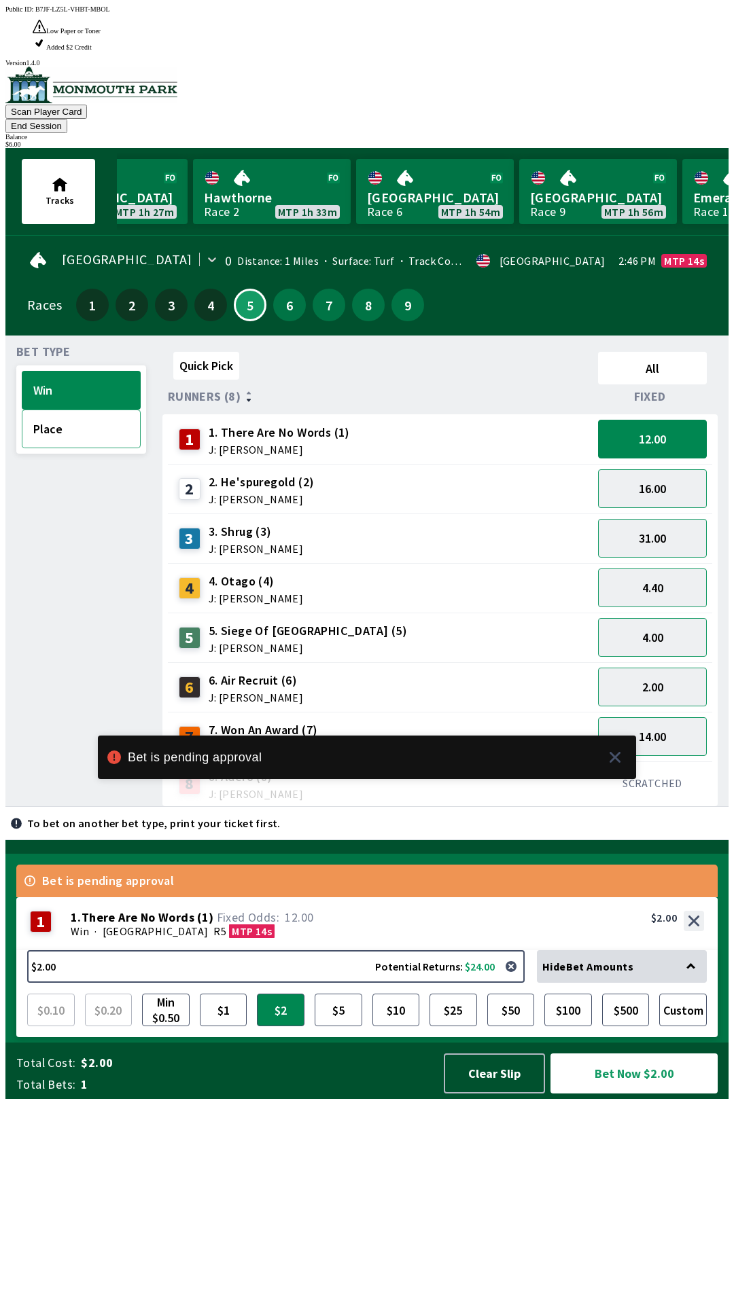
click at [66, 410] on button "Place" at bounding box center [81, 429] width 119 height 39
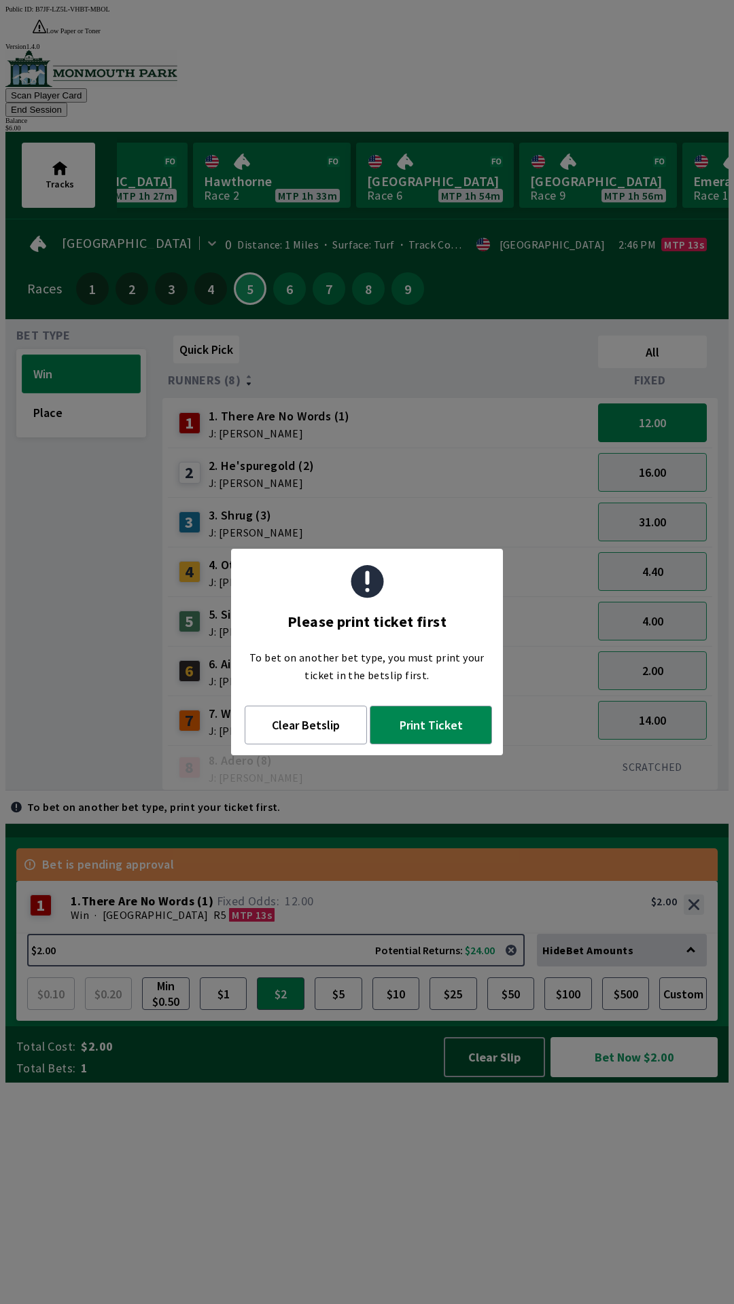
click at [91, 355] on button "Win" at bounding box center [81, 374] width 119 height 39
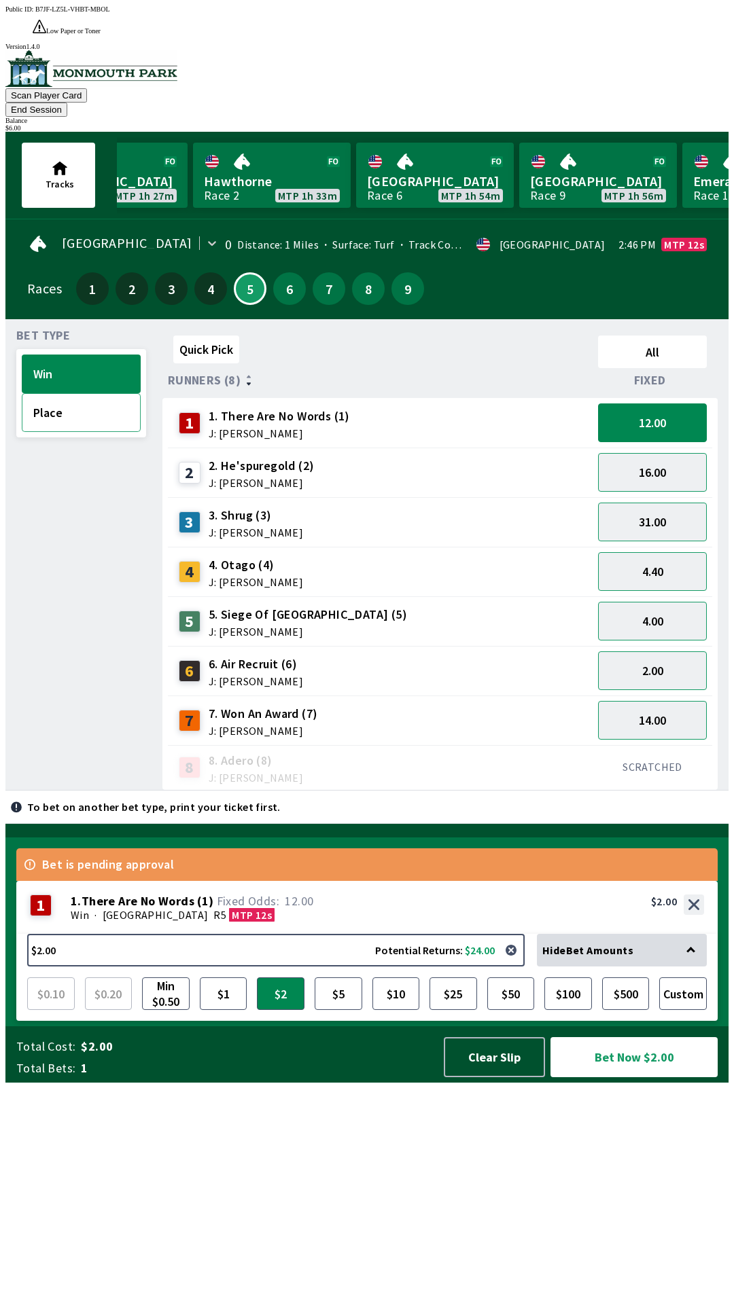
click at [63, 393] on button "Place" at bounding box center [81, 412] width 119 height 39
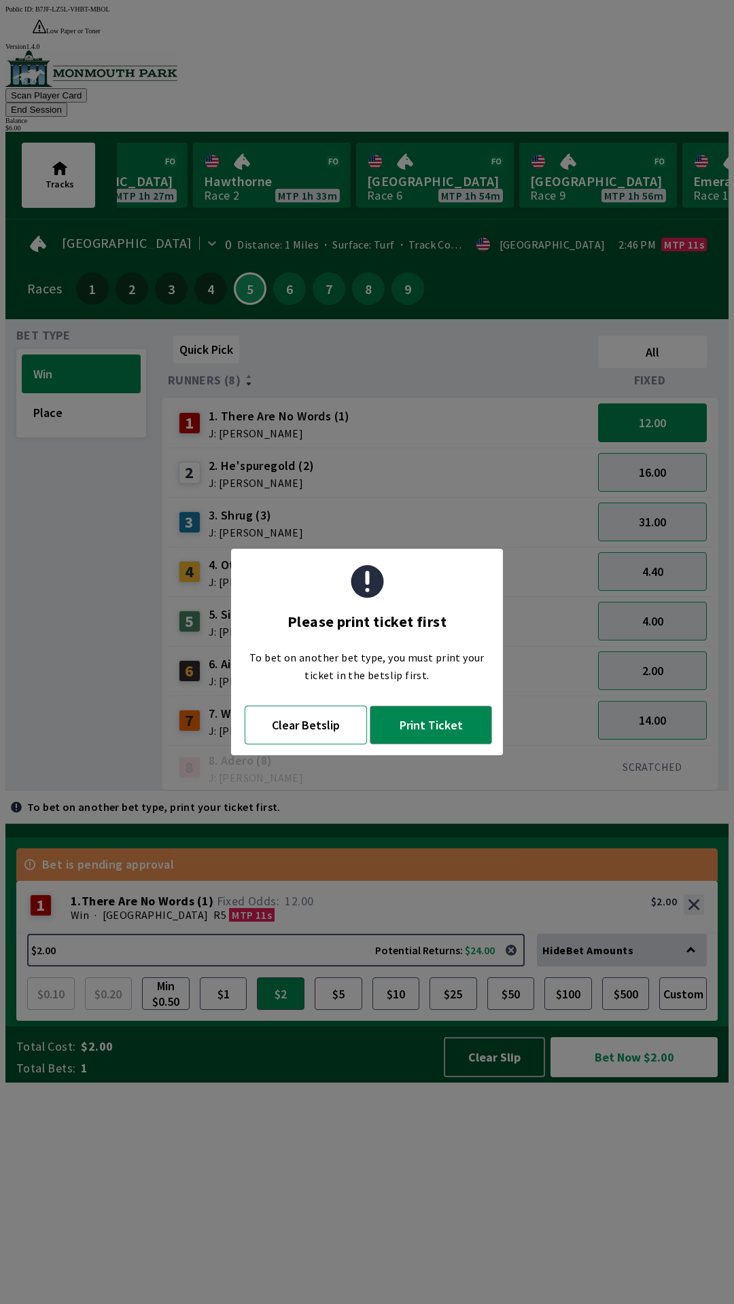
click at [323, 729] on button "Clear Betslip" at bounding box center [306, 725] width 122 height 39
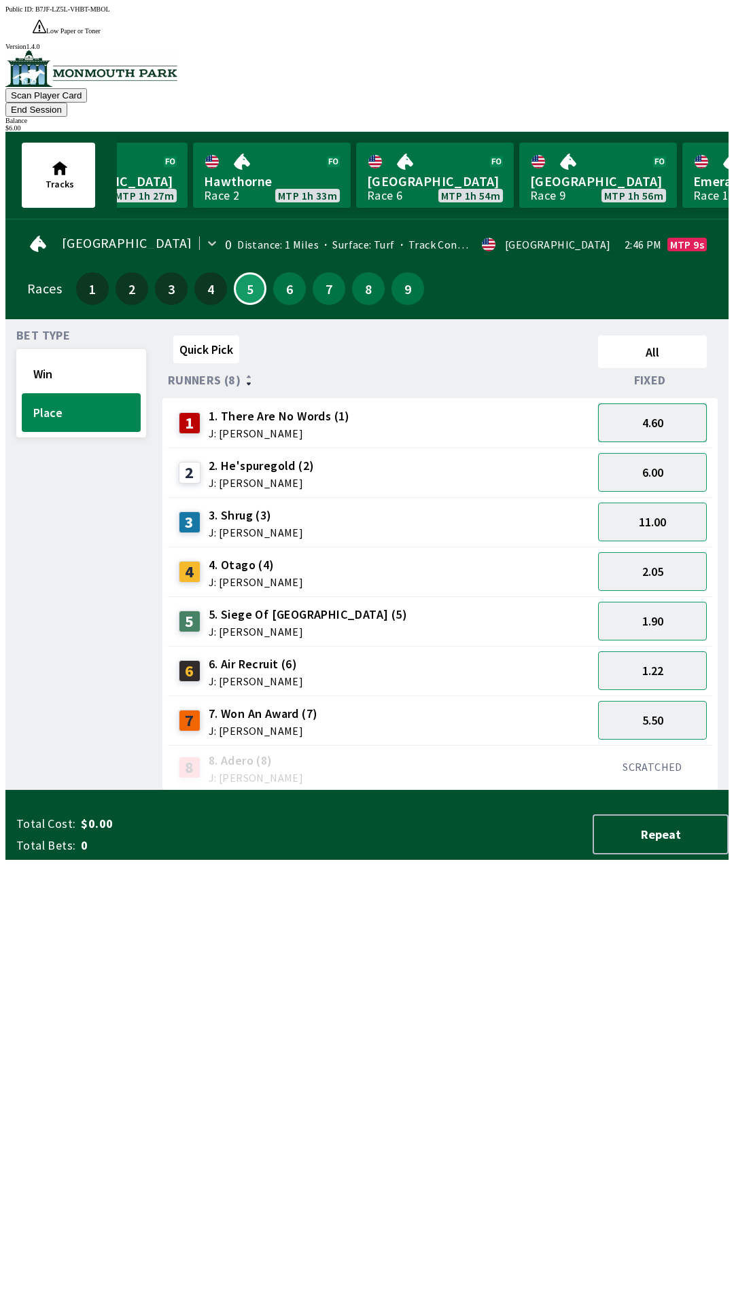
click at [684, 403] on button "4.60" at bounding box center [652, 422] width 109 height 39
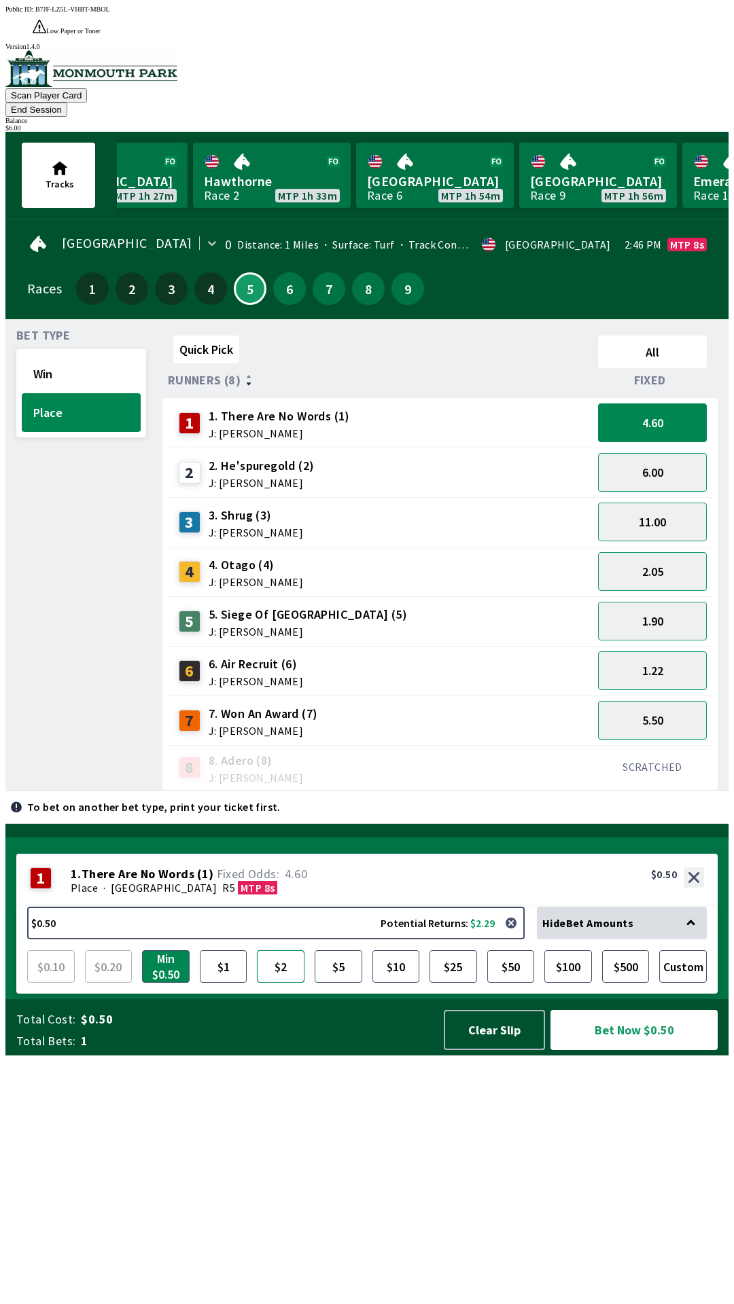
click at [293, 983] on button "$2" at bounding box center [281, 966] width 48 height 33
click at [653, 1050] on button "Bet Now $2.00" at bounding box center [633, 1030] width 167 height 40
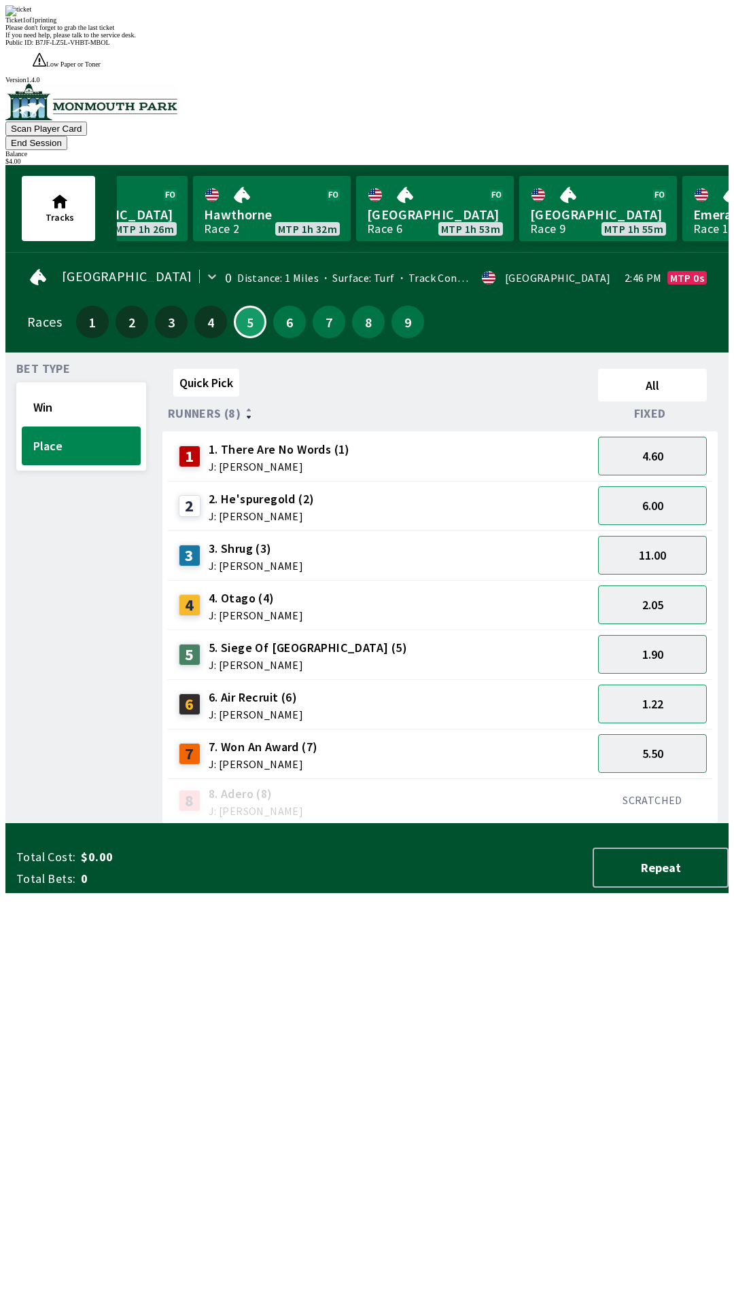
click at [568, 824] on div "Quick Pick All Runners (8) Fixed 1 1. There Are No Words (1) J: [PERSON_NAME] 4…" at bounding box center [445, 593] width 566 height 461
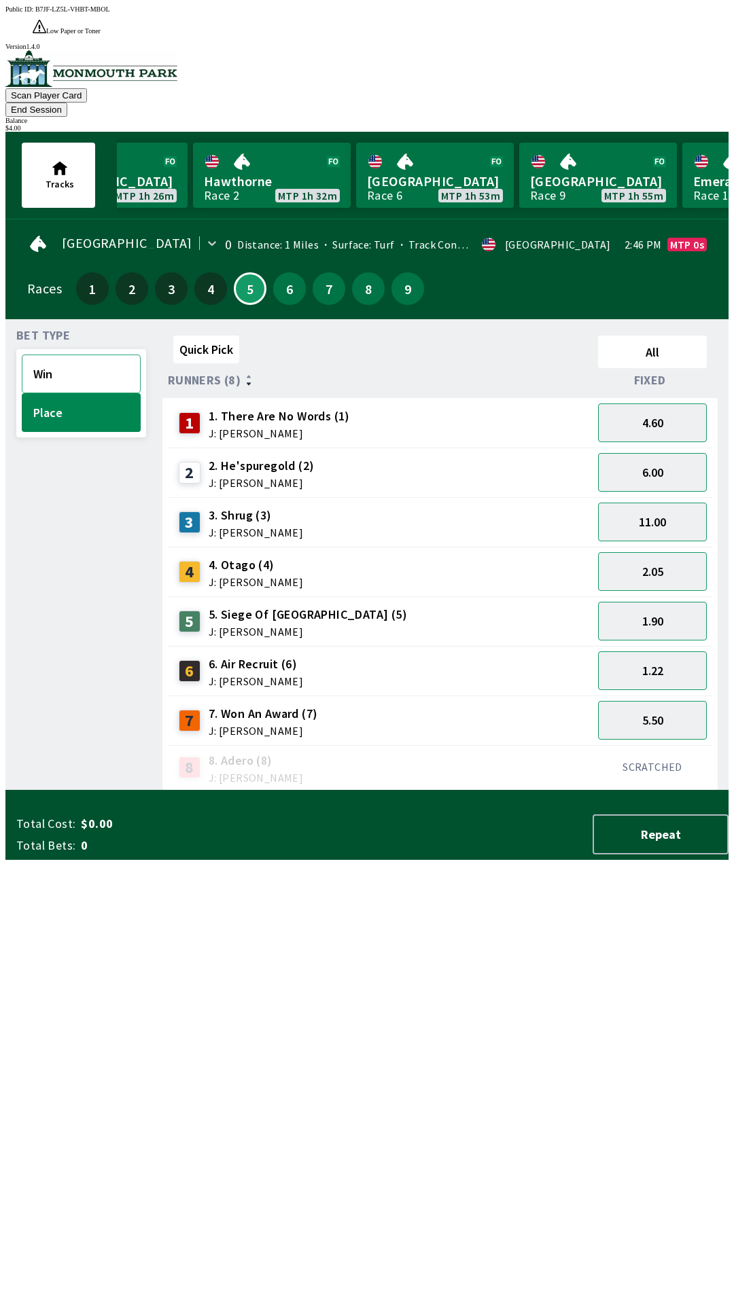
click at [72, 355] on button "Win" at bounding box center [81, 374] width 119 height 39
click at [84, 393] on button "Place" at bounding box center [81, 412] width 119 height 39
click at [92, 355] on button "Win" at bounding box center [81, 374] width 119 height 39
click at [662, 403] on button "12.00" at bounding box center [652, 422] width 109 height 39
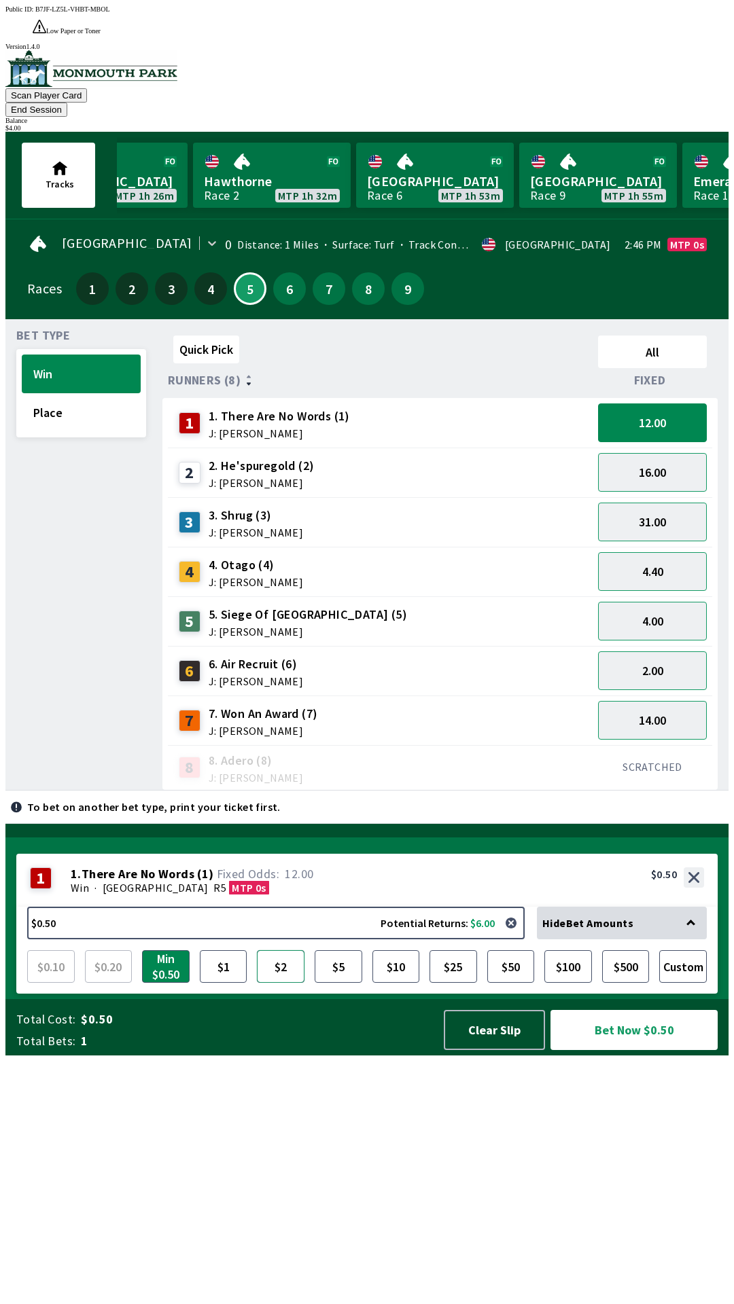
click at [287, 983] on button "$2" at bounding box center [281, 966] width 48 height 33
click at [651, 1050] on button "Bet Now $2.00" at bounding box center [633, 1030] width 167 height 40
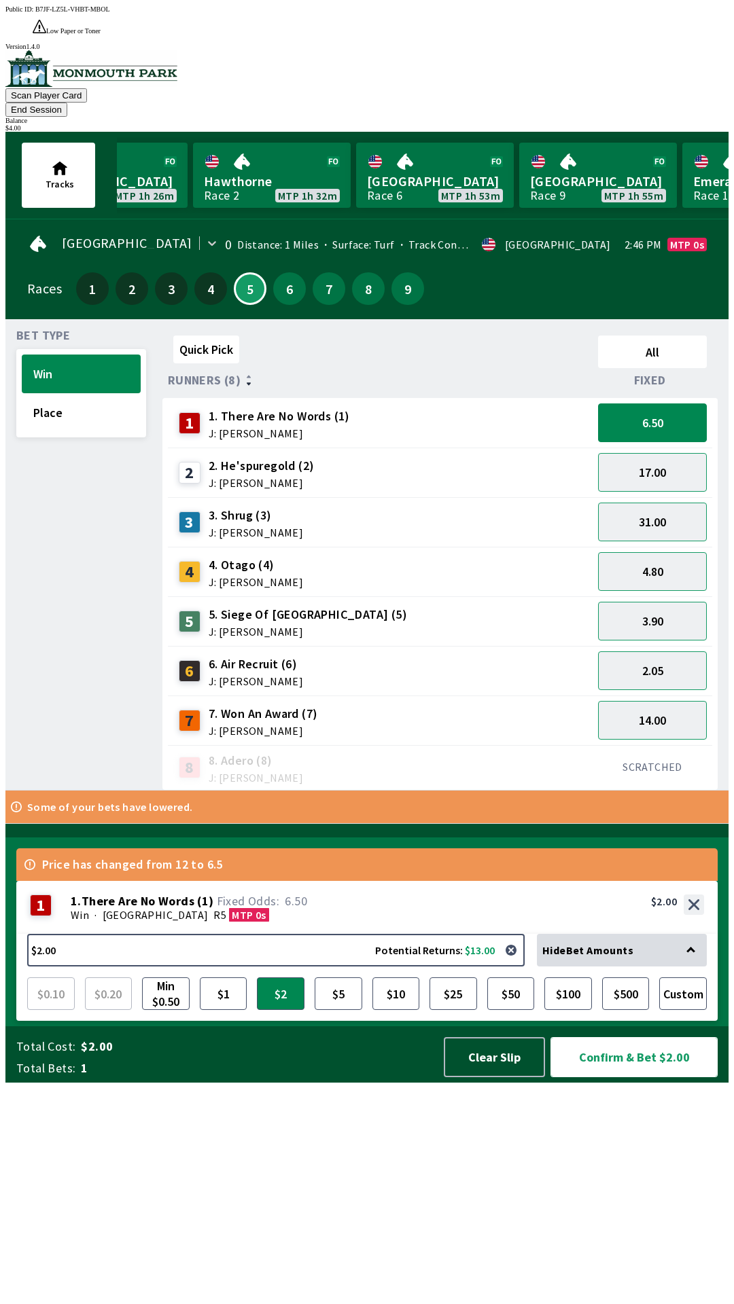
click at [654, 1077] on button "Confirm & Bet $2.00" at bounding box center [633, 1057] width 167 height 40
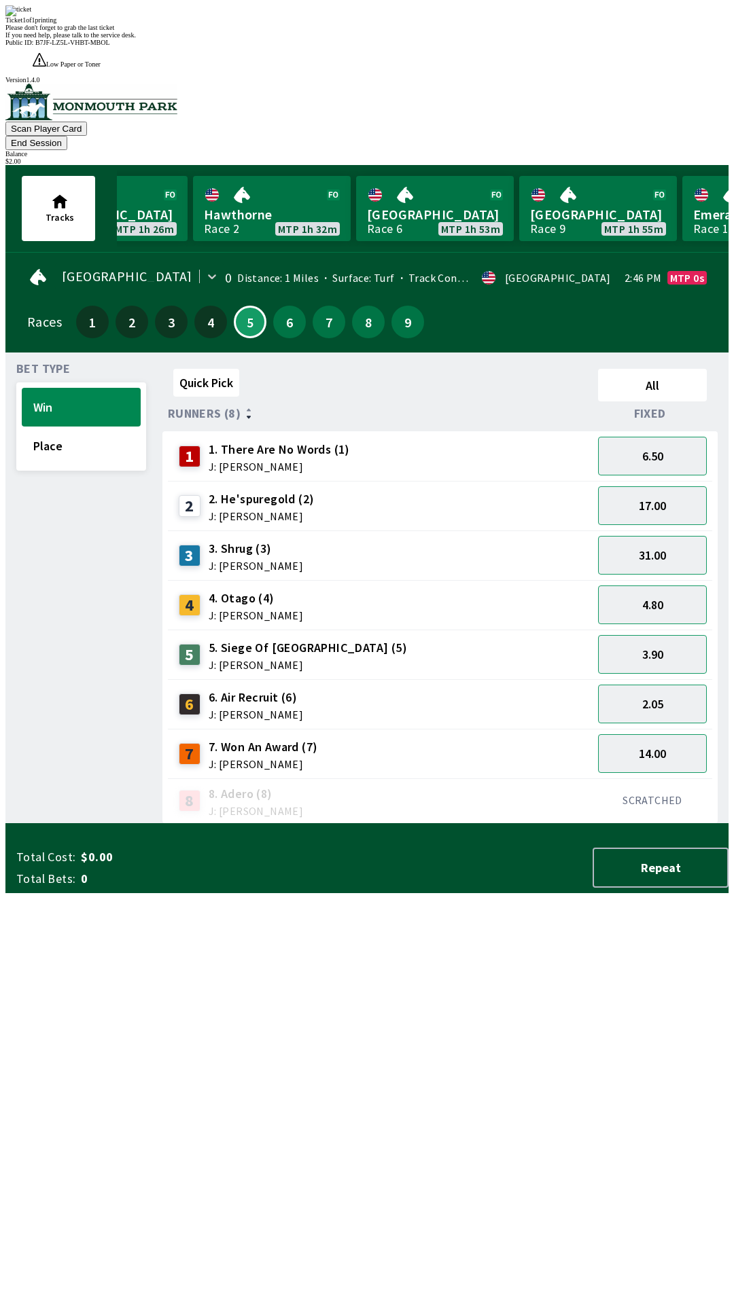
click at [390, 824] on div "Quick Pick All Runners (8) Fixed 1 1. There Are No Words (1) J: [PERSON_NAME] 6…" at bounding box center [445, 593] width 566 height 461
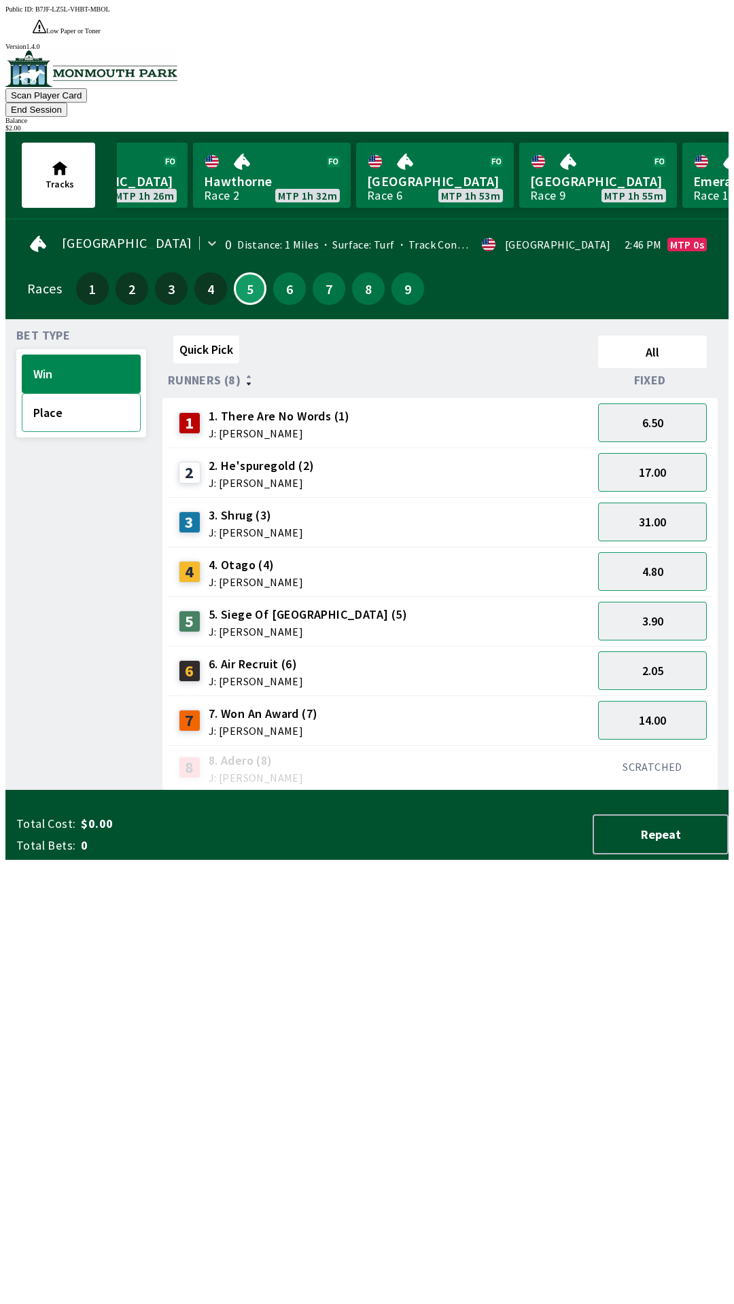
click at [81, 393] on button "Place" at bounding box center [81, 412] width 119 height 39
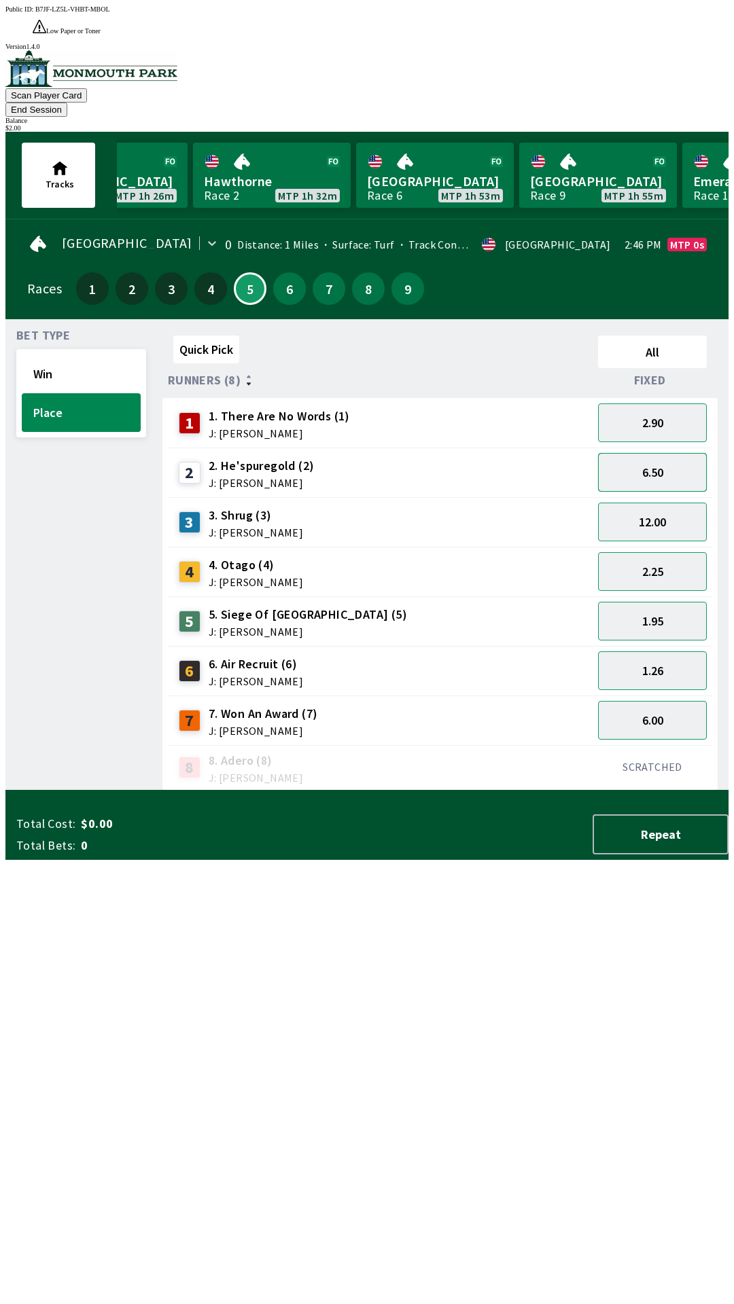
click at [650, 453] on button "6.50" at bounding box center [652, 472] width 109 height 39
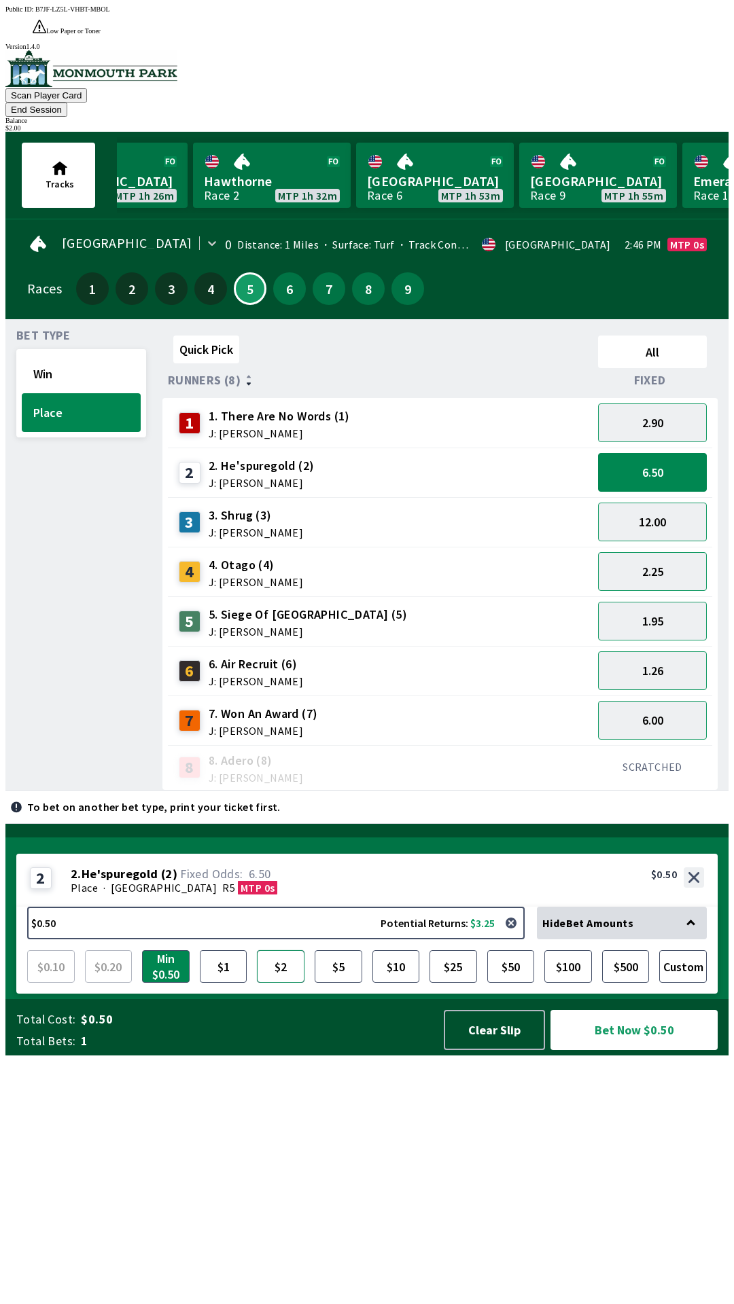
click at [279, 983] on button "$2" at bounding box center [281, 966] width 48 height 33
click at [637, 1050] on button "Bet Now $2.00" at bounding box center [633, 1030] width 167 height 40
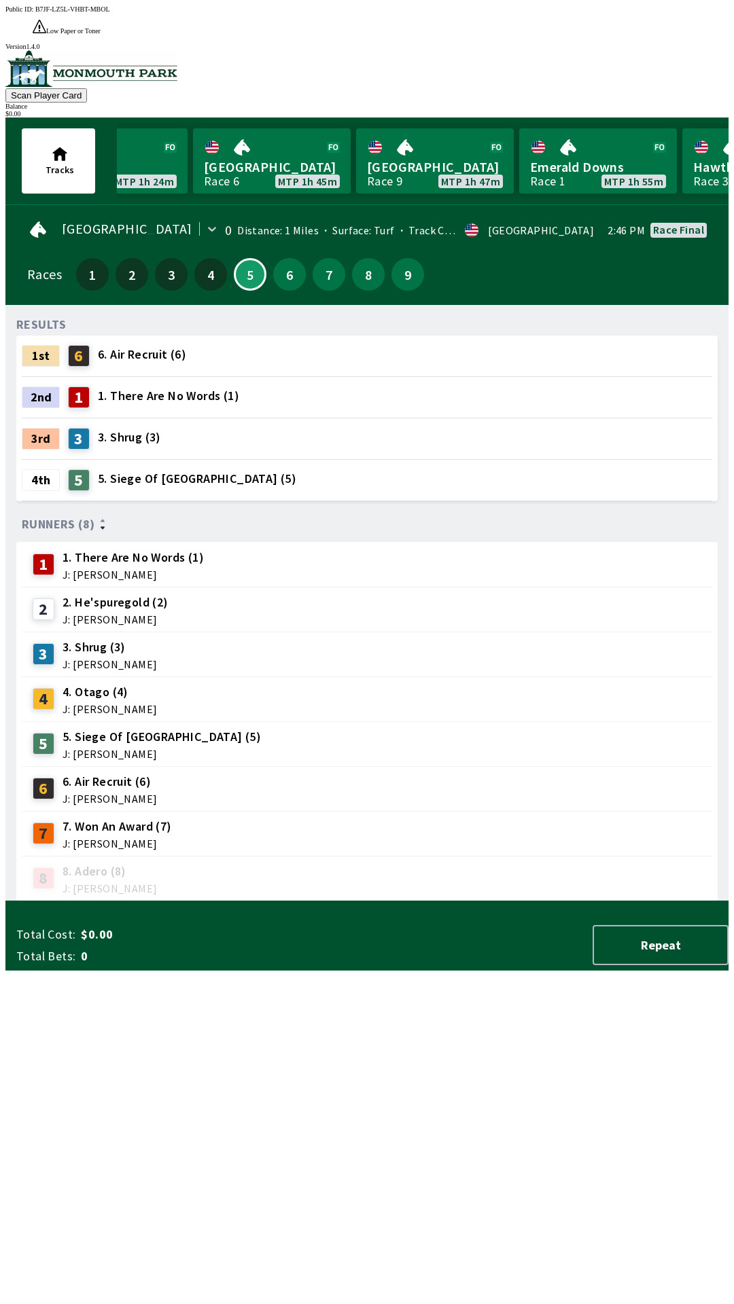
click at [409, 901] on div "RESULTS 1st 6 6. Air Recruit (6) 2nd 1 1. There Are No Words (1) 3rd 3 3. Shrug…" at bounding box center [372, 608] width 712 height 585
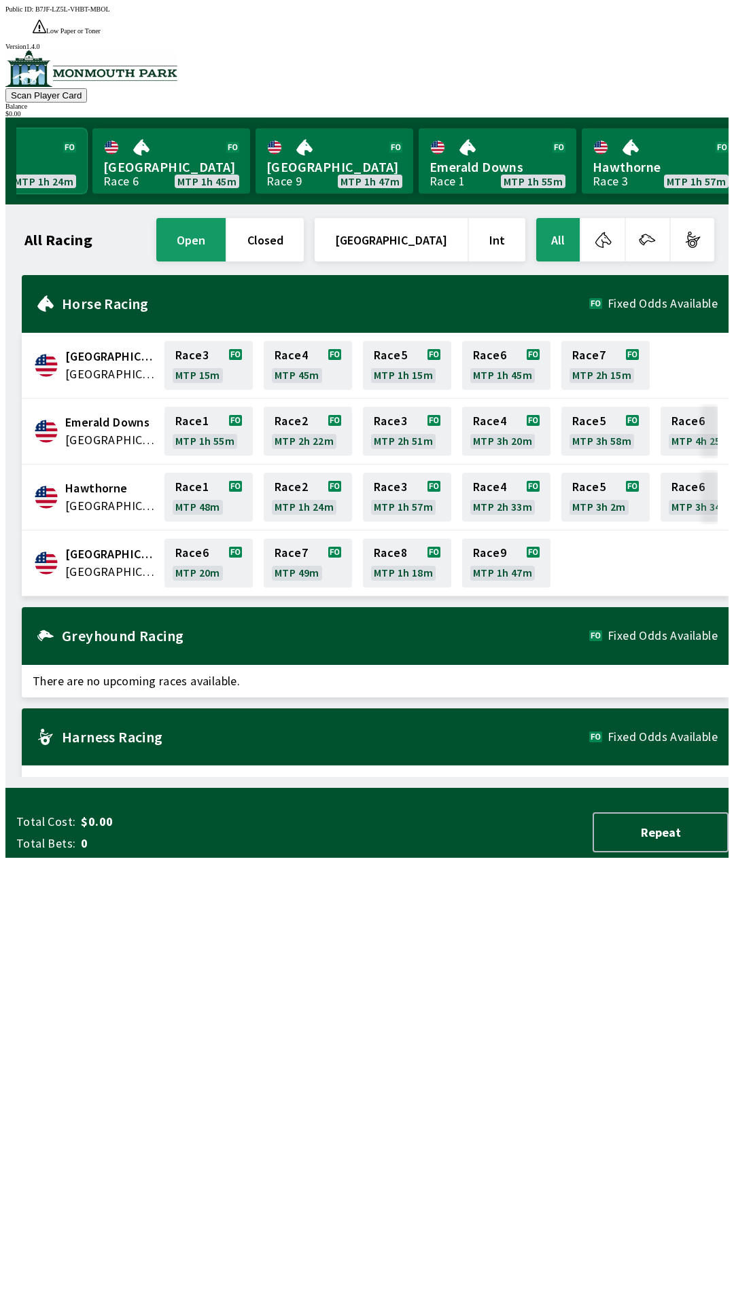
click at [48, 148] on link "Hawthorne Race 2 MTP 1h 24m" at bounding box center [8, 160] width 158 height 65
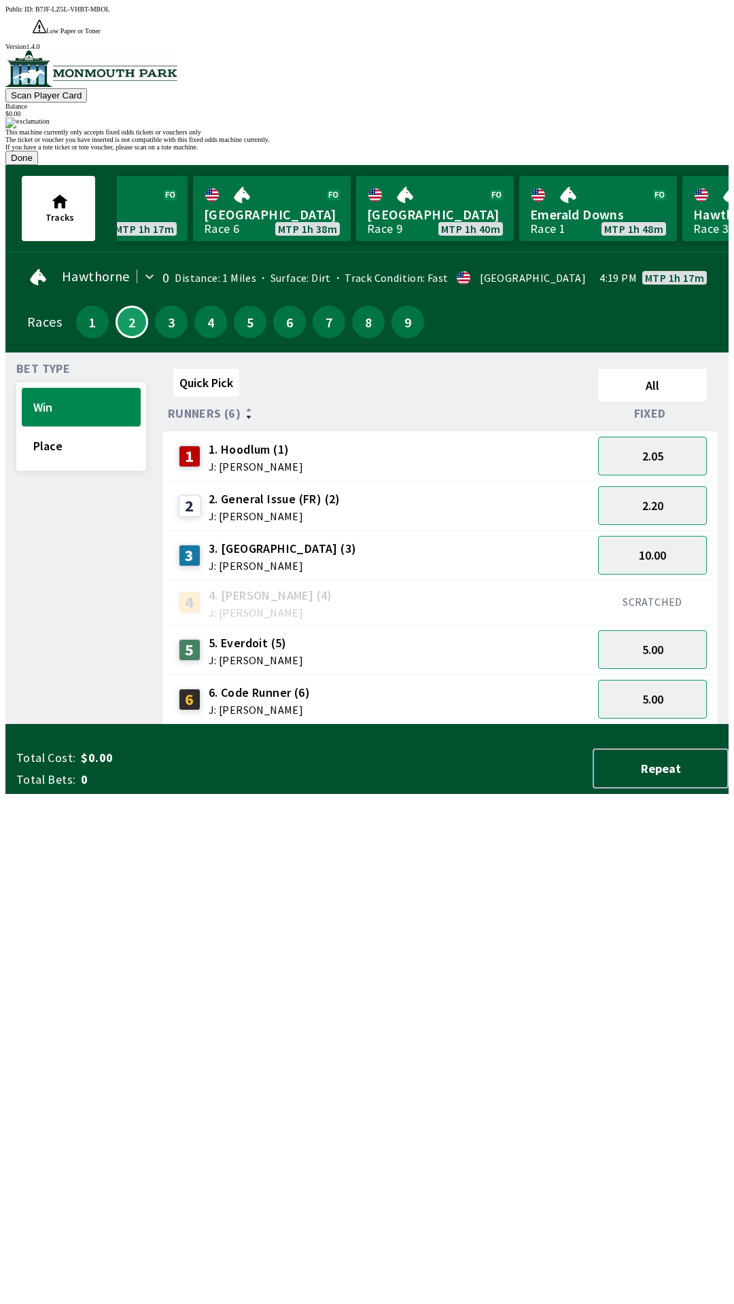
click at [38, 165] on button "Done" at bounding box center [21, 158] width 33 height 14
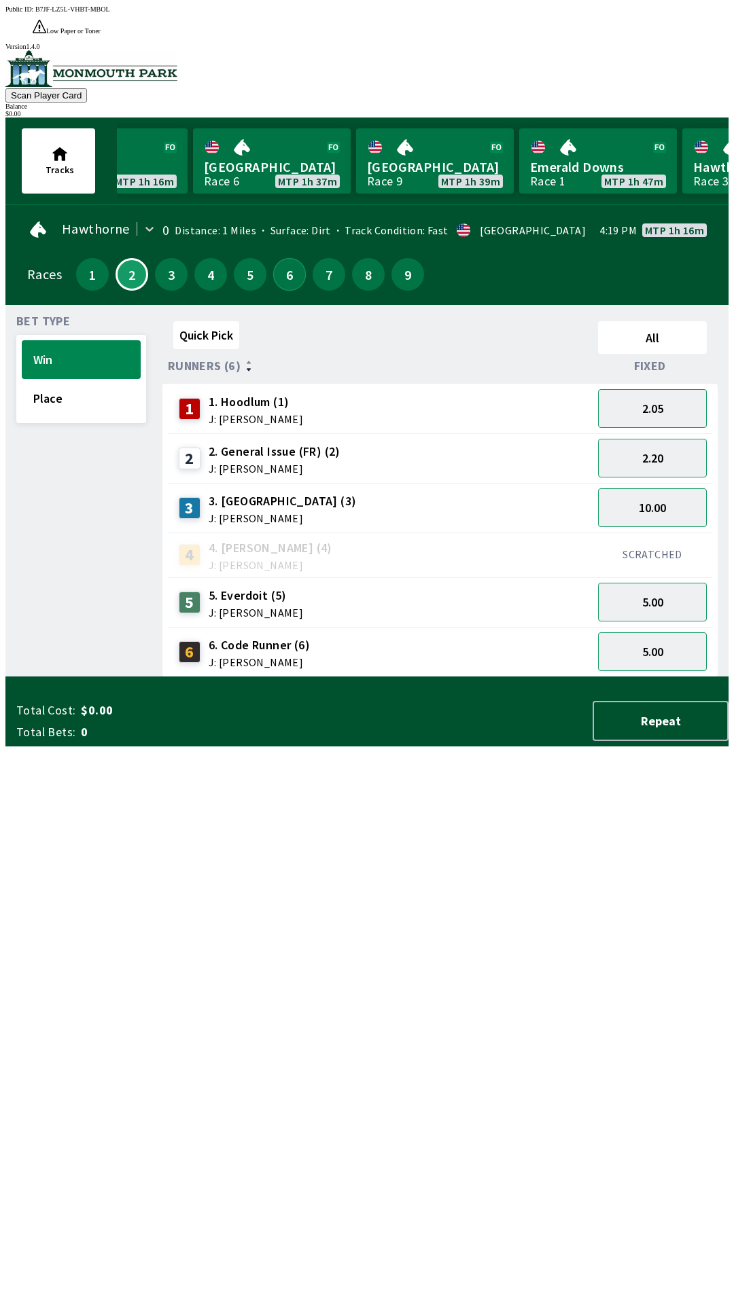
click at [283, 258] on button "6" at bounding box center [289, 274] width 33 height 33
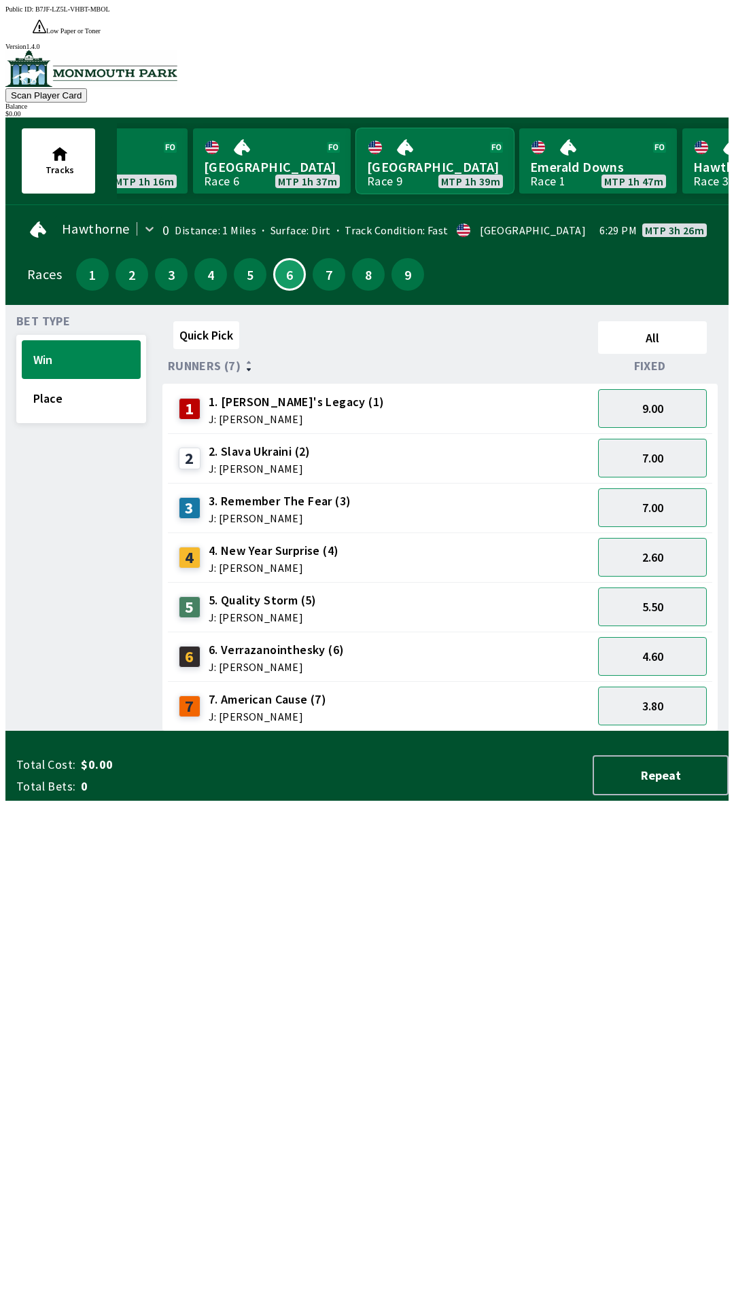
click at [433, 151] on link "[GEOGRAPHIC_DATA] Race 9 MTP 1h 39m" at bounding box center [435, 160] width 158 height 65
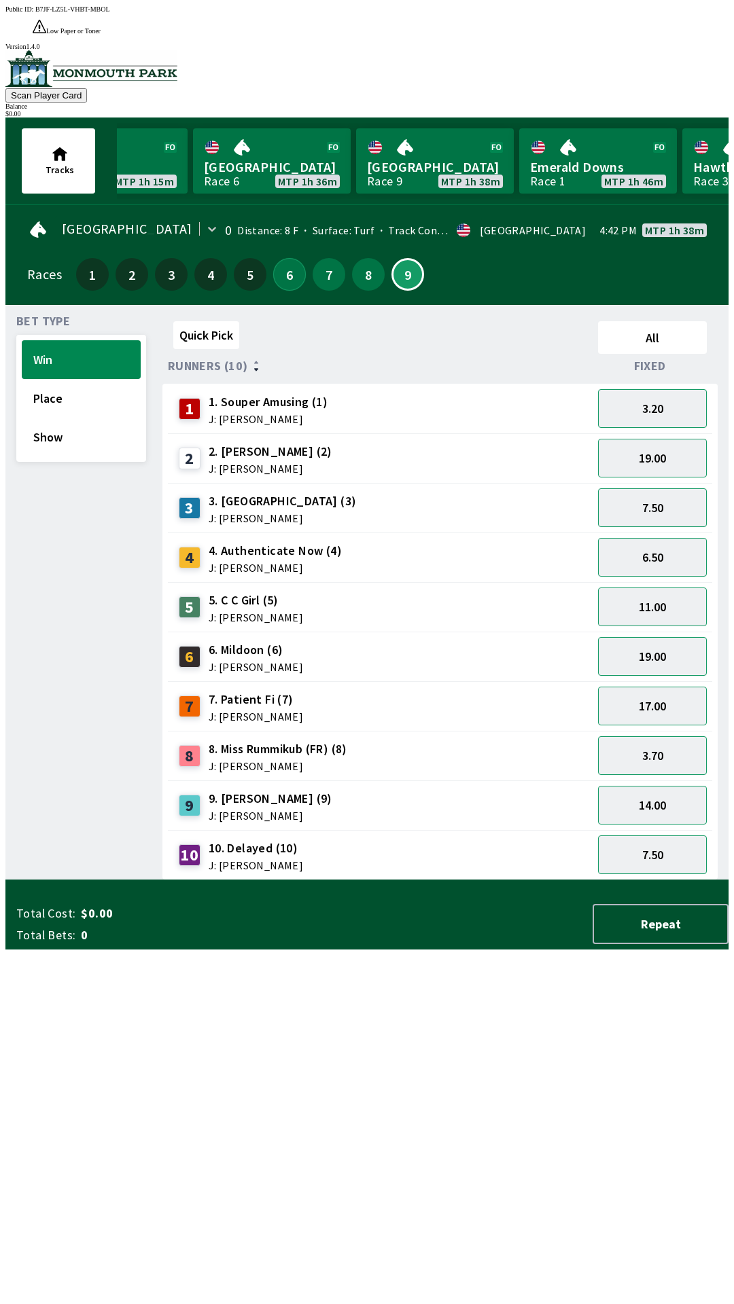
click at [283, 261] on button "6" at bounding box center [289, 274] width 33 height 33
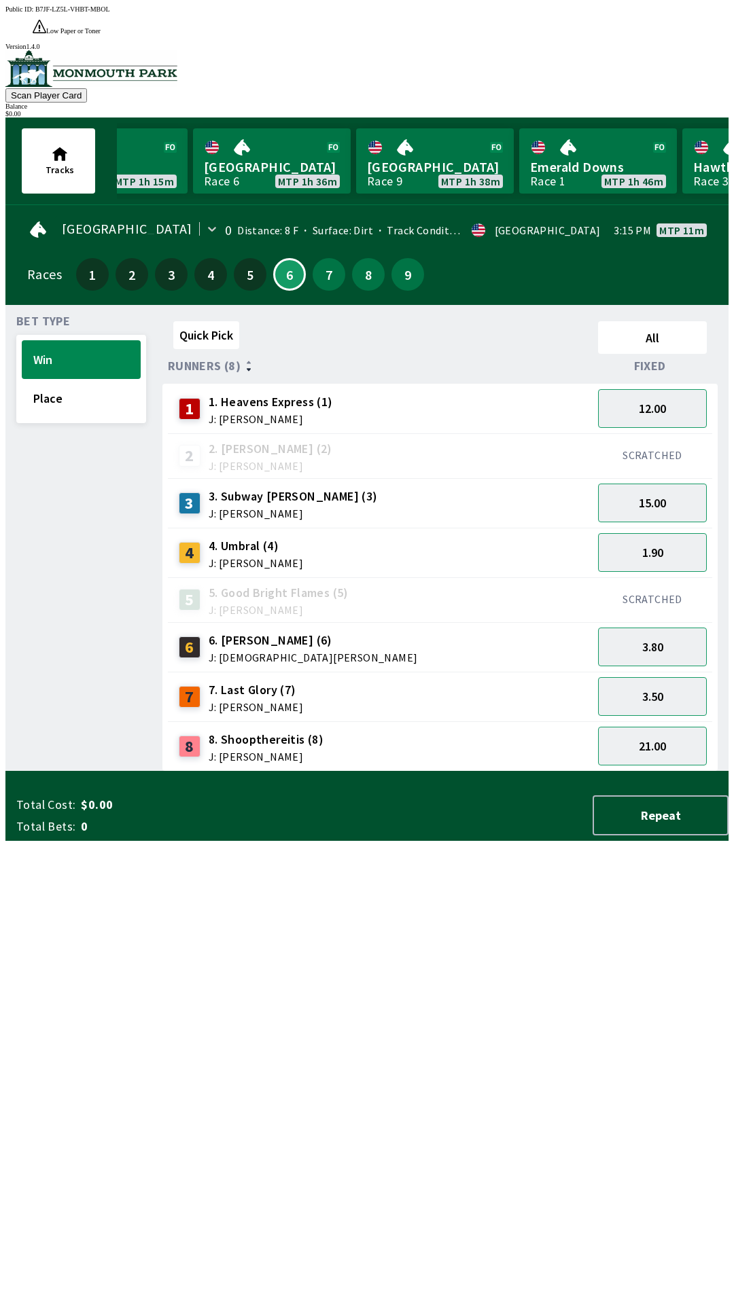
click at [231, 702] on span "J: [PERSON_NAME]" at bounding box center [256, 707] width 94 height 11
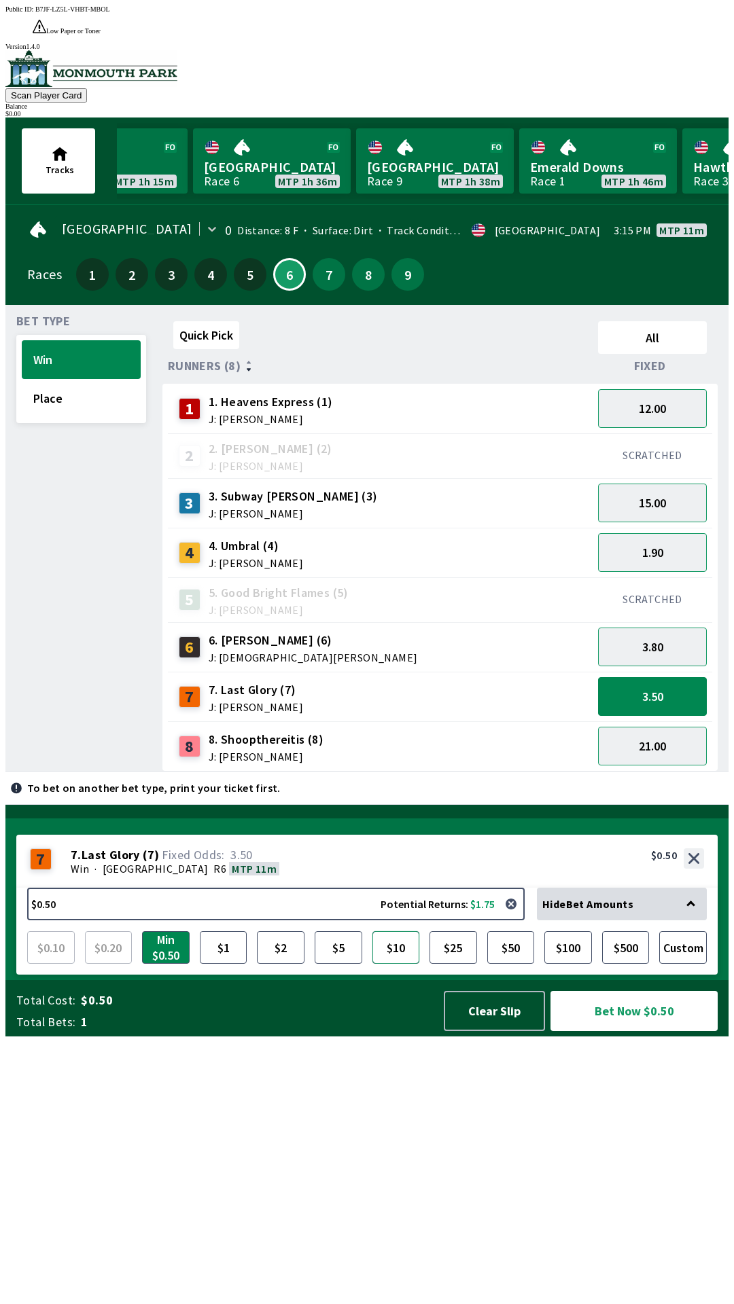
click at [398, 964] on button "$10" at bounding box center [396, 947] width 48 height 33
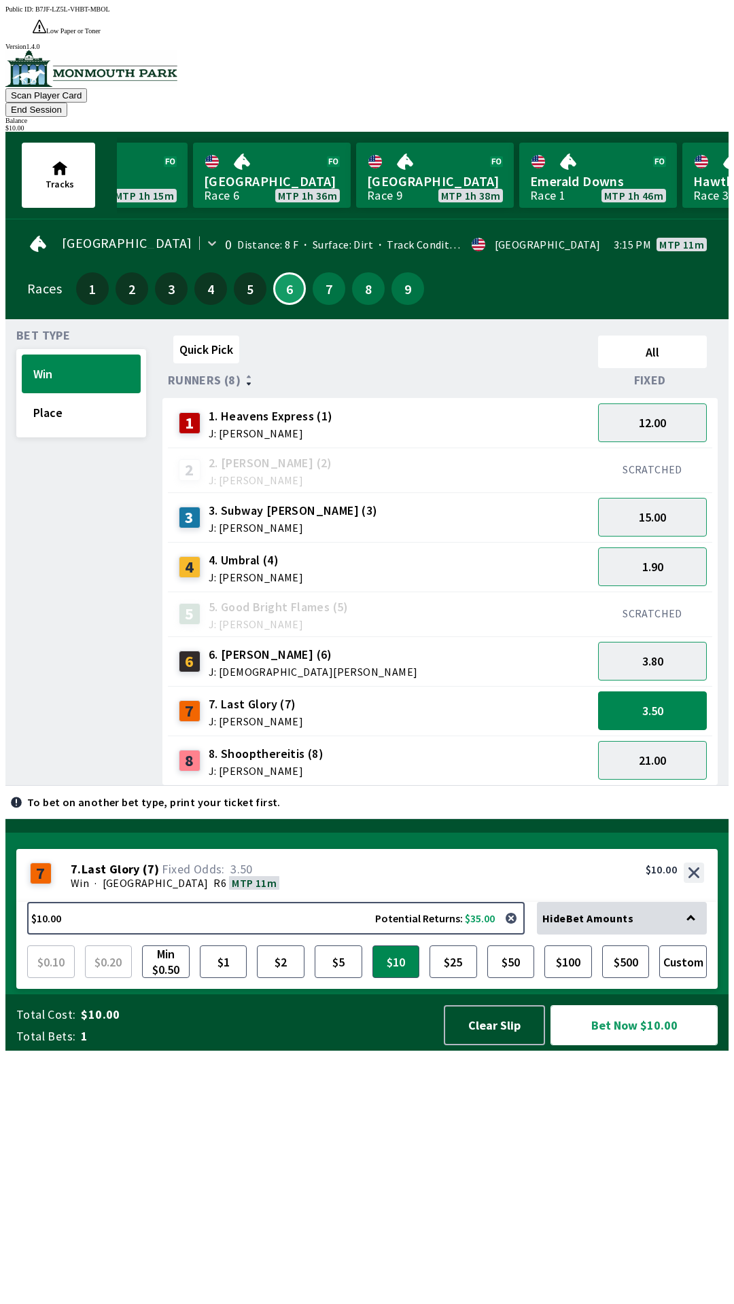
click at [628, 1045] on button "Bet Now $10.00" at bounding box center [633, 1025] width 167 height 40
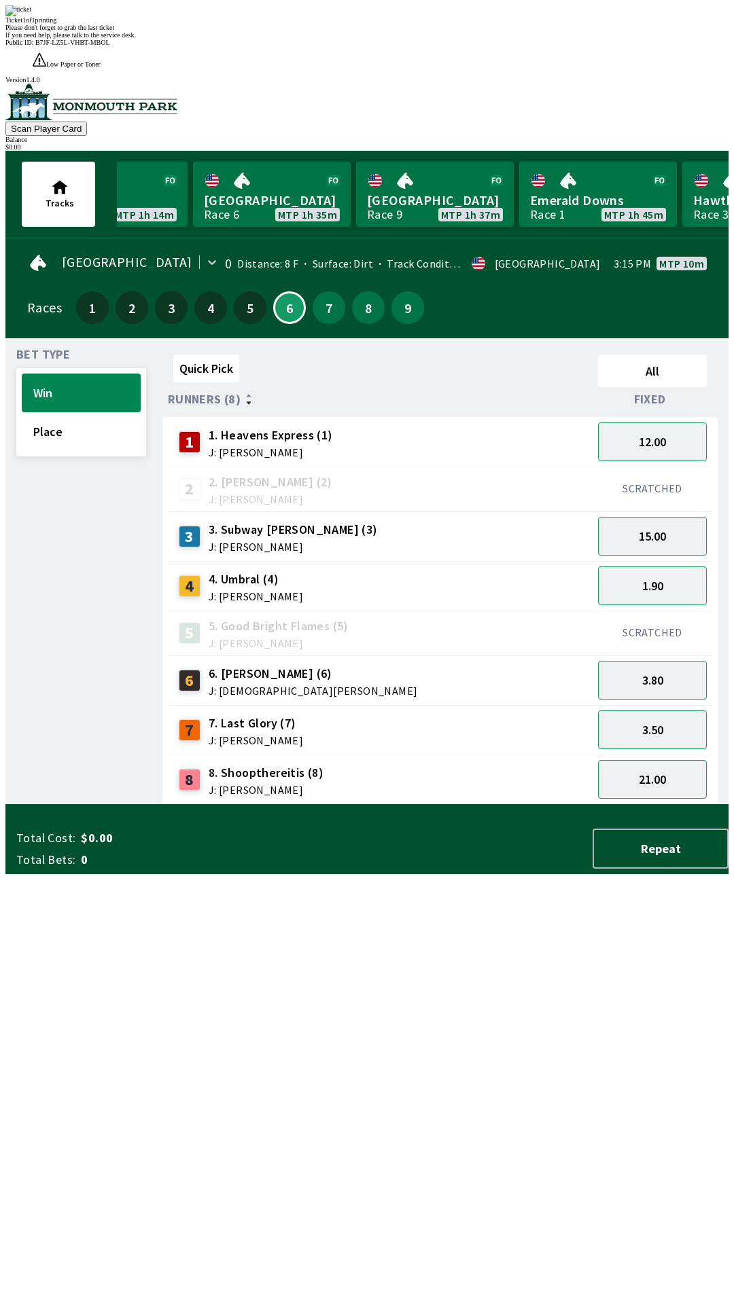
click at [198, 31] on div "Please don't forget to grab the last ticket" at bounding box center [366, 27] width 723 height 7
click at [386, 31] on div "Please don't forget to grab the last ticket" at bounding box center [366, 27] width 723 height 7
click at [136, 39] on span "If you need help, please talk to the service desk." at bounding box center [70, 34] width 130 height 7
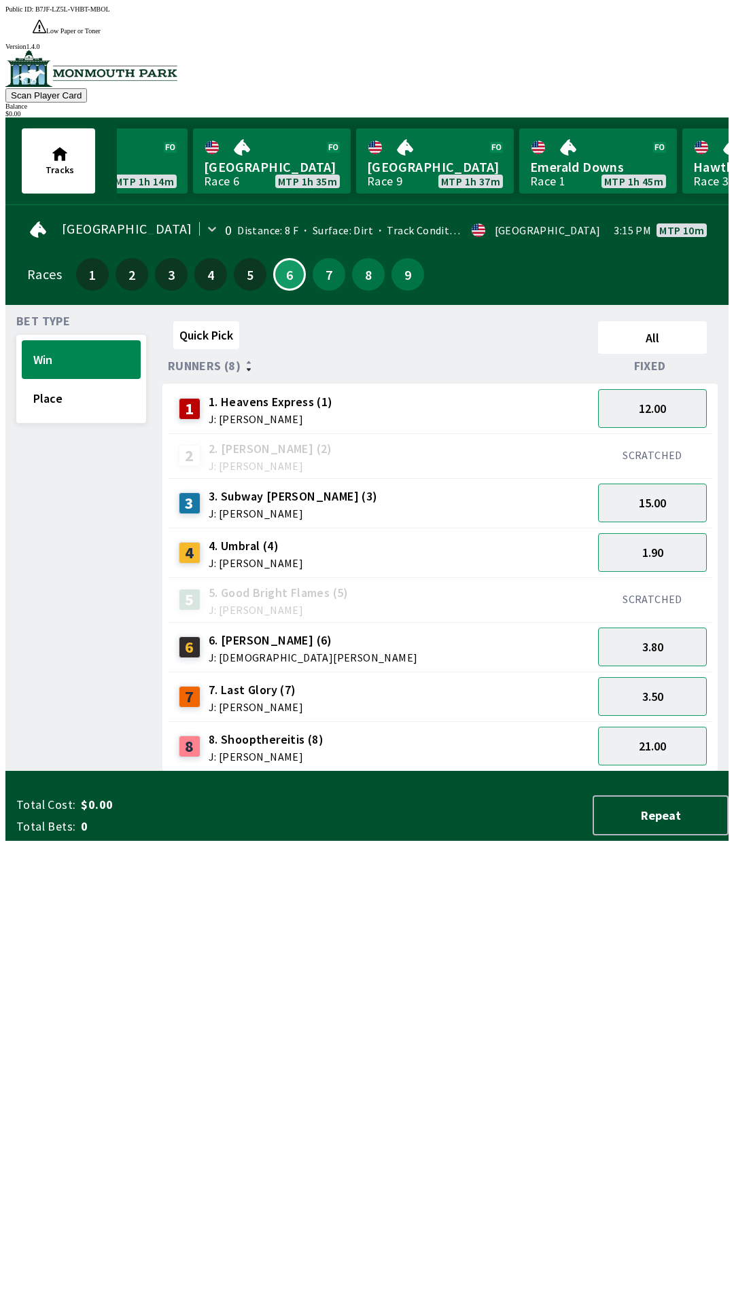
click at [331, 772] on div "Quick Pick All Runners (8) Fixed 1 1. Heavens Express (1) J: [PERSON_NAME] 12.0…" at bounding box center [445, 544] width 566 height 456
click at [312, 258] on button "7" at bounding box center [328, 274] width 33 height 33
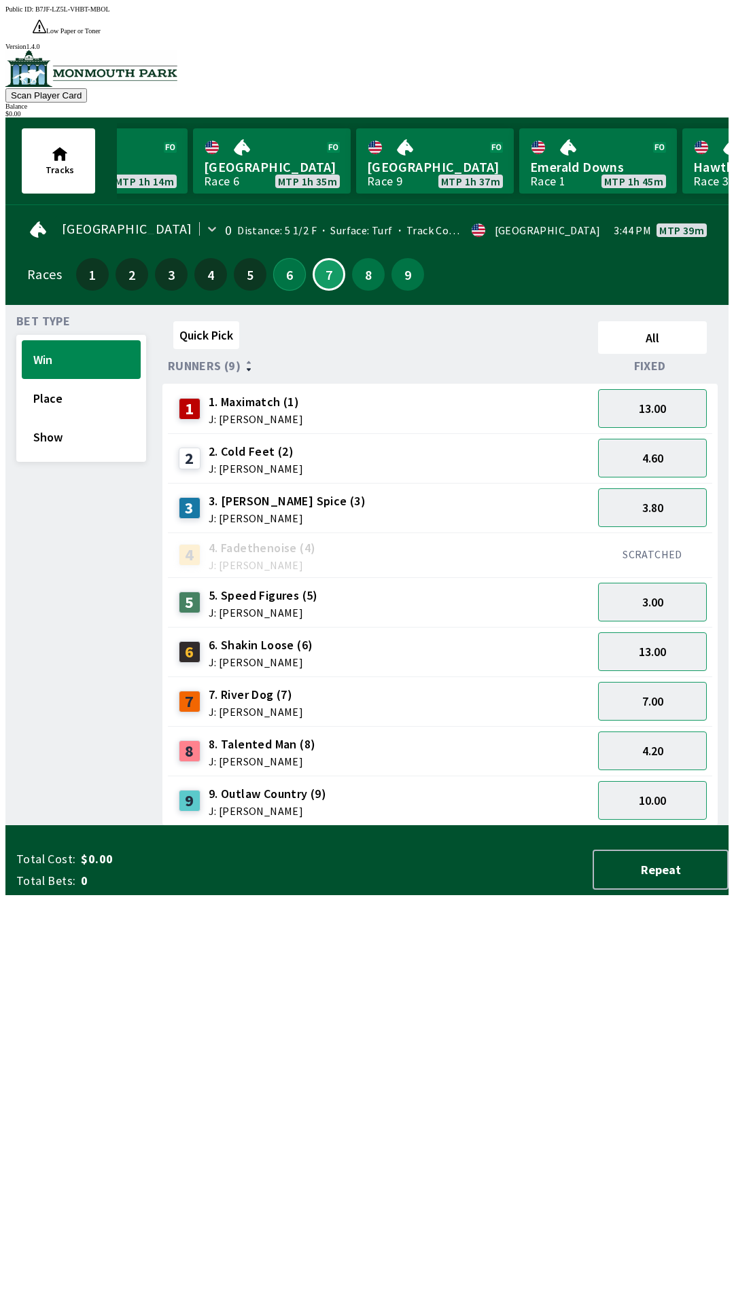
click at [273, 258] on button "6" at bounding box center [289, 274] width 33 height 33
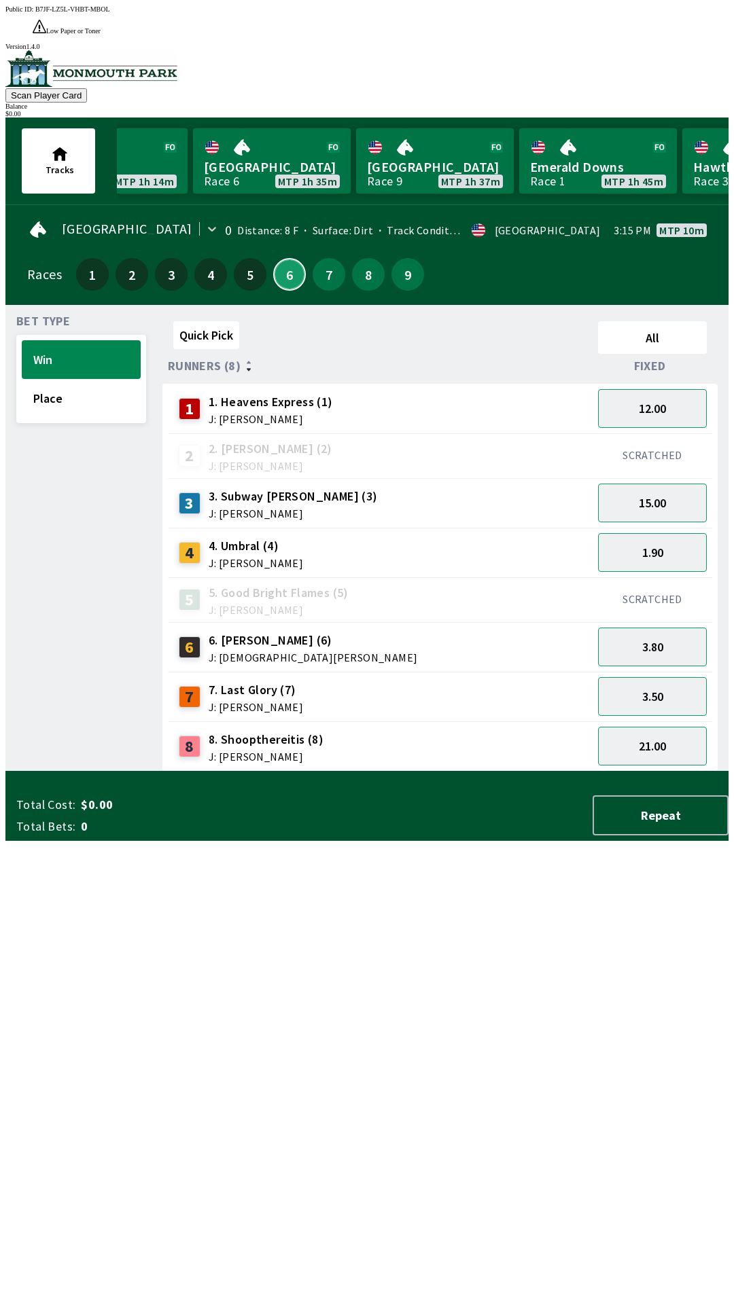
click at [282, 258] on button "6" at bounding box center [289, 274] width 33 height 33
click at [62, 386] on button "Place" at bounding box center [81, 398] width 119 height 39
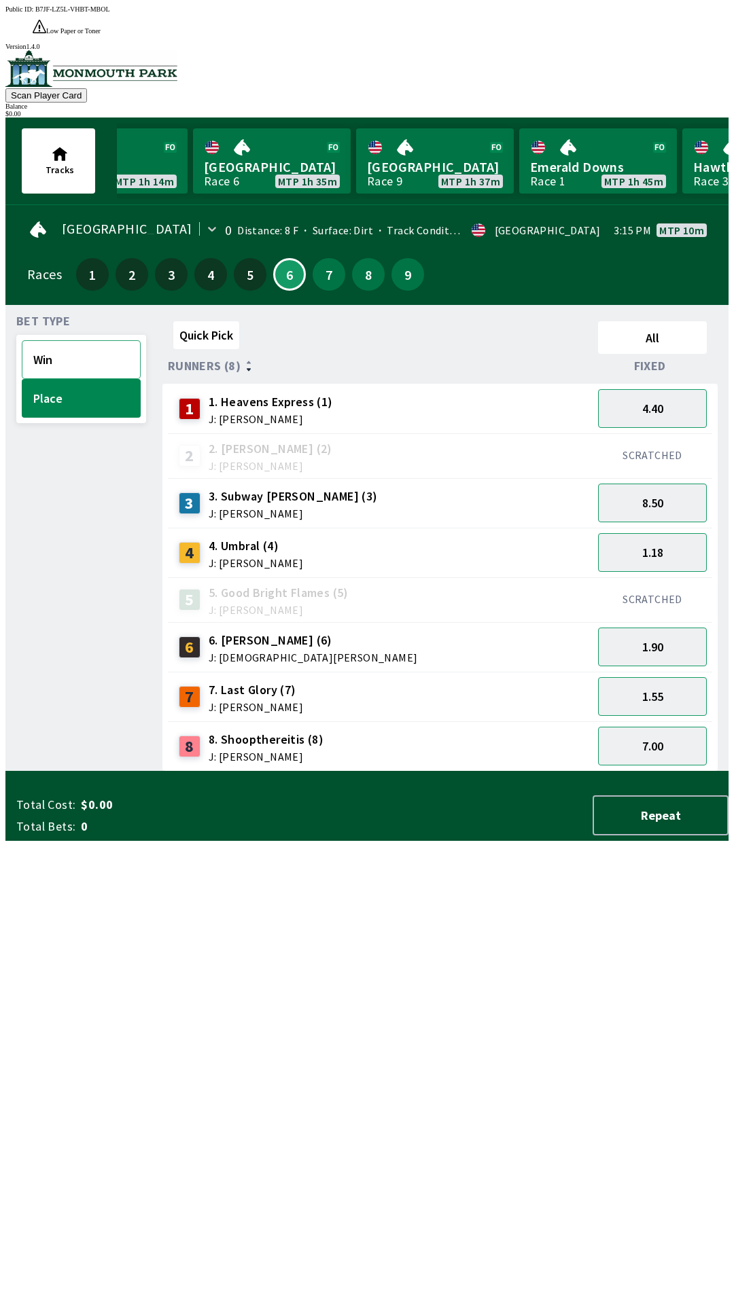
click at [62, 344] on button "Win" at bounding box center [81, 359] width 119 height 39
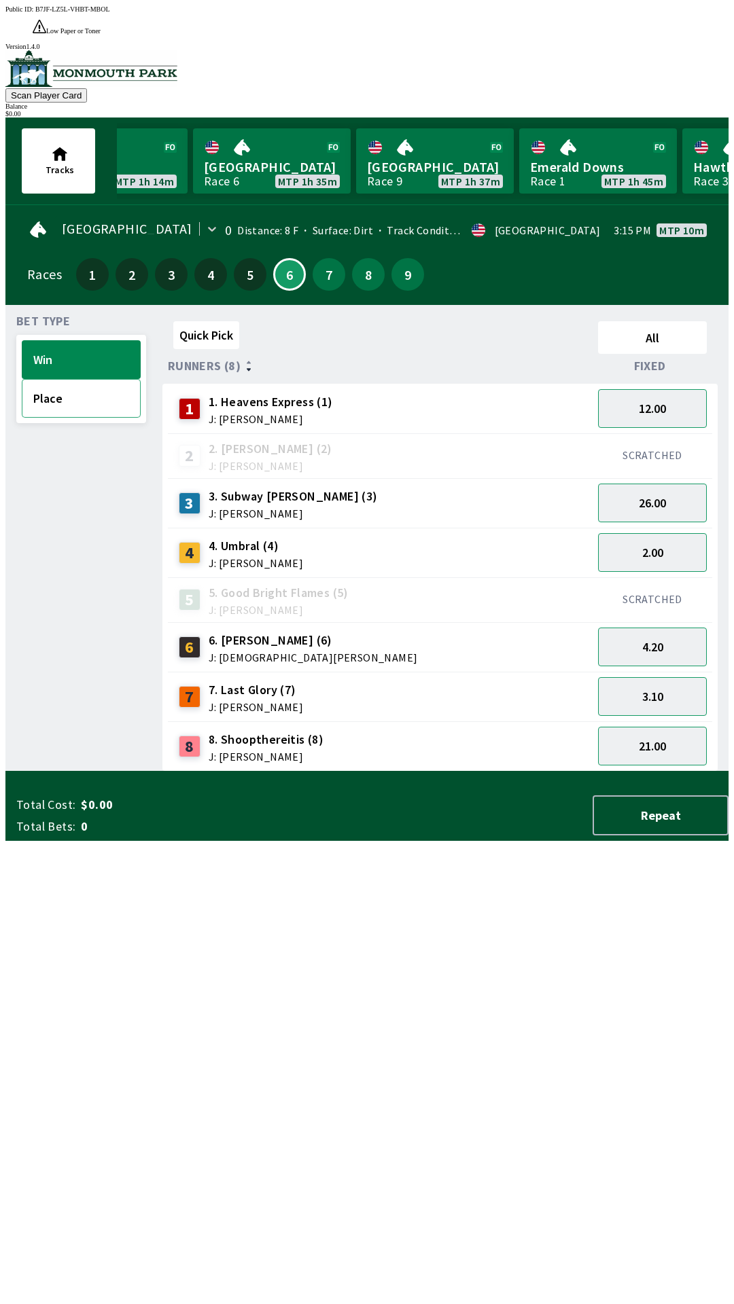
click at [42, 379] on button "Place" at bounding box center [81, 398] width 119 height 39
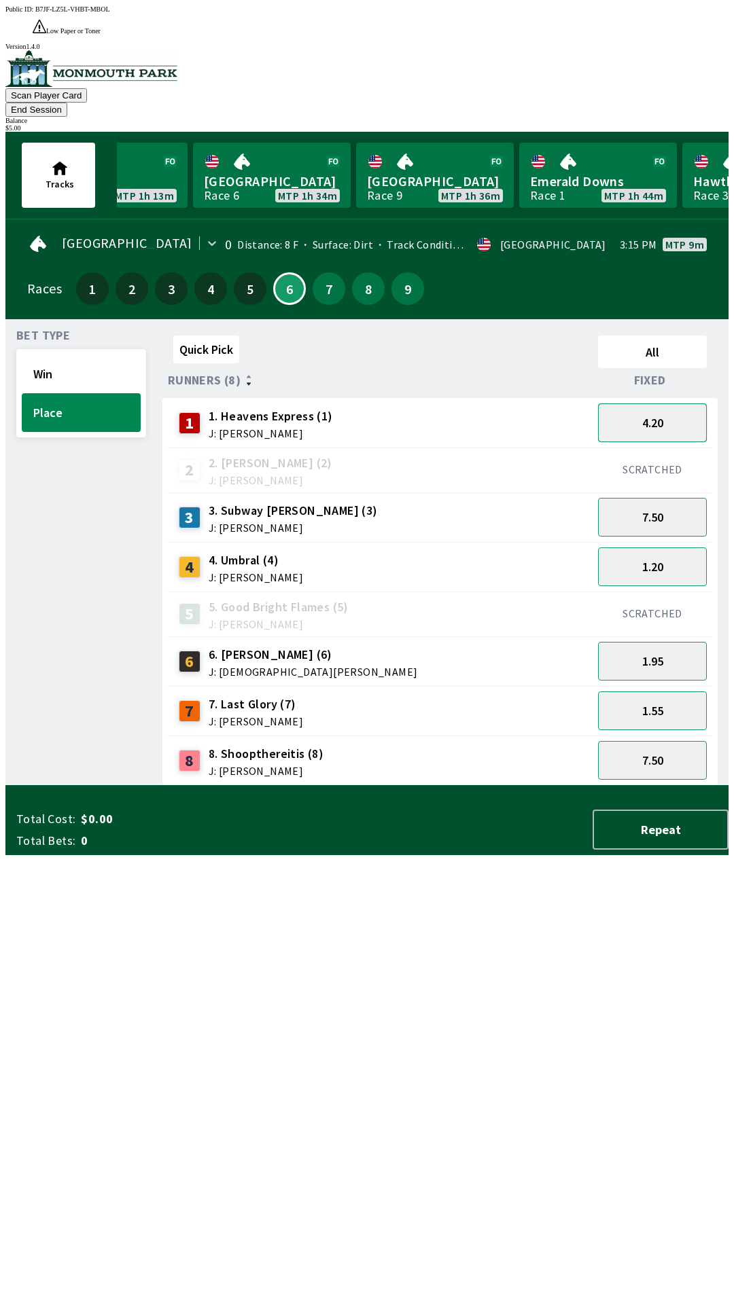
click at [648, 403] on button "4.20" at bounding box center [652, 422] width 109 height 39
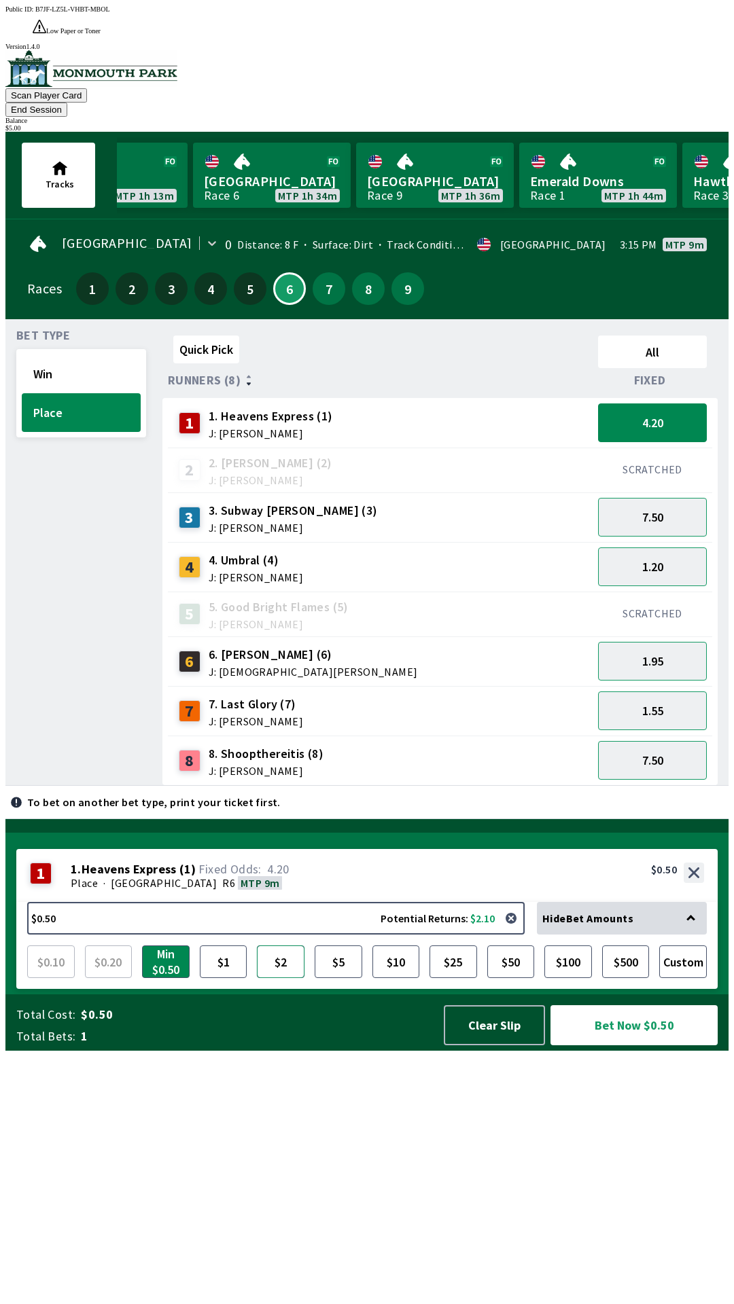
click at [289, 978] on button "$2" at bounding box center [281, 961] width 48 height 33
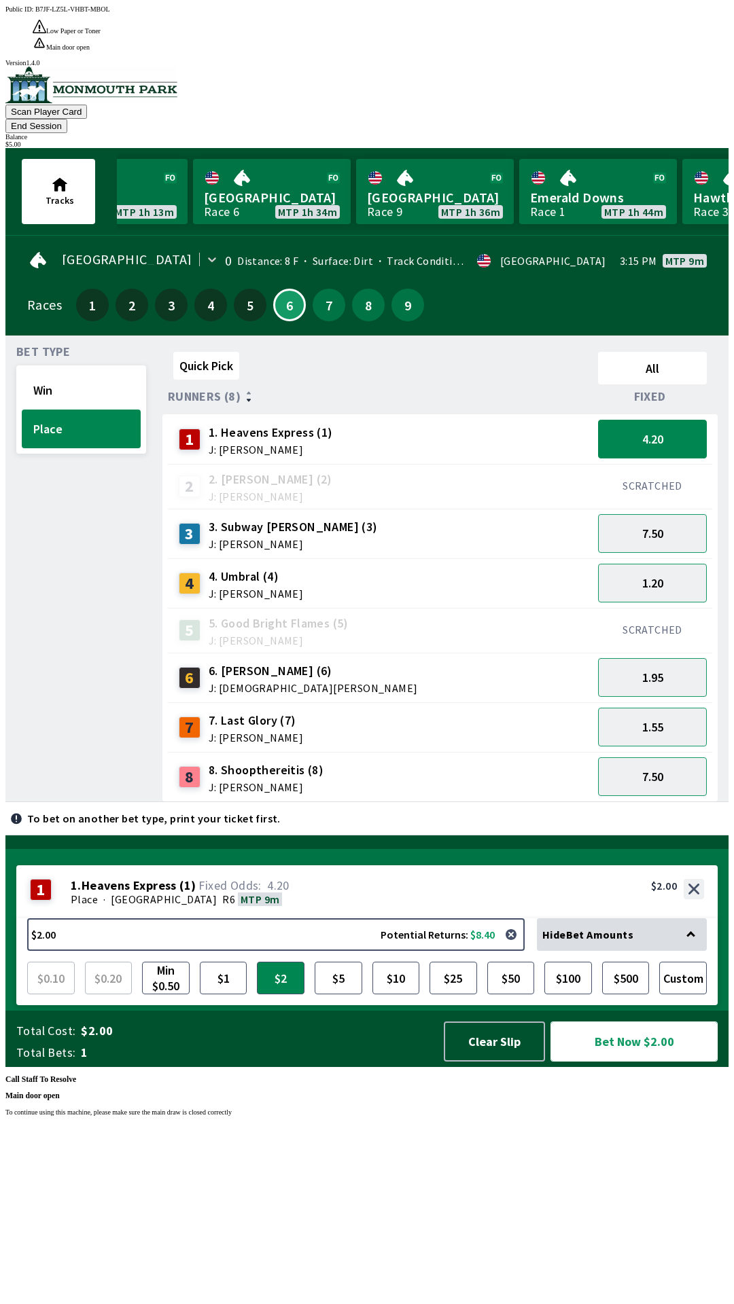
click at [646, 1062] on button "Bet Now $2.00" at bounding box center [633, 1042] width 167 height 40
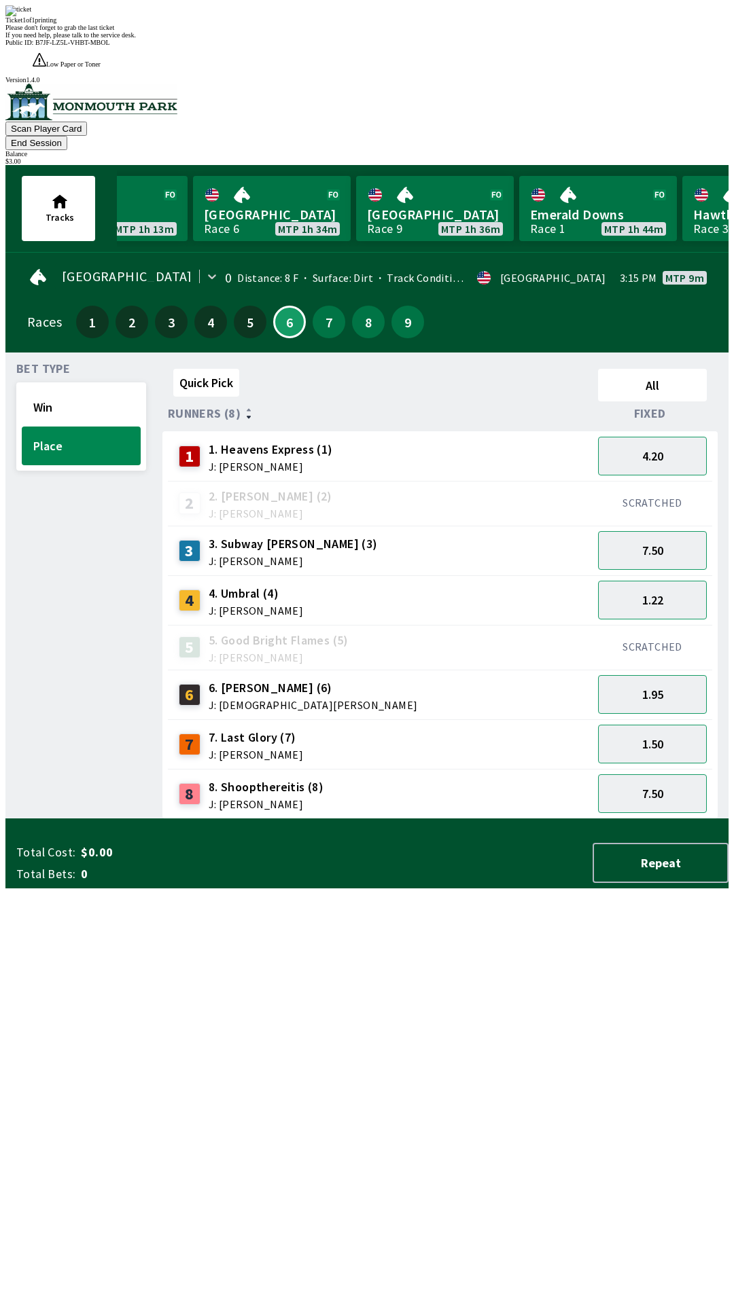
click at [472, 819] on div "Quick Pick All Runners (8) Fixed 1 1. Heavens Express (1) J: [PERSON_NAME] 4.20…" at bounding box center [445, 591] width 566 height 456
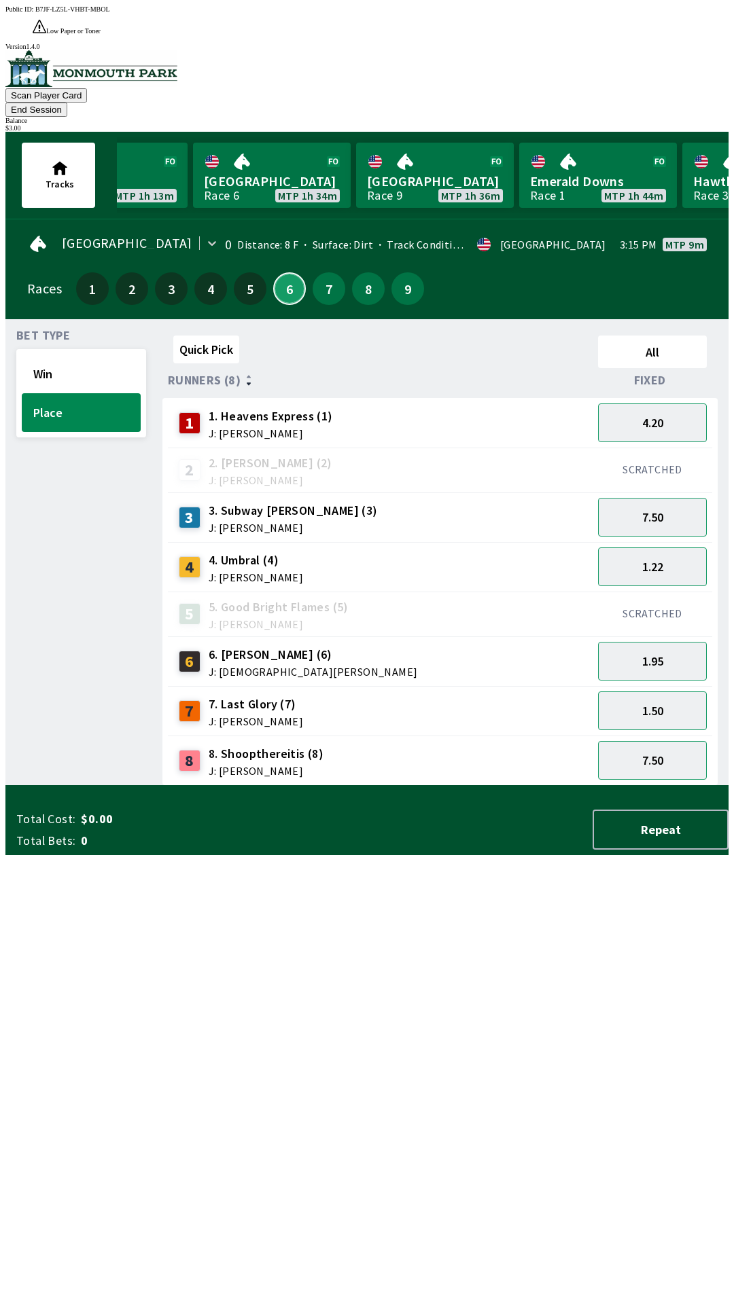
click at [275, 272] on button "6" at bounding box center [289, 288] width 33 height 33
click at [79, 355] on button "Win" at bounding box center [81, 374] width 119 height 39
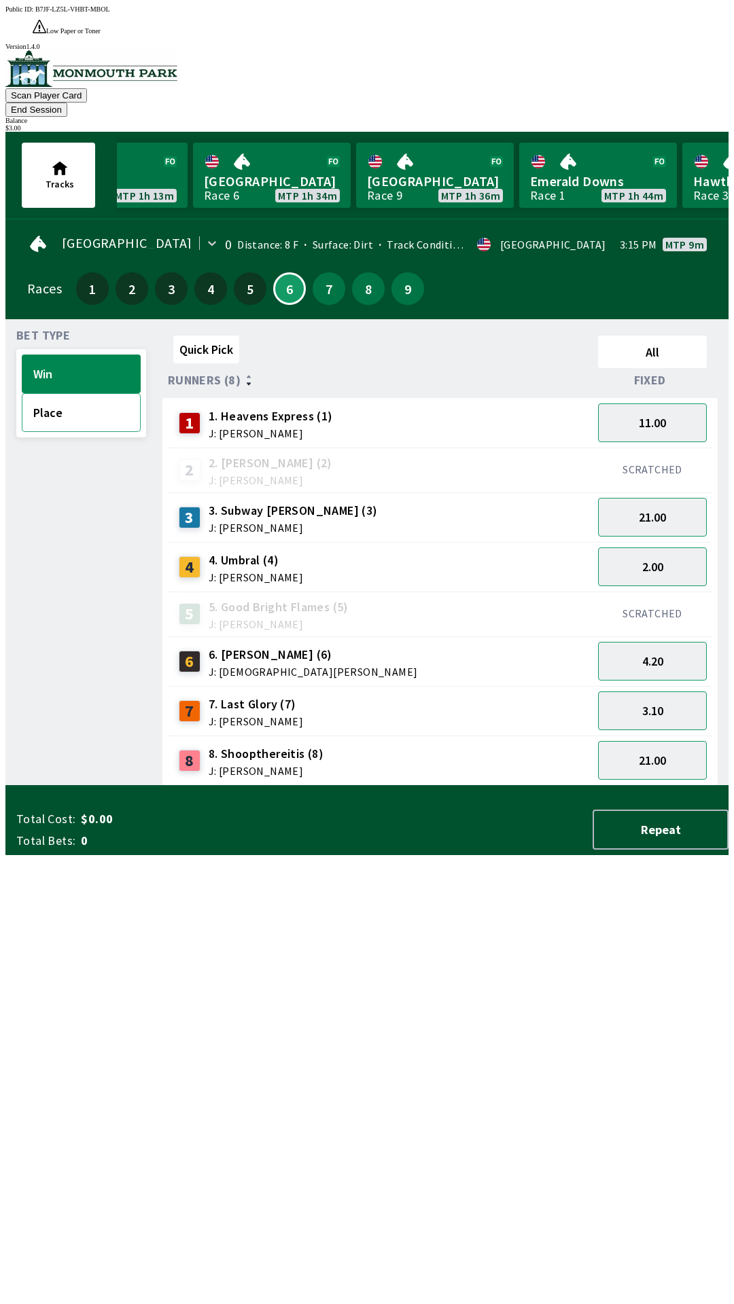
click at [79, 393] on button "Place" at bounding box center [81, 412] width 119 height 39
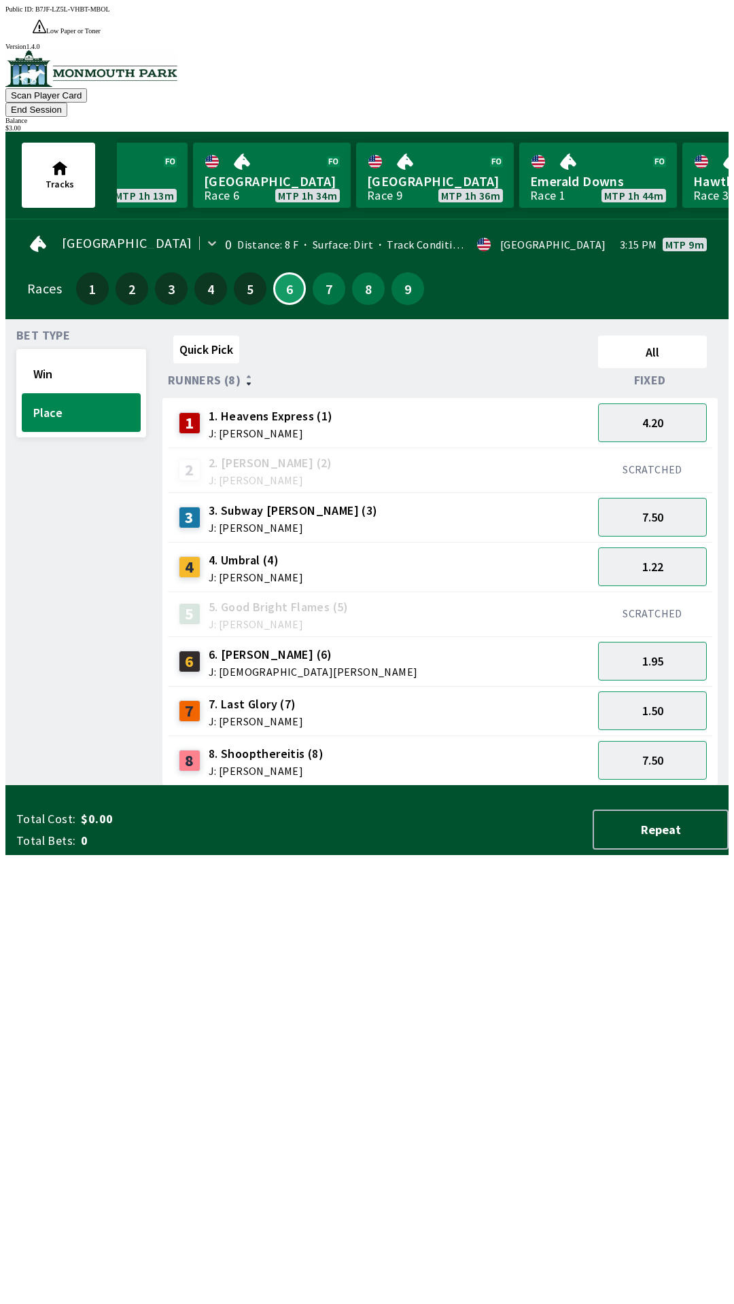
click at [510, 786] on div "Quick Pick All Runners (8) Fixed 1 1. Heavens Express (1) J: [PERSON_NAME] 4.20…" at bounding box center [445, 558] width 566 height 456
click at [64, 393] on button "Place" at bounding box center [81, 412] width 119 height 39
click at [667, 741] on button "8.00" at bounding box center [652, 760] width 109 height 39
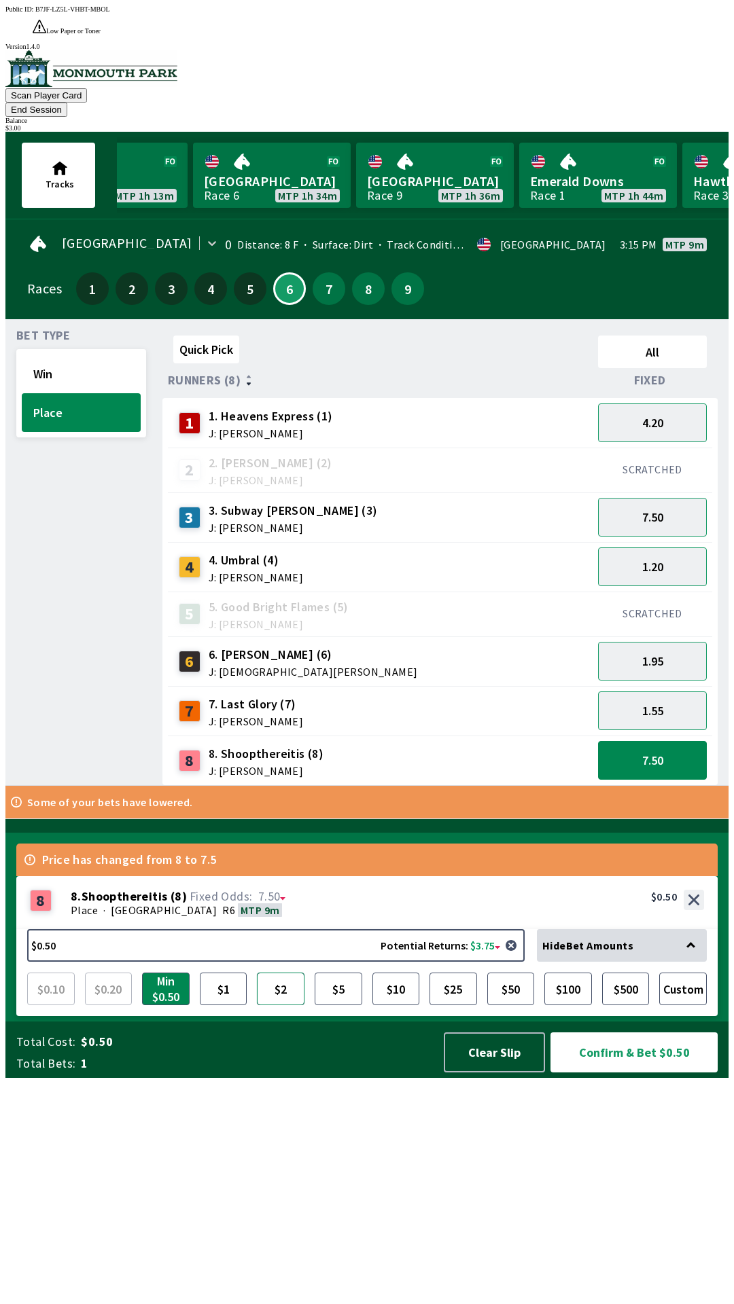
click at [281, 1005] on button "$2" at bounding box center [281, 989] width 48 height 33
click at [643, 1272] on div "Public ID: B7JF-LZ5L-VHBT-MBOL Low Paper or Toner Printer DetectedError, please…" at bounding box center [366, 657] width 723 height 1304
click at [643, 1073] on button "Confirm & Bet $2.00" at bounding box center [633, 1052] width 167 height 40
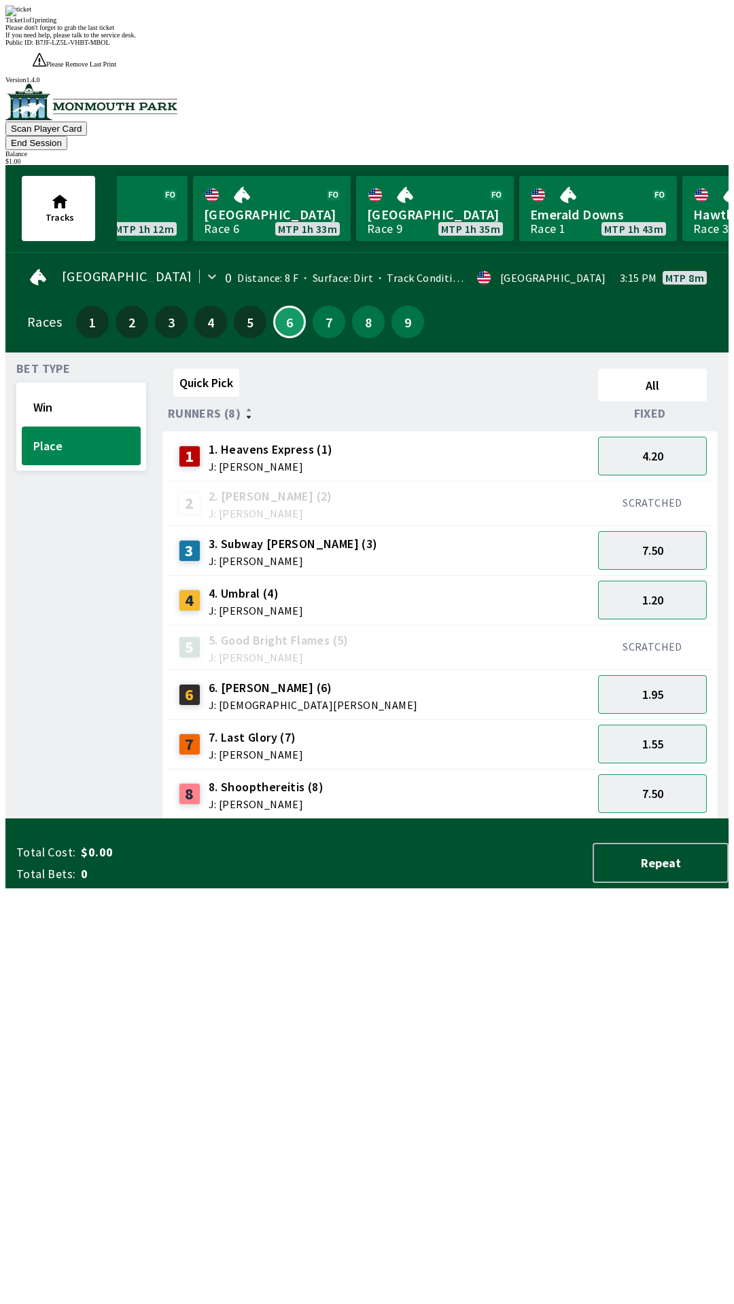
click at [461, 819] on div "Quick Pick All Runners (8) Fixed 1 1. Heavens Express (1) J: [PERSON_NAME] 4.20…" at bounding box center [445, 591] width 566 height 456
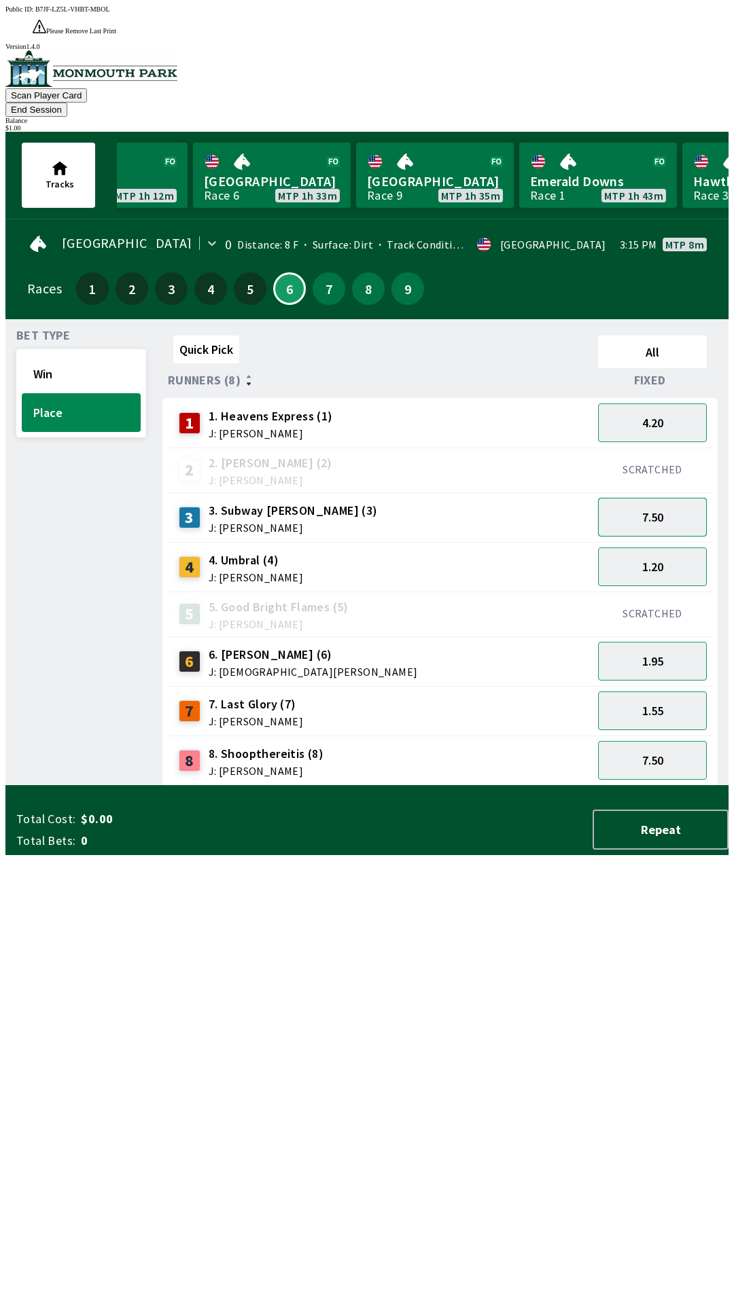
click at [668, 498] on button "7.50" at bounding box center [652, 517] width 109 height 39
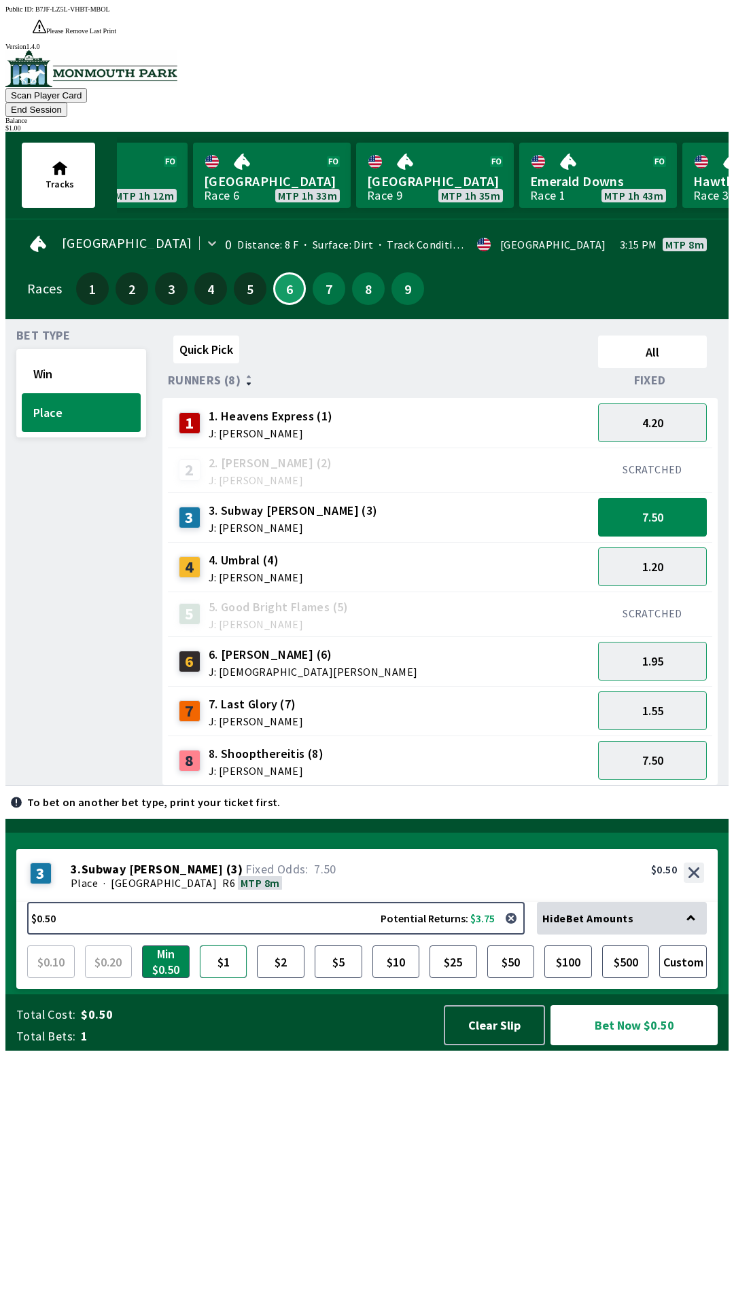
click at [222, 978] on button "$1" at bounding box center [224, 961] width 48 height 33
click at [638, 1045] on button "Bet Now $1.00" at bounding box center [633, 1025] width 167 height 40
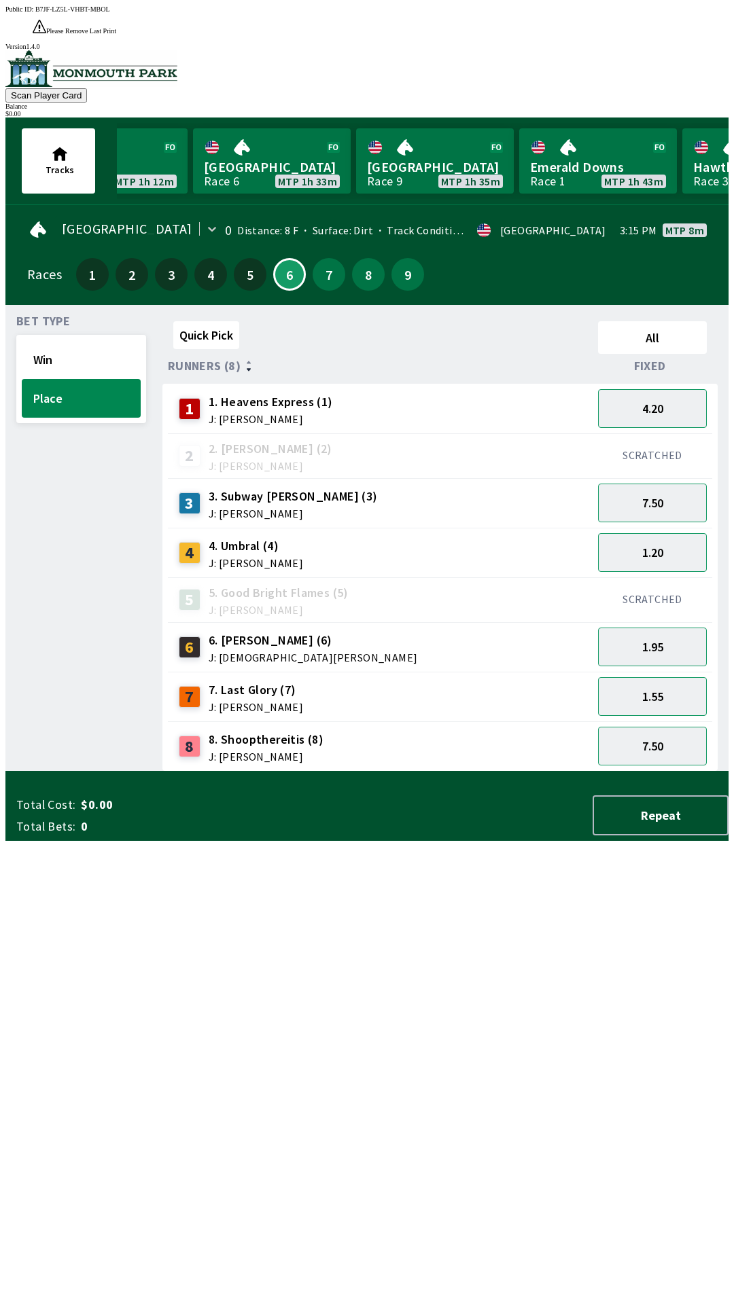
click at [436, 772] on div "Quick Pick All Runners (8) Fixed 1 1. Heavens Express (1) J: [PERSON_NAME] 4.20…" at bounding box center [445, 544] width 566 height 456
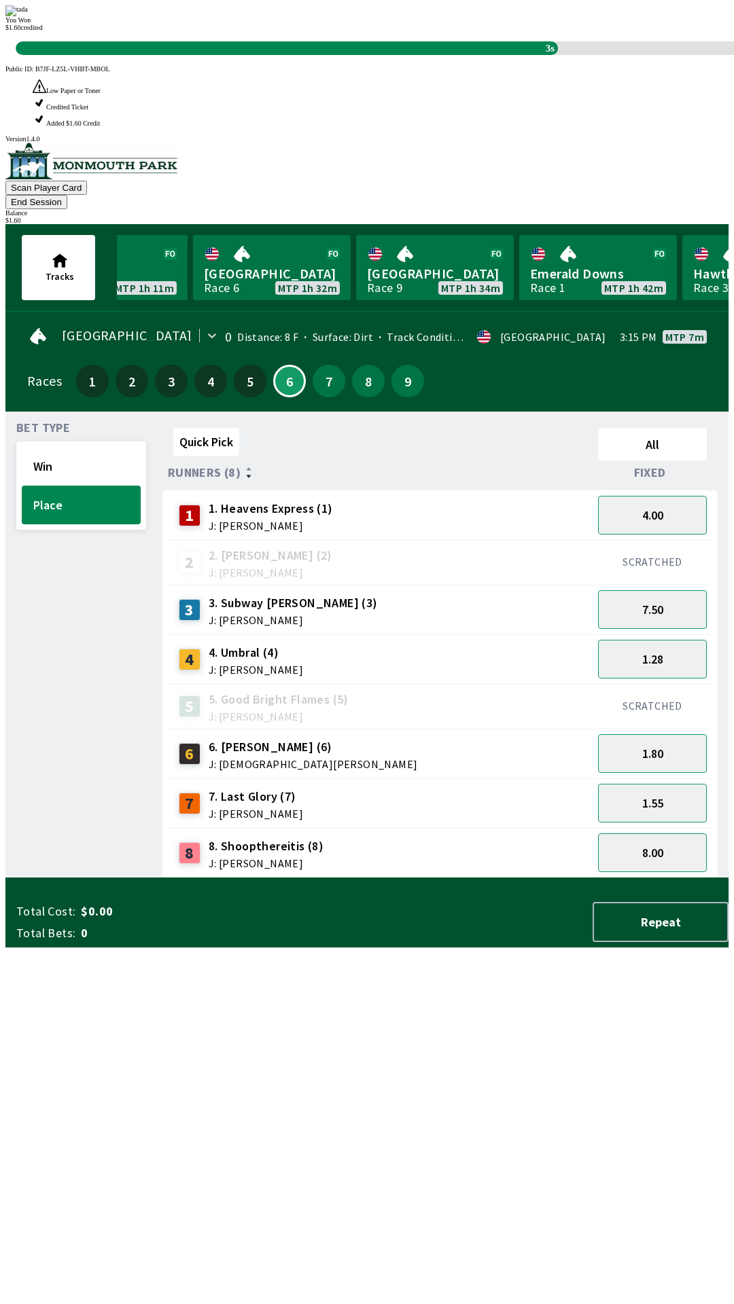
click at [482, 878] on div "Quick Pick All Runners (8) Fixed 1 1. Heavens Express (1) J: [PERSON_NAME] 4.00…" at bounding box center [445, 650] width 566 height 456
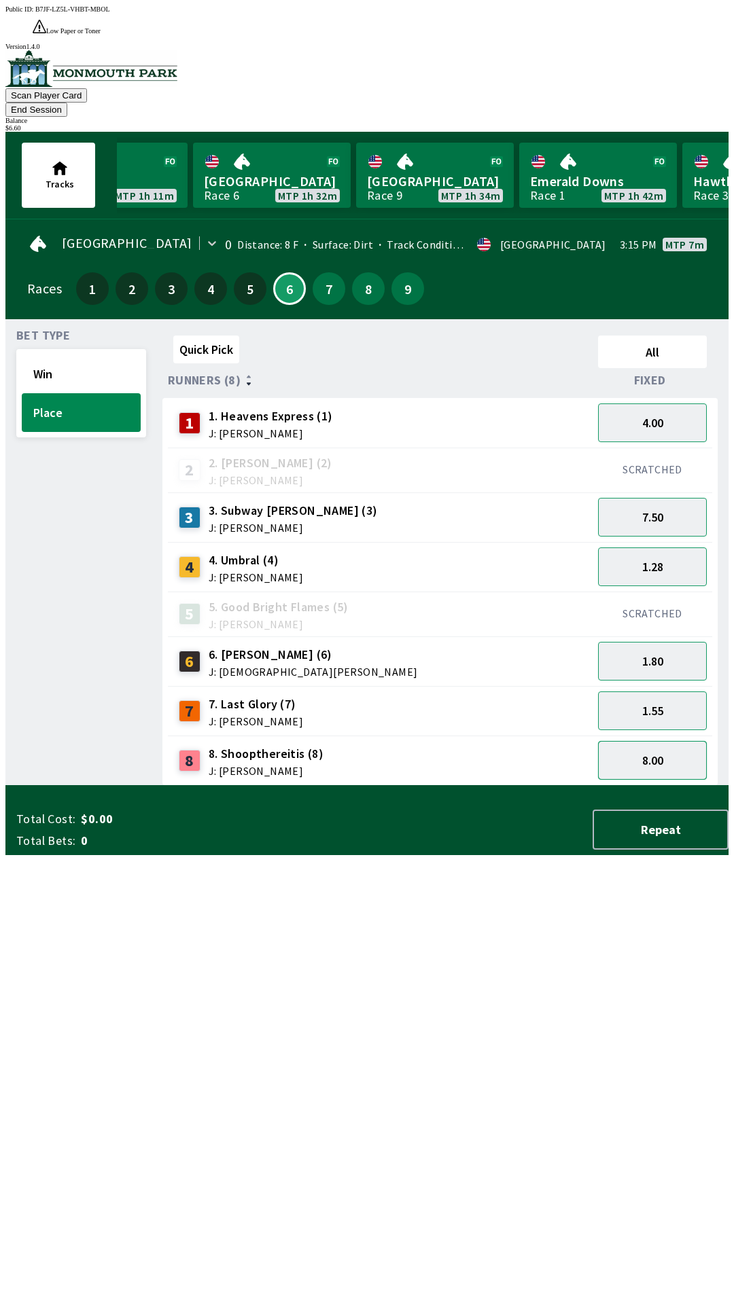
click at [666, 741] on button "8.00" at bounding box center [652, 760] width 109 height 39
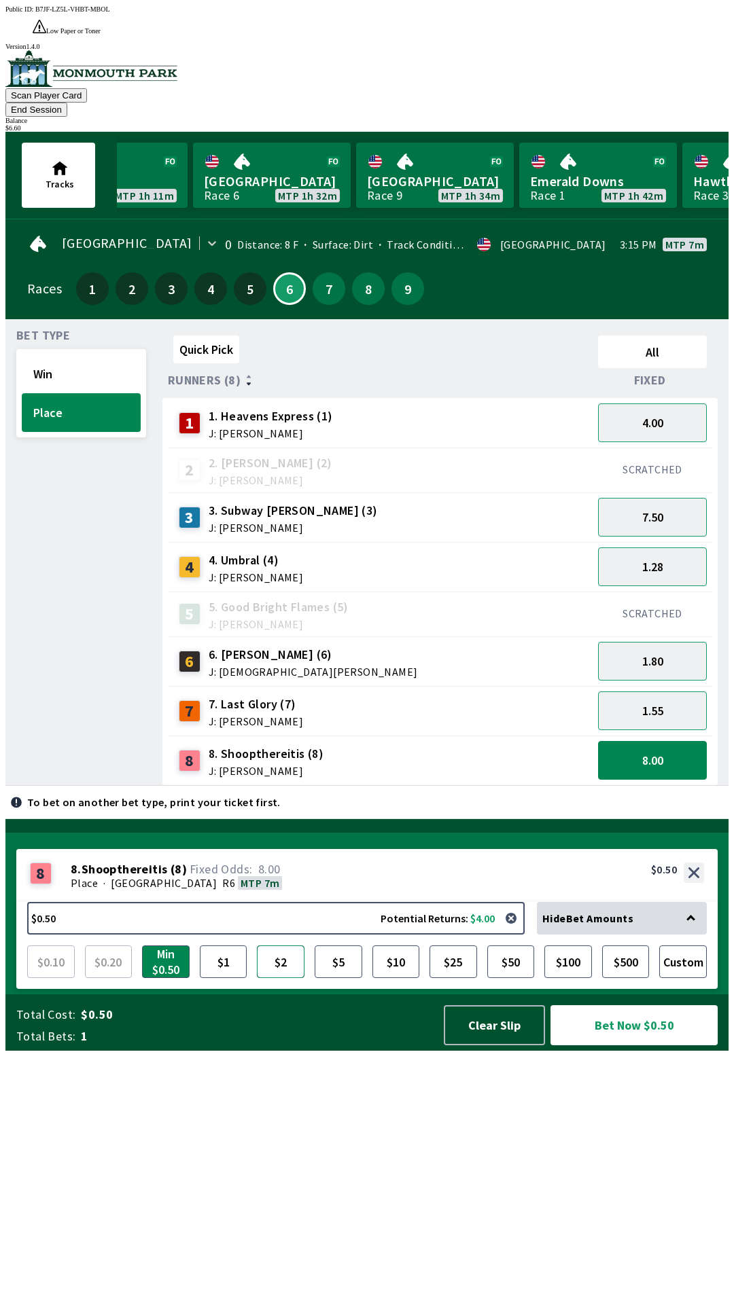
click at [267, 978] on button "$2" at bounding box center [281, 961] width 48 height 33
click at [613, 1045] on button "Bet Now $2.00" at bounding box center [633, 1025] width 167 height 40
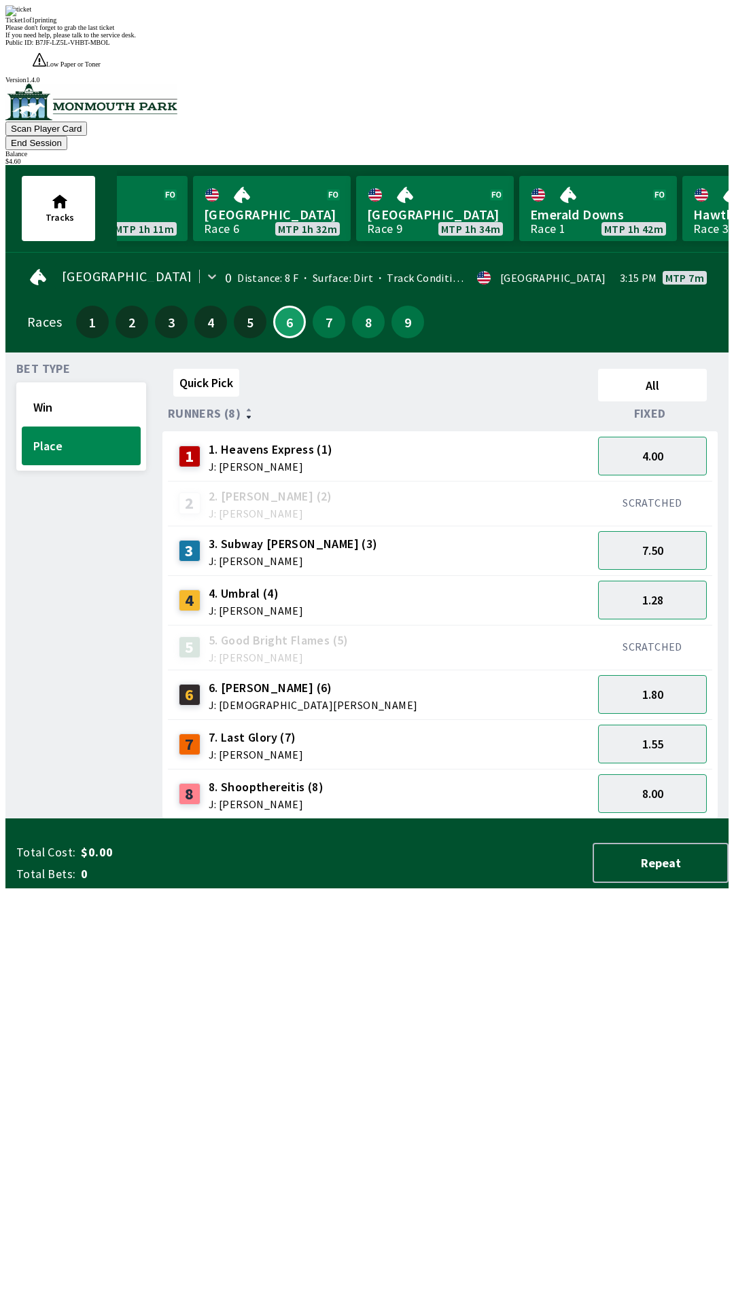
click at [562, 819] on div "Quick Pick All Runners (8) Fixed 1 1. Heavens Express (1) J: [PERSON_NAME] 4.00…" at bounding box center [445, 591] width 566 height 456
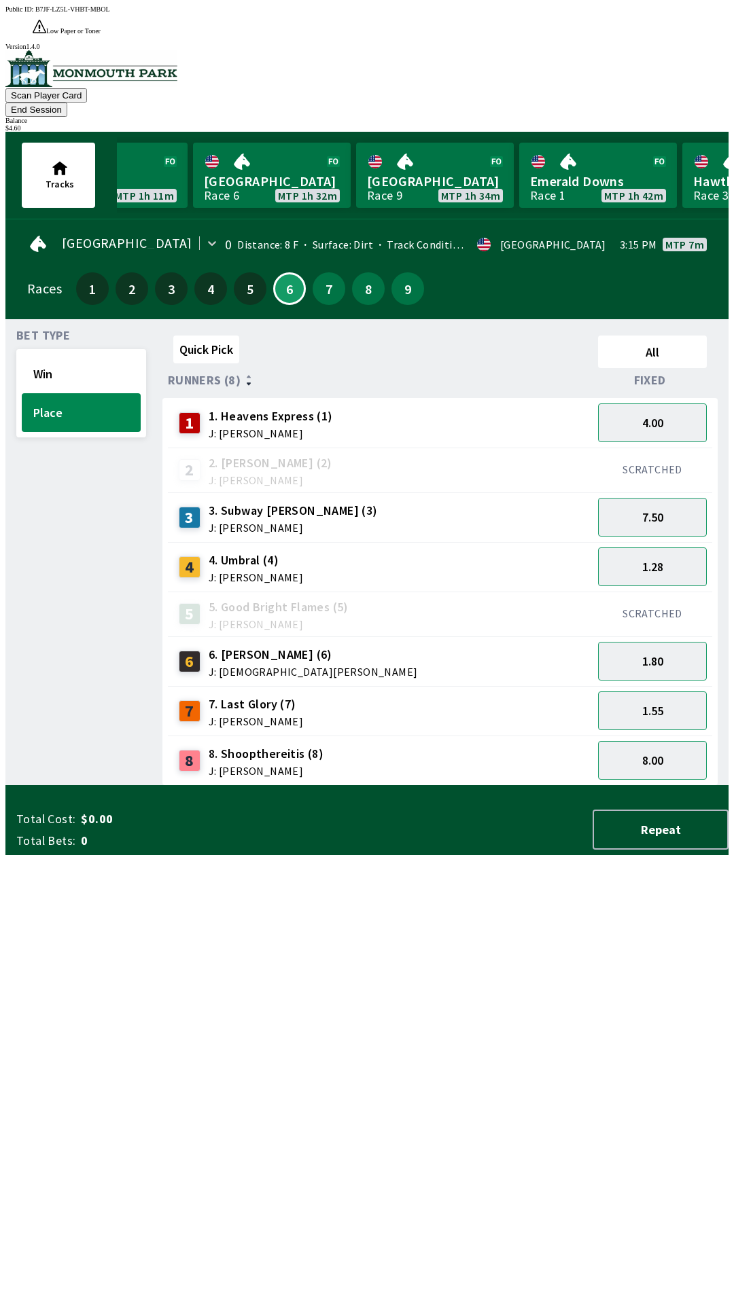
click at [212, 408] on span "1. Heavens Express (1)" at bounding box center [271, 417] width 124 height 18
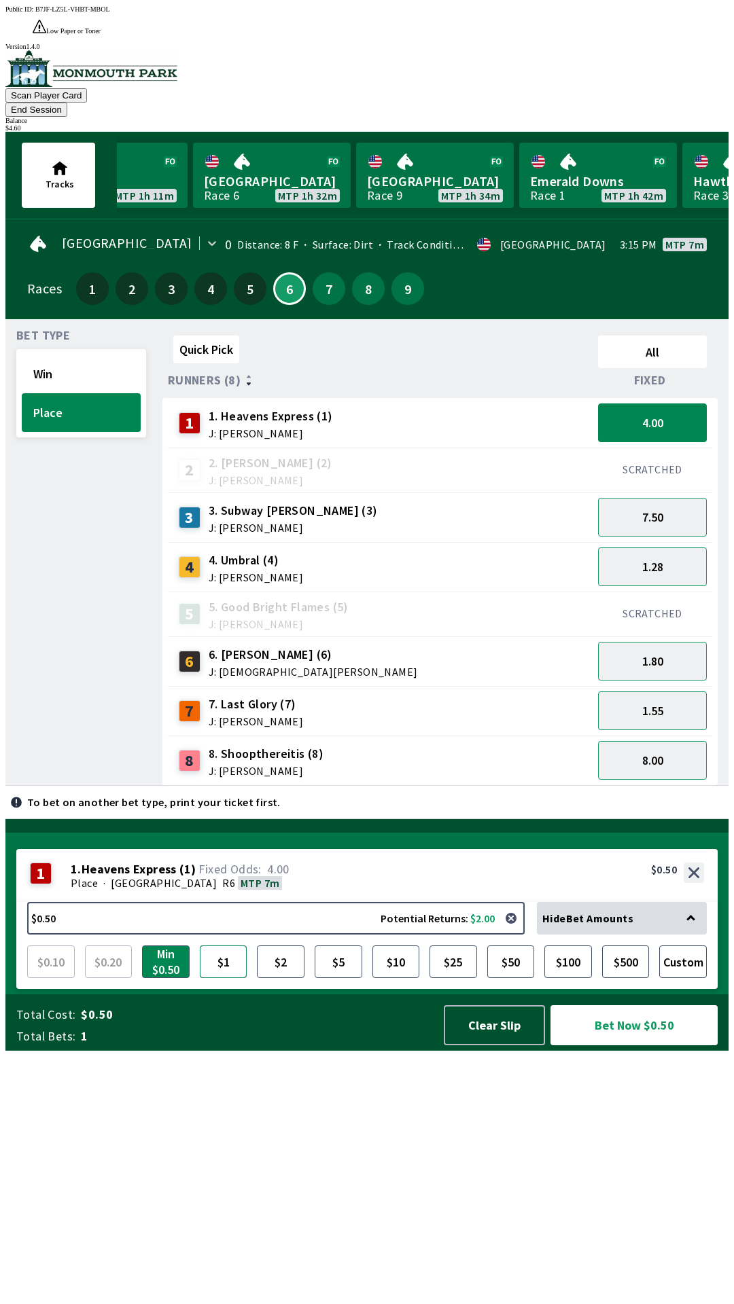
click at [231, 978] on button "$1" at bounding box center [224, 961] width 48 height 33
click at [281, 978] on button "$2" at bounding box center [281, 961] width 48 height 33
click at [231, 978] on button "$1" at bounding box center [224, 961] width 48 height 33
click at [617, 1045] on button "Bet Now $1.00" at bounding box center [633, 1025] width 167 height 40
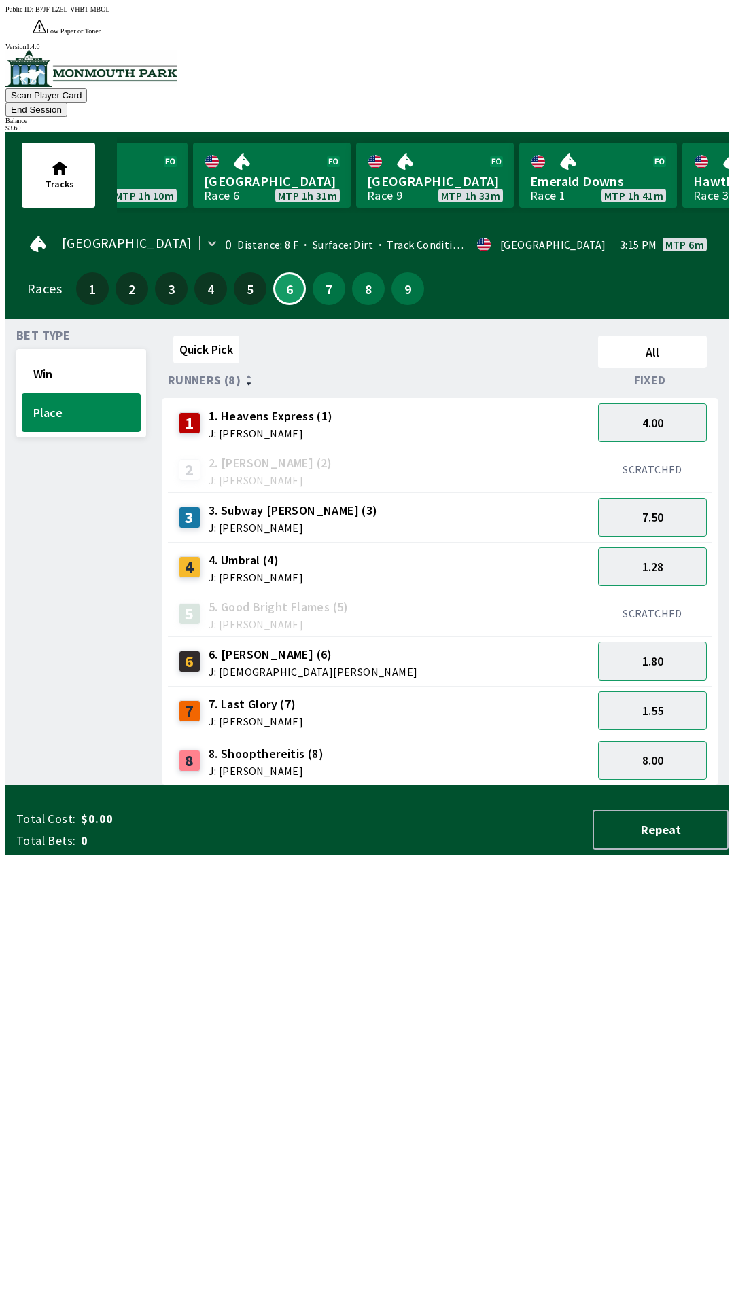
click at [507, 786] on div "Quick Pick All Runners (8) Fixed 1 1. Heavens Express (1) J: [PERSON_NAME] 4.00…" at bounding box center [445, 558] width 566 height 456
click at [664, 498] on button "7.50" at bounding box center [652, 517] width 109 height 39
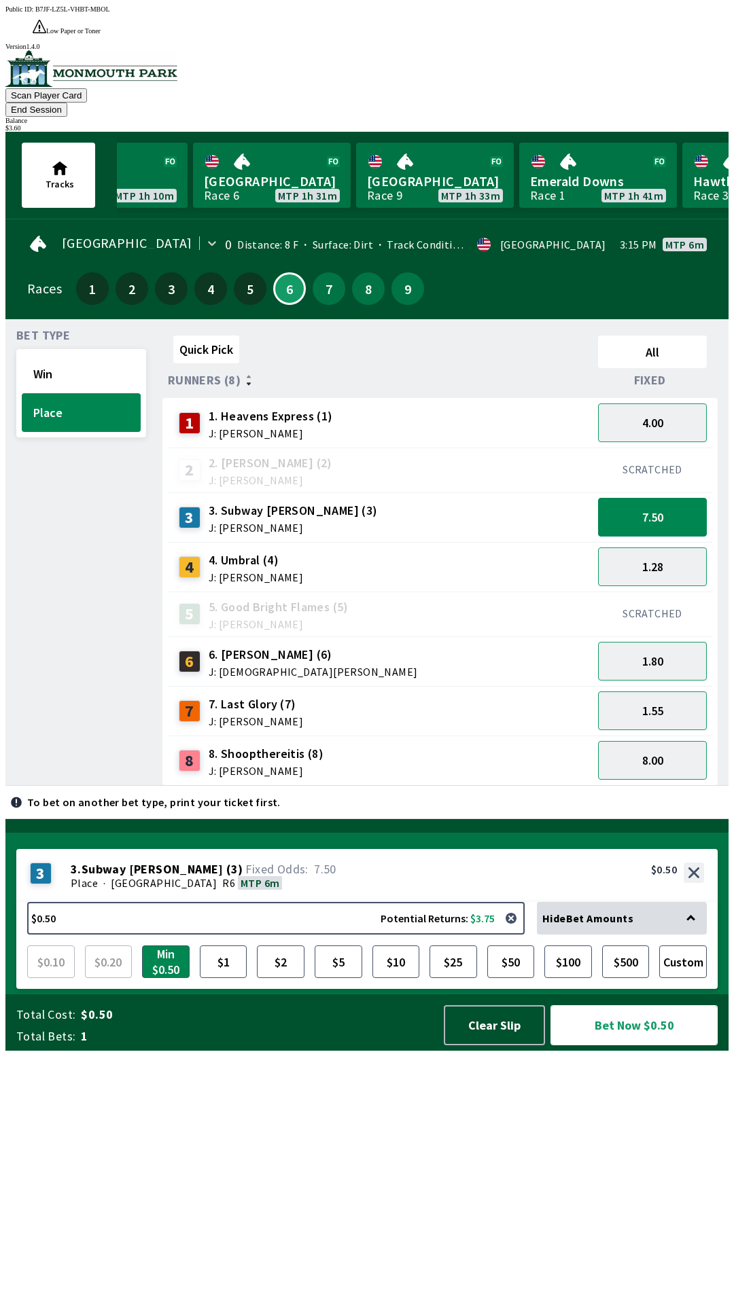
click at [666, 1045] on button "Bet Now $0.50" at bounding box center [633, 1025] width 167 height 40
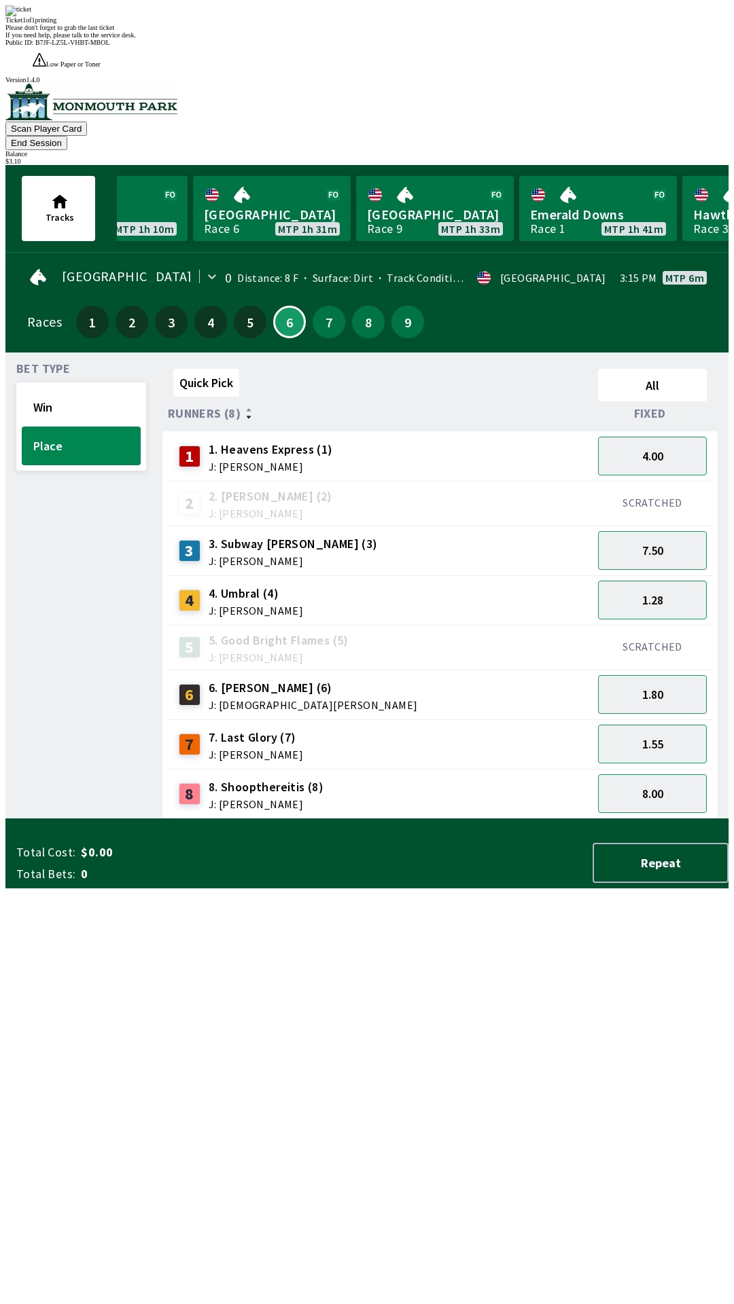
click at [547, 819] on div "Quick Pick All Runners (8) Fixed 1 1. Heavens Express (1) J: [PERSON_NAME] 4.00…" at bounding box center [445, 591] width 566 height 456
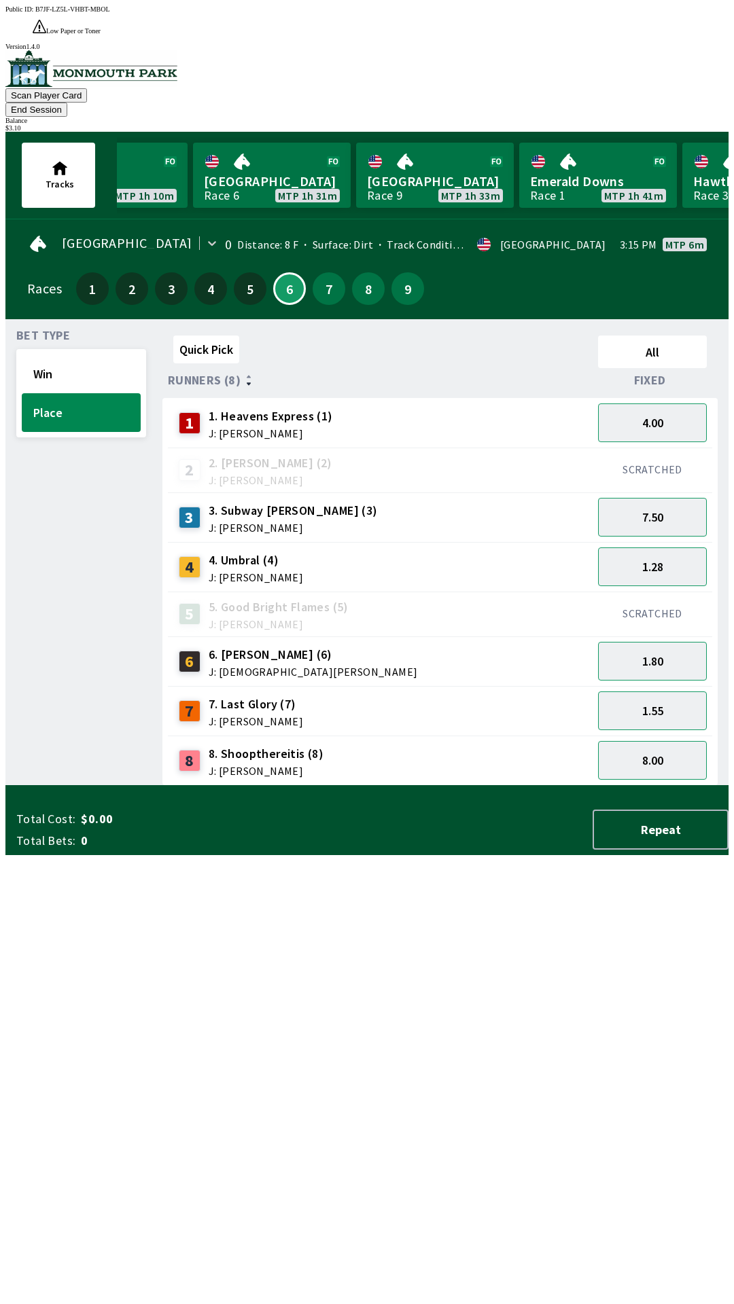
click at [67, 103] on button "End Session" at bounding box center [36, 110] width 62 height 14
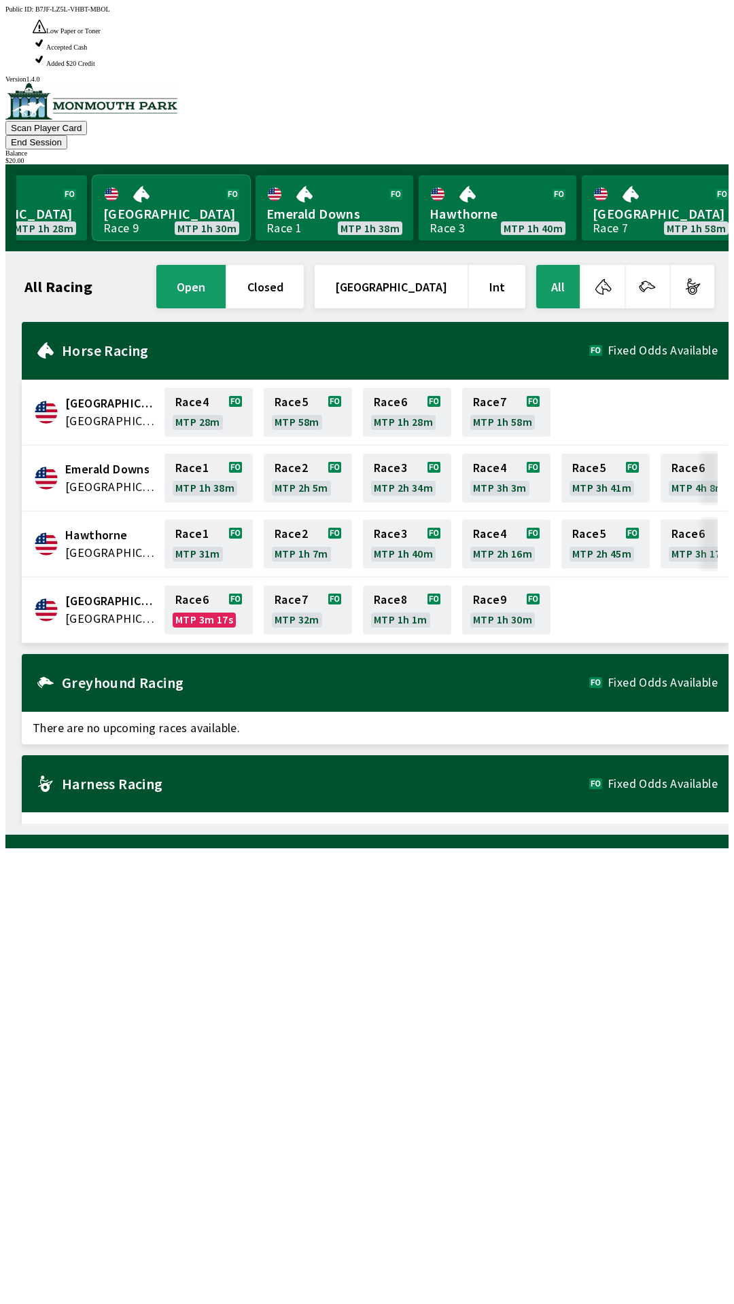
click at [147, 175] on link "[GEOGRAPHIC_DATA] Race 9 MTP 1h 30m" at bounding box center [171, 207] width 158 height 65
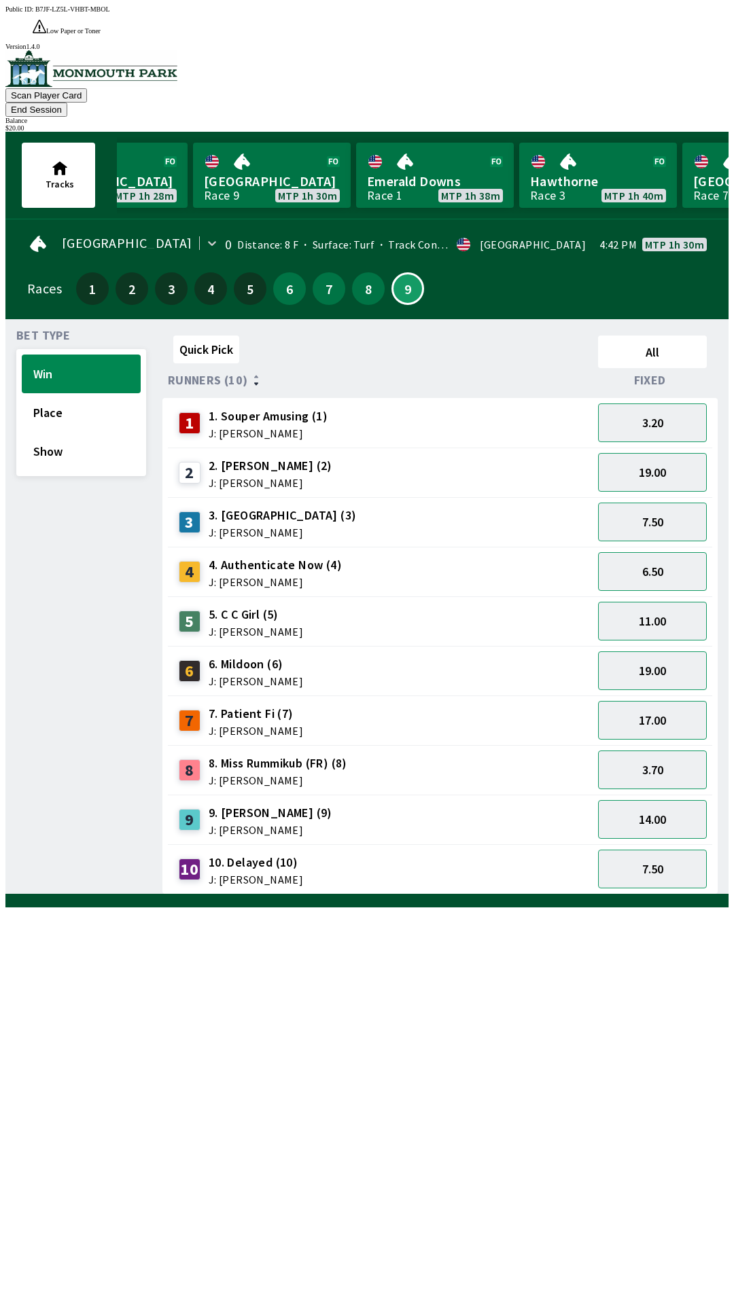
click at [67, 103] on button "End Session" at bounding box center [36, 110] width 62 height 14
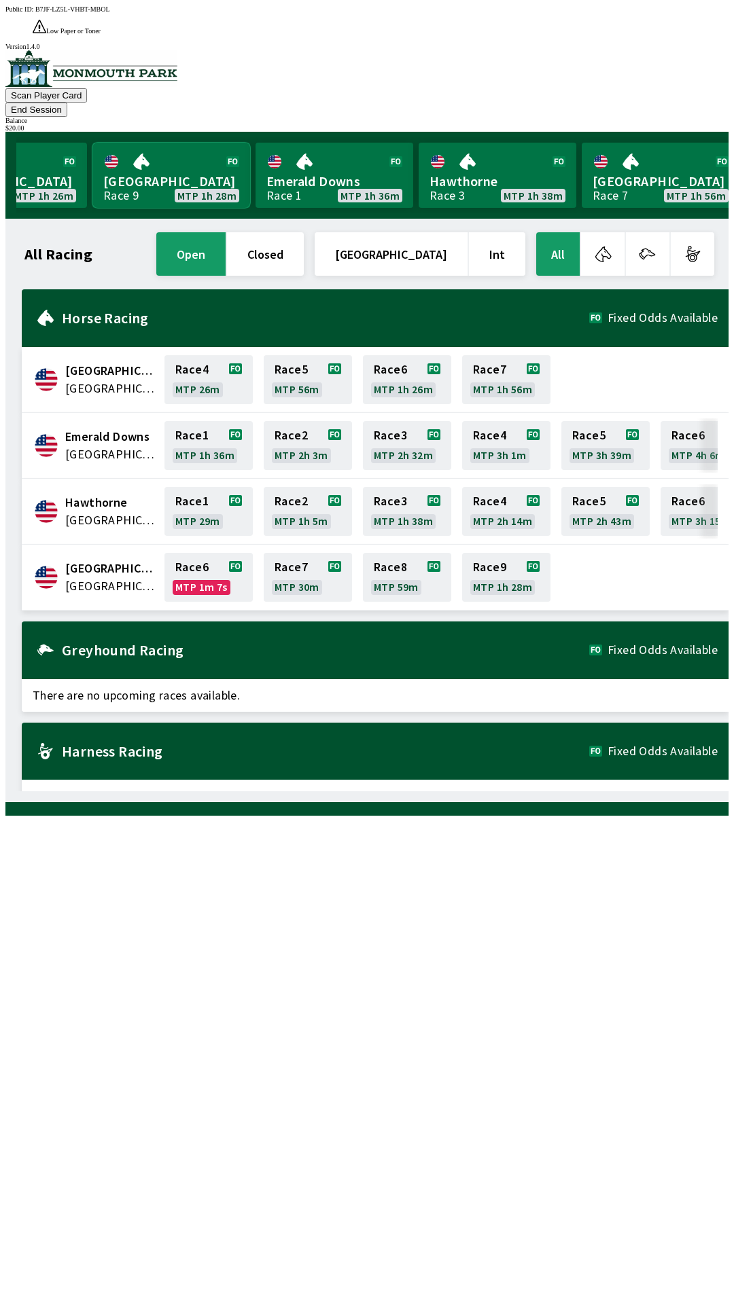
click at [161, 143] on link "[GEOGRAPHIC_DATA] Race 9 MTP 1h 28m" at bounding box center [171, 175] width 158 height 65
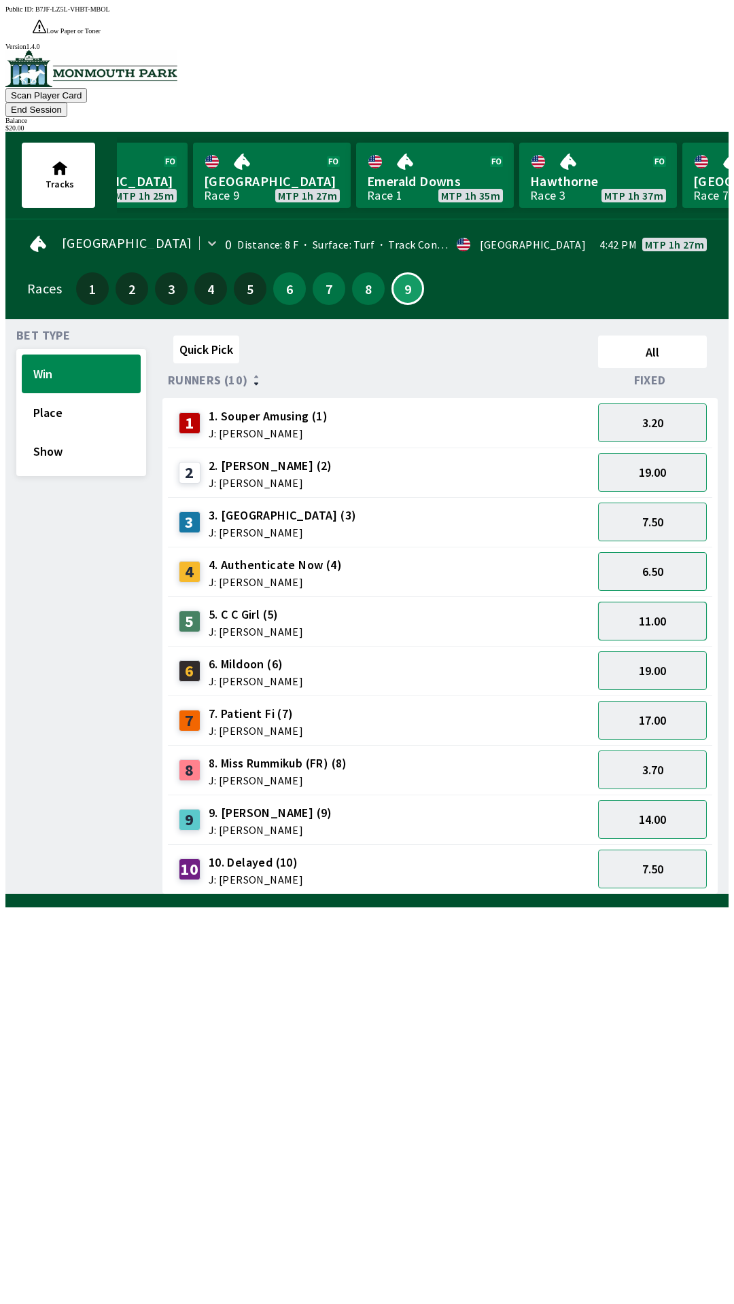
click at [668, 602] on button "11.00" at bounding box center [652, 621] width 109 height 39
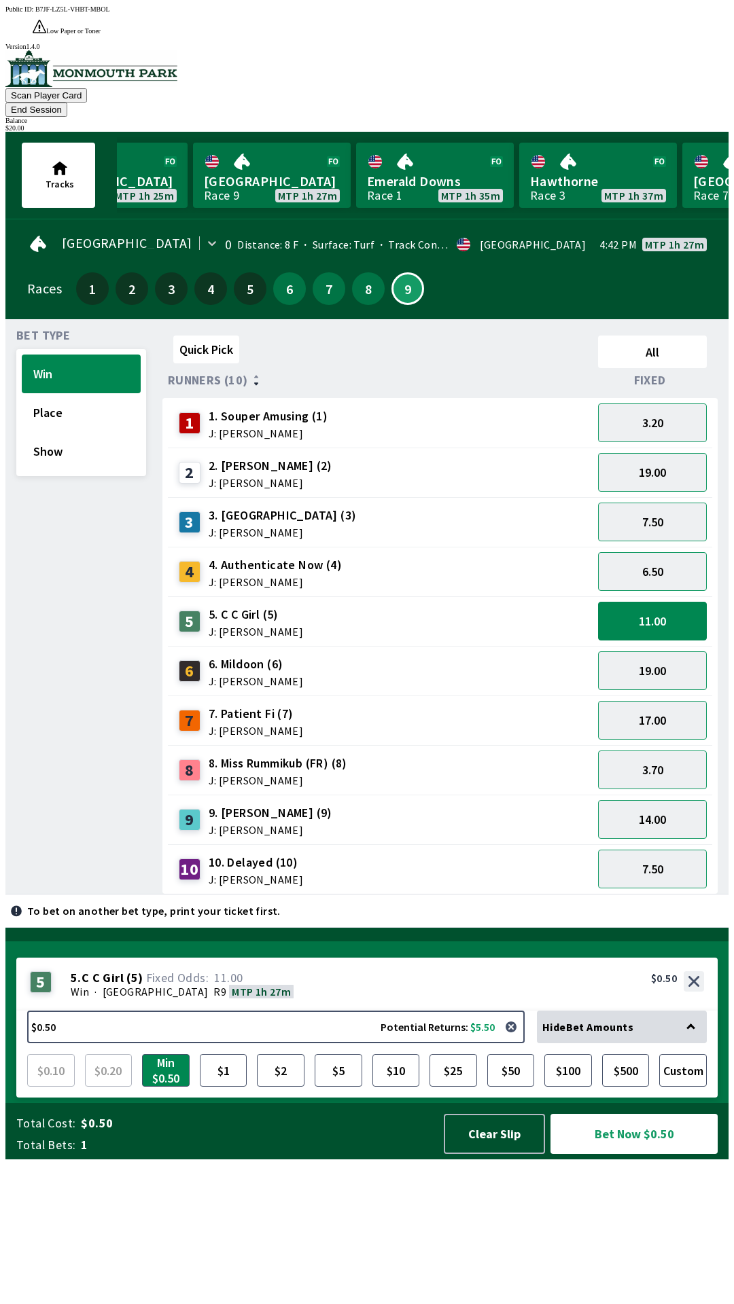
click at [109, 1087] on div "$0.10 $0.20 Min $0.50 $1 $2 $5 $10 $25 $50 $100 $500 Custom" at bounding box center [366, 1064] width 679 height 43
click at [490, 1154] on button "Clear Slip" at bounding box center [494, 1134] width 101 height 40
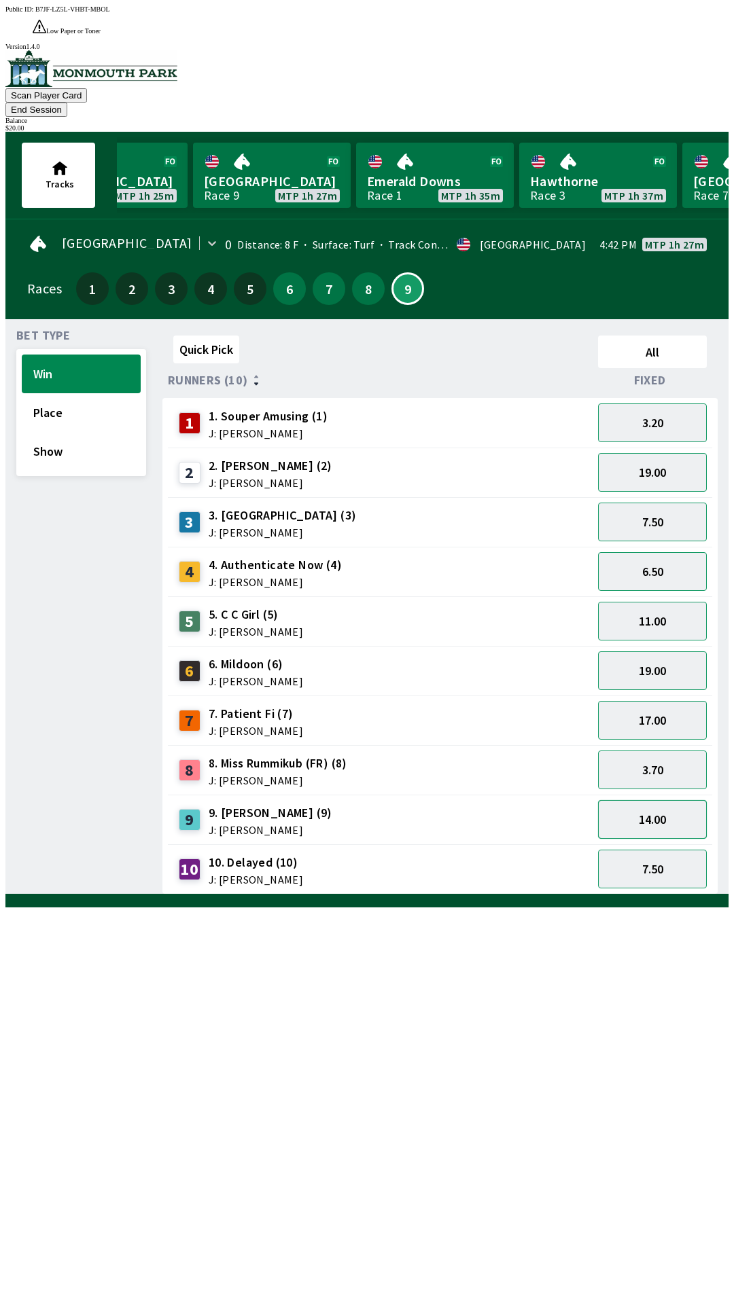
click at [660, 800] on button "14.00" at bounding box center [652, 819] width 109 height 39
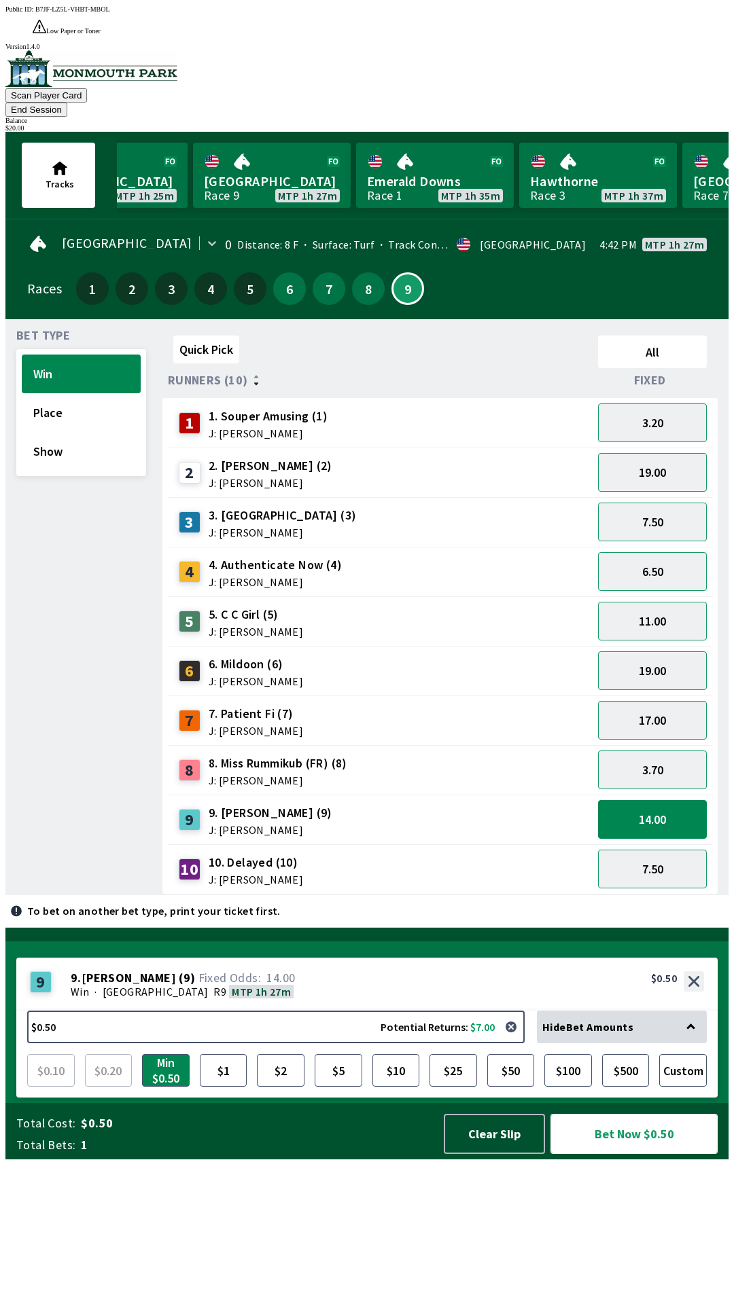
click at [630, 1154] on button "Bet Now $0.50" at bounding box center [633, 1134] width 167 height 40
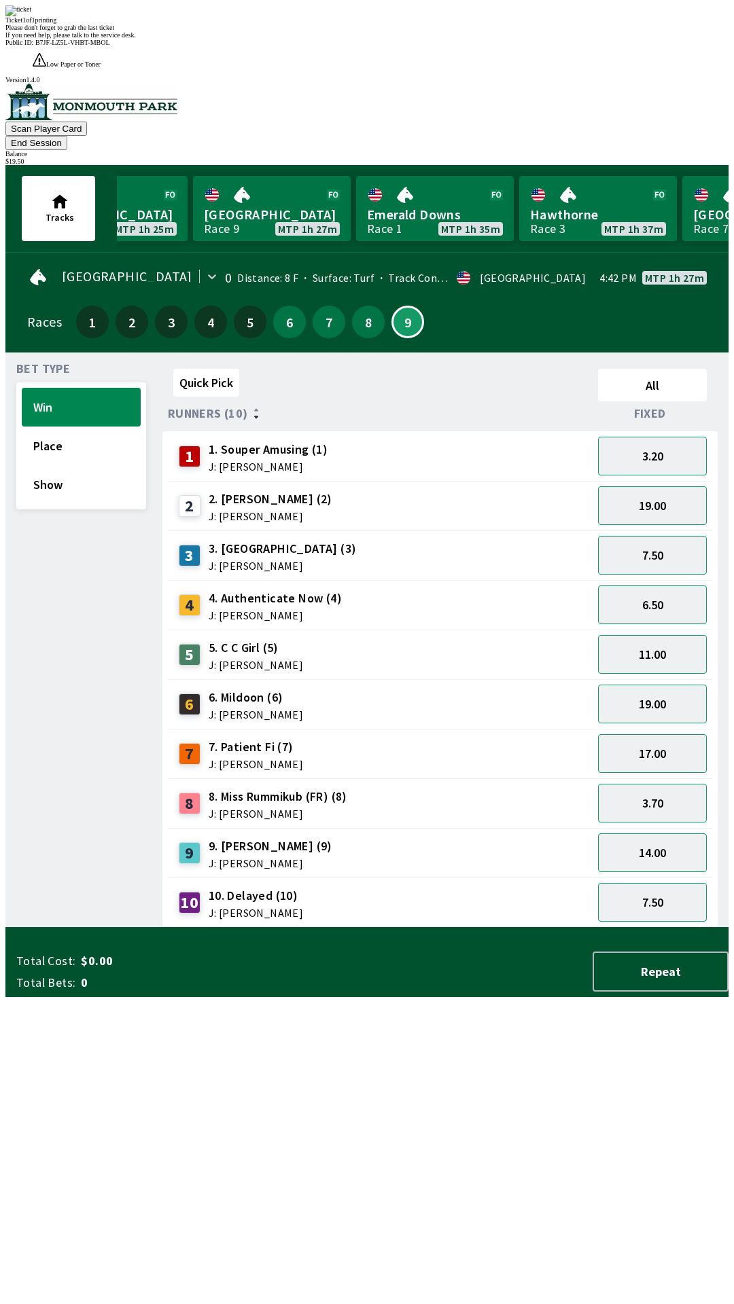
click at [380, 39] on div "Ticket 1 of 1 printing Please don't forget to grab the last ticket If you need …" at bounding box center [366, 21] width 723 height 33
click at [397, 39] on div "Ticket 1 of 1 printing Please don't forget to grab the last ticket If you need …" at bounding box center [366, 21] width 723 height 33
click at [521, 39] on div "Ticket 1 of 1 printing Please don't forget to grab the last ticket If you need …" at bounding box center [366, 21] width 723 height 33
click at [525, 39] on div "Ticket 1 of 1 printing Please don't forget to grab the last ticket If you need …" at bounding box center [366, 21] width 723 height 33
click at [474, 39] on div "Ticket 1 of 1 printing Please don't forget to grab the last ticket If you need …" at bounding box center [366, 21] width 723 height 33
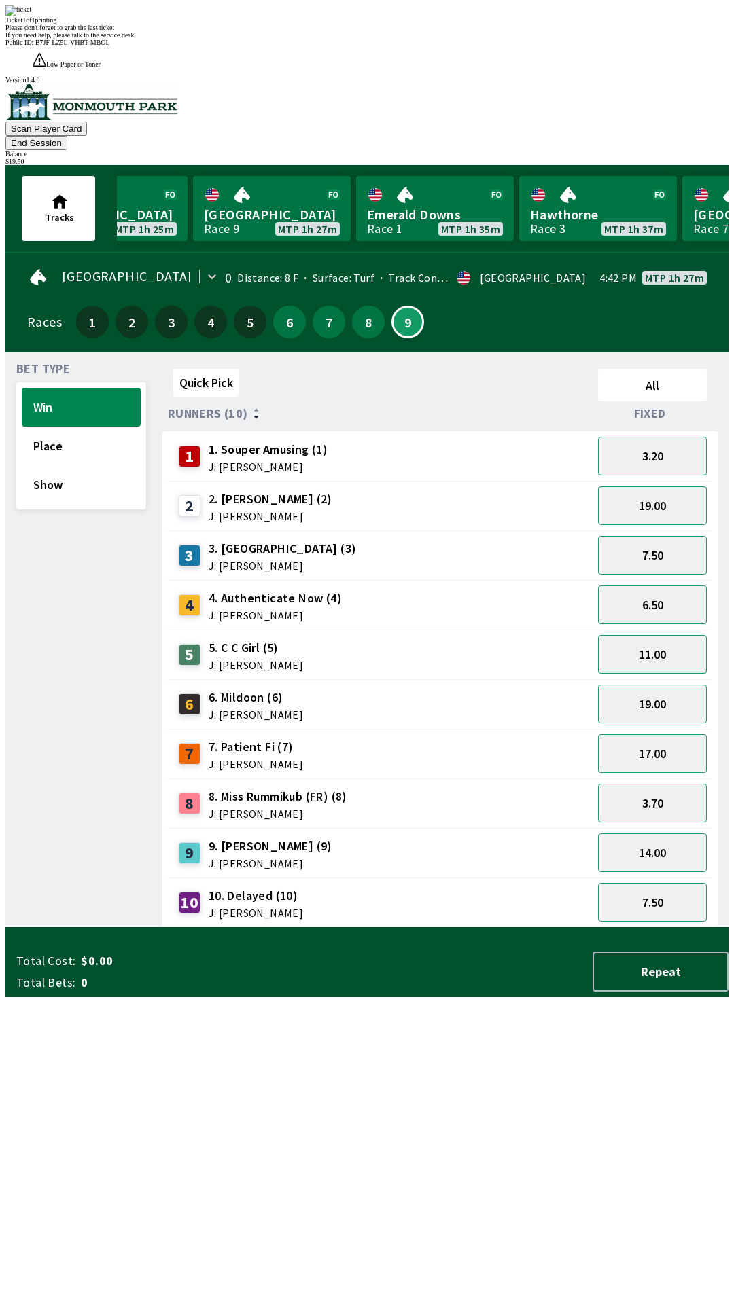
click at [470, 39] on div "Ticket 1 of 1 printing Please don't forget to grab the last ticket If you need …" at bounding box center [366, 21] width 723 height 33
click at [480, 39] on div "Ticket 1 of 1 printing Please don't forget to grab the last ticket If you need …" at bounding box center [366, 21] width 723 height 33
click at [340, 31] on div "Please don't forget to grab the last ticket" at bounding box center [366, 27] width 723 height 7
click at [334, 39] on div "Ticket 1 of 1 printing Please don't forget to grab the last ticket If you need …" at bounding box center [366, 21] width 723 height 33
click at [136, 39] on span "If you need help, please talk to the service desk." at bounding box center [70, 34] width 130 height 7
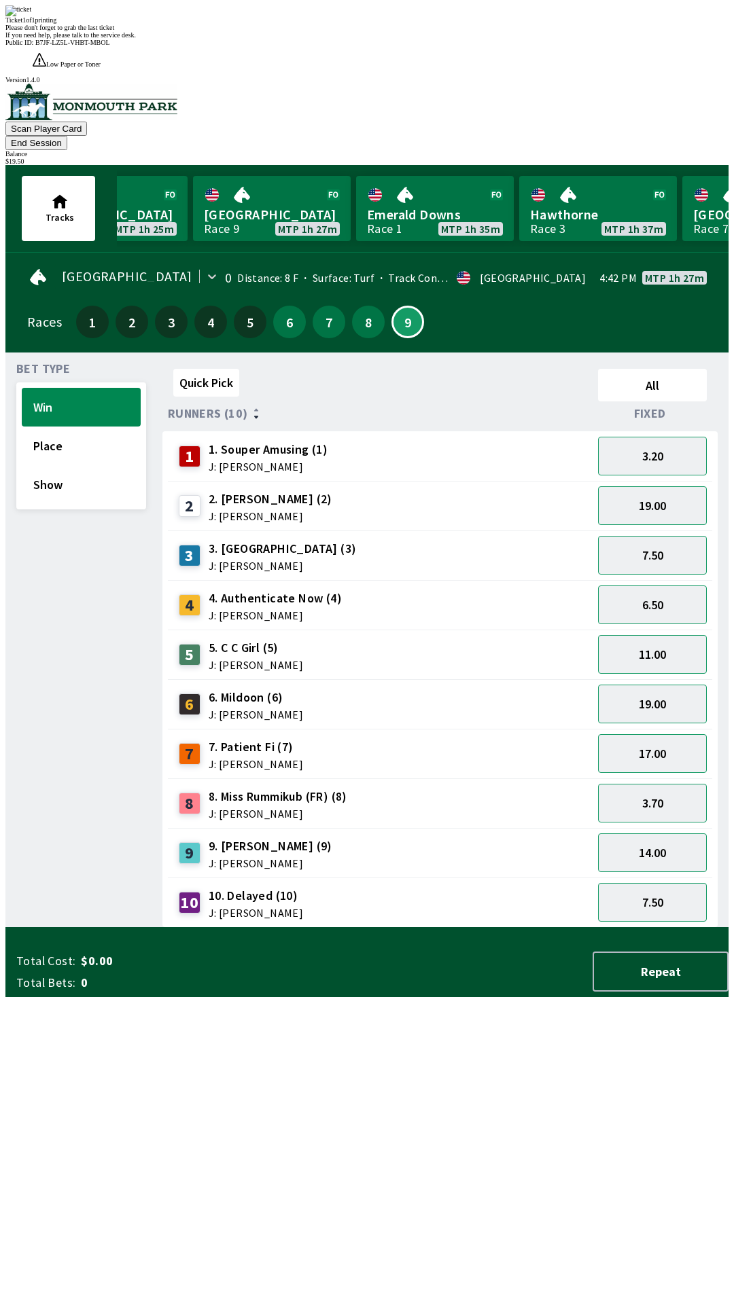
click at [290, 859] on div "Quick Pick All Runners (10) Fixed 1 1. Souper Amusing (1) J: [PERSON_NAME] 3.20…" at bounding box center [445, 645] width 566 height 564
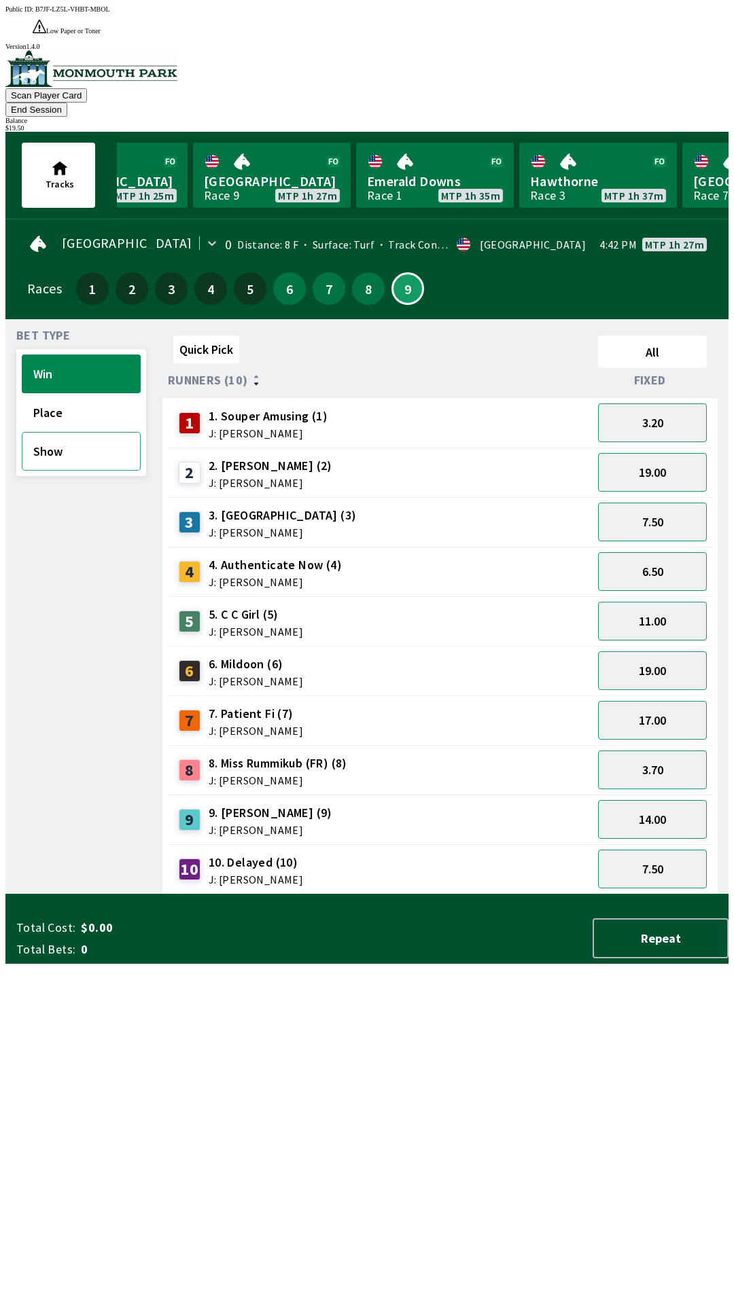
click at [94, 432] on button "Show" at bounding box center [81, 451] width 119 height 39
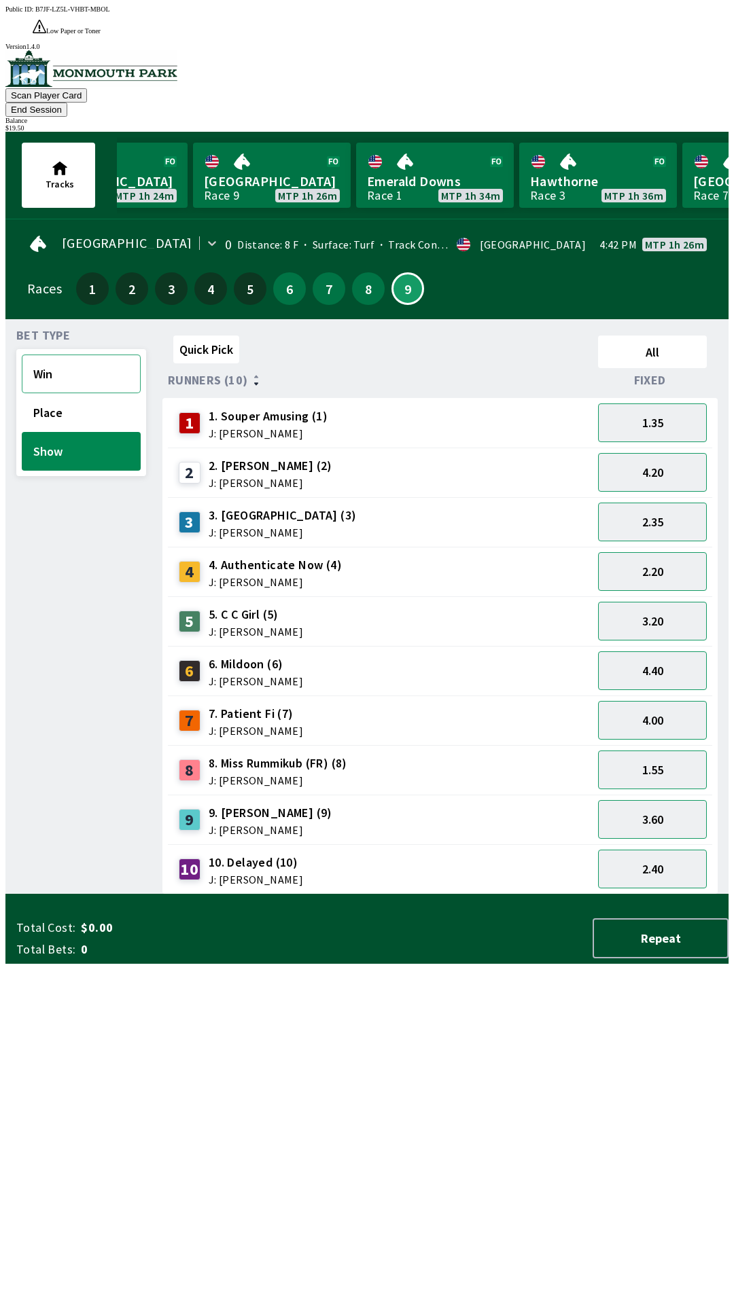
click at [84, 355] on button "Win" at bounding box center [81, 374] width 119 height 39
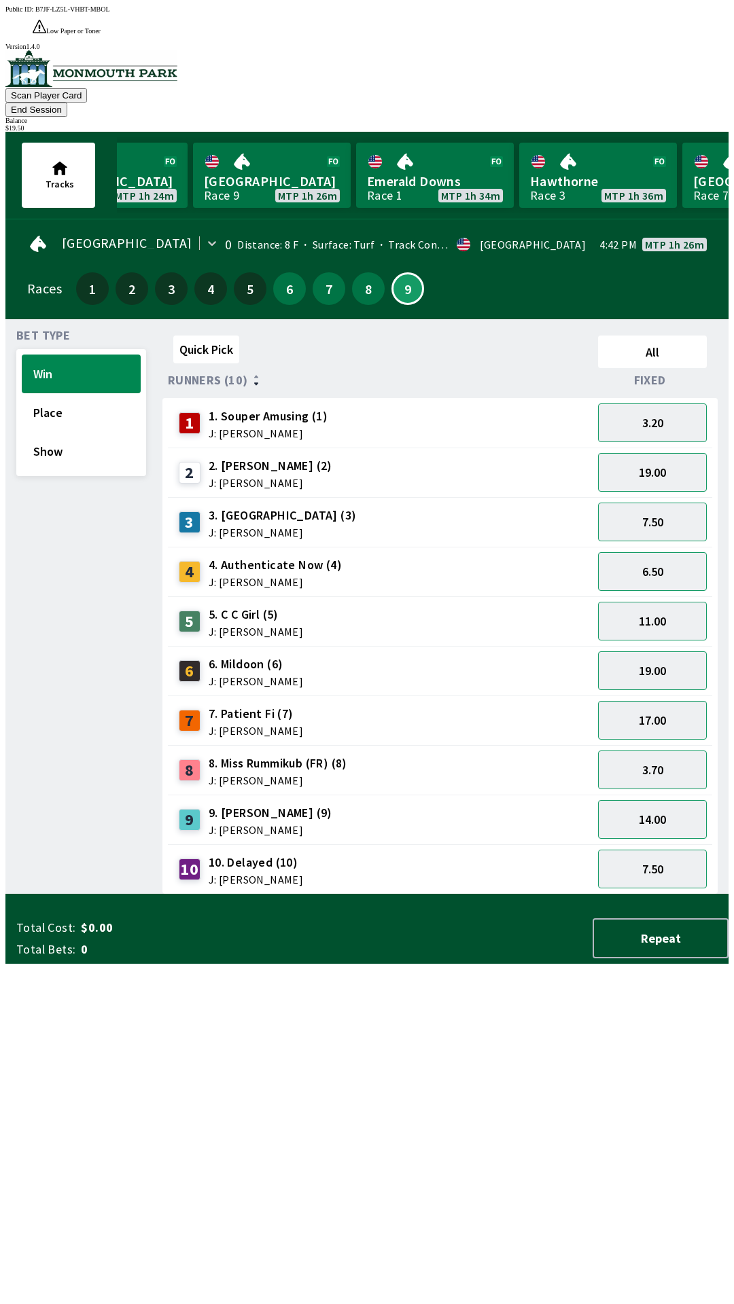
click at [304, 428] on span "J: [PERSON_NAME]" at bounding box center [268, 433] width 119 height 11
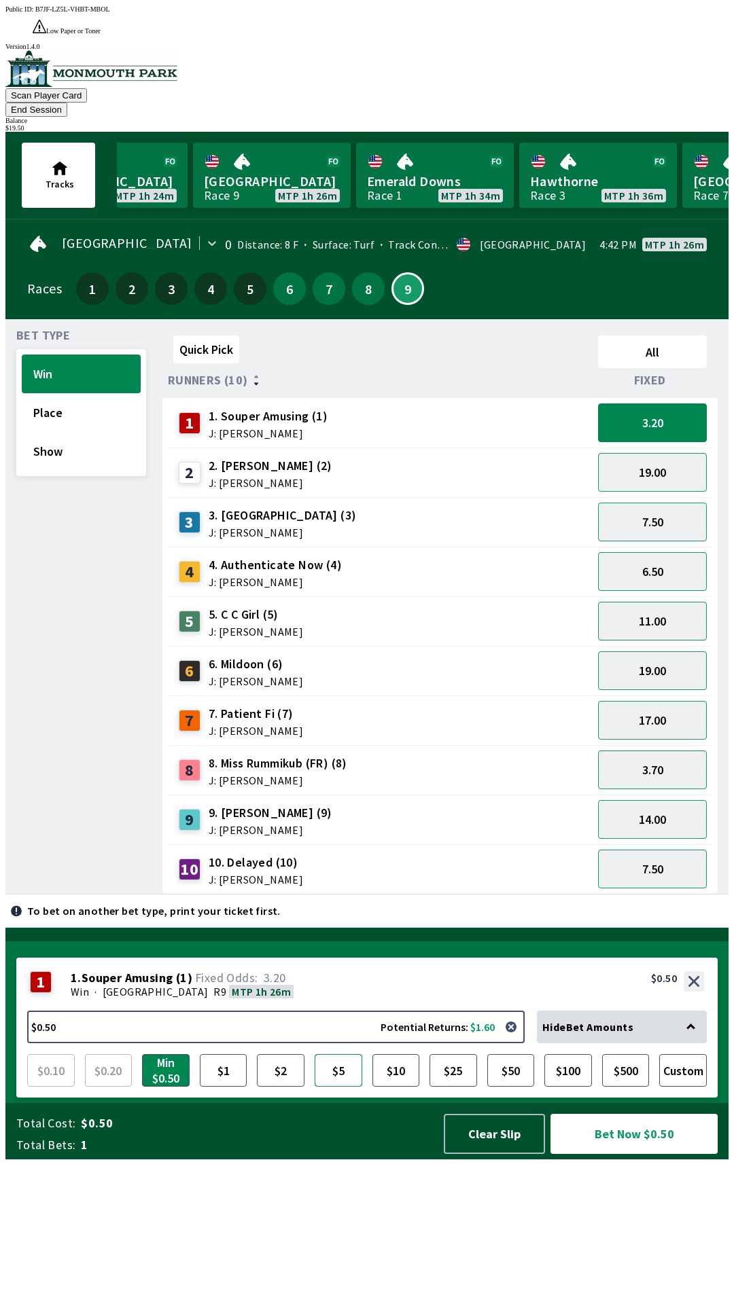
click at [332, 1087] on button "$5" at bounding box center [338, 1070] width 48 height 33
click at [613, 1154] on button "Bet Now $5.00" at bounding box center [634, 1133] width 170 height 41
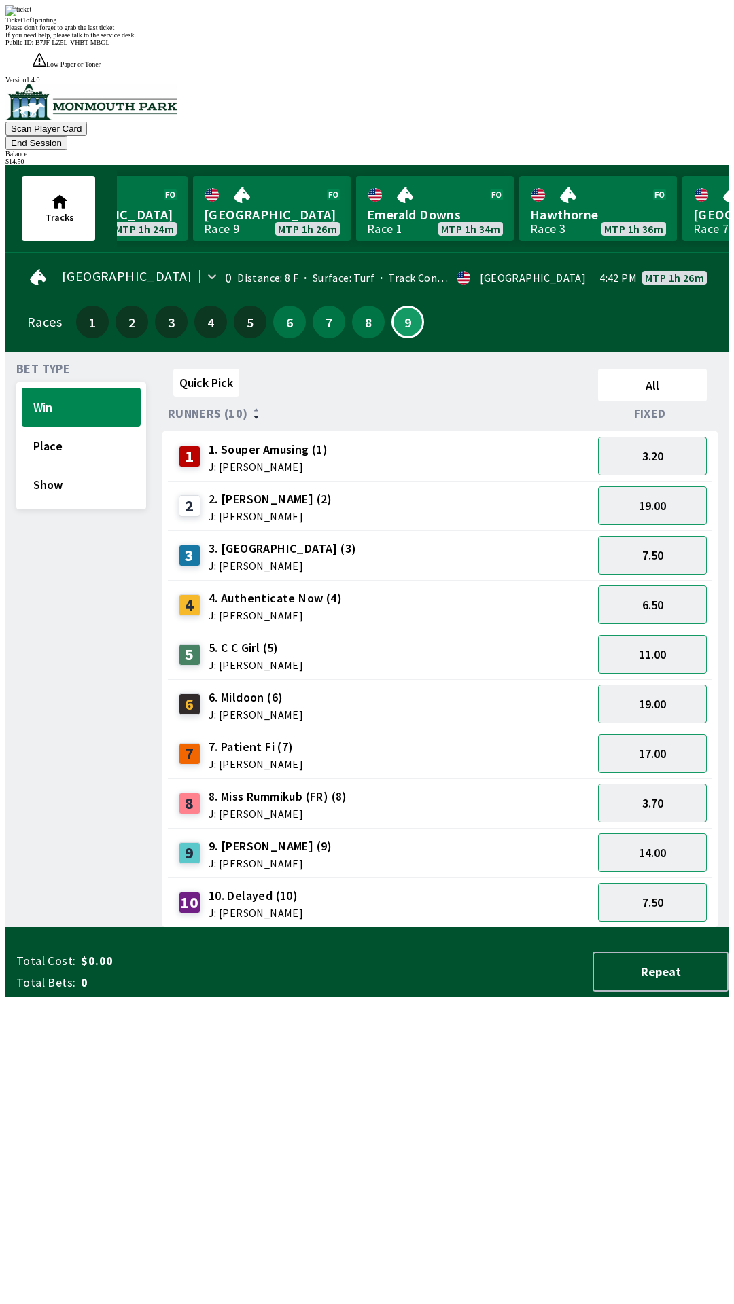
click at [486, 439] on div "1 1. Souper Amusing (1) J: [PERSON_NAME]" at bounding box center [380, 456] width 414 height 34
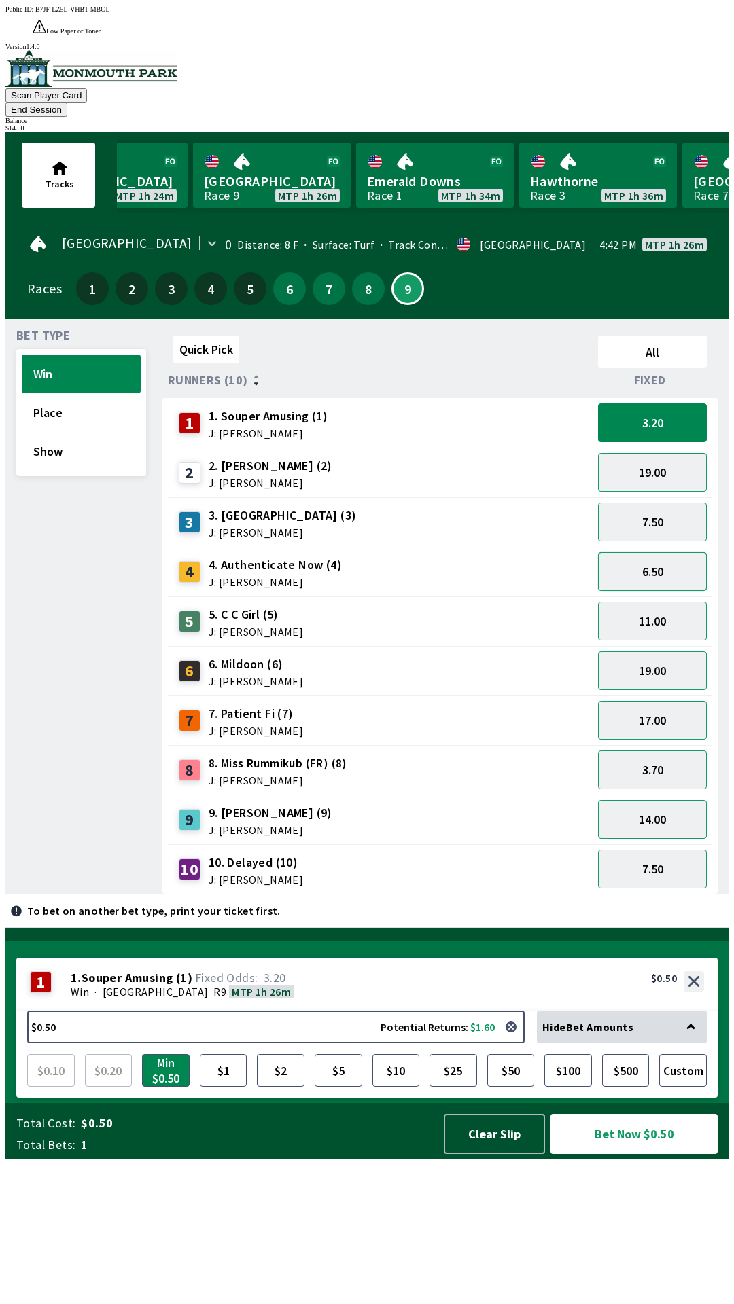
click at [657, 552] on button "6.50" at bounding box center [652, 571] width 109 height 39
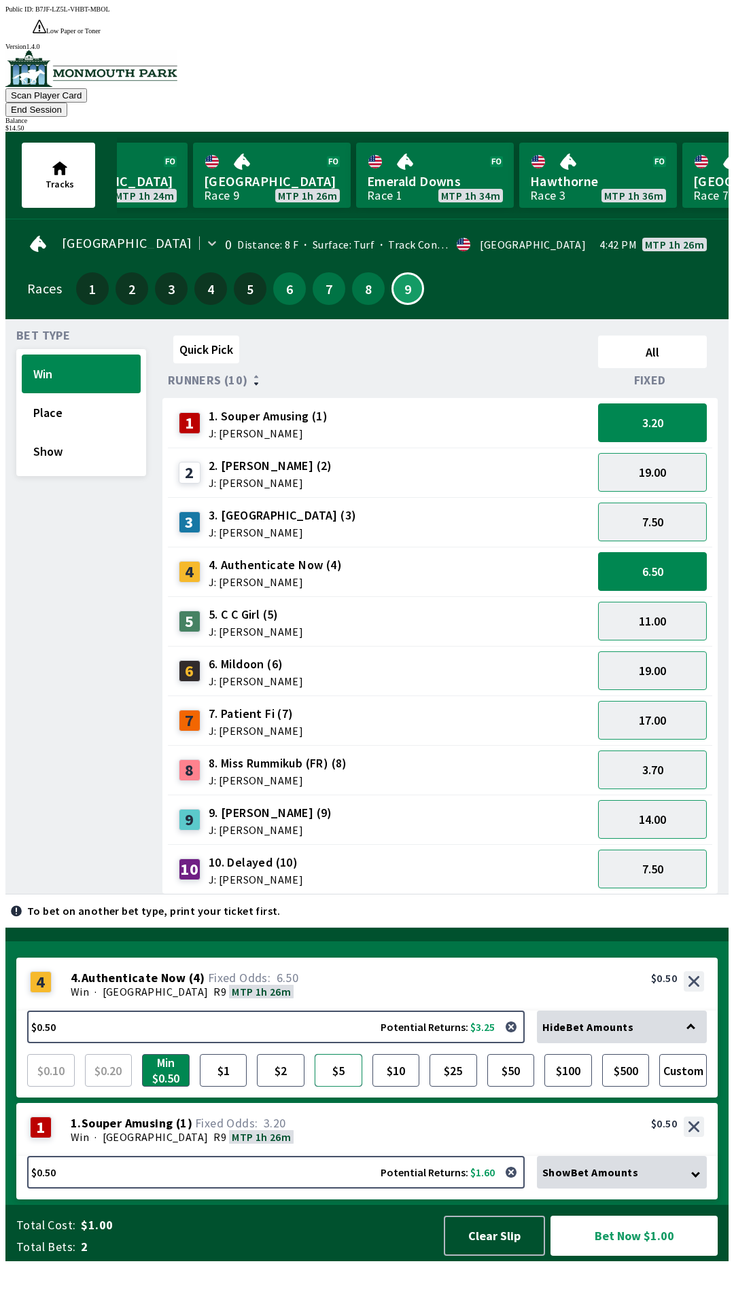
click at [346, 1087] on button "$5" at bounding box center [338, 1070] width 48 height 33
click at [615, 1256] on button "Bet Now $5.50" at bounding box center [633, 1236] width 167 height 40
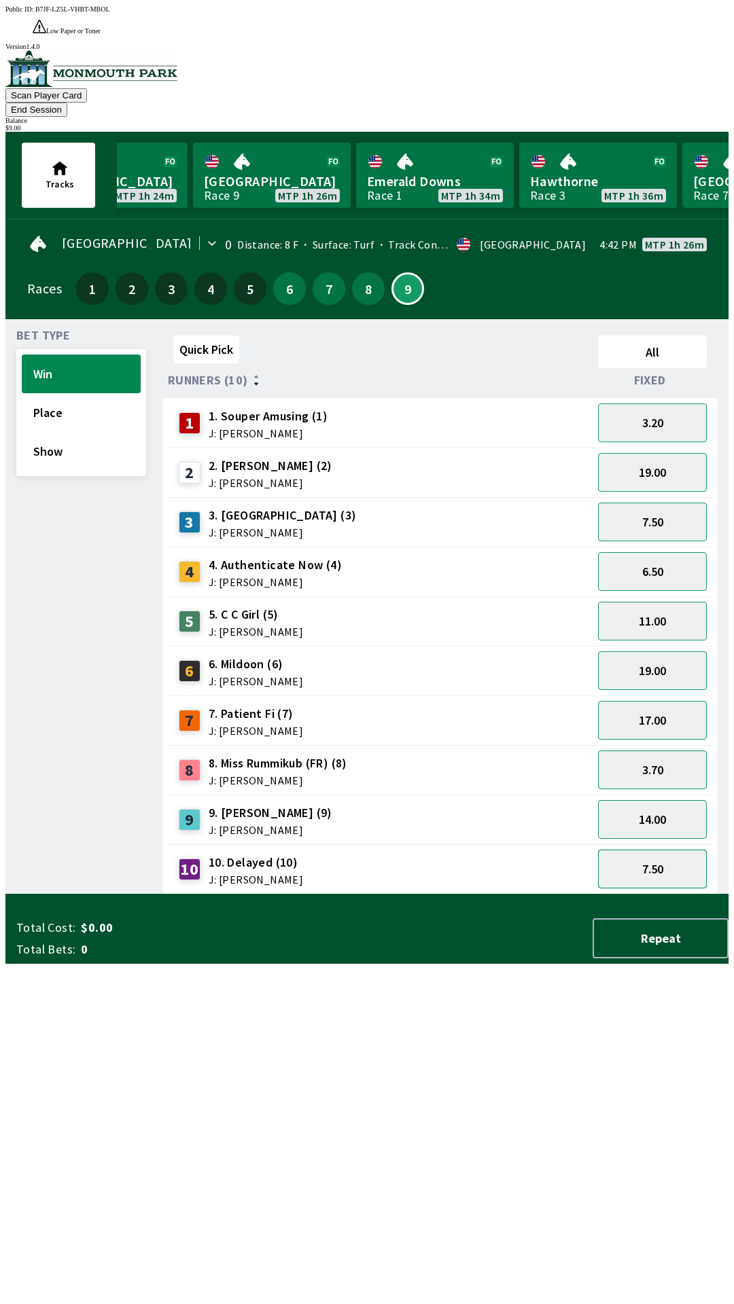
click at [651, 850] on button "7.50" at bounding box center [652, 869] width 109 height 39
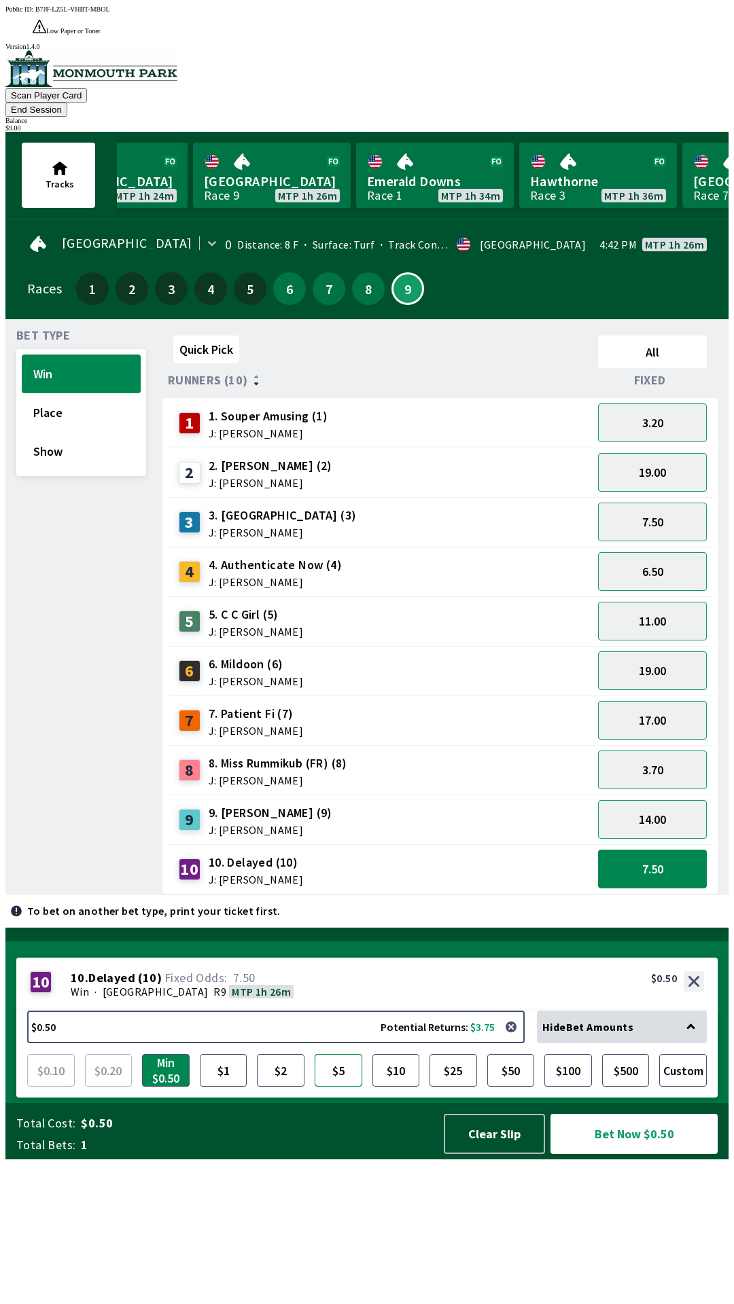
click at [333, 1087] on button "$5" at bounding box center [338, 1070] width 48 height 33
click at [602, 1154] on button "Bet Now $5.00" at bounding box center [633, 1134] width 167 height 40
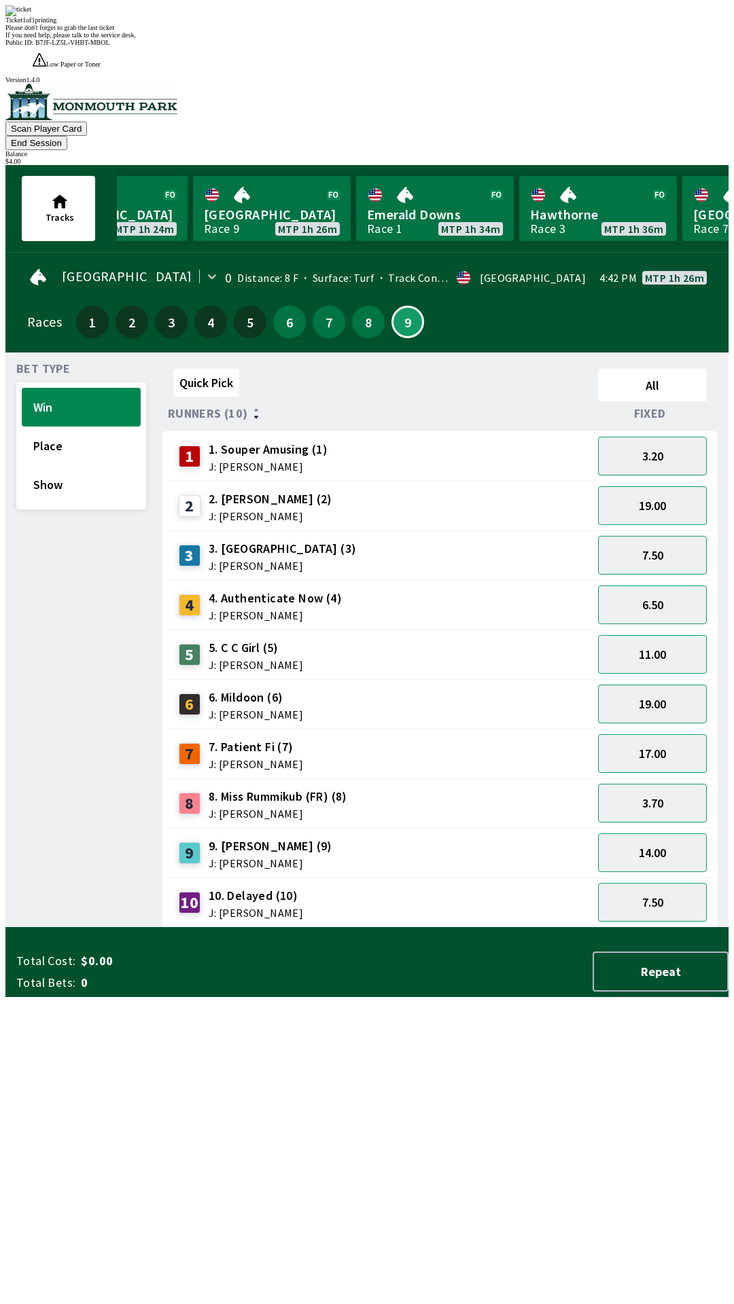
click at [90, 837] on div "Bet Type Win Place Show" at bounding box center [81, 645] width 130 height 564
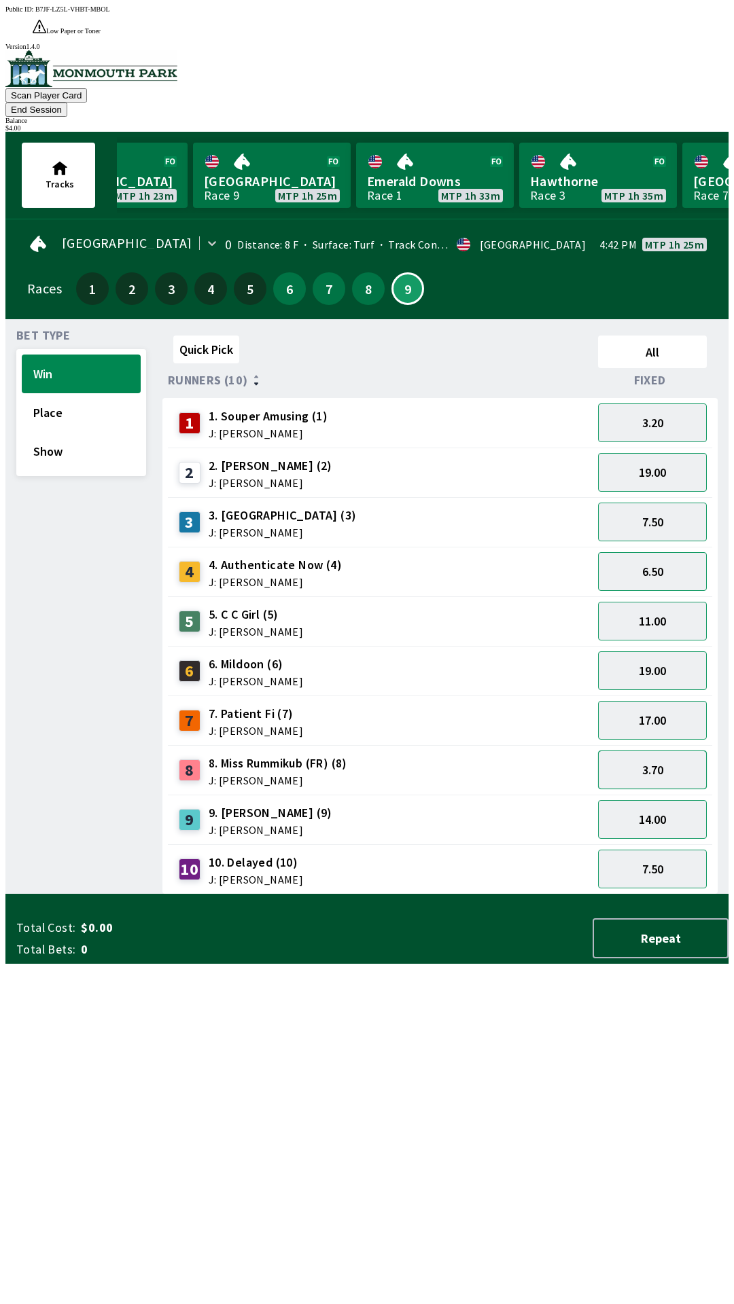
click at [638, 751] on button "3.70" at bounding box center [652, 770] width 109 height 39
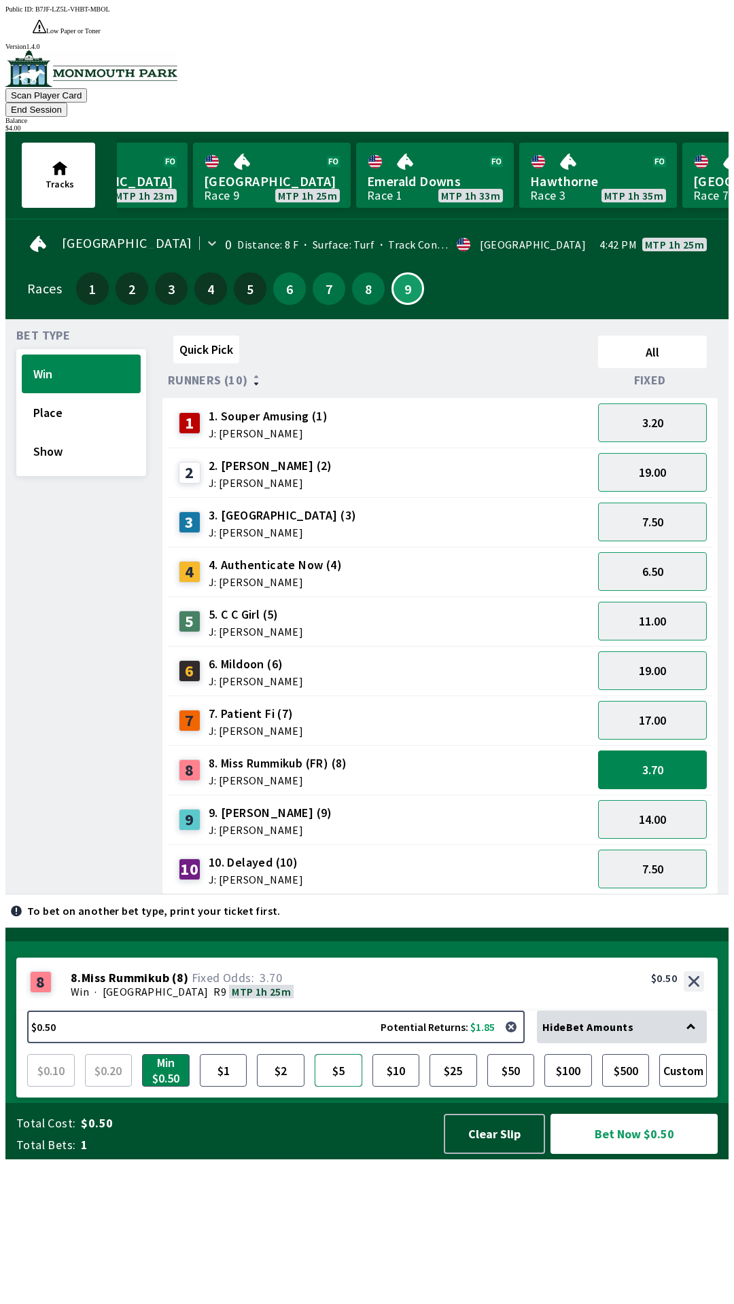
click at [341, 1087] on button "$5" at bounding box center [338, 1070] width 48 height 33
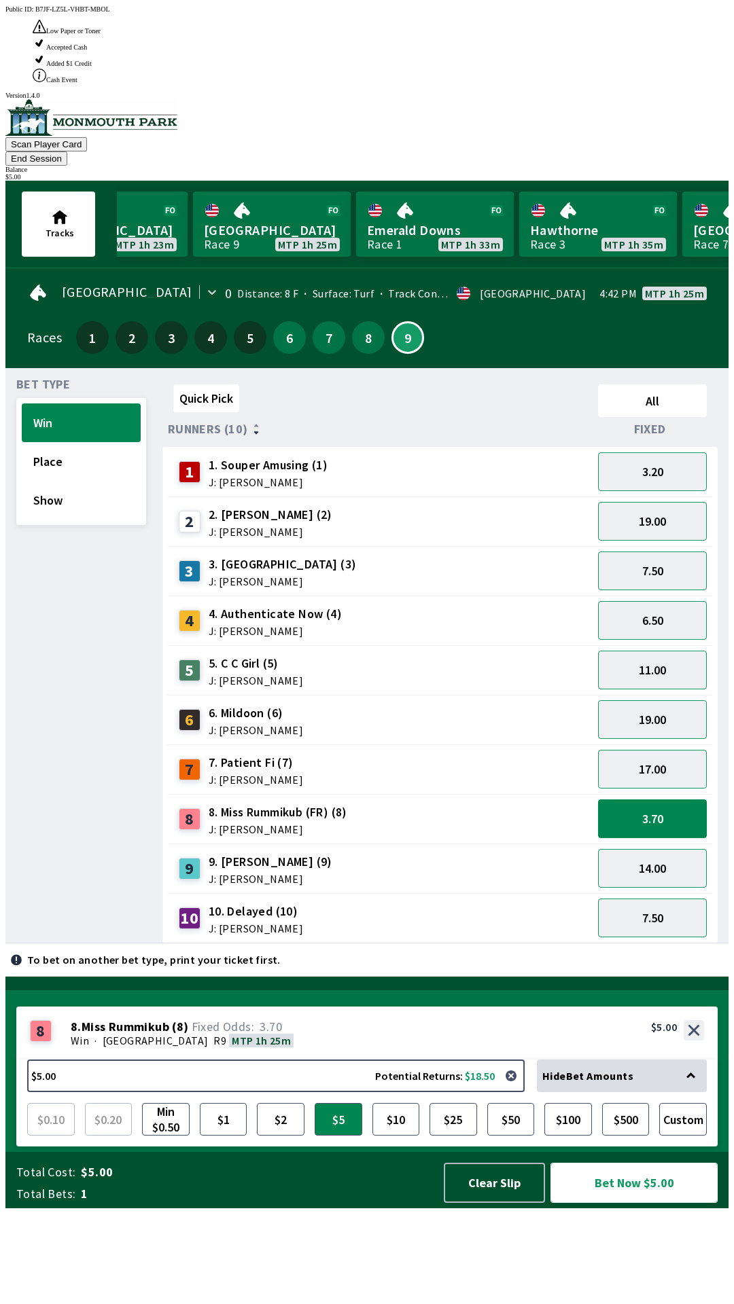
click at [628, 1203] on button "Bet Now $5.00" at bounding box center [633, 1183] width 167 height 40
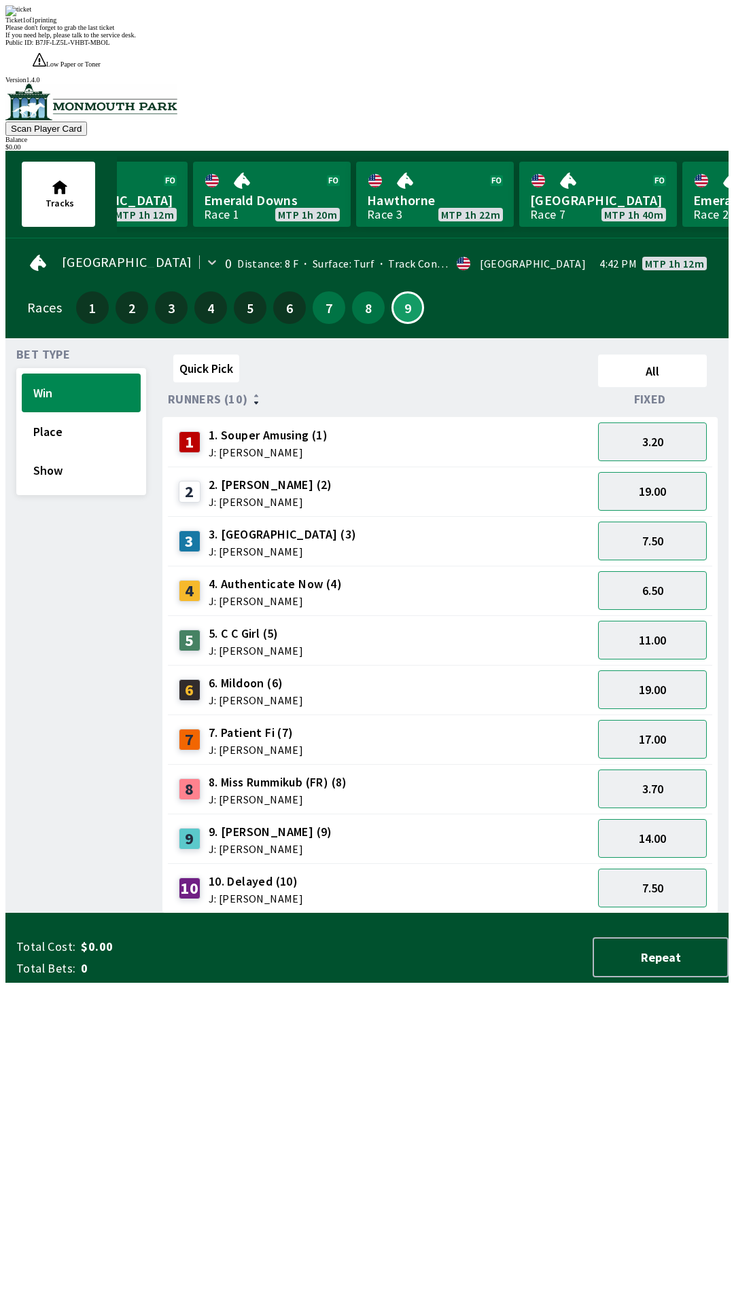
click at [391, 914] on div "Quick Pick All Runners (10) Fixed 1 1. Souper Amusing (1) J: [PERSON_NAME] 3.20…" at bounding box center [445, 631] width 566 height 564
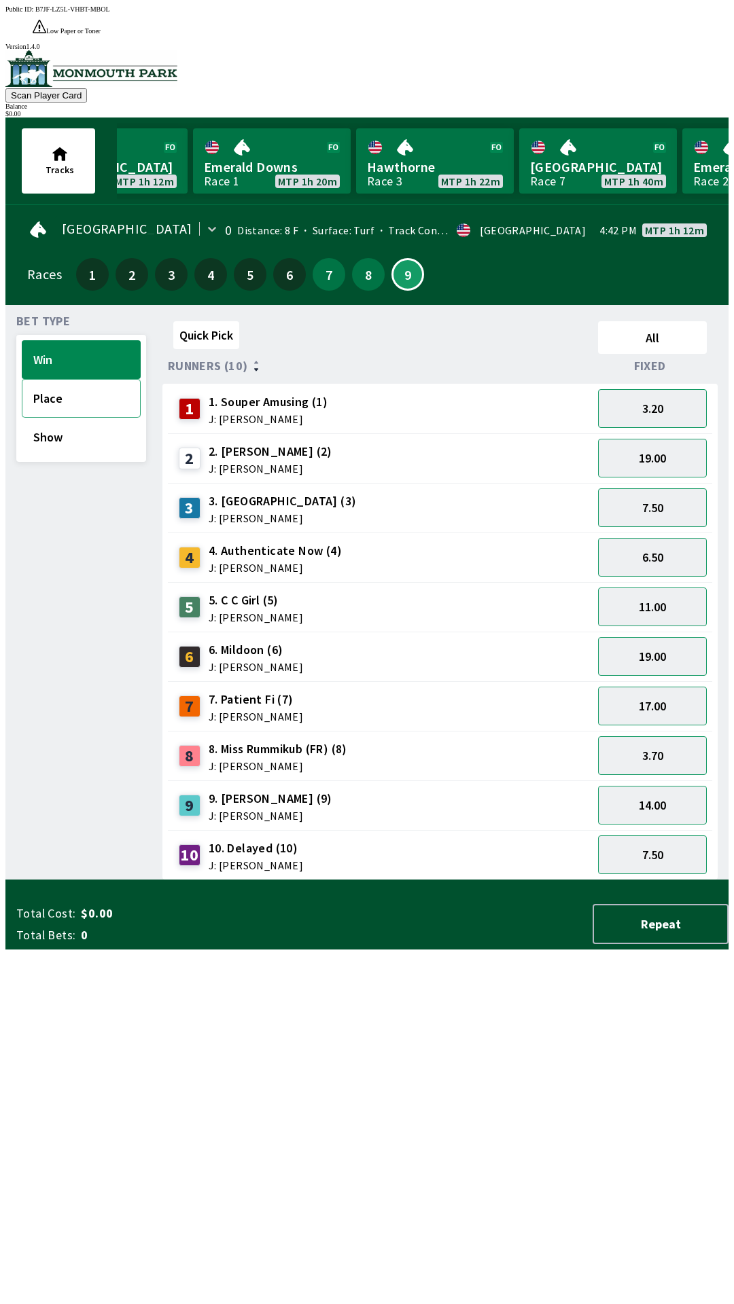
click at [71, 379] on button "Place" at bounding box center [81, 398] width 119 height 39
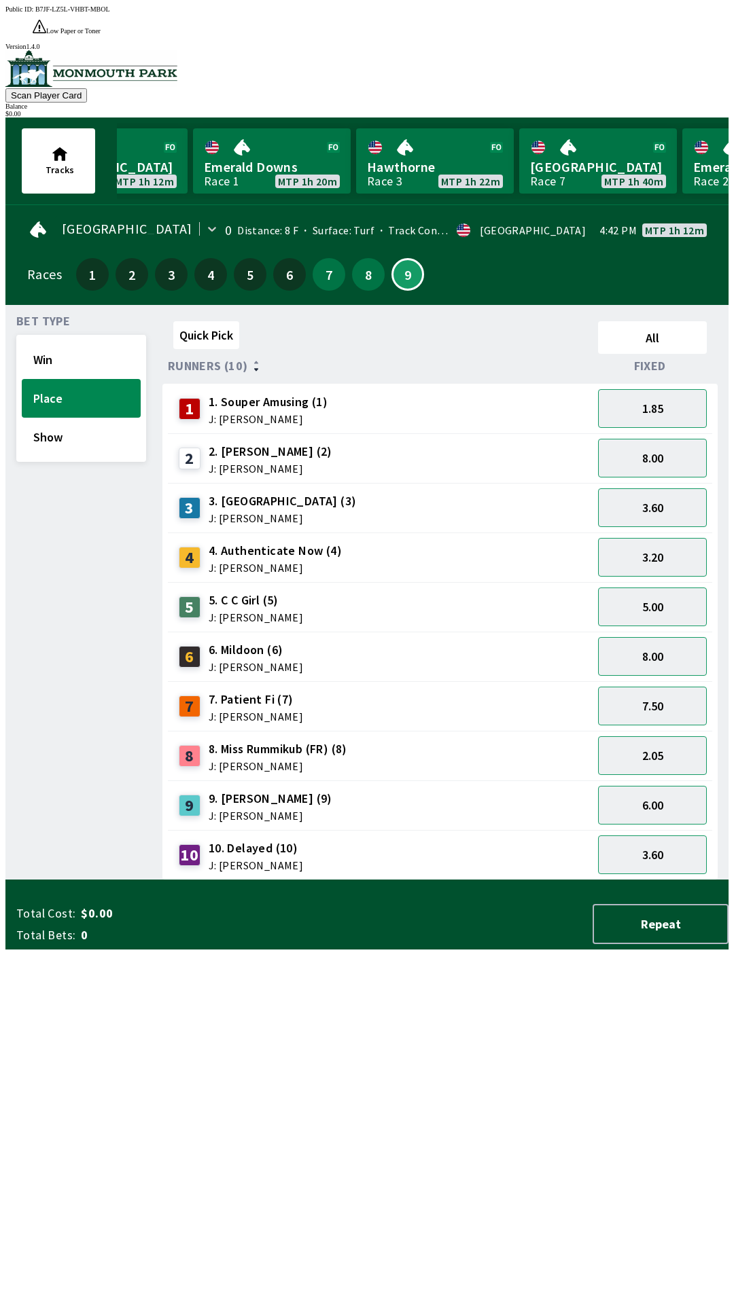
click at [294, 443] on div "2. [PERSON_NAME] (2) J: [PERSON_NAME]" at bounding box center [271, 458] width 124 height 31
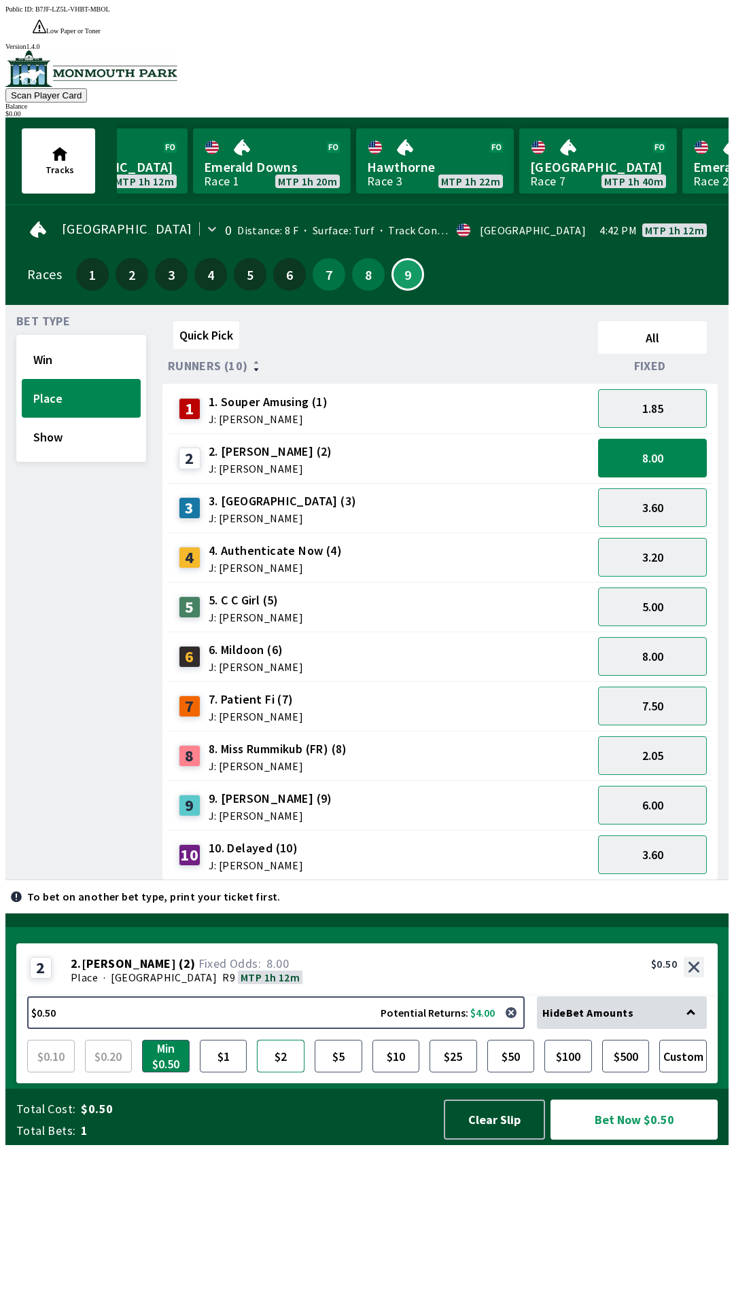
click at [288, 1073] on button "$2" at bounding box center [281, 1056] width 48 height 33
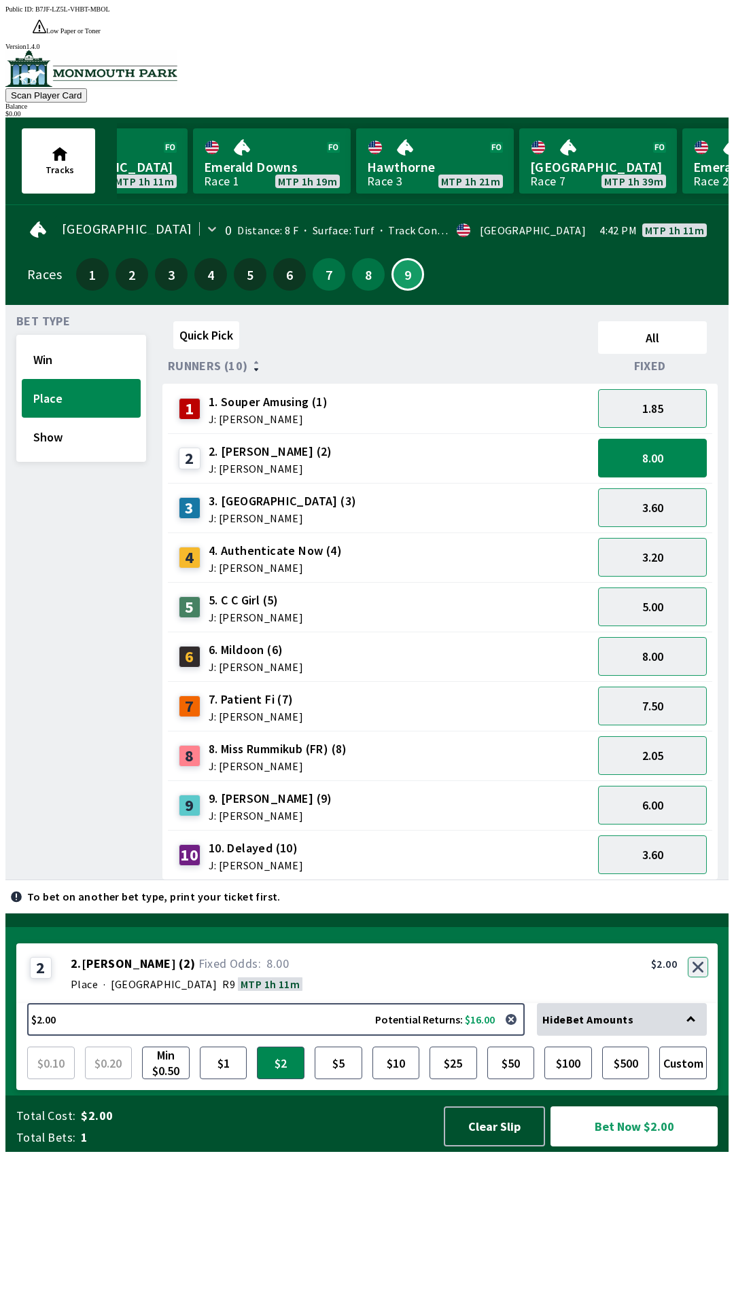
click at [700, 977] on button "button" at bounding box center [697, 967] width 20 height 20
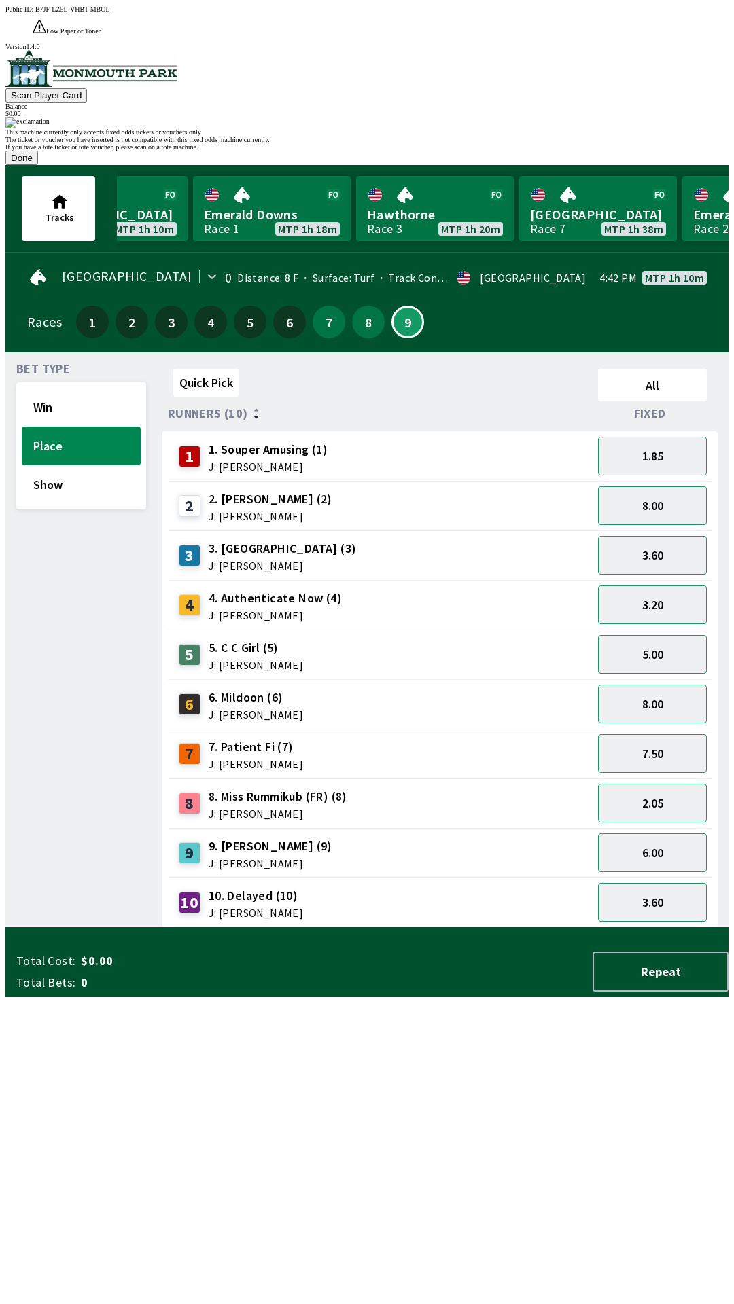
click at [38, 165] on button "Done" at bounding box center [21, 158] width 33 height 14
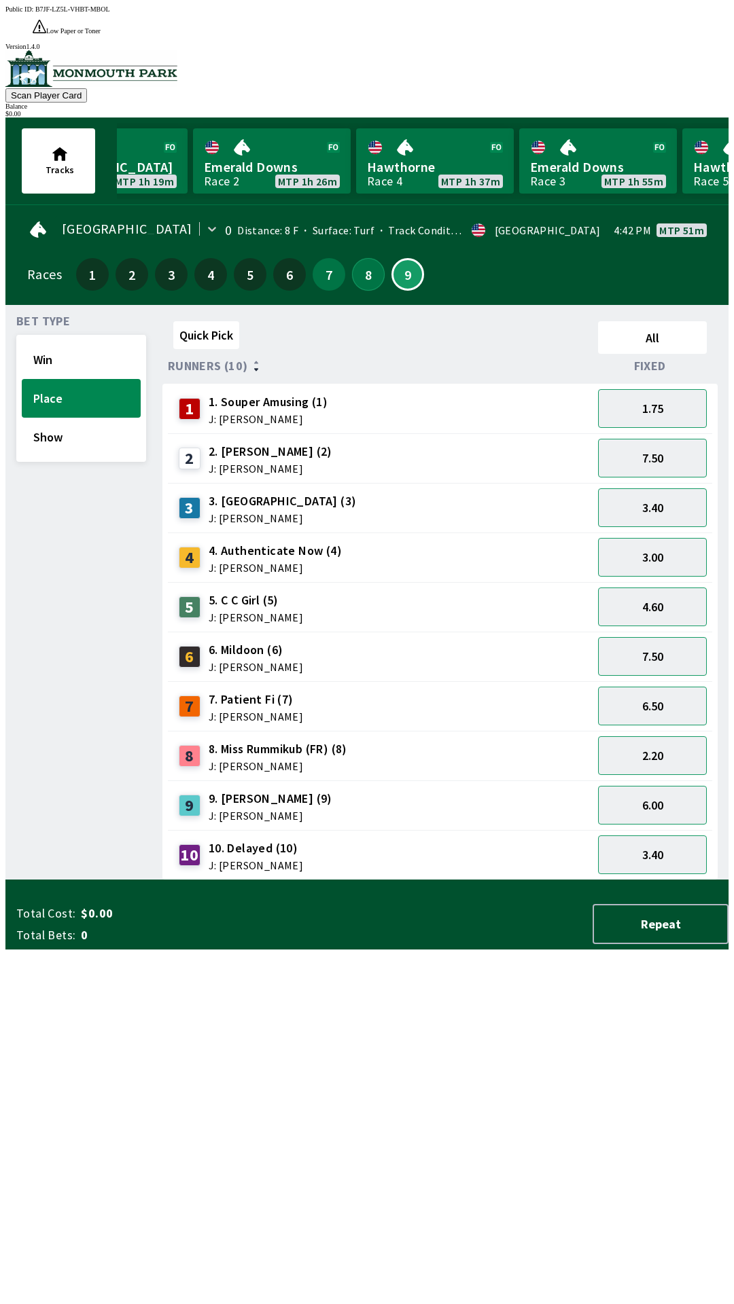
click at [357, 258] on button "8" at bounding box center [368, 274] width 33 height 33
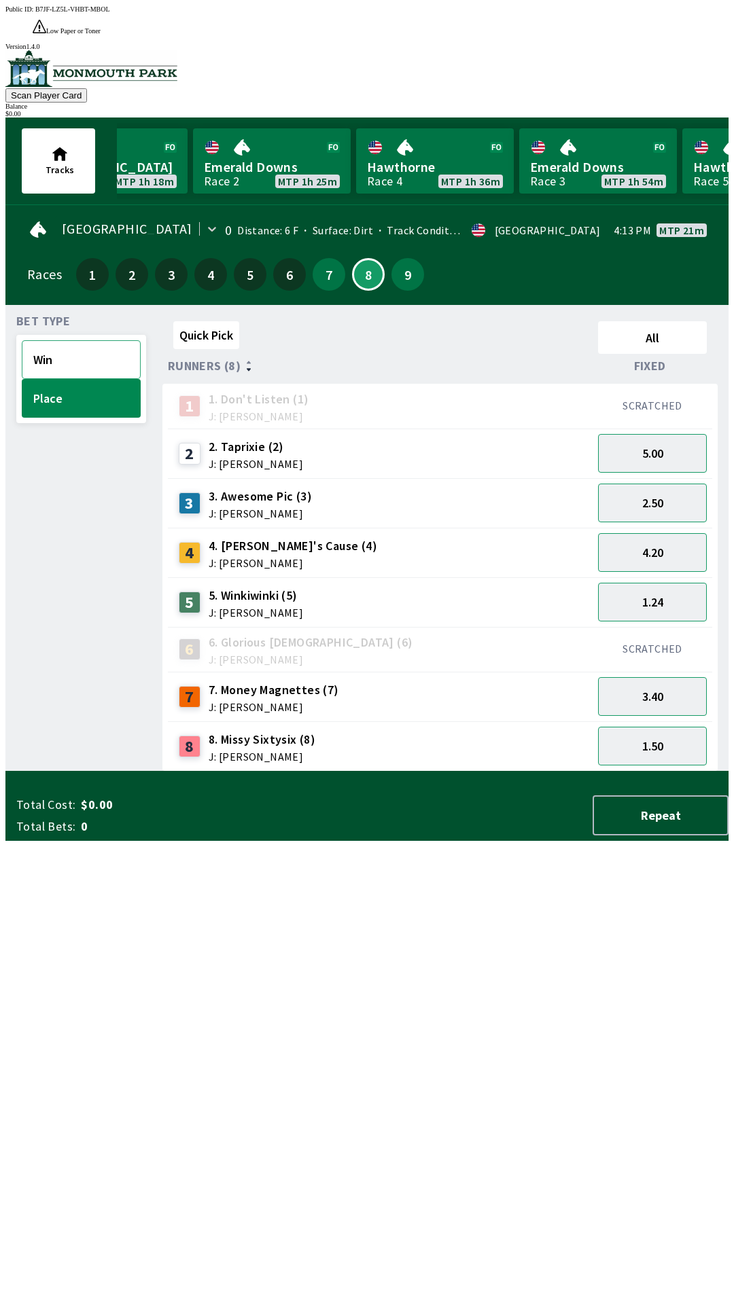
click at [44, 340] on button "Win" at bounding box center [81, 359] width 119 height 39
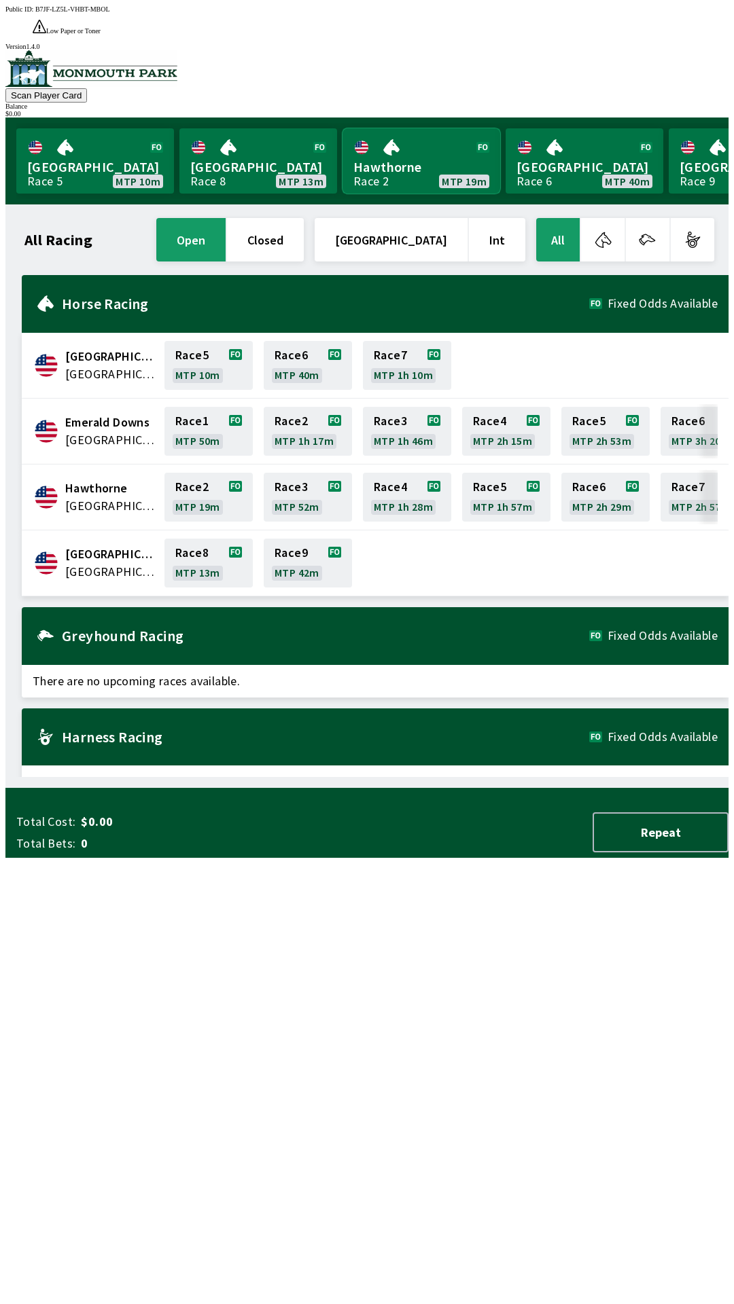
click at [427, 152] on link "Hawthorne Race 2 MTP 19m" at bounding box center [421, 160] width 158 height 65
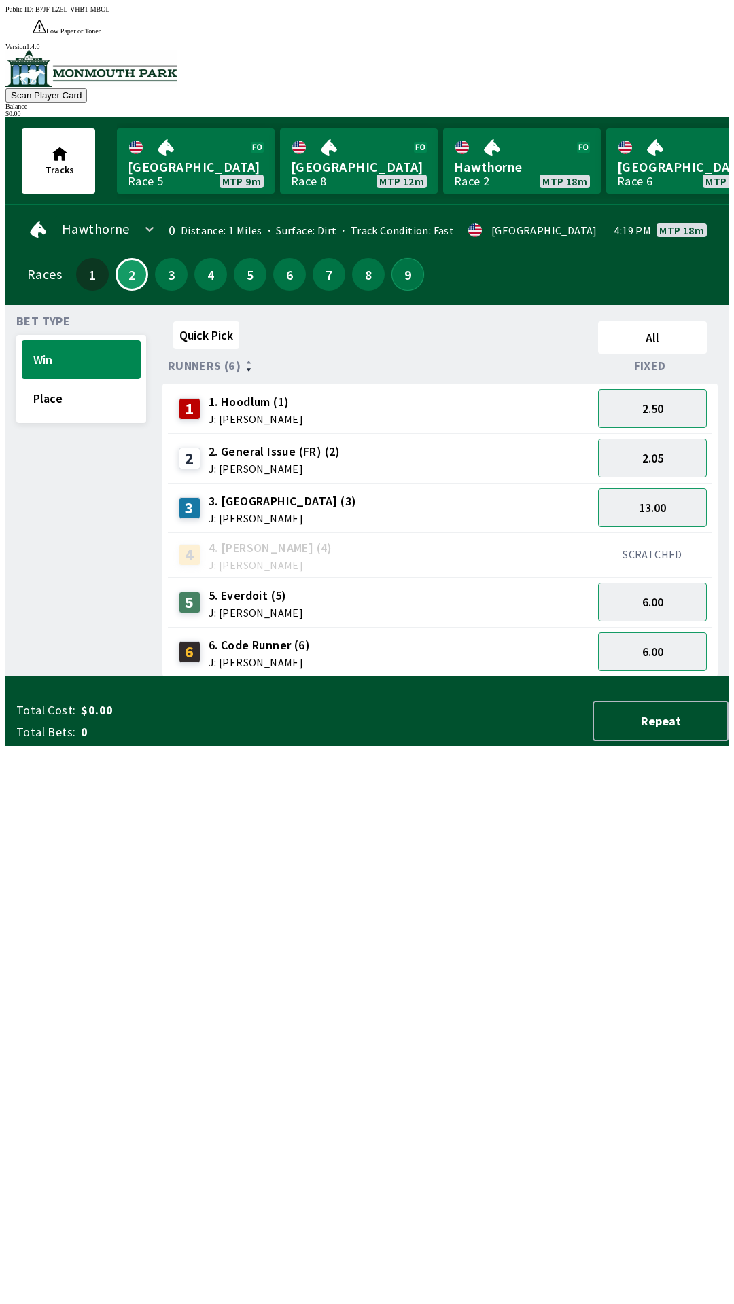
click at [411, 258] on button "9" at bounding box center [407, 274] width 33 height 33
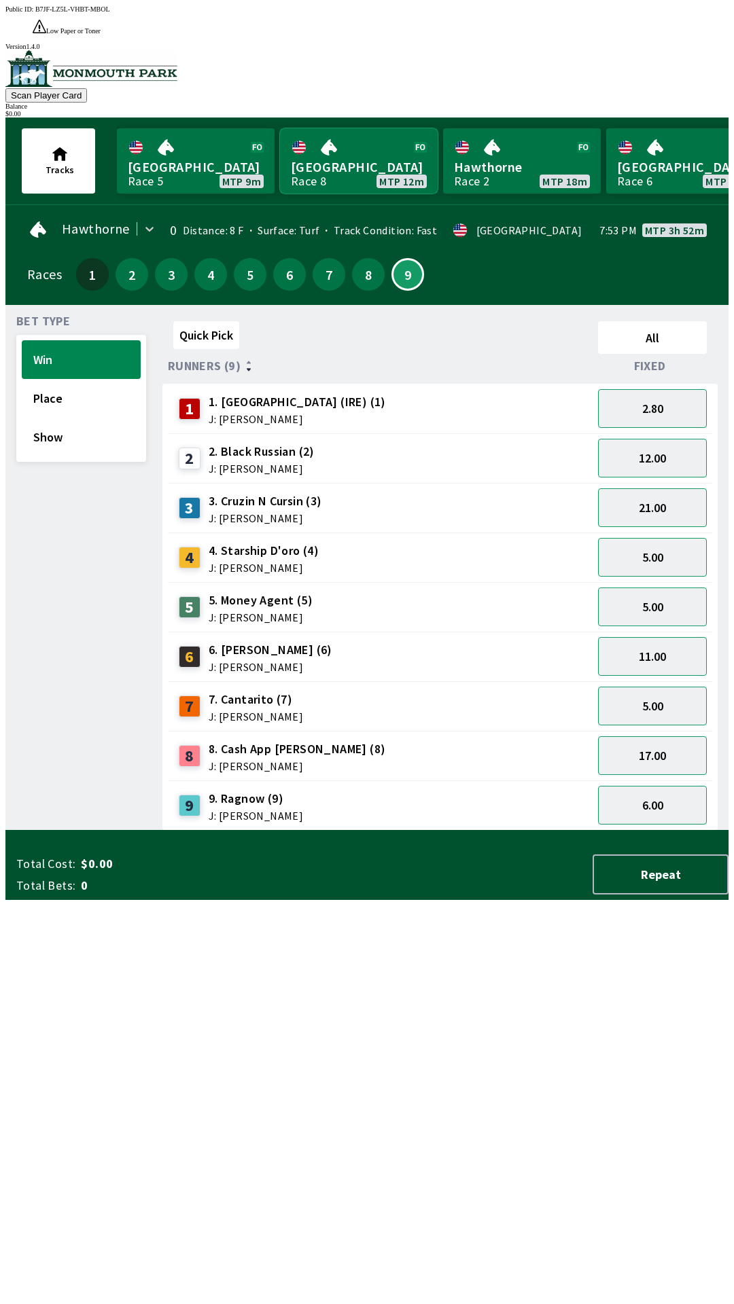
click at [353, 134] on link "[GEOGRAPHIC_DATA] Race 8 MTP 12m" at bounding box center [359, 160] width 158 height 65
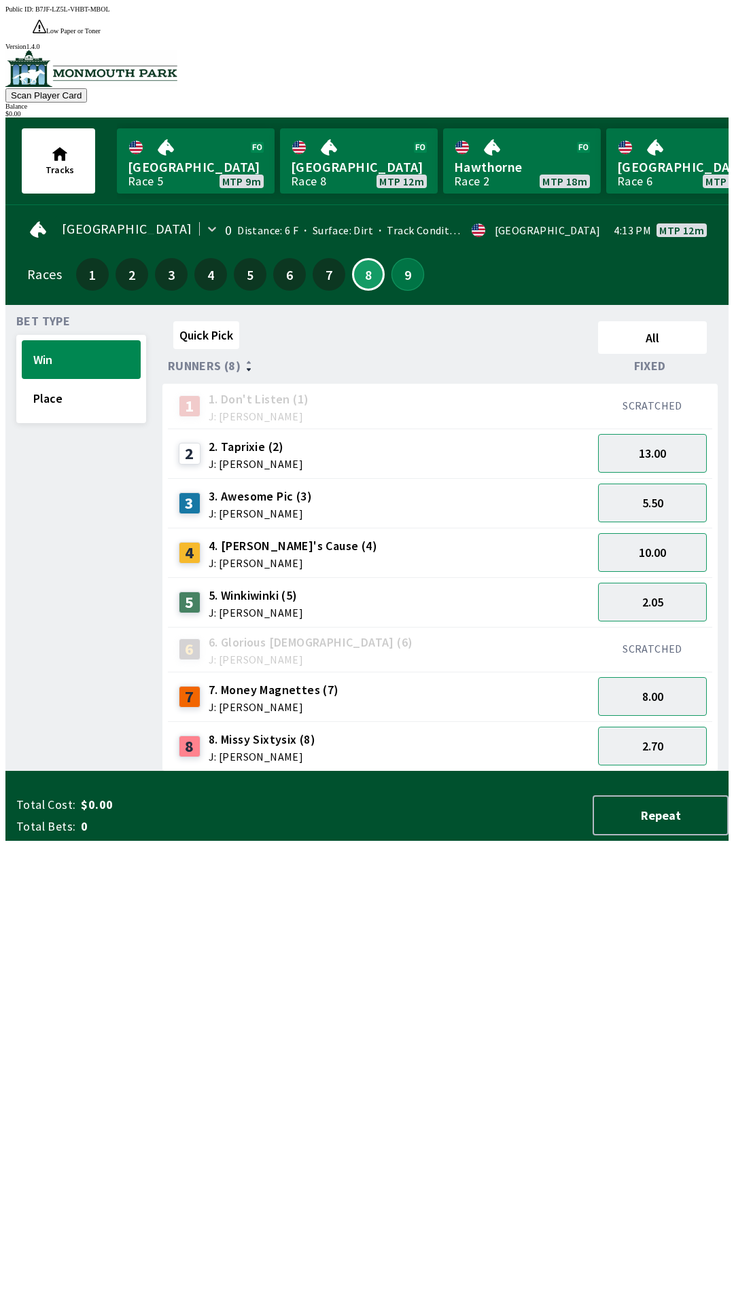
click at [404, 258] on button "9" at bounding box center [407, 274] width 33 height 33
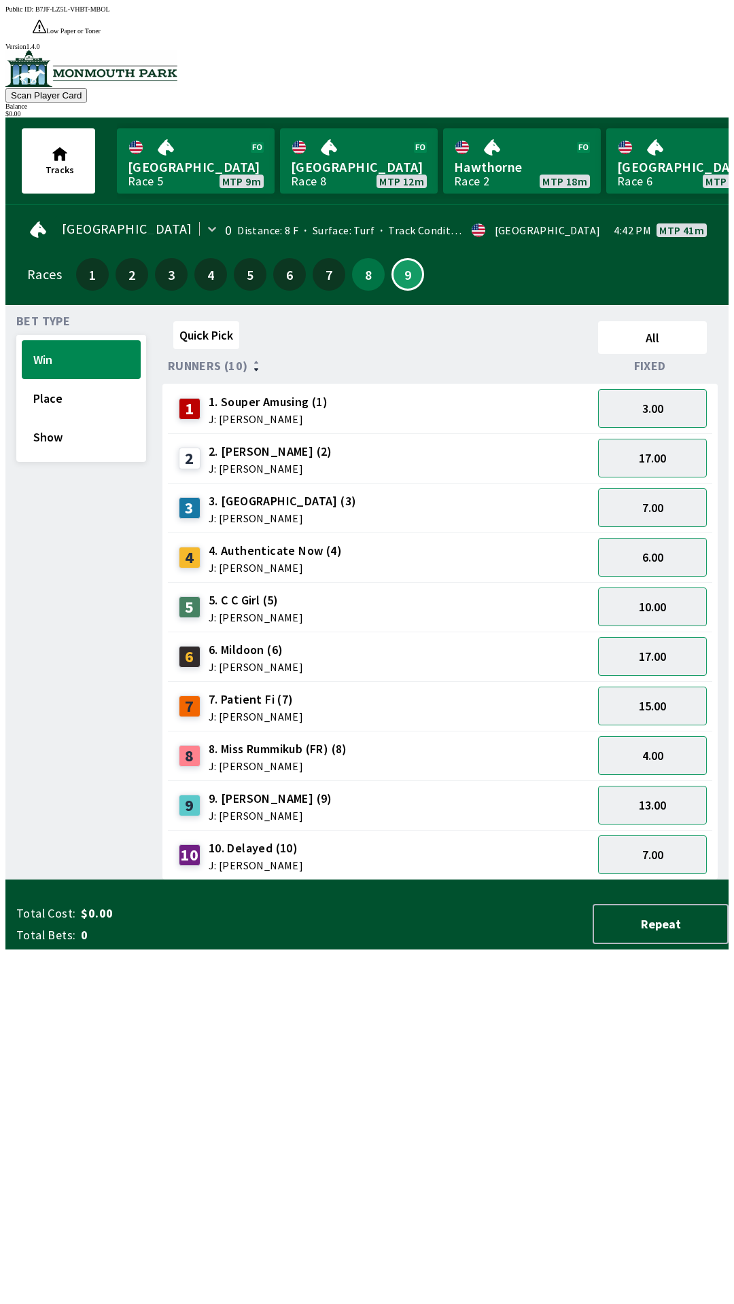
click at [317, 562] on span "J: [PERSON_NAME]" at bounding box center [275, 567] width 133 height 11
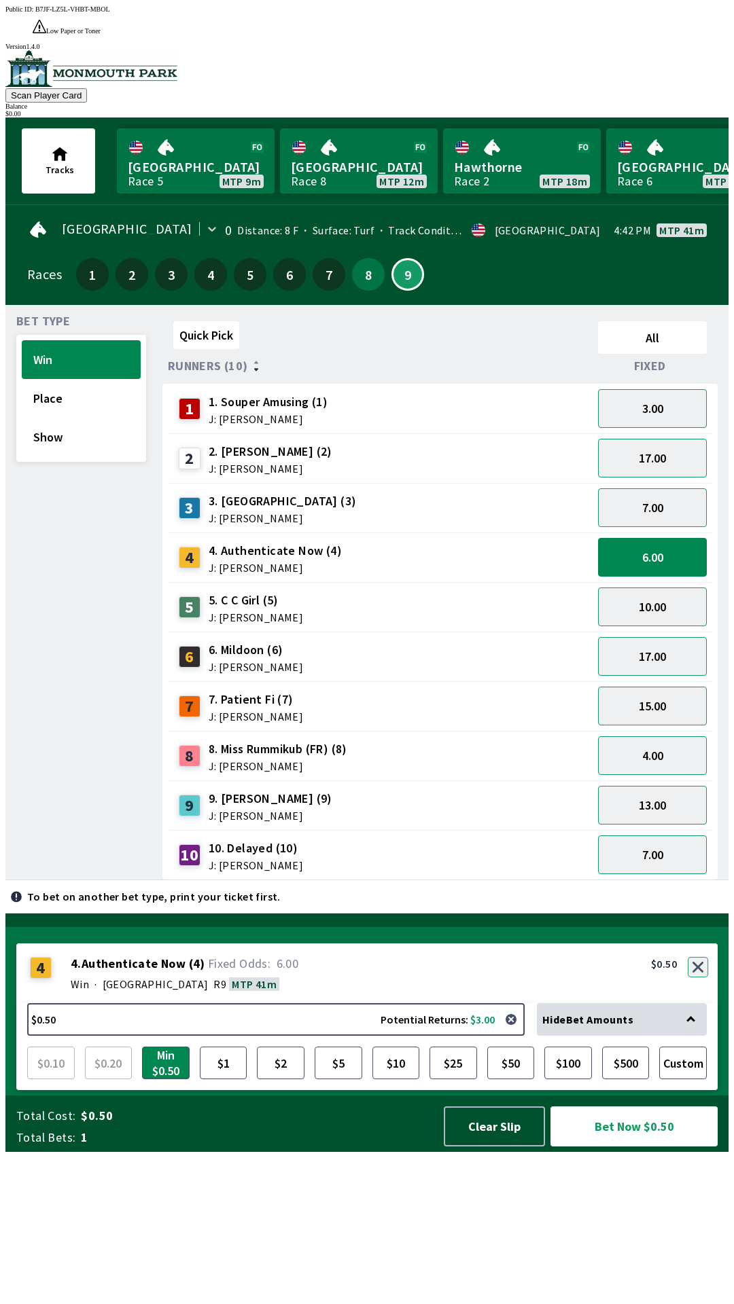
click at [696, 977] on button "button" at bounding box center [697, 967] width 20 height 20
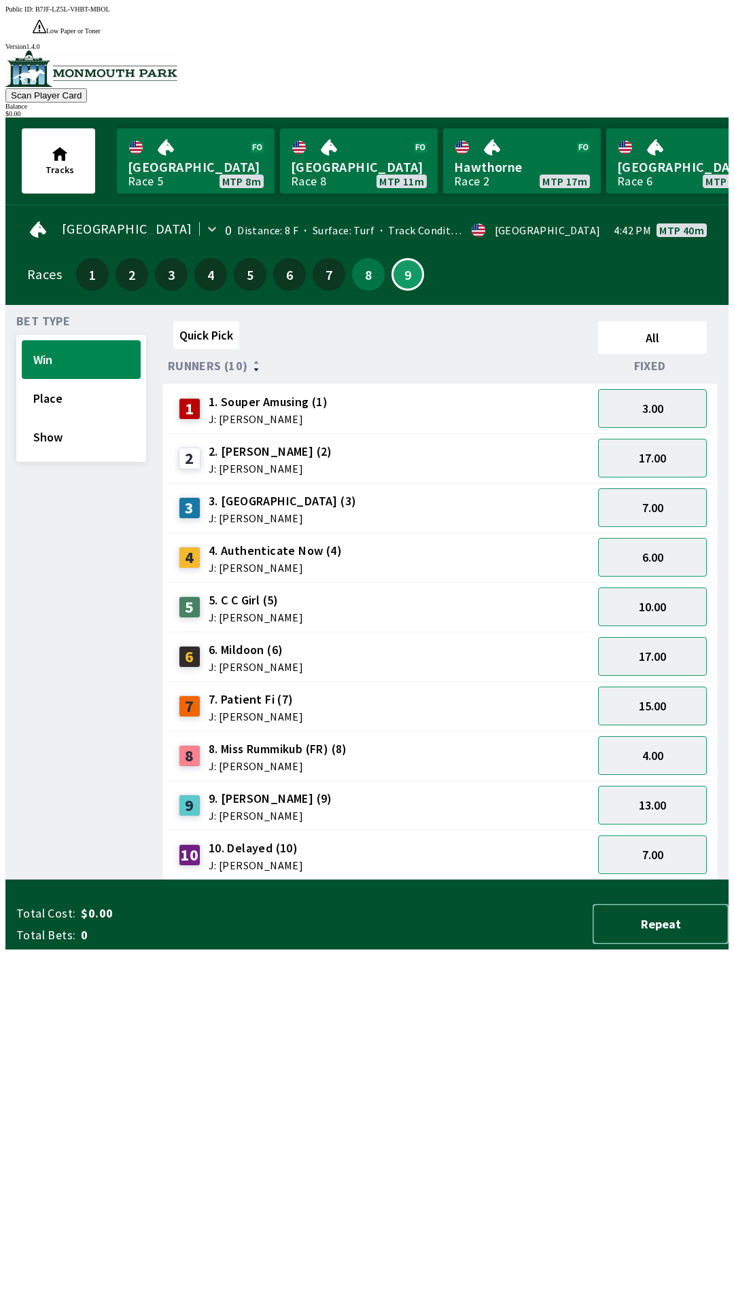
click at [645, 944] on button "Repeat" at bounding box center [660, 924] width 136 height 40
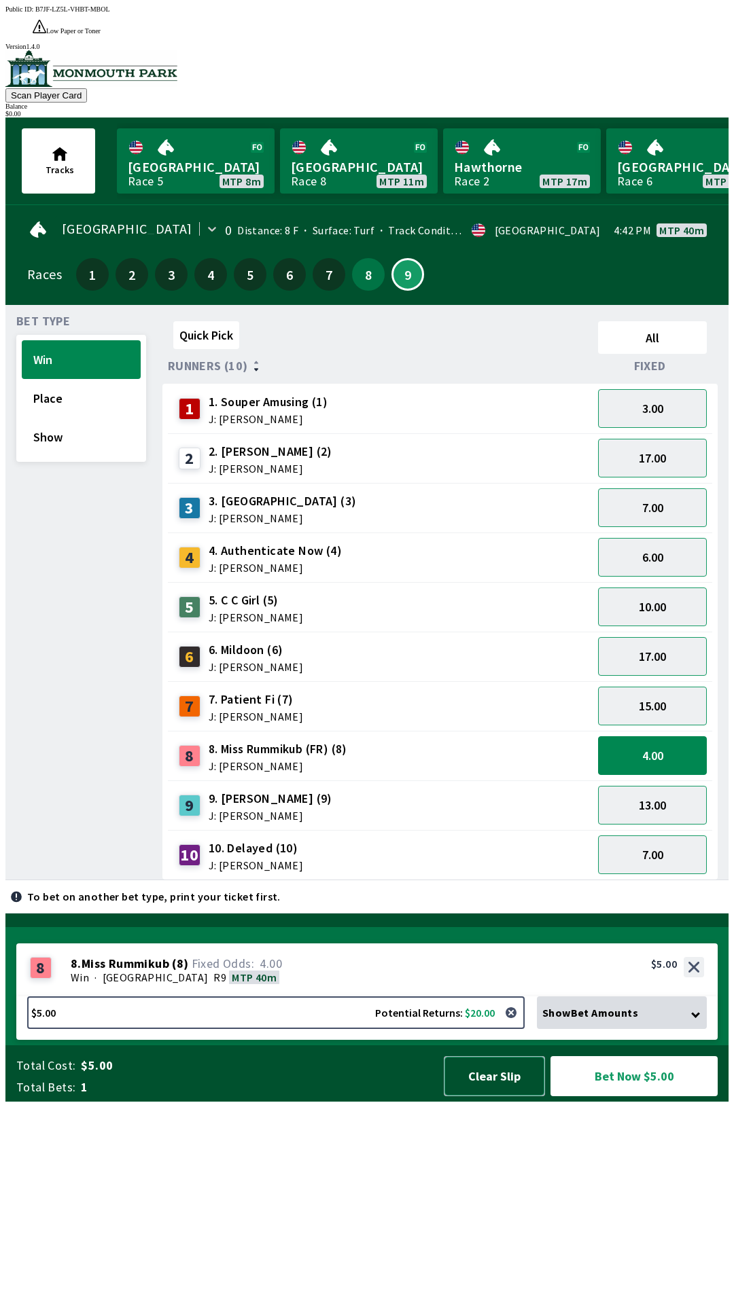
click at [492, 1096] on button "Clear Slip" at bounding box center [494, 1076] width 101 height 40
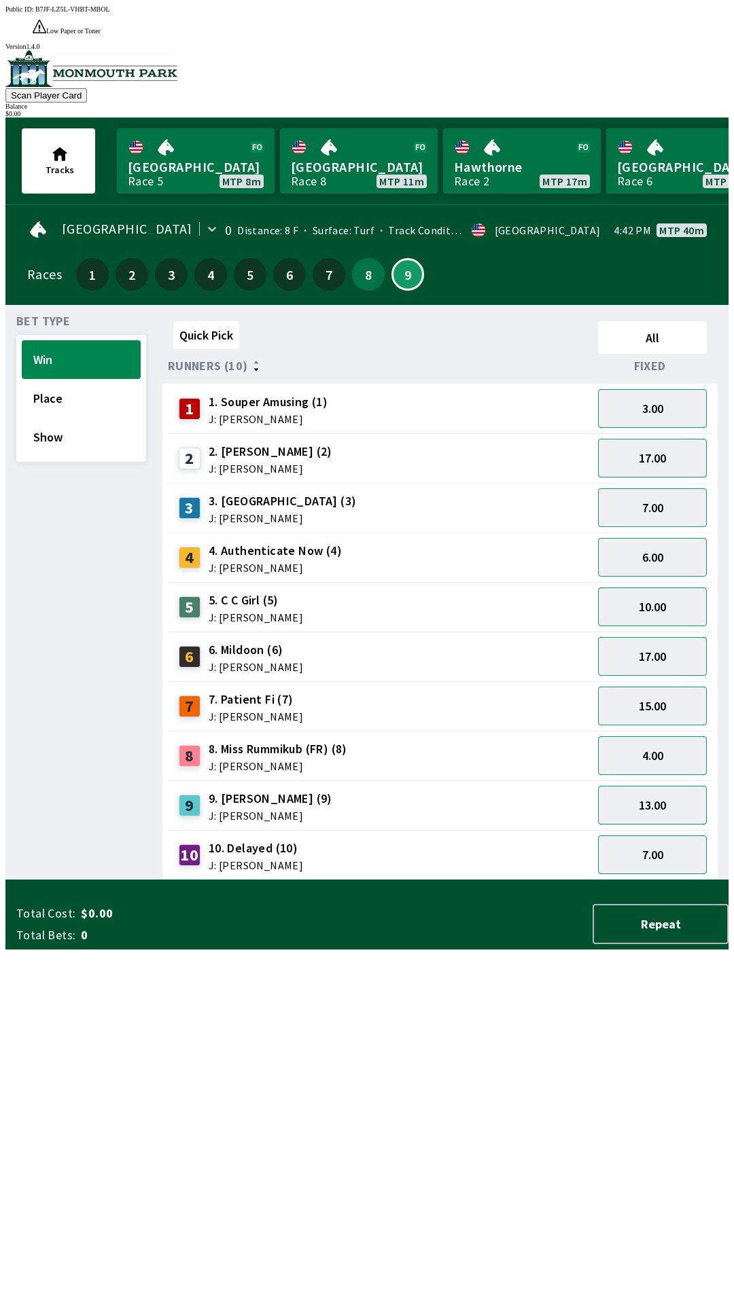
click at [38, 880] on div "Bet Type Win Place Show" at bounding box center [81, 598] width 130 height 564
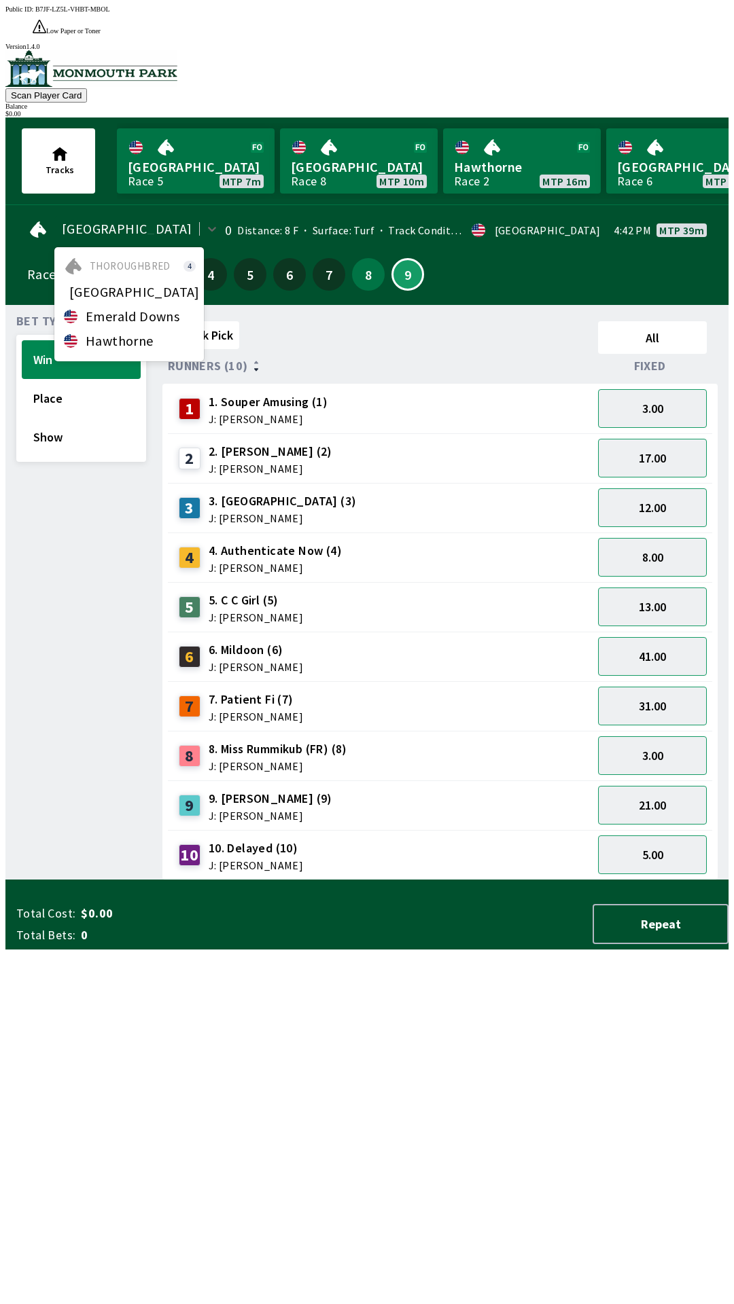
click at [115, 528] on div "Bet Type Win Place Show" at bounding box center [81, 598] width 130 height 564
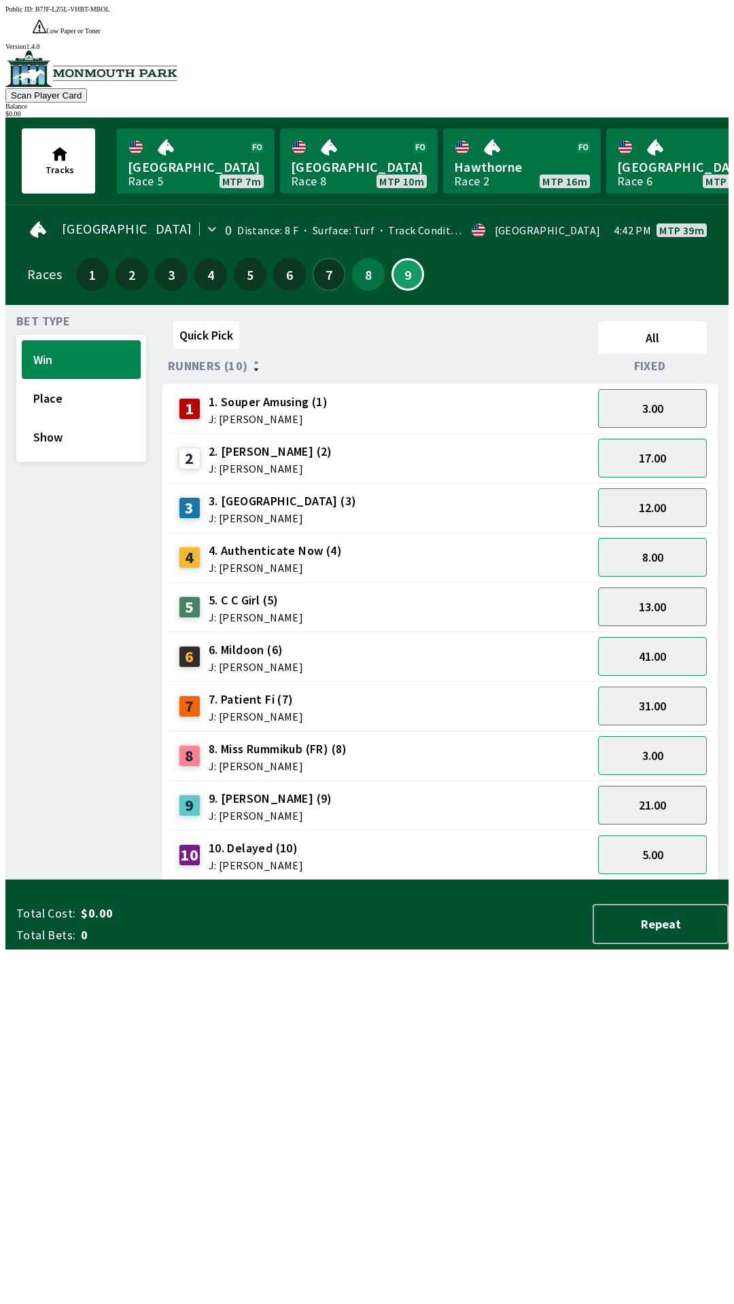
click at [323, 258] on button "7" at bounding box center [328, 274] width 33 height 33
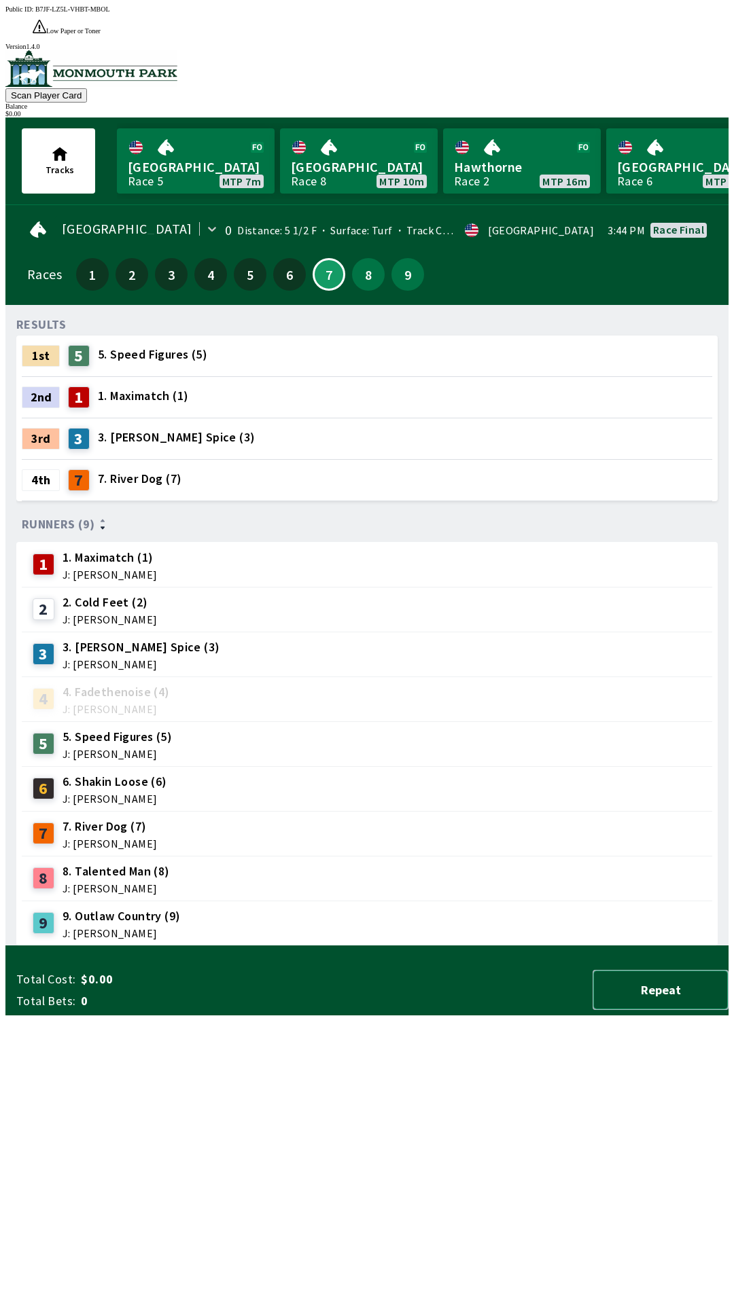
click at [628, 1010] on button "Repeat" at bounding box center [660, 990] width 136 height 40
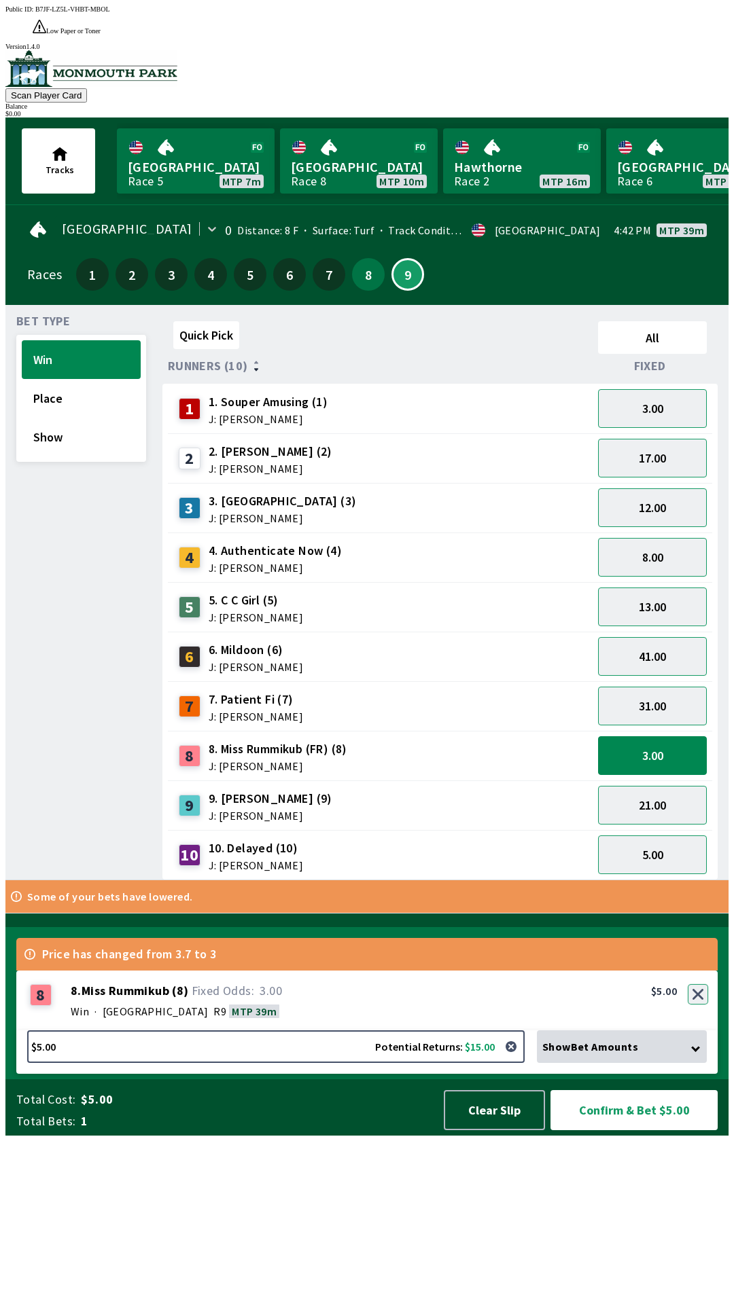
click at [703, 1030] on div "8 8 . Miss Rummikub ( 8 ) Win · [STREET_ADDRESS]. Miss Rummikub (8) 3.00 $5.00" at bounding box center [366, 1001] width 701 height 60
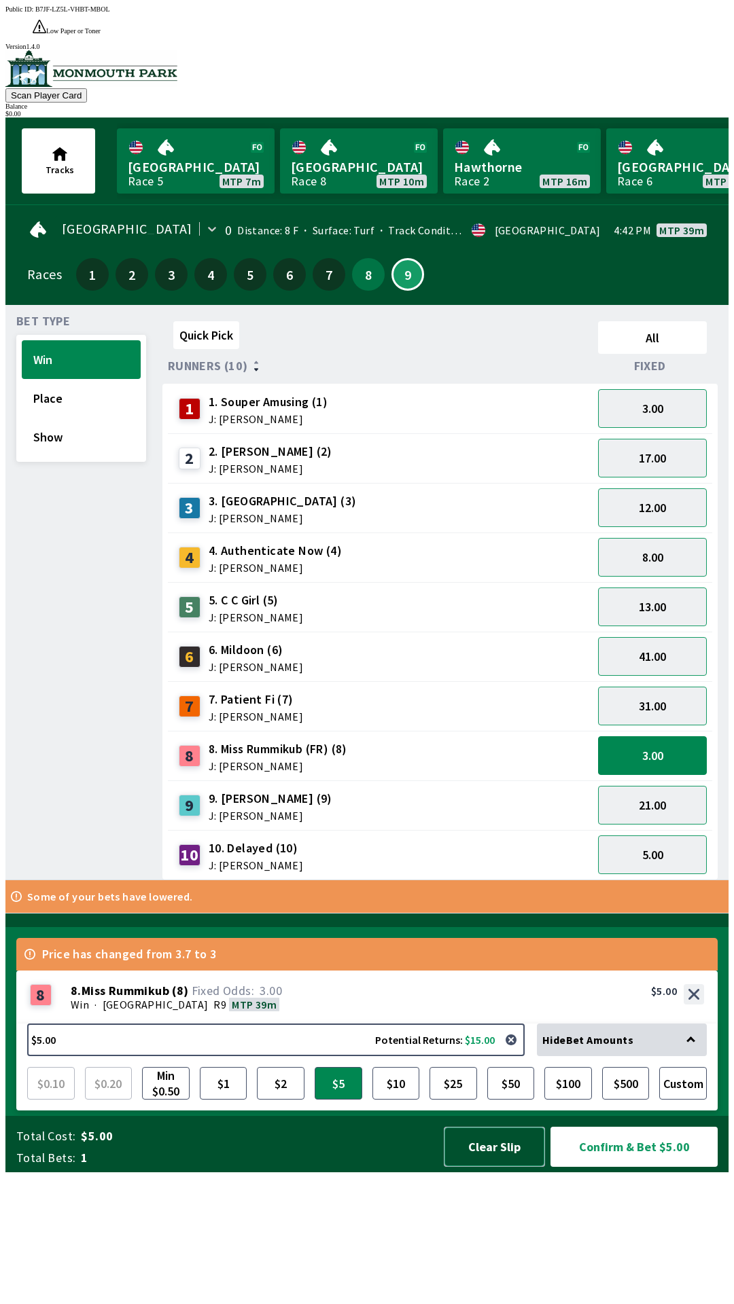
click at [495, 1167] on button "Clear Slip" at bounding box center [494, 1147] width 101 height 40
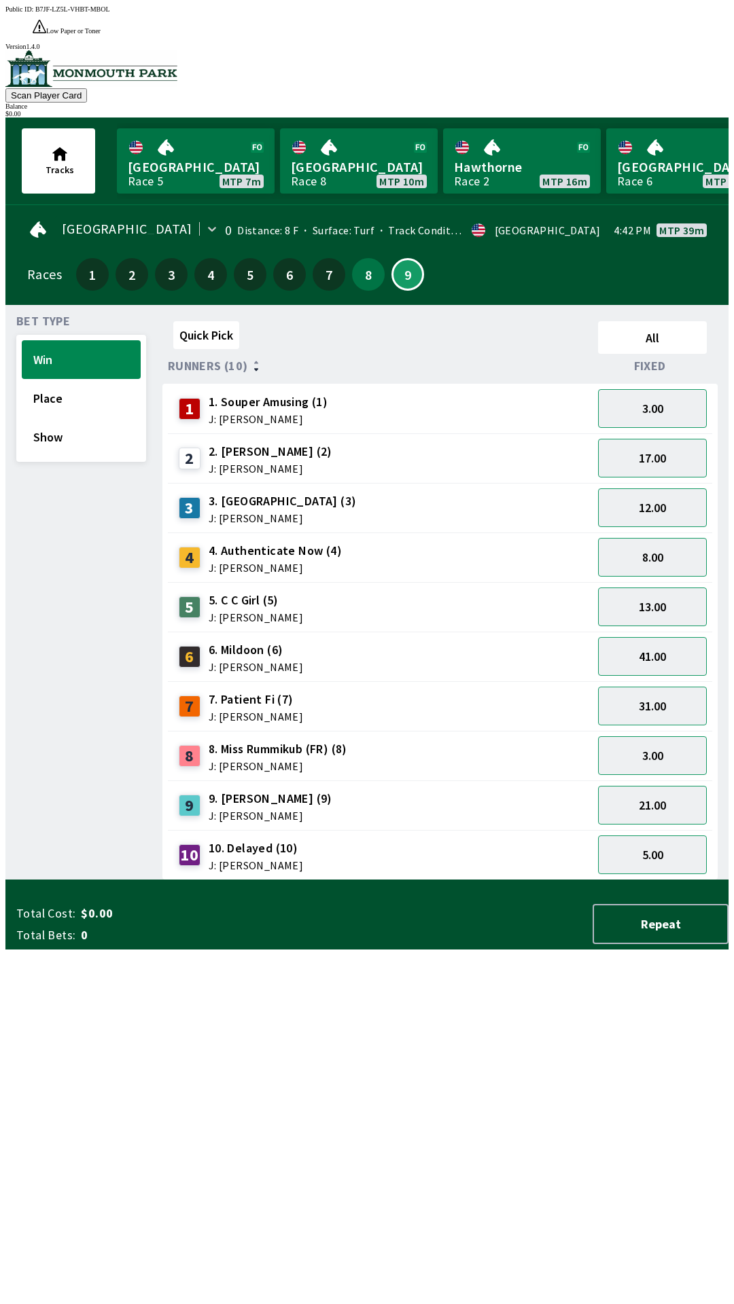
click at [687, 103] on div "Balance" at bounding box center [366, 106] width 723 height 7
click at [692, 110] on div "$ 0.00" at bounding box center [366, 113] width 723 height 7
click at [624, 944] on button "Repeat" at bounding box center [660, 924] width 136 height 40
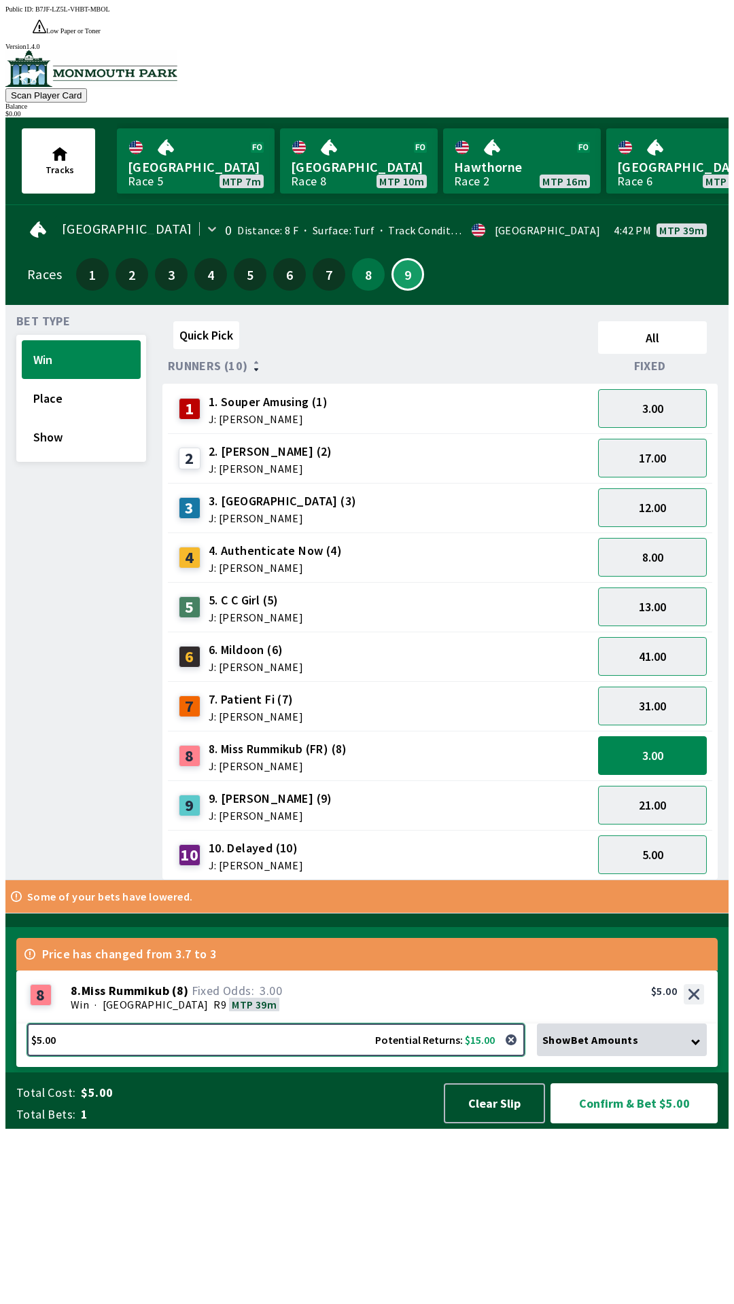
click at [268, 1056] on button "$5.00 Potential Returns: $15.00" at bounding box center [275, 1040] width 497 height 33
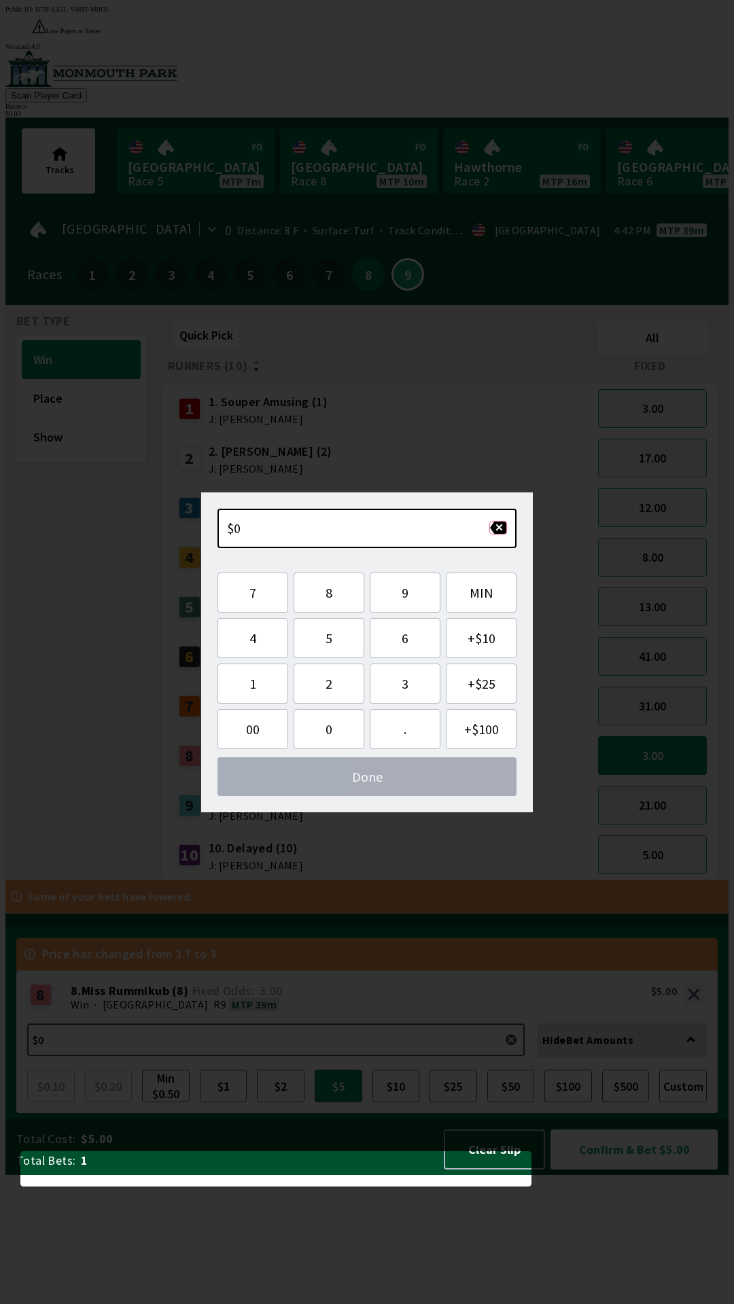
click at [499, 530] on button "button" at bounding box center [498, 528] width 18 height 14
click at [500, 524] on button "button" at bounding box center [498, 528] width 18 height 14
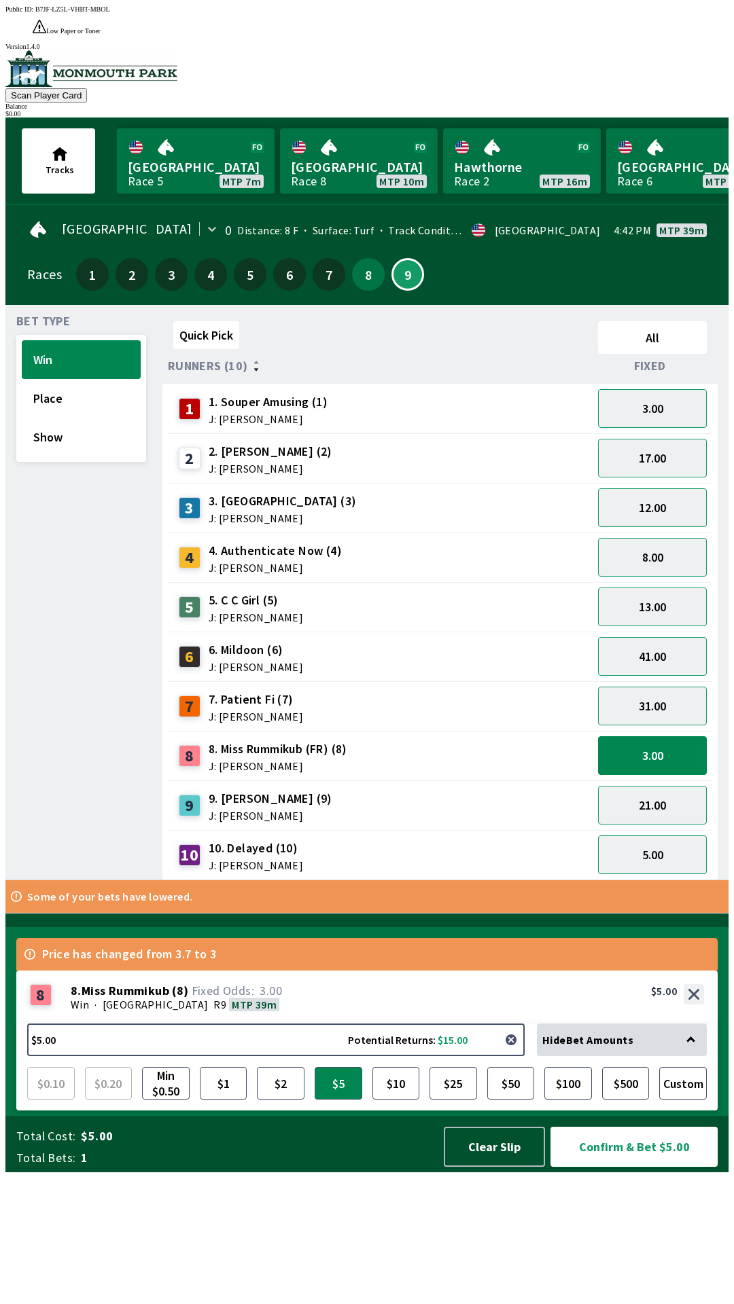
click at [511, 1053] on button "button" at bounding box center [510, 1039] width 27 height 27
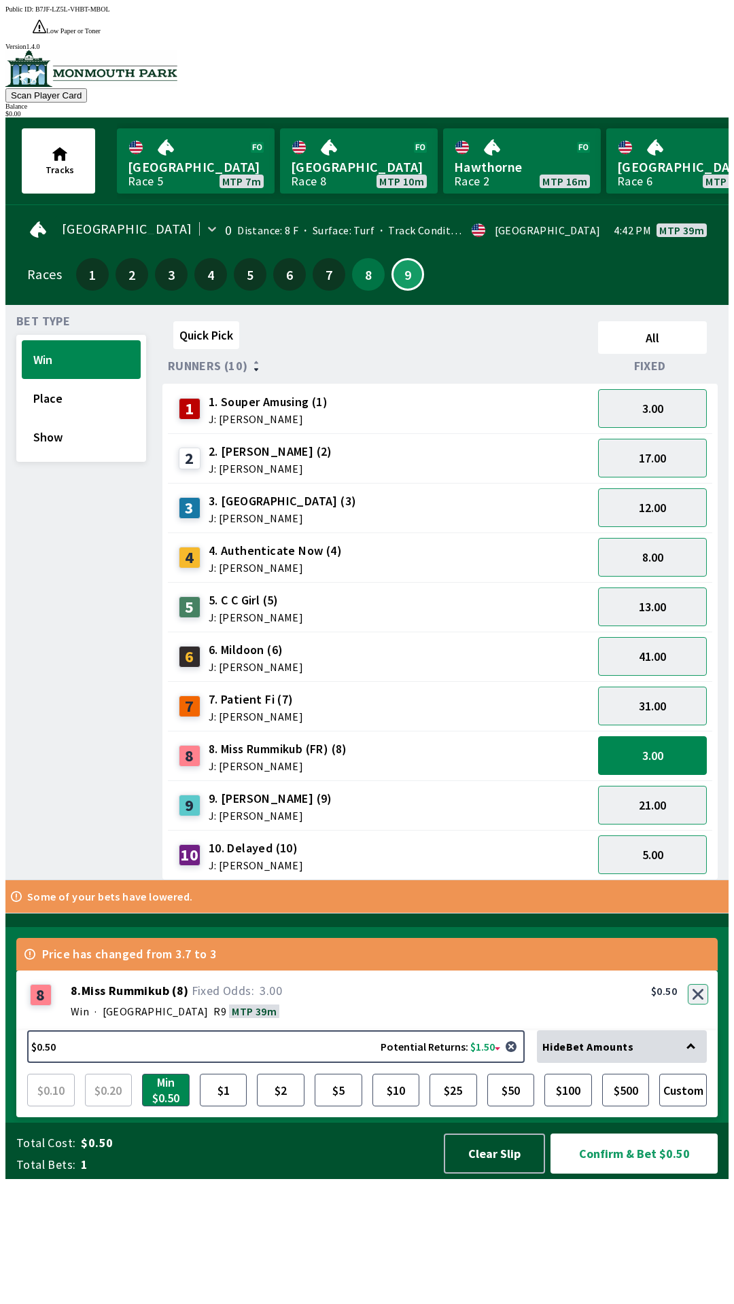
click at [698, 1005] on button "button" at bounding box center [697, 994] width 20 height 20
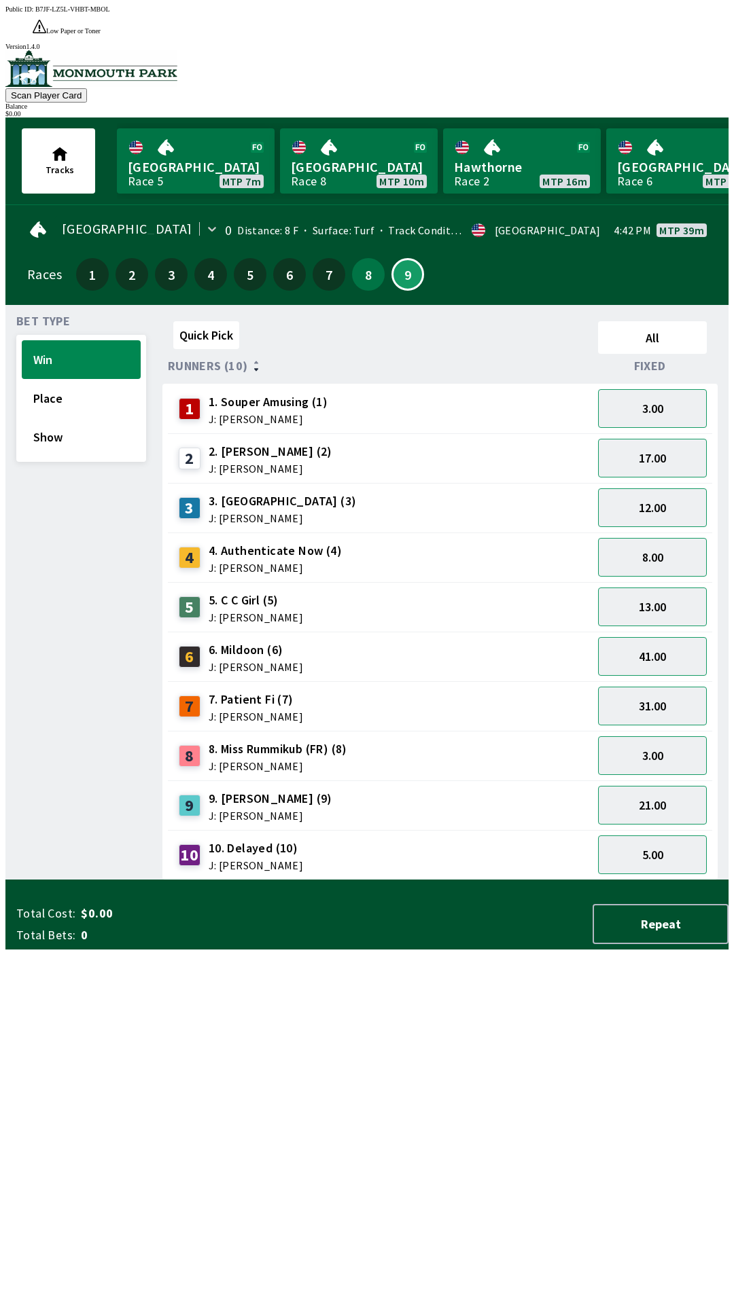
click at [52, 52] on img at bounding box center [91, 68] width 172 height 37
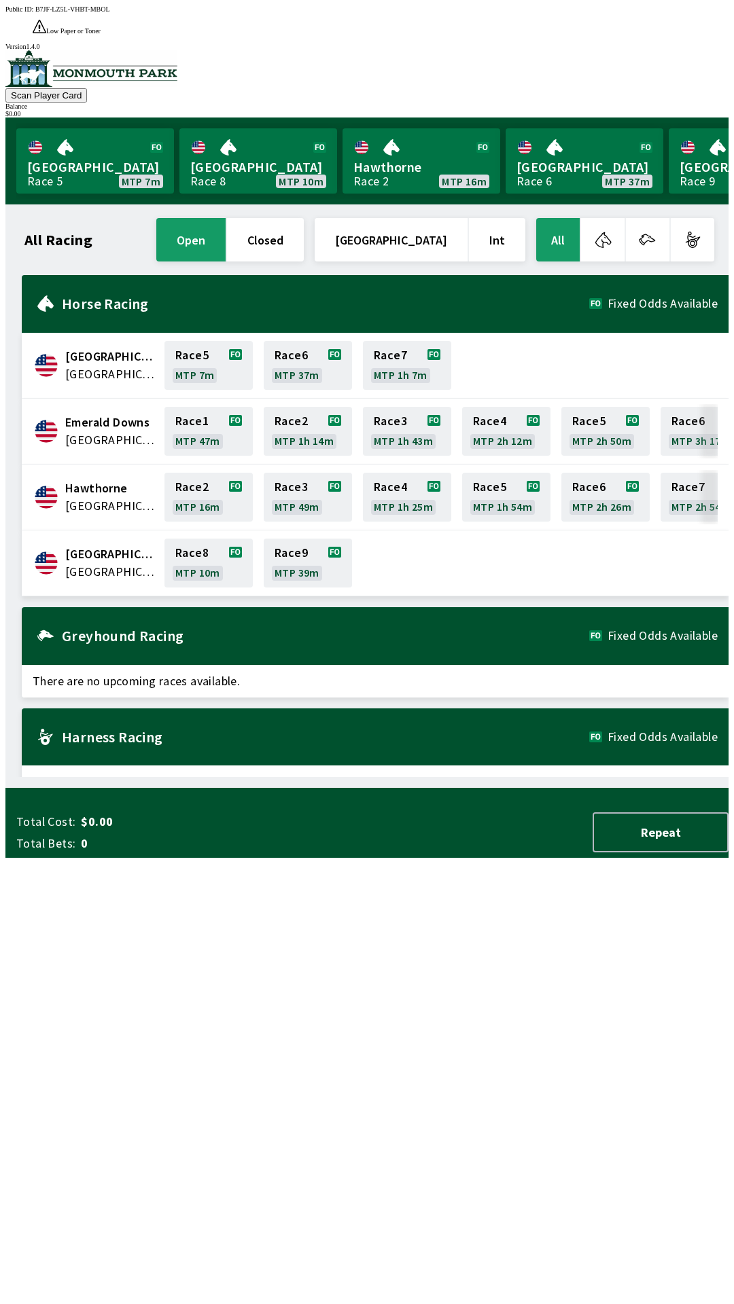
click at [65, 777] on div "All Racing open closed [GEOGRAPHIC_DATA] Int All [GEOGRAPHIC_DATA] [GEOGRAPHIC_…" at bounding box center [372, 496] width 712 height 562
click at [33, 13] on div "Public ID: B7JF-LZ5L-VHBT-MBOL" at bounding box center [366, 8] width 723 height 7
click at [304, 50] on div "Scan Player Card Balance $ 0.00" at bounding box center [366, 83] width 723 height 67
click at [101, 27] on span "Low Paper or Toner" at bounding box center [73, 30] width 54 height 7
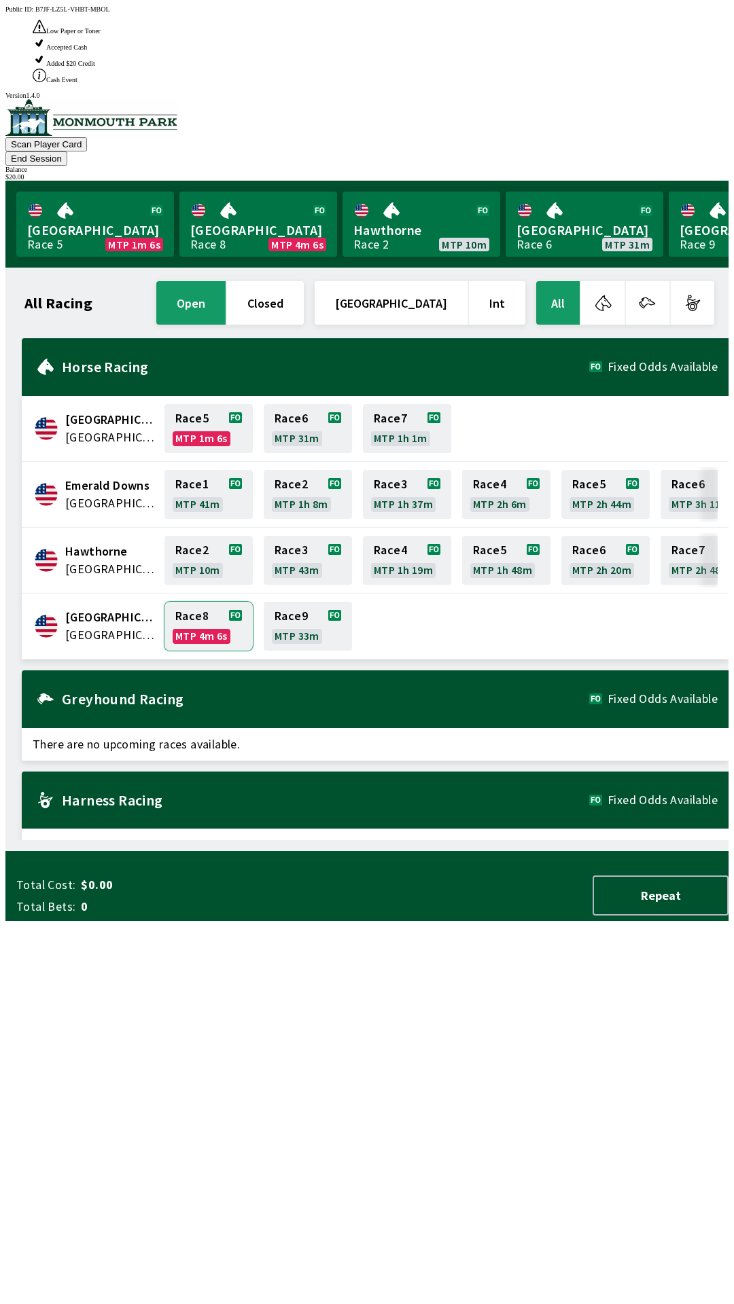
click at [218, 602] on link "Race 8 MTP 4m 6s" at bounding box center [208, 626] width 88 height 49
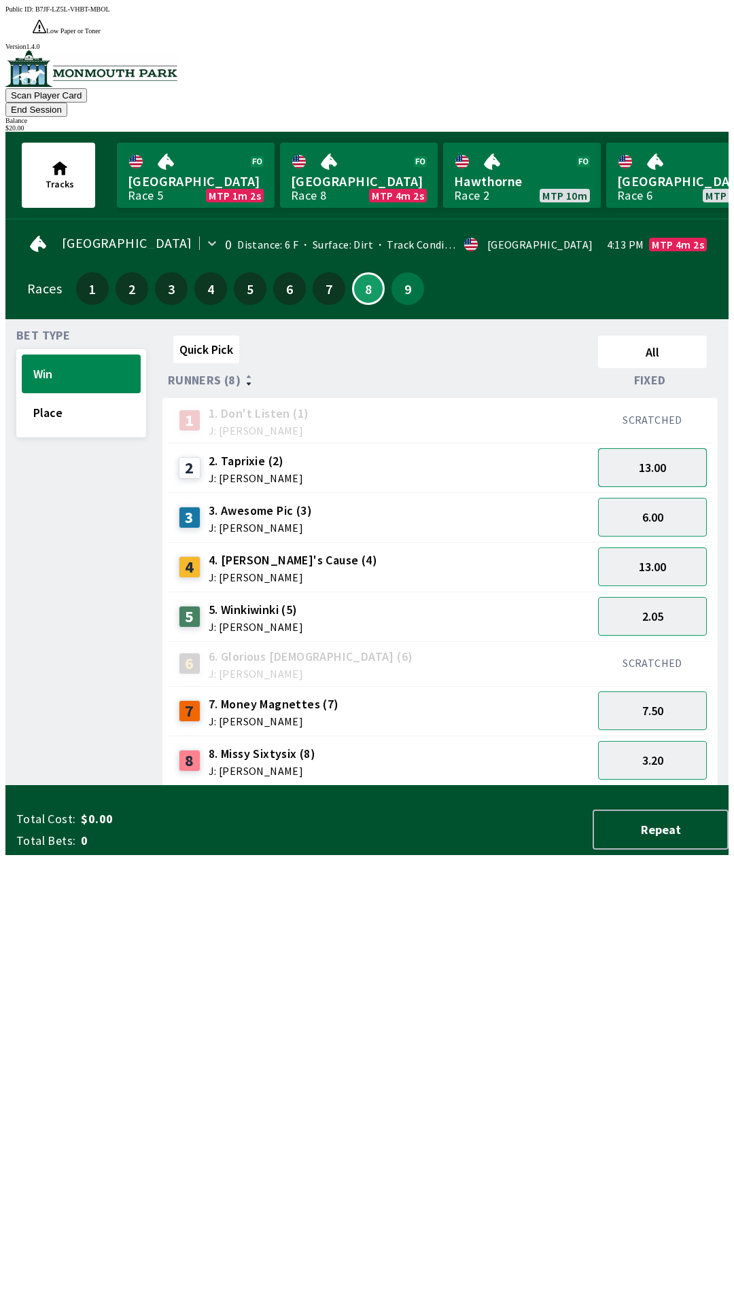
click at [691, 448] on button "13.00" at bounding box center [652, 467] width 109 height 39
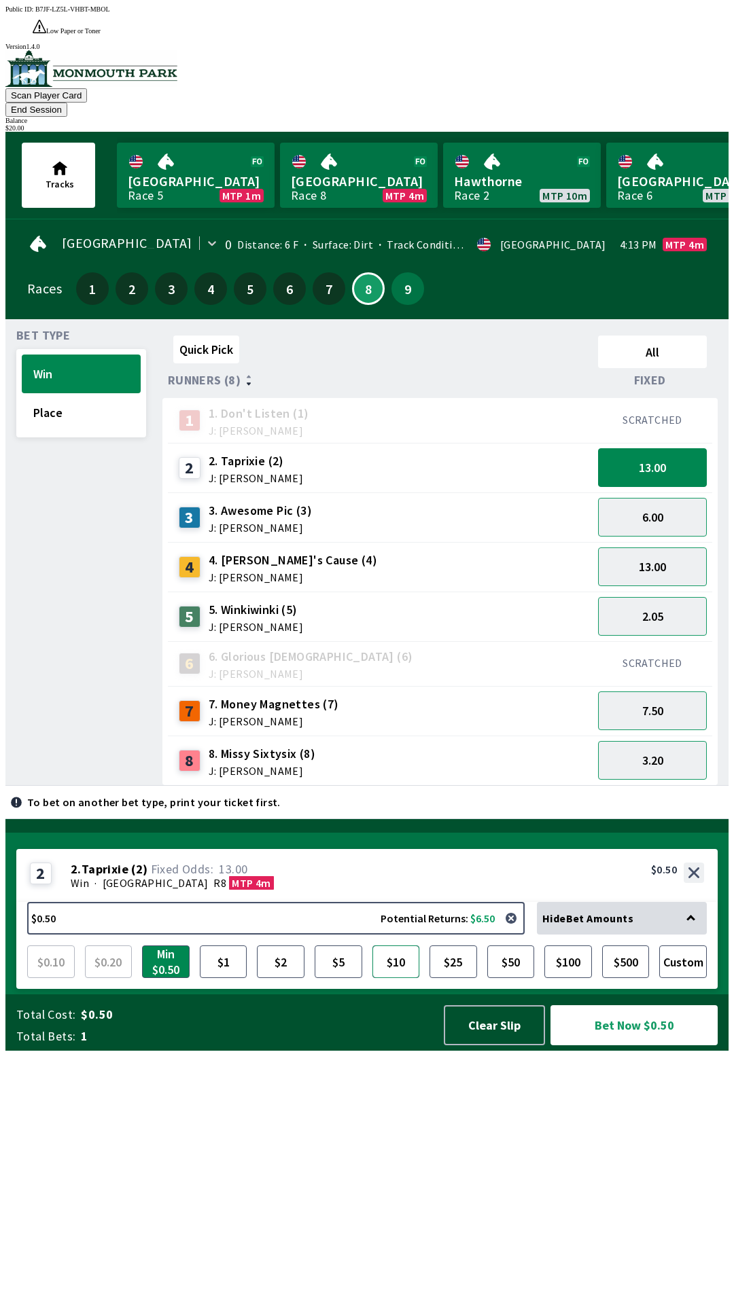
click at [395, 978] on button "$10" at bounding box center [396, 961] width 48 height 33
click at [641, 1045] on button "Bet Now $10.00" at bounding box center [633, 1025] width 167 height 40
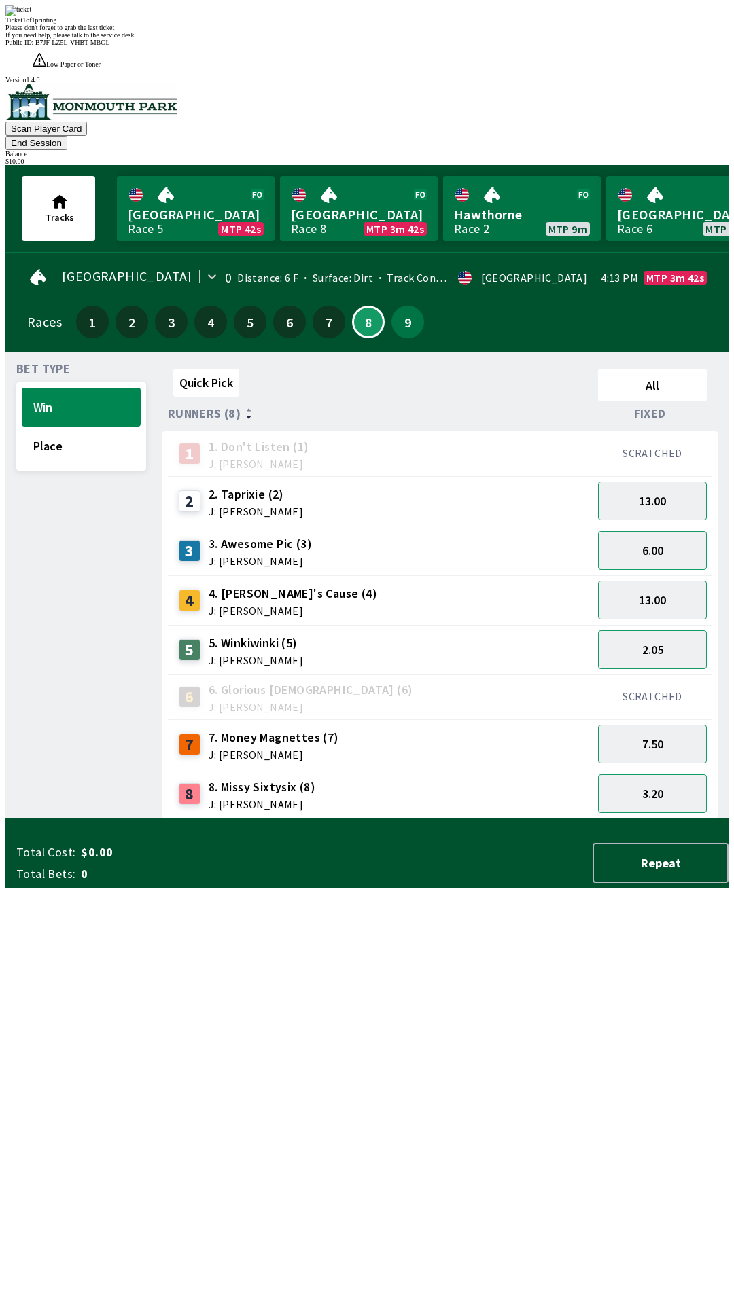
click at [526, 819] on div "Quick Pick All Runners (8) Fixed 1 1. Don't Listen (1) J: [PERSON_NAME] SCRATCH…" at bounding box center [445, 591] width 566 height 456
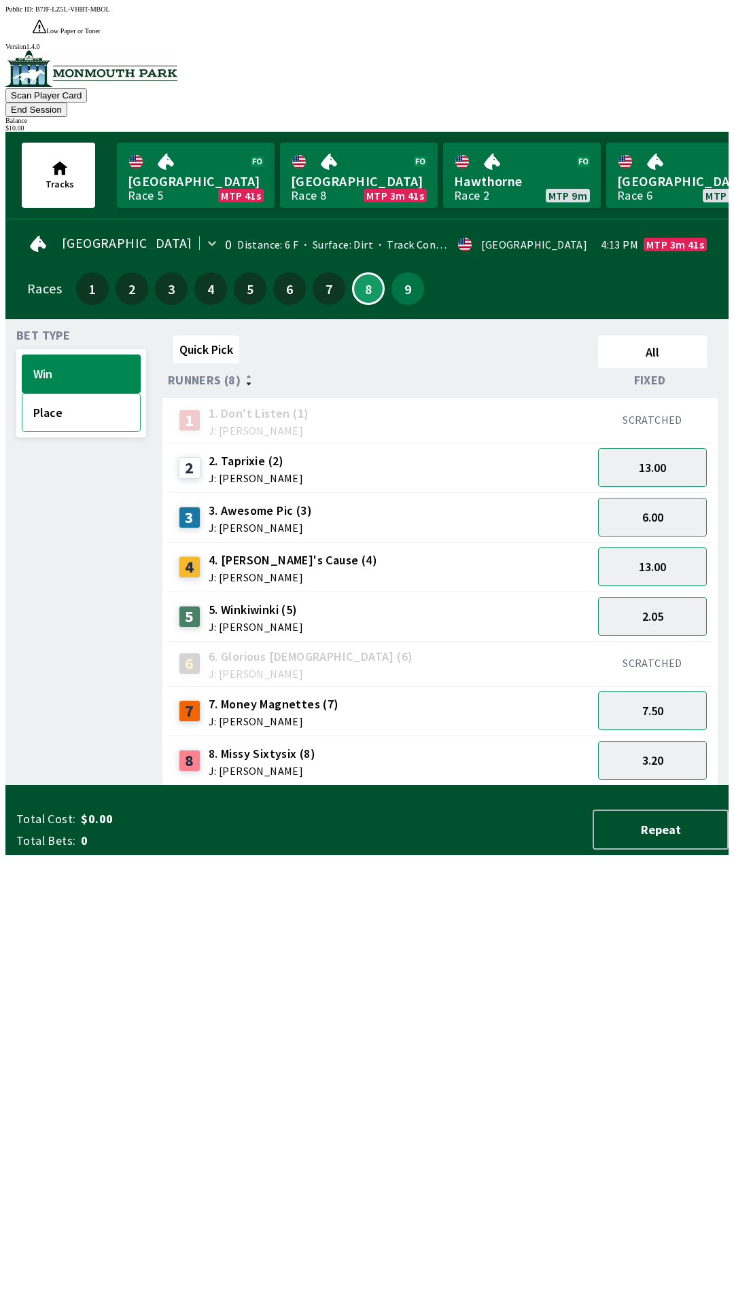
click at [89, 393] on button "Place" at bounding box center [81, 412] width 119 height 39
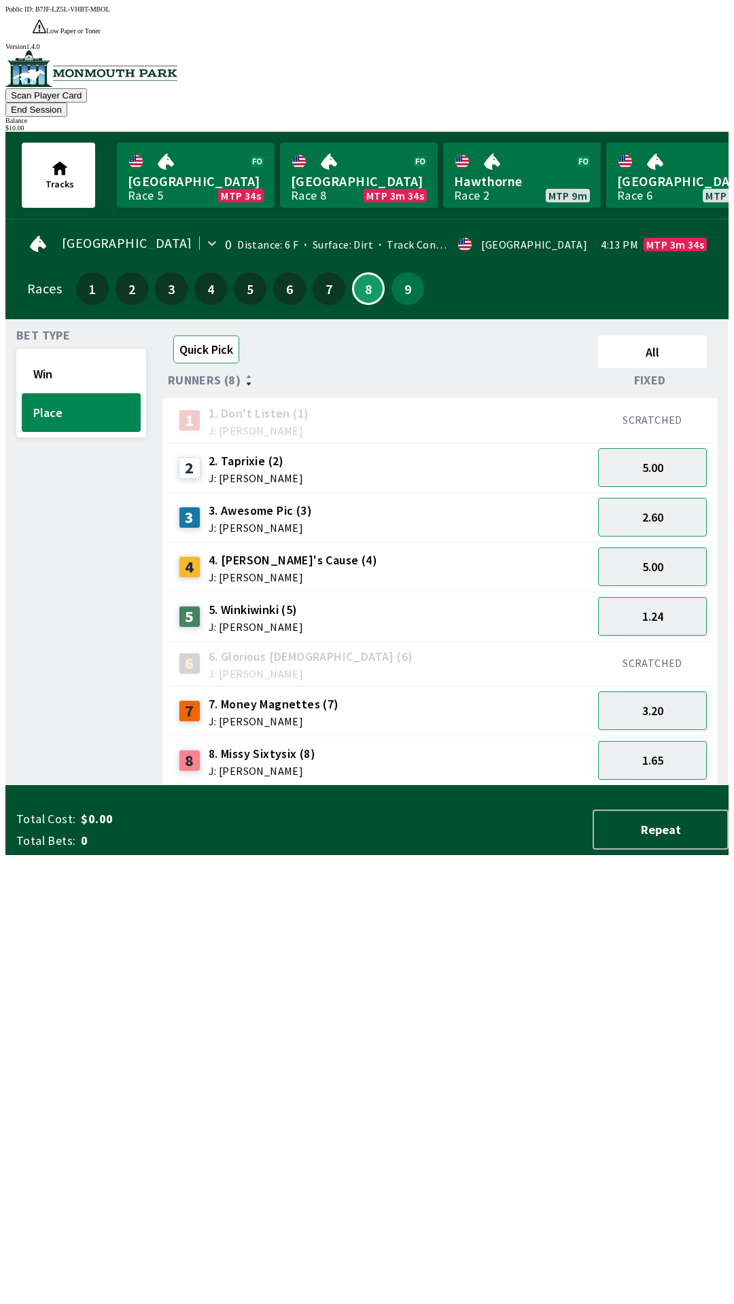
click at [230, 336] on button "Quick Pick" at bounding box center [206, 350] width 66 height 28
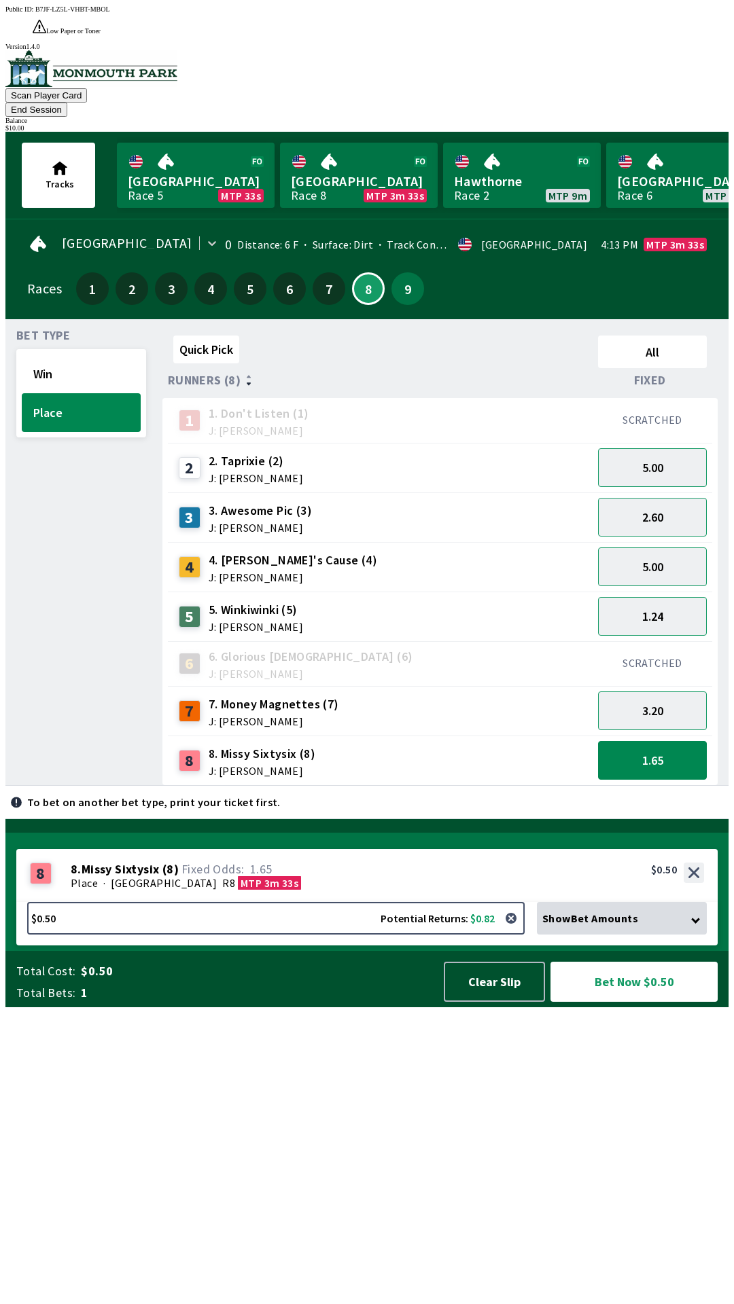
click at [662, 762] on div "Quick Pick All Runners (8) Fixed 1 1. Don't Listen (1) J: [PERSON_NAME] SCRATCH…" at bounding box center [445, 558] width 566 height 456
click at [679, 741] on div "1.65" at bounding box center [652, 761] width 120 height 50
click at [698, 741] on button "1.65" at bounding box center [652, 760] width 109 height 39
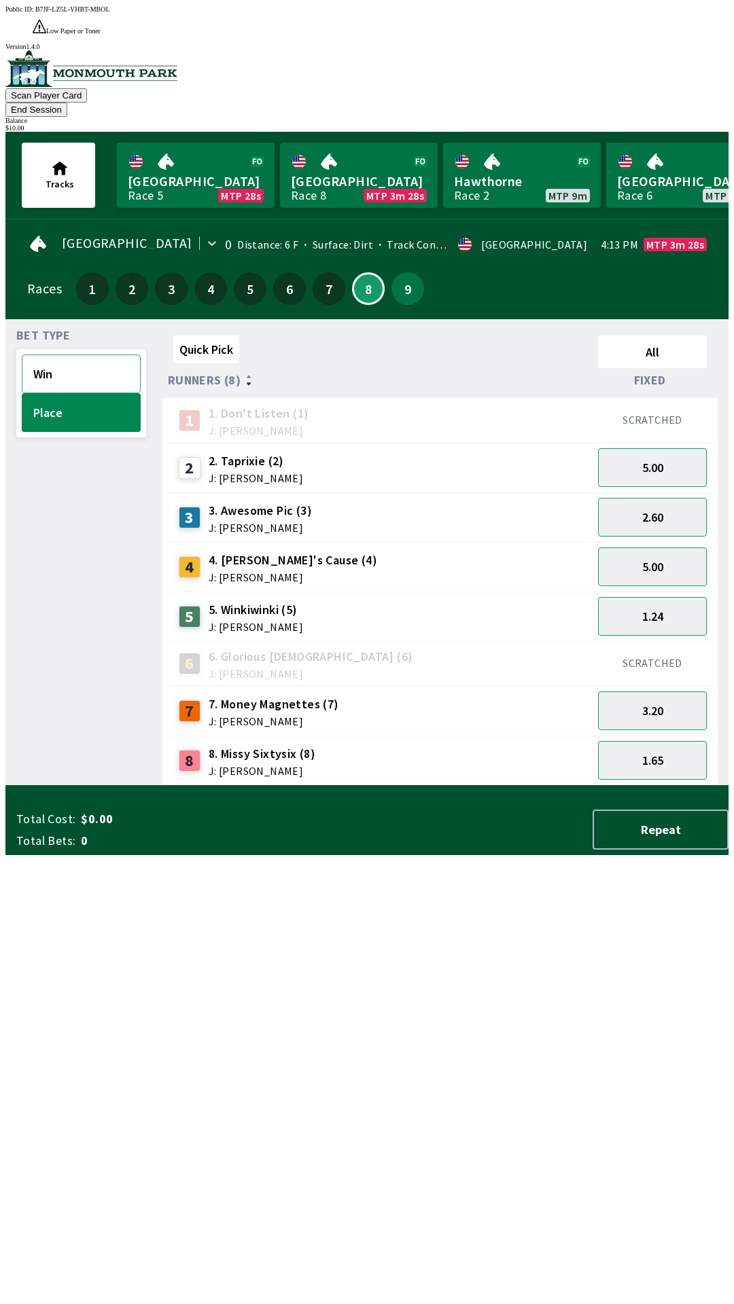
click at [77, 355] on button "Win" at bounding box center [81, 374] width 119 height 39
click at [646, 741] on button "3.20" at bounding box center [652, 760] width 109 height 39
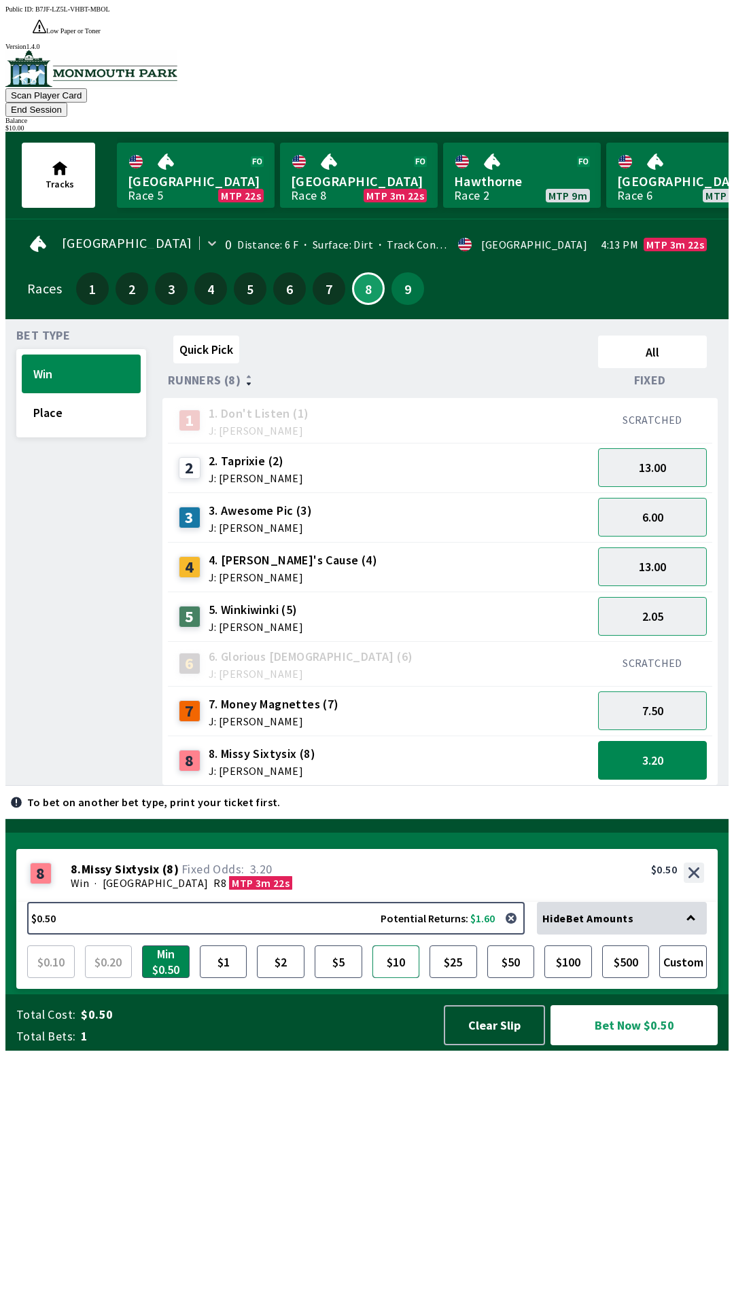
click at [389, 978] on button "$10" at bounding box center [396, 961] width 48 height 33
click at [649, 1045] on button "Bet Now $10.00" at bounding box center [633, 1025] width 167 height 40
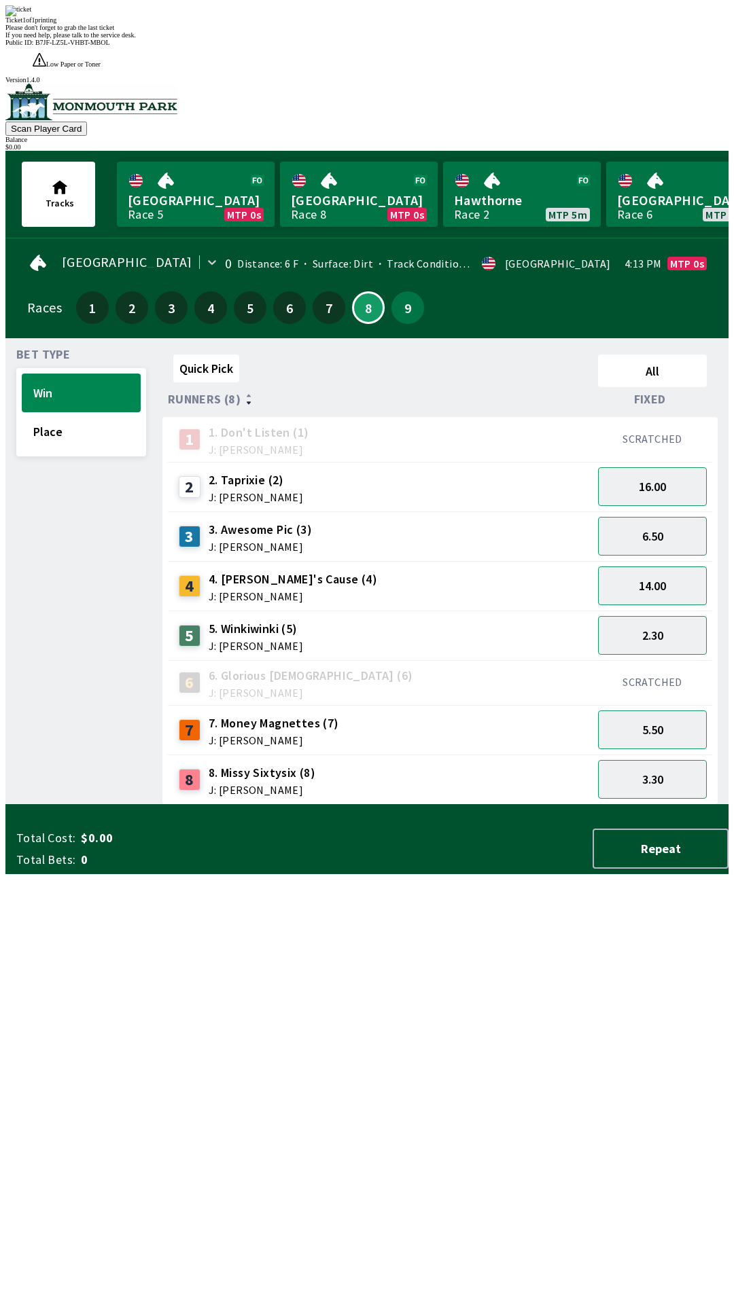
click at [577, 805] on div "Quick Pick All Runners (8) Fixed 1 1. Don't Listen (1) J: [PERSON_NAME] SCRATCH…" at bounding box center [445, 577] width 566 height 456
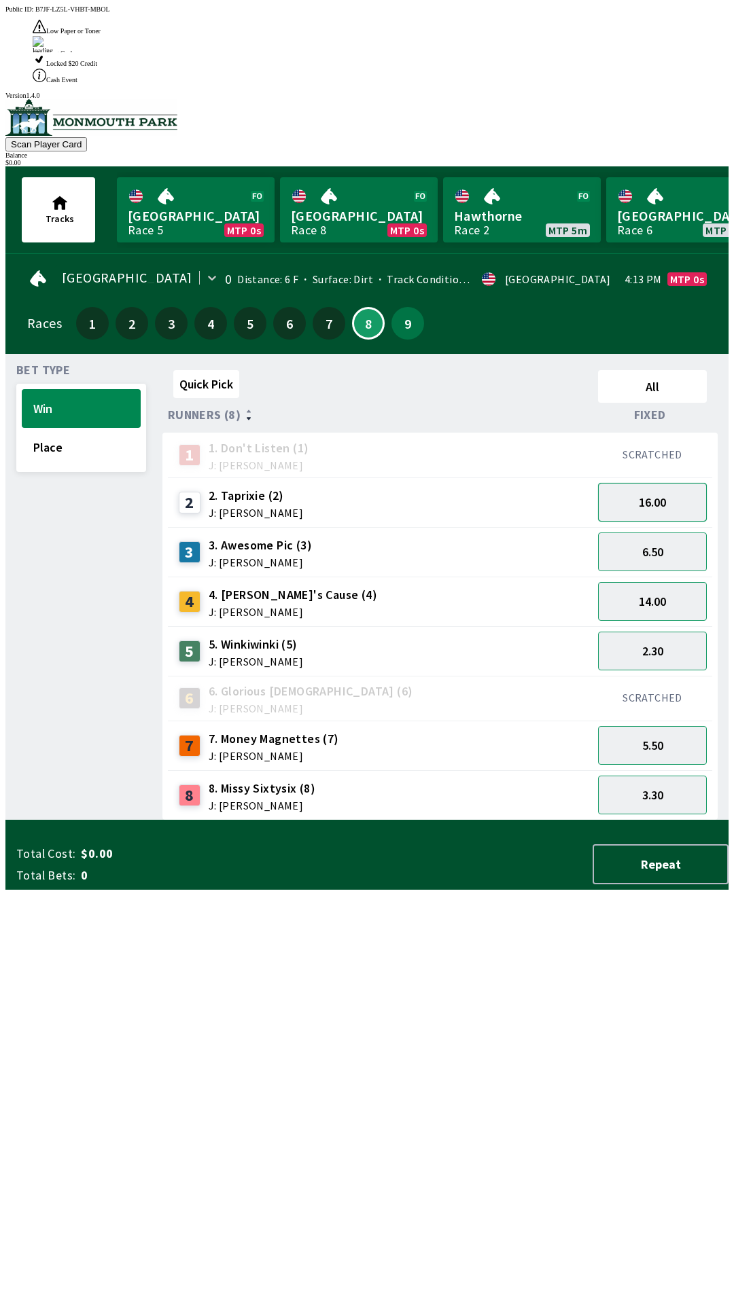
click at [666, 483] on button "16.00" at bounding box center [652, 502] width 109 height 39
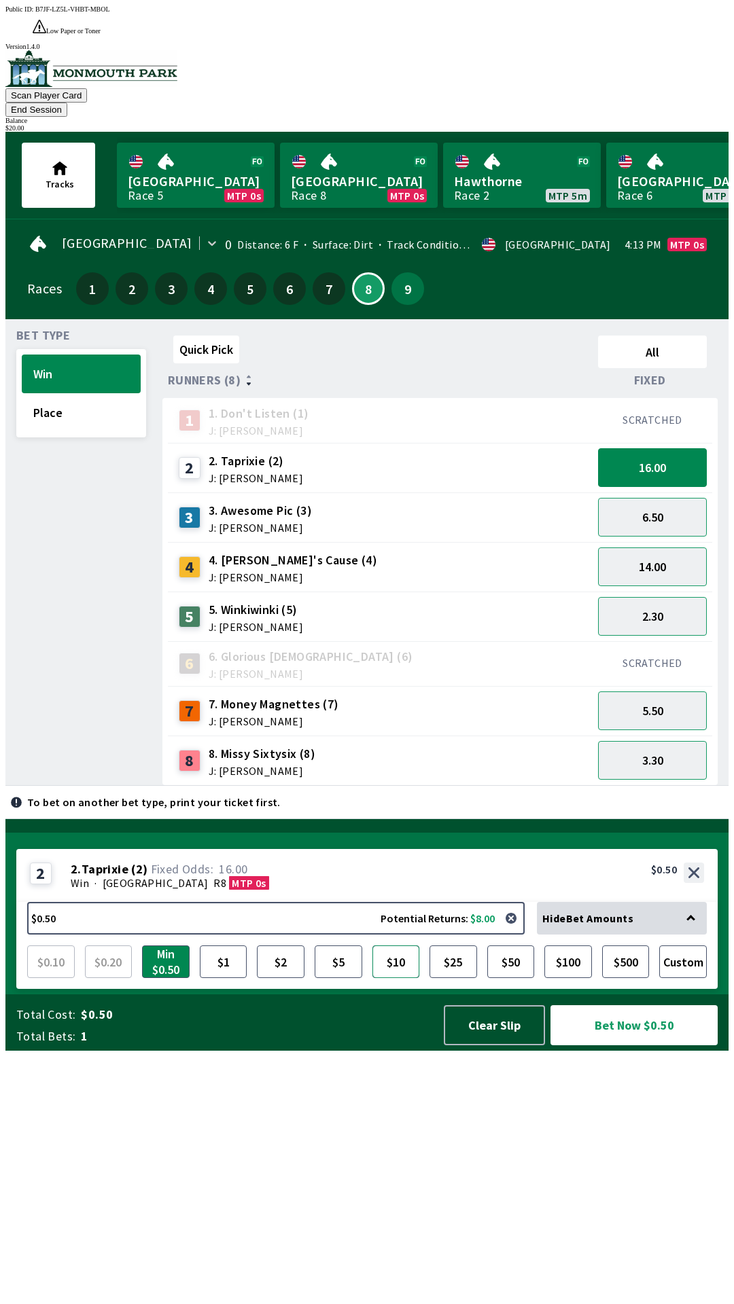
click at [402, 978] on button "$10" at bounding box center [396, 961] width 48 height 33
click at [679, 978] on button "Custom" at bounding box center [683, 961] width 48 height 33
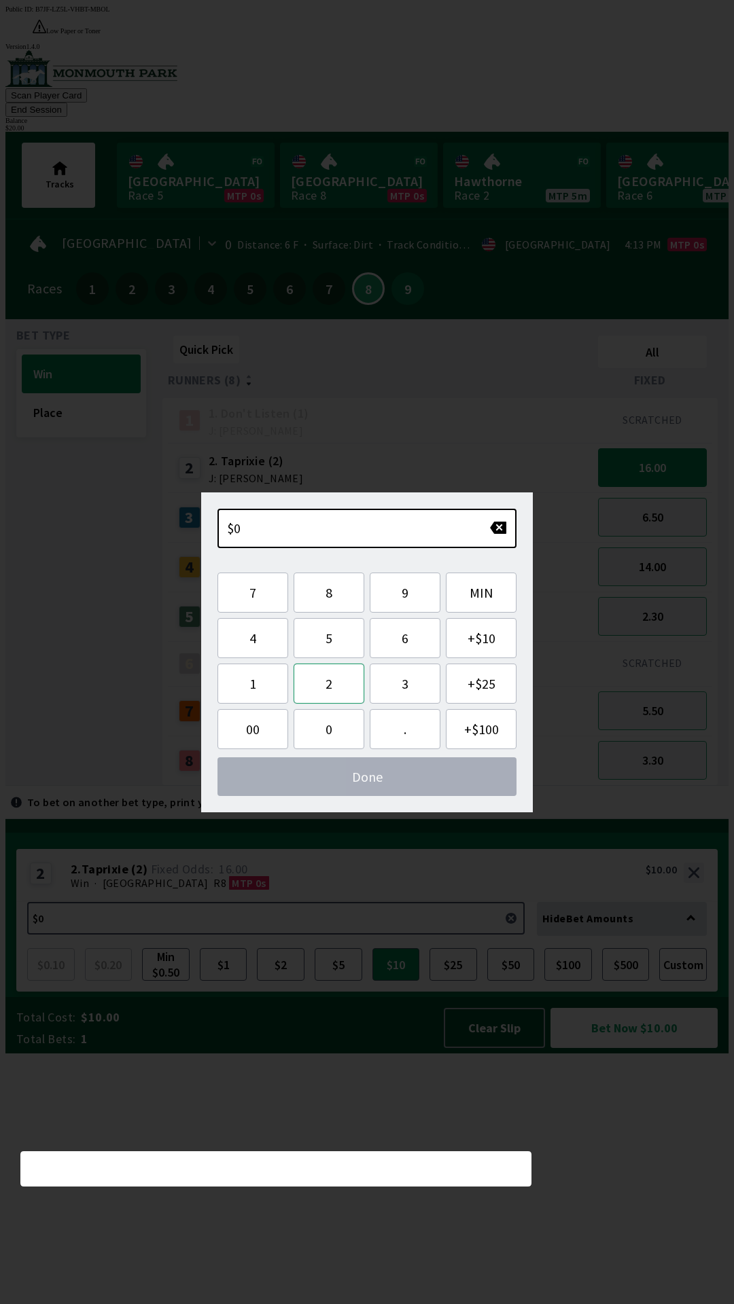
click at [334, 688] on button "2" at bounding box center [328, 684] width 71 height 40
click at [333, 733] on button "0" at bounding box center [328, 729] width 71 height 40
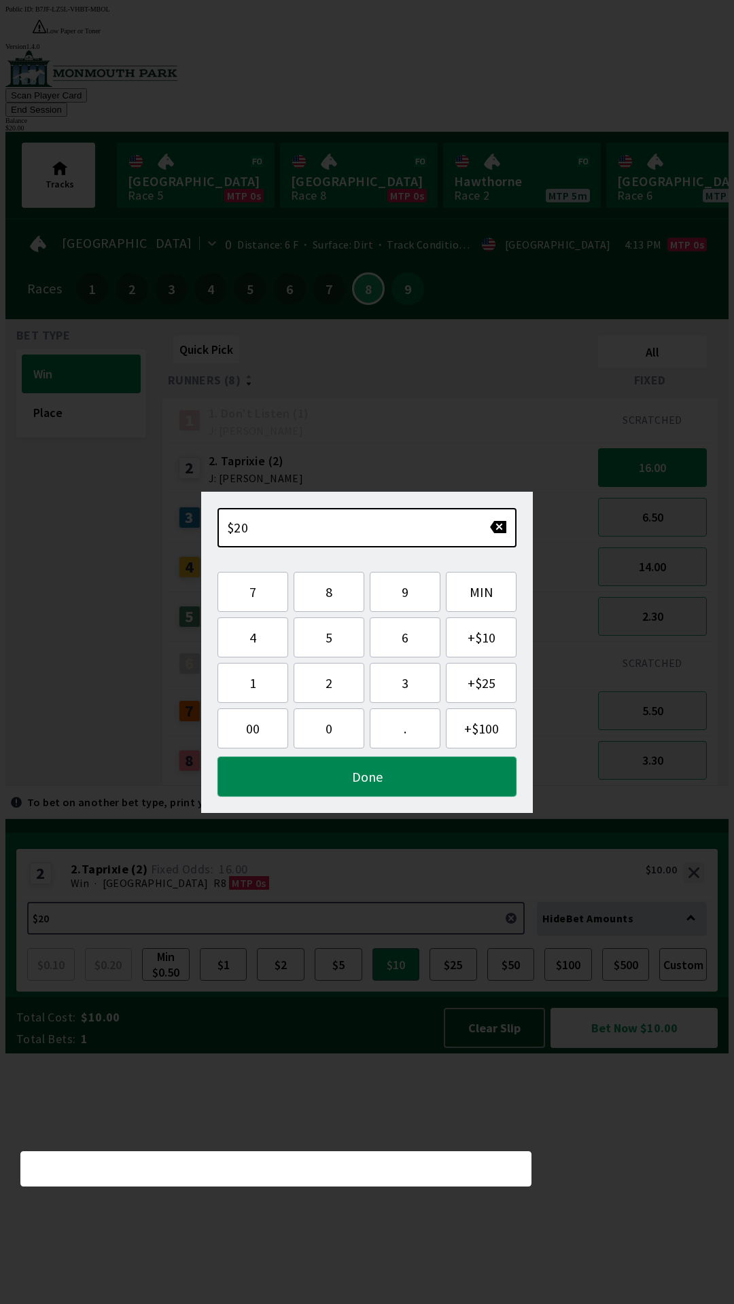
click at [395, 764] on button "Done" at bounding box center [366, 777] width 299 height 40
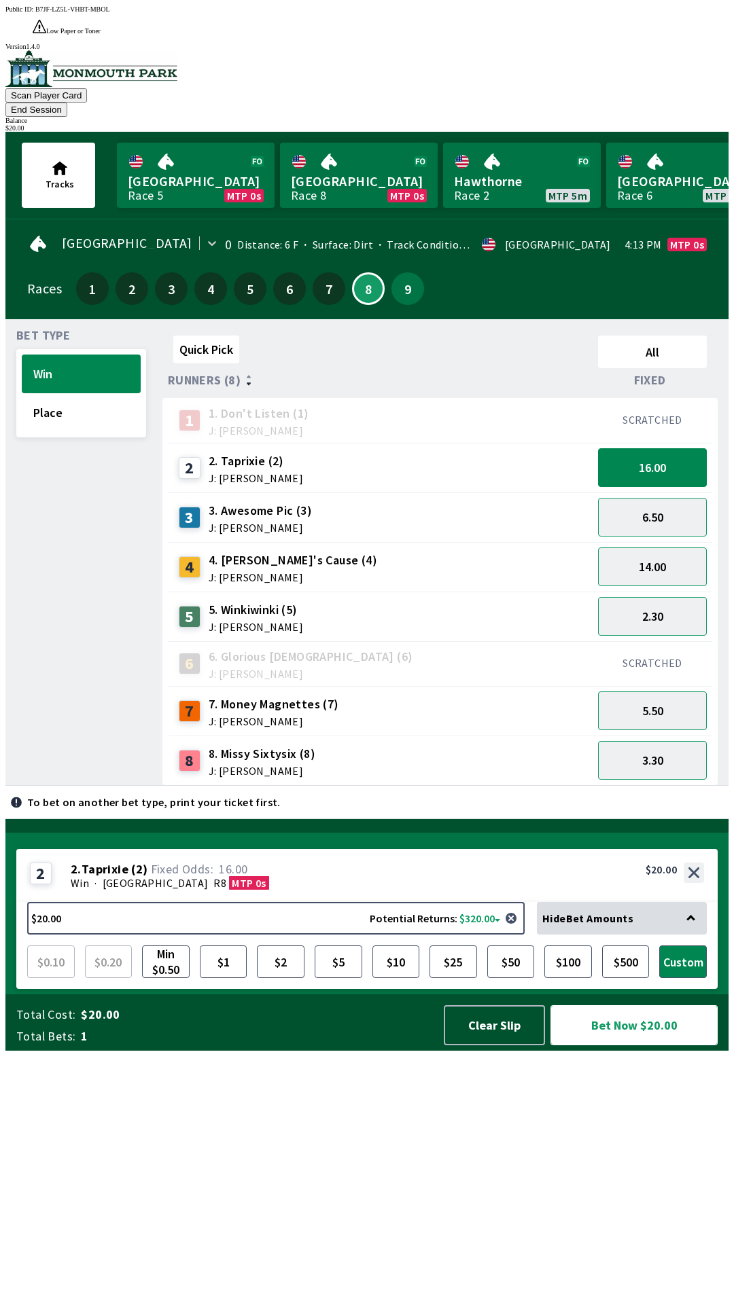
click at [599, 1045] on button "Bet Now $20.00" at bounding box center [633, 1025] width 167 height 40
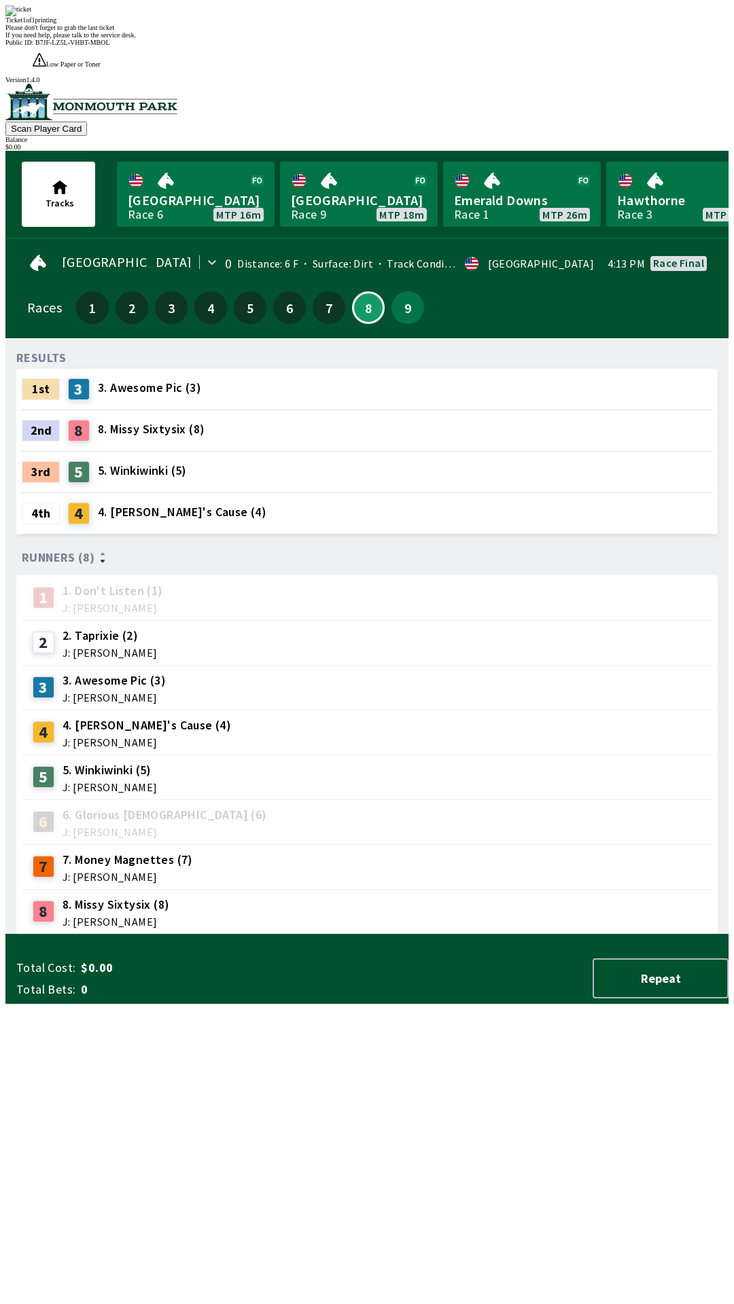
click at [357, 935] on div "RESULTS 1st 3 3. Awesome Pic (3) 2nd 8 8. Missy Sixtysix (8) 3rd 5 5. Winkiwink…" at bounding box center [372, 641] width 712 height 585
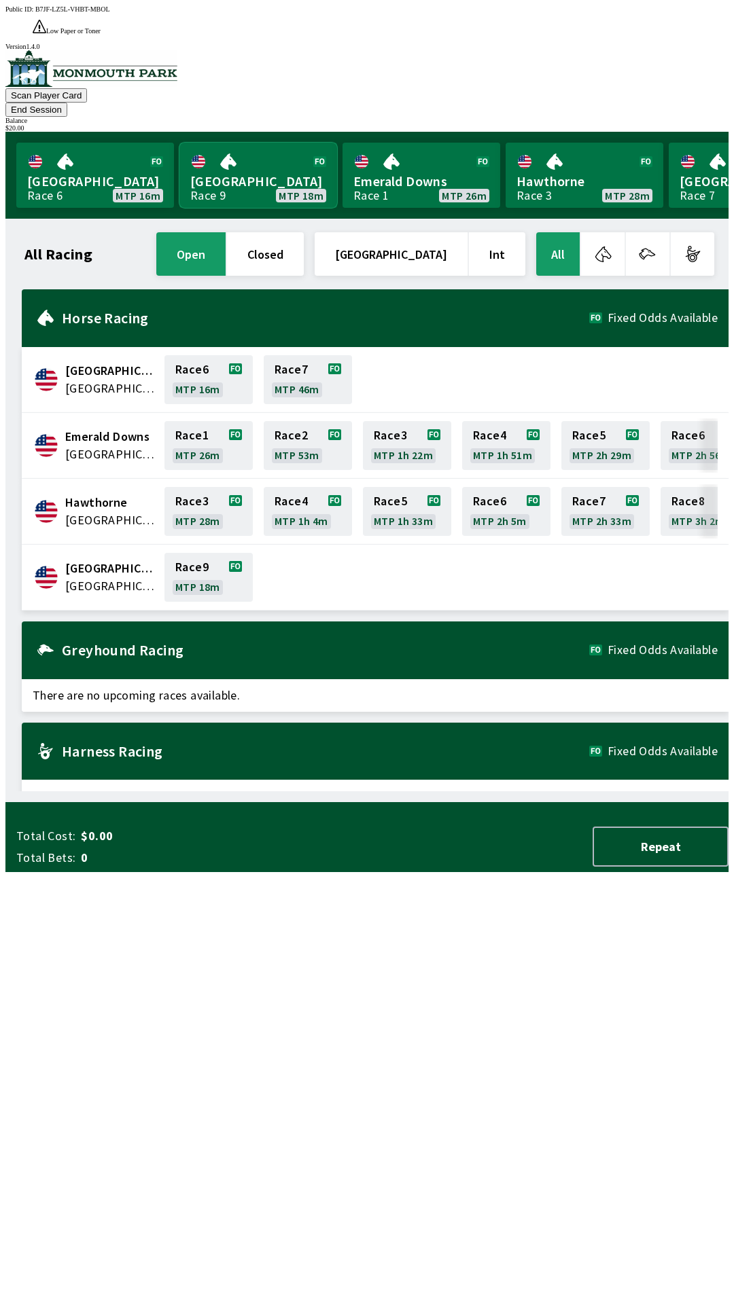
click at [245, 143] on link "[GEOGRAPHIC_DATA] Race 9 MTP 18m" at bounding box center [258, 175] width 158 height 65
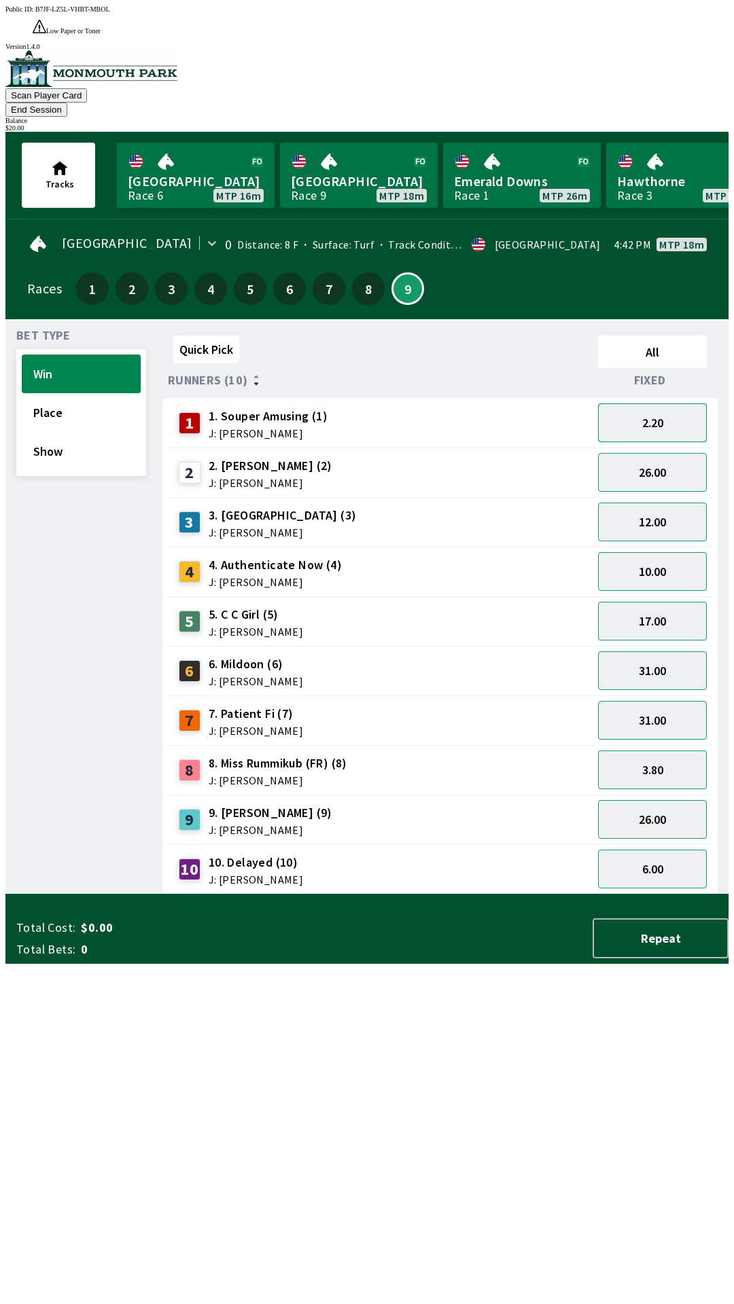
click at [653, 403] on button "2.20" at bounding box center [652, 422] width 109 height 39
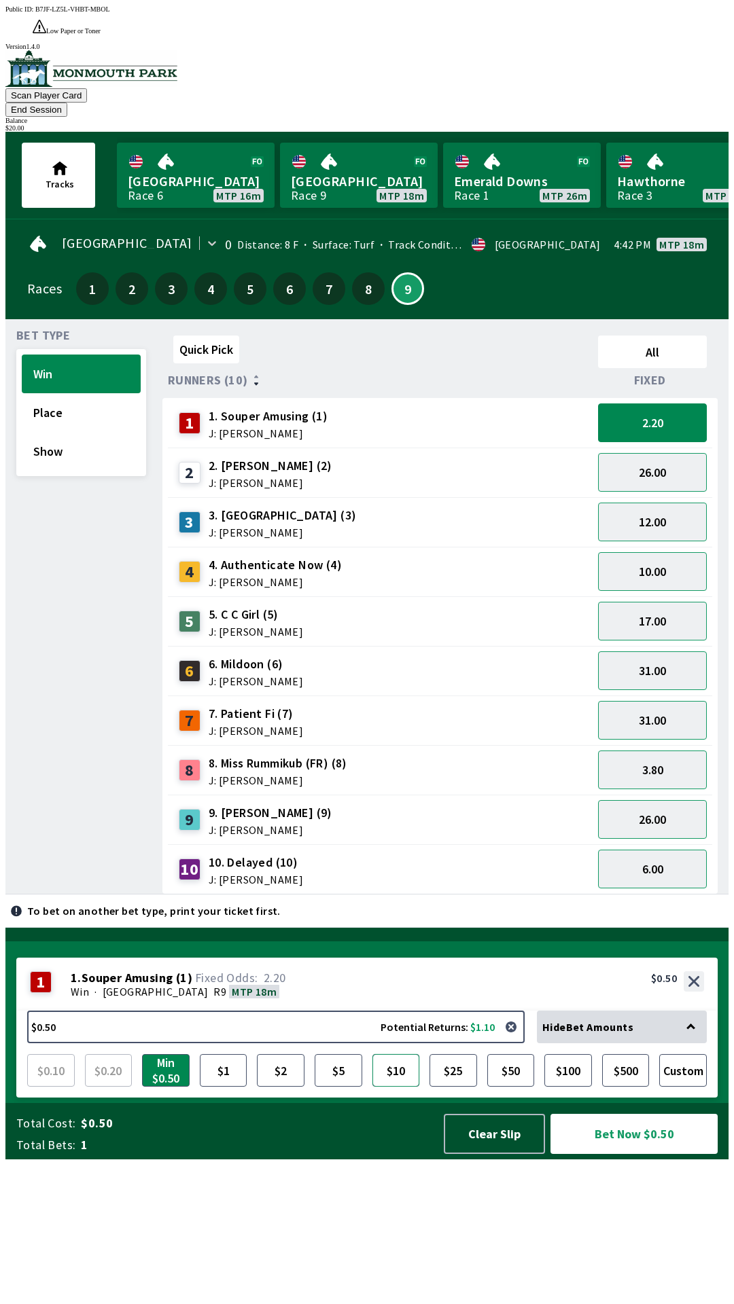
click at [399, 1087] on button "$10" at bounding box center [396, 1070] width 48 height 33
click at [397, 1087] on button "$10" at bounding box center [396, 1070] width 48 height 33
click at [637, 503] on button "12.00" at bounding box center [652, 522] width 109 height 39
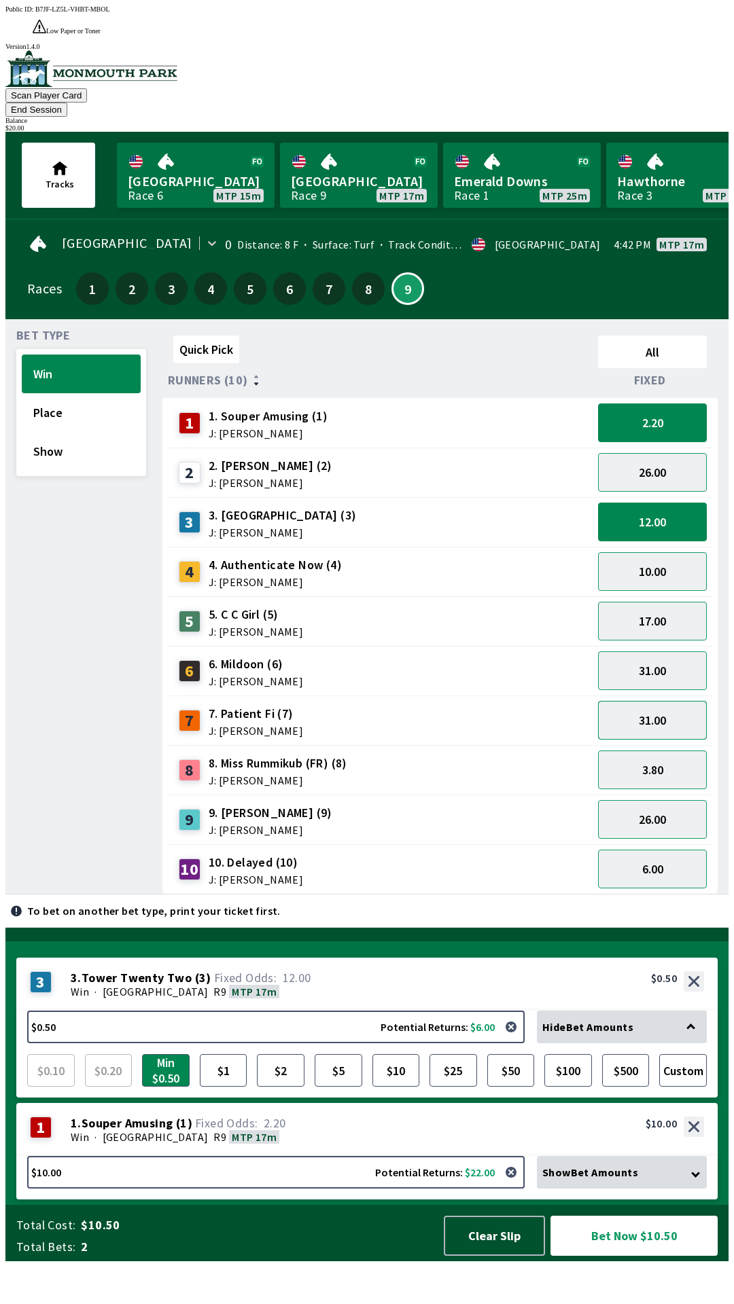
click at [635, 701] on button "31.00" at bounding box center [652, 720] width 109 height 39
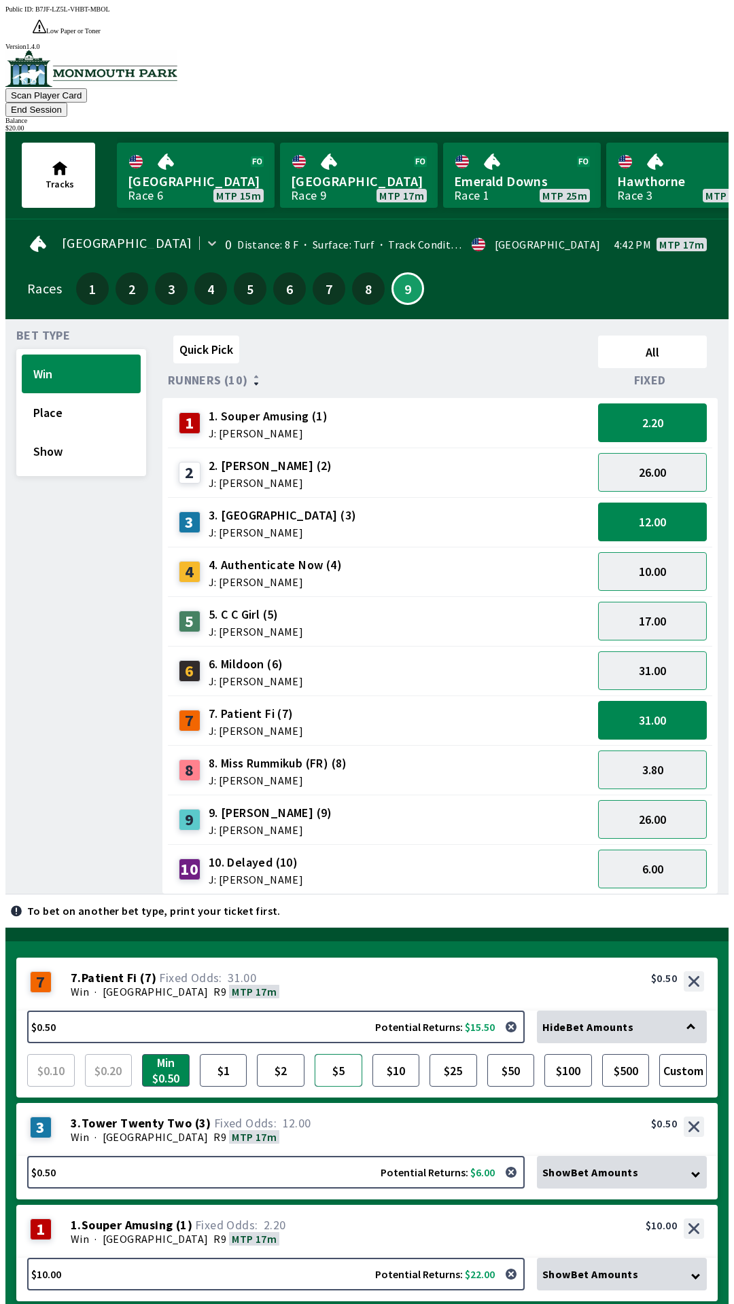
click at [355, 1054] on button "$5" at bounding box center [338, 1070] width 48 height 33
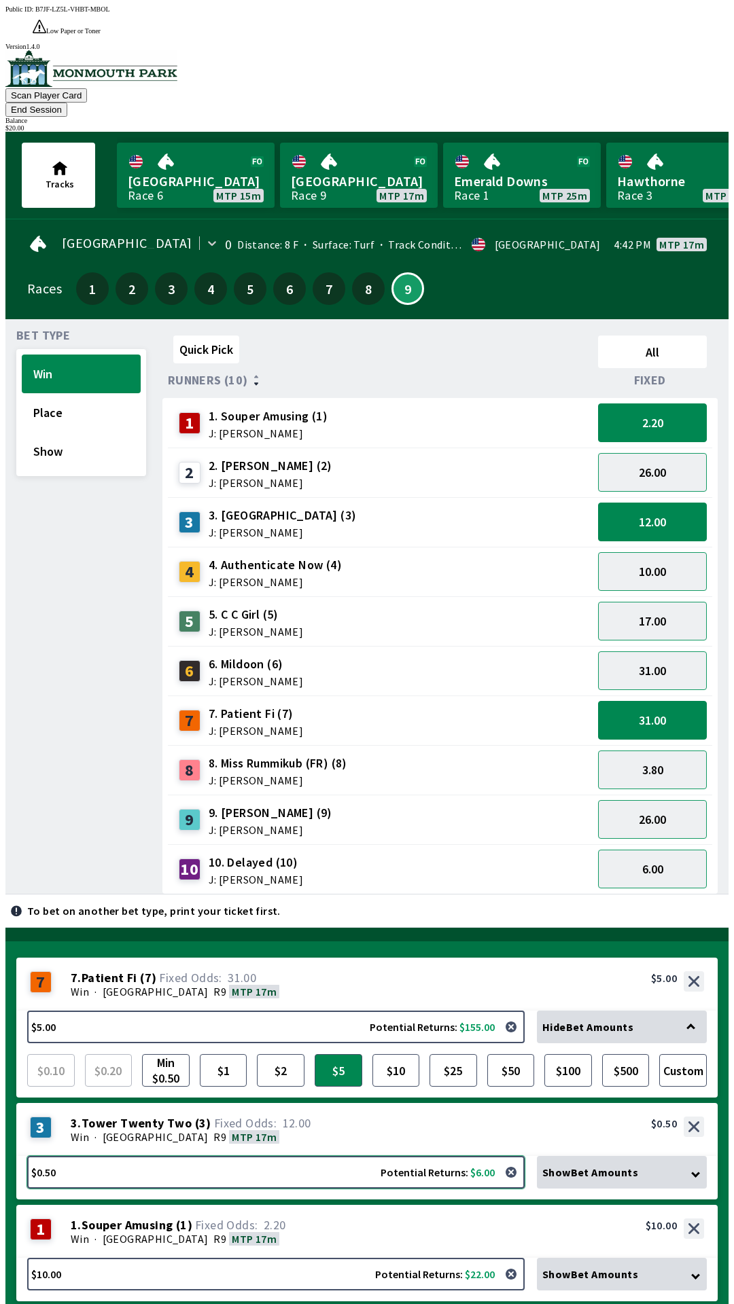
click at [259, 1156] on button "$0.50 Potential Returns: $6.00" at bounding box center [275, 1172] width 497 height 33
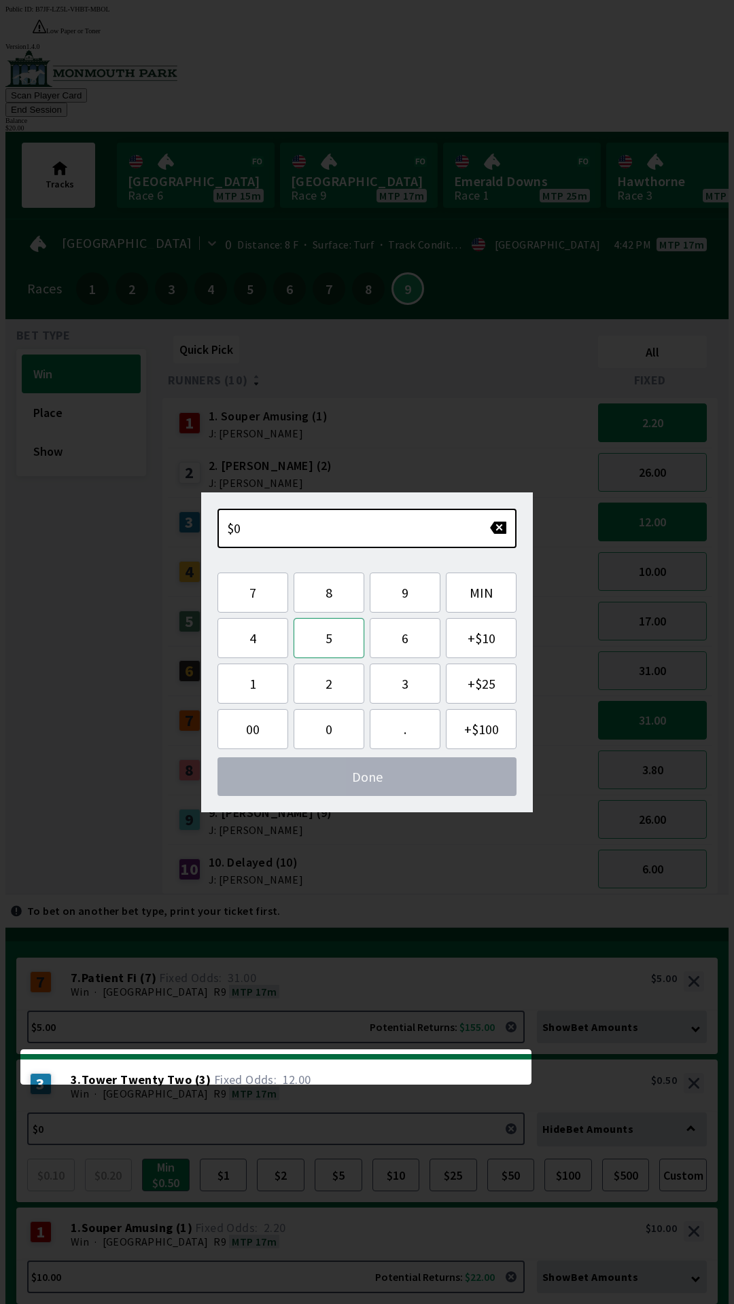
click at [338, 621] on button "5" at bounding box center [328, 638] width 71 height 40
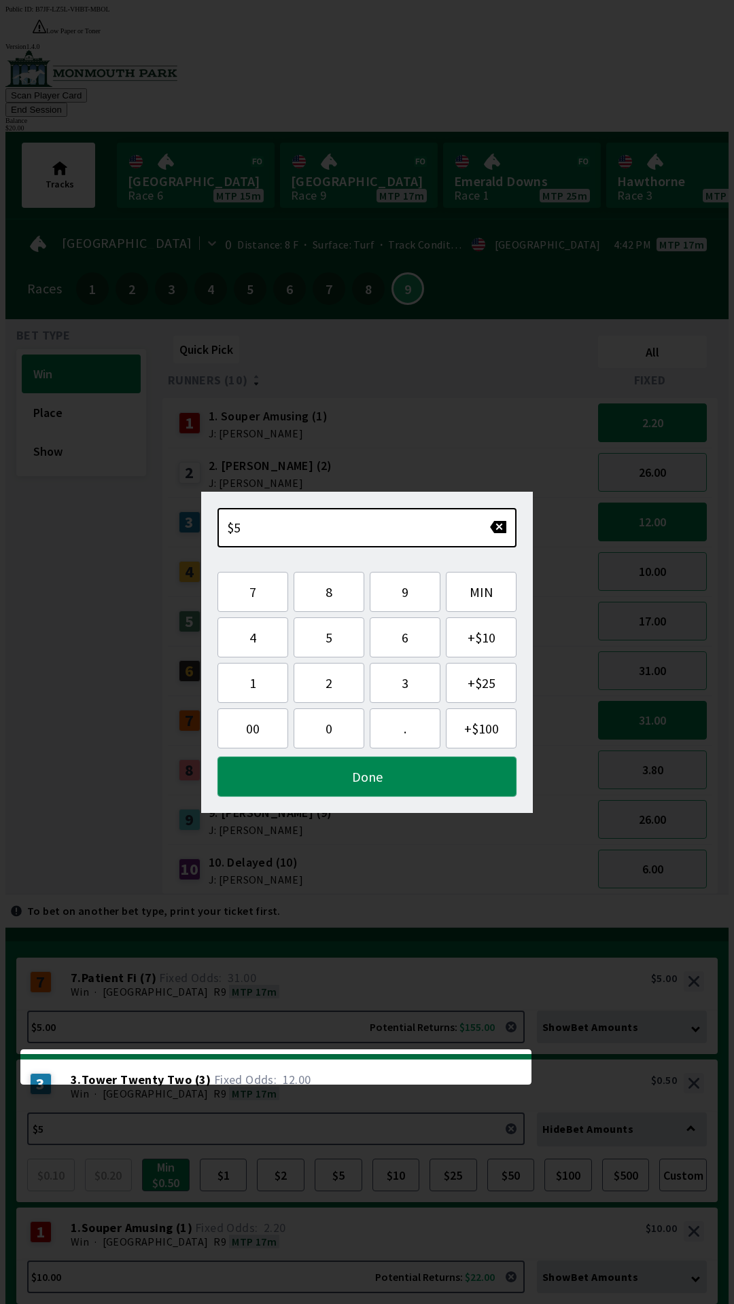
click at [317, 772] on button "Done" at bounding box center [366, 777] width 299 height 40
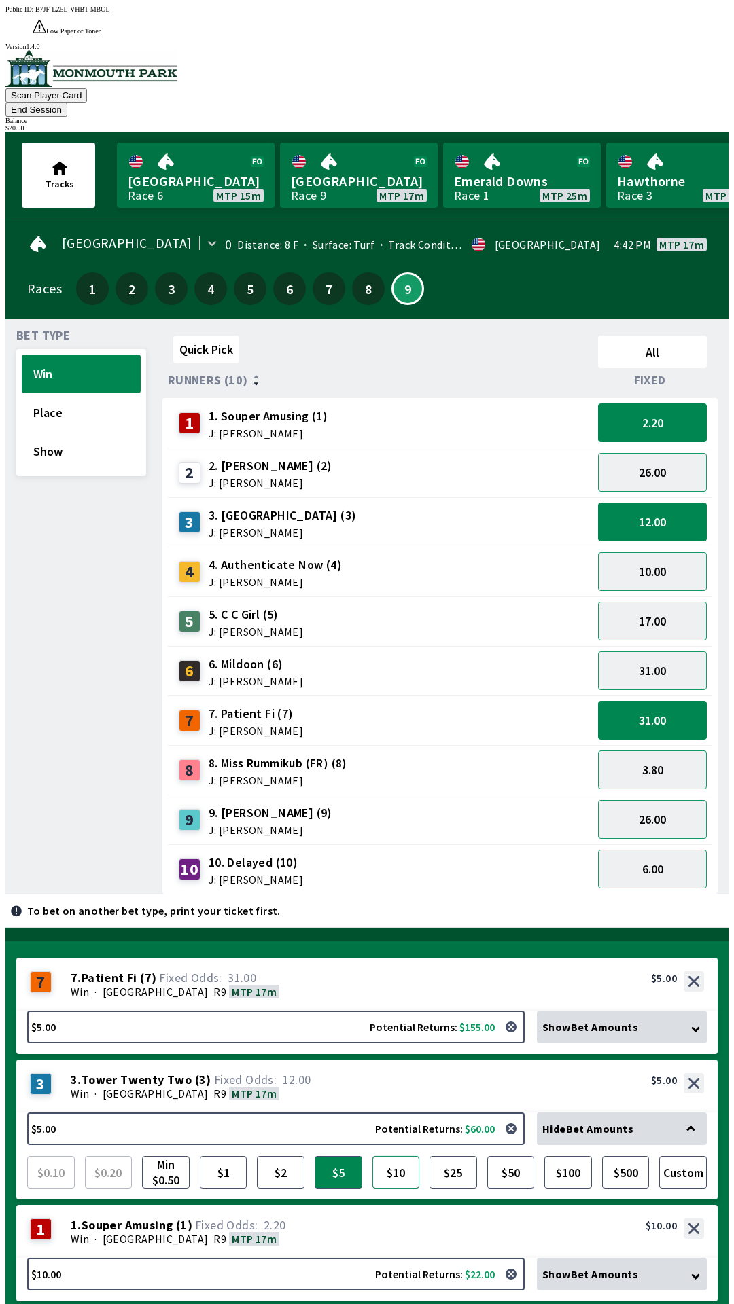
click at [395, 1156] on button "$10" at bounding box center [396, 1172] width 48 height 33
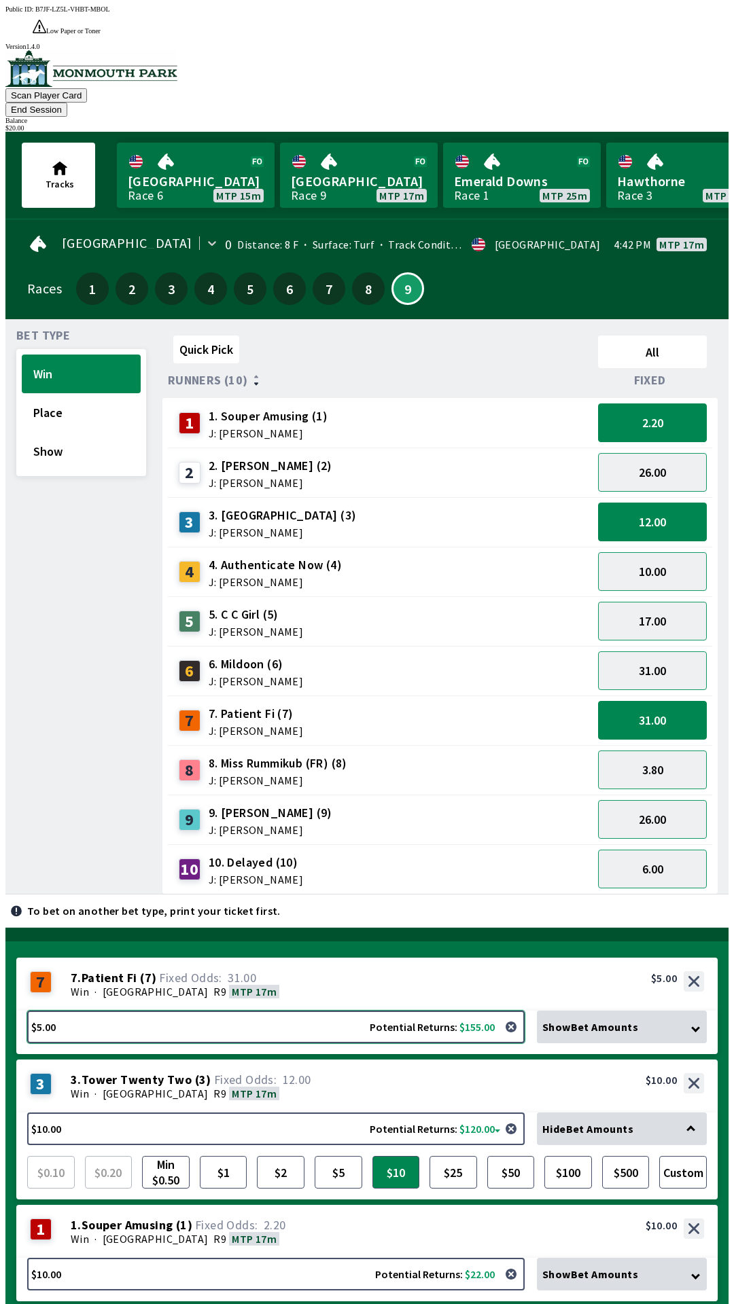
click at [420, 1011] on button "$5.00 Potential Returns: $155.00" at bounding box center [275, 1027] width 497 height 33
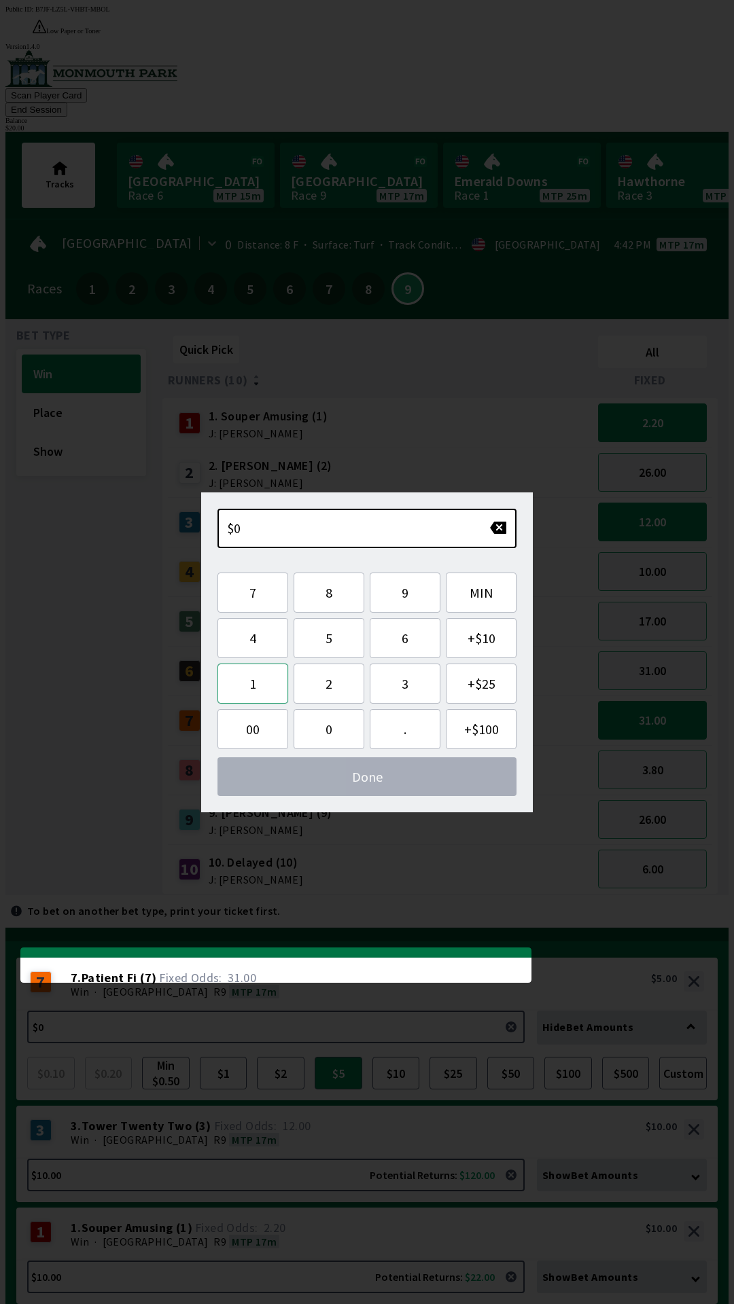
click at [248, 682] on button "1" at bounding box center [252, 684] width 71 height 40
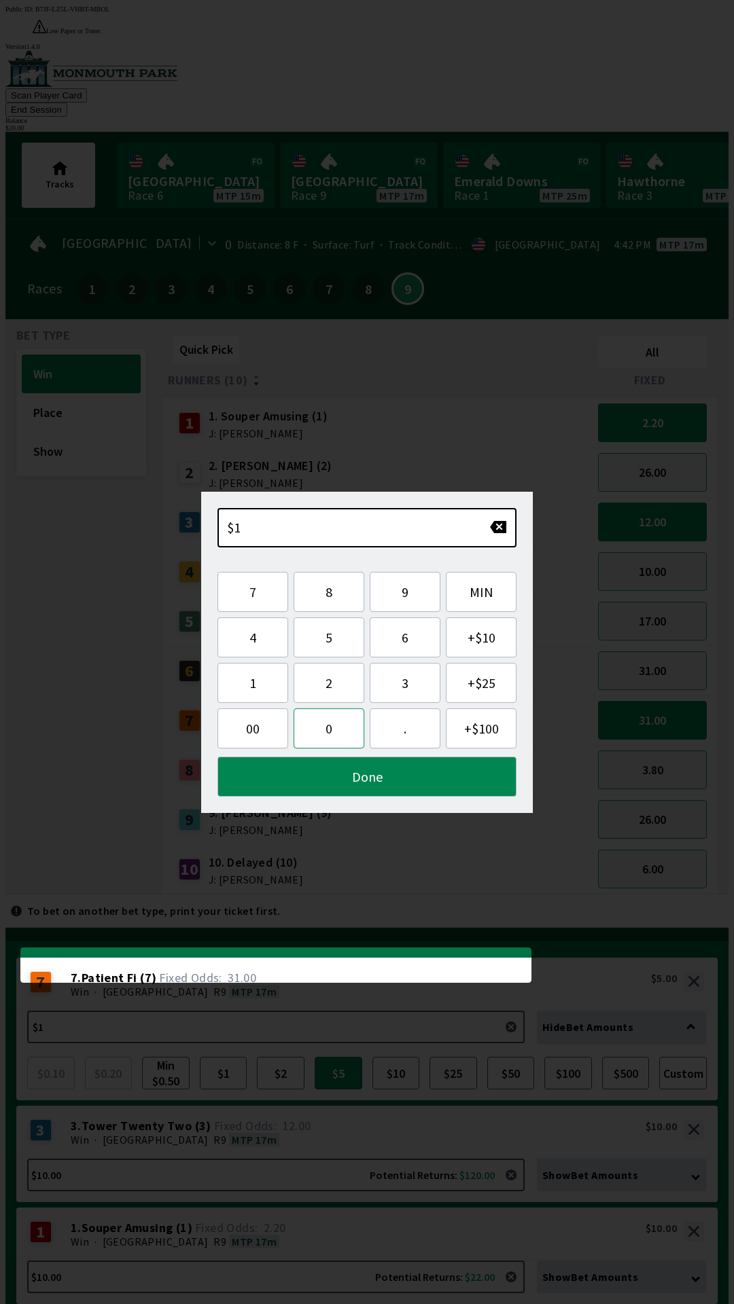
click at [325, 725] on button "0" at bounding box center [328, 728] width 71 height 40
click at [336, 795] on button "Done" at bounding box center [366, 777] width 299 height 40
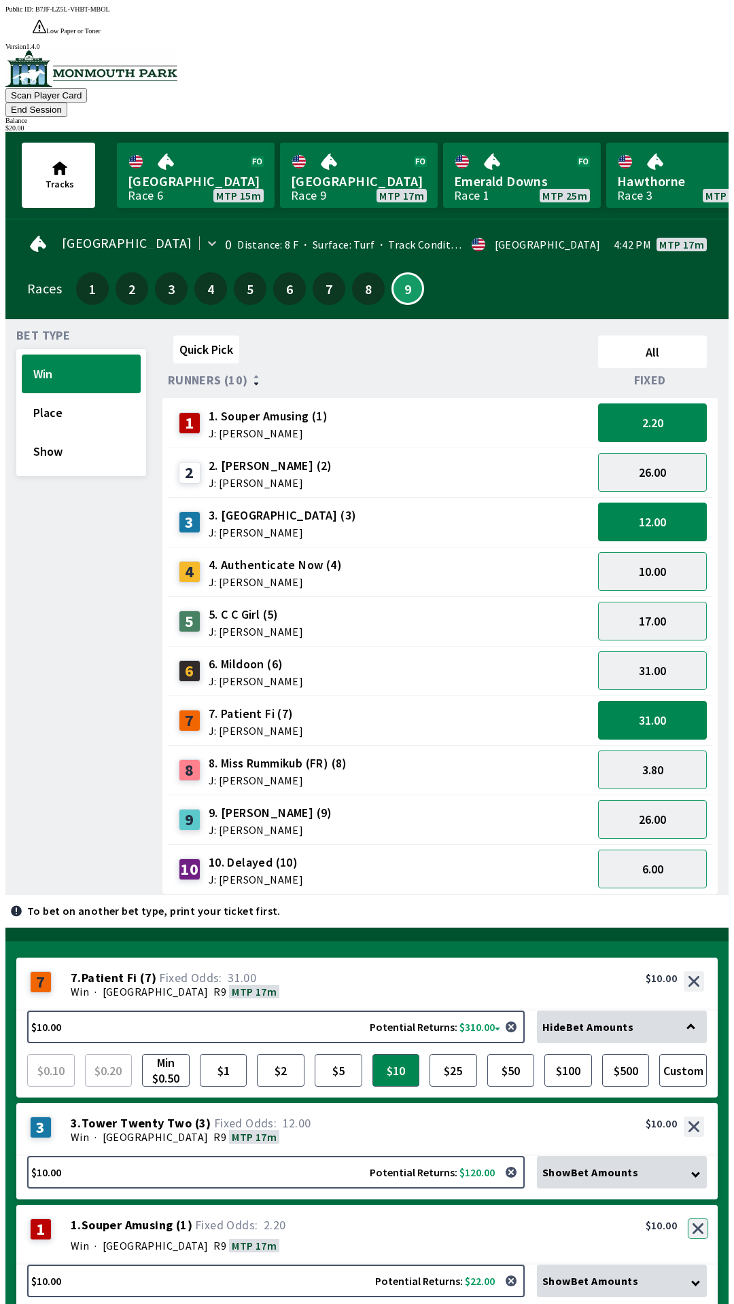
click at [704, 1219] on button "button" at bounding box center [697, 1229] width 20 height 20
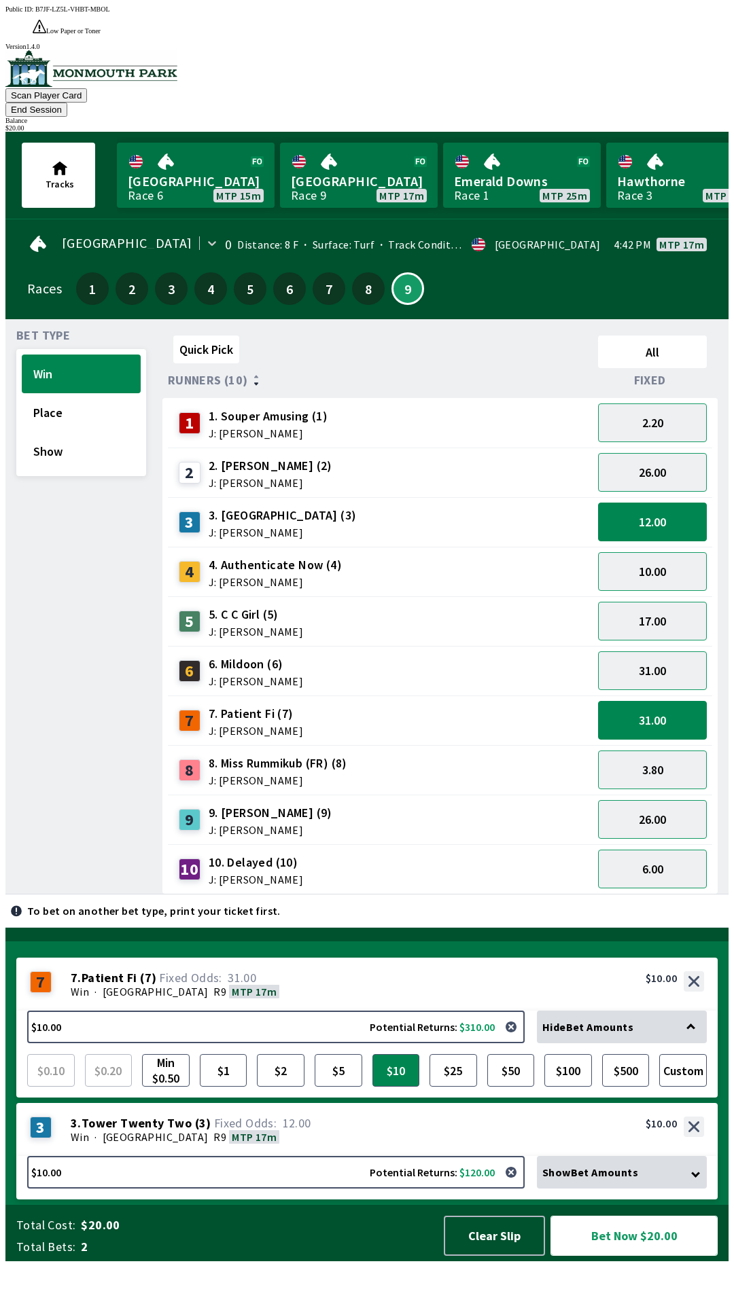
click at [602, 1256] on button "Bet Now $20.00" at bounding box center [633, 1236] width 167 height 40
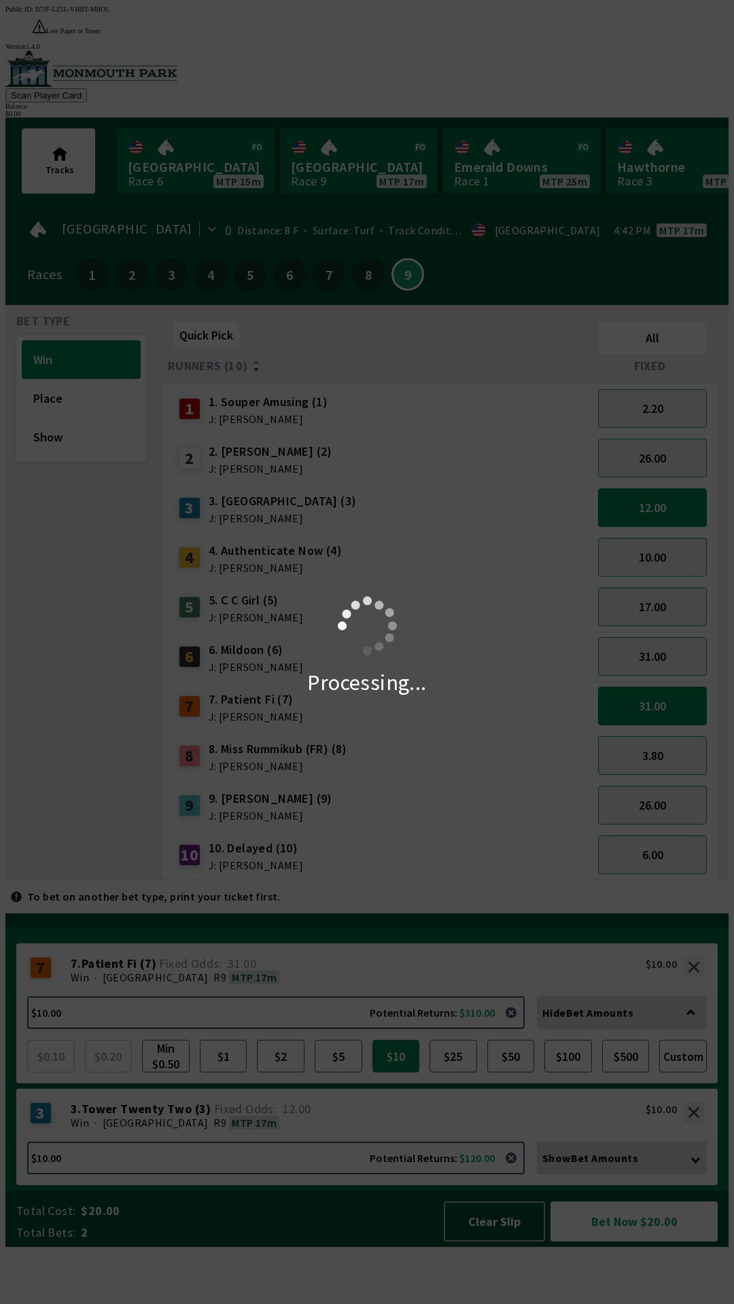
click at [20, 452] on div "Processing..." at bounding box center [367, 652] width 734 height 1304
click at [50, 425] on div "Processing..." at bounding box center [367, 652] width 734 height 1304
click at [46, 371] on div "Processing..." at bounding box center [367, 652] width 734 height 1304
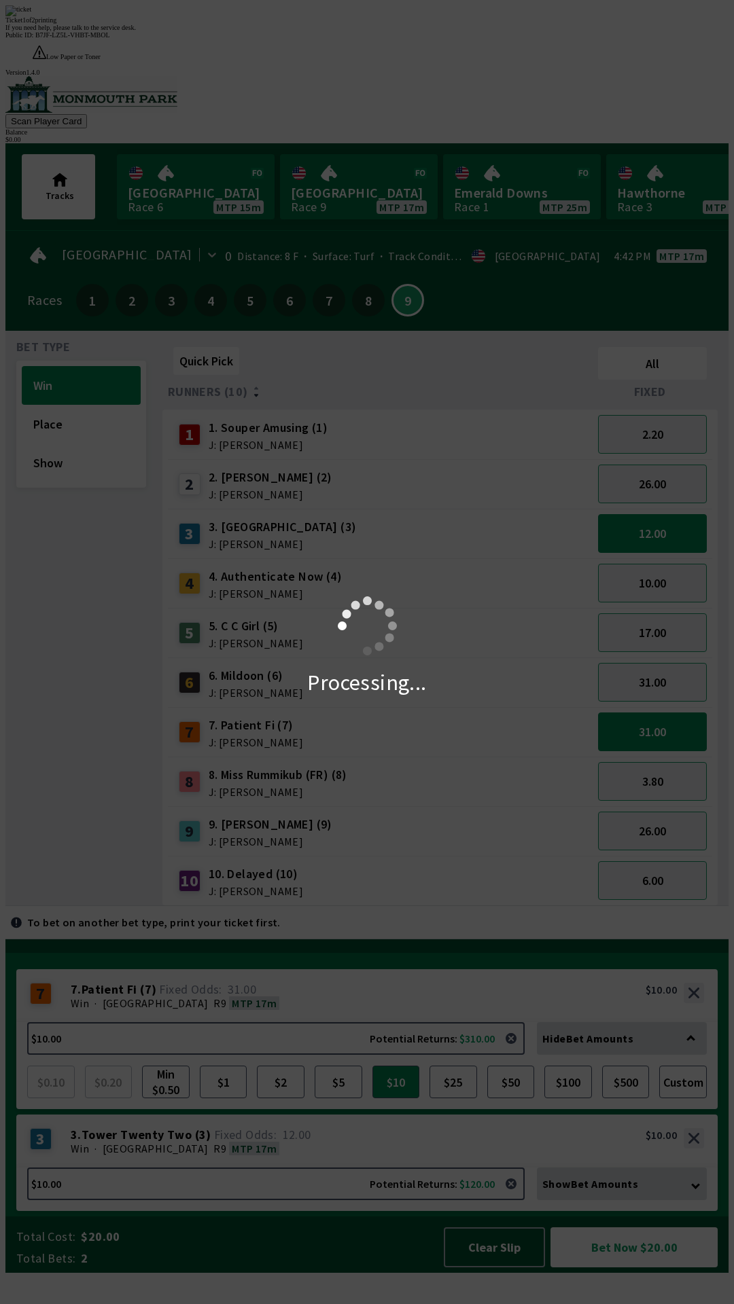
click at [100, 842] on div "Processing..." at bounding box center [367, 652] width 734 height 1304
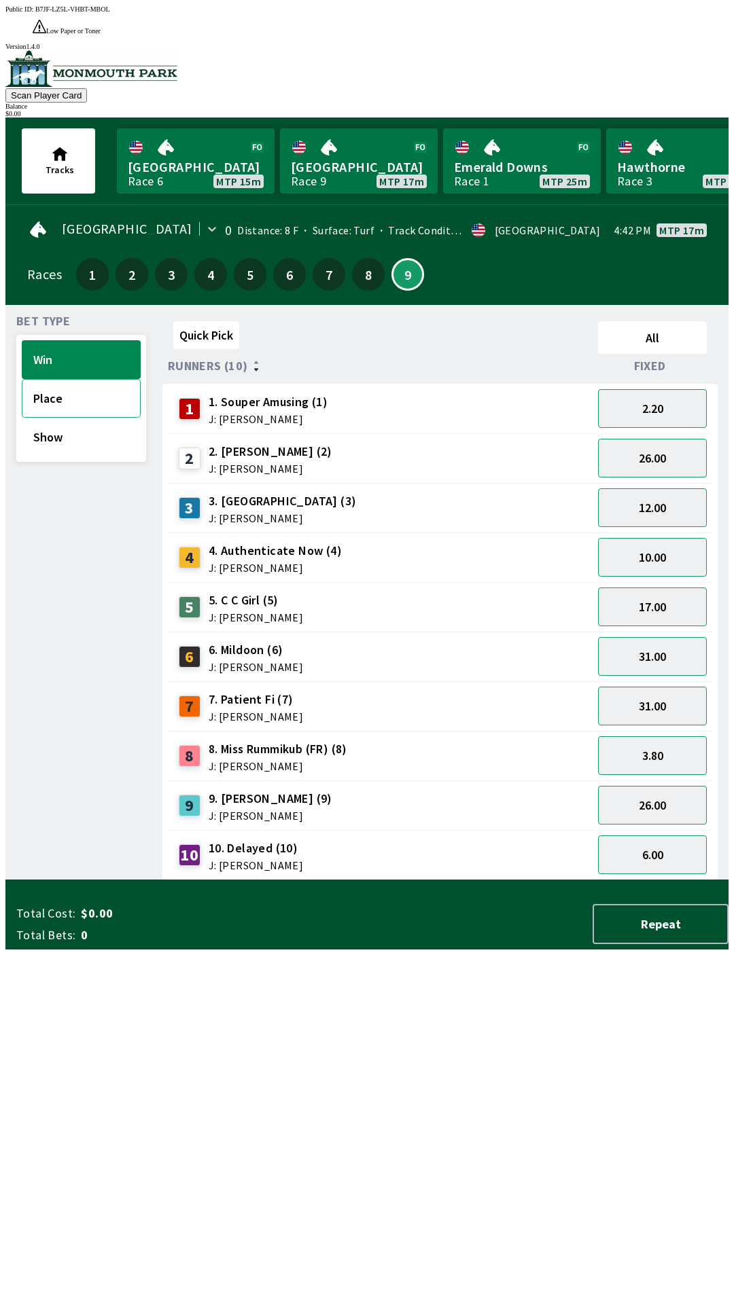
click at [62, 379] on button "Place" at bounding box center [81, 398] width 119 height 39
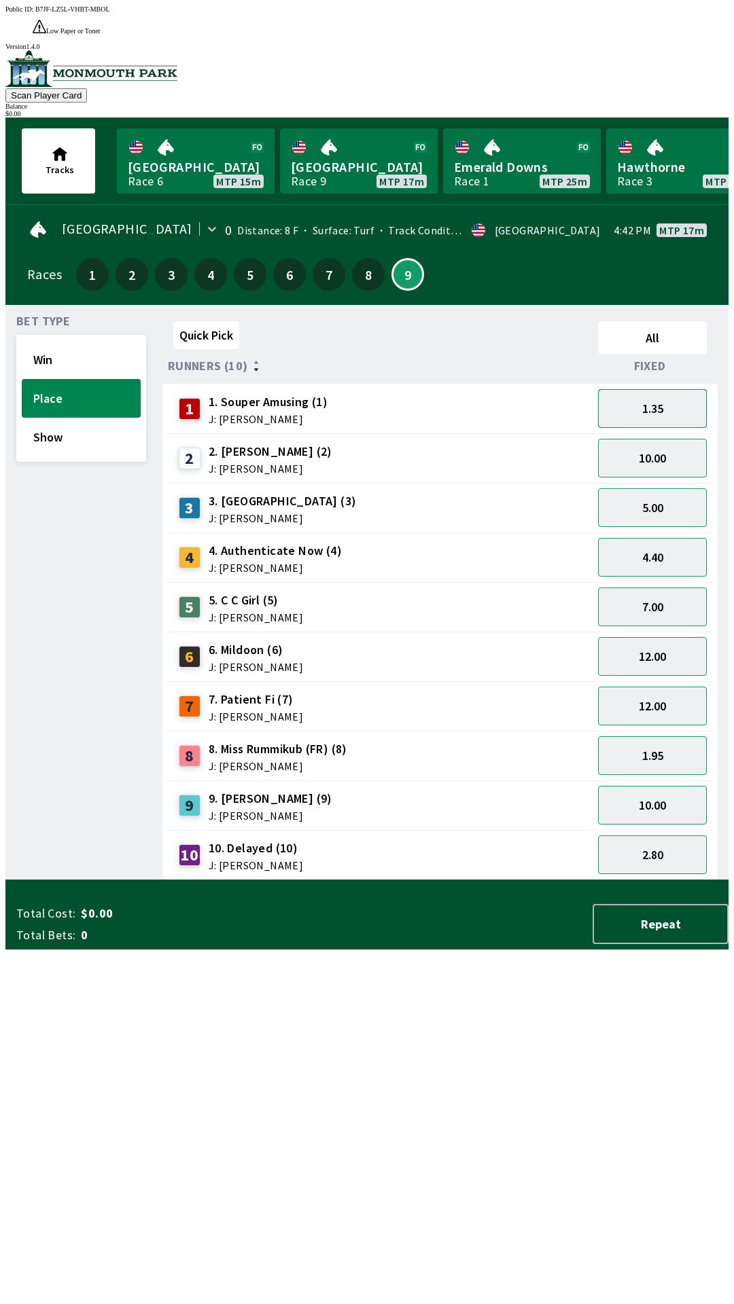
click at [636, 389] on button "1.35" at bounding box center [652, 408] width 109 height 39
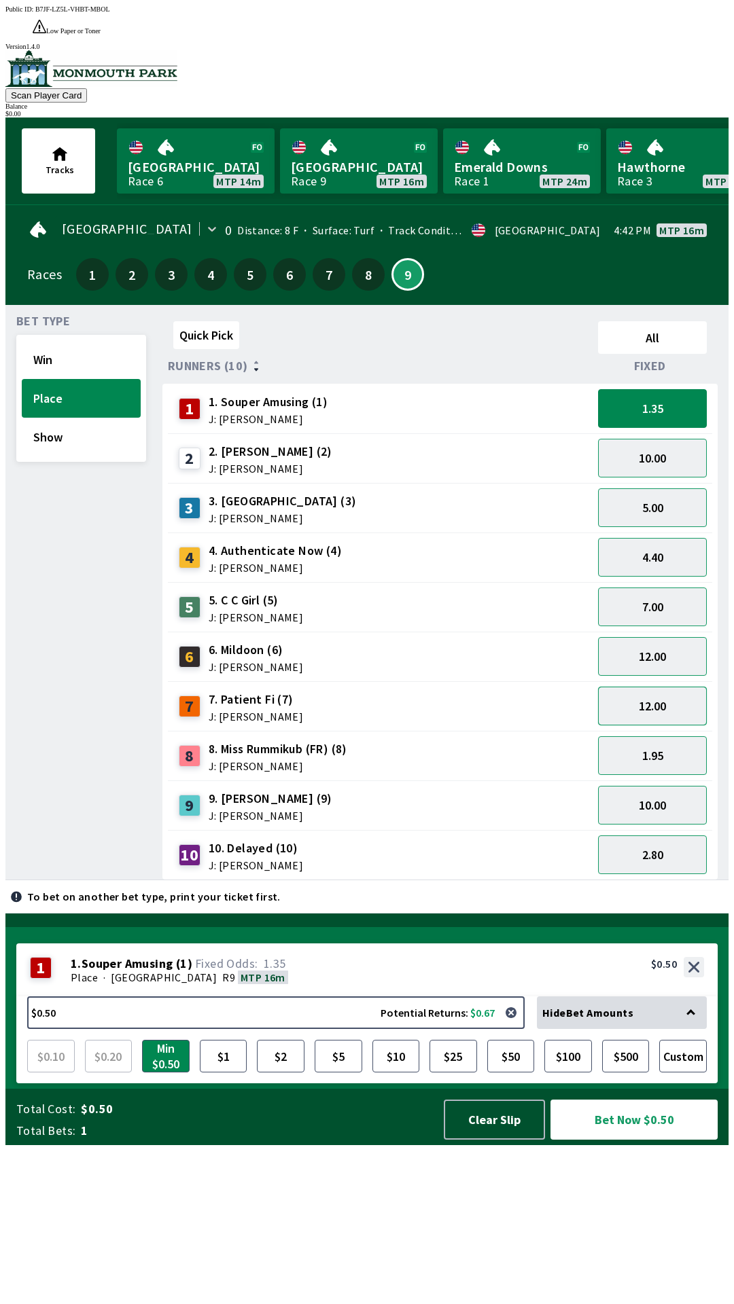
click at [649, 687] on button "12.00" at bounding box center [652, 706] width 109 height 39
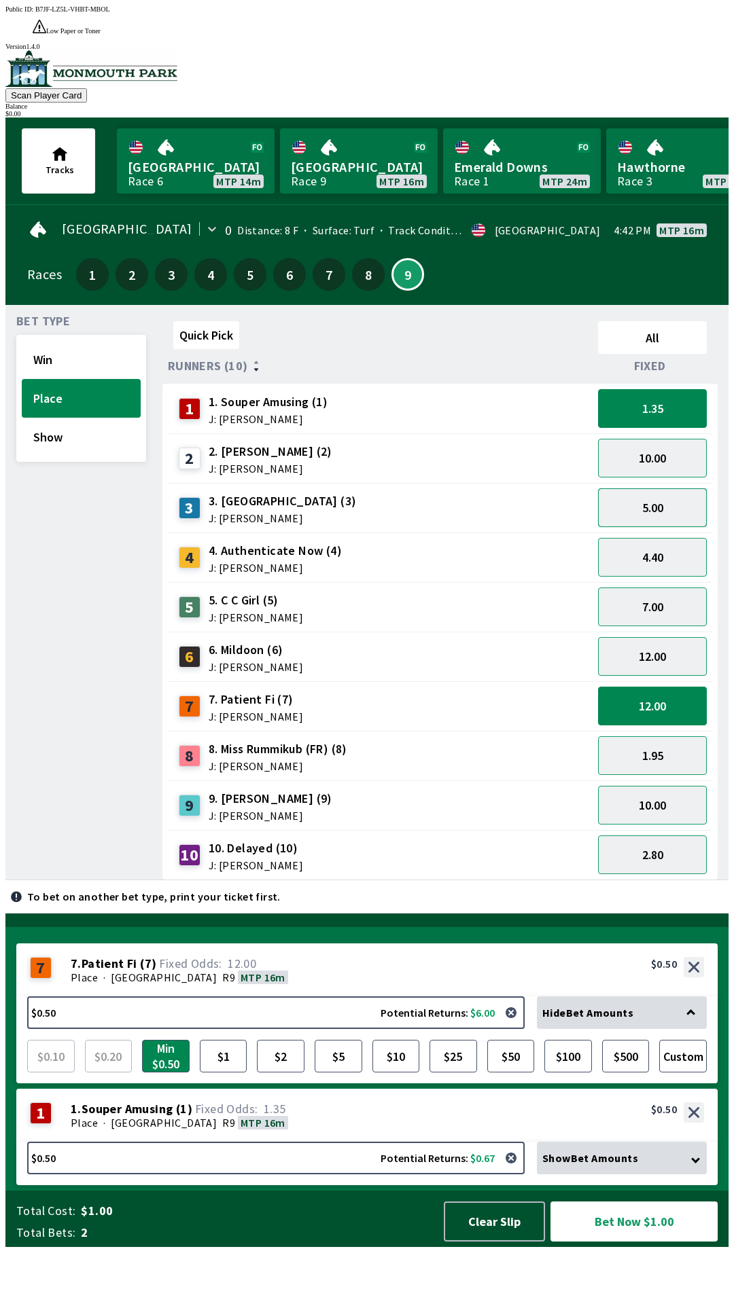
click at [634, 488] on button "5.00" at bounding box center [652, 507] width 109 height 39
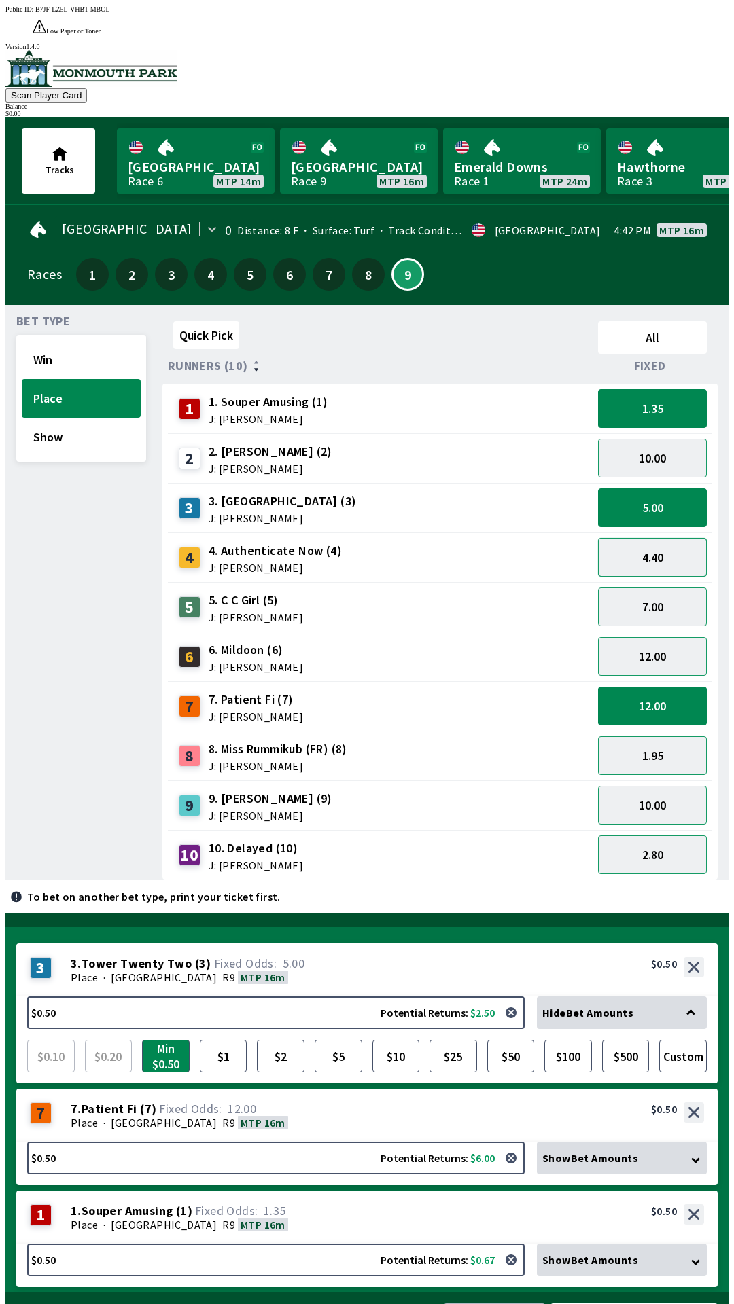
click at [632, 538] on button "4.40" at bounding box center [652, 557] width 109 height 39
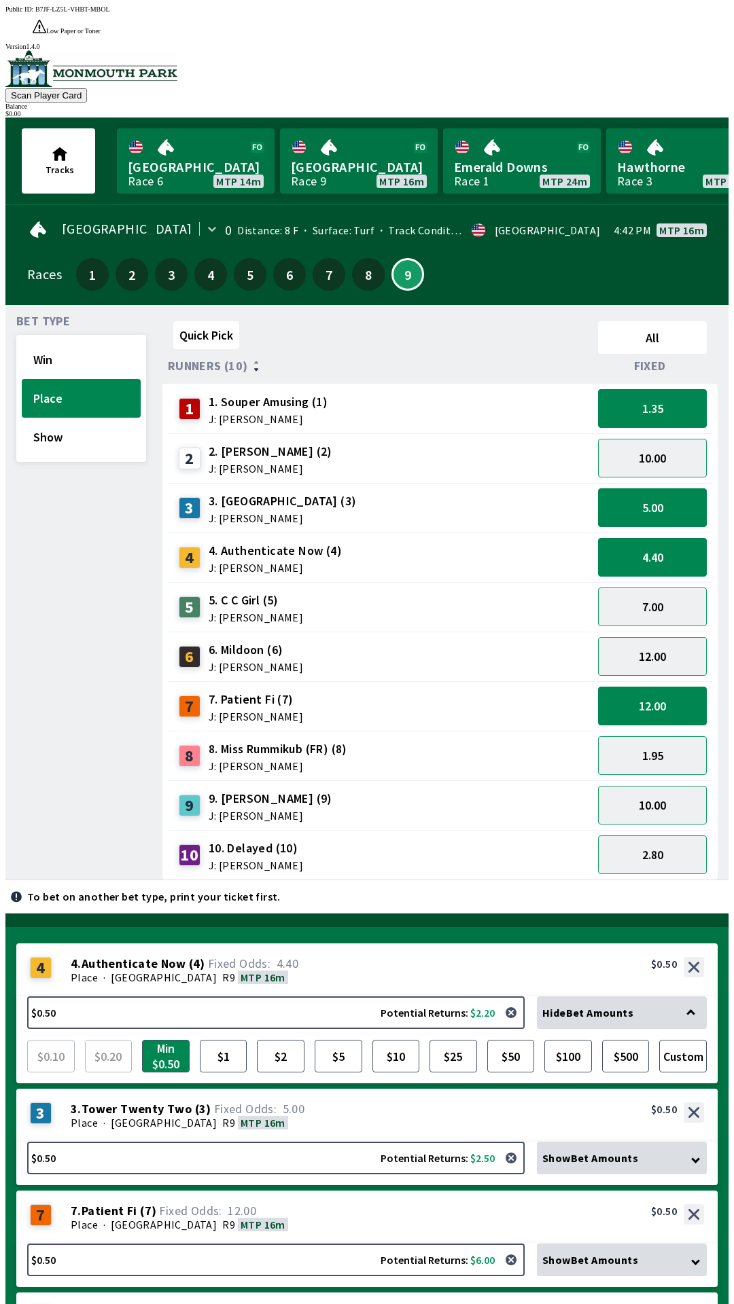
click at [242, 711] on span "J: [PERSON_NAME]" at bounding box center [256, 716] width 94 height 11
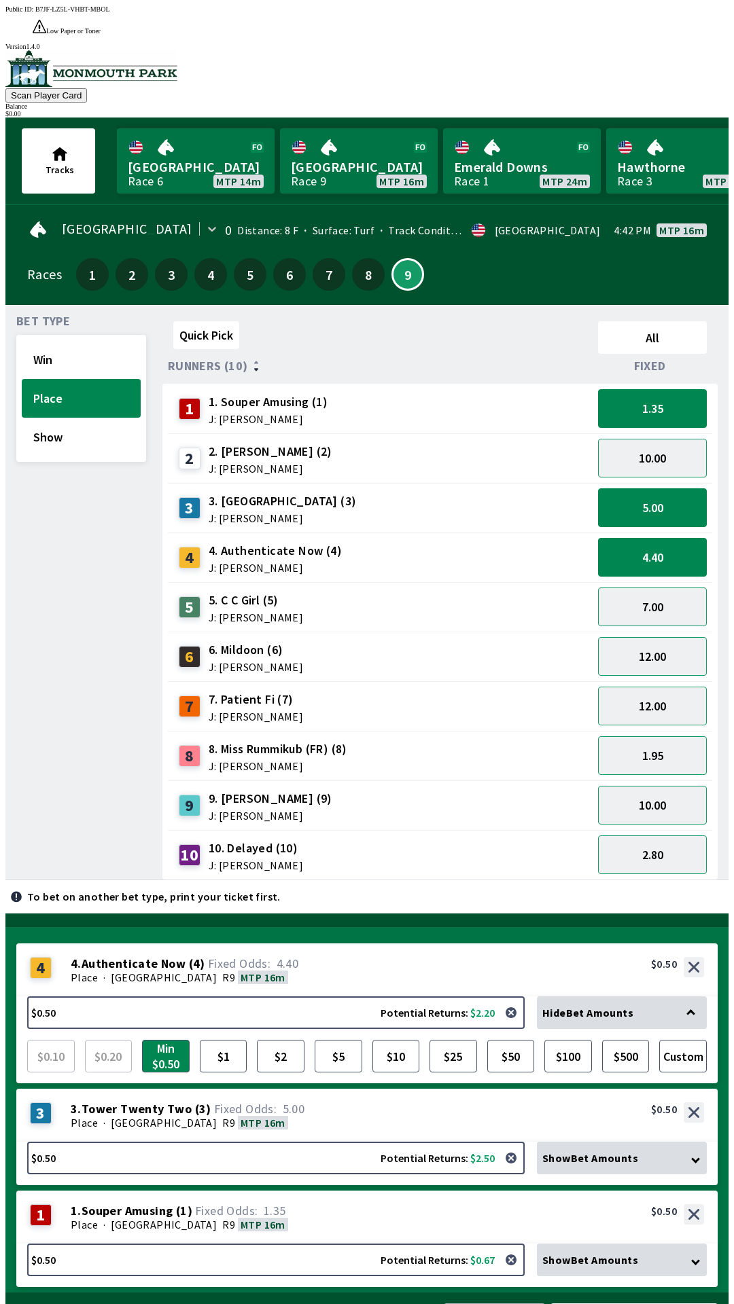
scroll to position [16, 0]
click at [624, 687] on button "12.00" at bounding box center [652, 706] width 109 height 39
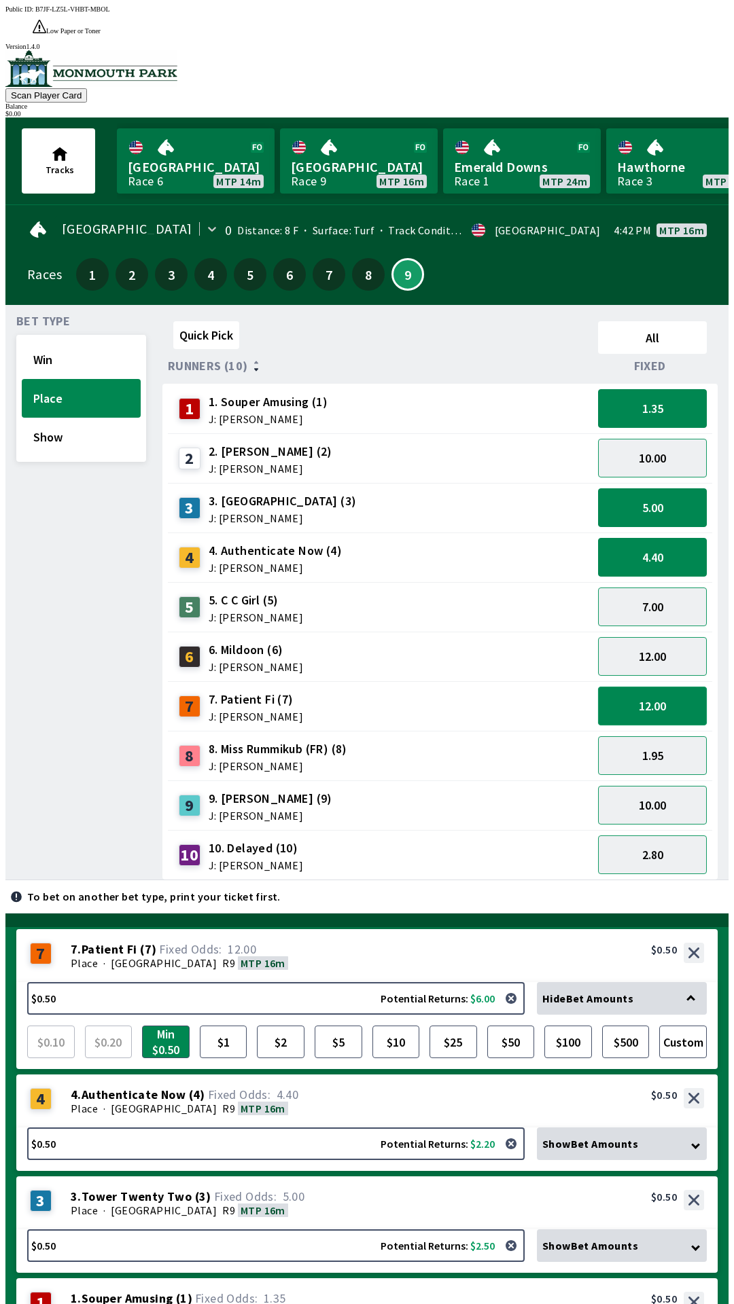
scroll to position [0, 0]
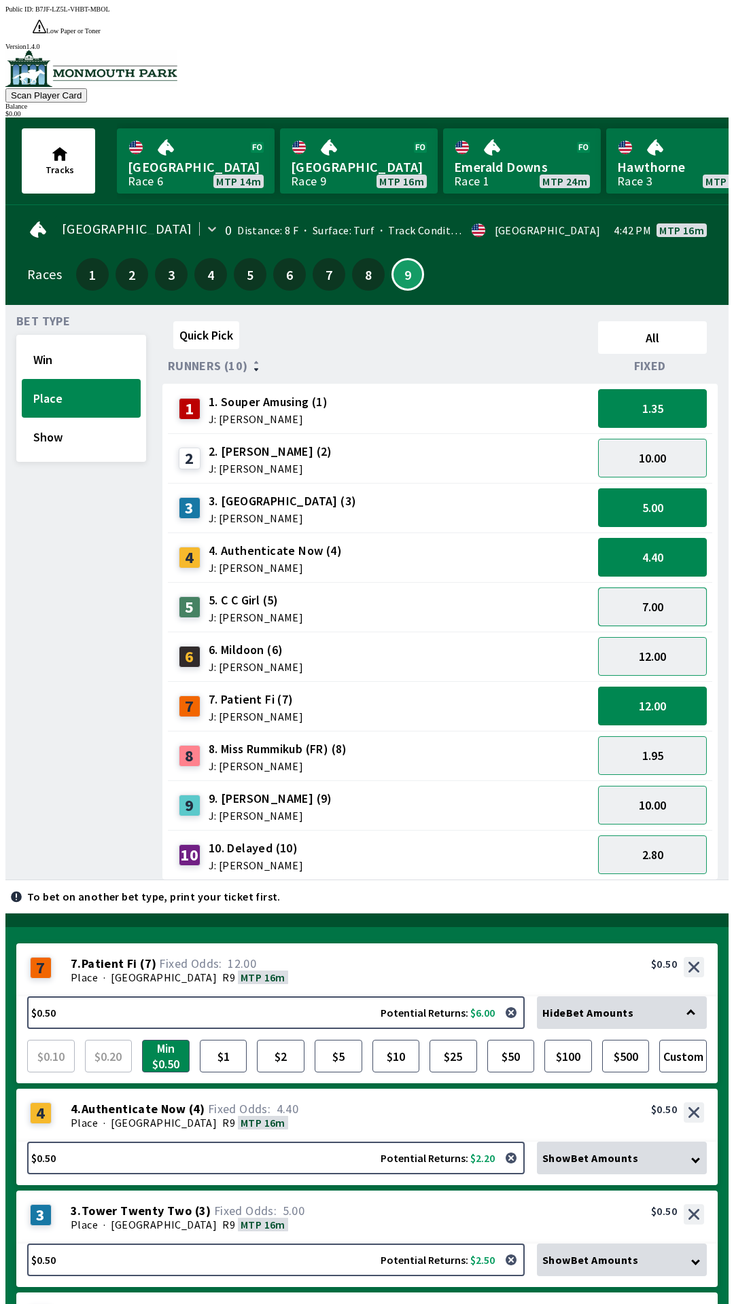
click at [629, 588] on button "7.00" at bounding box center [652, 607] width 109 height 39
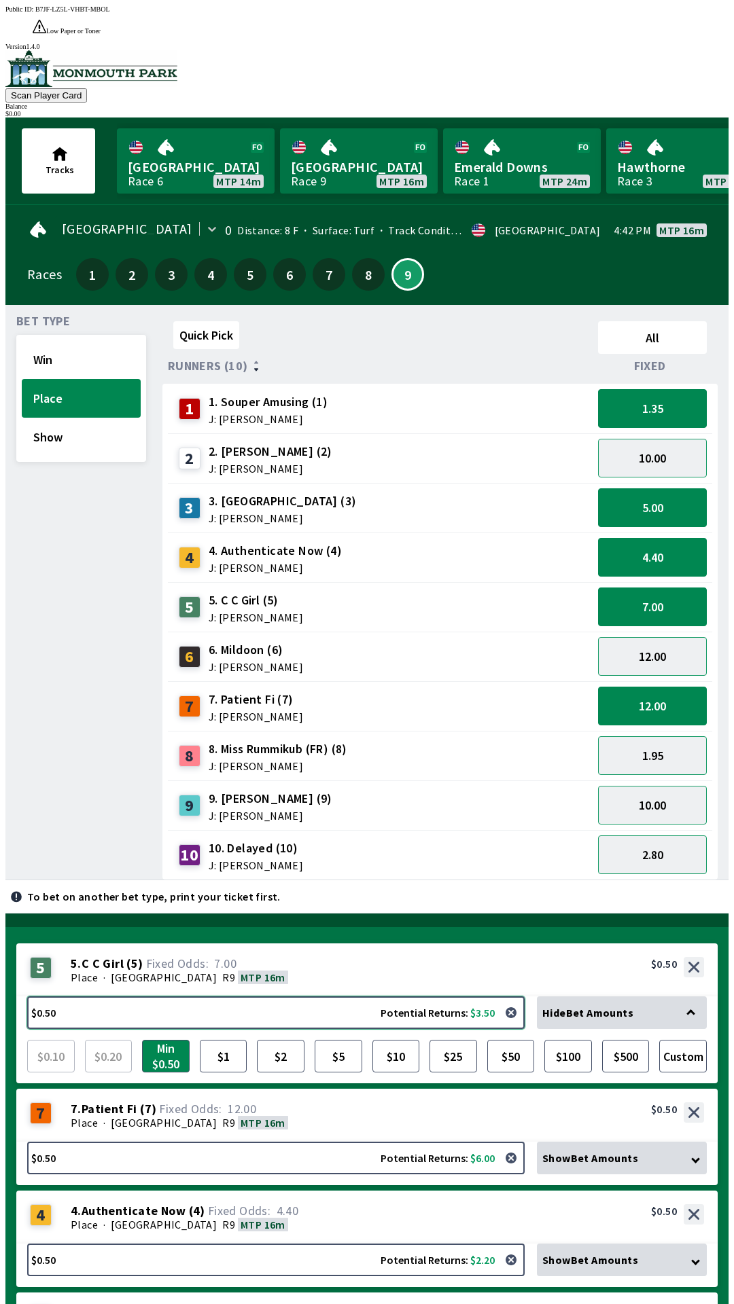
click at [190, 996] on button "$0.50 Potential Returns: $3.50" at bounding box center [275, 1012] width 497 height 33
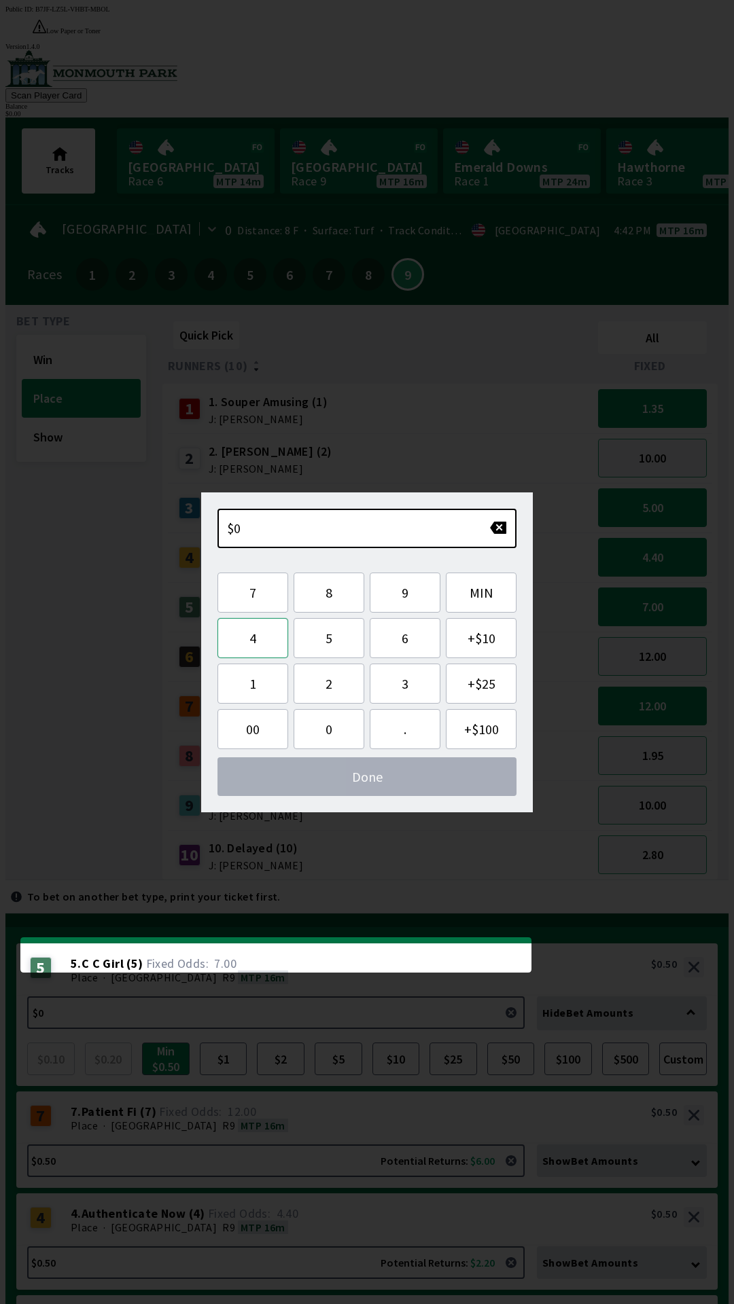
click at [256, 643] on button "4" at bounding box center [252, 638] width 71 height 40
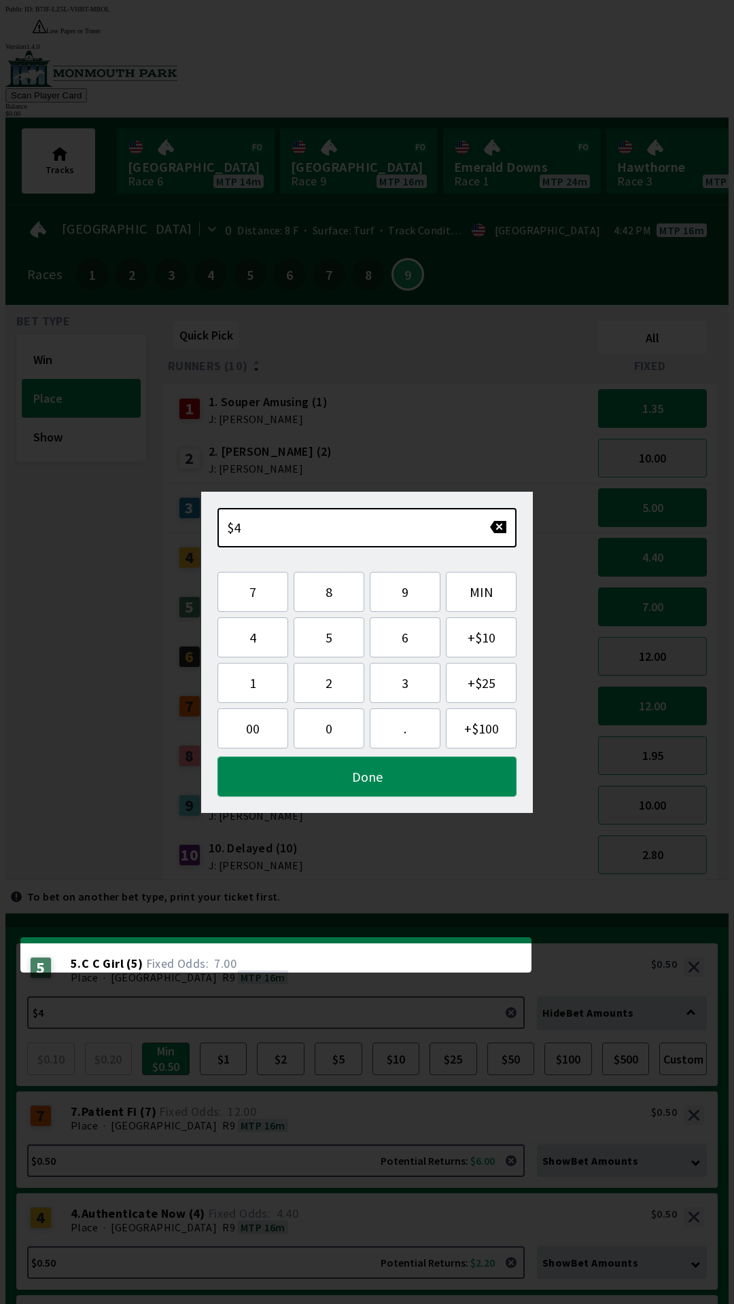
click at [278, 780] on button "Done" at bounding box center [366, 777] width 299 height 40
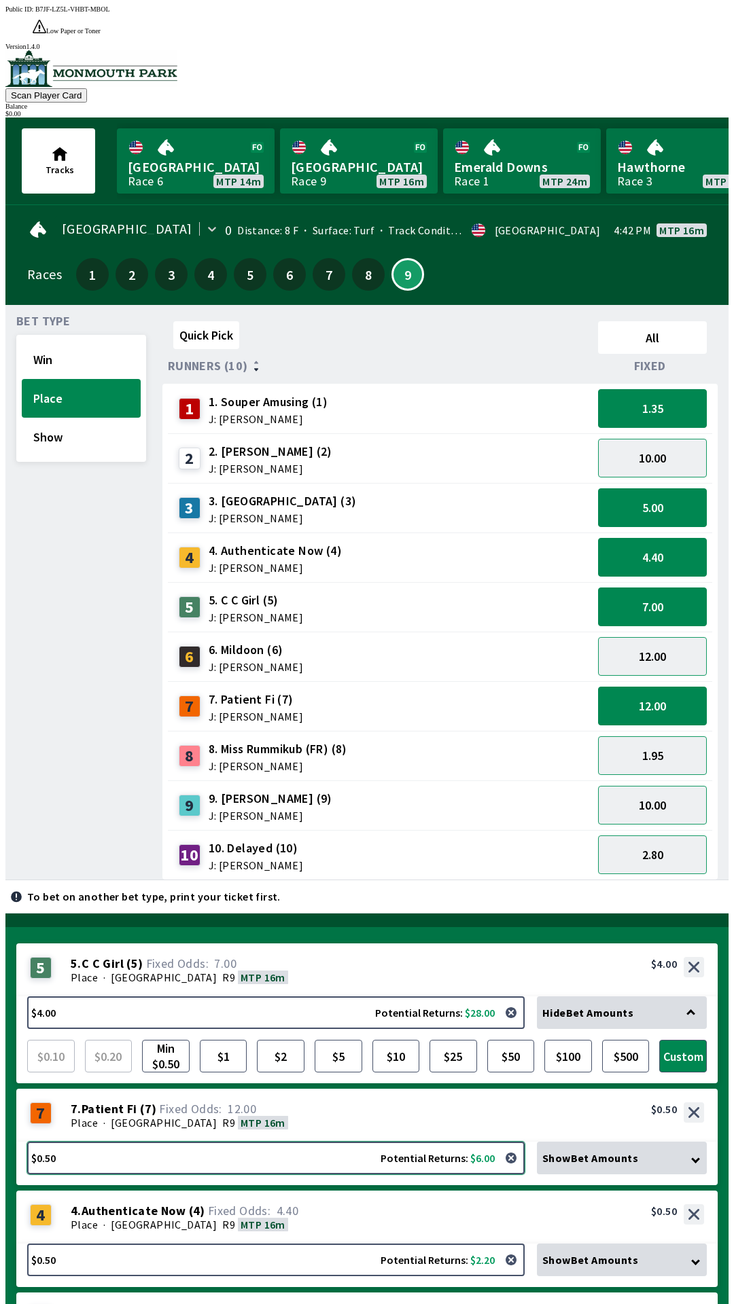
click at [250, 1142] on button "$0.50 Potential Returns: $6.00" at bounding box center [275, 1158] width 497 height 33
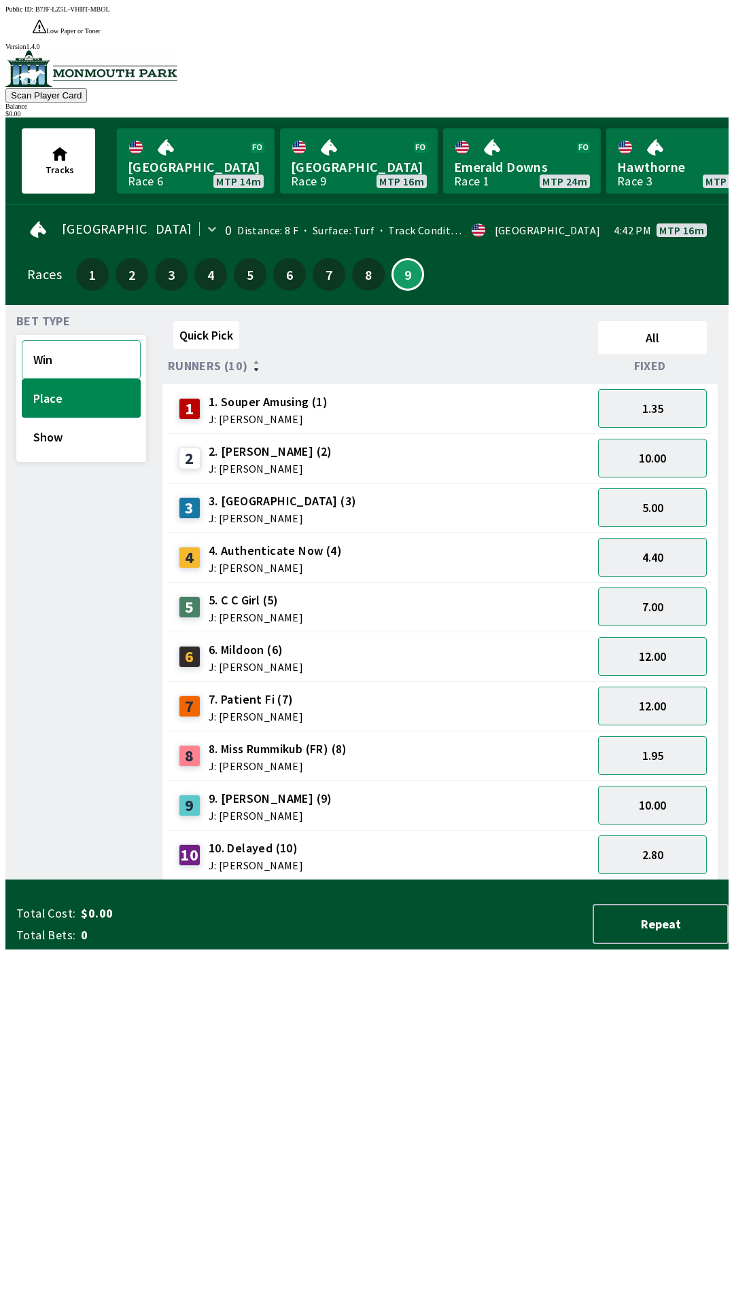
click at [46, 340] on button "Win" at bounding box center [81, 359] width 119 height 39
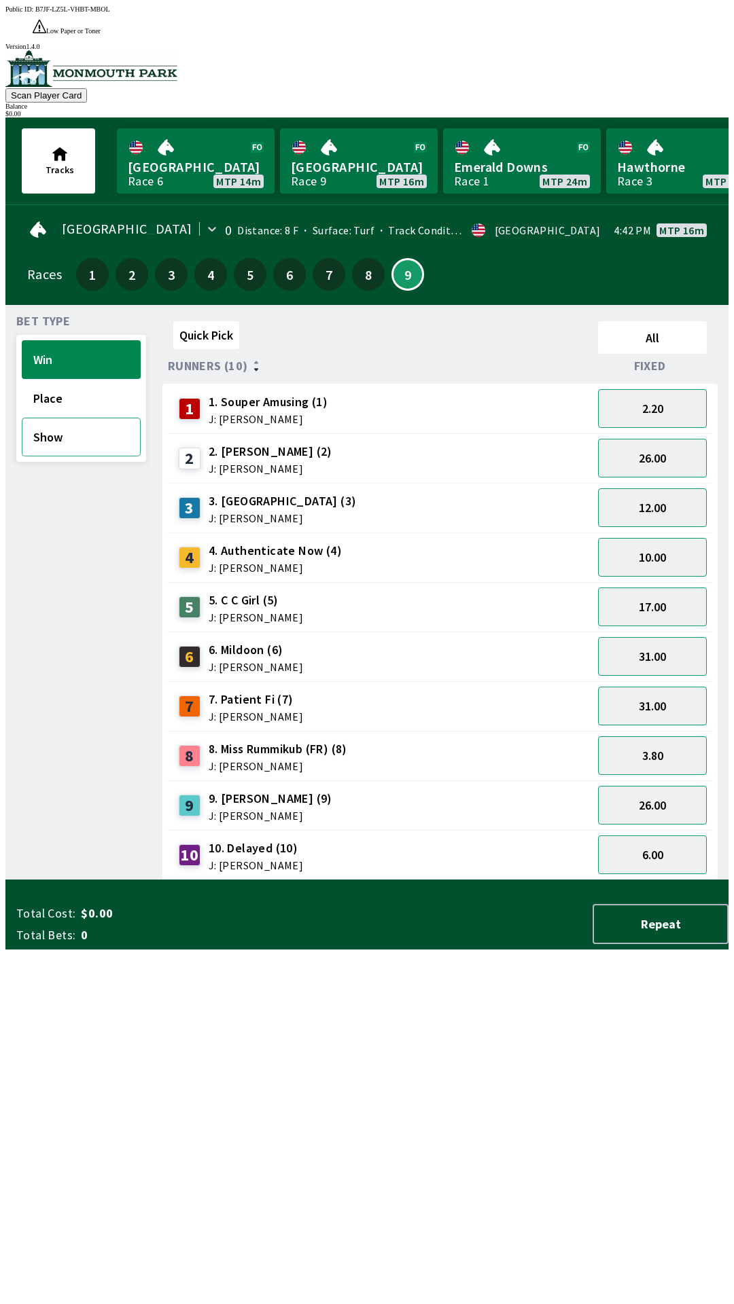
click at [43, 418] on button "Show" at bounding box center [81, 437] width 119 height 39
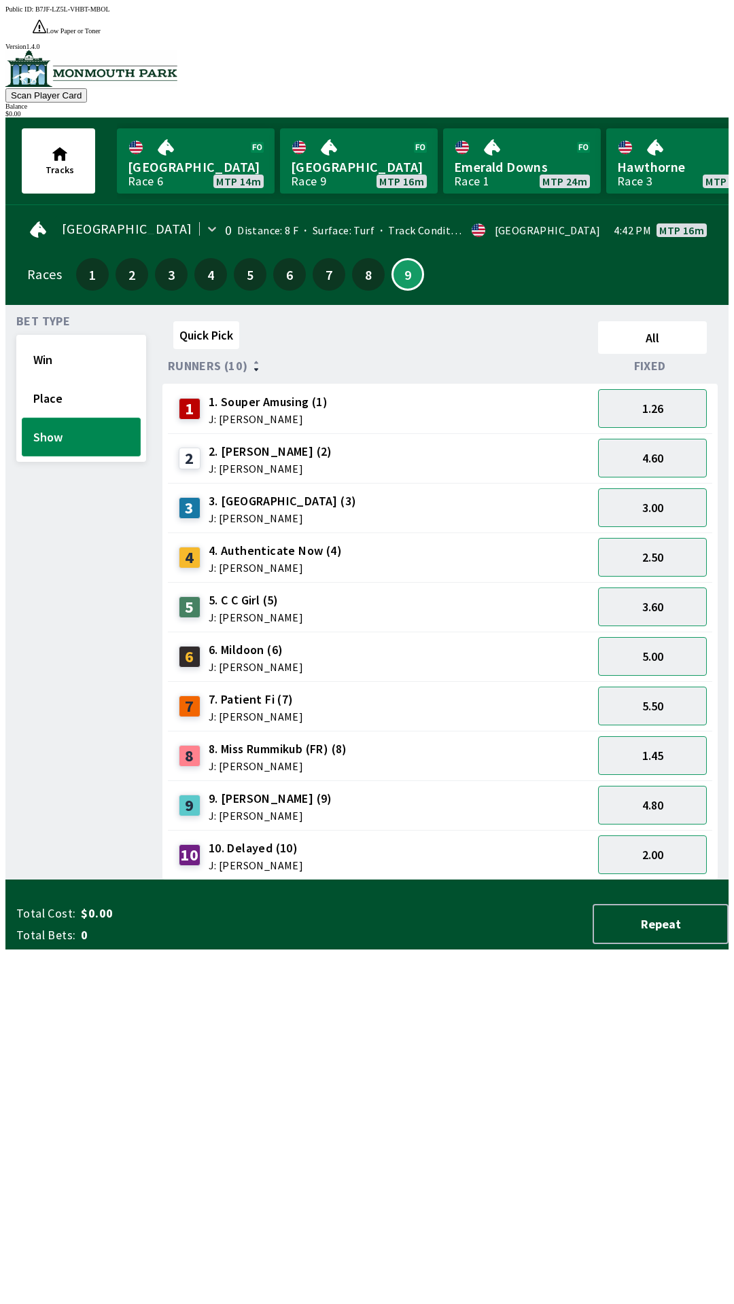
click at [55, 418] on button "Show" at bounding box center [81, 437] width 119 height 39
click at [49, 340] on button "Win" at bounding box center [81, 359] width 119 height 39
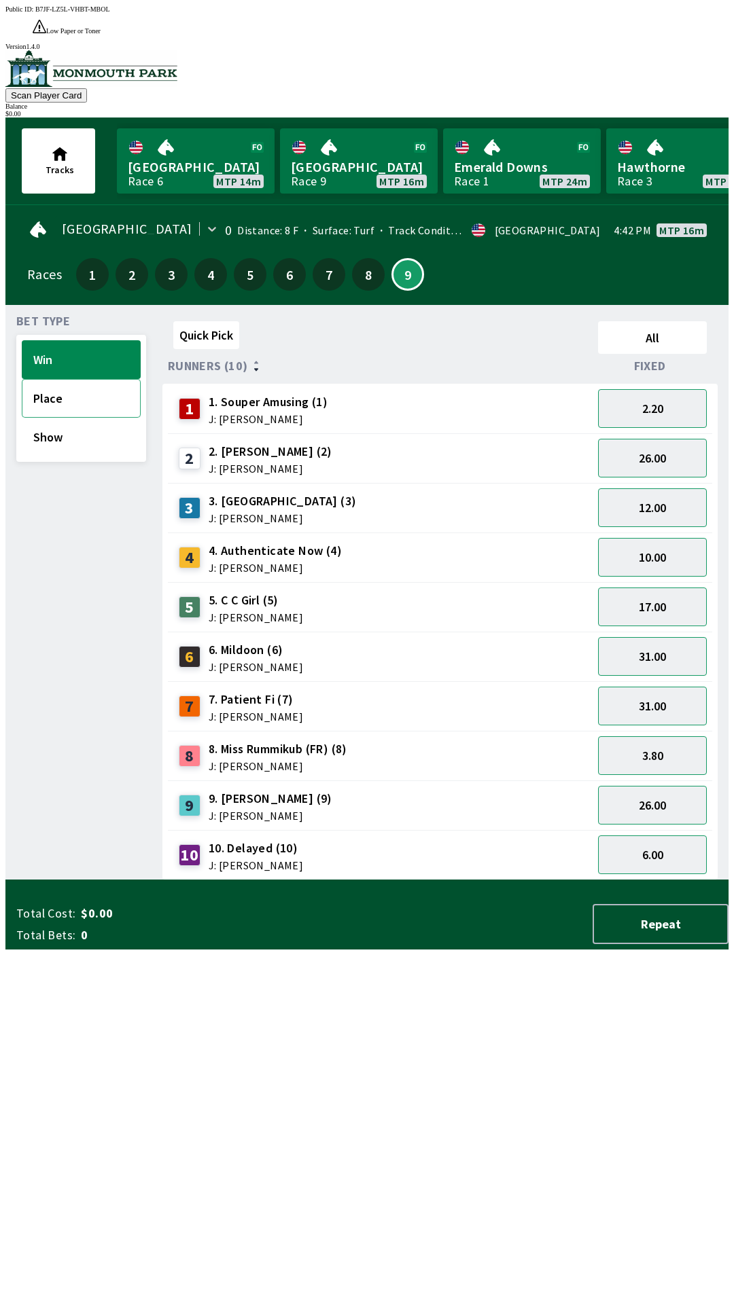
click at [43, 379] on button "Place" at bounding box center [81, 398] width 119 height 39
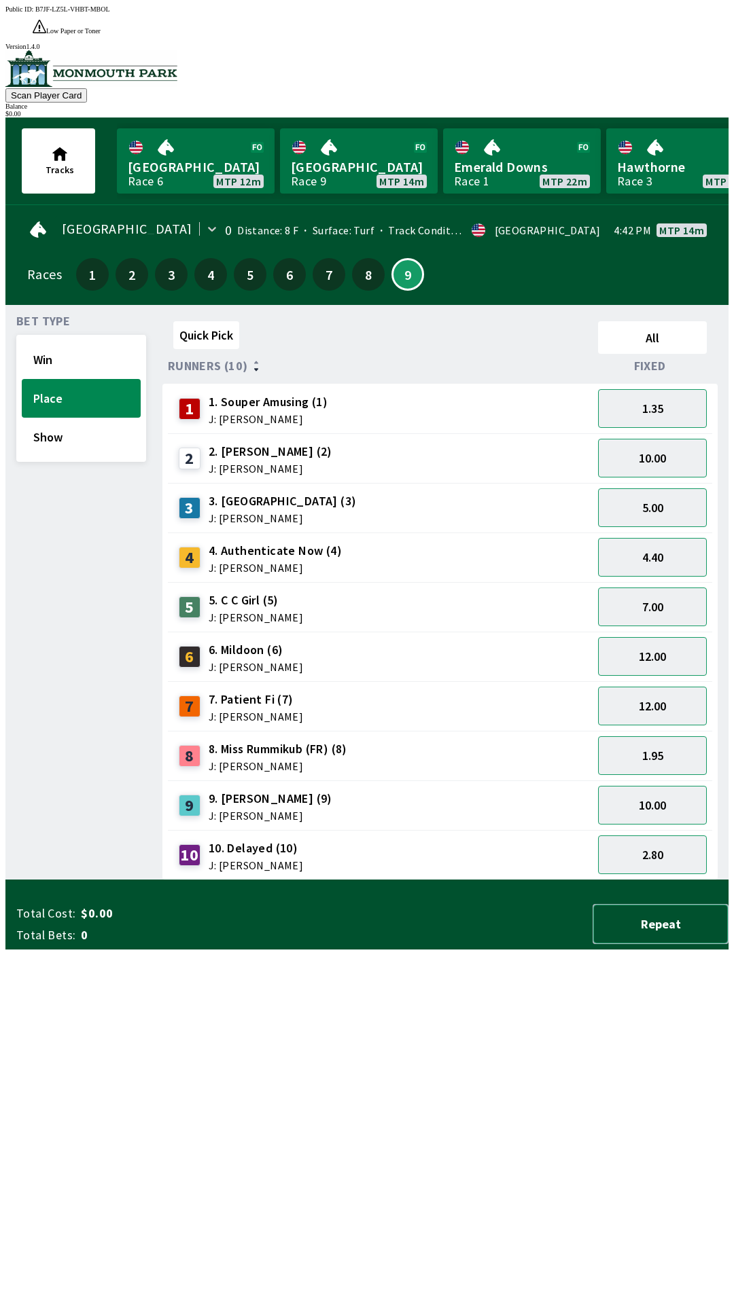
click at [687, 944] on button "Repeat" at bounding box center [660, 924] width 136 height 40
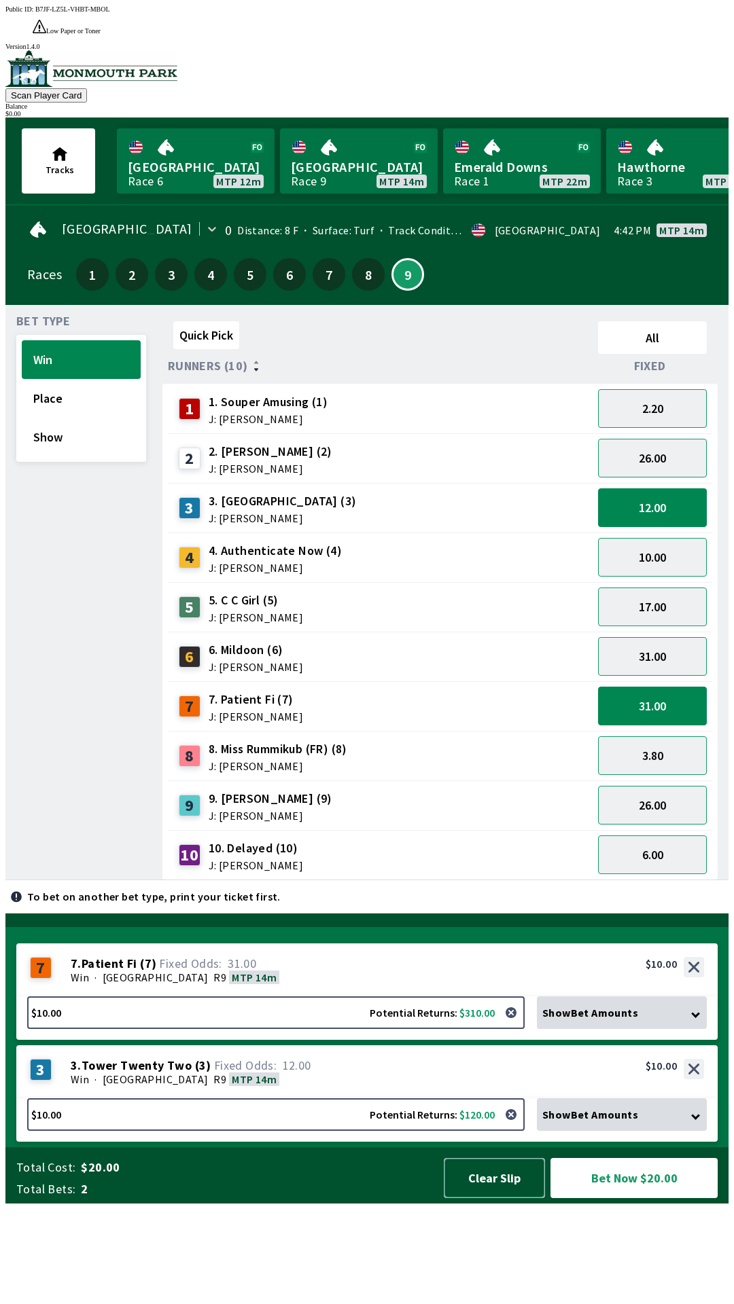
click at [490, 1198] on button "Clear Slip" at bounding box center [494, 1178] width 101 height 40
